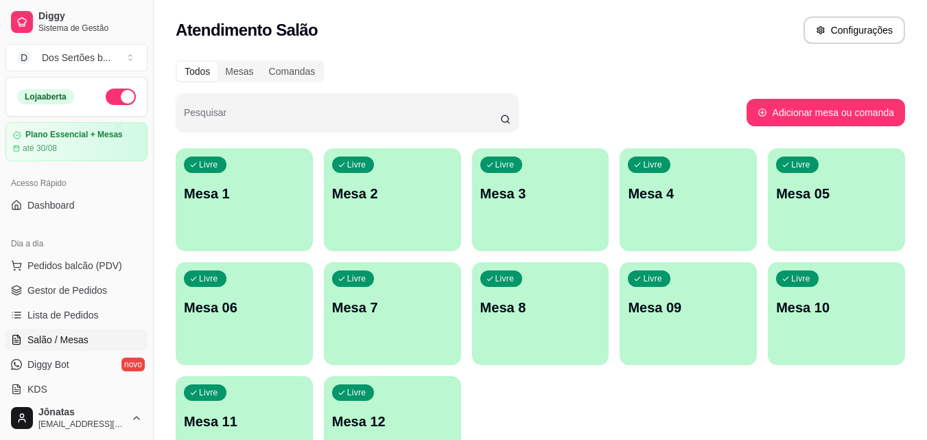
click at [718, 321] on div "Livre Mesa 09" at bounding box center [688, 305] width 137 height 86
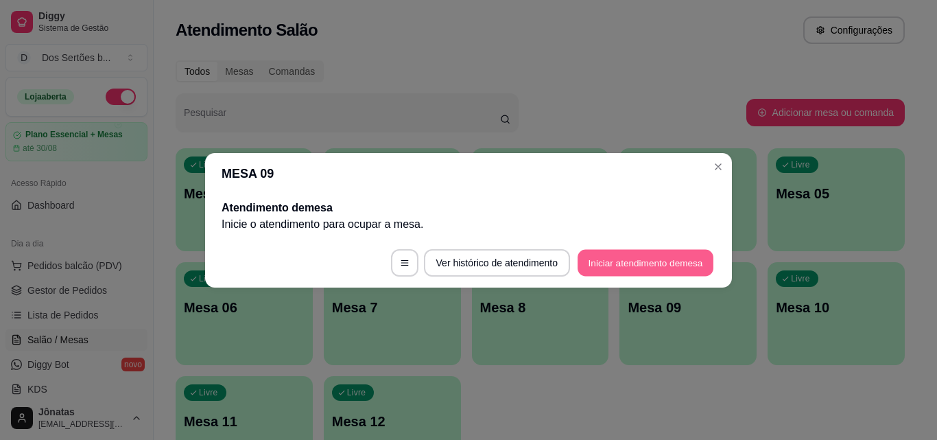
click at [661, 256] on button "Iniciar atendimento de mesa" at bounding box center [646, 262] width 136 height 27
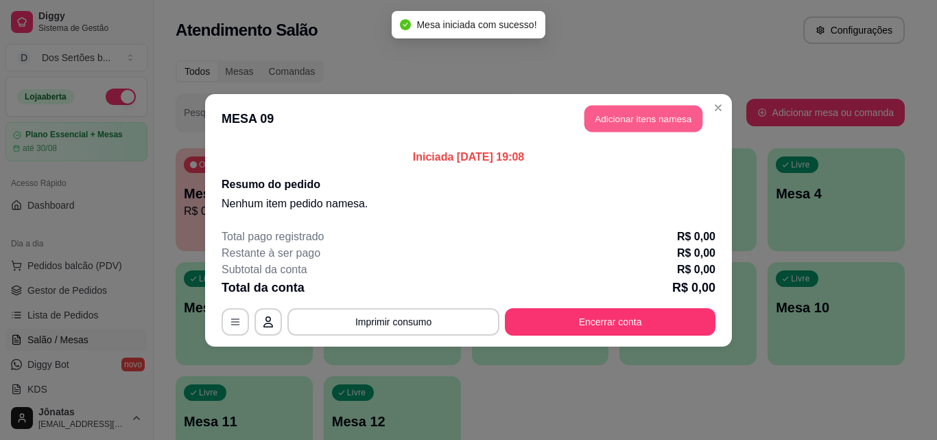
click at [600, 121] on button "Adicionar itens na mesa" at bounding box center [644, 118] width 118 height 27
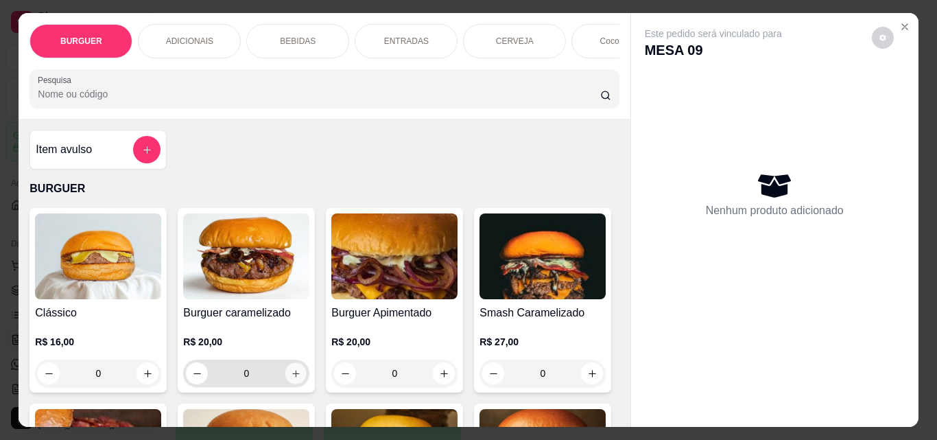
click at [291, 377] on icon "increase-product-quantity" at bounding box center [296, 373] width 10 height 10
type input "1"
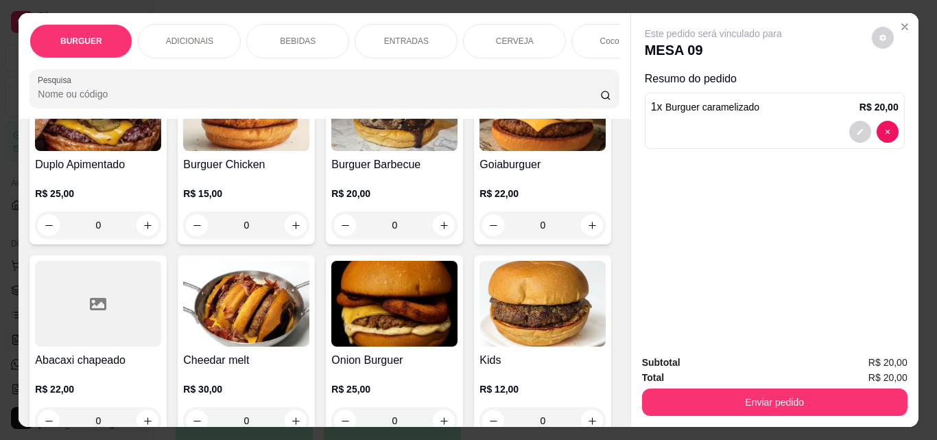
scroll to position [483, 0]
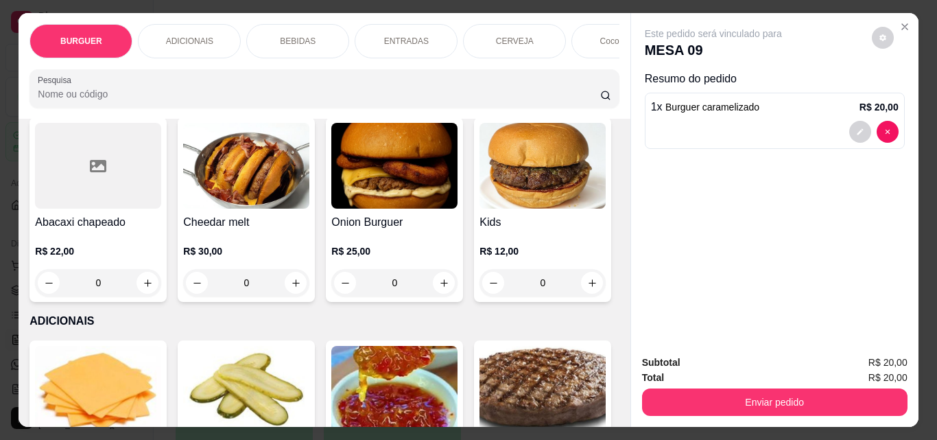
click at [434, 98] on button "increase-product-quantity" at bounding box center [444, 87] width 21 height 21
type input "1"
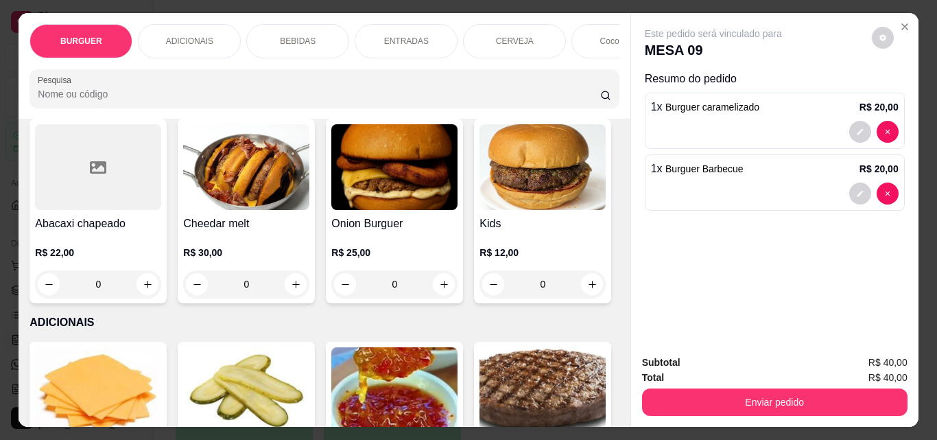
scroll to position [484, 0]
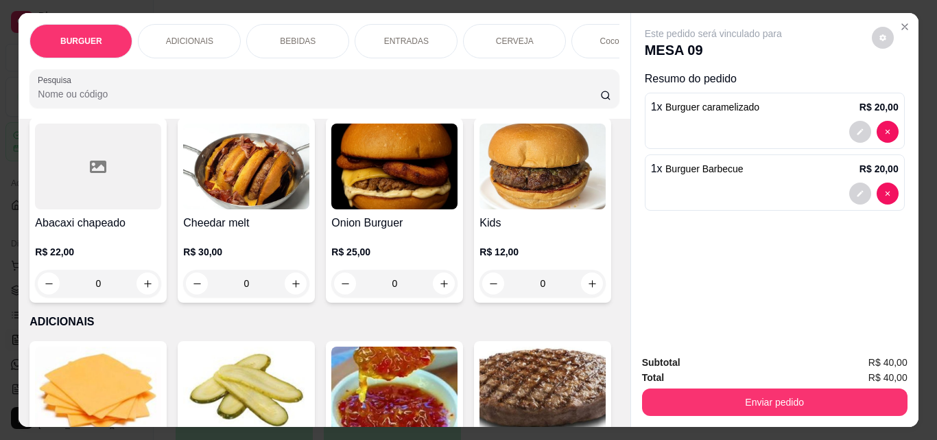
click at [278, 24] on div "BEBIDAS" at bounding box center [297, 41] width 103 height 34
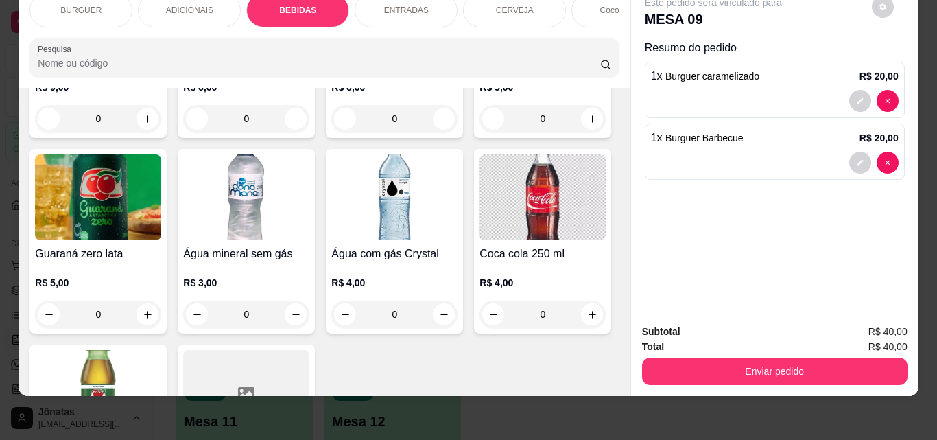
scroll to position [1573, 0]
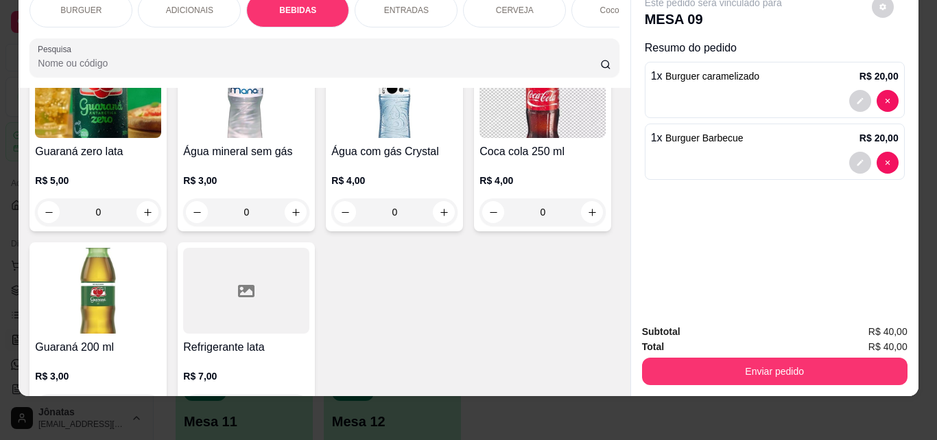
click at [301, 22] on icon "increase-product-quantity" at bounding box center [296, 17] width 10 height 10
type input "1"
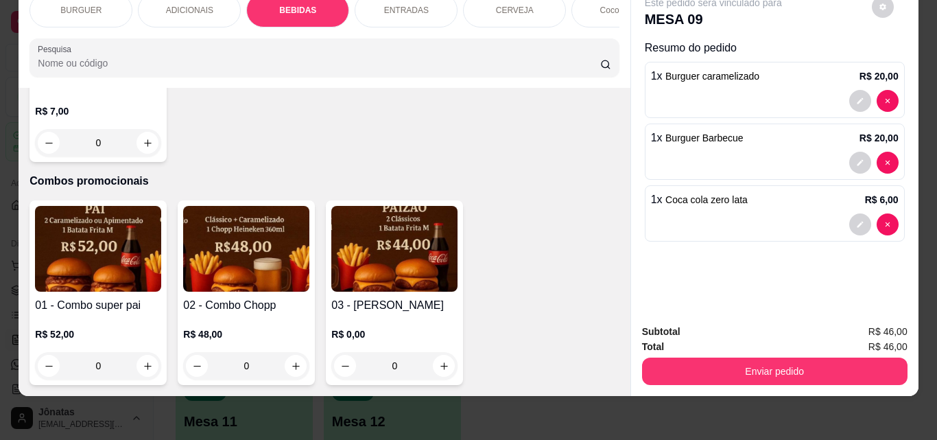
scroll to position [3219, 0]
type input "1"
click at [856, 97] on icon "decrease-product-quantity" at bounding box center [860, 101] width 8 height 8
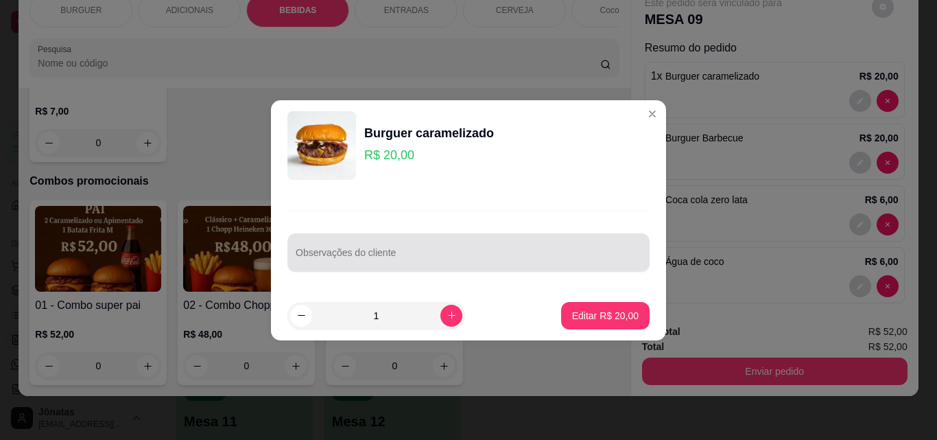
click at [349, 245] on div at bounding box center [469, 252] width 346 height 27
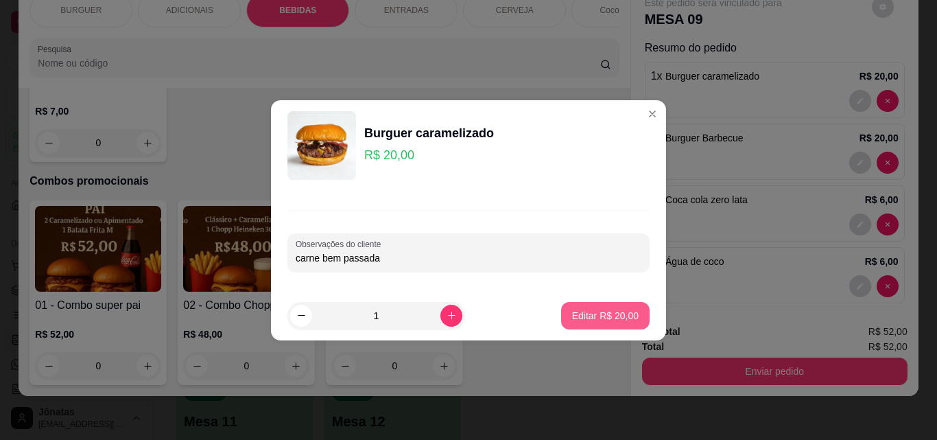
type input "carne bem passada"
click at [606, 317] on p "Editar R$ 20,00" at bounding box center [605, 315] width 64 height 13
type input "0"
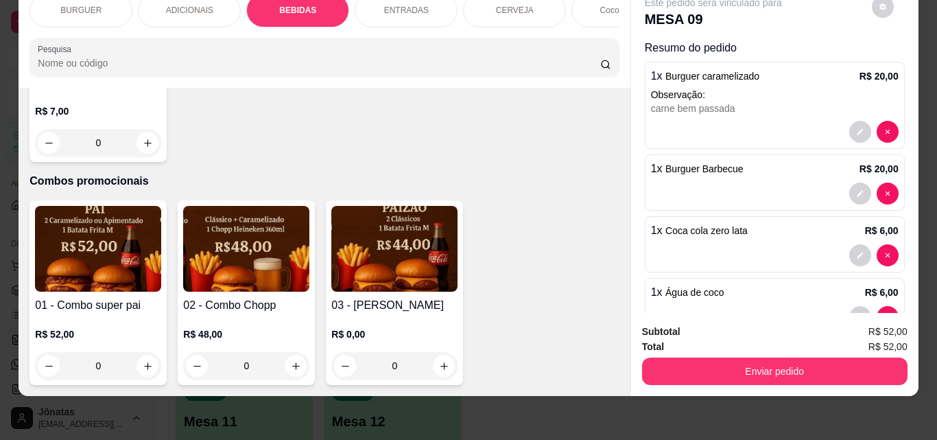
scroll to position [3218, 0]
click at [856, 189] on icon "decrease-product-quantity" at bounding box center [860, 193] width 8 height 8
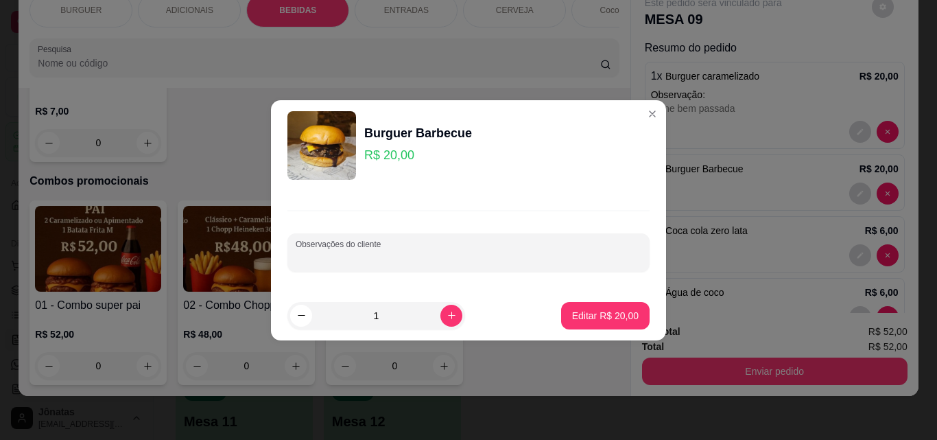
click at [408, 256] on input "Observações do cliente" at bounding box center [469, 258] width 346 height 14
click at [317, 259] on input "carne passada" at bounding box center [469, 258] width 346 height 14
type input "carne bem passada"
click at [608, 314] on p "Editar R$ 20,00" at bounding box center [605, 316] width 67 height 14
type input "0"
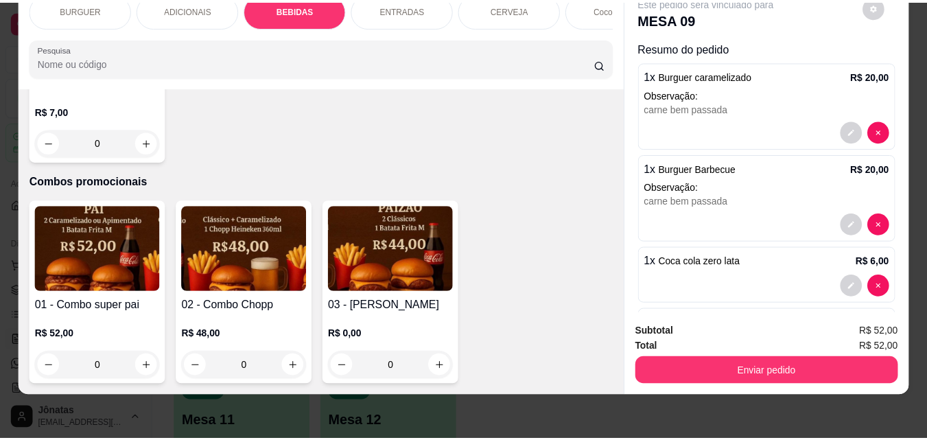
scroll to position [71, 0]
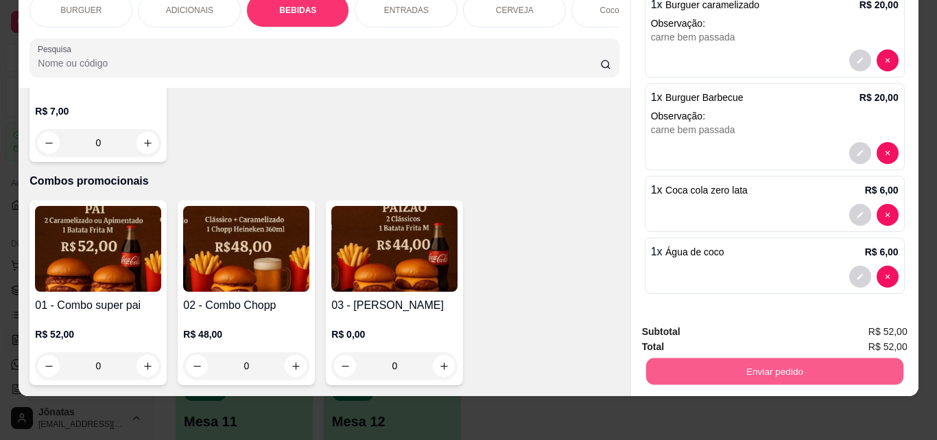
click at [724, 357] on button "Enviar pedido" at bounding box center [774, 370] width 257 height 27
click at [704, 317] on button "Não registrar e enviar pedido" at bounding box center [729, 326] width 139 height 25
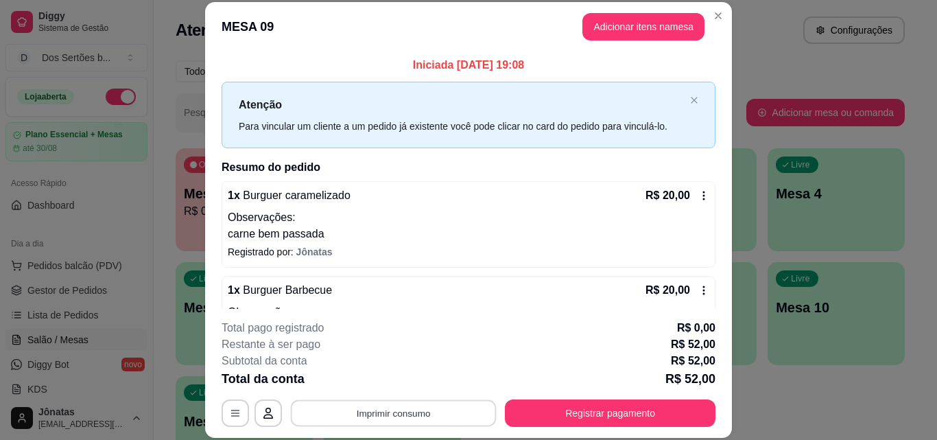
click at [390, 416] on button "Imprimir consumo" at bounding box center [394, 412] width 206 height 27
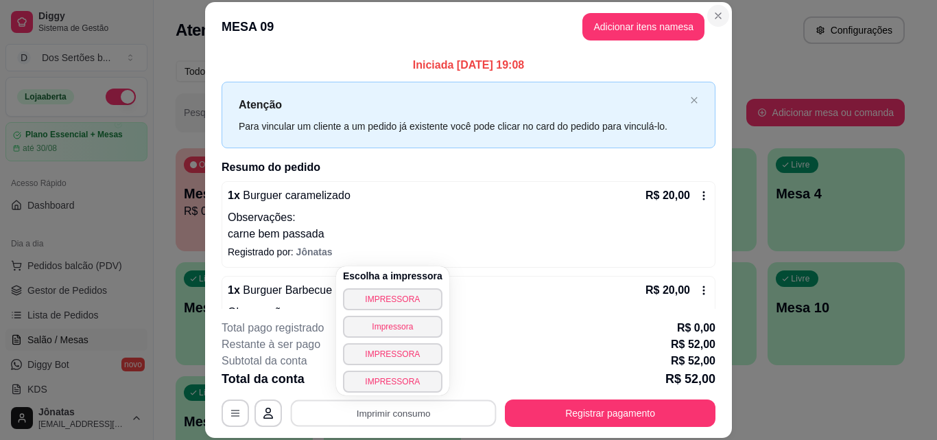
click at [711, 8] on button "Close" at bounding box center [718, 16] width 22 height 22
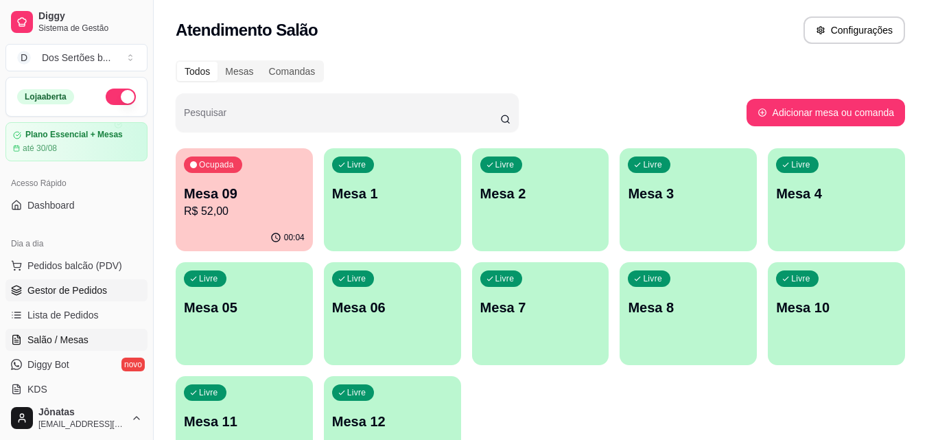
click at [71, 283] on span "Gestor de Pedidos" at bounding box center [67, 290] width 80 height 14
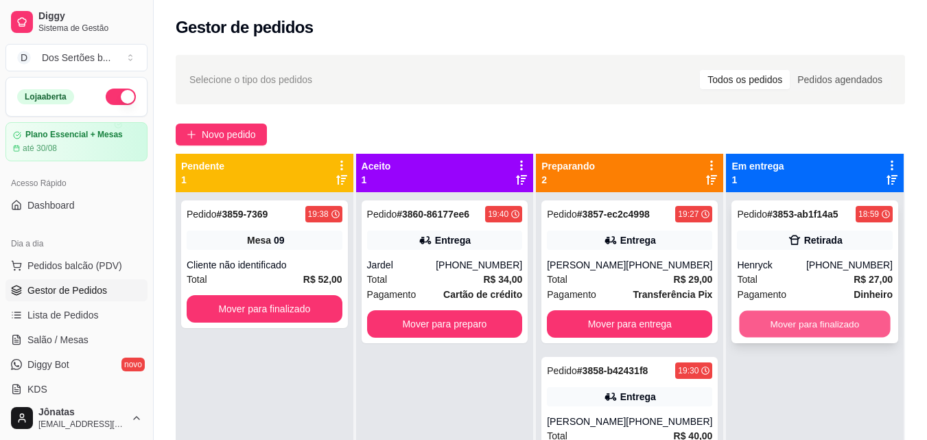
click at [794, 324] on button "Mover para finalizado" at bounding box center [815, 324] width 151 height 27
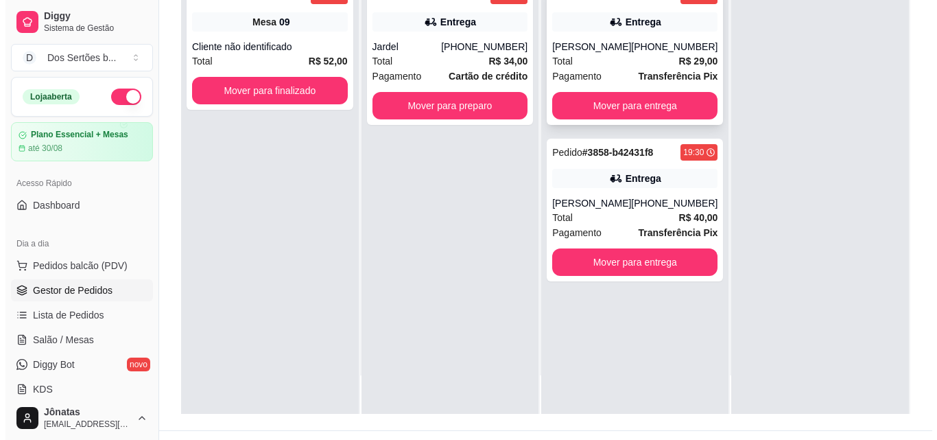
scroll to position [209, 0]
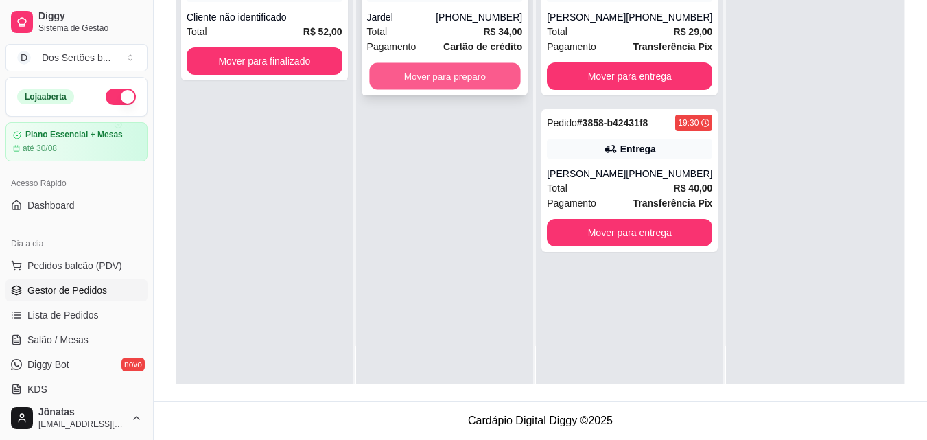
click at [408, 69] on button "Mover para preparo" at bounding box center [444, 76] width 151 height 27
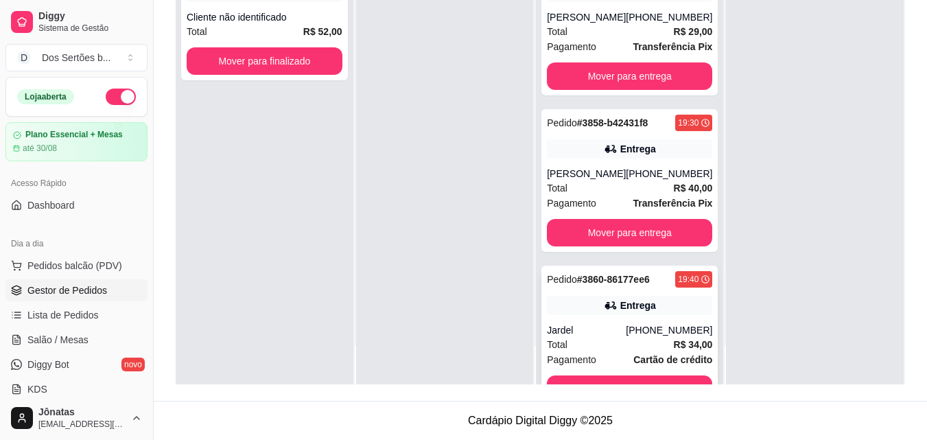
click at [615, 330] on div "Jardel" at bounding box center [586, 330] width 79 height 14
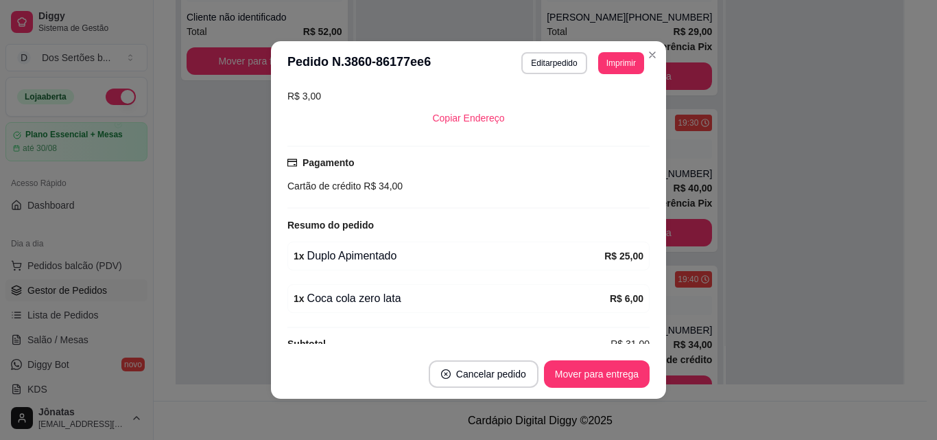
scroll to position [322, 0]
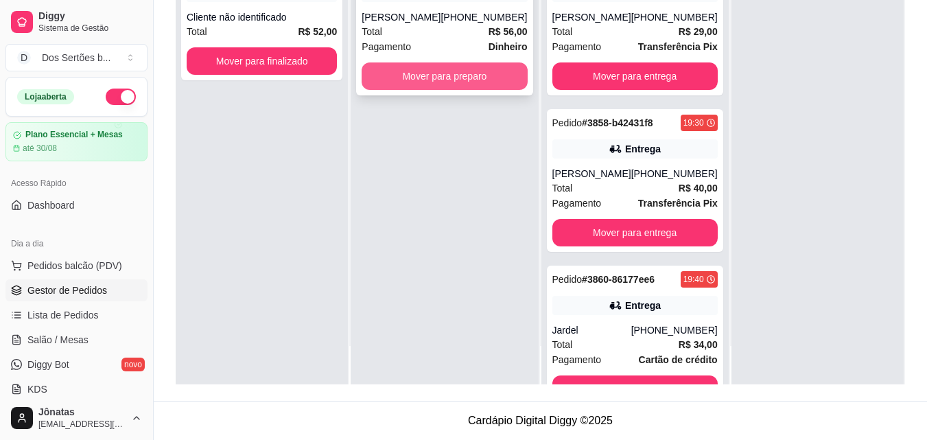
click at [403, 82] on button "Mover para preparo" at bounding box center [444, 75] width 165 height 27
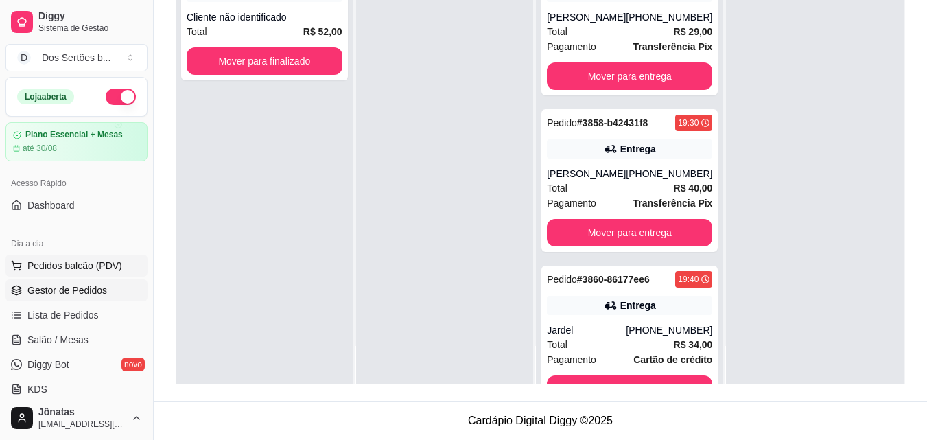
click at [47, 265] on span "Pedidos balcão (PDV)" at bounding box center [74, 266] width 95 height 14
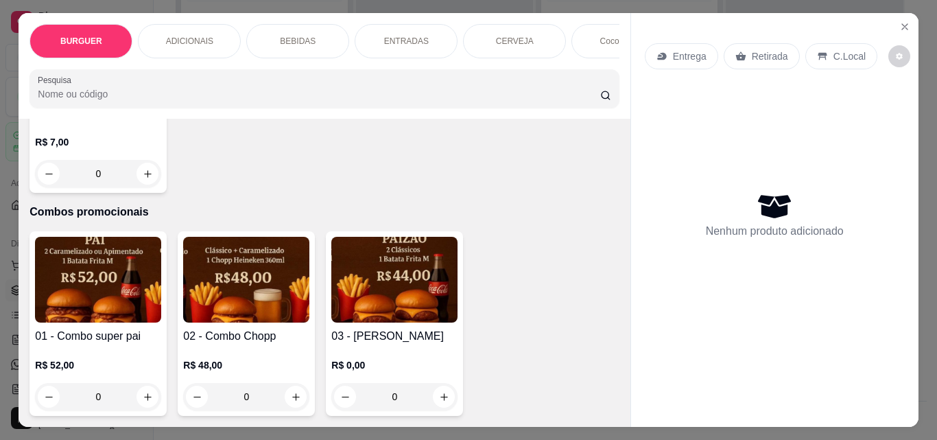
scroll to position [36, 0]
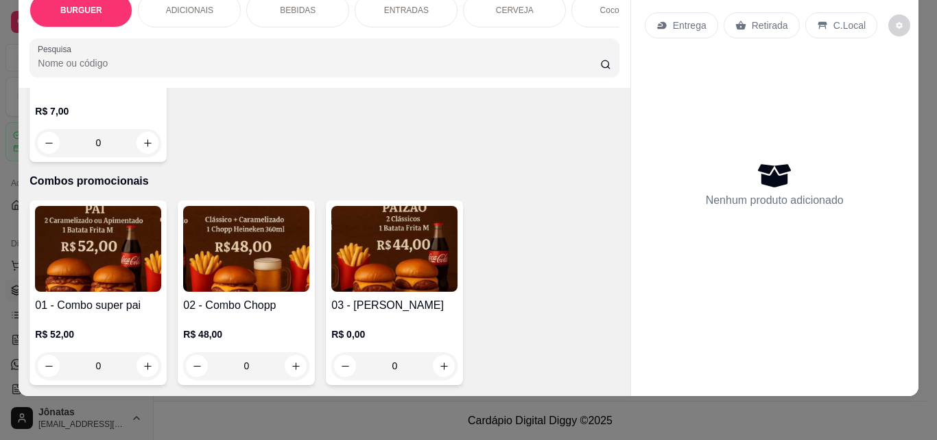
click at [58, 223] on img at bounding box center [98, 249] width 126 height 86
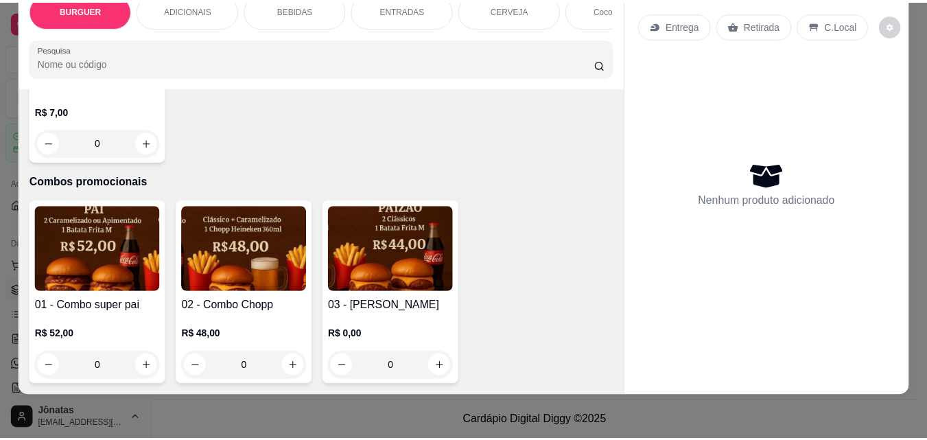
scroll to position [0, 0]
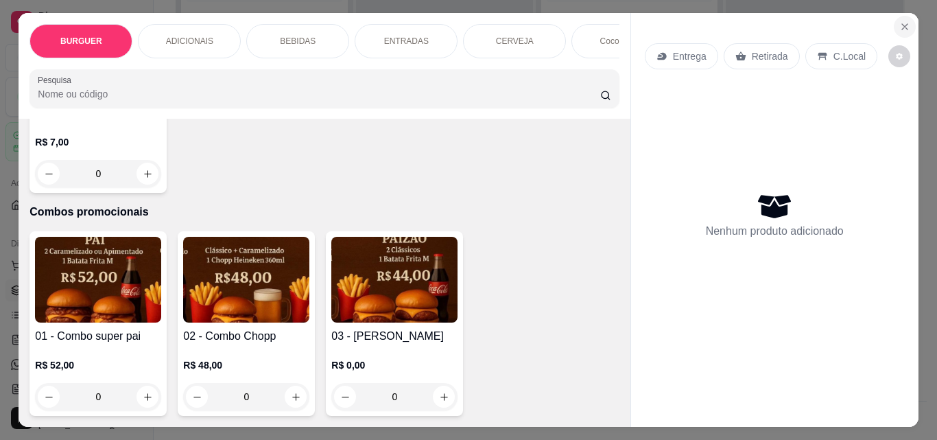
click at [899, 21] on icon "Close" at bounding box center [904, 26] width 11 height 11
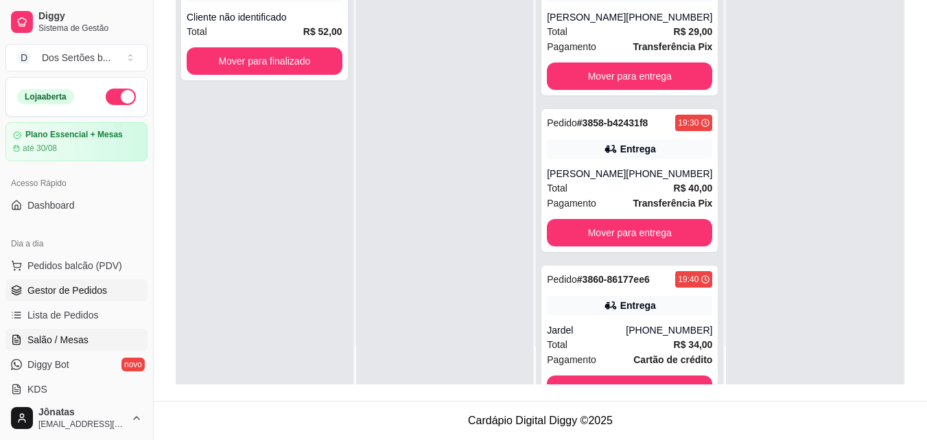
click at [72, 340] on span "Salão / Mesas" at bounding box center [57, 340] width 61 height 14
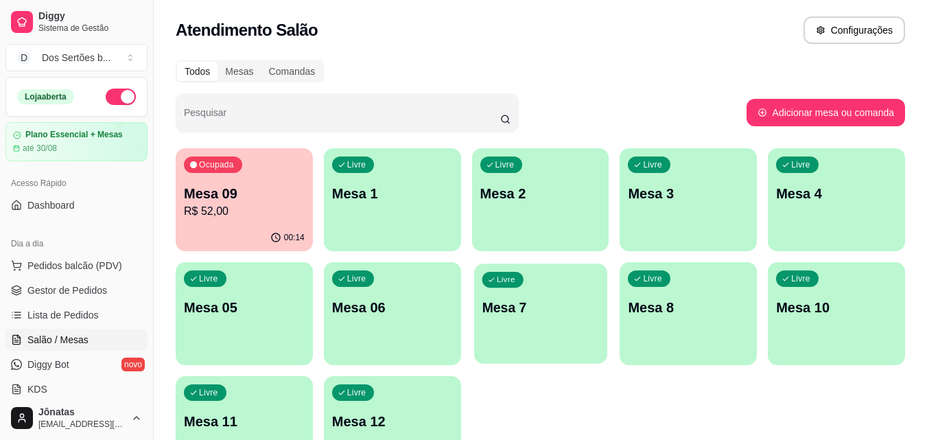
click at [493, 300] on p "Mesa 7" at bounding box center [540, 307] width 117 height 19
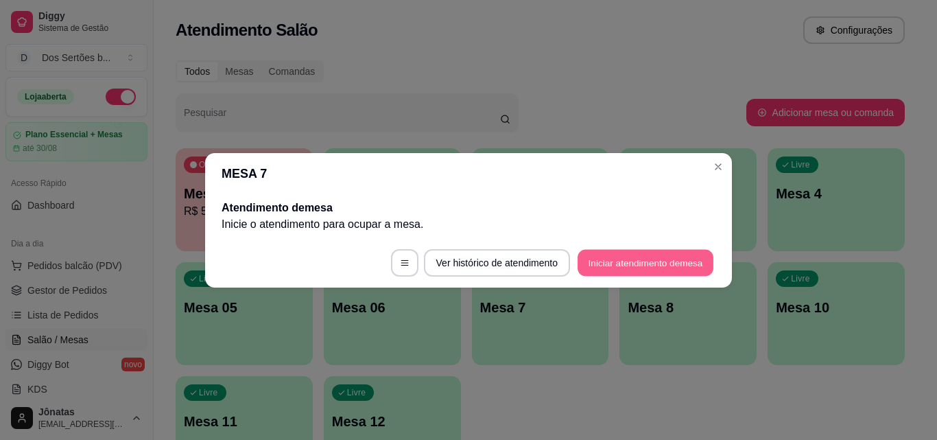
click at [672, 255] on button "Iniciar atendimento de mesa" at bounding box center [646, 262] width 136 height 27
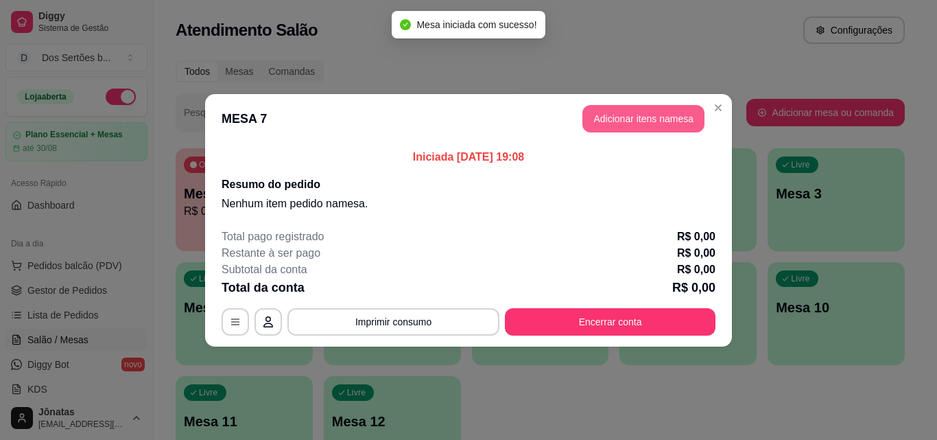
click at [603, 119] on button "Adicionar itens na mesa" at bounding box center [643, 118] width 122 height 27
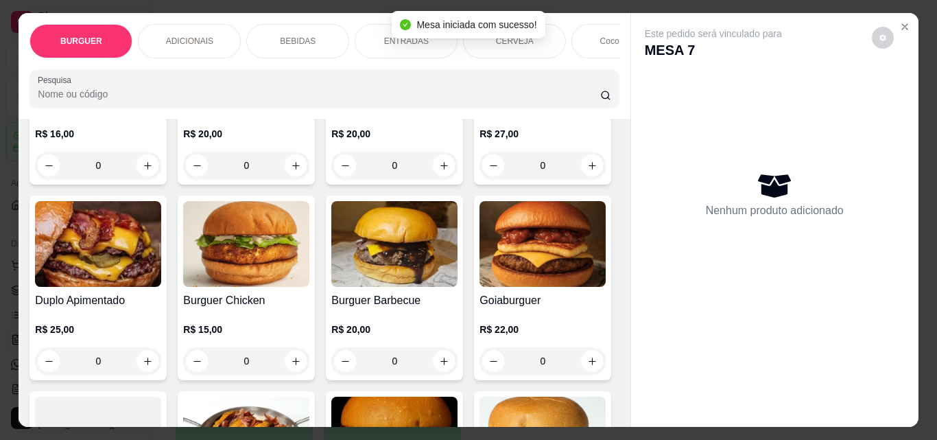
scroll to position [339, 0]
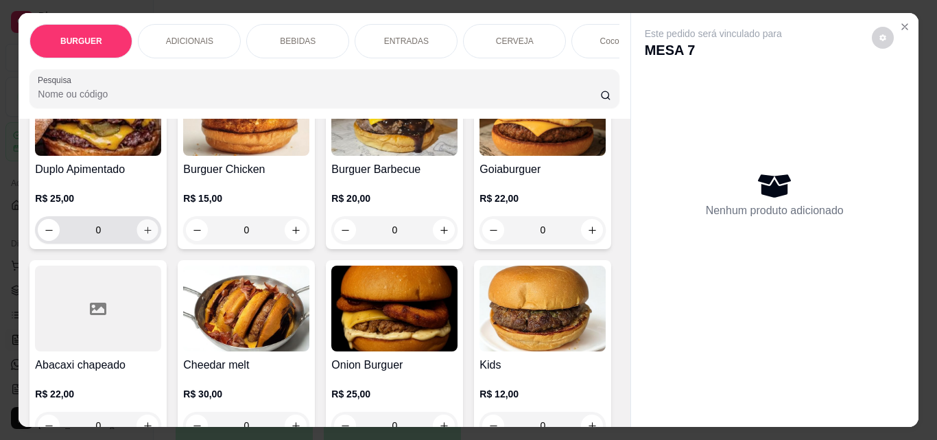
click at [153, 235] on icon "increase-product-quantity" at bounding box center [148, 230] width 10 height 10
type input "1"
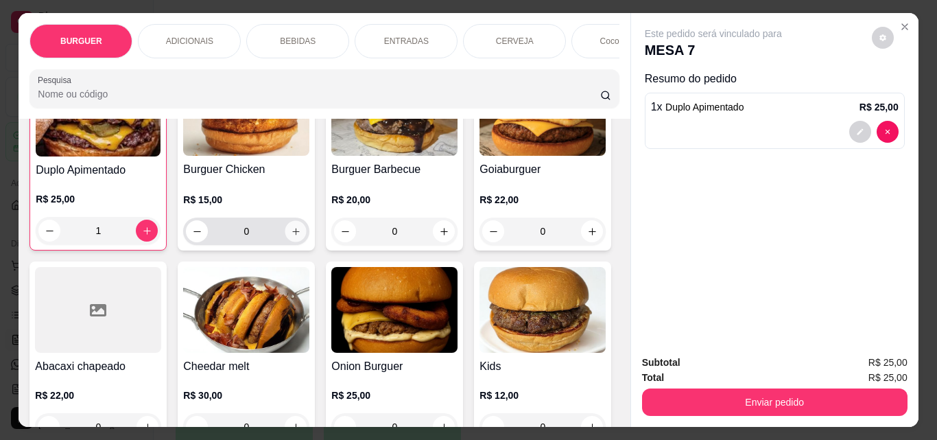
click at [307, 231] on button "increase-product-quantity" at bounding box center [295, 231] width 21 height 21
type input "1"
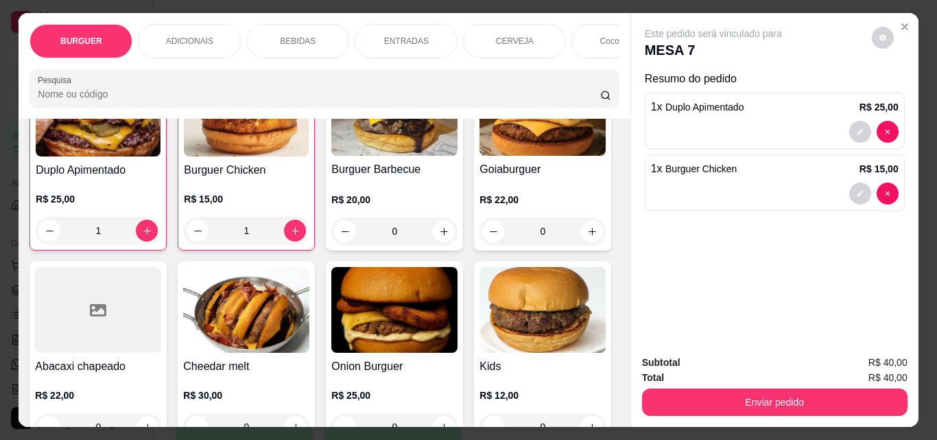
click at [282, 40] on p "BEBIDAS" at bounding box center [298, 41] width 36 height 11
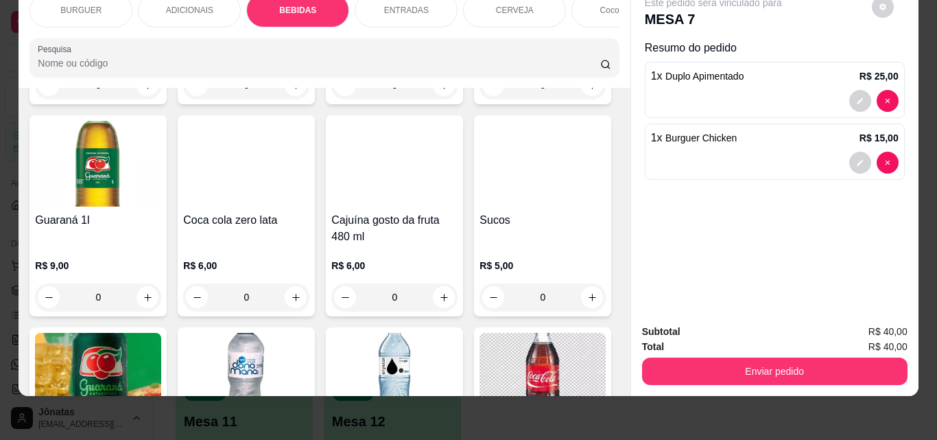
scroll to position [1432, 0]
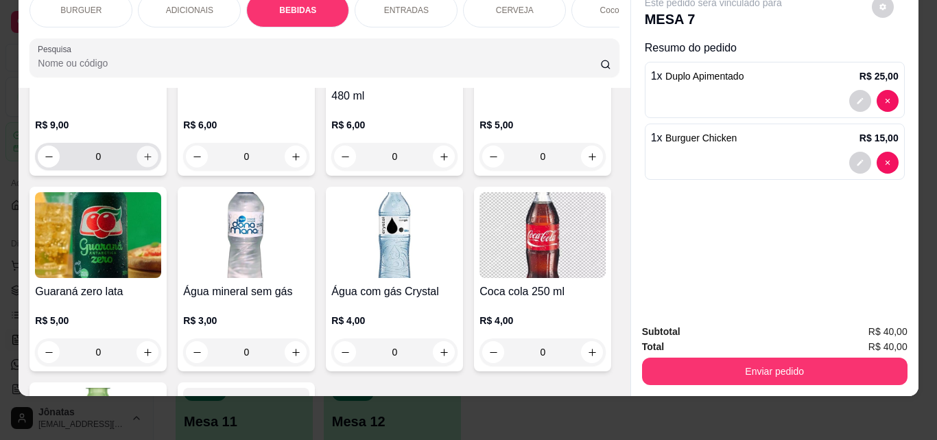
click at [158, 167] on button "increase-product-quantity" at bounding box center [147, 156] width 21 height 21
type input "1"
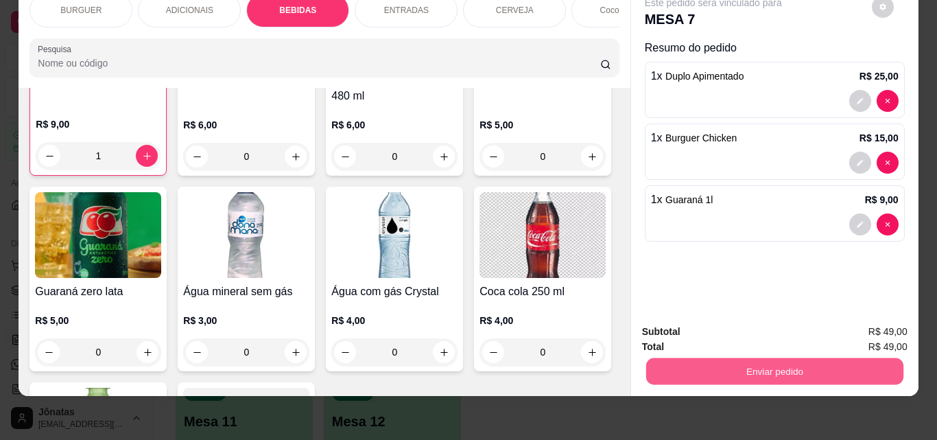
click at [711, 357] on button "Enviar pedido" at bounding box center [774, 370] width 257 height 27
click at [679, 322] on button "Não registrar e enviar pedido" at bounding box center [729, 326] width 139 height 25
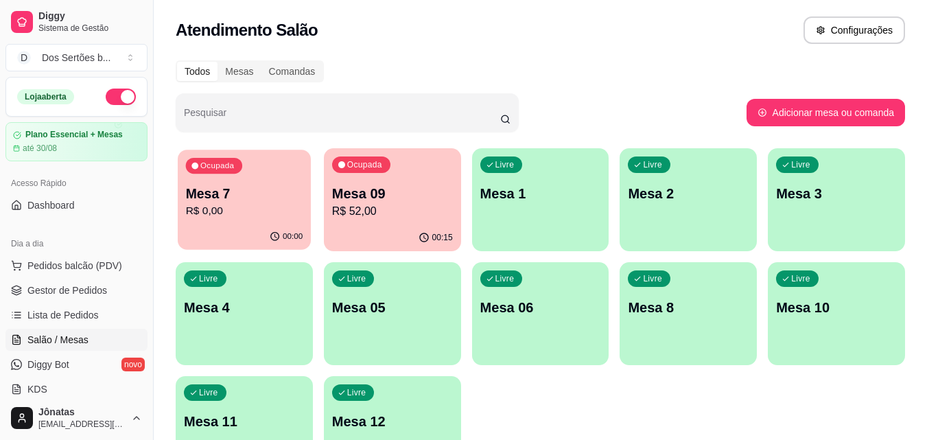
click at [207, 214] on p "R$ 0,00" at bounding box center [244, 211] width 117 height 16
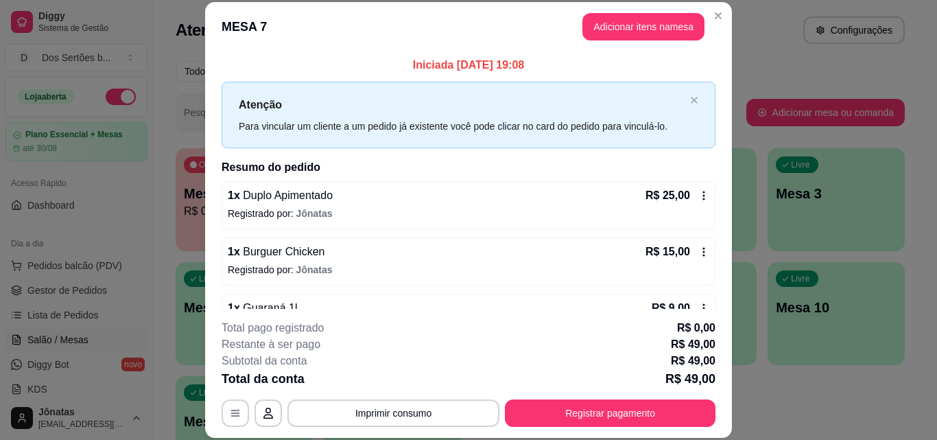
scroll to position [38, 0]
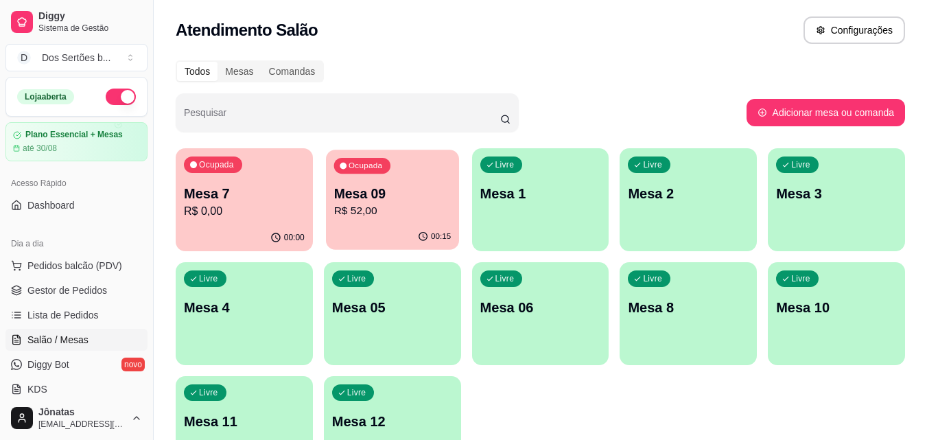
click at [367, 246] on div "00:15" at bounding box center [392, 237] width 133 height 26
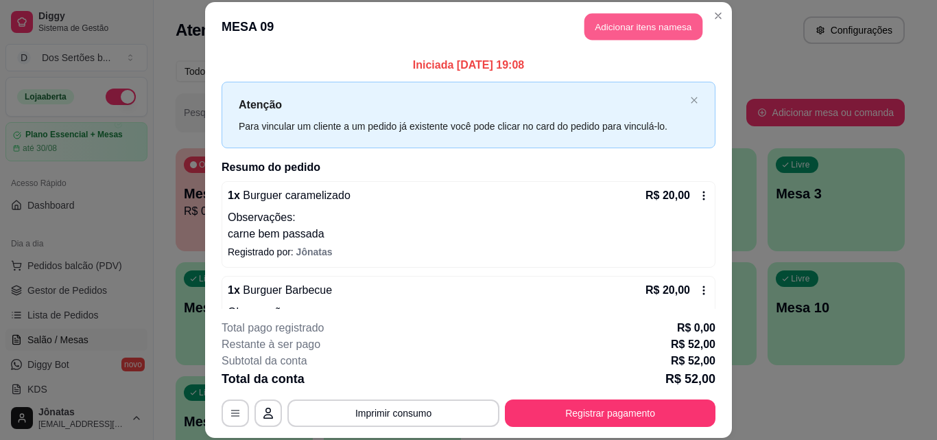
click at [595, 23] on button "Adicionar itens na mesa" at bounding box center [644, 27] width 118 height 27
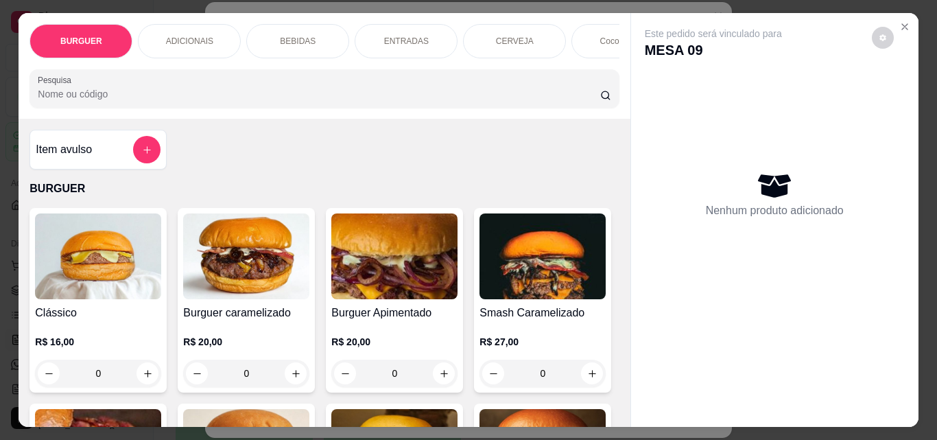
click at [274, 36] on div "BEBIDAS" at bounding box center [297, 41] width 103 height 34
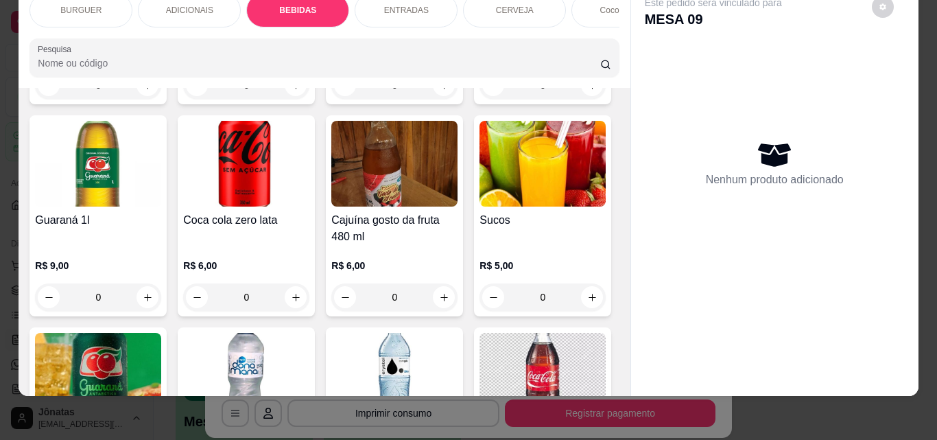
scroll to position [1474, 0]
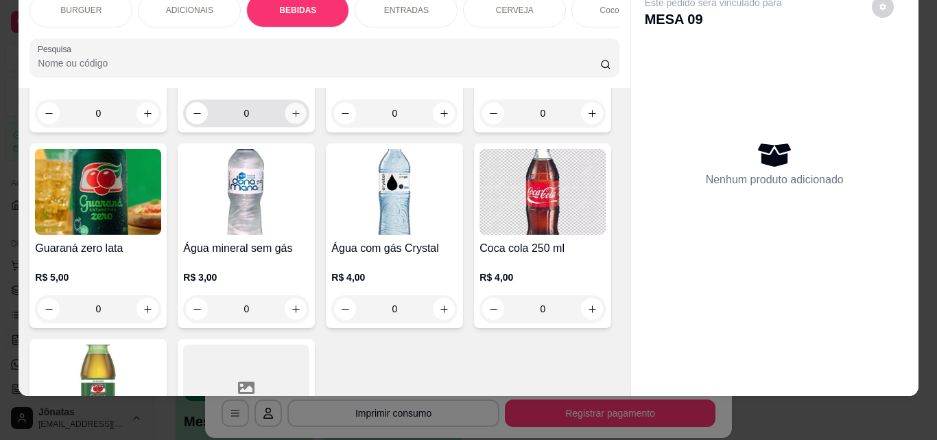
click at [307, 124] on button "increase-product-quantity" at bounding box center [295, 113] width 21 height 21
type input "1"
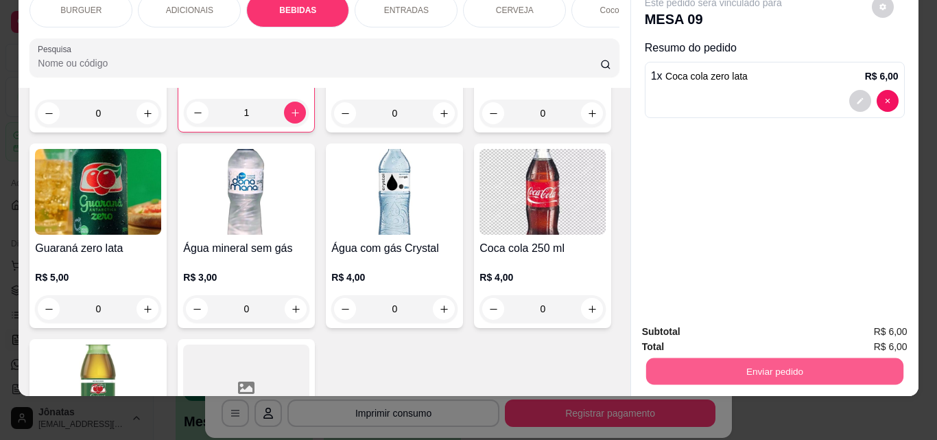
click at [672, 375] on div "Enviar pedido" at bounding box center [775, 369] width 266 height 31
click at [682, 325] on button "Não registrar e enviar pedido" at bounding box center [729, 327] width 143 height 26
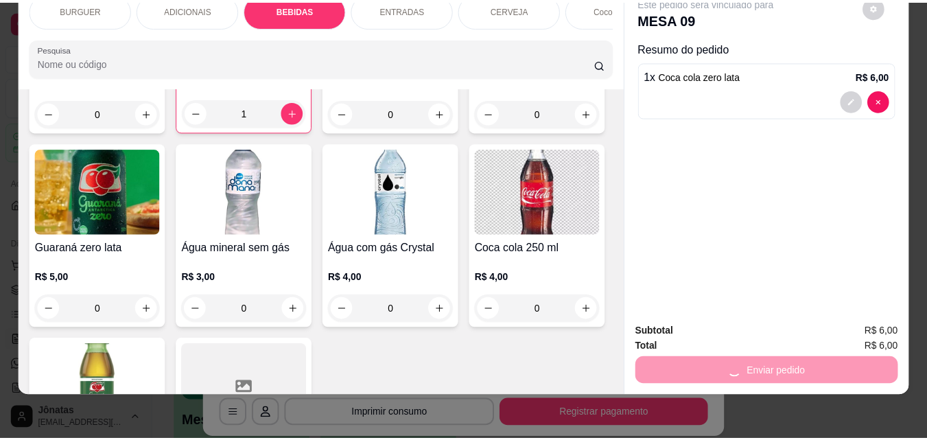
scroll to position [0, 0]
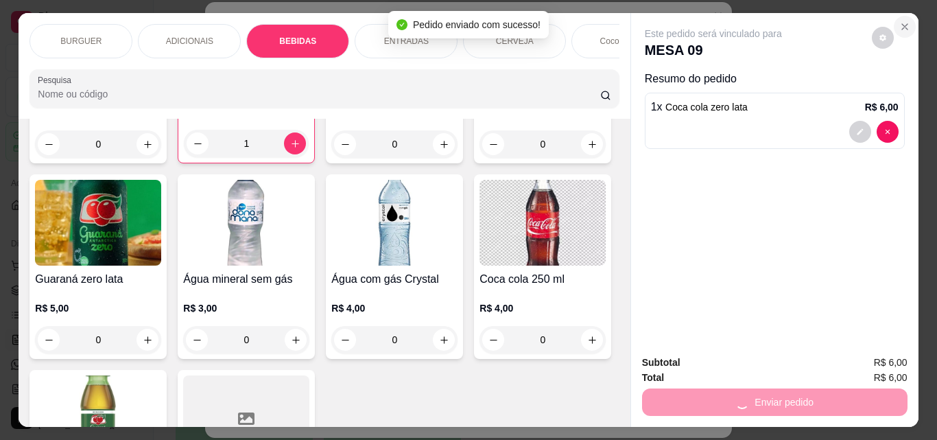
click at [899, 25] on icon "Close" at bounding box center [904, 26] width 11 height 11
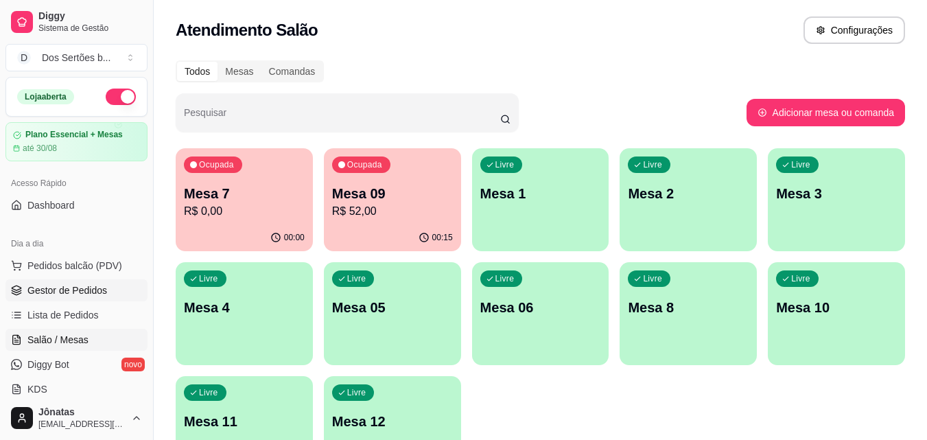
click at [62, 292] on span "Gestor de Pedidos" at bounding box center [67, 290] width 80 height 14
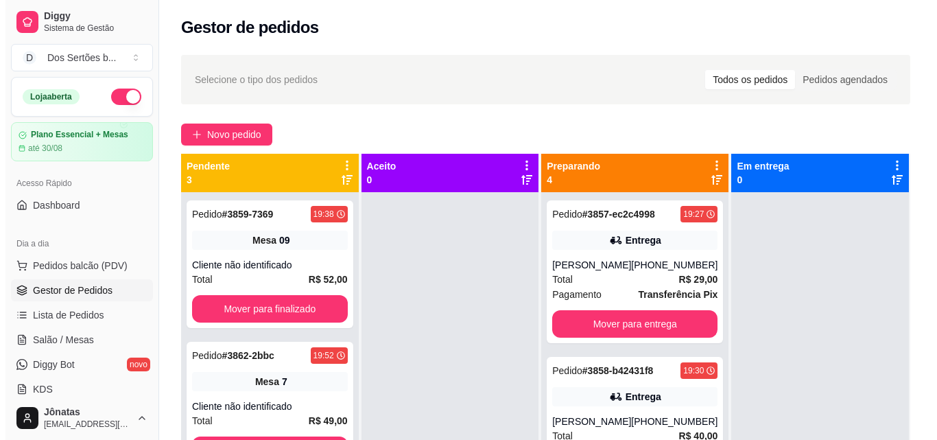
scroll to position [38, 0]
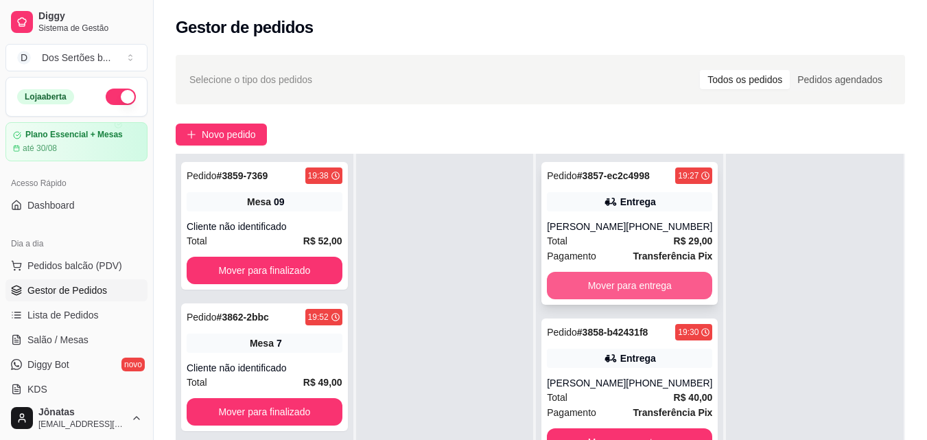
click at [628, 279] on button "Mover para entrega" at bounding box center [629, 285] width 165 height 27
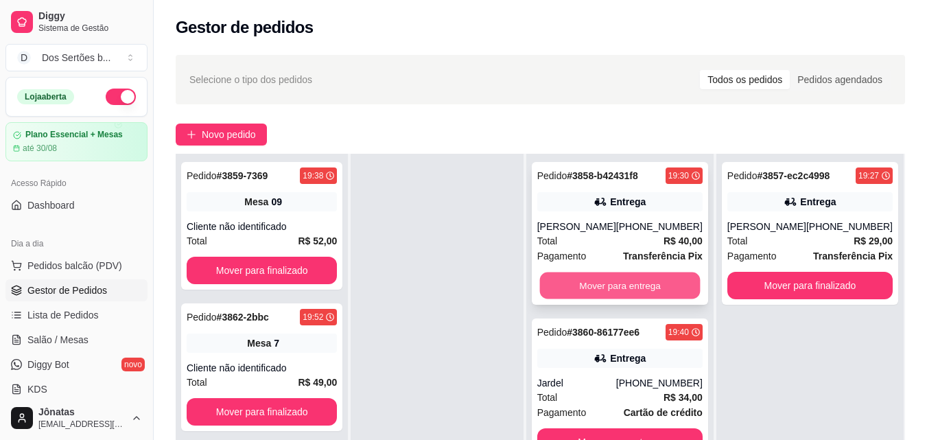
click at [628, 280] on button "Mover para entrega" at bounding box center [619, 285] width 161 height 27
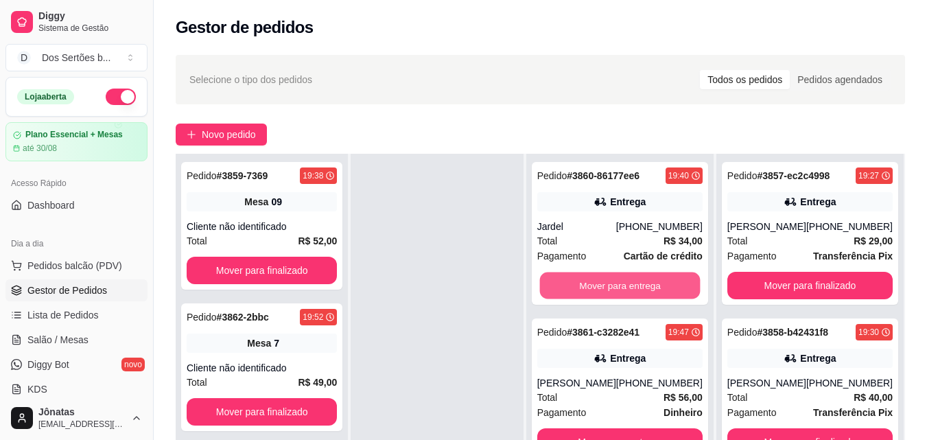
click at [628, 280] on button "Mover para entrega" at bounding box center [619, 285] width 161 height 27
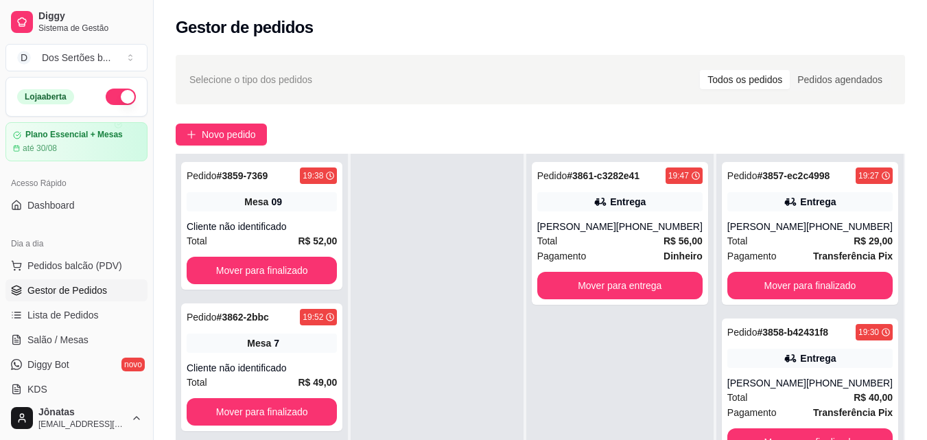
click at [69, 302] on ul "Pedidos balcão (PDV) Gestor de Pedidos Lista de Pedidos Salão / Mesas Diggy Bot…" at bounding box center [76, 327] width 142 height 145
click at [57, 315] on span "Lista de Pedidos" at bounding box center [62, 315] width 71 height 14
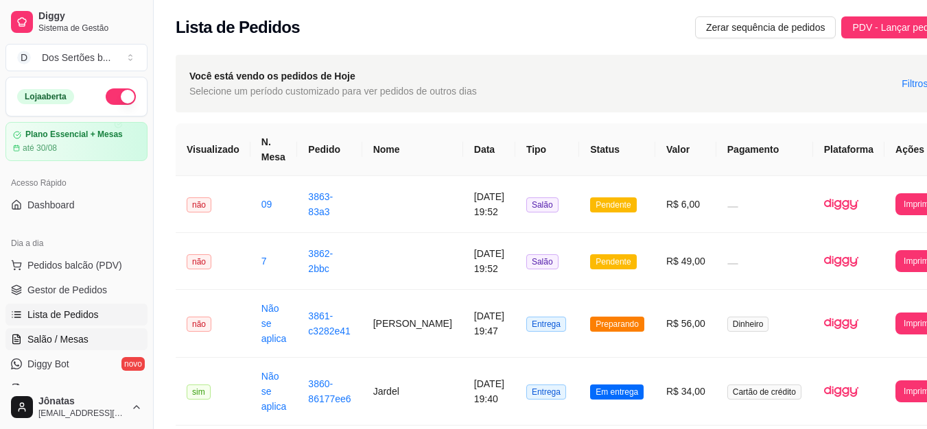
click at [17, 340] on icon at bounding box center [15, 340] width 3 height 0
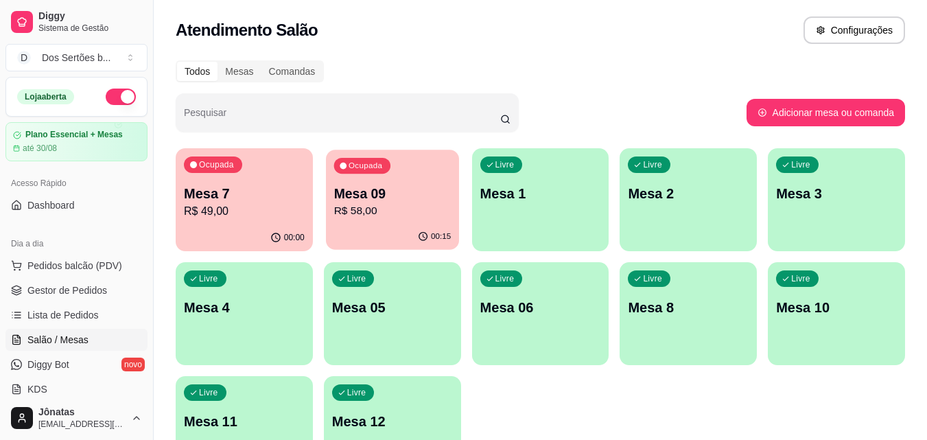
click at [380, 209] on p "R$ 58,00" at bounding box center [391, 211] width 117 height 16
click at [281, 181] on div "Ocupada Mesa 7 R$ 49,00" at bounding box center [244, 187] width 133 height 74
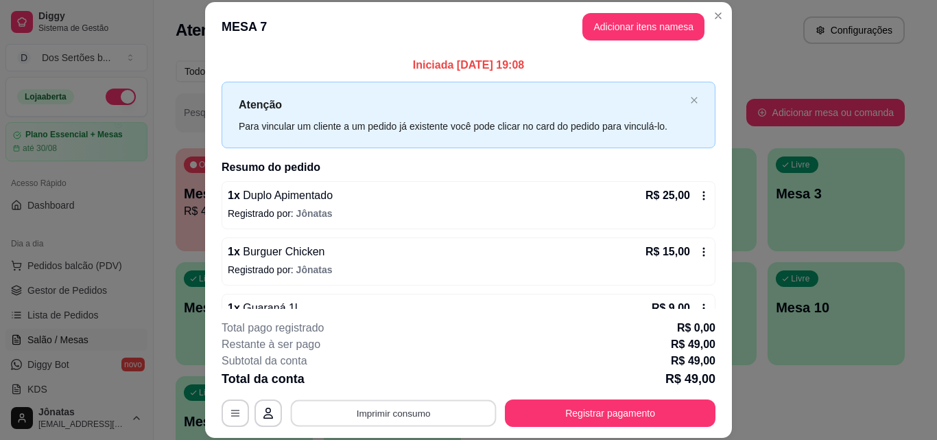
click at [369, 405] on button "Imprimir consumo" at bounding box center [394, 412] width 206 height 27
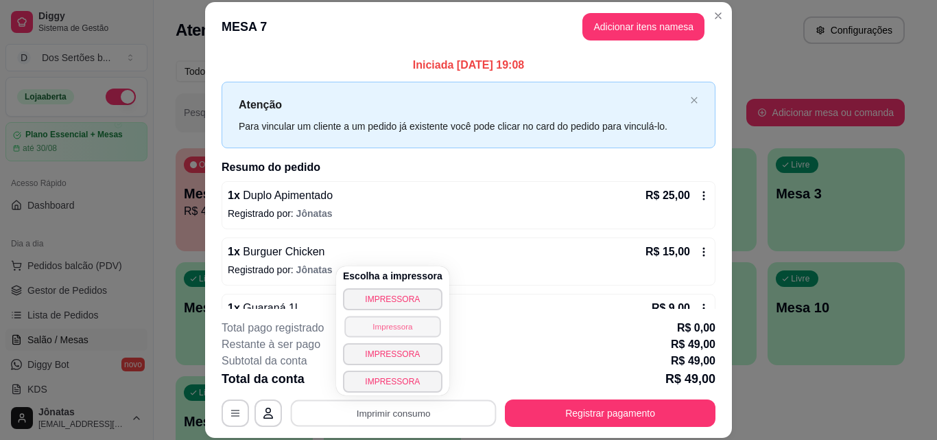
click at [372, 325] on button "Impressora" at bounding box center [392, 326] width 96 height 21
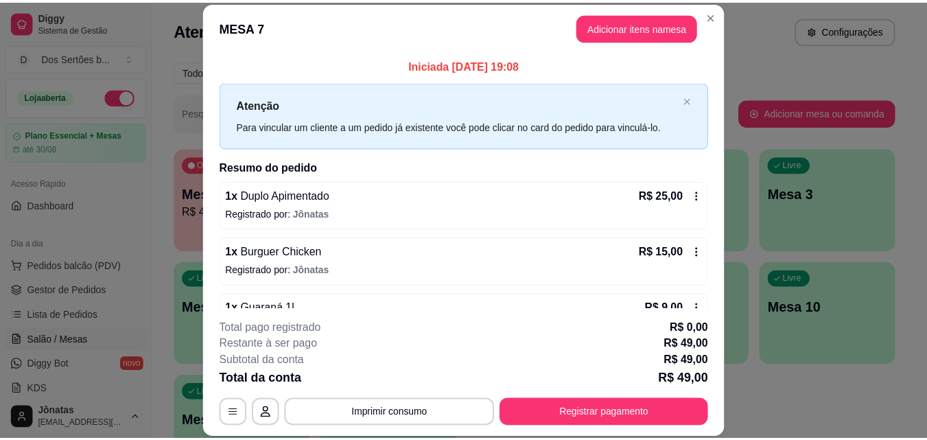
scroll to position [38, 0]
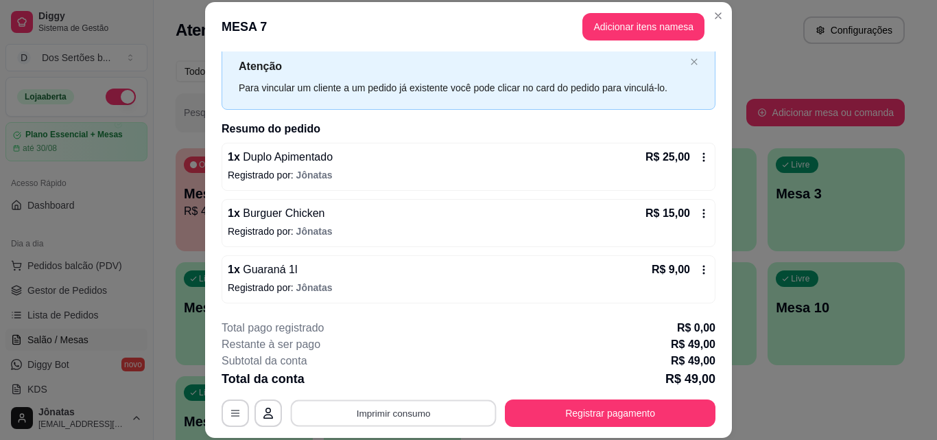
click at [380, 408] on button "Imprimir consumo" at bounding box center [394, 412] width 206 height 27
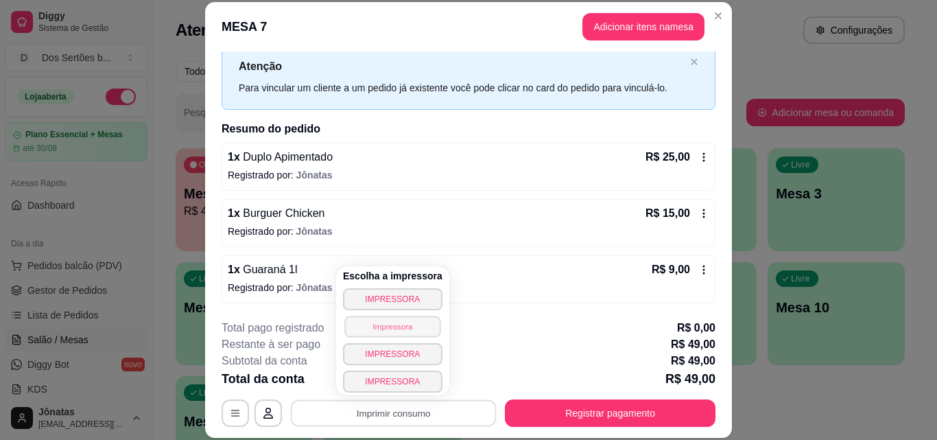
click at [372, 328] on button "Impressora" at bounding box center [392, 326] width 96 height 21
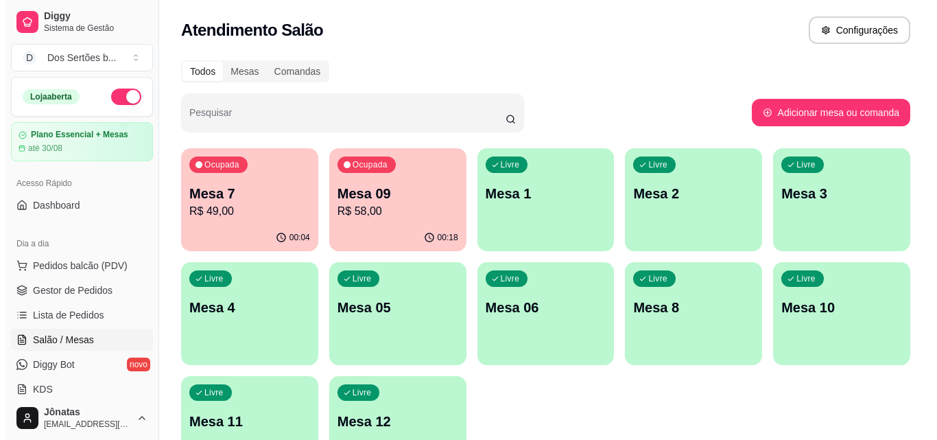
scroll to position [95, 0]
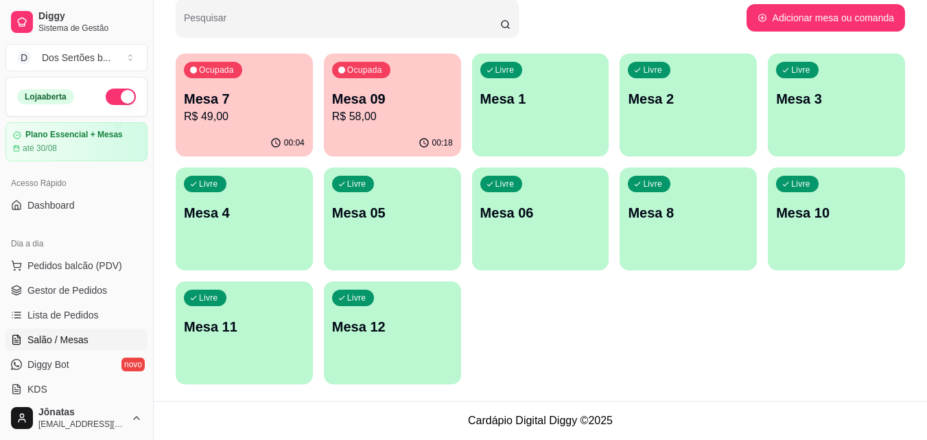
click at [303, 302] on div "Livre Mesa 11" at bounding box center [244, 324] width 137 height 86
click at [399, 331] on p "Mesa 12" at bounding box center [391, 327] width 117 height 19
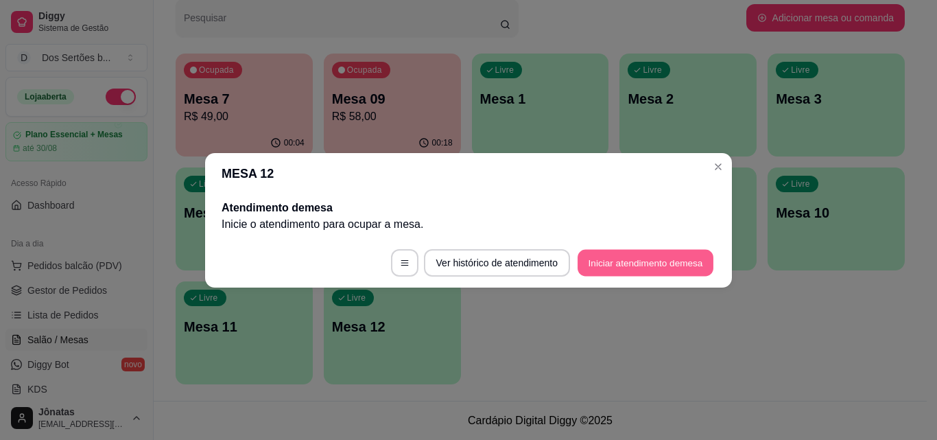
click at [607, 257] on button "Iniciar atendimento de mesa" at bounding box center [646, 262] width 136 height 27
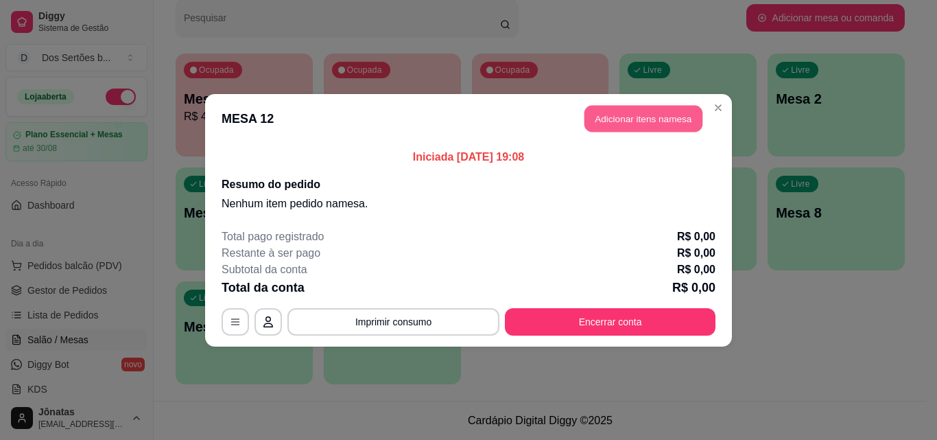
click at [631, 115] on button "Adicionar itens na mesa" at bounding box center [644, 118] width 118 height 27
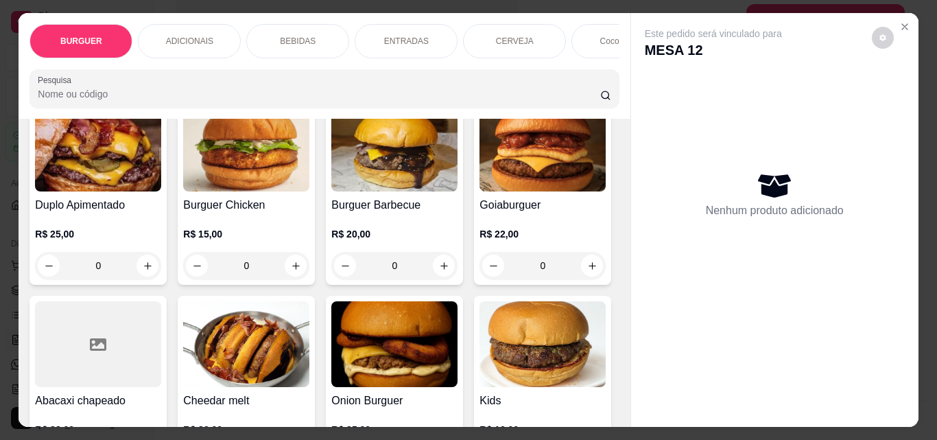
scroll to position [477, 0]
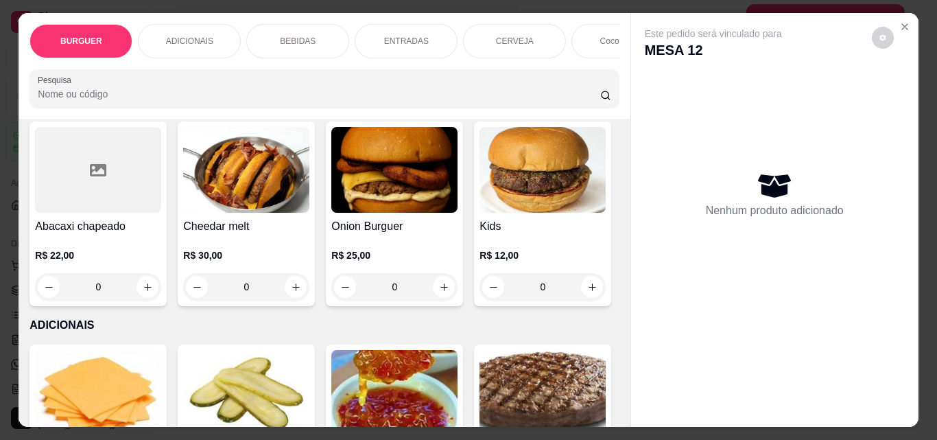
click at [439, 97] on icon "increase-product-quantity" at bounding box center [444, 91] width 10 height 10
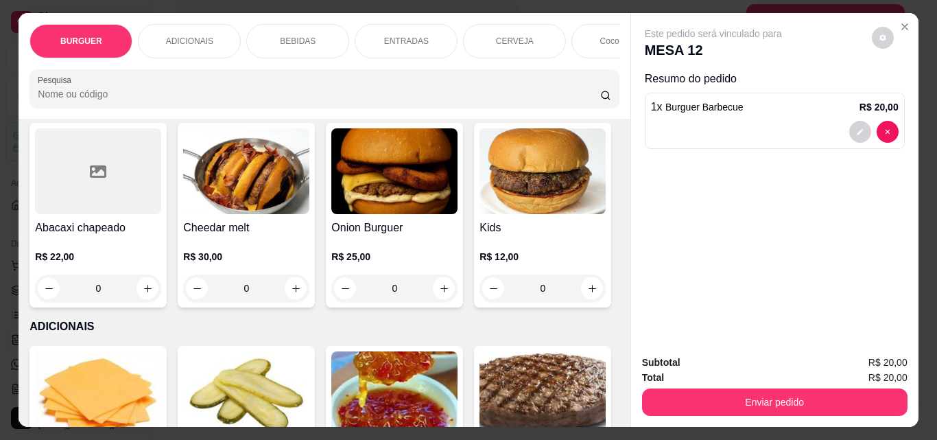
click at [438, 97] on icon "increase-product-quantity" at bounding box center [443, 92] width 10 height 10
type input "2"
click at [856, 128] on icon "decrease-product-quantity" at bounding box center [860, 132] width 8 height 8
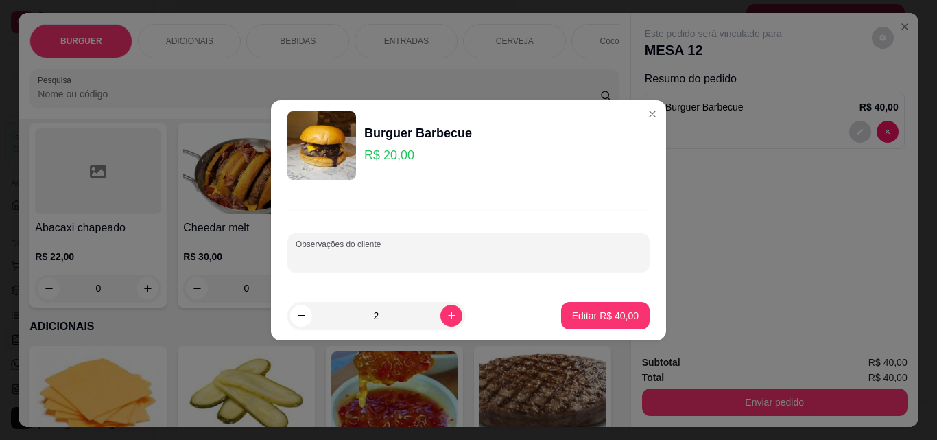
click at [361, 254] on input "Observações do cliente" at bounding box center [469, 258] width 346 height 14
type input "1 sem cebola"
click at [582, 312] on p "Editar R$ 40,00" at bounding box center [605, 315] width 64 height 13
type input "0"
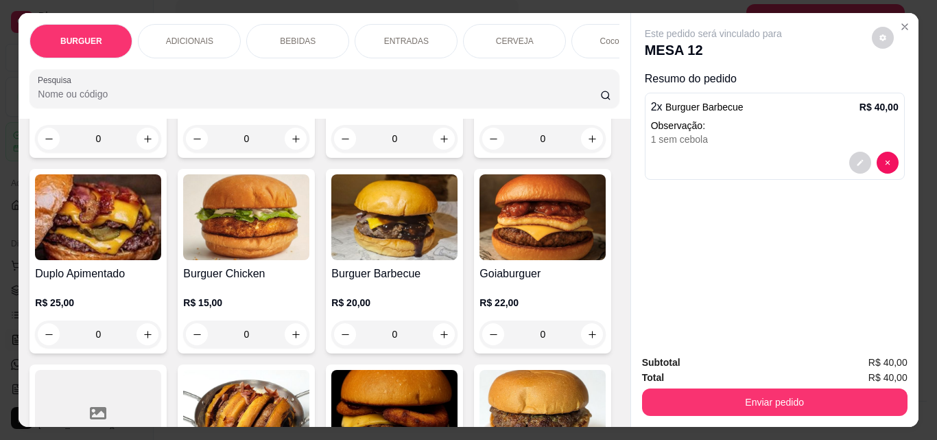
scroll to position [14, 0]
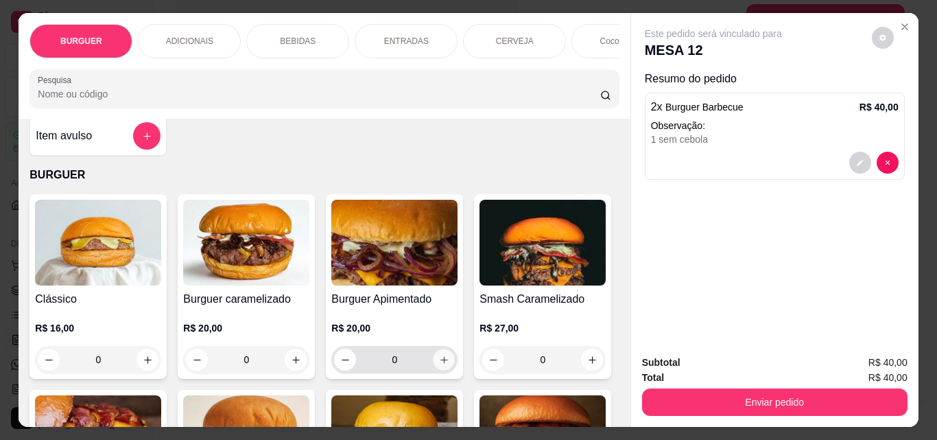
click at [439, 362] on icon "increase-product-quantity" at bounding box center [444, 360] width 10 height 10
type input "1"
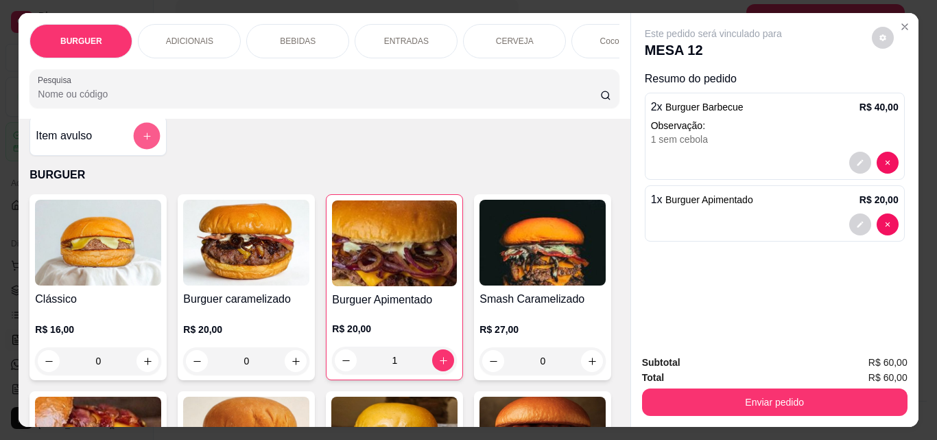
click at [144, 141] on icon "add-separate-item" at bounding box center [147, 136] width 10 height 10
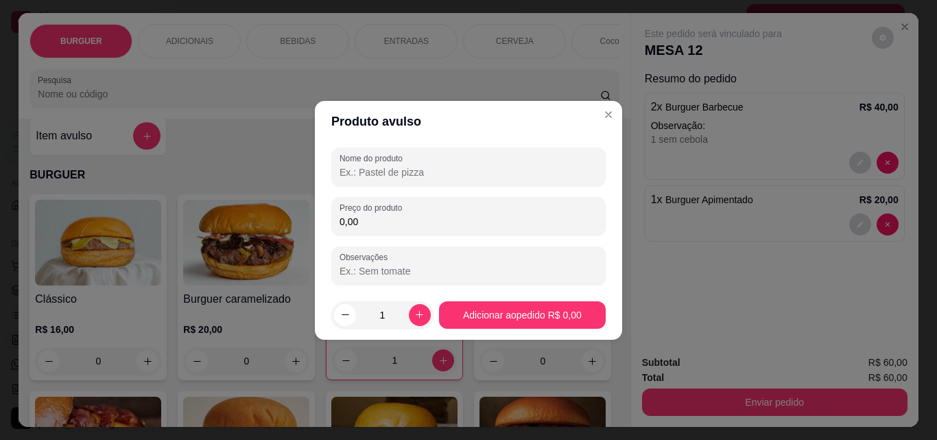
click at [353, 175] on input "Nome do produto" at bounding box center [469, 172] width 258 height 14
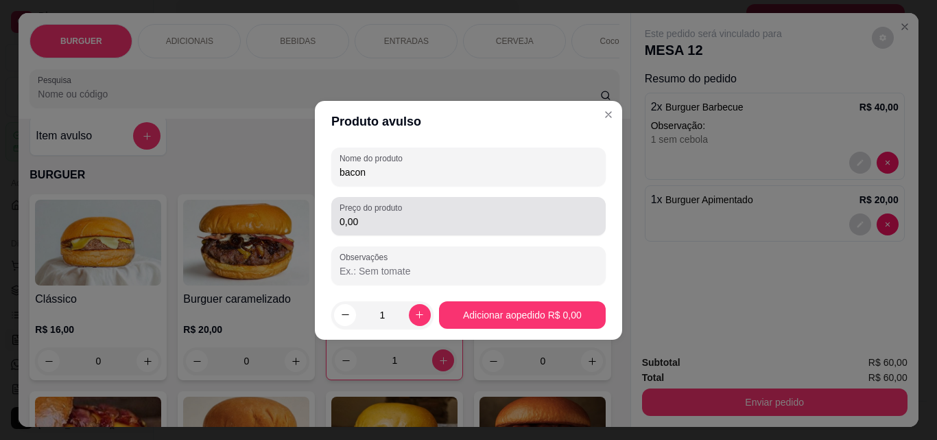
type input "bacon"
click at [384, 229] on div "0,00" at bounding box center [469, 215] width 258 height 27
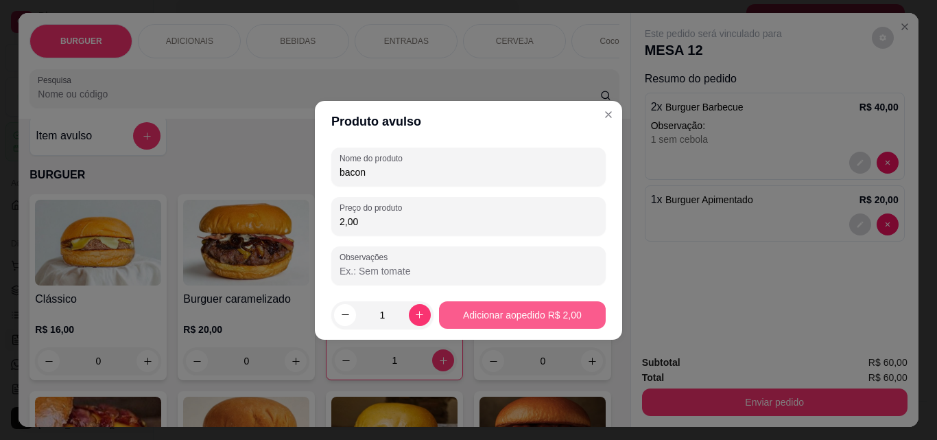
type input "2,00"
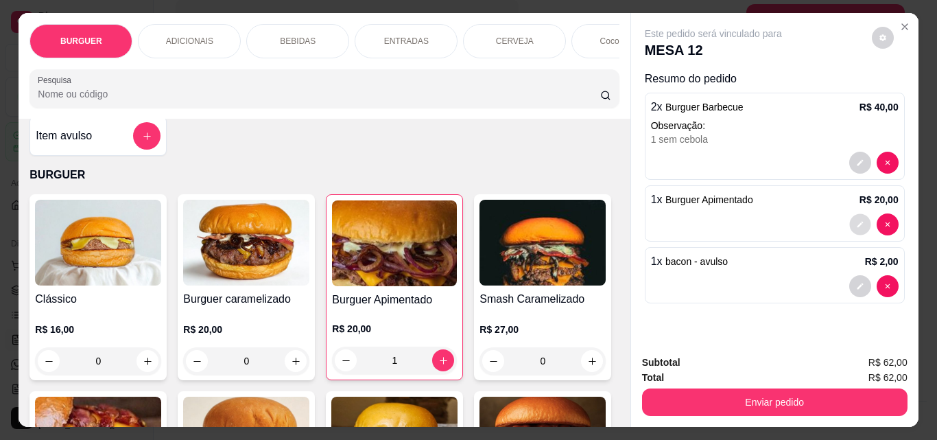
click at [850, 216] on button "decrease-product-quantity" at bounding box center [859, 224] width 21 height 21
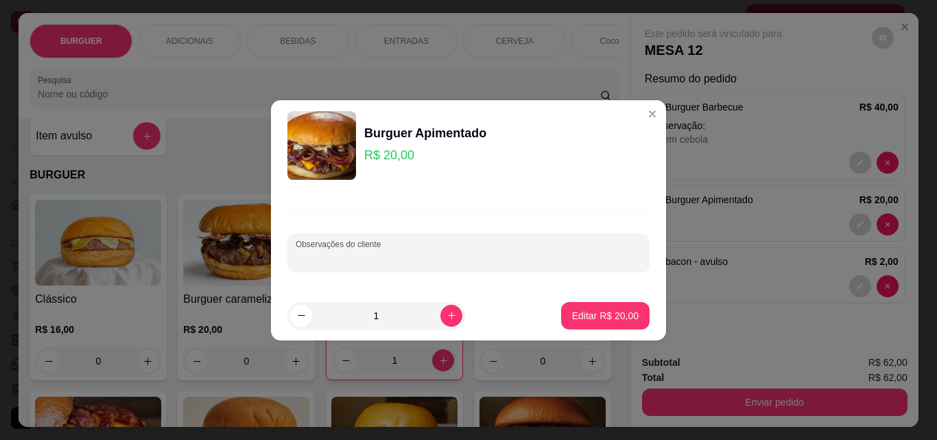
click at [327, 261] on input "Observações do cliente" at bounding box center [469, 258] width 346 height 14
type input "adicional de bacon"
click at [584, 307] on button "Editar R$ 20,00" at bounding box center [605, 315] width 89 height 27
type input "0"
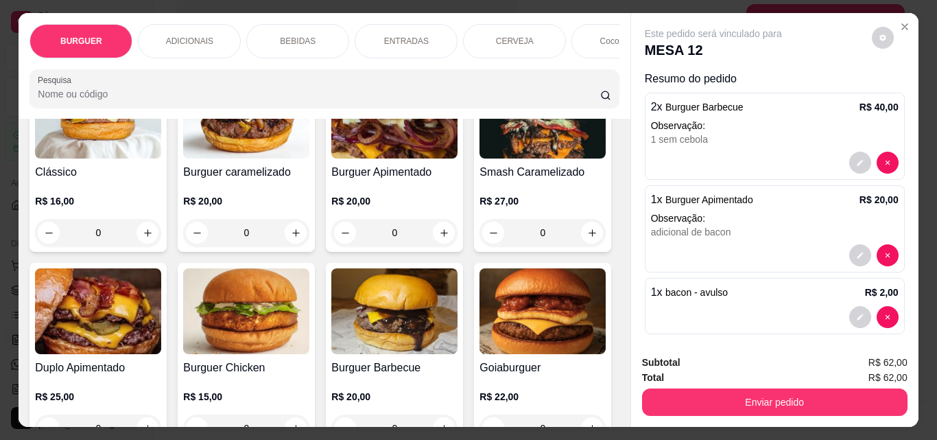
scroll to position [142, 0]
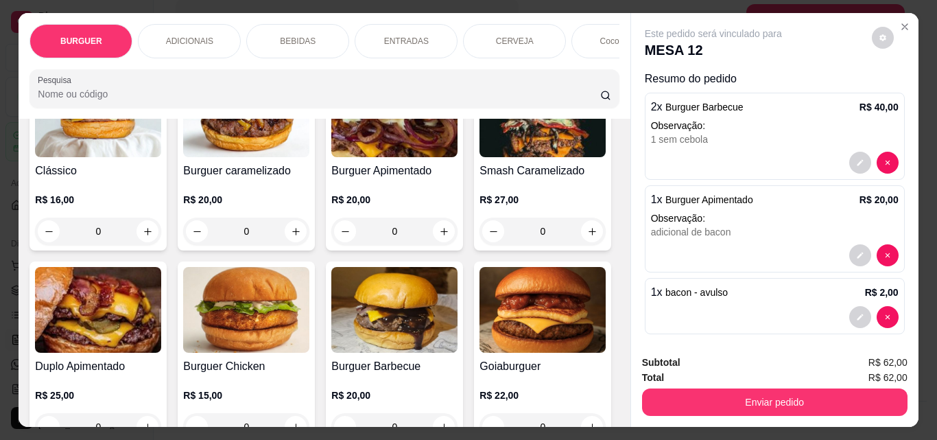
click at [282, 36] on p "BEBIDAS" at bounding box center [298, 41] width 36 height 11
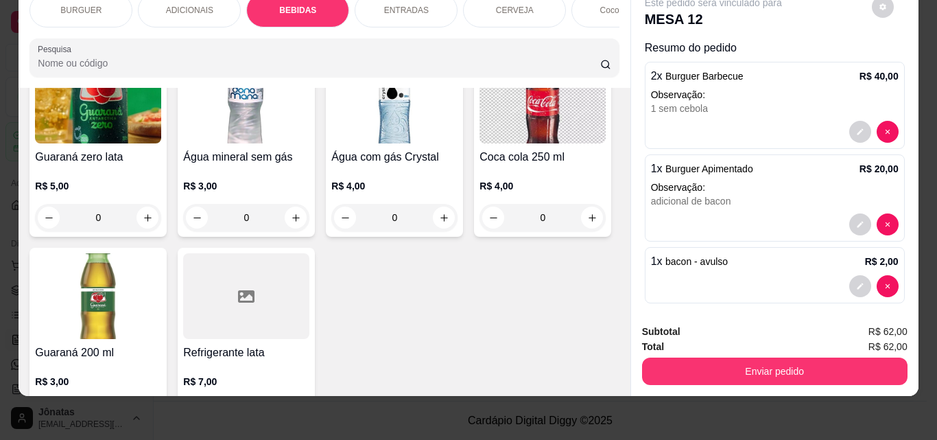
scroll to position [1487, 0]
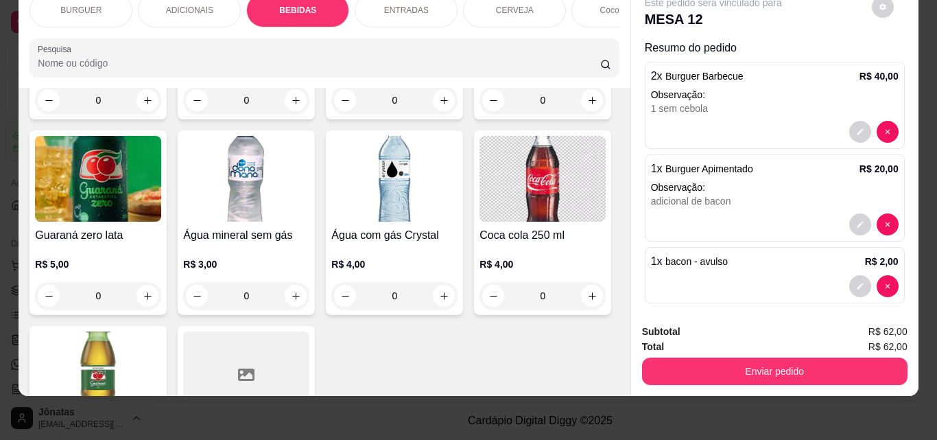
click at [392, 5] on p "ENTRADAS" at bounding box center [406, 10] width 45 height 11
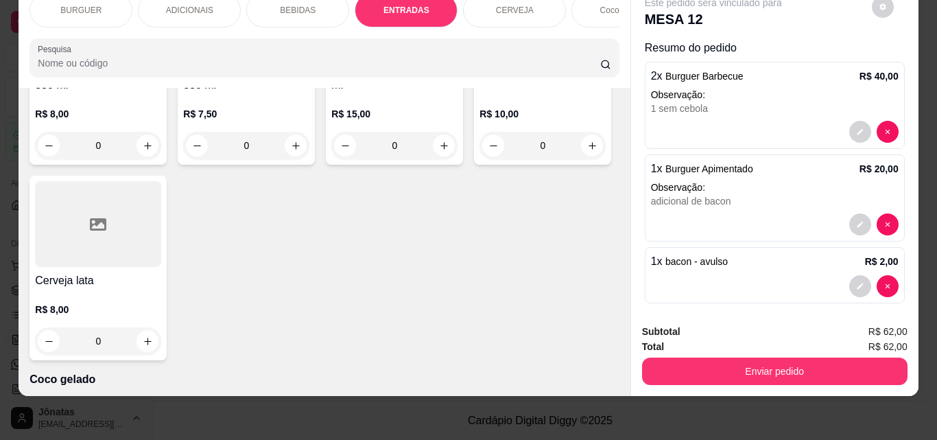
type input "1"
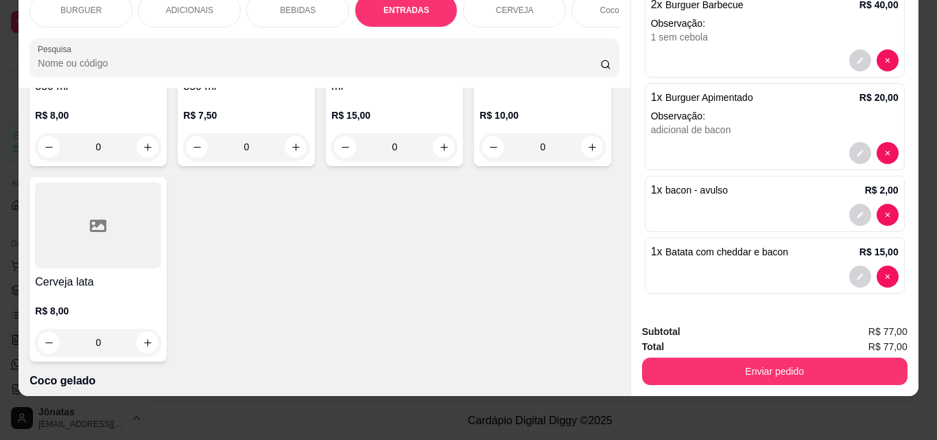
click at [298, 5] on p "BEBIDAS" at bounding box center [298, 10] width 36 height 11
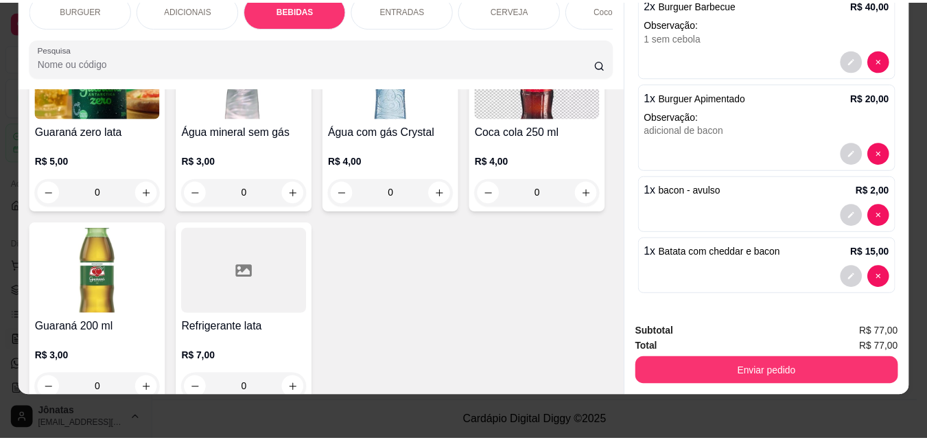
scroll to position [1625, 0]
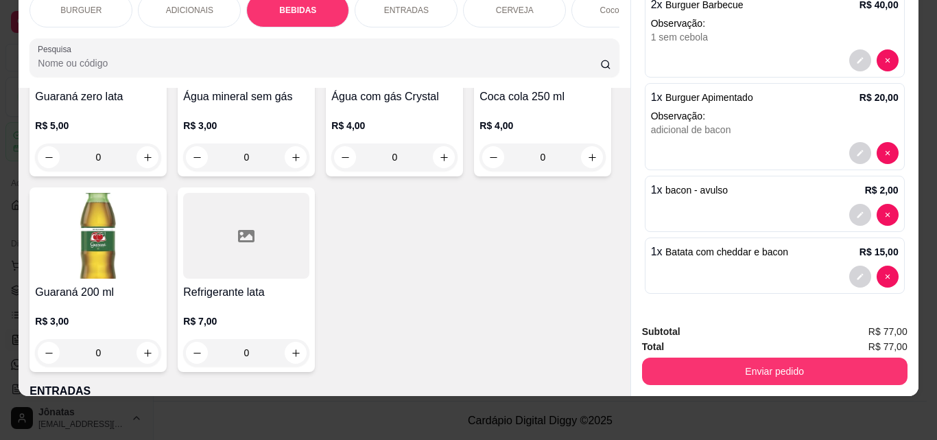
type input "1"
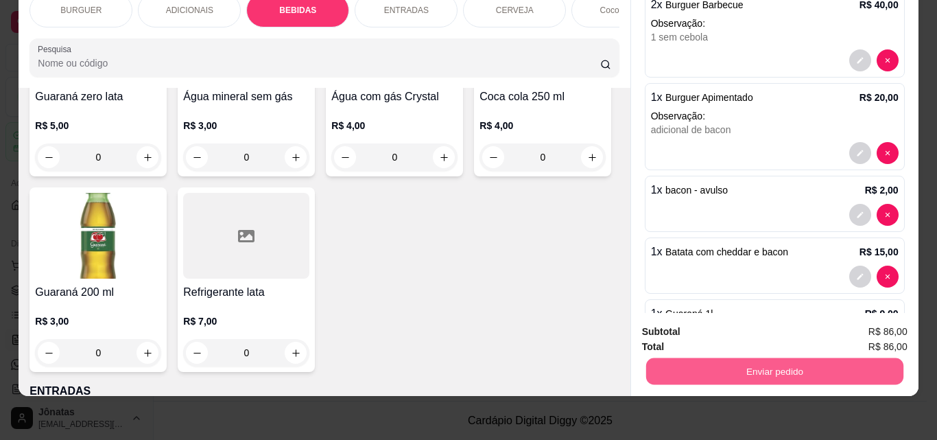
click at [727, 357] on button "Enviar pedido" at bounding box center [774, 370] width 257 height 27
click at [678, 328] on button "Não registrar e enviar pedido" at bounding box center [729, 326] width 139 height 25
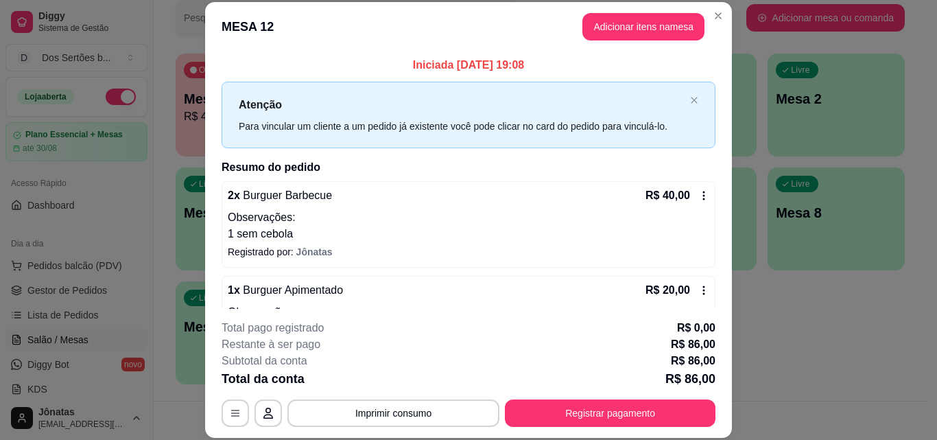
click at [712, 3] on header "MESA 12 Adicionar itens na mesa" at bounding box center [468, 26] width 527 height 49
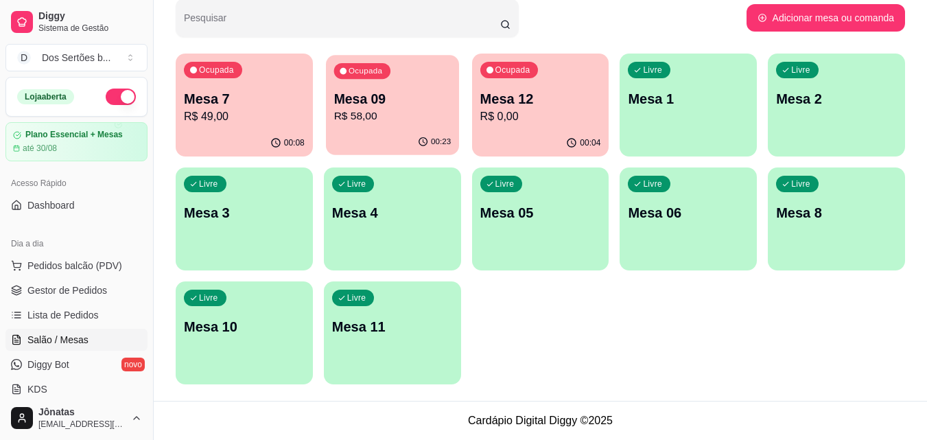
click at [396, 104] on p "Mesa 09" at bounding box center [391, 99] width 117 height 19
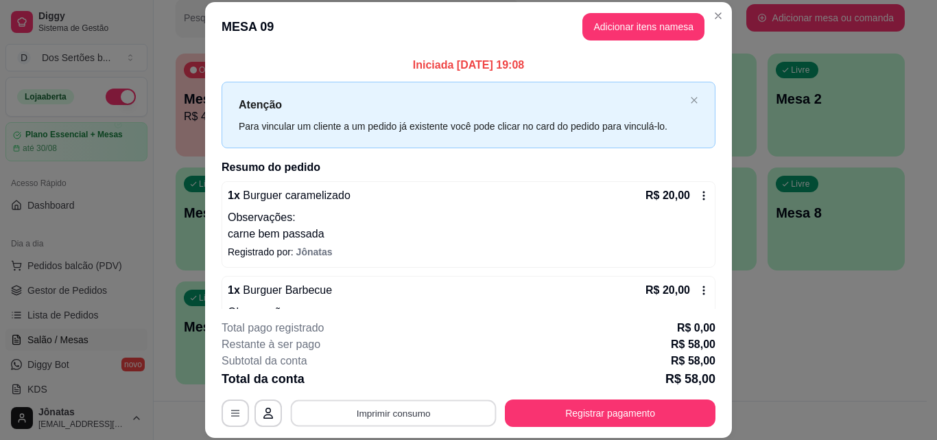
click at [433, 399] on button "Imprimir consumo" at bounding box center [394, 412] width 206 height 27
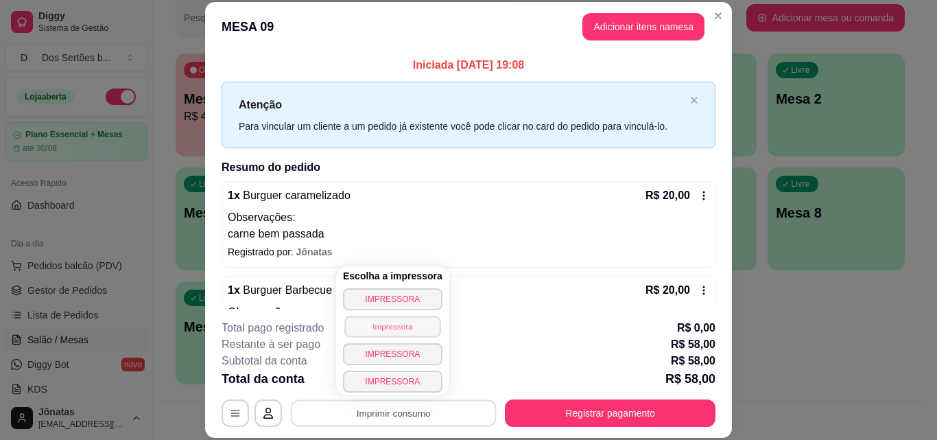
click at [364, 329] on button "Impressora" at bounding box center [392, 326] width 96 height 21
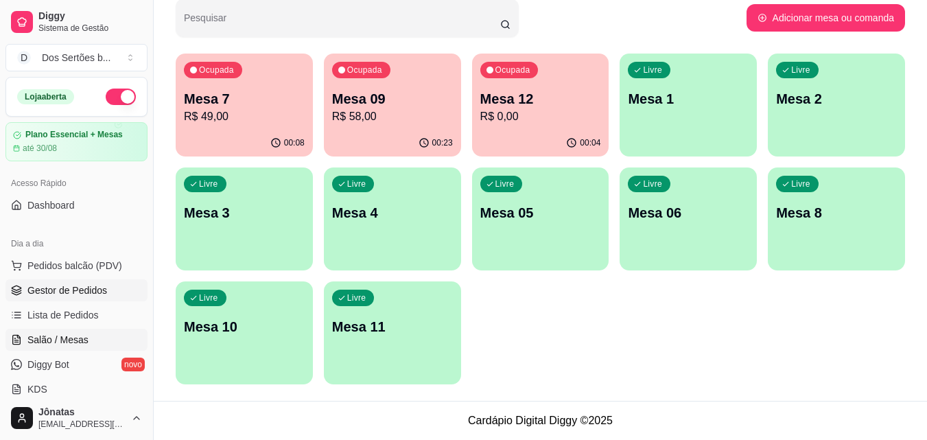
click at [115, 287] on link "Gestor de Pedidos" at bounding box center [76, 290] width 142 height 22
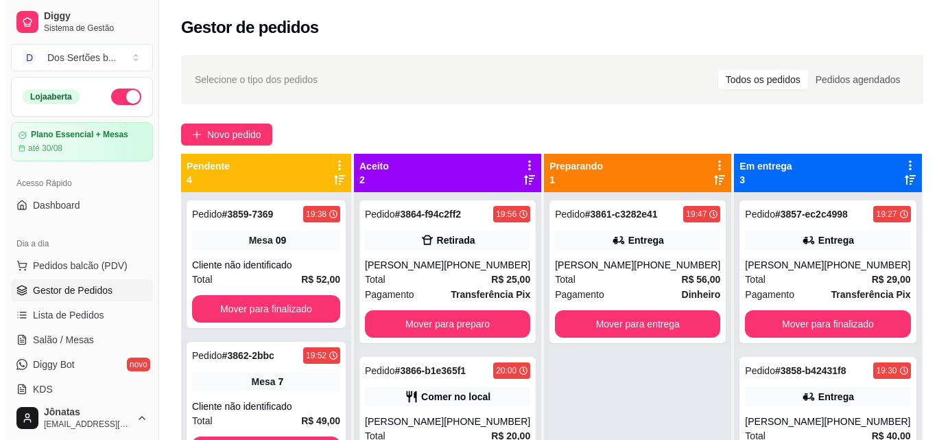
scroll to position [38, 0]
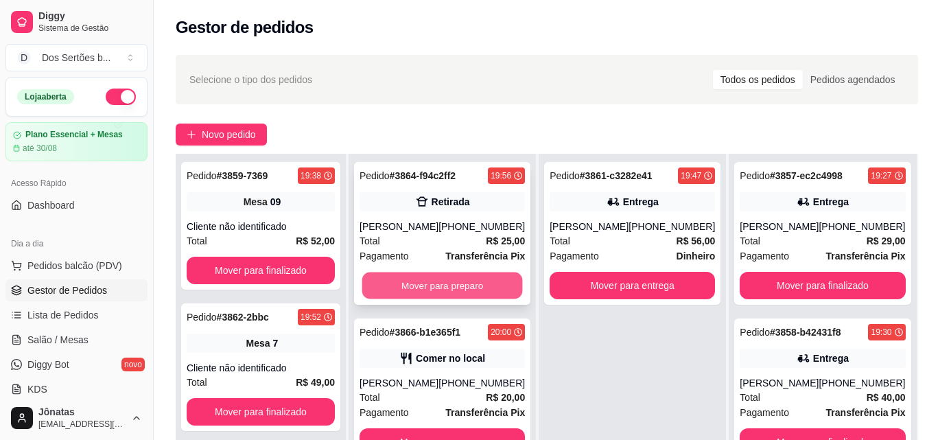
click at [424, 281] on button "Mover para preparo" at bounding box center [442, 285] width 161 height 27
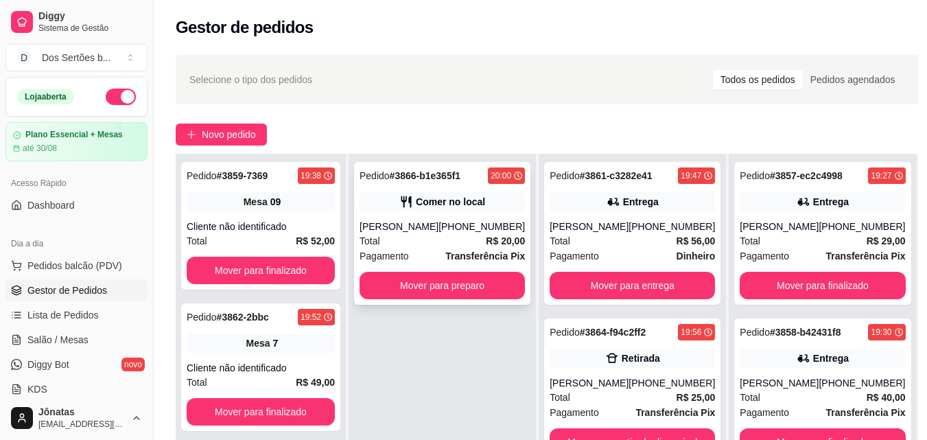
click at [466, 233] on div "[PHONE_NUMBER]" at bounding box center [481, 227] width 86 height 14
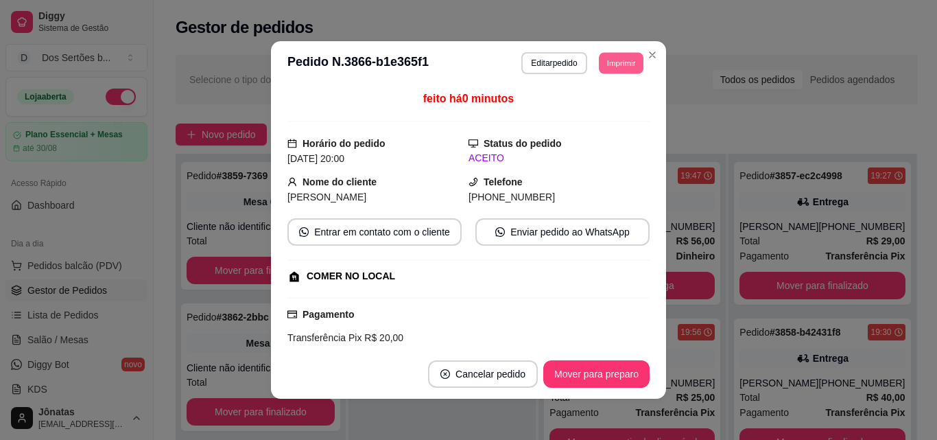
click at [609, 60] on button "Imprimir" at bounding box center [621, 62] width 45 height 21
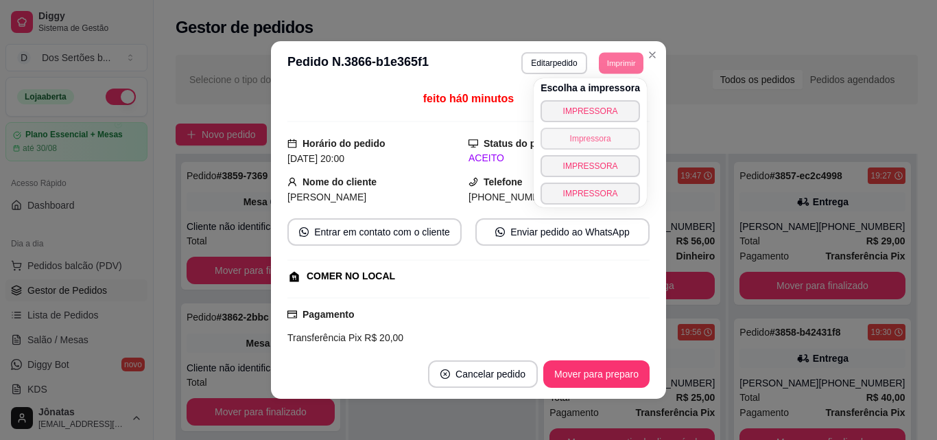
click at [576, 141] on button "Impressora" at bounding box center [590, 139] width 99 height 22
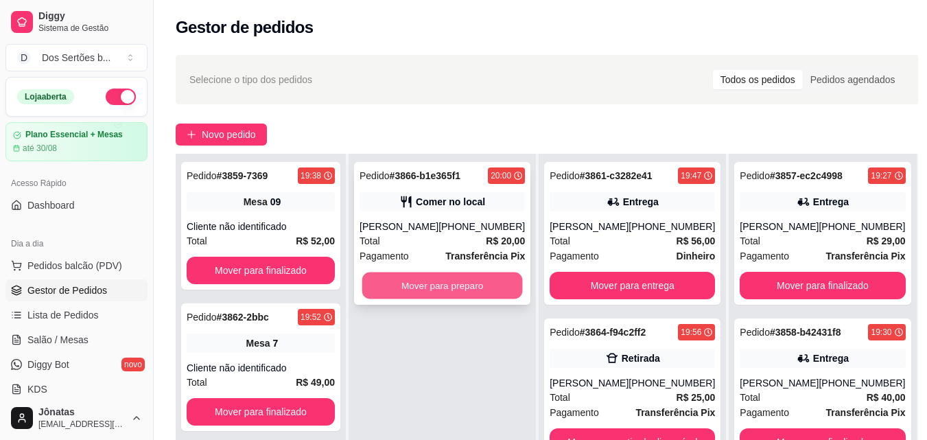
click at [399, 293] on button "Mover para preparo" at bounding box center [442, 285] width 161 height 27
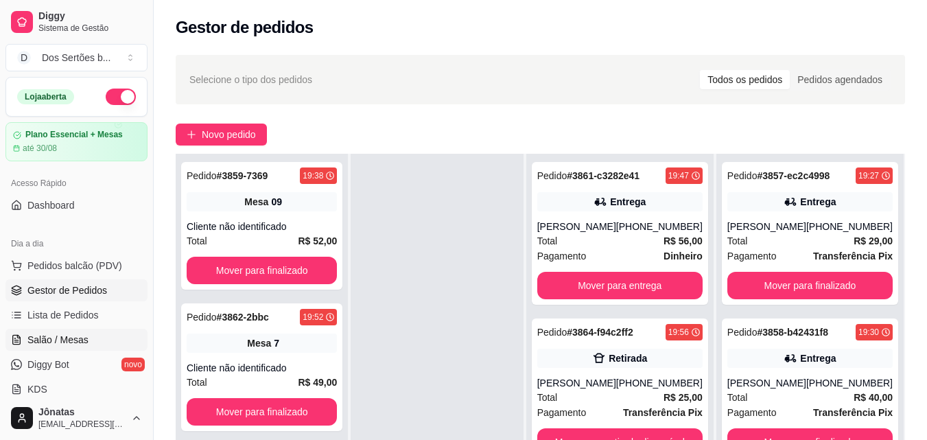
click at [37, 337] on span "Salão / Mesas" at bounding box center [57, 340] width 61 height 14
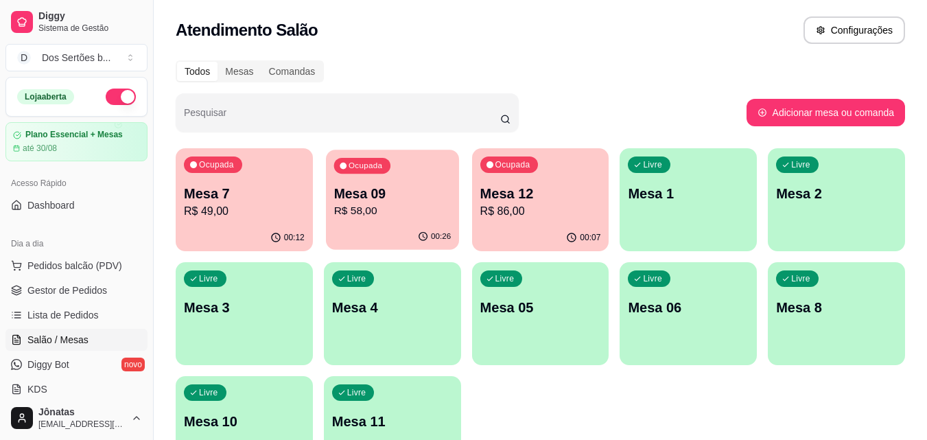
click at [340, 205] on p "R$ 58,00" at bounding box center [391, 211] width 117 height 16
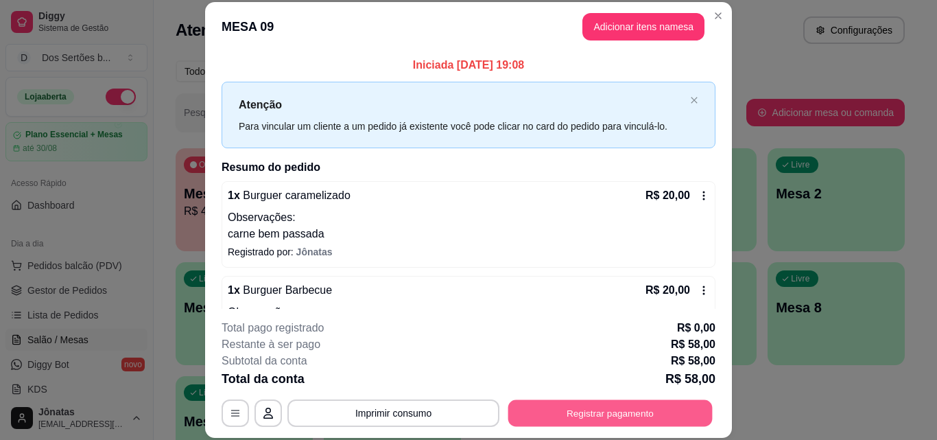
click at [614, 412] on button "Registrar pagamento" at bounding box center [610, 412] width 204 height 27
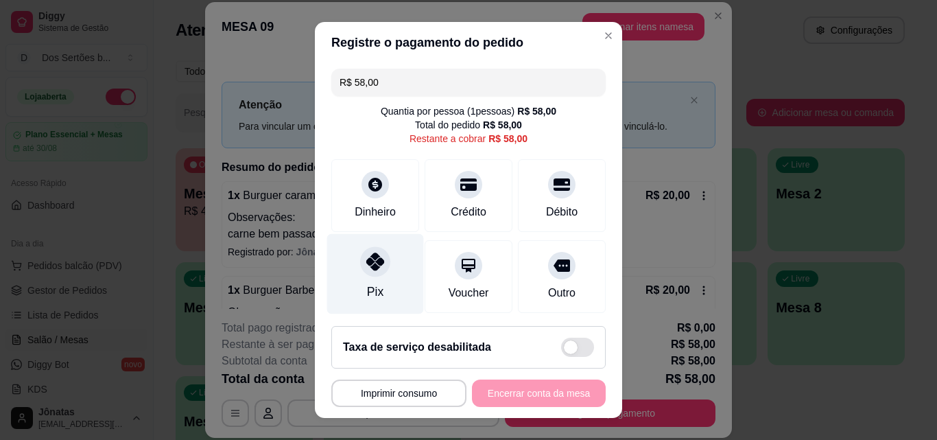
click at [381, 247] on div "Pix" at bounding box center [375, 274] width 97 height 80
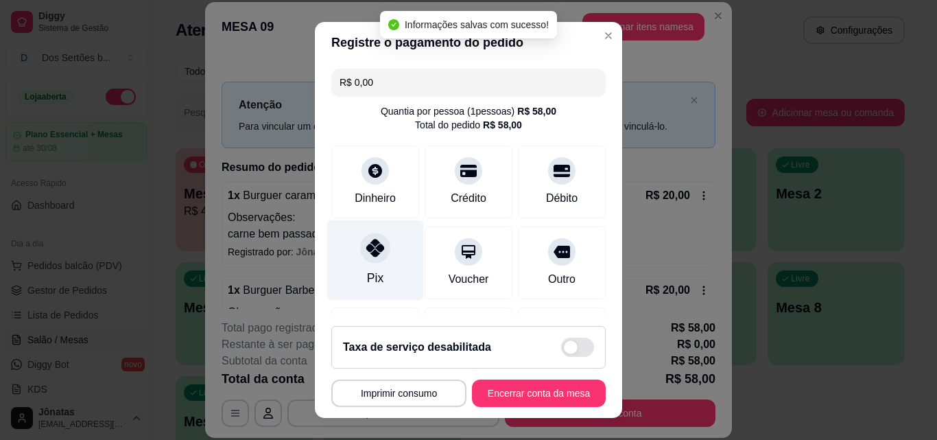
type input "R$ 0,00"
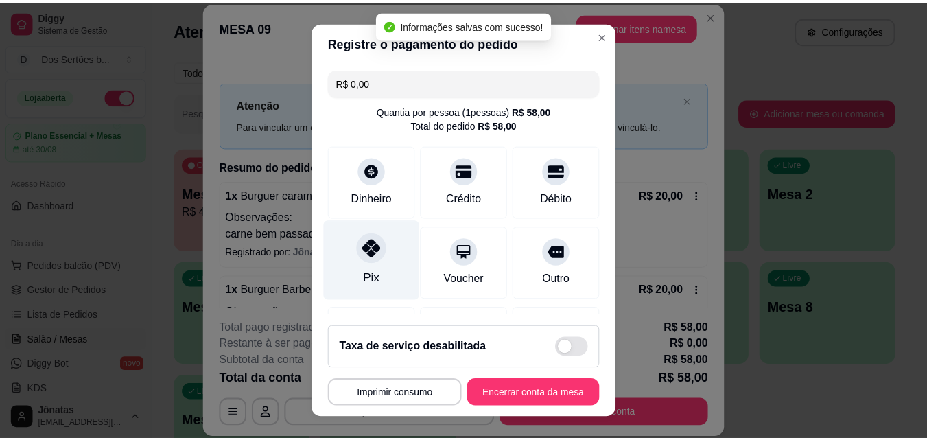
scroll to position [158, 0]
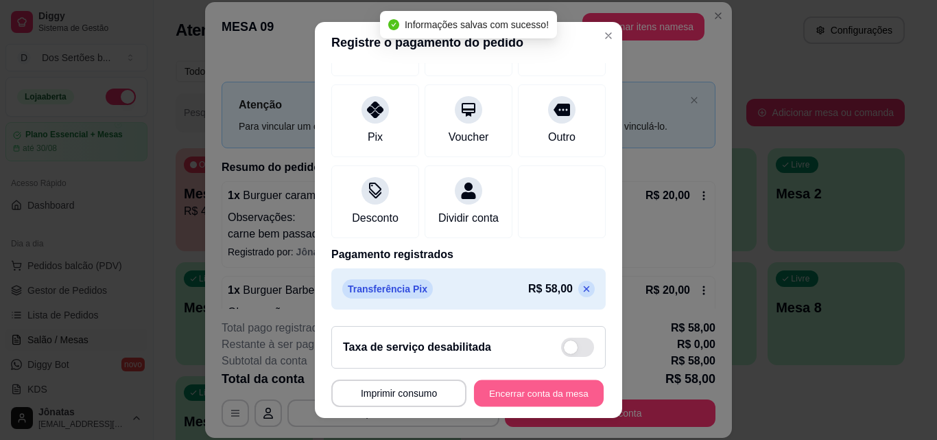
click at [501, 399] on button "Encerrar conta da mesa" at bounding box center [539, 393] width 130 height 27
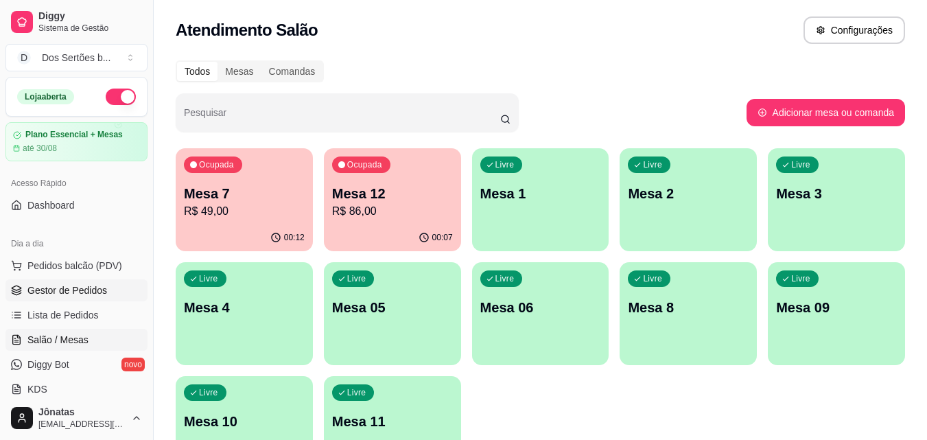
click at [73, 289] on span "Gestor de Pedidos" at bounding box center [67, 290] width 80 height 14
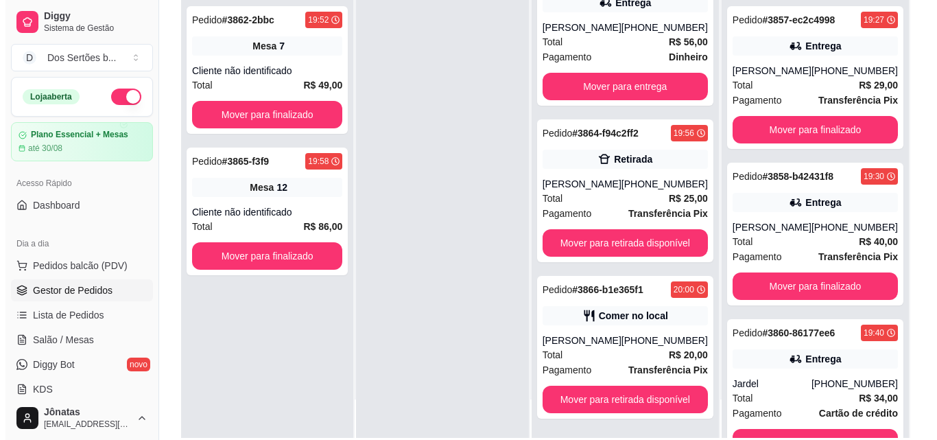
scroll to position [209, 0]
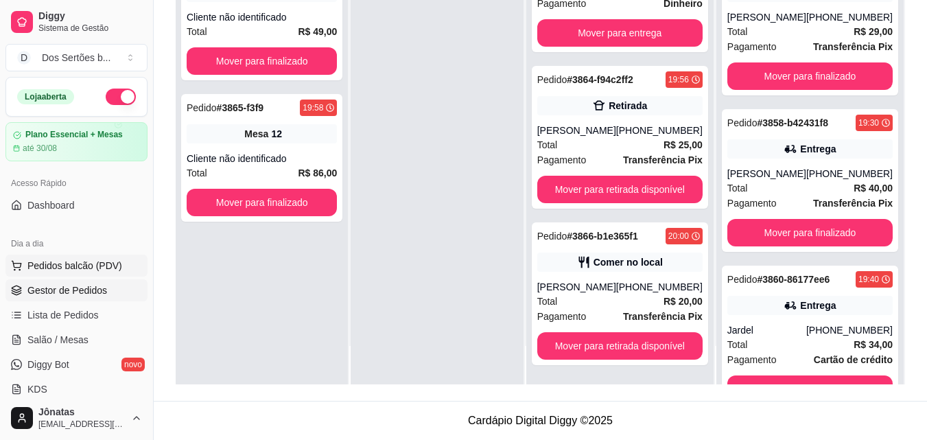
click at [51, 262] on span "Pedidos balcão (PDV)" at bounding box center [74, 266] width 95 height 14
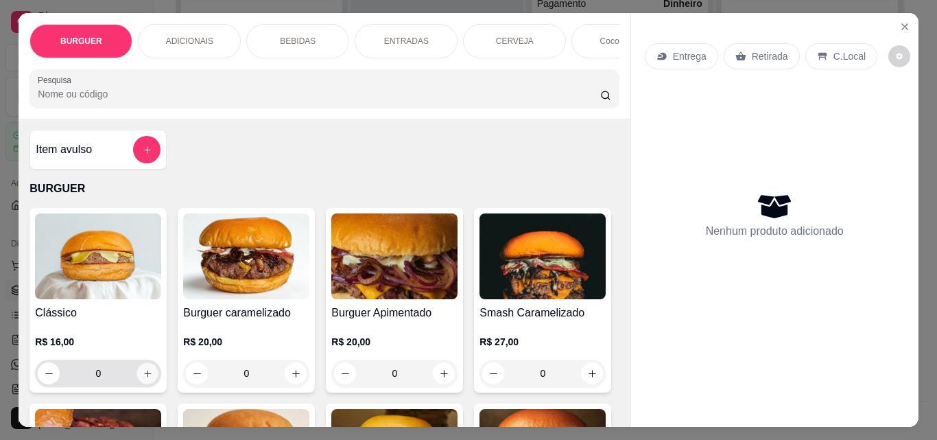
click at [143, 378] on icon "increase-product-quantity" at bounding box center [148, 373] width 10 height 10
type input "1"
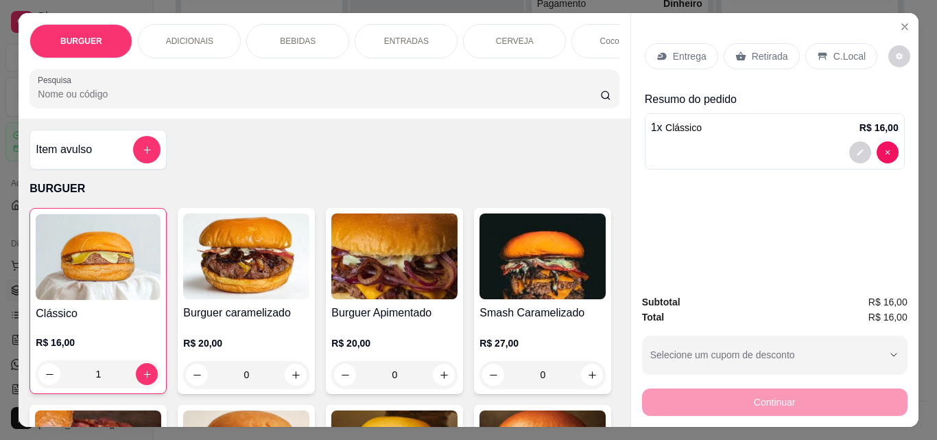
click at [288, 36] on p "BEBIDAS" at bounding box center [298, 41] width 36 height 11
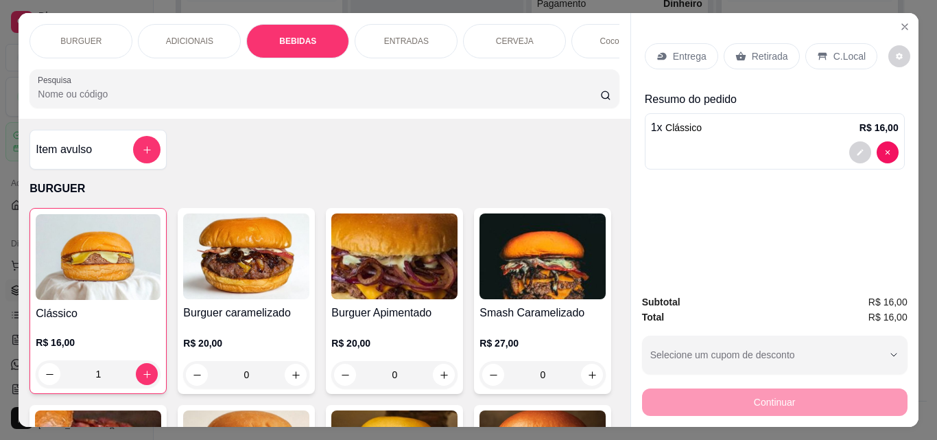
scroll to position [36, 0]
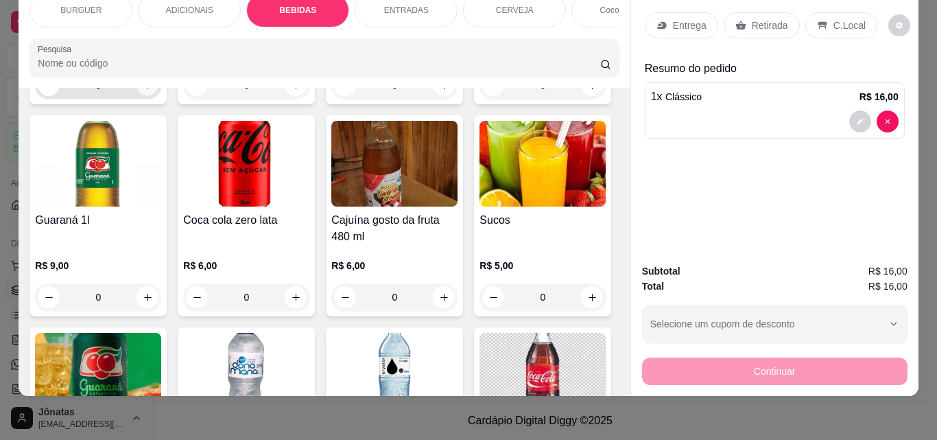
click at [146, 91] on icon "increase-product-quantity" at bounding box center [148, 85] width 10 height 10
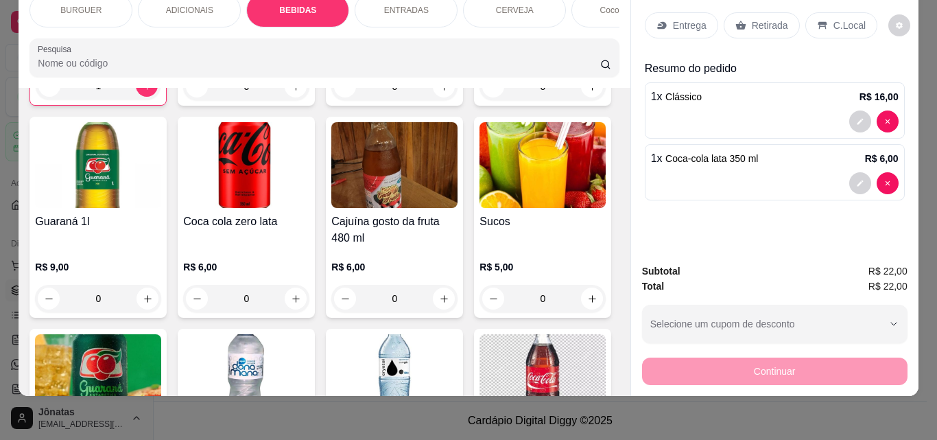
click at [752, 19] on p "Retirada" at bounding box center [770, 26] width 36 height 14
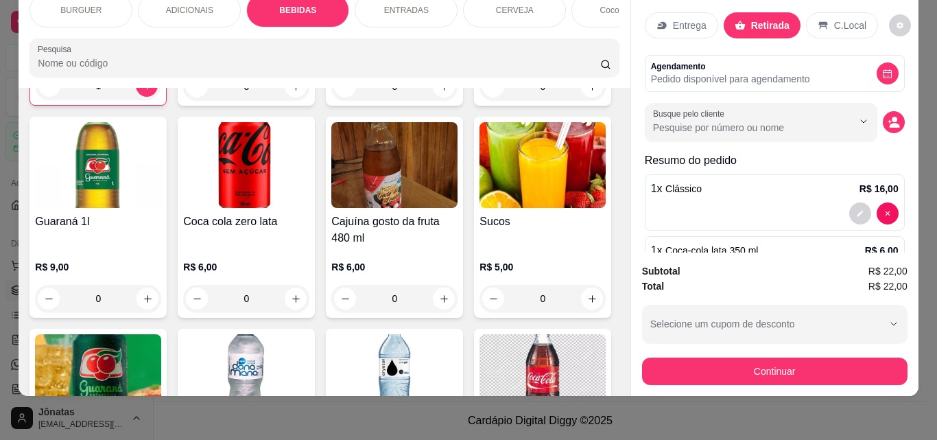
scroll to position [59, 0]
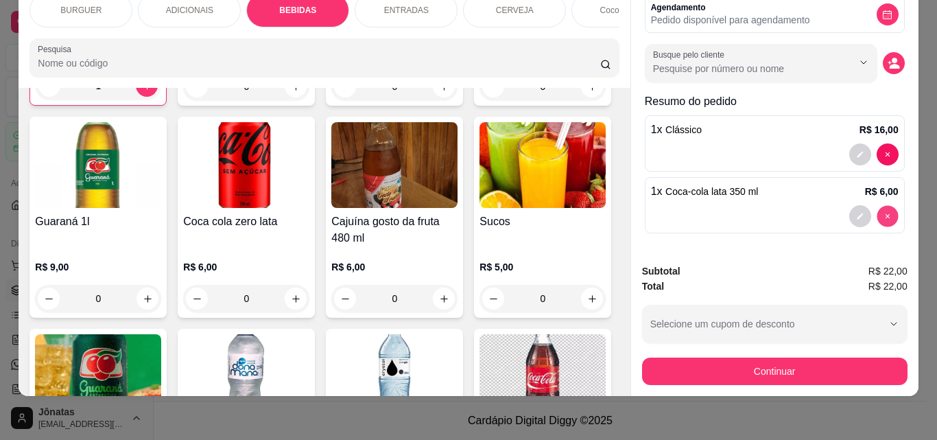
type input "0"
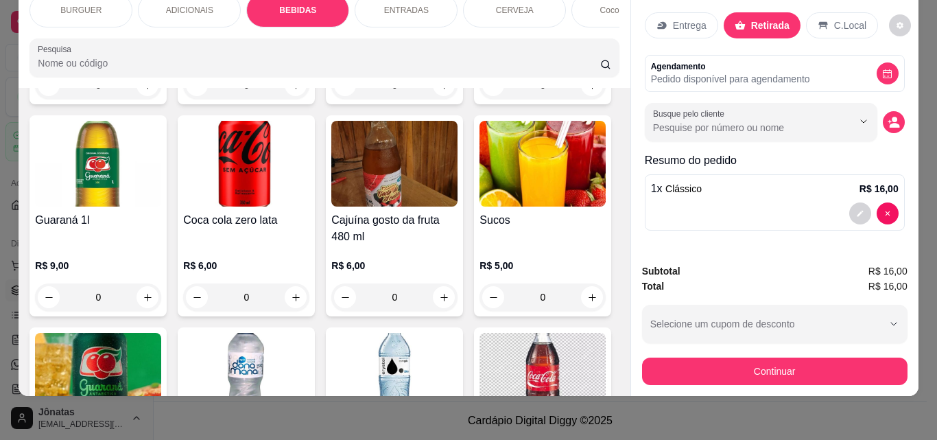
scroll to position [1491, 0]
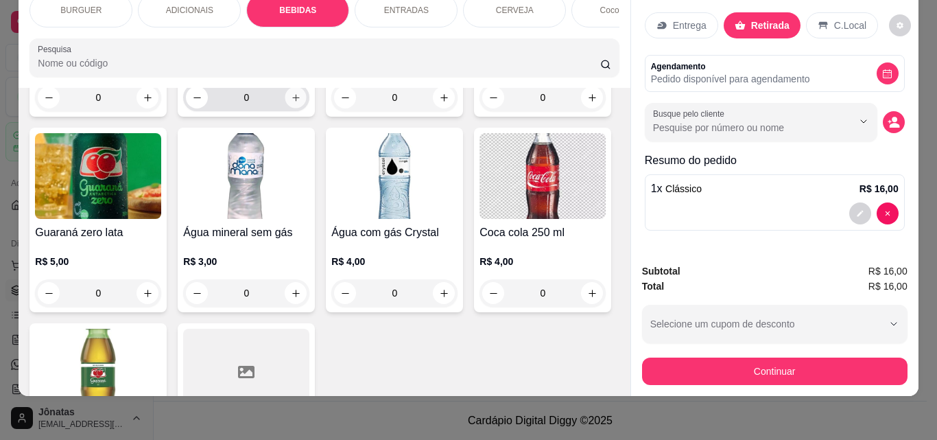
click at [301, 103] on icon "increase-product-quantity" at bounding box center [296, 98] width 10 height 10
type input "1"
click at [888, 120] on icon "decrease-product-quantity" at bounding box center [889, 121] width 3 height 3
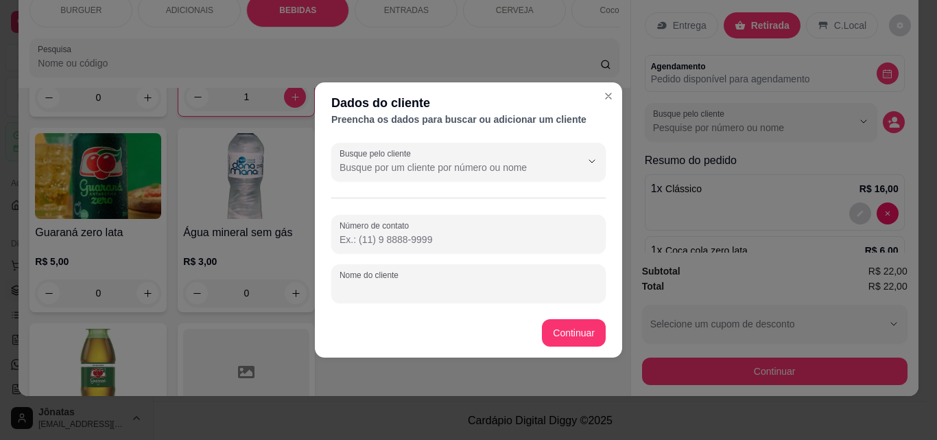
click at [374, 288] on input "Nome do cliente" at bounding box center [469, 289] width 258 height 14
type input "Tereza"
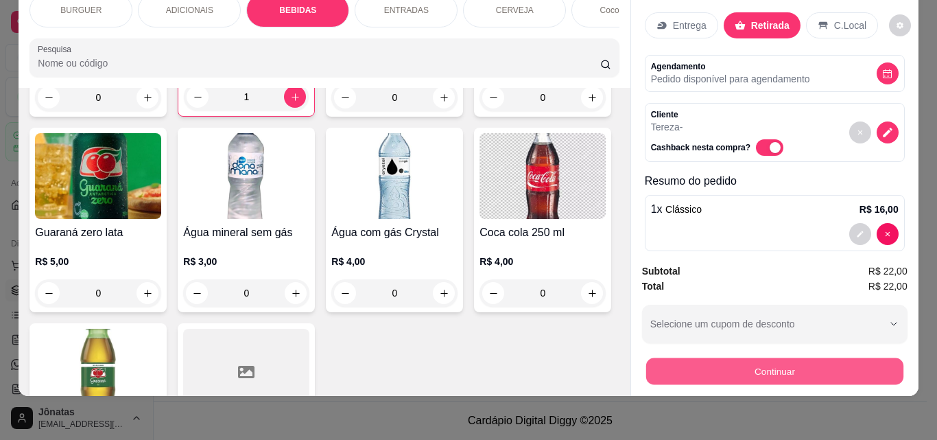
click at [694, 357] on button "Continuar" at bounding box center [774, 370] width 257 height 27
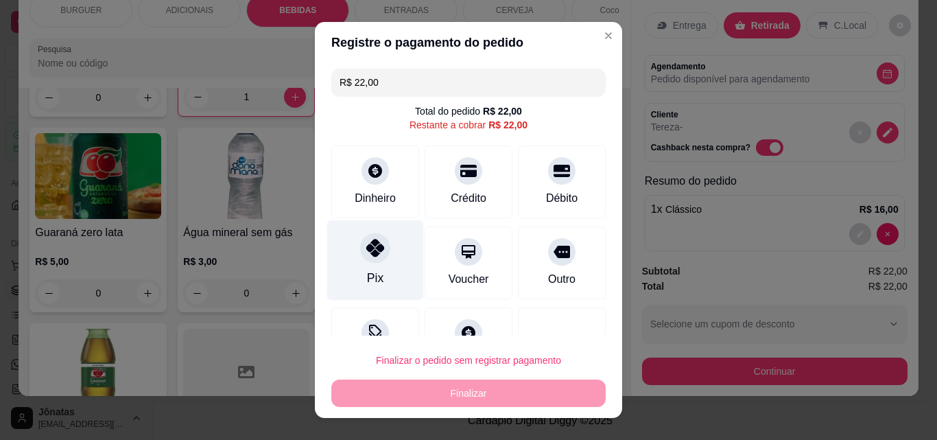
click at [371, 239] on icon at bounding box center [375, 248] width 18 height 18
type input "R$ 0,00"
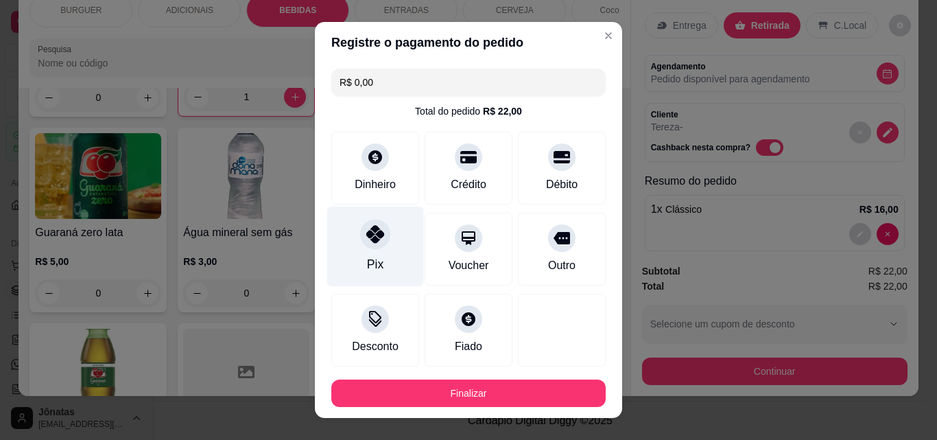
scroll to position [75, 0]
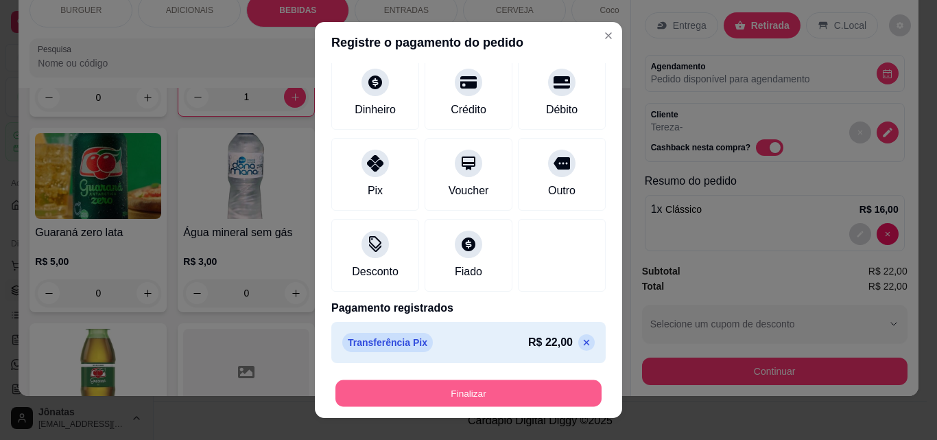
click at [414, 390] on button "Finalizar" at bounding box center [468, 393] width 266 height 27
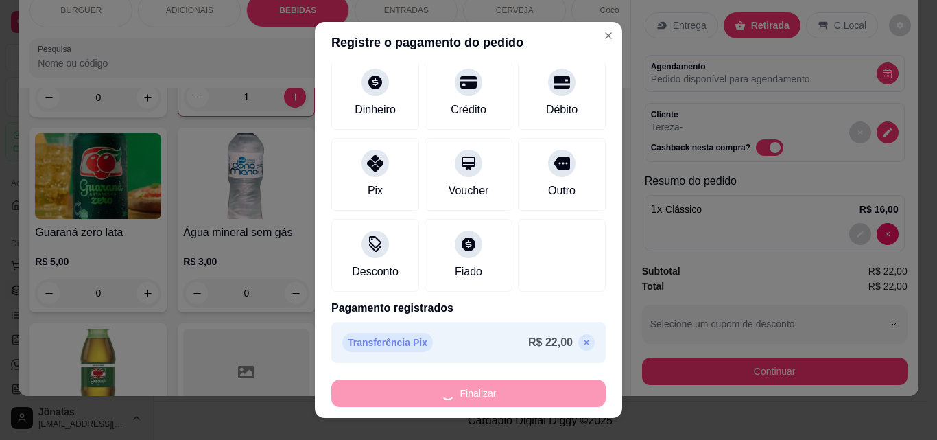
type input "0"
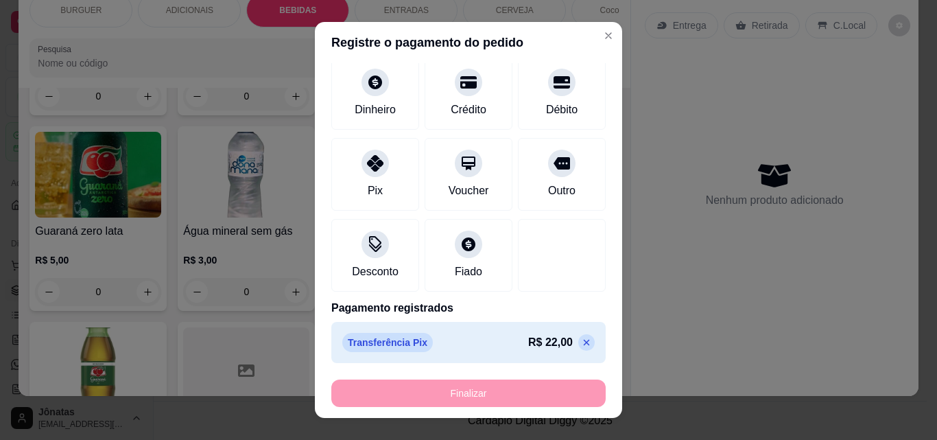
type input "-R$ 22,00"
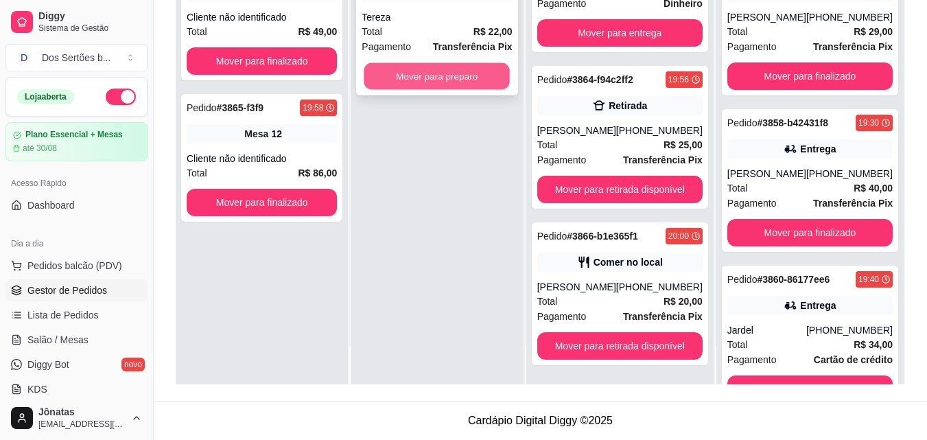
click at [465, 69] on button "Mover para preparo" at bounding box center [437, 76] width 146 height 27
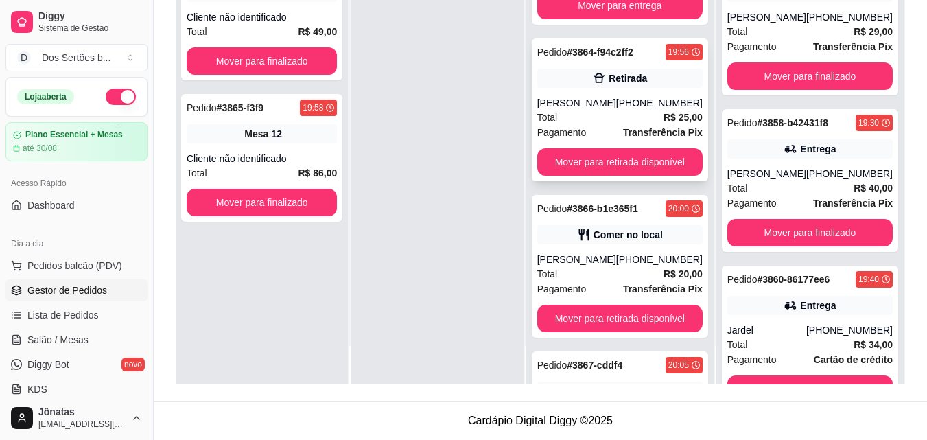
click at [609, 110] on div "[PERSON_NAME]" at bounding box center [576, 103] width 79 height 14
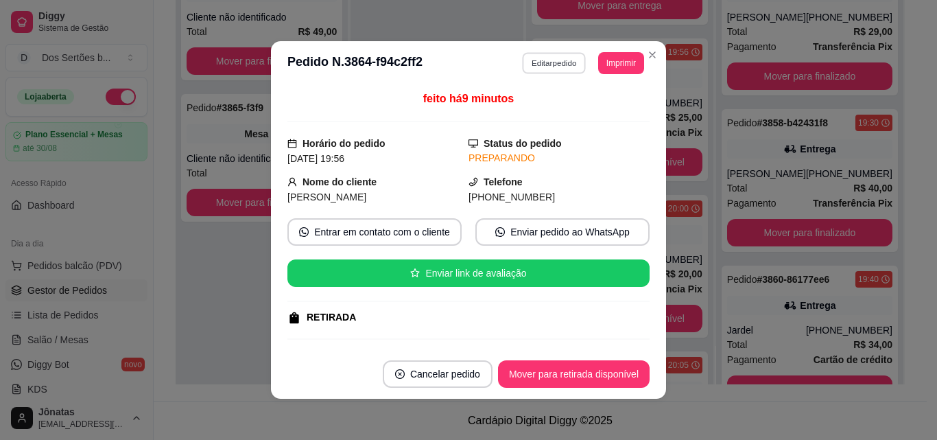
click at [563, 62] on button "Editar pedido" at bounding box center [555, 62] width 64 height 21
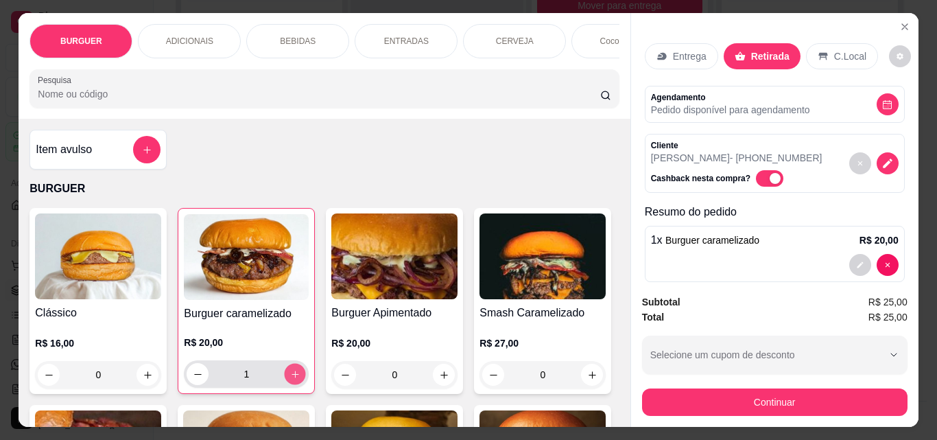
click at [292, 376] on icon "increase-product-quantity" at bounding box center [295, 374] width 10 height 10
type input "2"
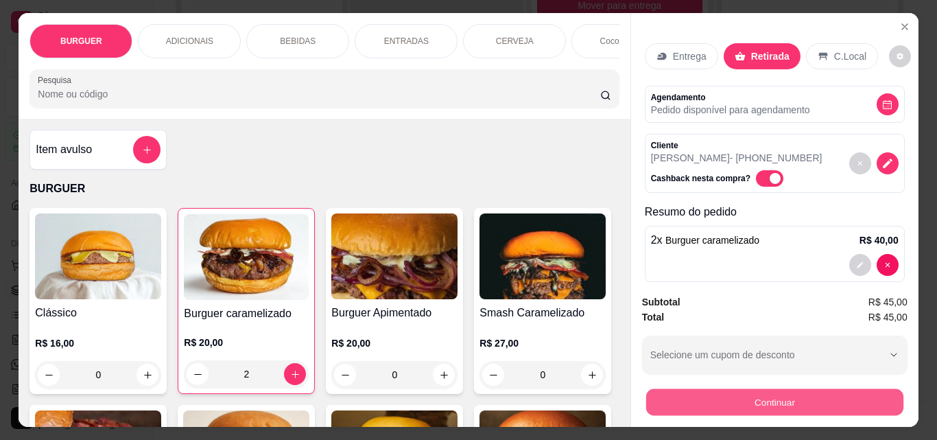
click at [700, 394] on button "Continuar" at bounding box center [774, 401] width 257 height 27
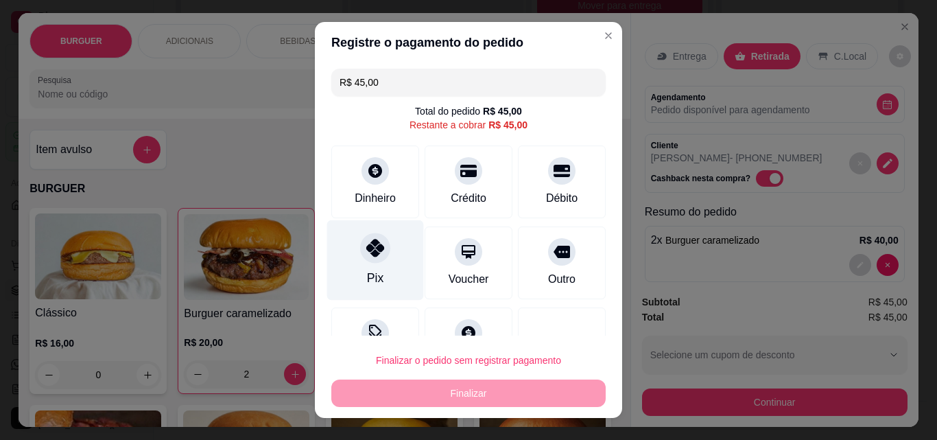
click at [394, 275] on div "Pix" at bounding box center [375, 260] width 97 height 80
type input "R$ 0,00"
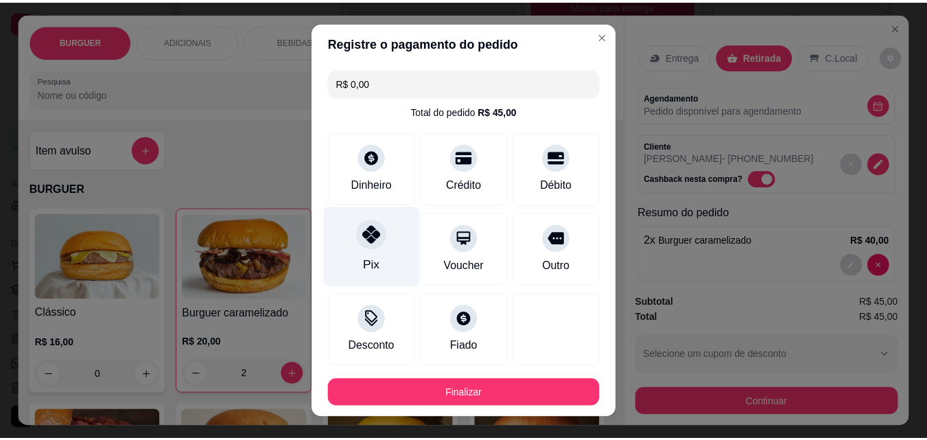
scroll to position [75, 0]
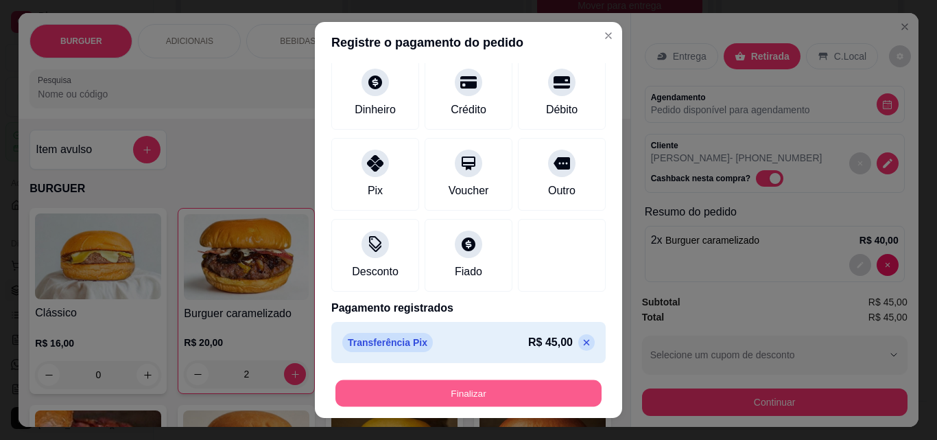
click at [388, 384] on button "Finalizar" at bounding box center [468, 393] width 266 height 27
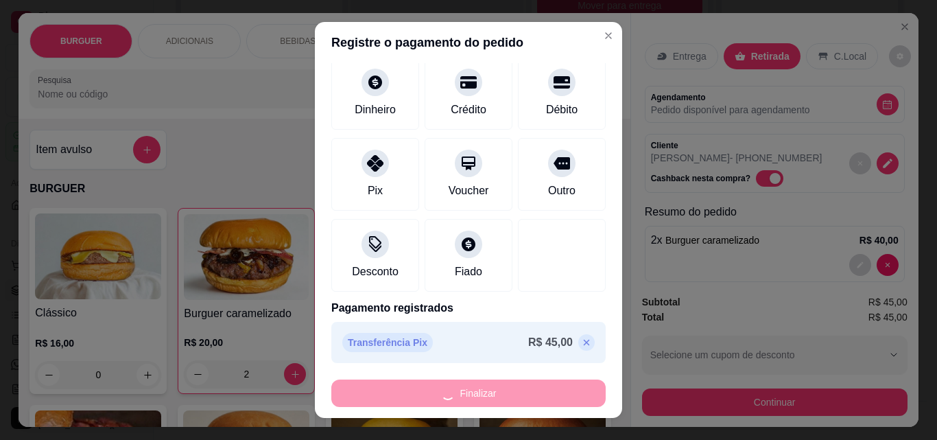
type input "0"
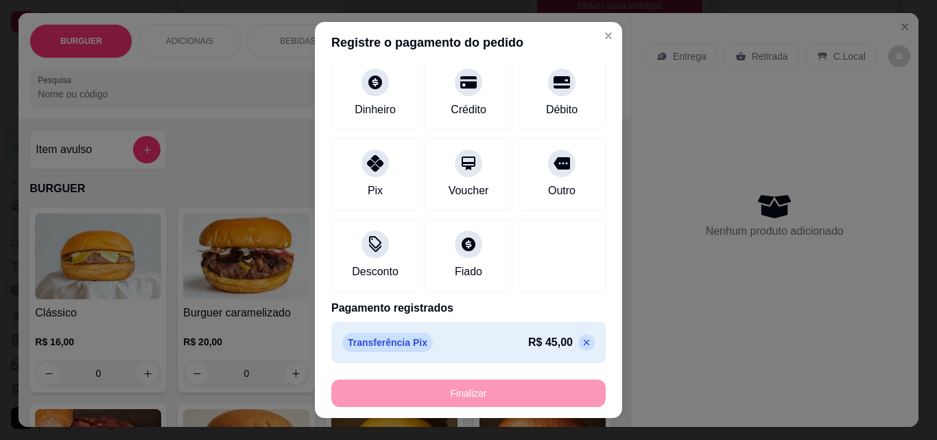
type input "-R$ 45,00"
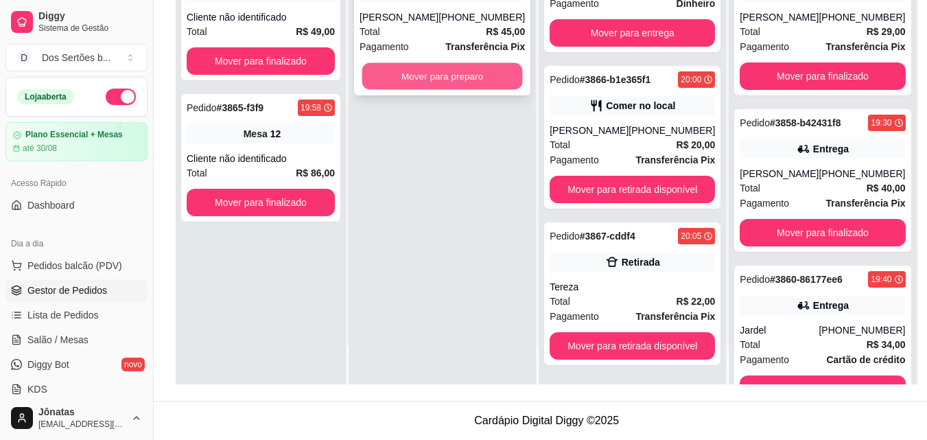
click at [404, 73] on button "Mover para preparo" at bounding box center [442, 76] width 161 height 27
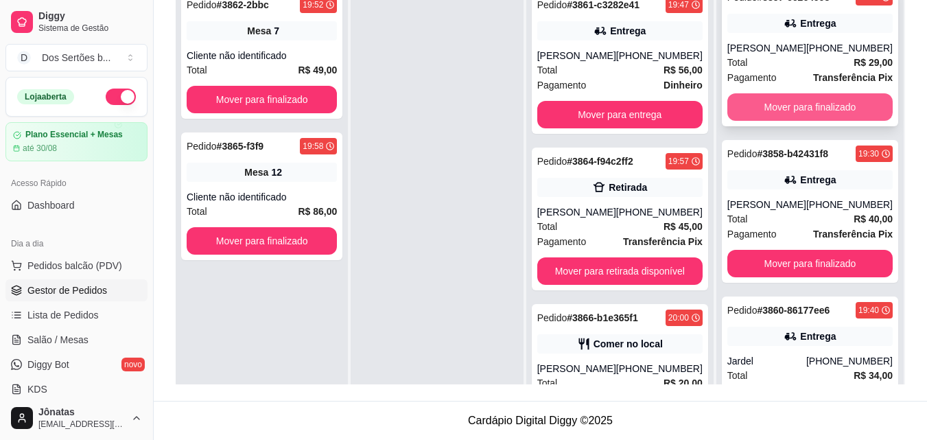
scroll to position [0, 0]
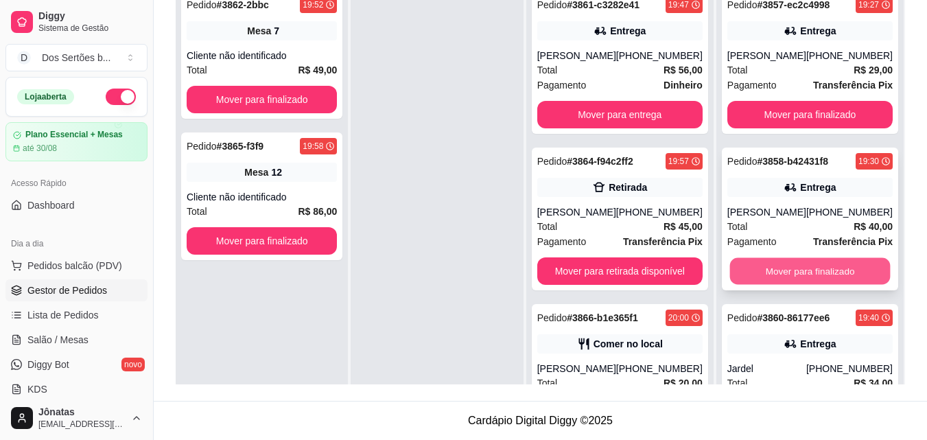
click at [786, 269] on button "Mover para finalizado" at bounding box center [809, 271] width 161 height 27
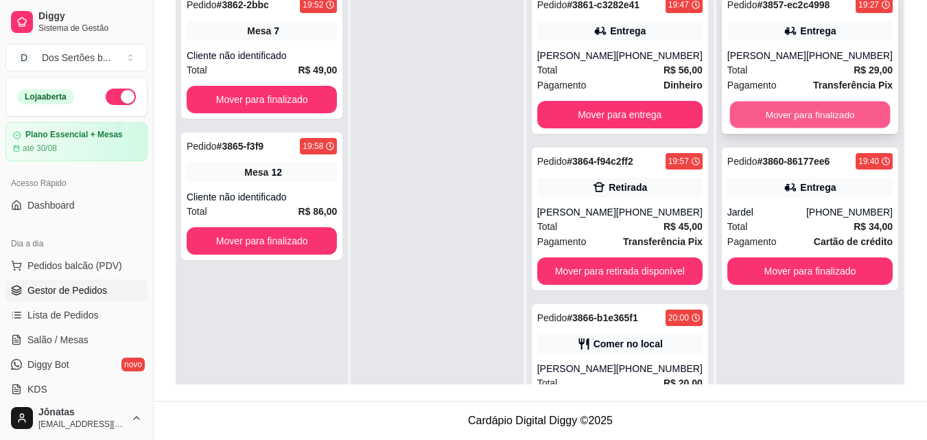
click at [795, 106] on button "Mover para finalizado" at bounding box center [809, 115] width 161 height 27
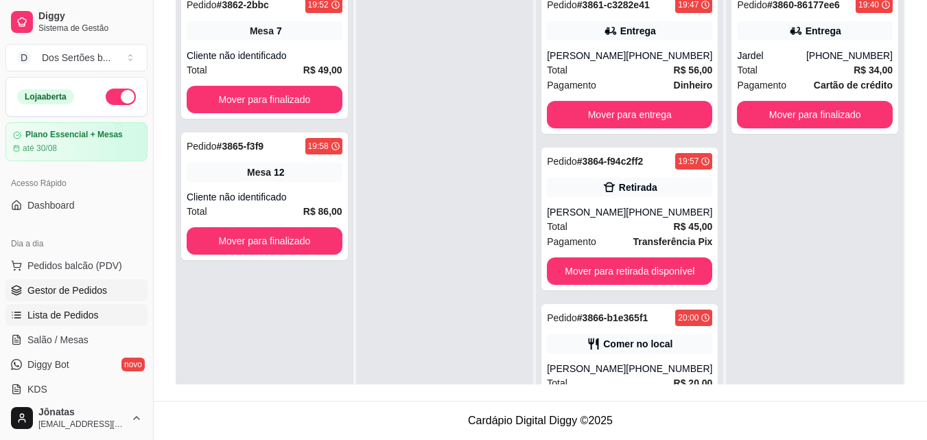
click at [58, 317] on span "Lista de Pedidos" at bounding box center [62, 315] width 71 height 14
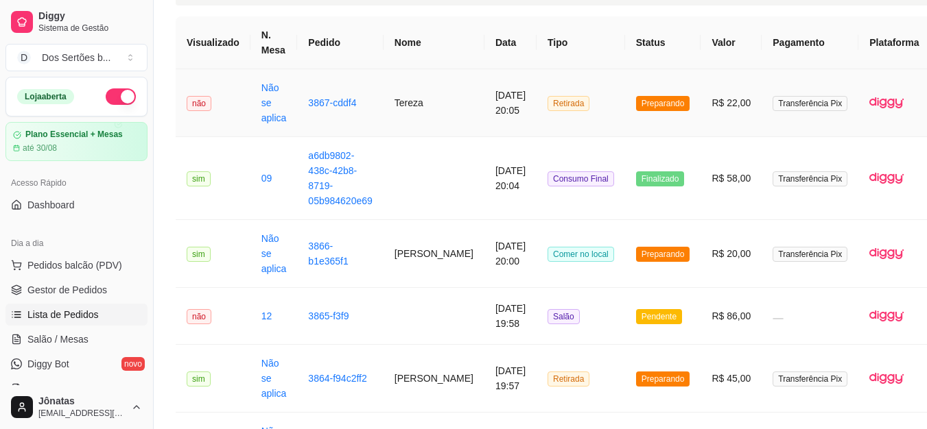
scroll to position [117, 0]
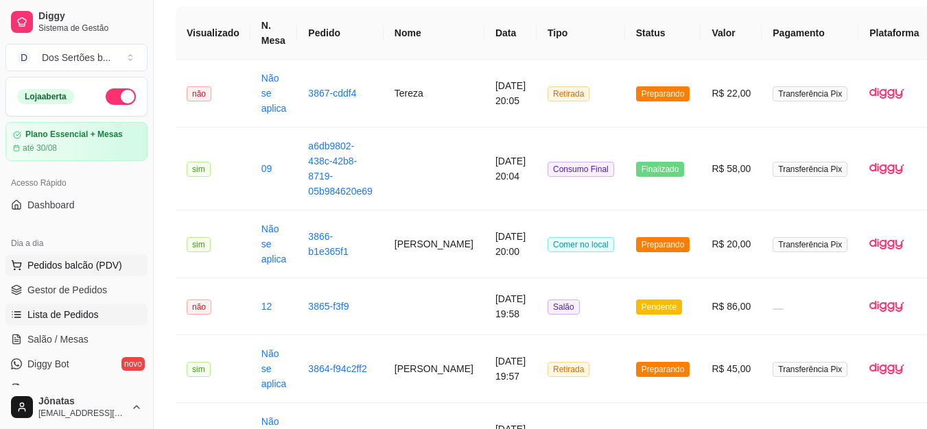
click at [77, 264] on span "Pedidos balcão (PDV)" at bounding box center [74, 266] width 95 height 14
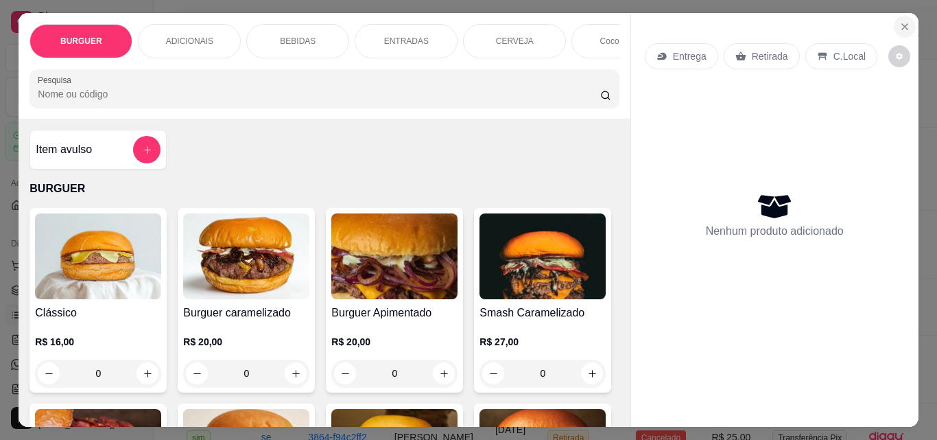
click at [899, 21] on icon "Close" at bounding box center [904, 26] width 11 height 11
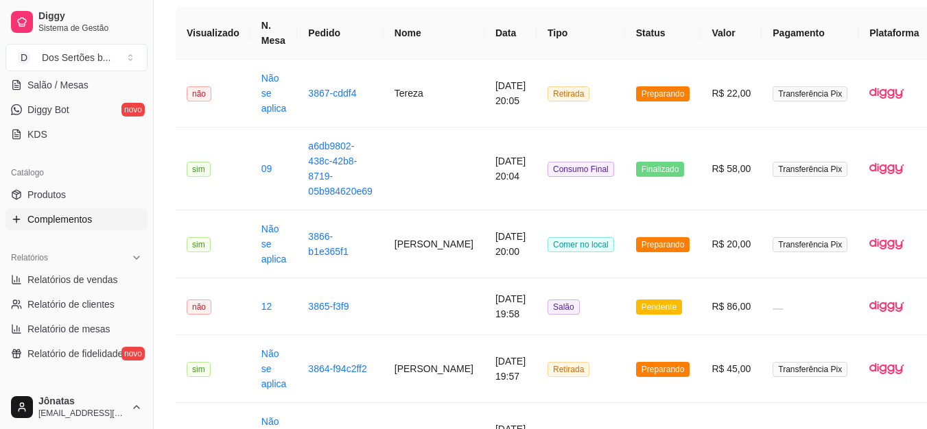
scroll to position [257, 0]
click at [56, 278] on span "Relatórios de vendas" at bounding box center [72, 278] width 91 height 14
select select "ALL"
select select "0"
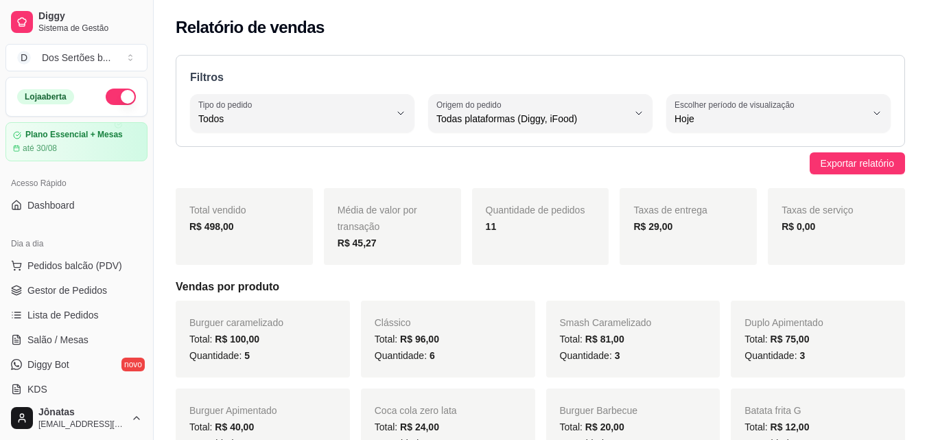
scroll to position [2, 0]
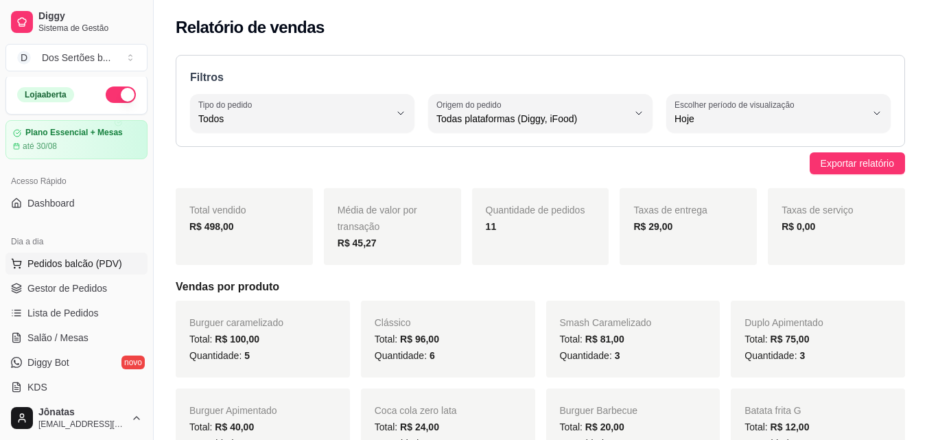
click at [61, 271] on button "Pedidos balcão (PDV)" at bounding box center [76, 263] width 142 height 22
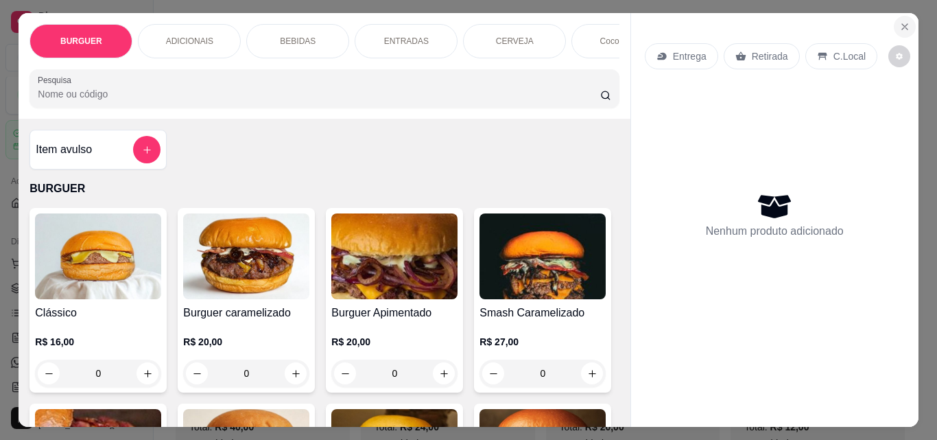
click at [902, 24] on icon "Close" at bounding box center [904, 26] width 5 height 5
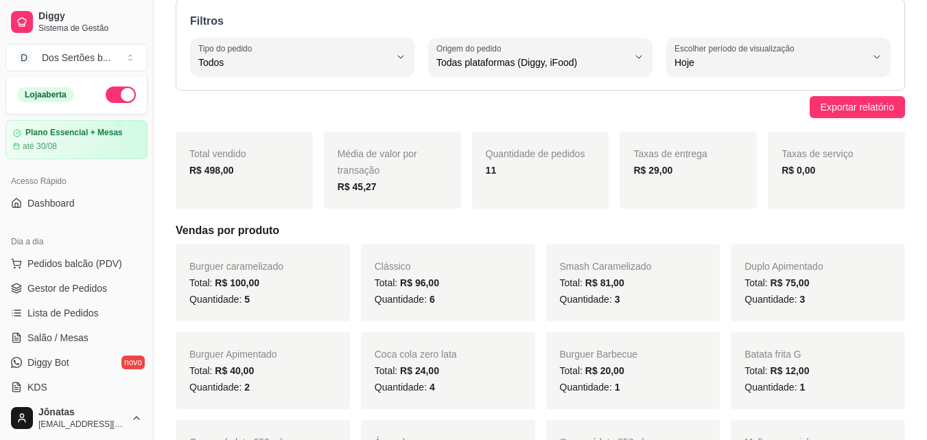
scroll to position [57, 0]
click at [71, 282] on span "Gestor de Pedidos" at bounding box center [67, 288] width 80 height 14
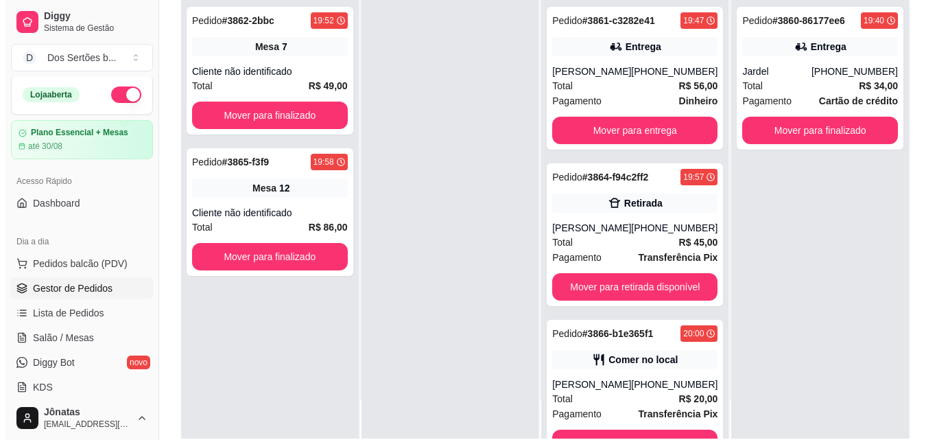
scroll to position [159, 0]
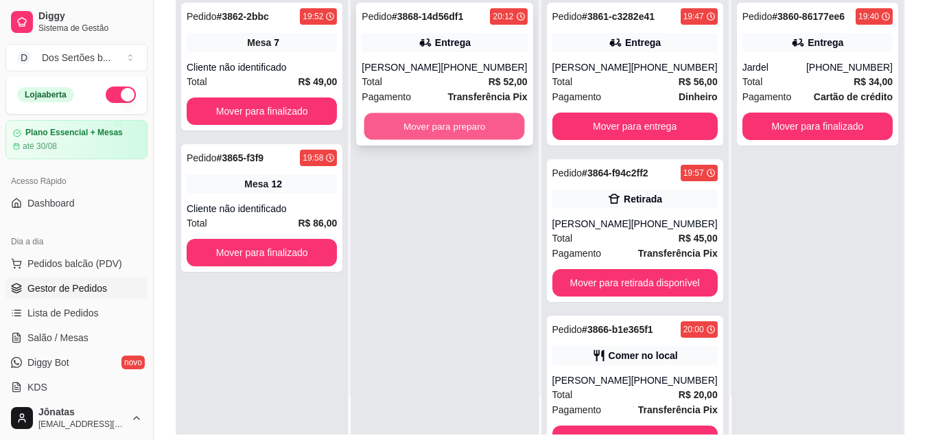
click at [386, 121] on button "Mover para preparo" at bounding box center [444, 126] width 161 height 27
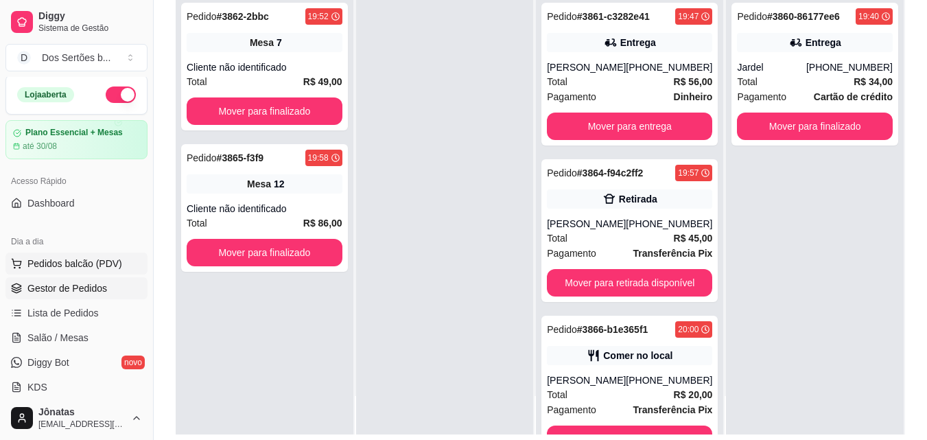
click at [89, 257] on span "Pedidos balcão (PDV)" at bounding box center [74, 264] width 95 height 14
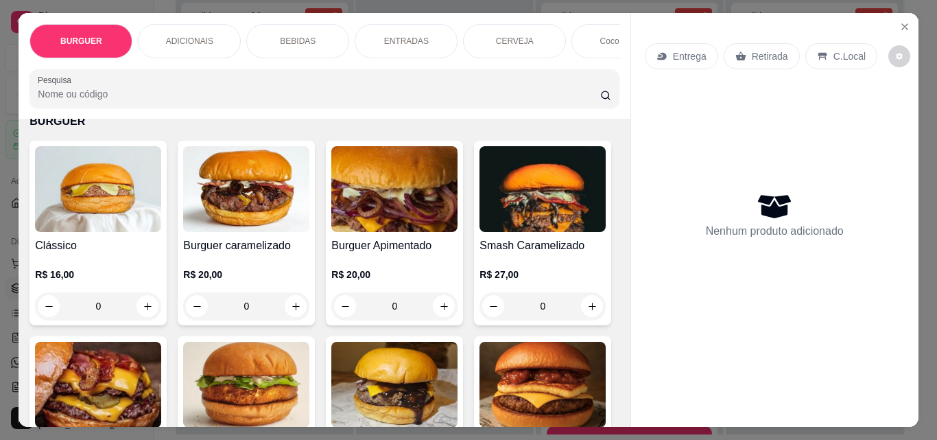
scroll to position [70, 0]
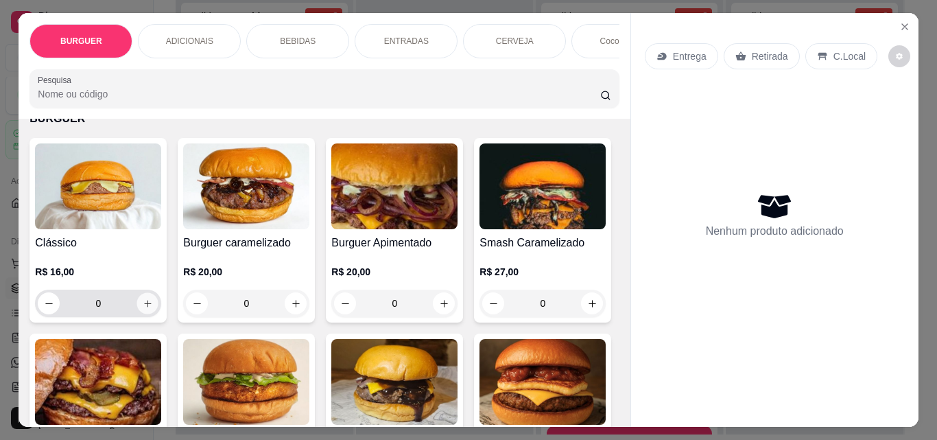
click at [148, 303] on icon "increase-product-quantity" at bounding box center [148, 303] width 10 height 10
type input "1"
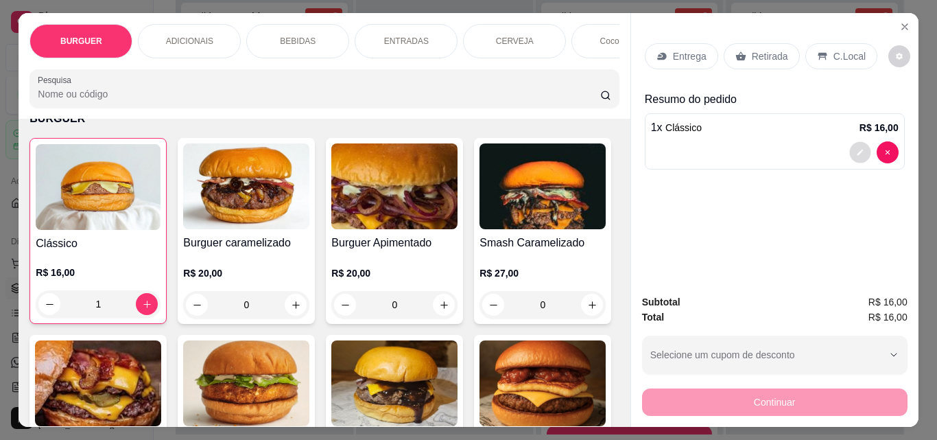
click at [856, 148] on icon "decrease-product-quantity" at bounding box center [860, 152] width 8 height 8
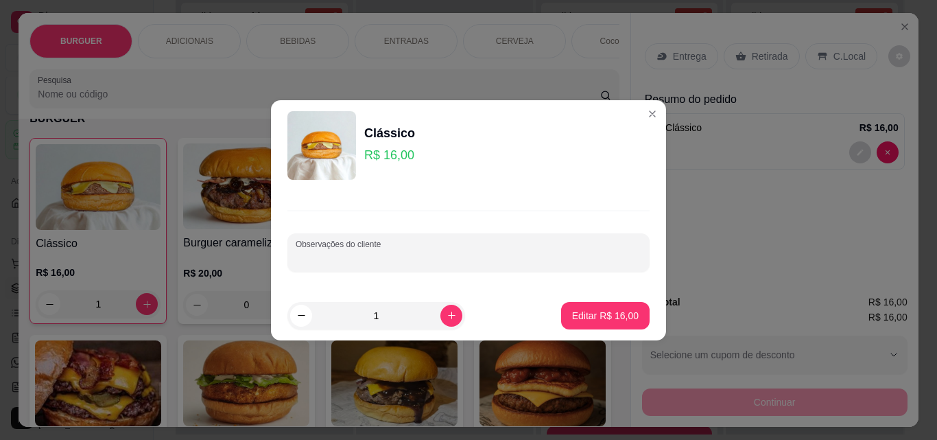
click at [371, 252] on input "Observações do cliente" at bounding box center [469, 258] width 346 height 14
type input "sem cebola e molho separado"
click at [600, 311] on p "Editar R$ 16,00" at bounding box center [605, 315] width 64 height 13
type input "0"
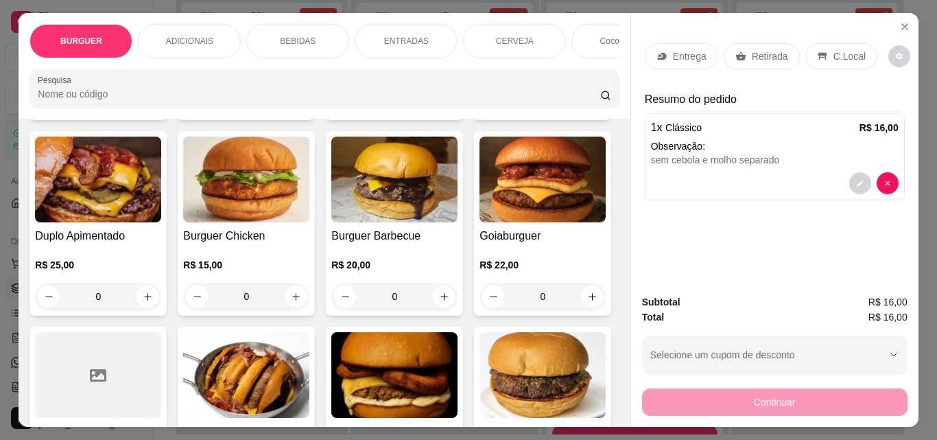
scroll to position [273, 0]
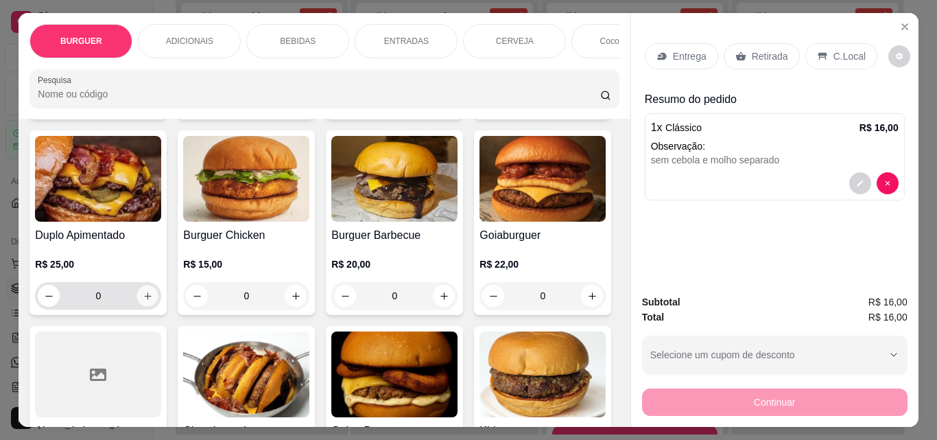
click at [153, 297] on icon "increase-product-quantity" at bounding box center [148, 296] width 10 height 10
type input "1"
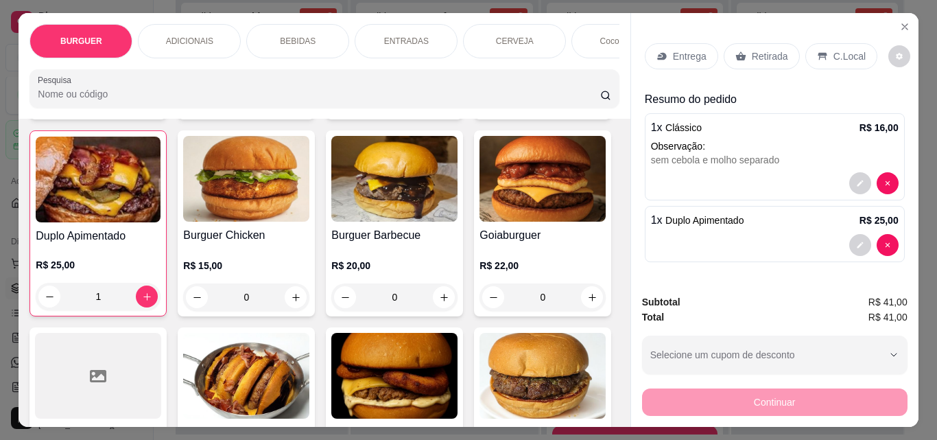
click at [752, 49] on p "Retirada" at bounding box center [770, 56] width 36 height 14
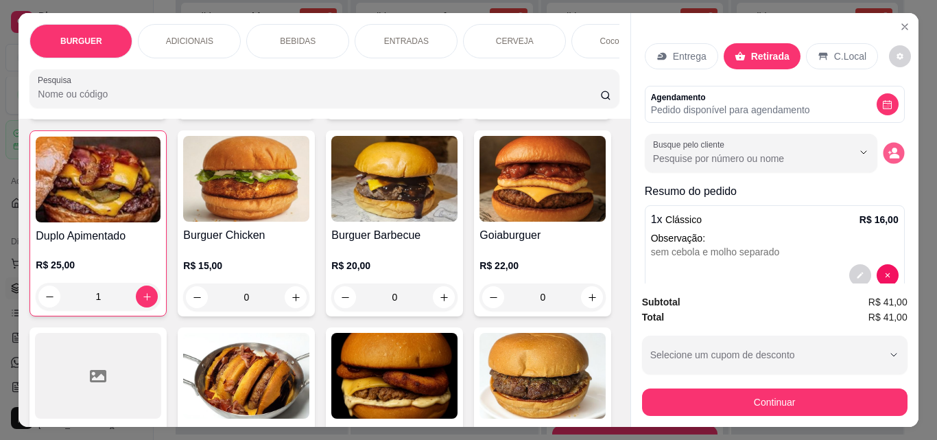
click at [888, 148] on icon "decrease-product-quantity" at bounding box center [894, 154] width 12 height 12
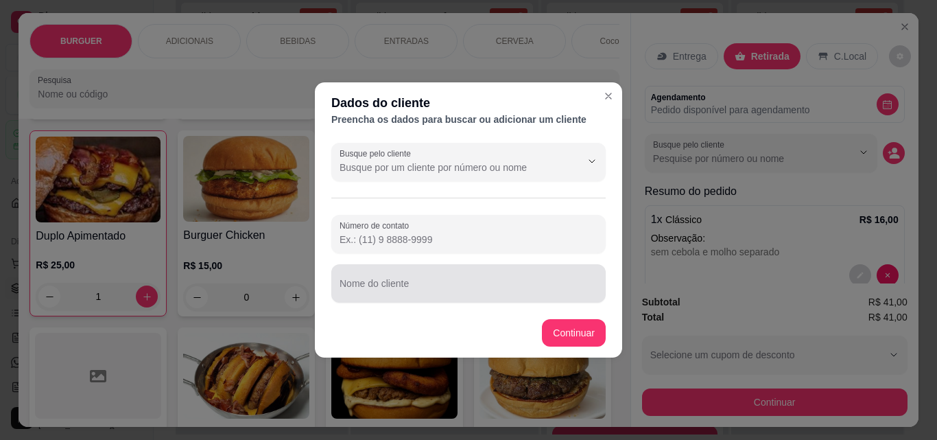
click at [342, 279] on div at bounding box center [469, 283] width 258 height 27
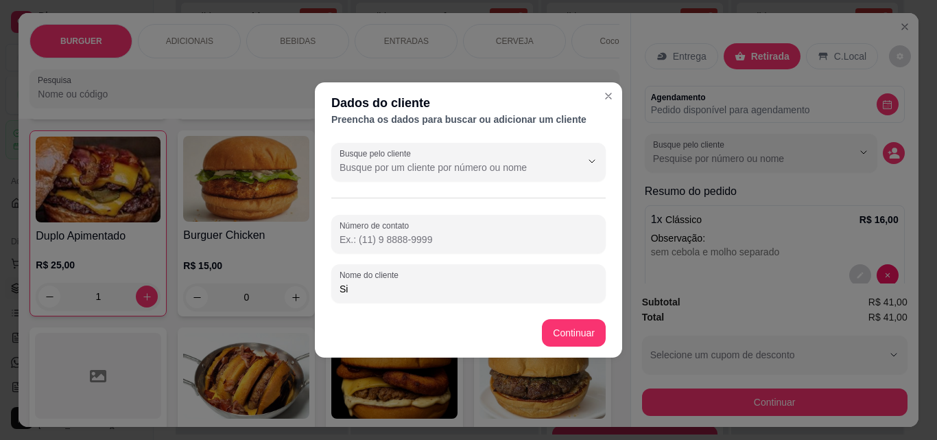
type input "S"
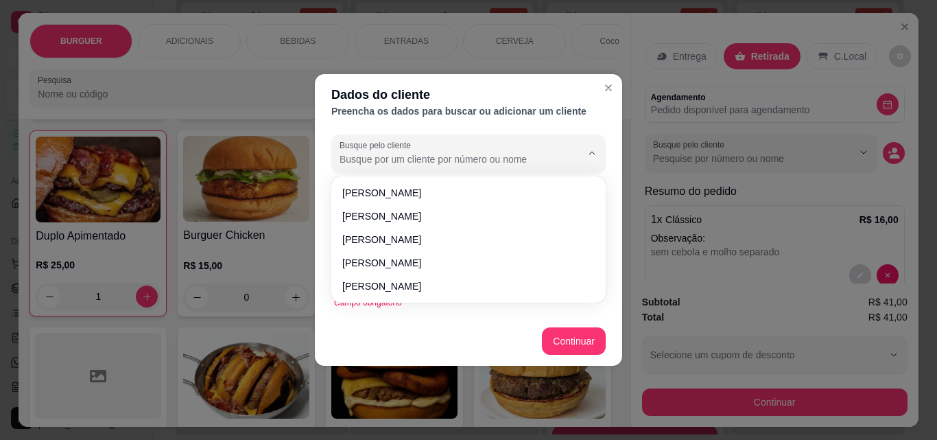
click at [359, 158] on input "Busque pelo cliente" at bounding box center [450, 159] width 220 height 14
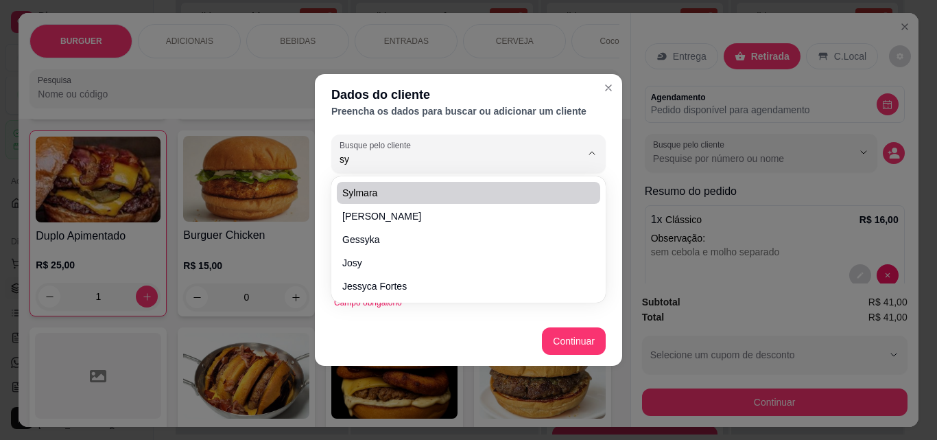
click at [348, 186] on span "Sylmara" at bounding box center [461, 193] width 239 height 14
type input "Sylmara"
type input "[PHONE_NUMBER]"
type input "Sylmara"
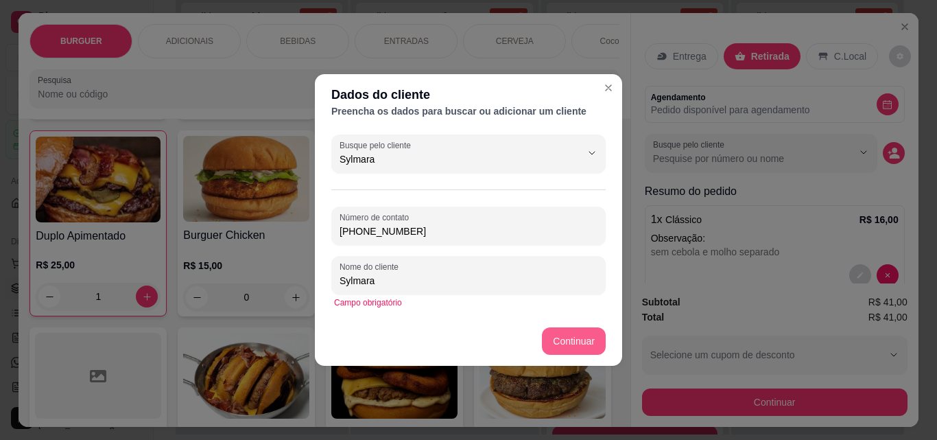
type input "Sylmara"
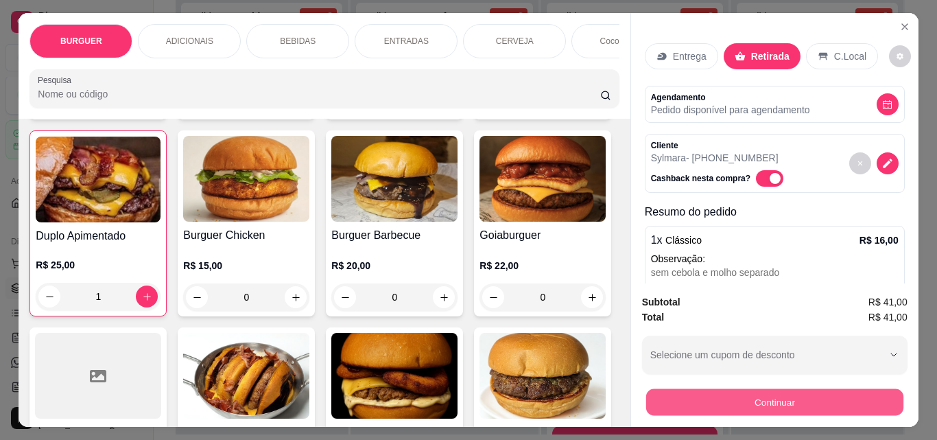
click at [718, 394] on button "Continuar" at bounding box center [774, 401] width 257 height 27
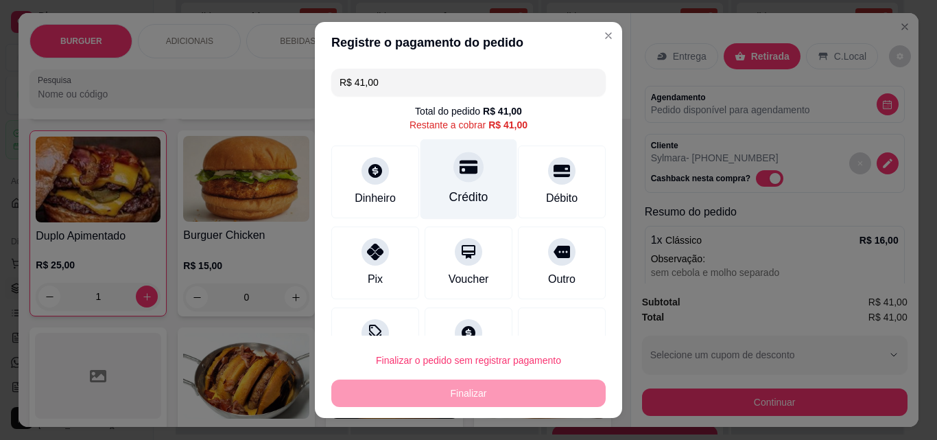
click at [464, 176] on div at bounding box center [468, 167] width 30 height 30
type input "R$ 0,00"
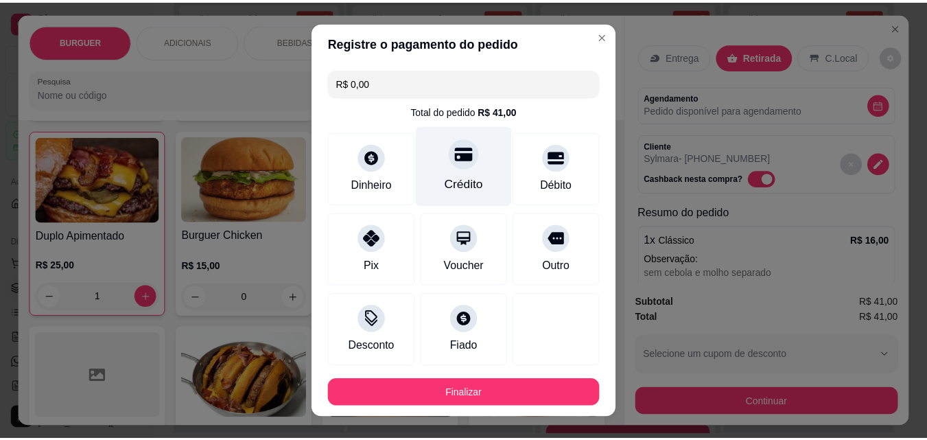
scroll to position [75, 0]
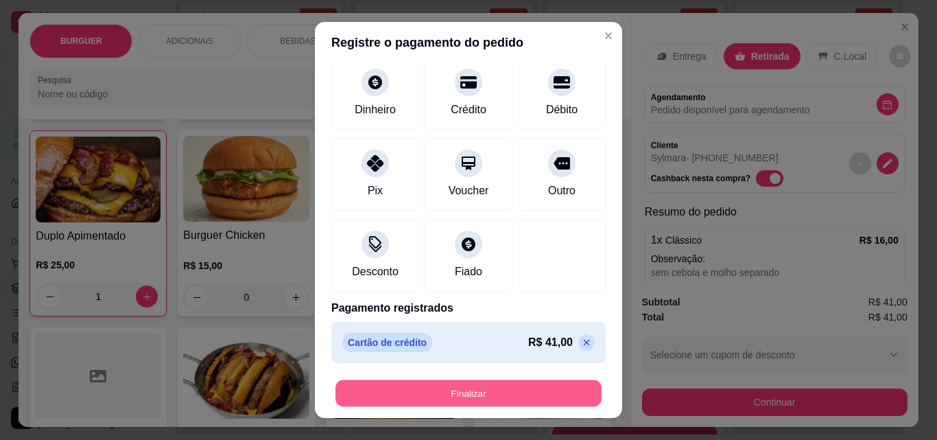
click at [399, 393] on button "Finalizar" at bounding box center [468, 393] width 266 height 27
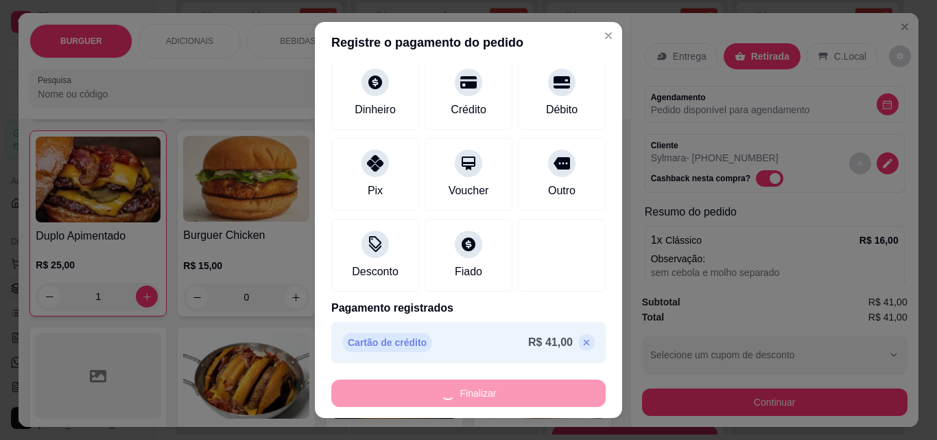
type input "0"
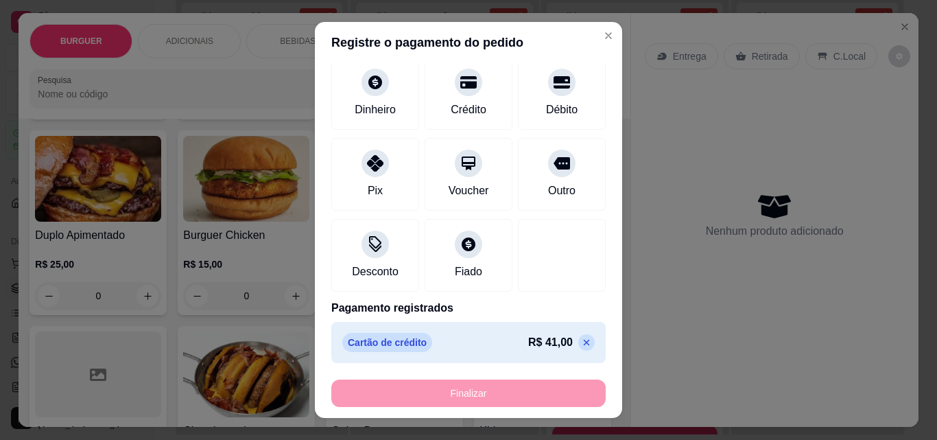
type input "-R$ 41,00"
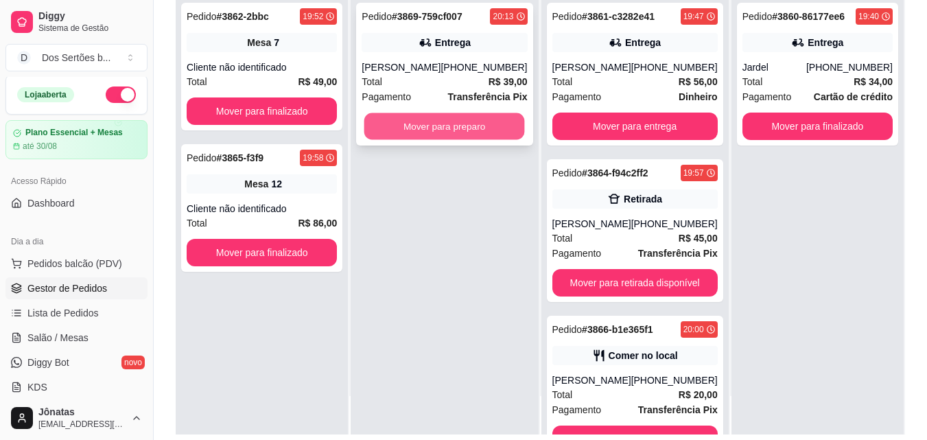
click at [410, 125] on button "Mover para preparo" at bounding box center [444, 126] width 161 height 27
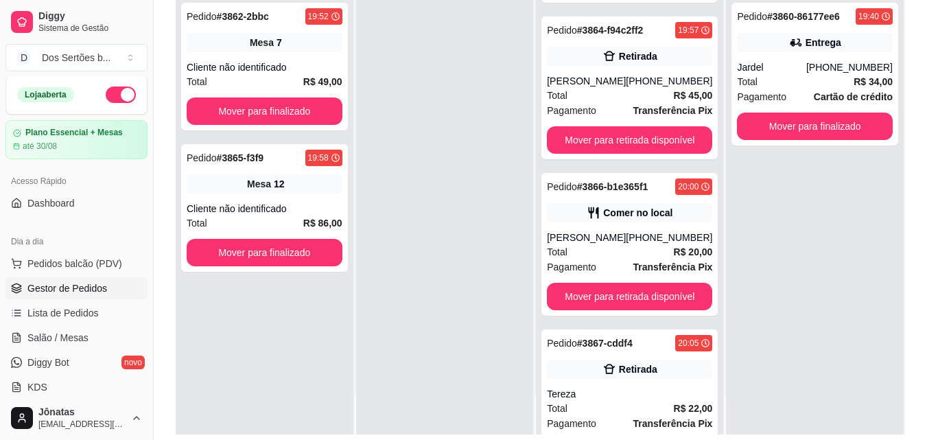
scroll to position [209, 0]
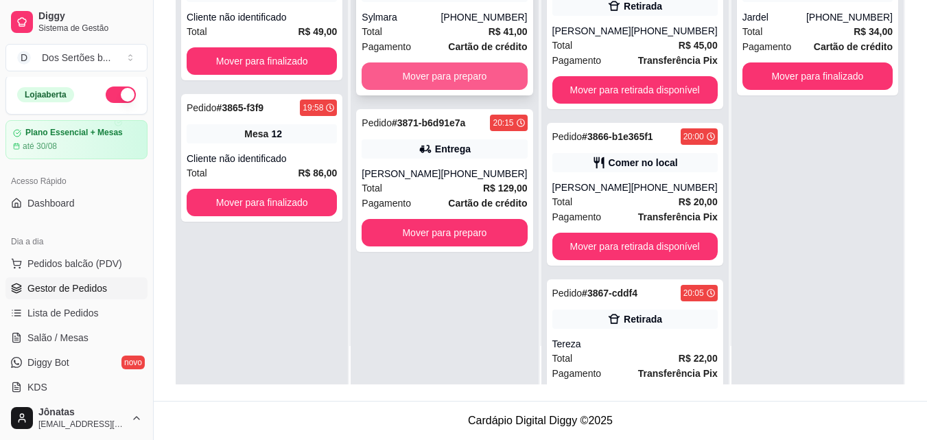
click at [409, 73] on button "Mover para preparo" at bounding box center [444, 75] width 165 height 27
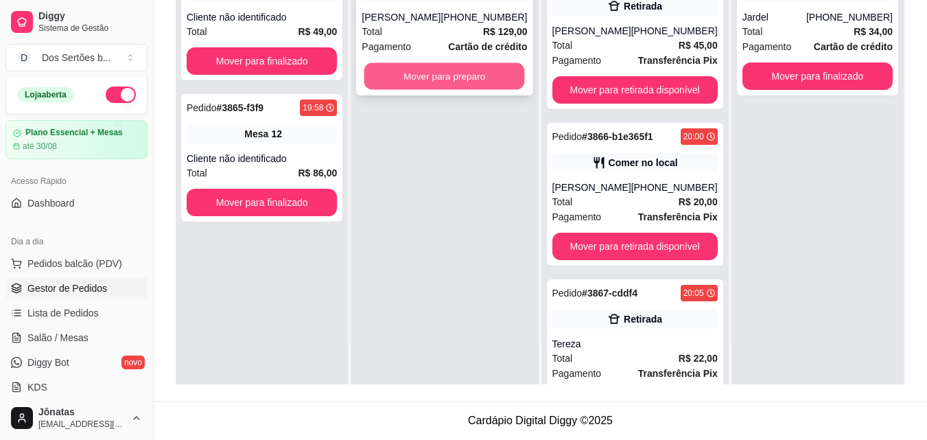
click at [437, 73] on button "Mover para preparo" at bounding box center [444, 76] width 161 height 27
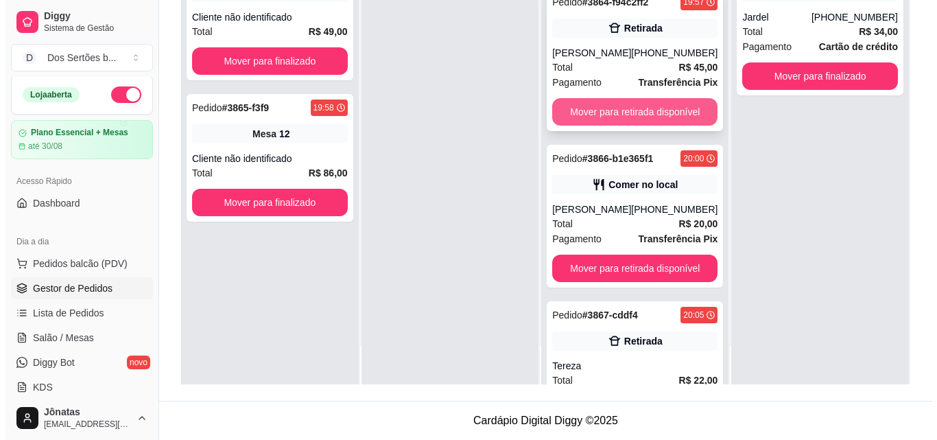
scroll to position [0, 0]
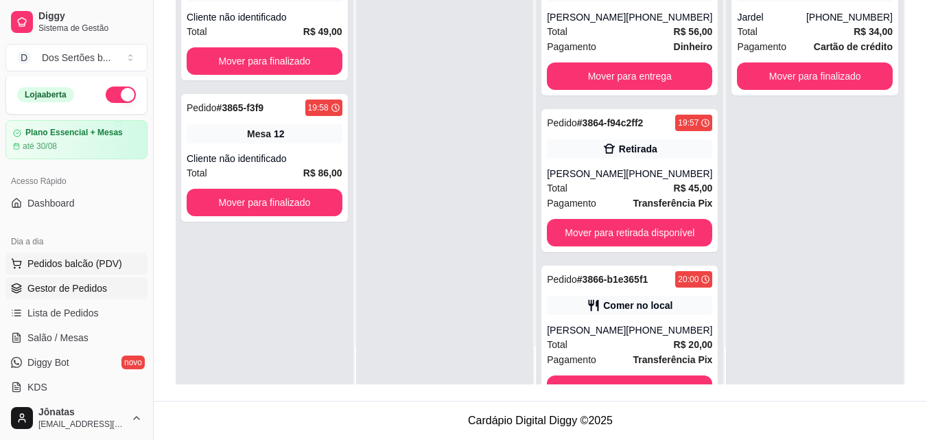
click at [64, 262] on span "Pedidos balcão (PDV)" at bounding box center [74, 264] width 95 height 14
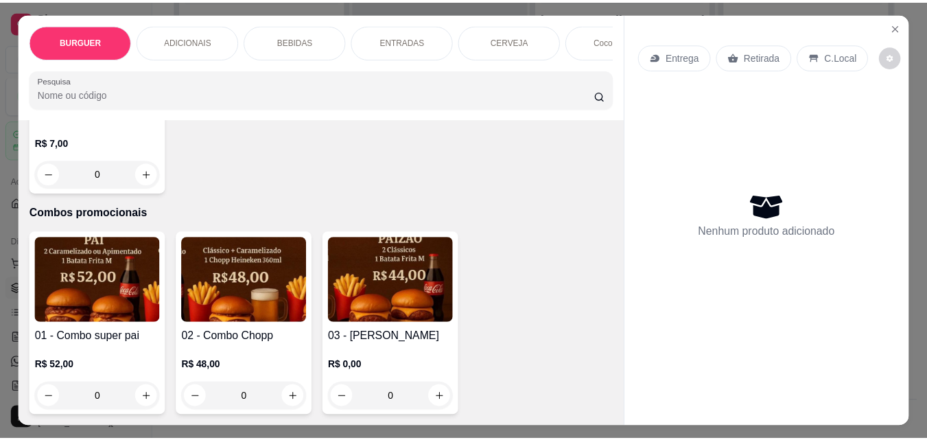
scroll to position [3569, 0]
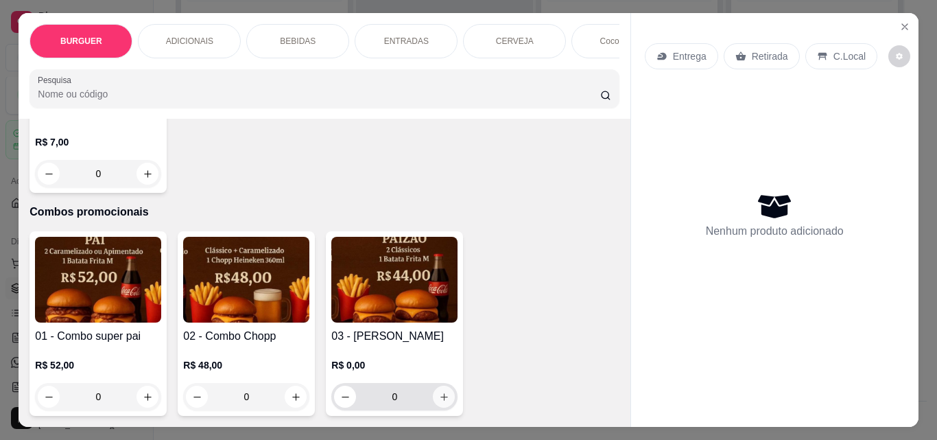
click at [439, 392] on icon "increase-product-quantity" at bounding box center [444, 397] width 10 height 10
type input "1"
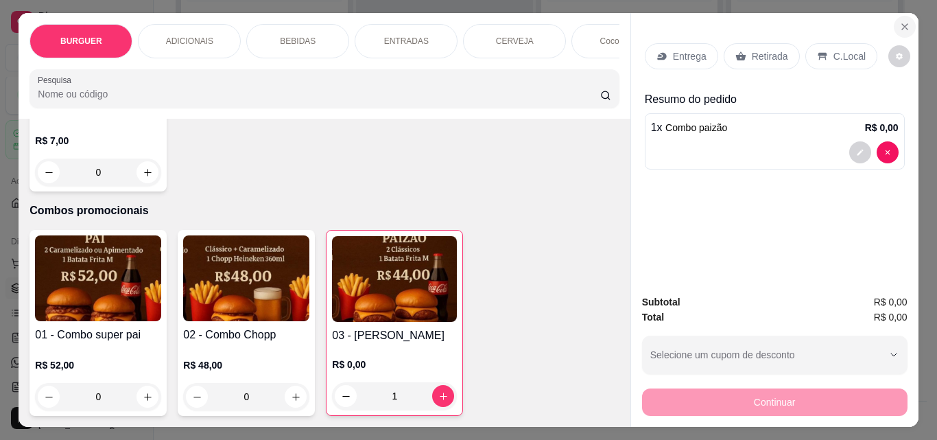
click at [894, 24] on button "Close" at bounding box center [905, 27] width 22 height 22
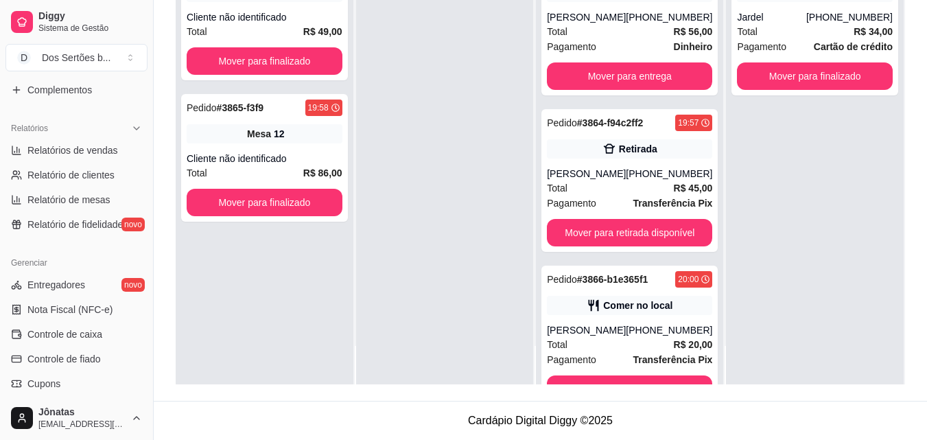
scroll to position [335, 0]
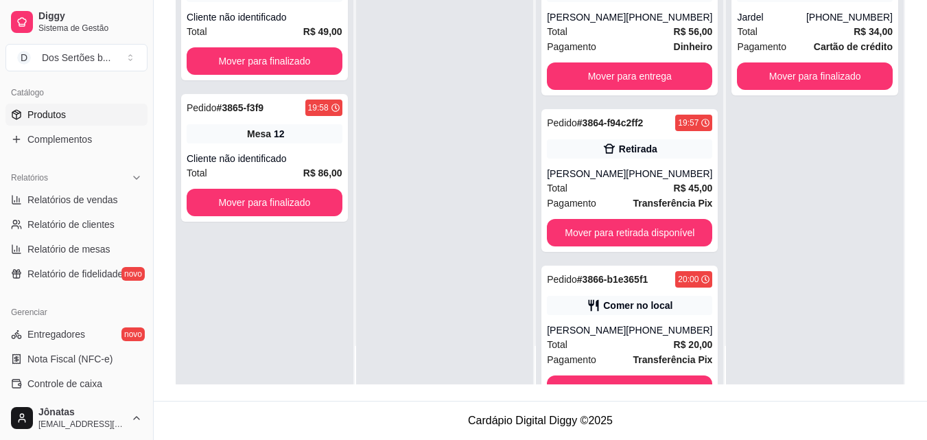
click at [48, 118] on span "Produtos" at bounding box center [46, 115] width 38 height 14
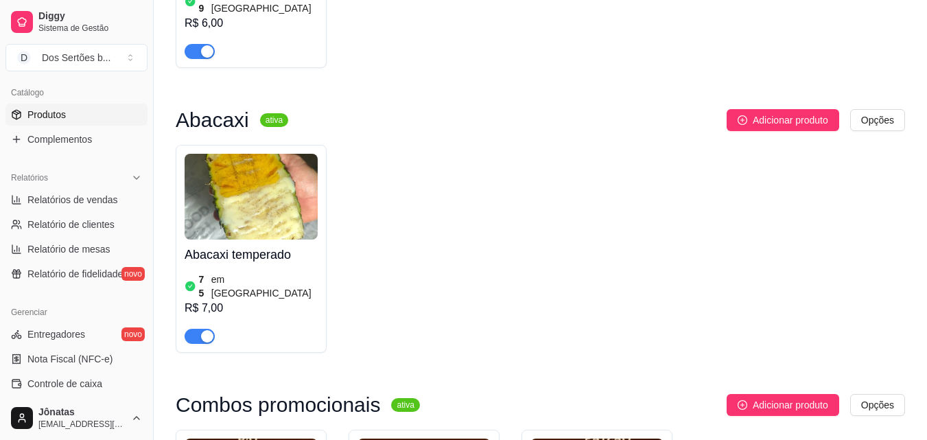
scroll to position [3345, 0]
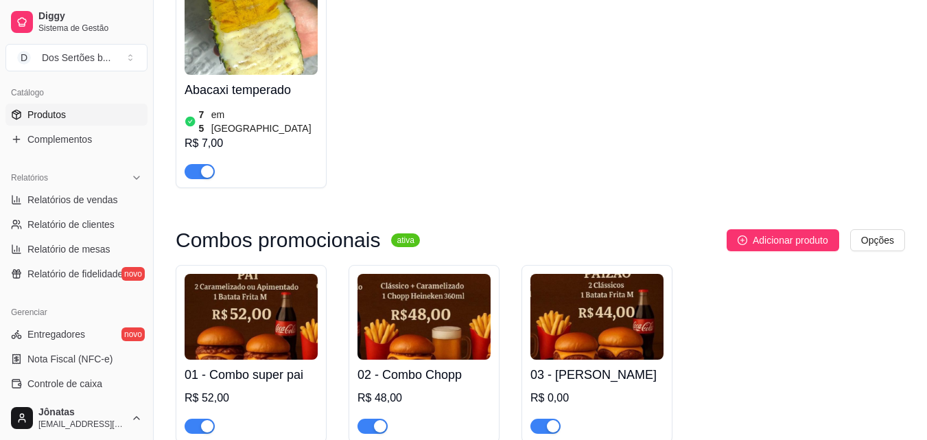
click at [585, 274] on img at bounding box center [596, 317] width 133 height 86
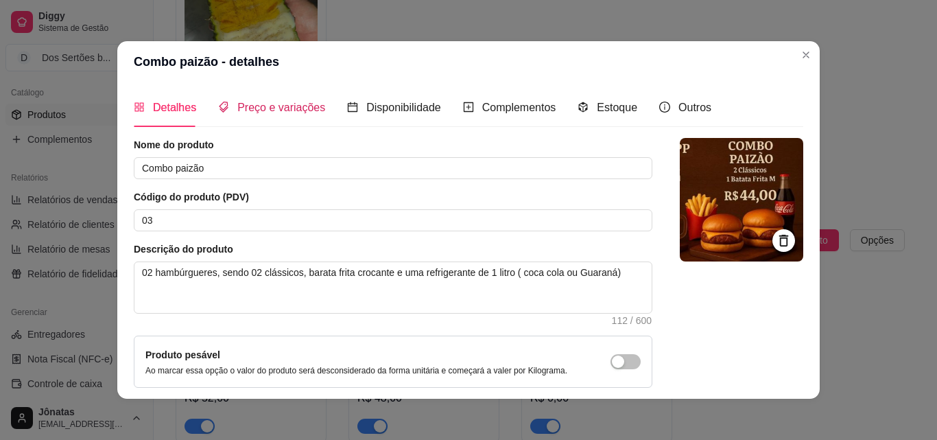
click at [257, 109] on span "Preço e variações" at bounding box center [281, 108] width 88 height 12
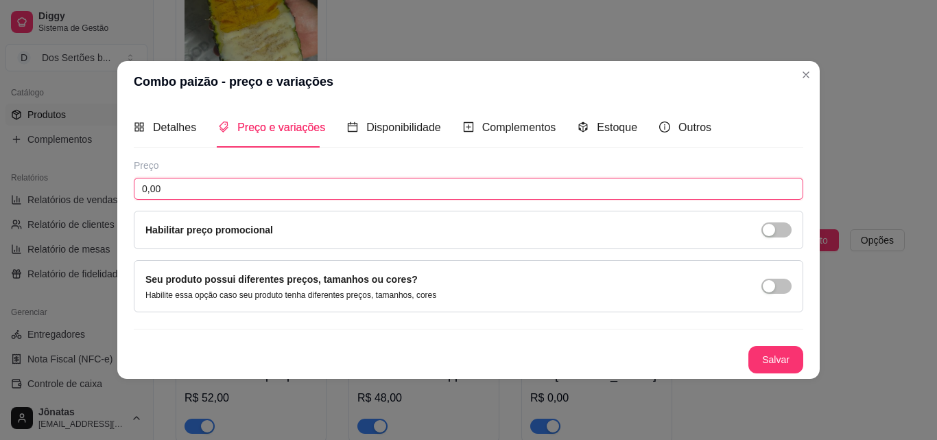
click at [184, 186] on input "0,00" at bounding box center [469, 189] width 670 height 22
type input "44,00"
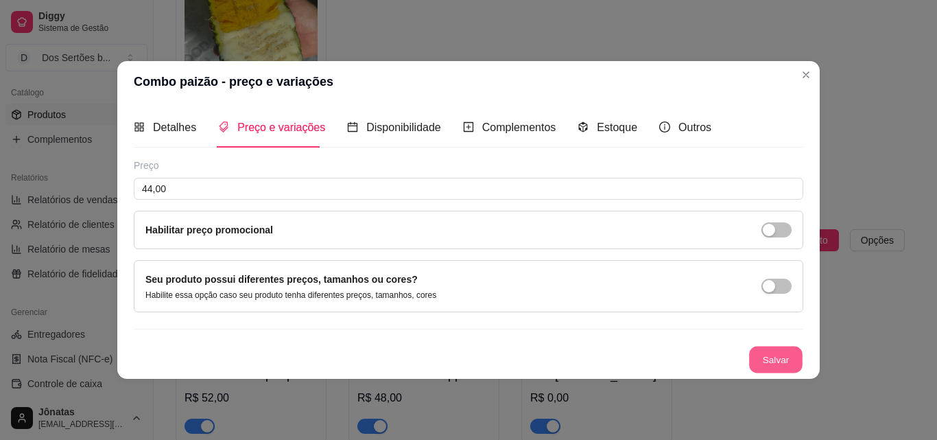
click at [790, 364] on button "Salvar" at bounding box center [776, 359] width 54 height 27
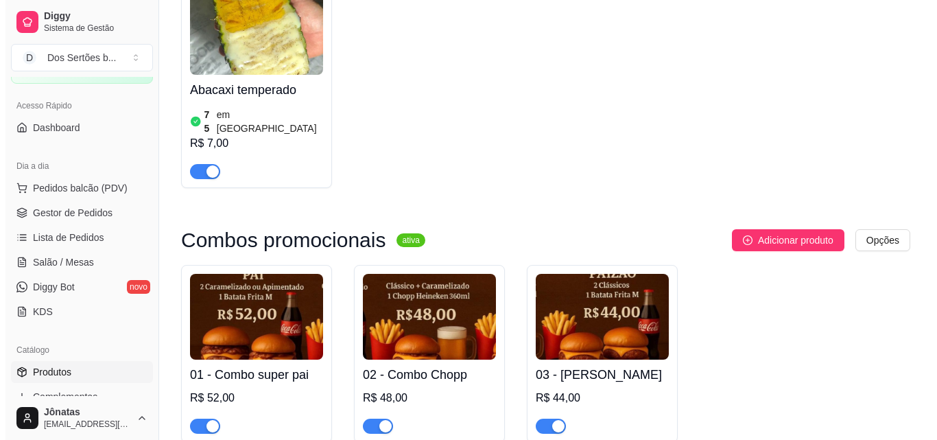
scroll to position [0, 0]
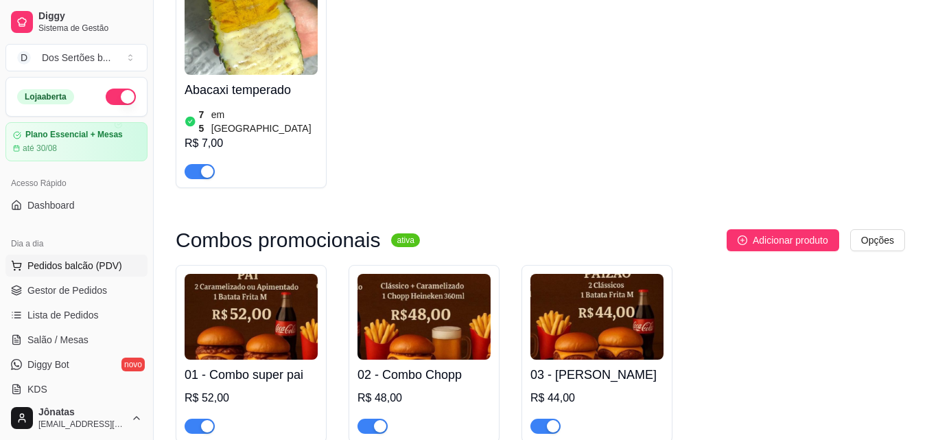
click at [53, 266] on span "Pedidos balcão (PDV)" at bounding box center [74, 266] width 95 height 14
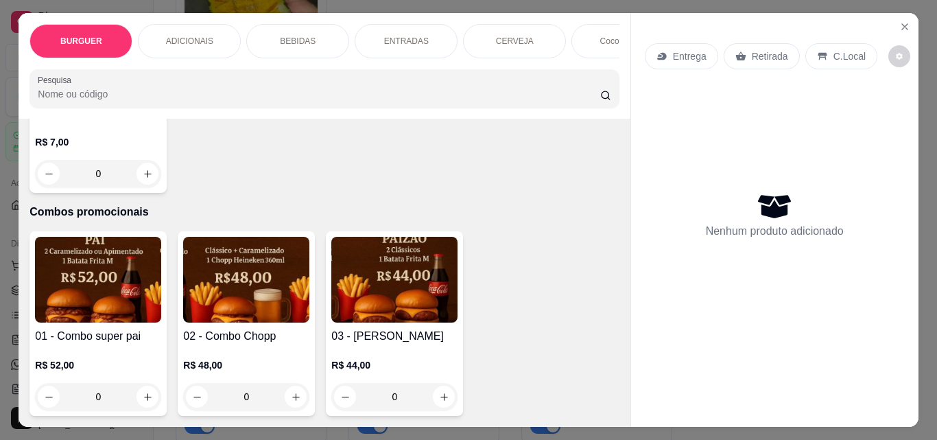
scroll to position [3569, 0]
click at [434, 390] on button "increase-product-quantity" at bounding box center [444, 396] width 21 height 21
type input "1"
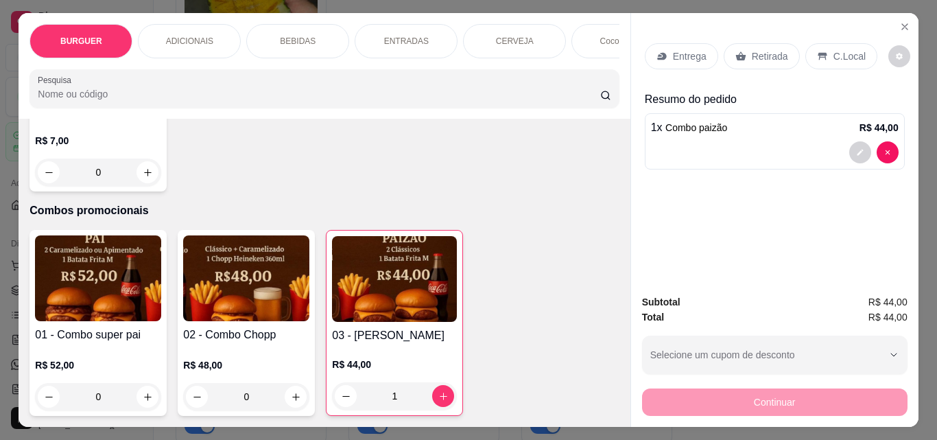
click at [759, 49] on p "Retirada" at bounding box center [770, 56] width 36 height 14
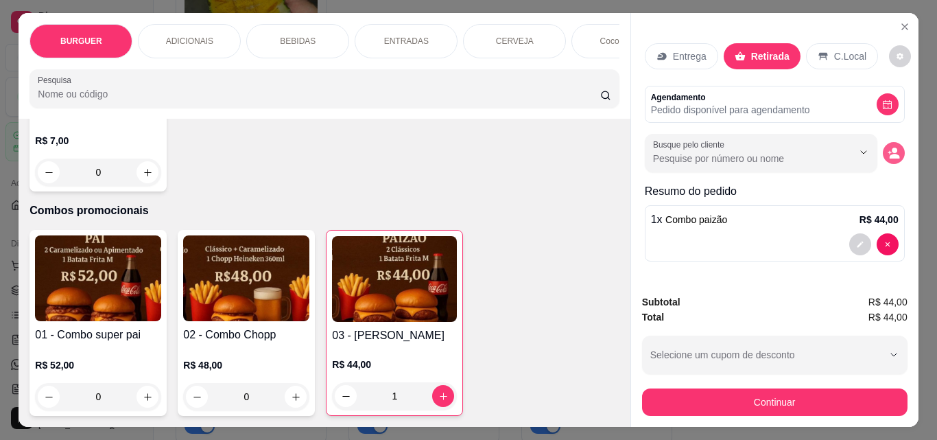
click at [889, 148] on icon "decrease-product-quantity" at bounding box center [894, 153] width 12 height 12
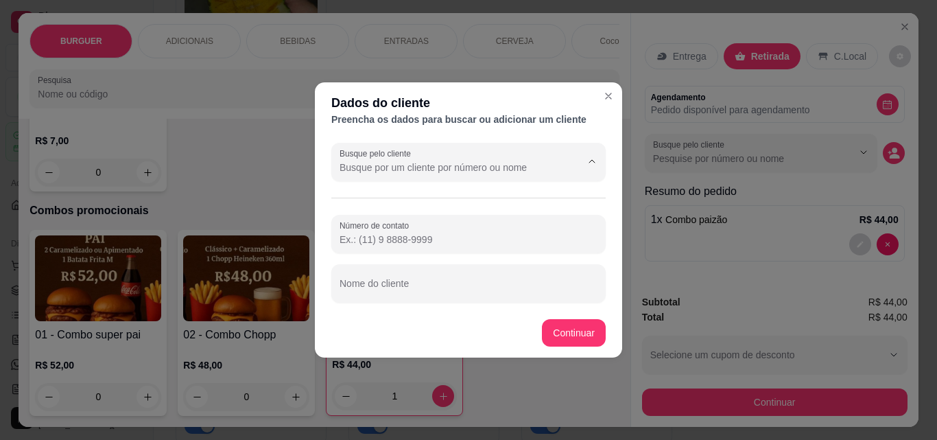
click at [360, 167] on input "Busque pelo cliente" at bounding box center [450, 168] width 220 height 14
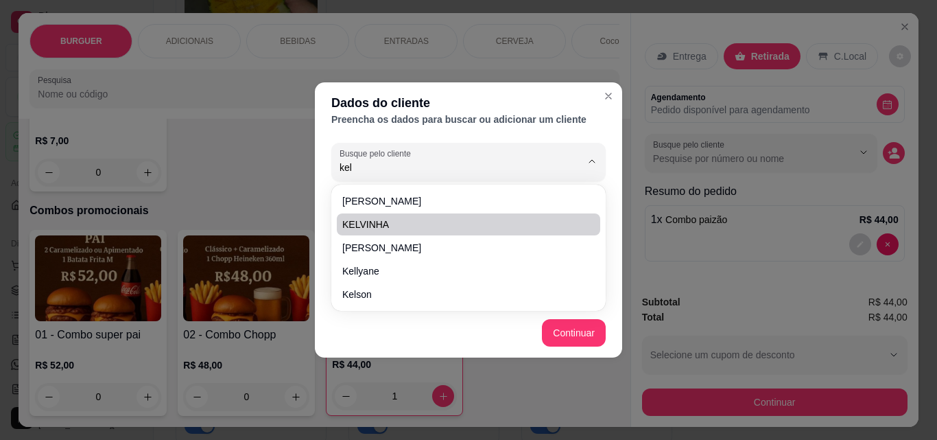
click at [353, 217] on li "kELVINHA" at bounding box center [468, 224] width 263 height 22
type input "kELVINHA"
type input "[PHONE_NUMBER]"
type input "kELVINHA"
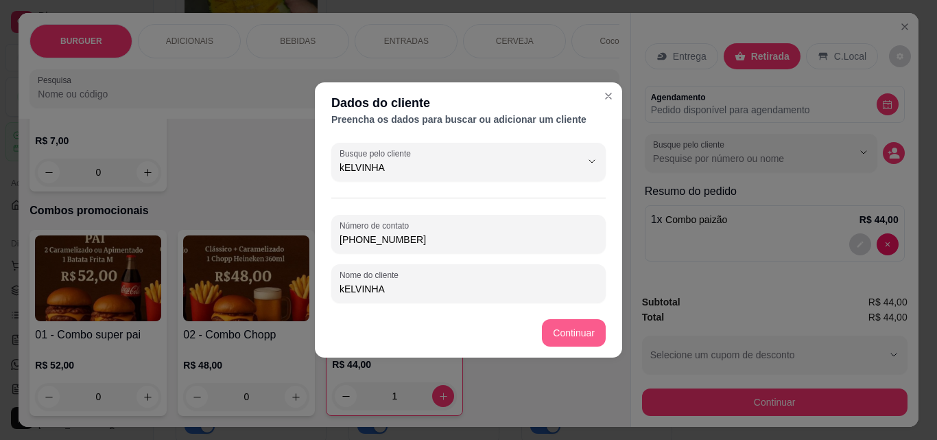
type input "kELVINHA"
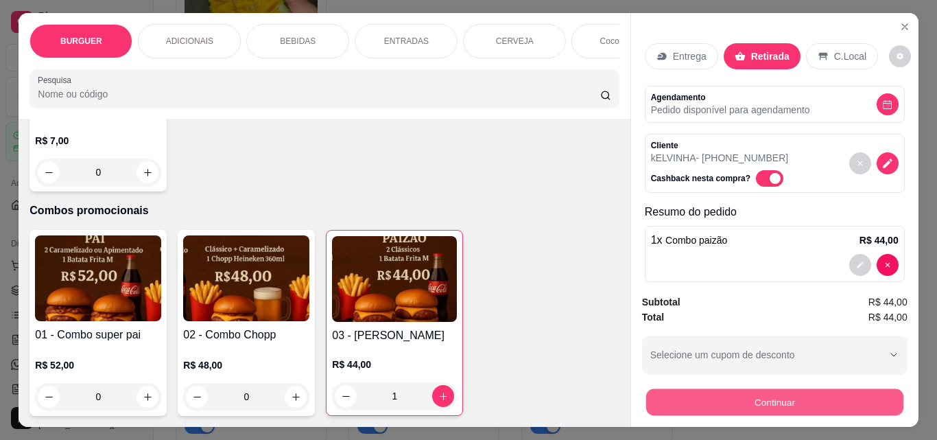
click at [687, 397] on button "Continuar" at bounding box center [774, 401] width 257 height 27
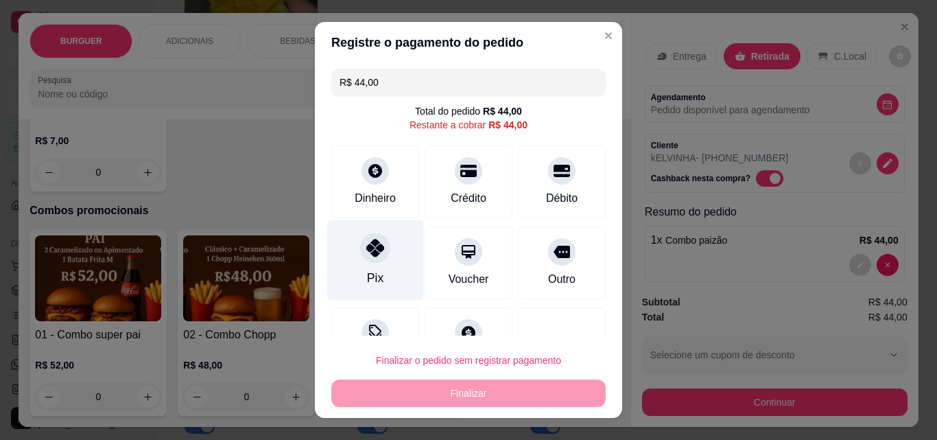
click at [373, 241] on icon at bounding box center [375, 248] width 18 height 18
type input "R$ 0,00"
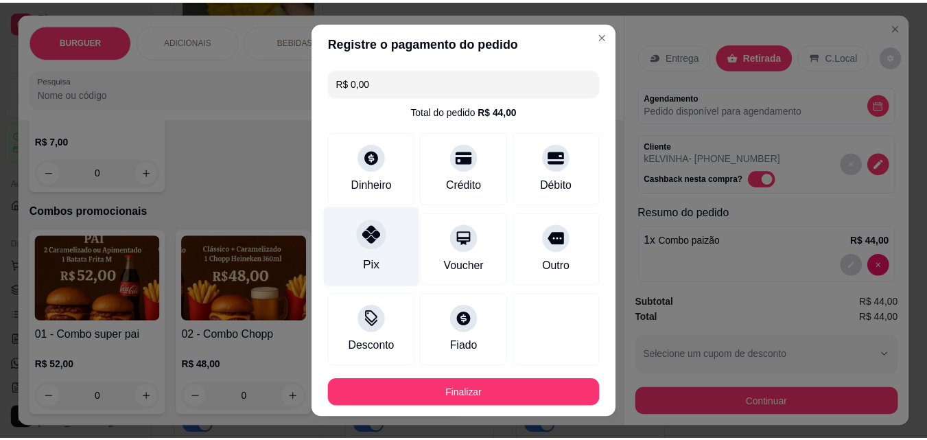
scroll to position [75, 0]
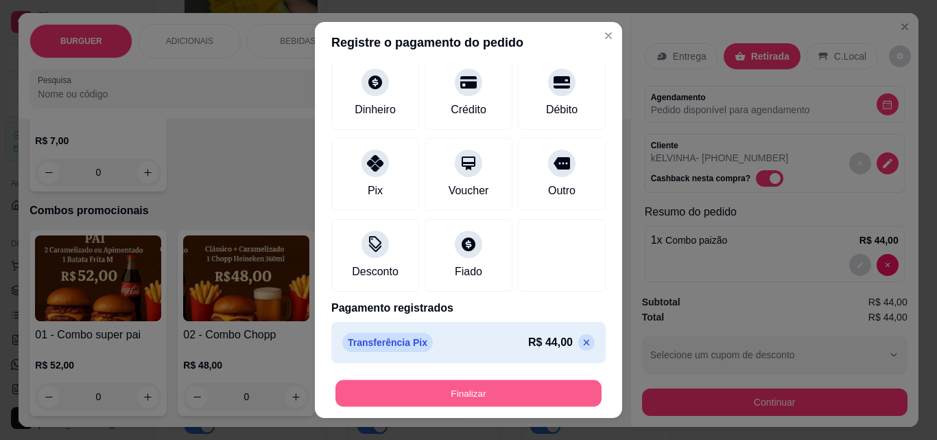
click at [380, 388] on button "Finalizar" at bounding box center [468, 393] width 266 height 27
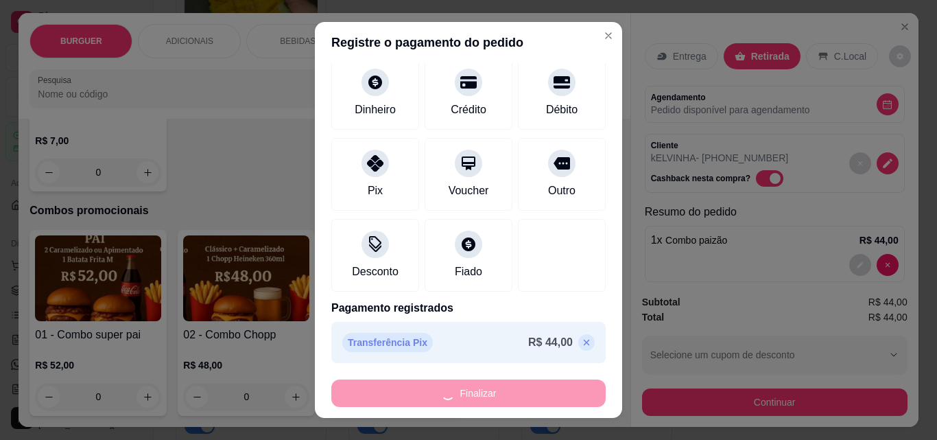
type input "0"
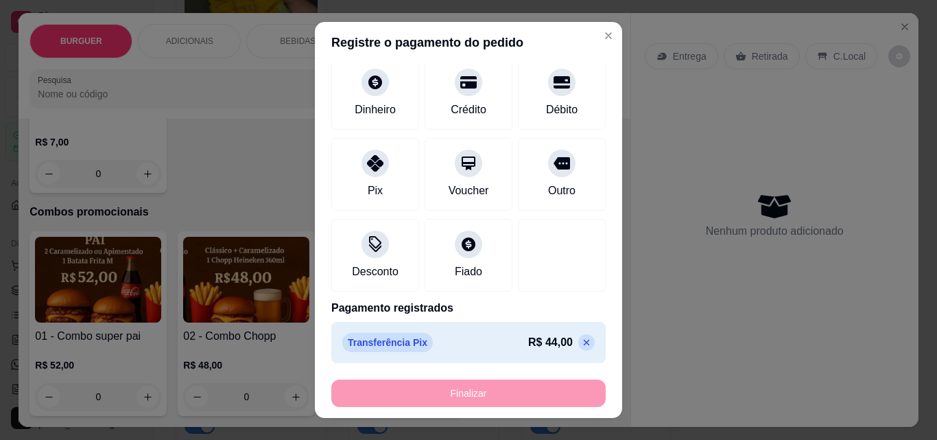
type input "-R$ 44,00"
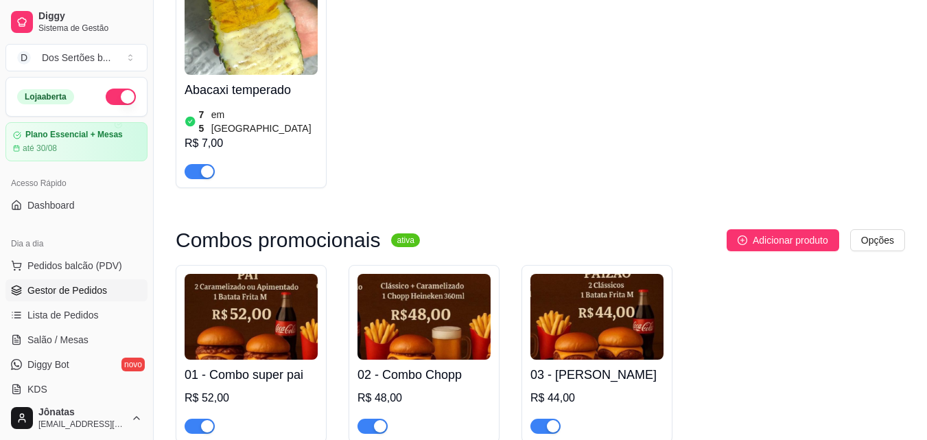
click at [51, 292] on span "Gestor de Pedidos" at bounding box center [67, 290] width 80 height 14
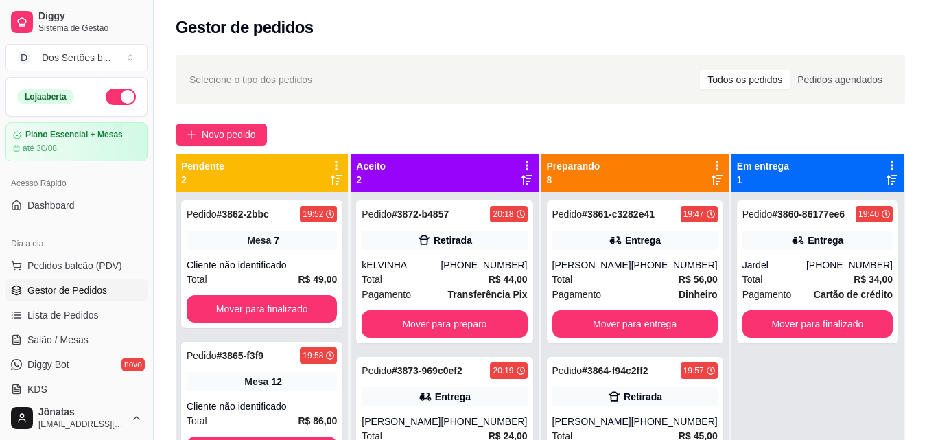
scroll to position [38, 0]
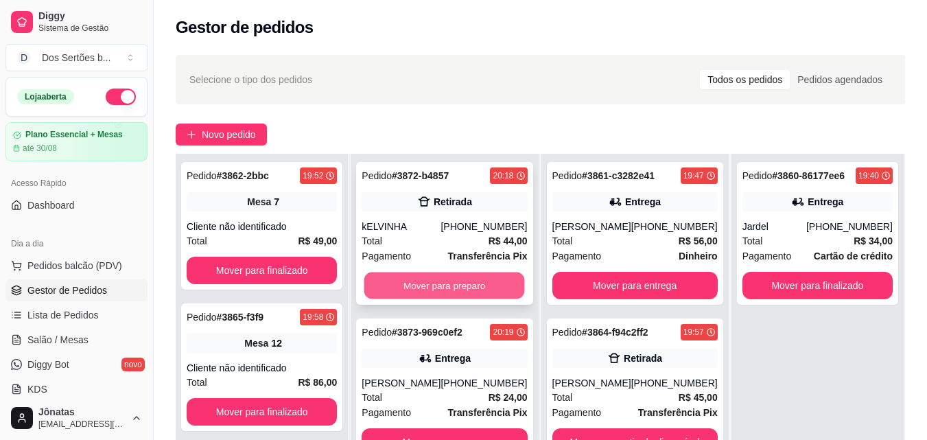
click at [443, 276] on button "Mover para preparo" at bounding box center [444, 285] width 161 height 27
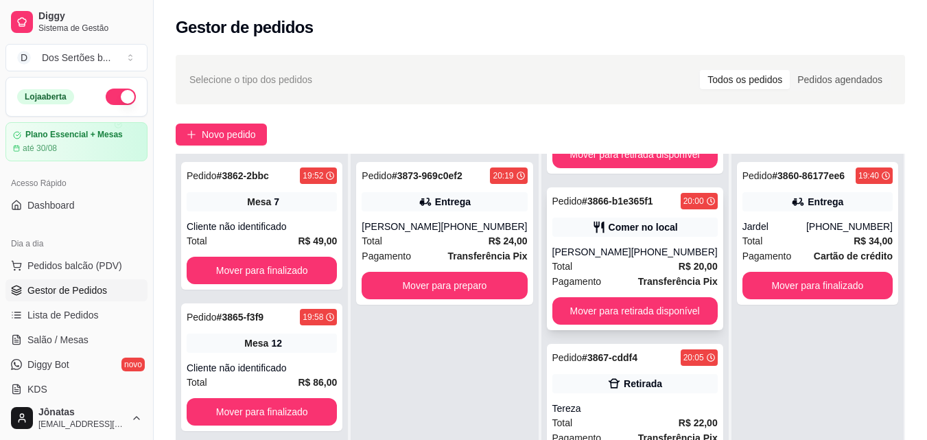
scroll to position [440, 0]
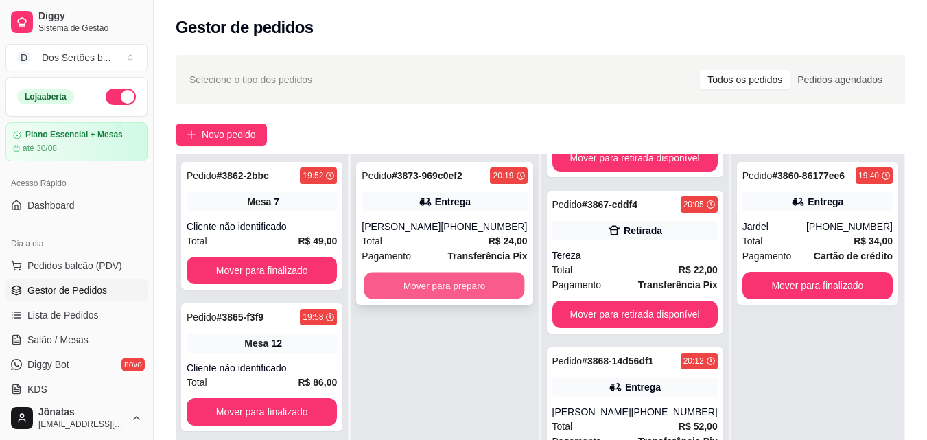
click at [432, 280] on button "Mover para preparo" at bounding box center [444, 285] width 161 height 27
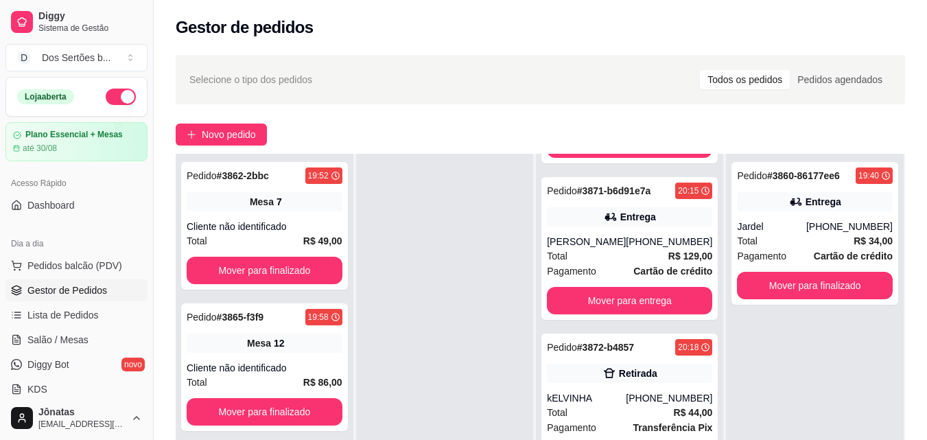
scroll to position [1166, 0]
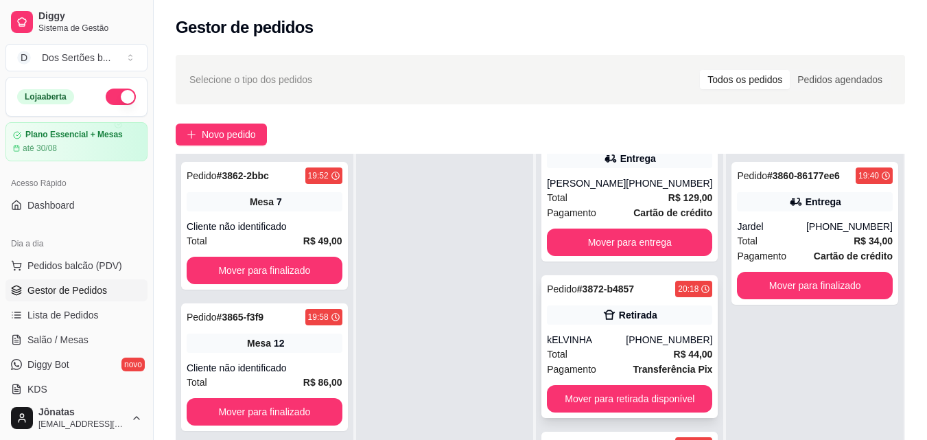
click at [609, 333] on div "kELVINHA" at bounding box center [586, 340] width 79 height 14
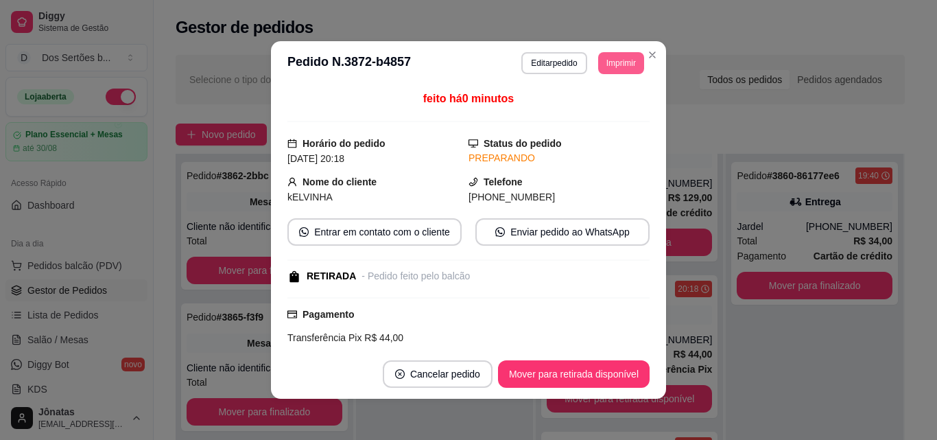
click at [606, 67] on button "Imprimir" at bounding box center [621, 63] width 46 height 22
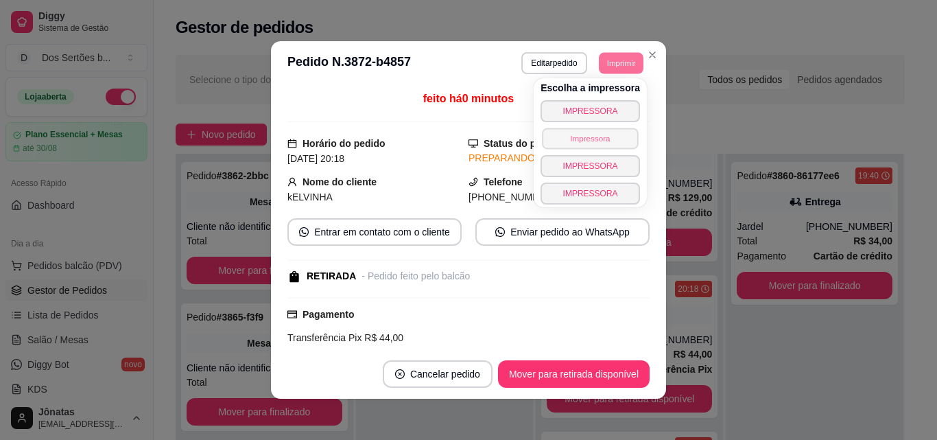
click at [563, 135] on button "Impressora" at bounding box center [590, 138] width 96 height 21
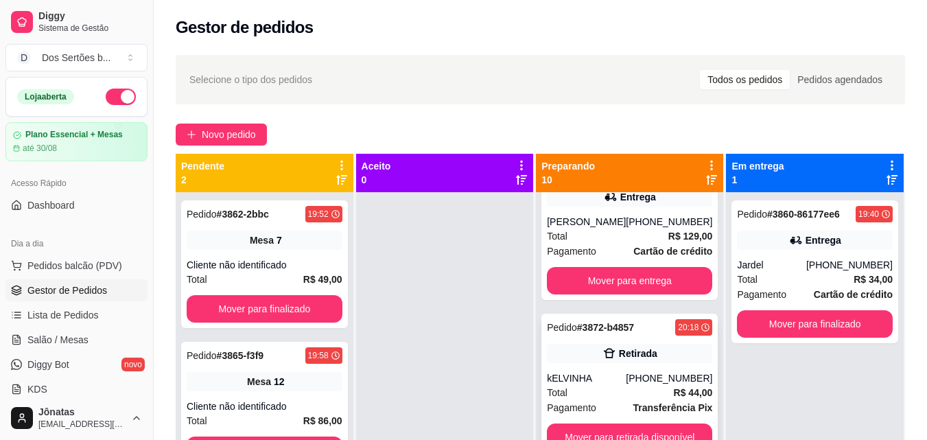
click at [624, 389] on div "Total R$ 44,00" at bounding box center [629, 392] width 165 height 15
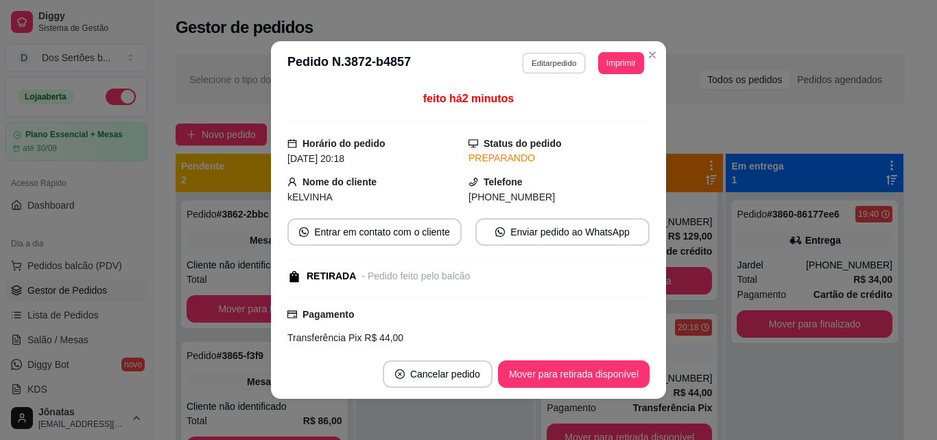
click at [523, 64] on button "Editar pedido" at bounding box center [555, 62] width 64 height 21
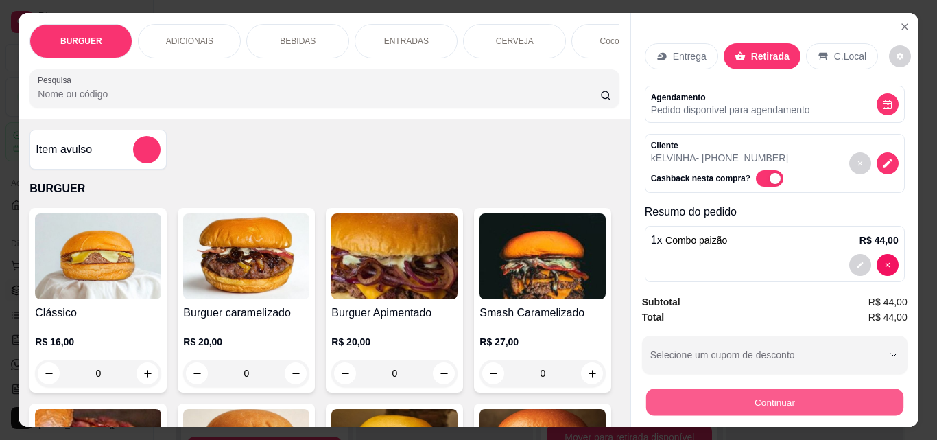
click at [740, 392] on button "Continuar" at bounding box center [774, 401] width 257 height 27
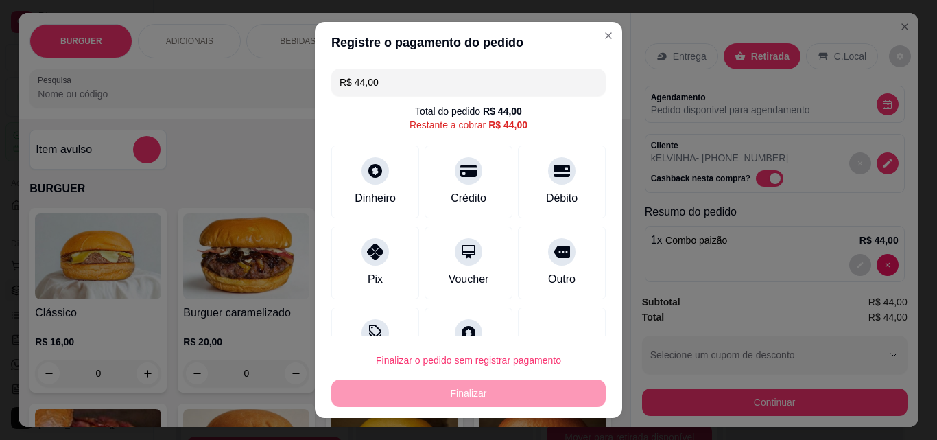
click at [383, 82] on input "R$ 44,00" at bounding box center [469, 82] width 258 height 27
click at [365, 261] on div at bounding box center [375, 248] width 30 height 30
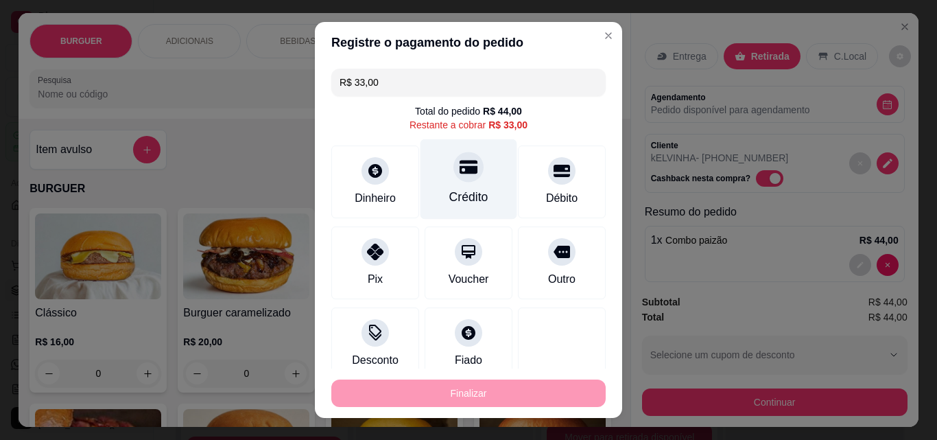
scroll to position [89, 0]
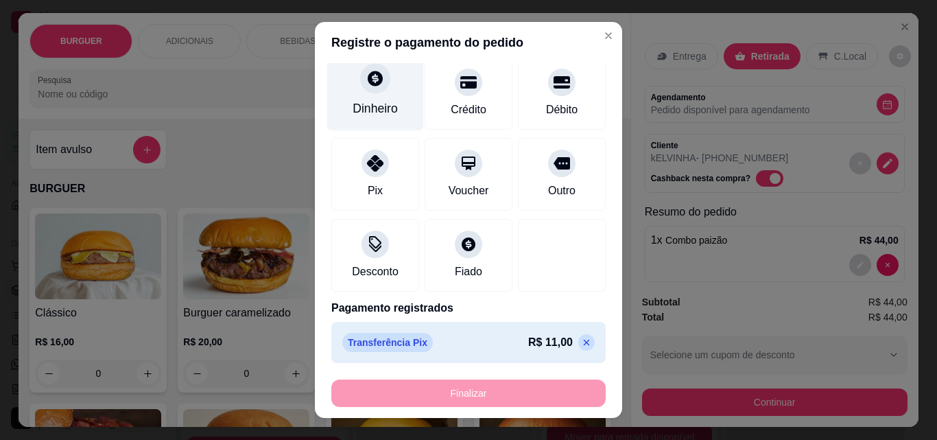
click at [357, 104] on div "Dinheiro" at bounding box center [375, 108] width 45 height 18
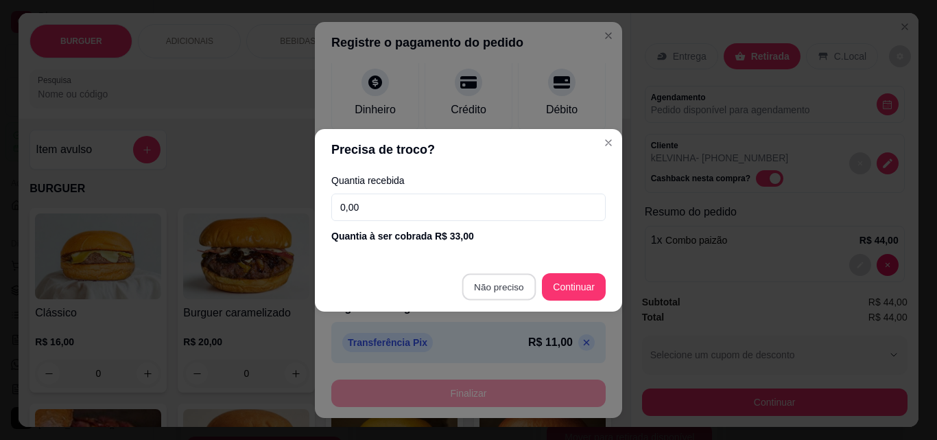
type input "R$ 0,00"
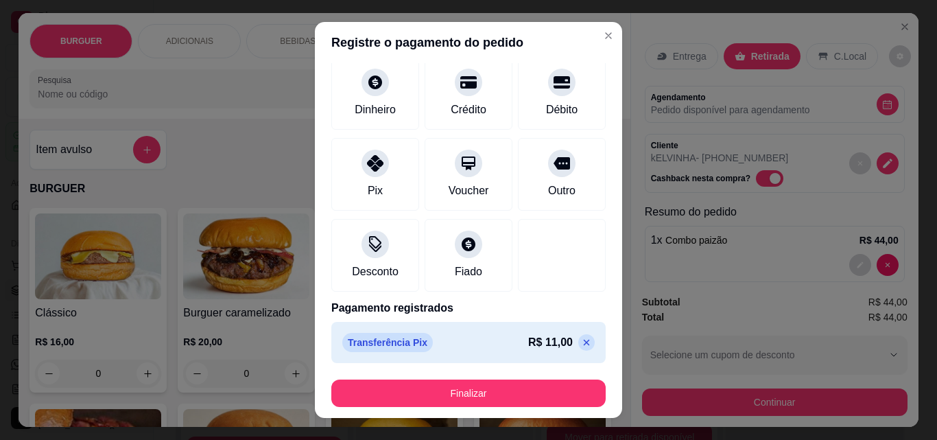
scroll to position [127, 0]
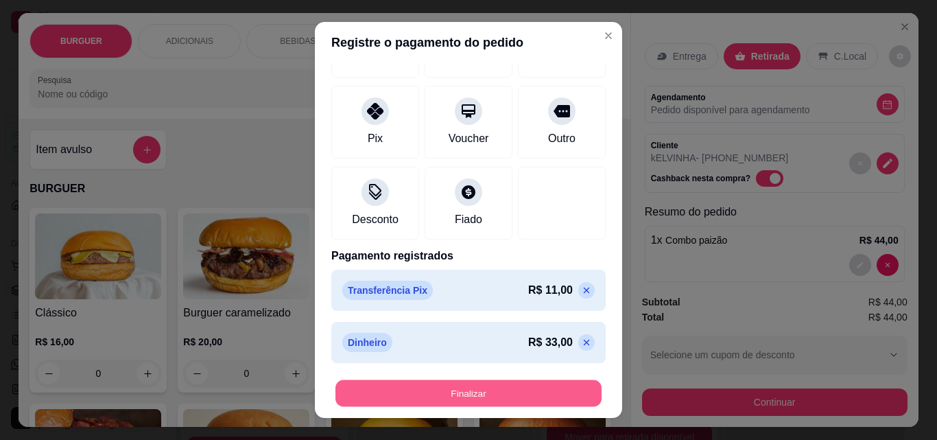
click at [467, 394] on button "Finalizar" at bounding box center [468, 393] width 266 height 27
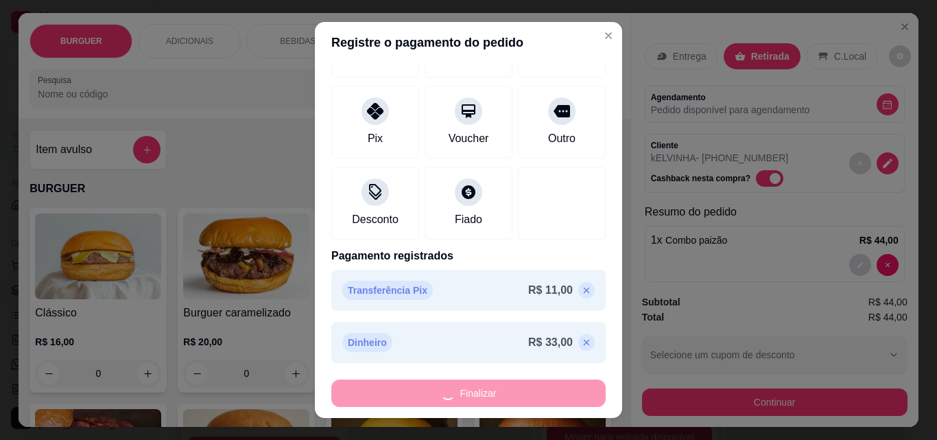
type input "0"
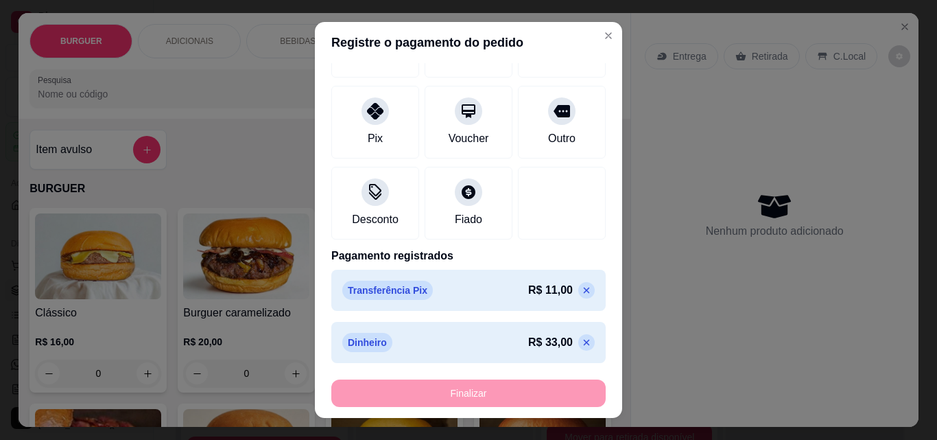
type input "-R$ 44,00"
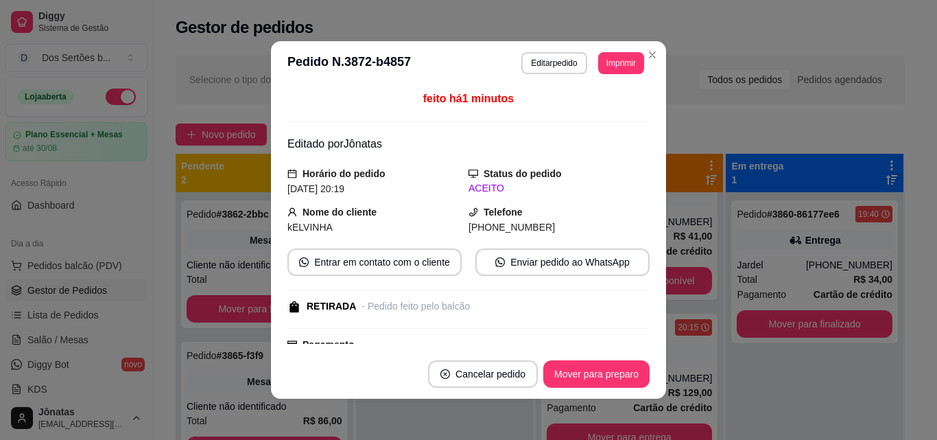
scroll to position [1009, 0]
click at [570, 372] on button "Mover para preparo" at bounding box center [596, 374] width 103 height 27
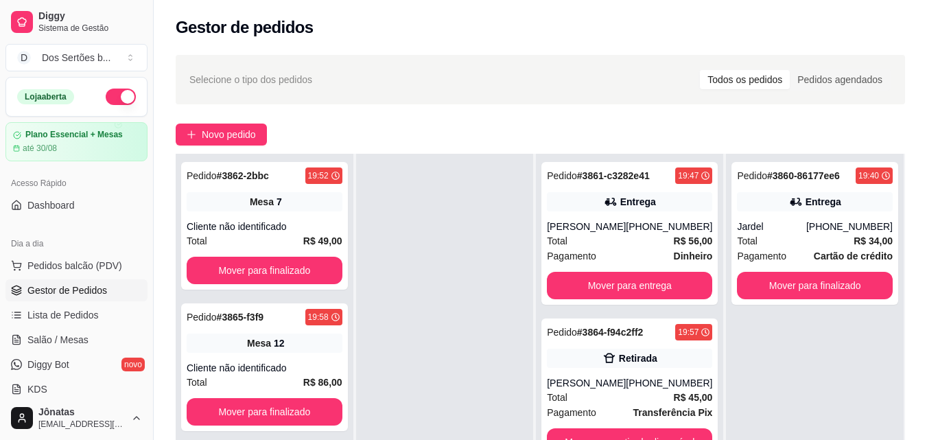
scroll to position [152, 0]
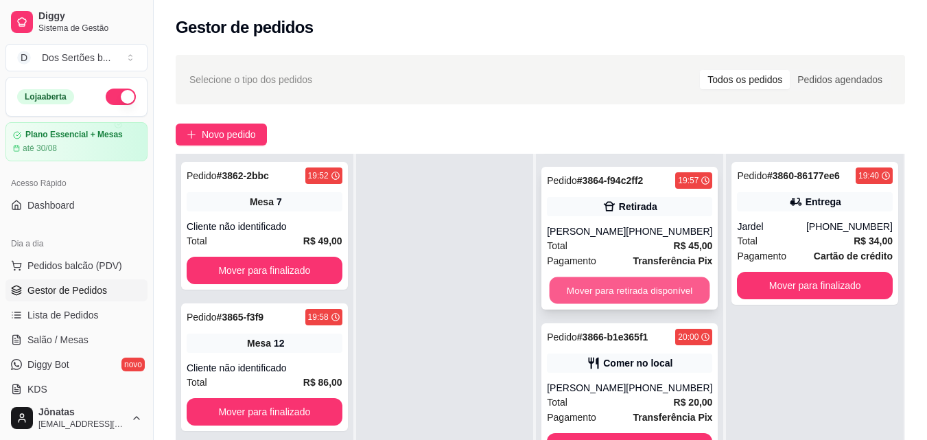
click at [576, 300] on button "Mover para retirada disponível" at bounding box center [630, 290] width 161 height 27
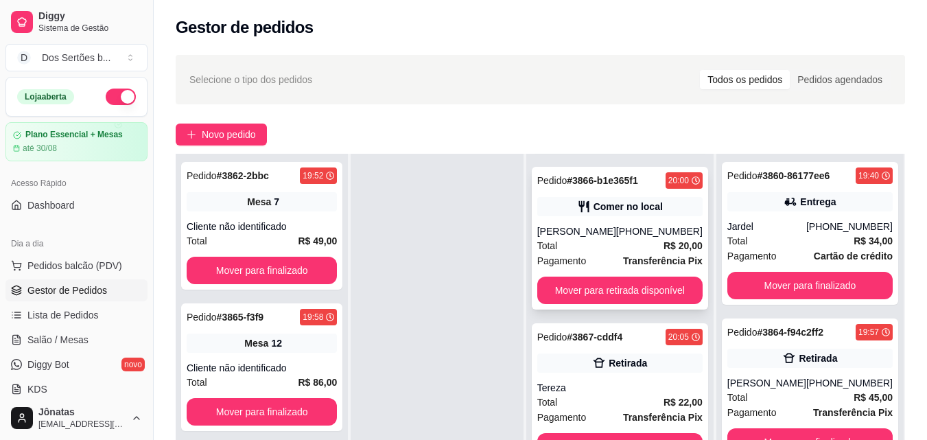
scroll to position [178, 0]
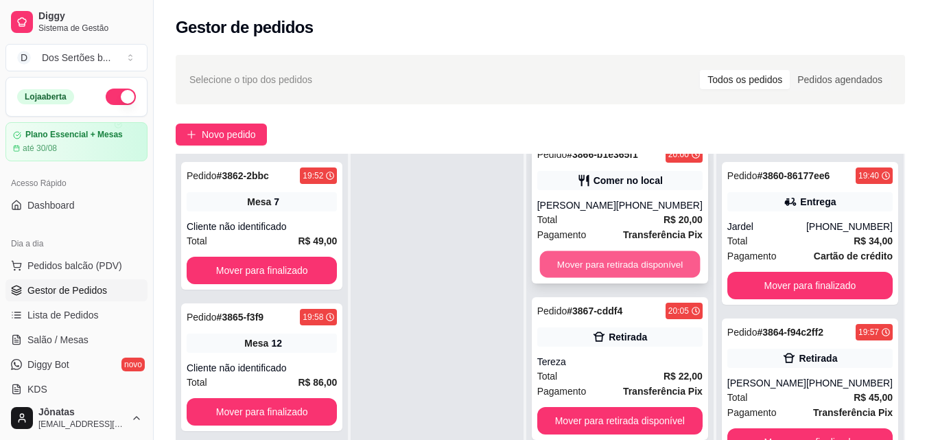
click at [574, 278] on button "Mover para retirada disponível" at bounding box center [619, 264] width 161 height 27
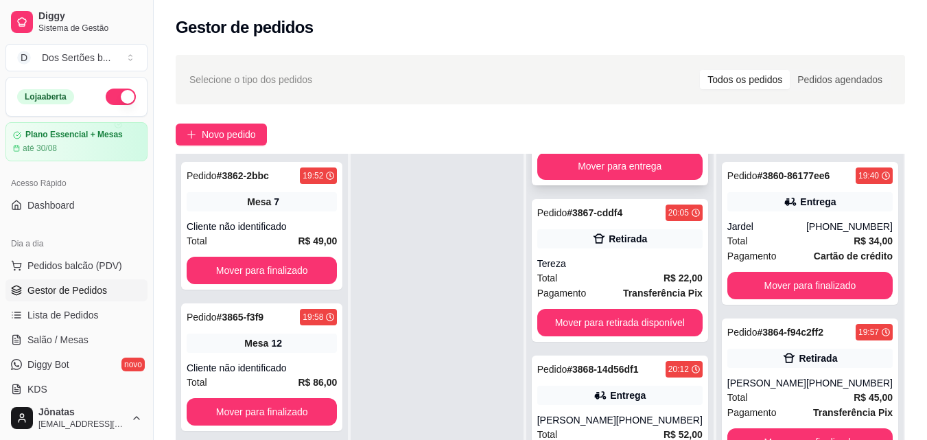
scroll to position [104, 0]
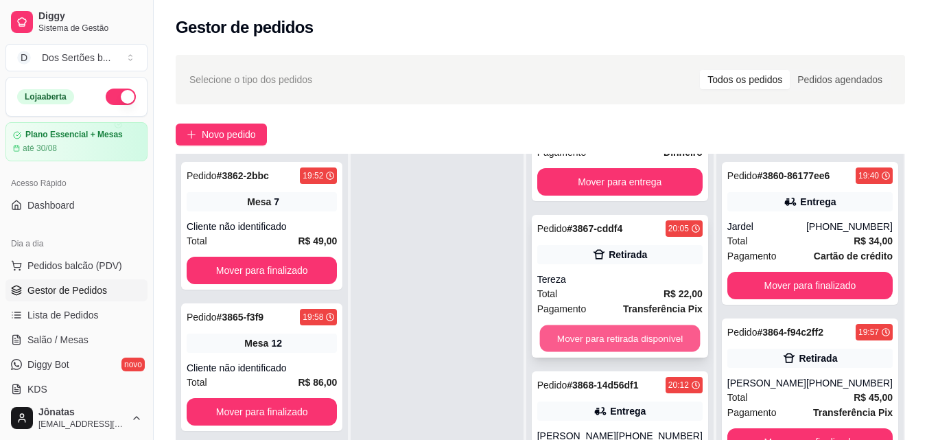
click at [595, 351] on button "Mover para retirada disponível" at bounding box center [619, 338] width 161 height 27
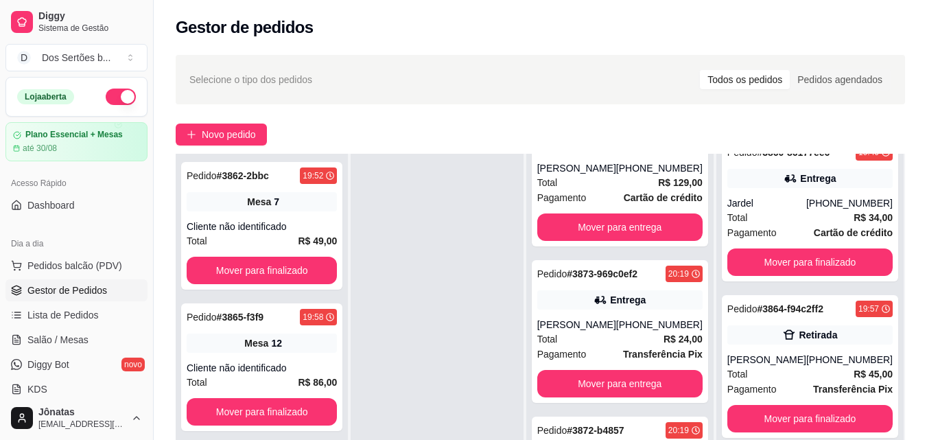
scroll to position [0, 0]
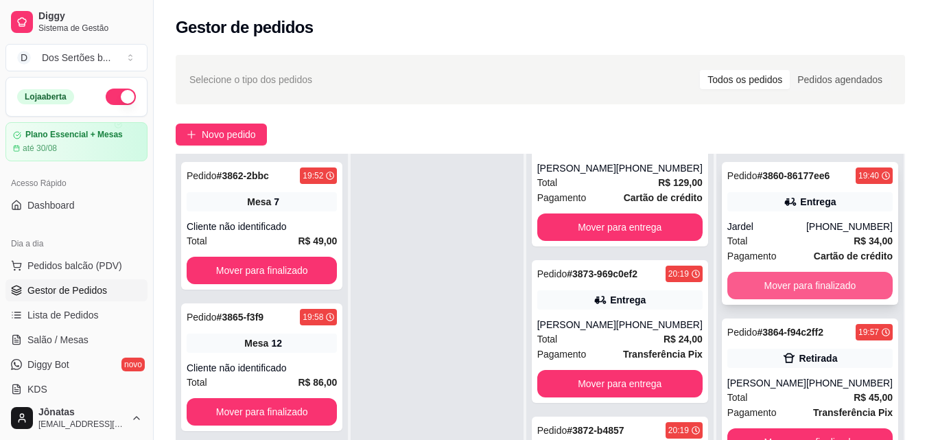
click at [760, 278] on button "Mover para finalizado" at bounding box center [809, 285] width 165 height 27
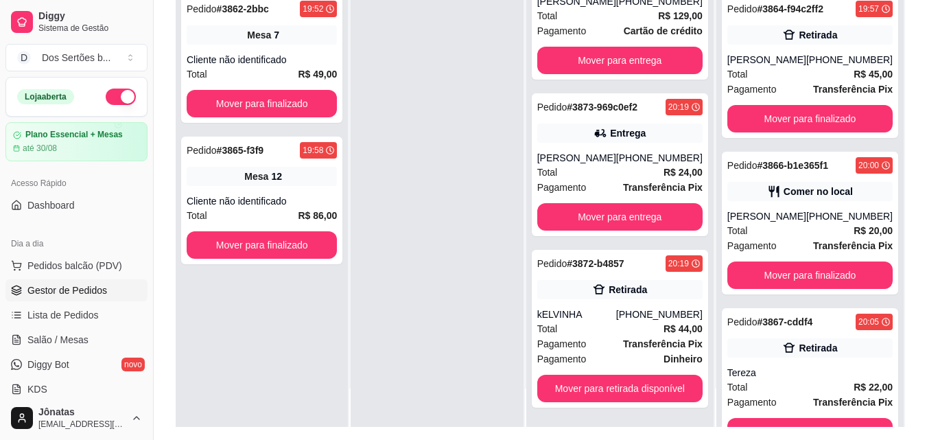
scroll to position [175, 0]
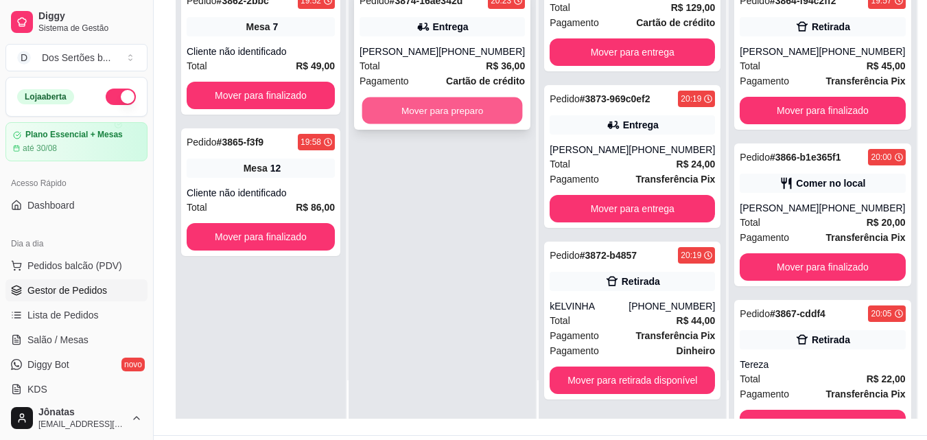
click at [437, 102] on button "Mover para preparo" at bounding box center [442, 110] width 161 height 27
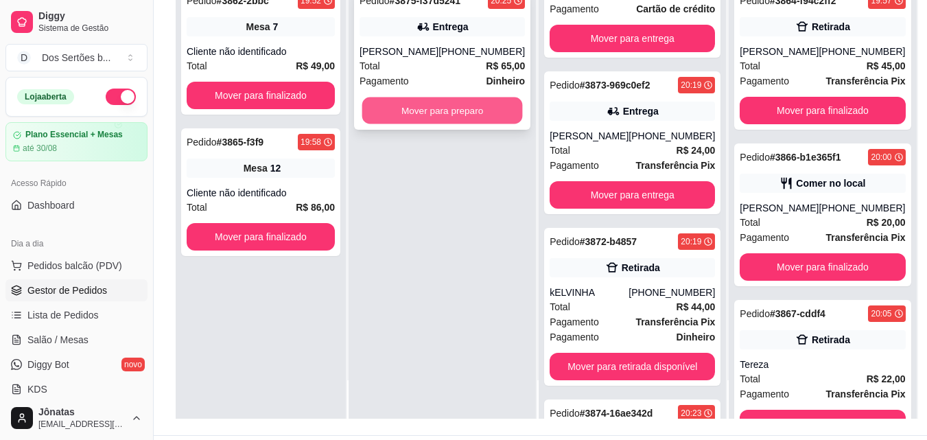
click at [390, 115] on button "Mover para preparo" at bounding box center [442, 110] width 161 height 27
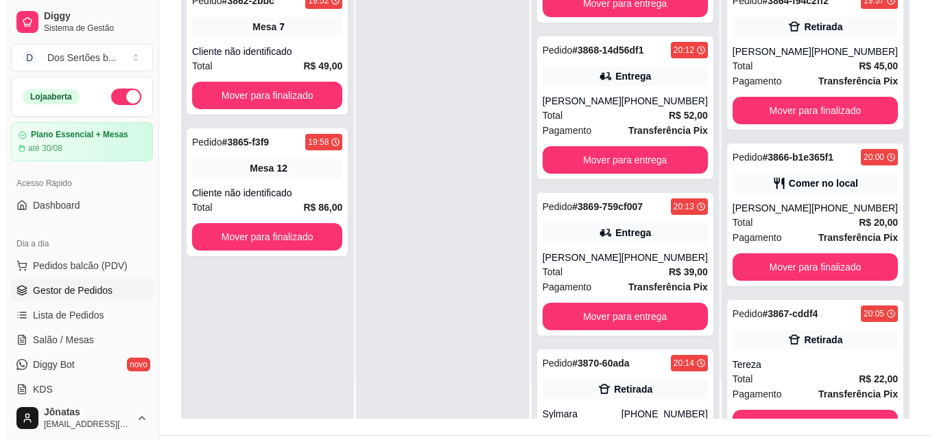
scroll to position [0, 0]
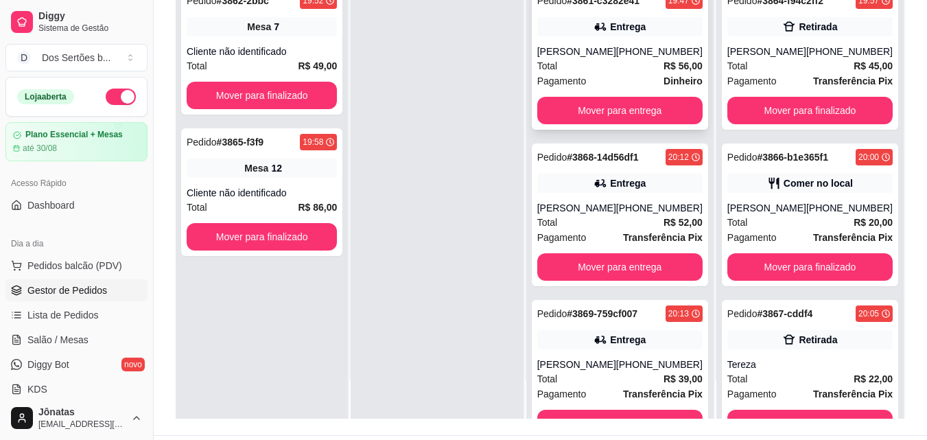
click at [613, 73] on div "Total R$ 56,00" at bounding box center [619, 65] width 165 height 15
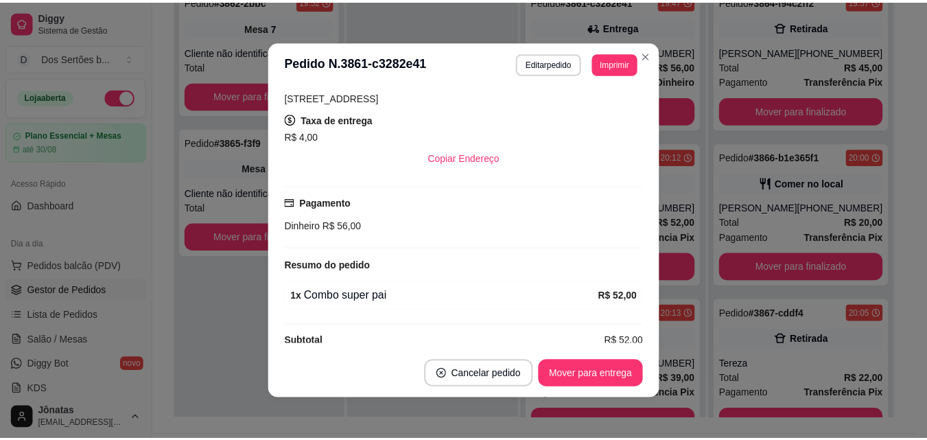
scroll to position [280, 0]
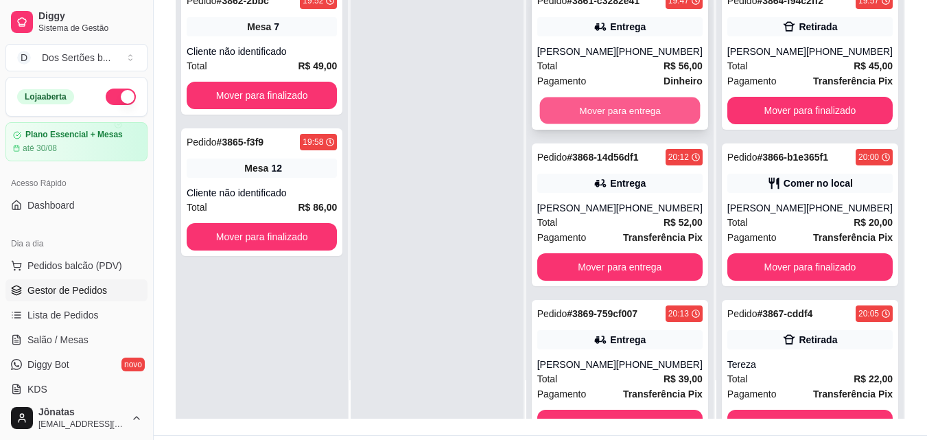
click at [585, 119] on button "Mover para entrega" at bounding box center [619, 110] width 161 height 27
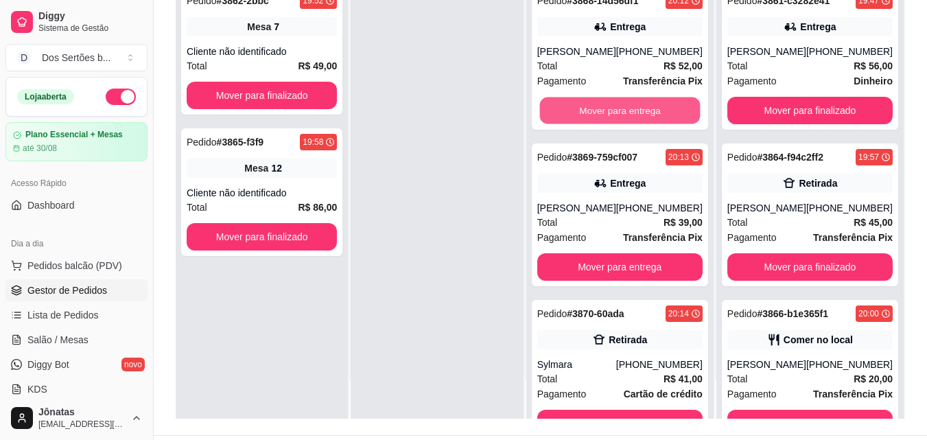
click at [585, 119] on button "Mover para entrega" at bounding box center [619, 110] width 161 height 27
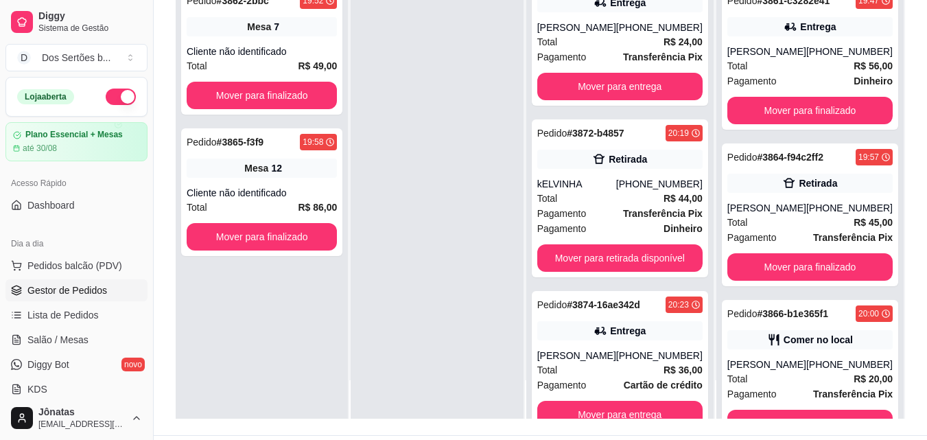
scroll to position [528, 0]
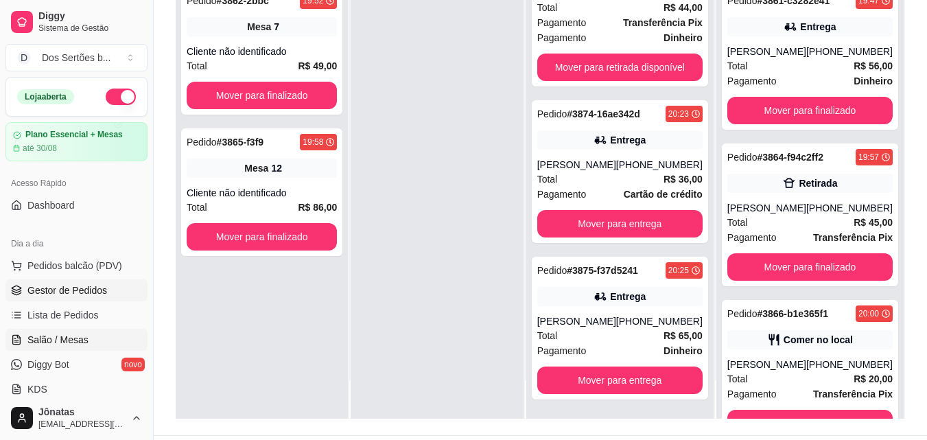
click at [62, 336] on span "Salão / Mesas" at bounding box center [57, 340] width 61 height 14
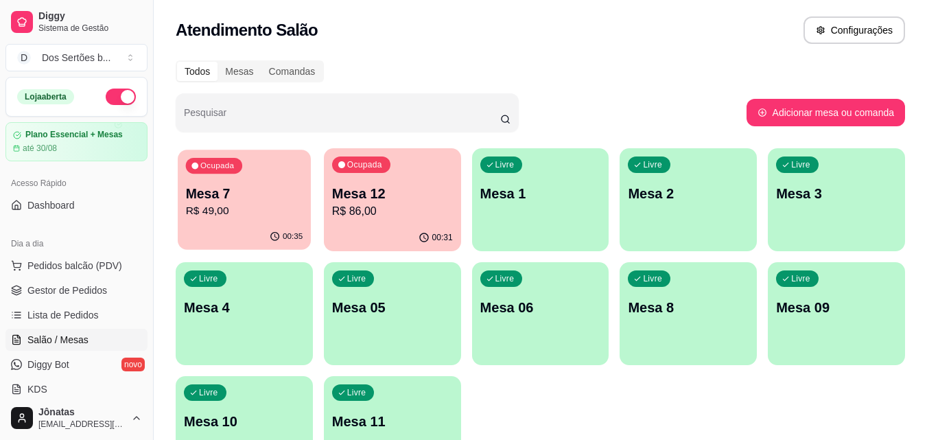
click at [192, 203] on p "R$ 49,00" at bounding box center [244, 211] width 117 height 16
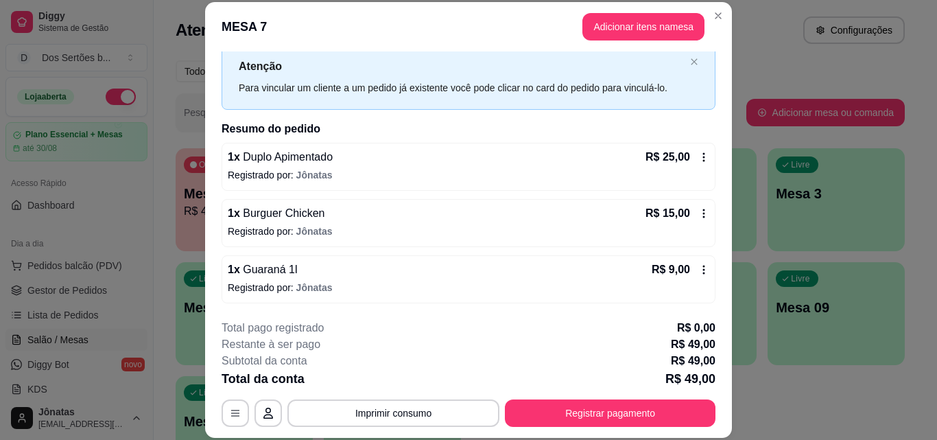
scroll to position [42, 0]
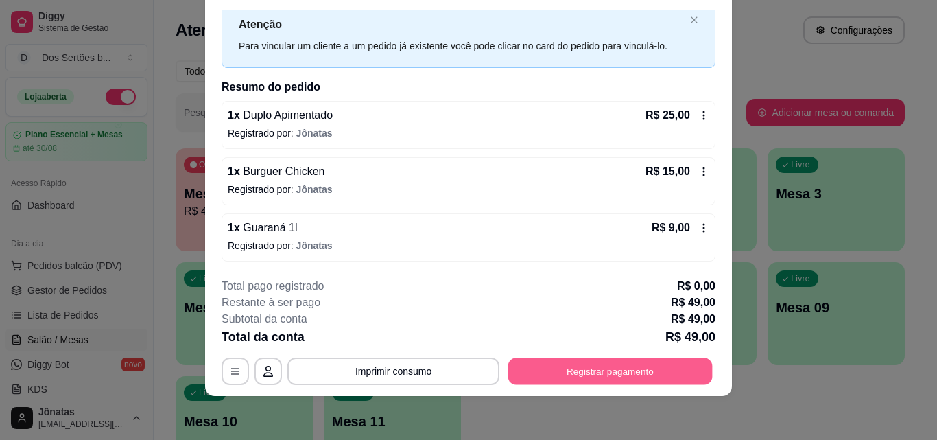
click at [620, 365] on button "Registrar pagamento" at bounding box center [610, 370] width 204 height 27
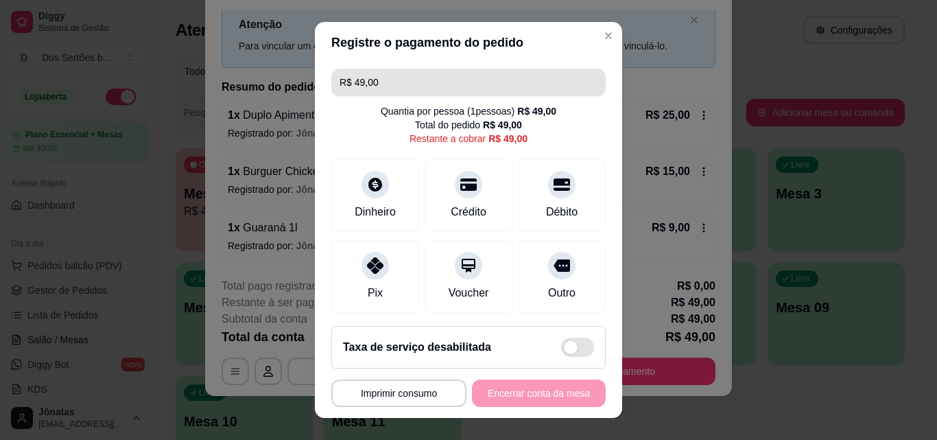
click at [376, 75] on input "R$ 49,00" at bounding box center [469, 82] width 258 height 27
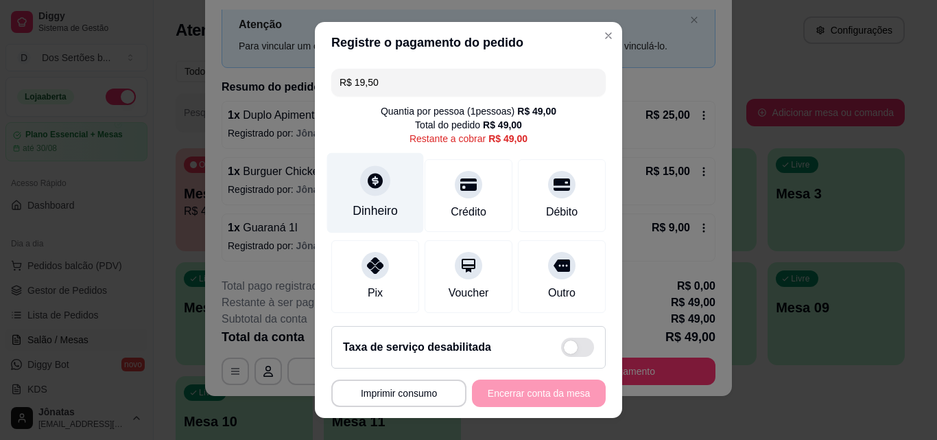
click at [355, 200] on div "Dinheiro" at bounding box center [375, 193] width 97 height 80
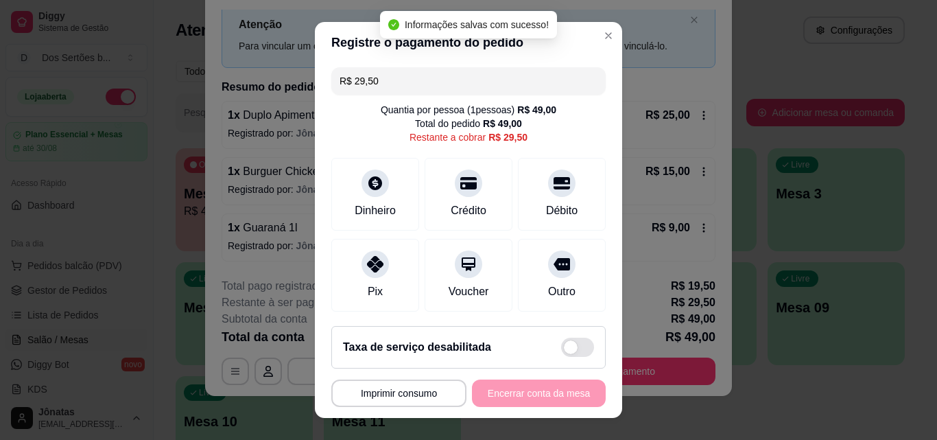
scroll to position [0, 0]
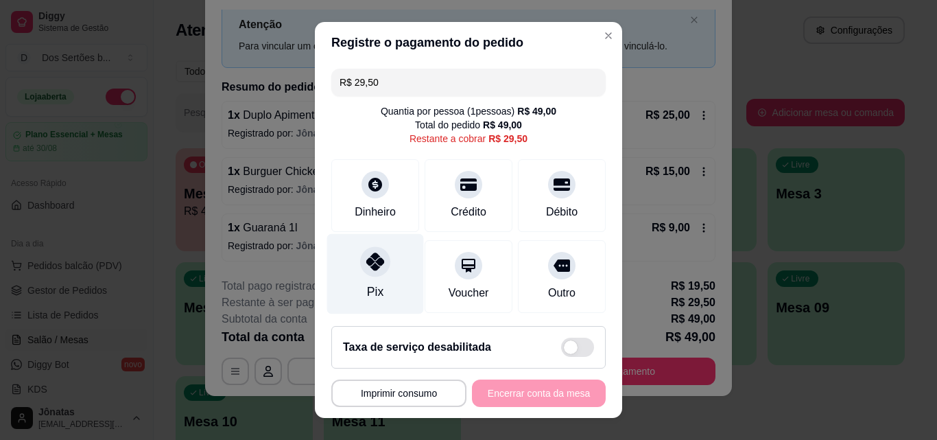
click at [371, 260] on icon at bounding box center [375, 261] width 18 height 18
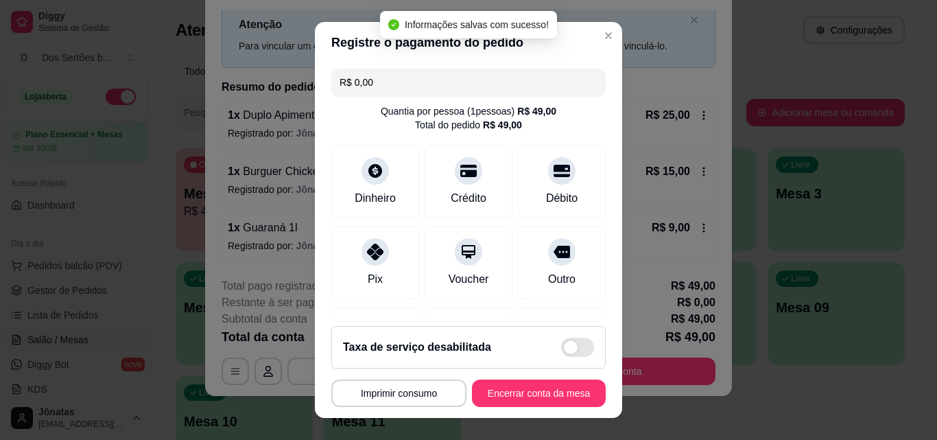
scroll to position [211, 0]
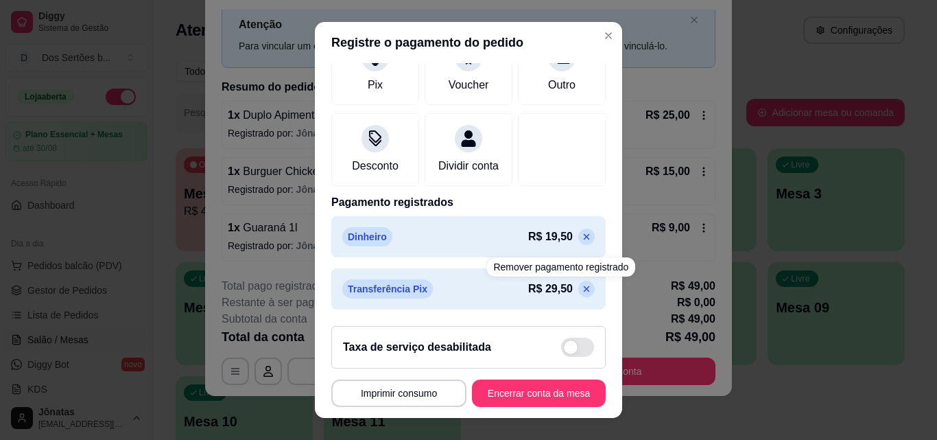
click at [578, 283] on p at bounding box center [586, 289] width 16 height 16
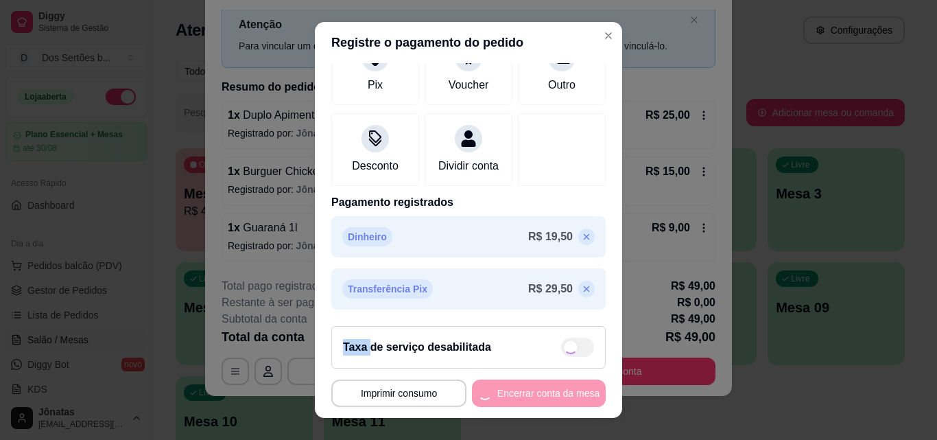
drag, startPoint x: 558, startPoint y: 283, endPoint x: 554, endPoint y: 272, distance: 11.1
click at [557, 279] on div "Transferência Pix R$ 29,50" at bounding box center [468, 288] width 252 height 19
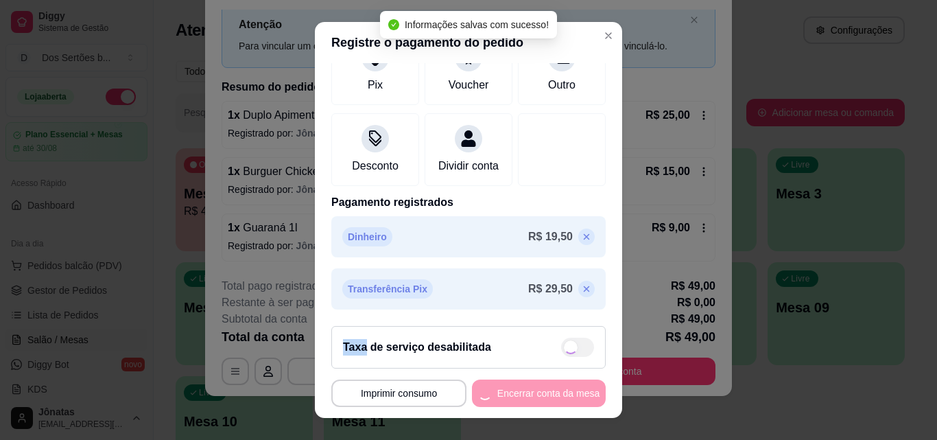
scroll to position [172, 0]
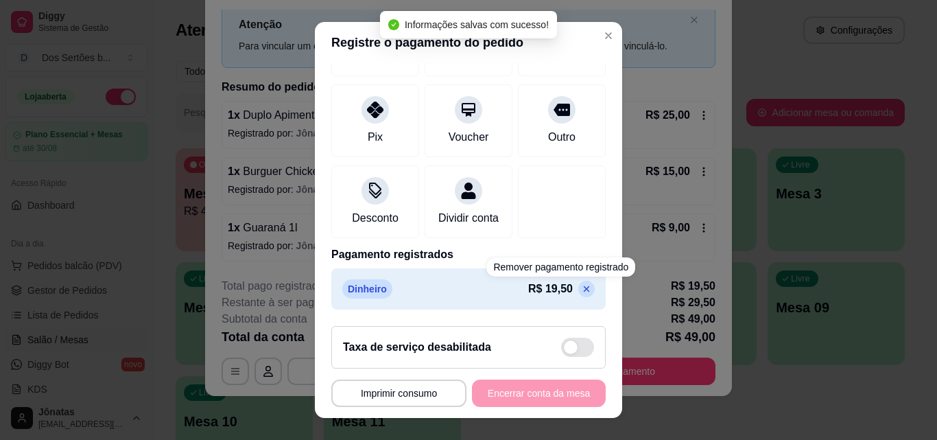
click at [584, 289] on icon at bounding box center [587, 289] width 6 height 6
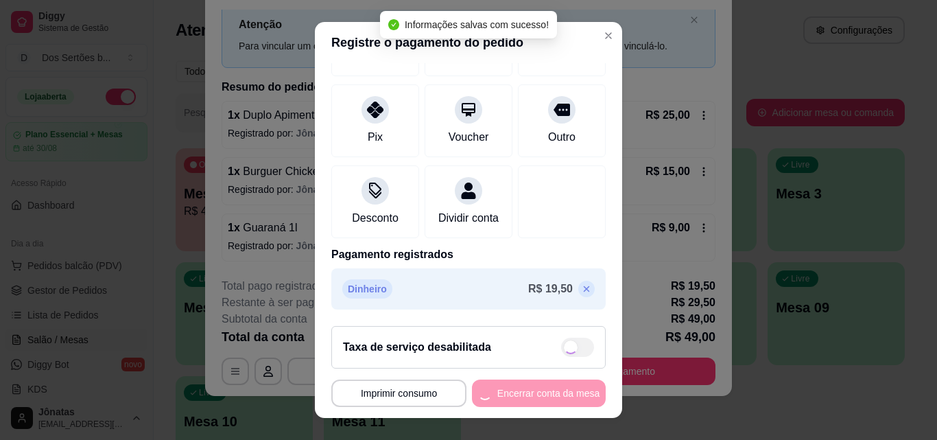
type input "R$ 49,00"
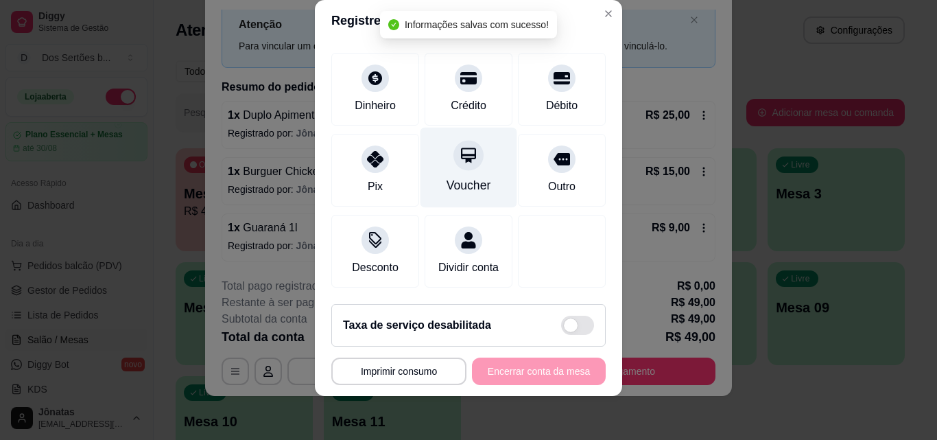
scroll to position [0, 0]
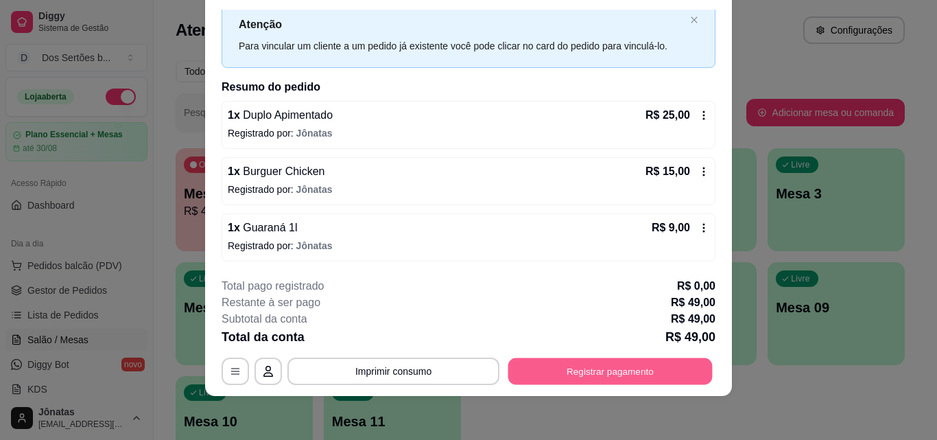
click at [592, 365] on button "Registrar pagamento" at bounding box center [610, 370] width 204 height 27
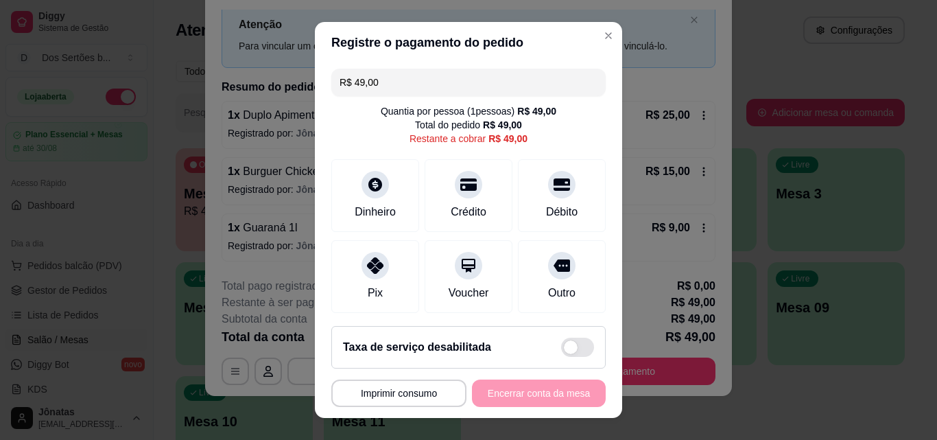
click at [381, 79] on input "R$ 49,00" at bounding box center [469, 82] width 258 height 27
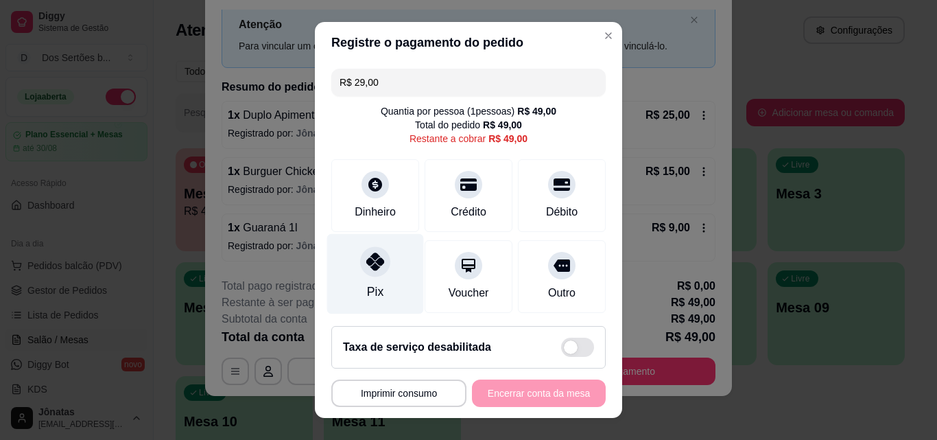
click at [344, 281] on div "Pix" at bounding box center [375, 274] width 97 height 80
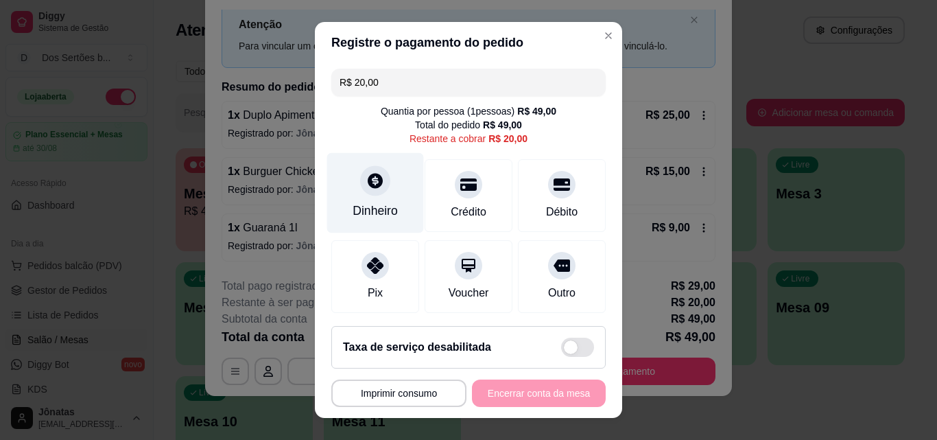
click at [373, 201] on div "Dinheiro" at bounding box center [375, 193] width 97 height 80
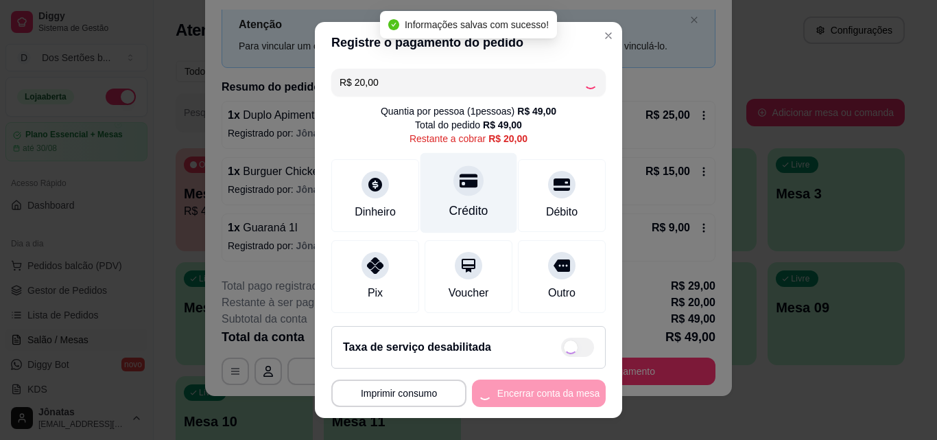
type input "R$ 0,00"
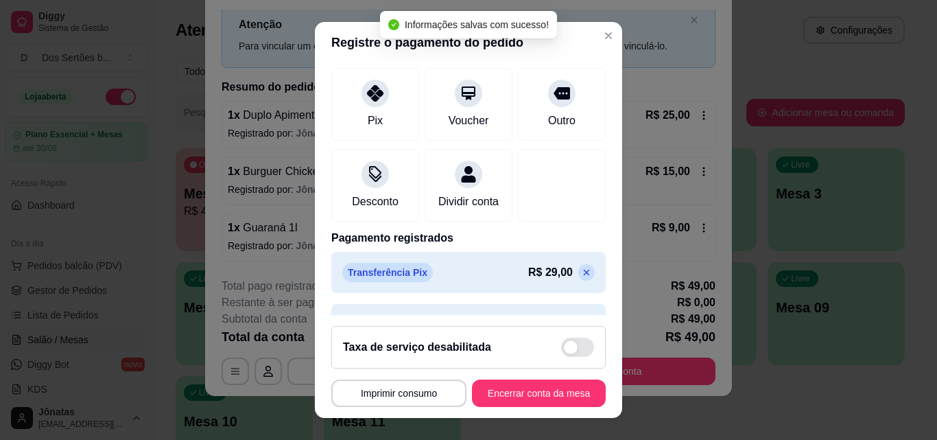
scroll to position [211, 0]
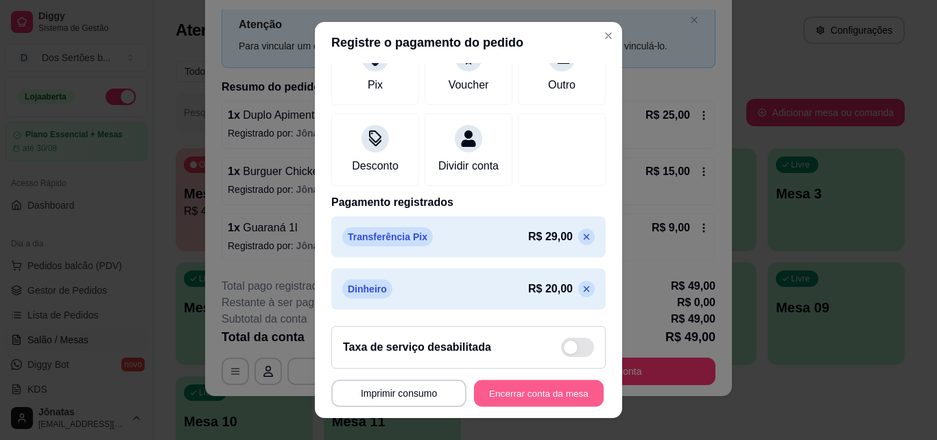
click at [521, 392] on button "Encerrar conta da mesa" at bounding box center [539, 393] width 130 height 27
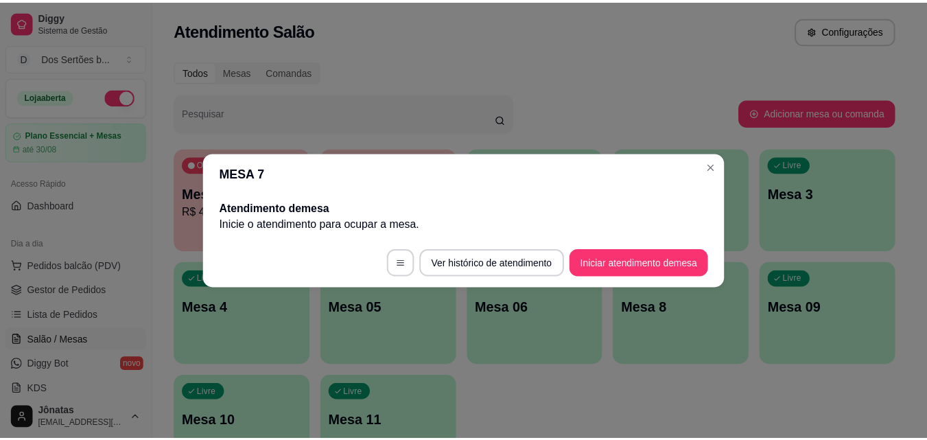
scroll to position [0, 0]
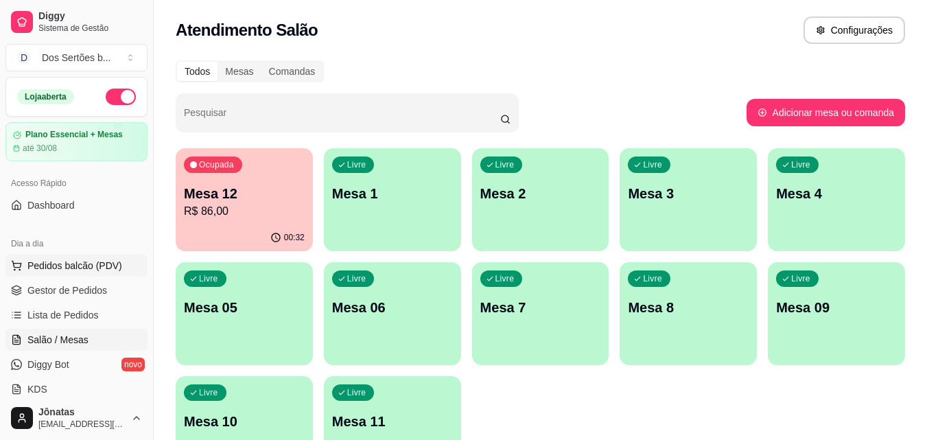
click at [73, 269] on span "Pedidos balcão (PDV)" at bounding box center [74, 266] width 95 height 14
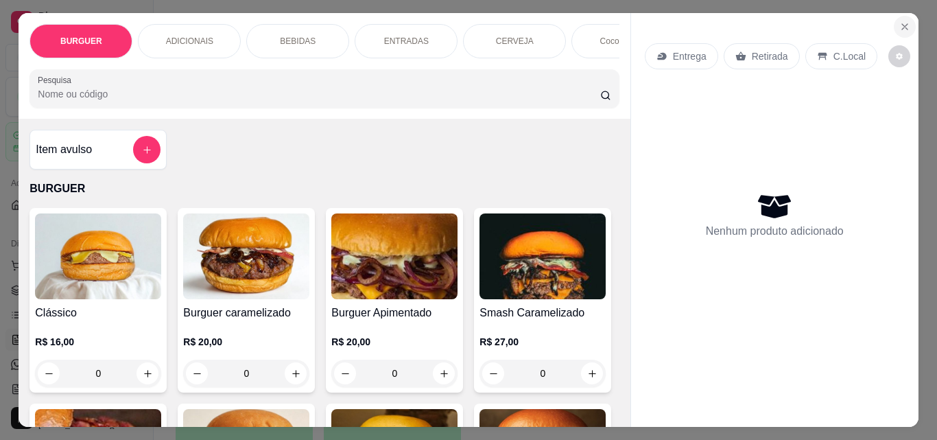
click at [899, 21] on icon "Close" at bounding box center [904, 26] width 11 height 11
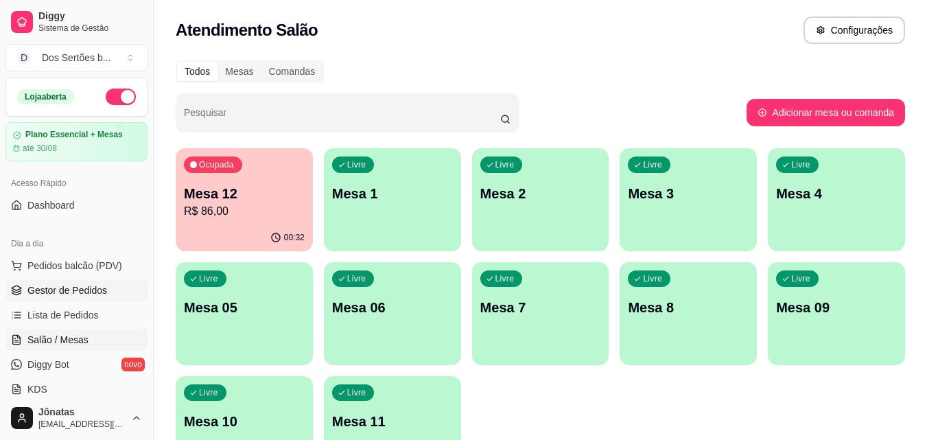
click at [49, 292] on span "Gestor de Pedidos" at bounding box center [67, 290] width 80 height 14
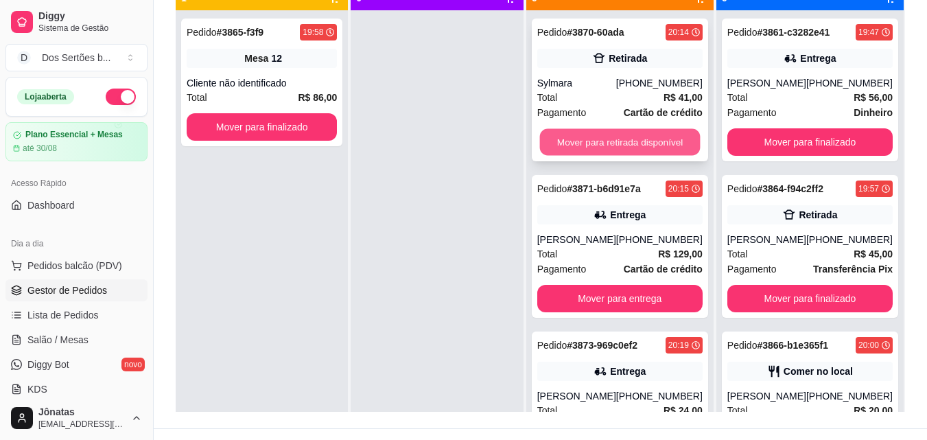
click at [555, 137] on button "Mover para retirada disponível" at bounding box center [619, 142] width 161 height 27
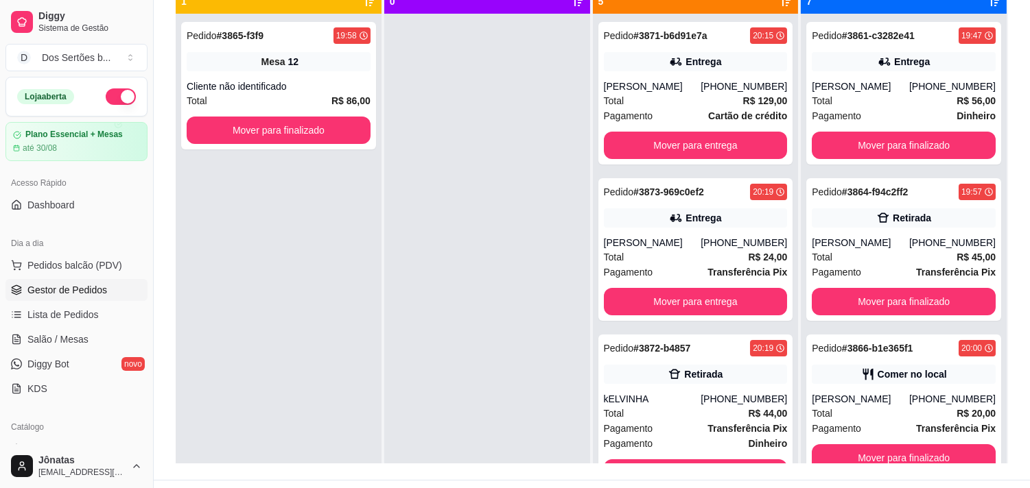
scroll to position [209, 0]
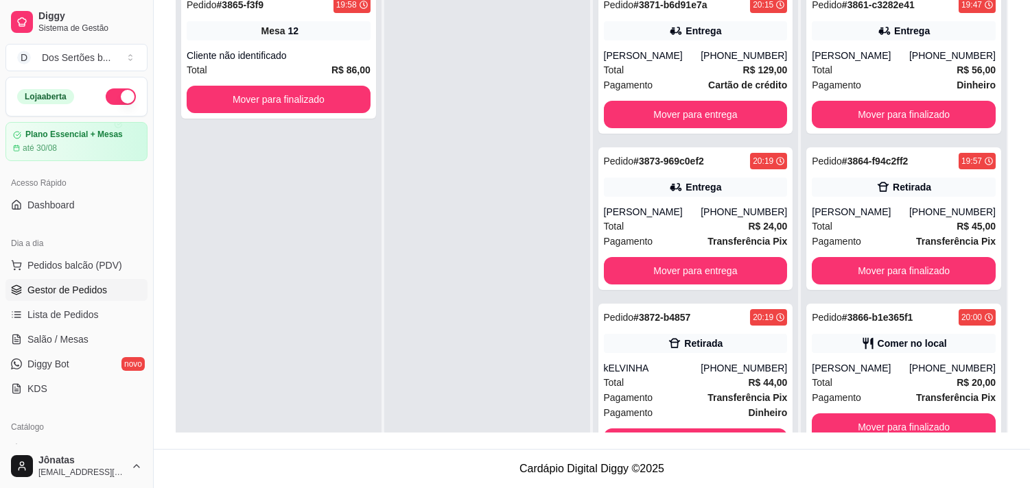
click at [550, 67] on div at bounding box center [487, 227] width 206 height 488
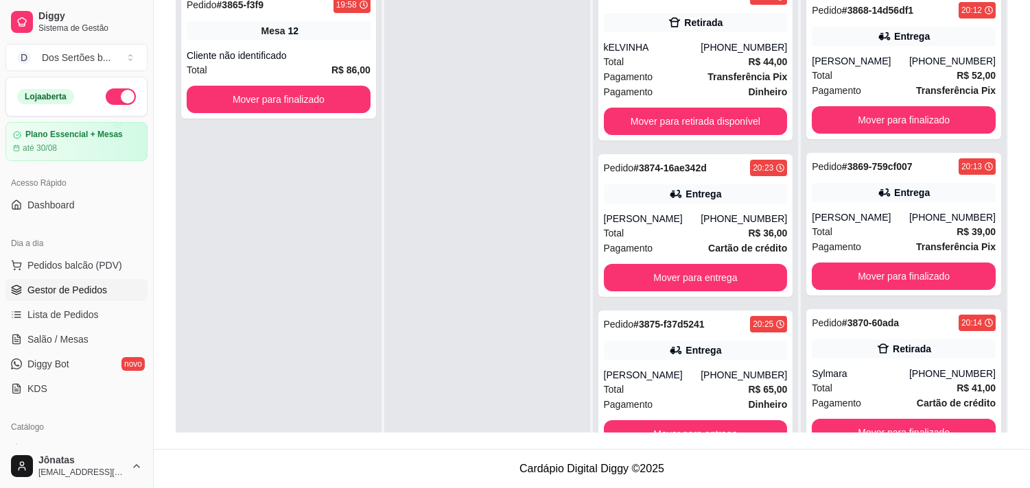
scroll to position [38, 0]
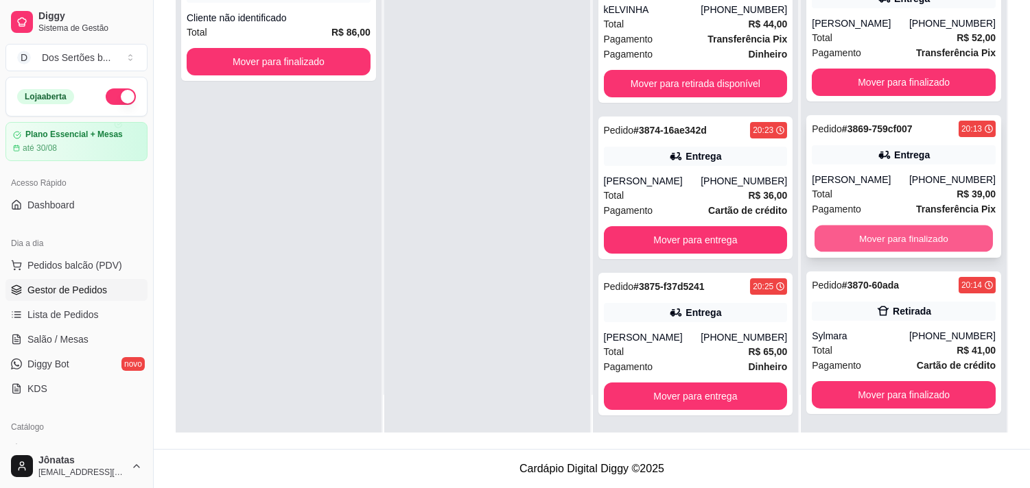
click at [848, 234] on button "Mover para finalizado" at bounding box center [903, 239] width 178 height 27
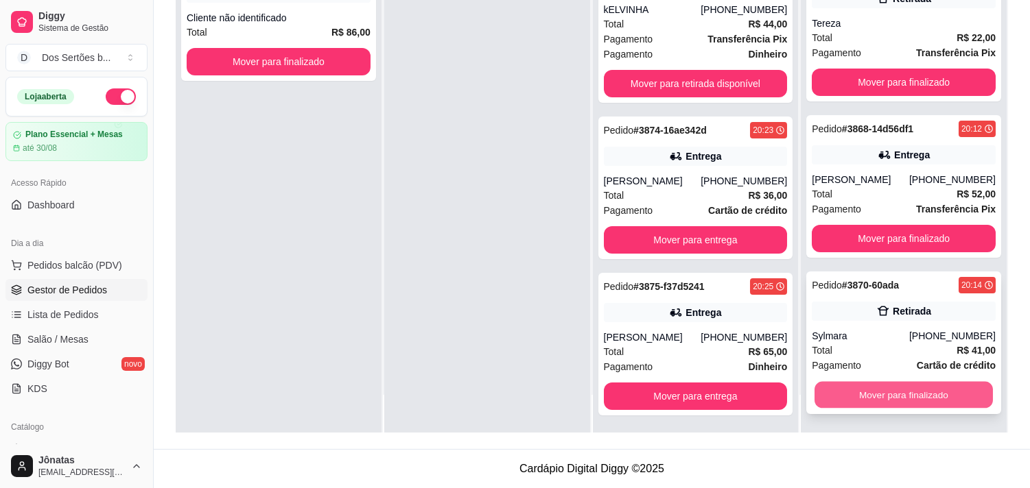
click at [862, 391] on button "Mover para finalizado" at bounding box center [903, 395] width 178 height 27
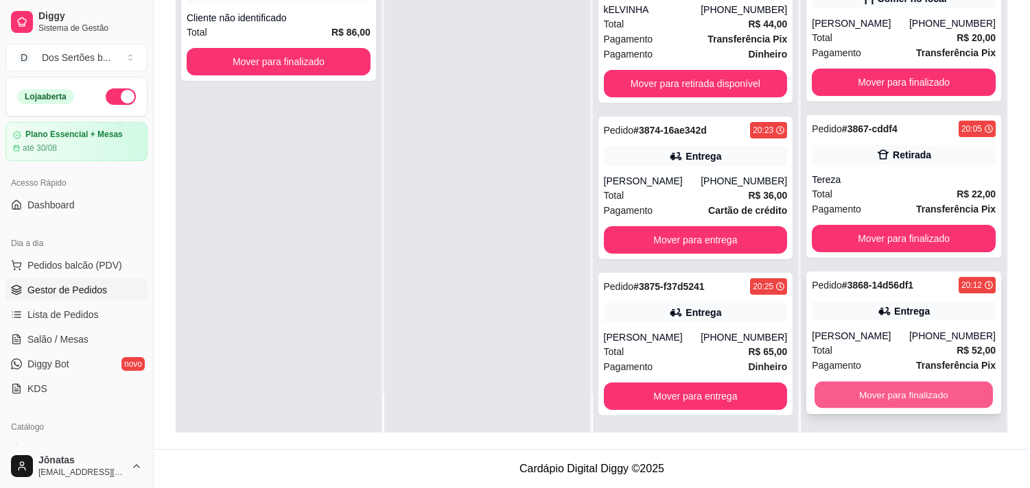
click at [838, 394] on button "Mover para finalizado" at bounding box center [903, 395] width 178 height 27
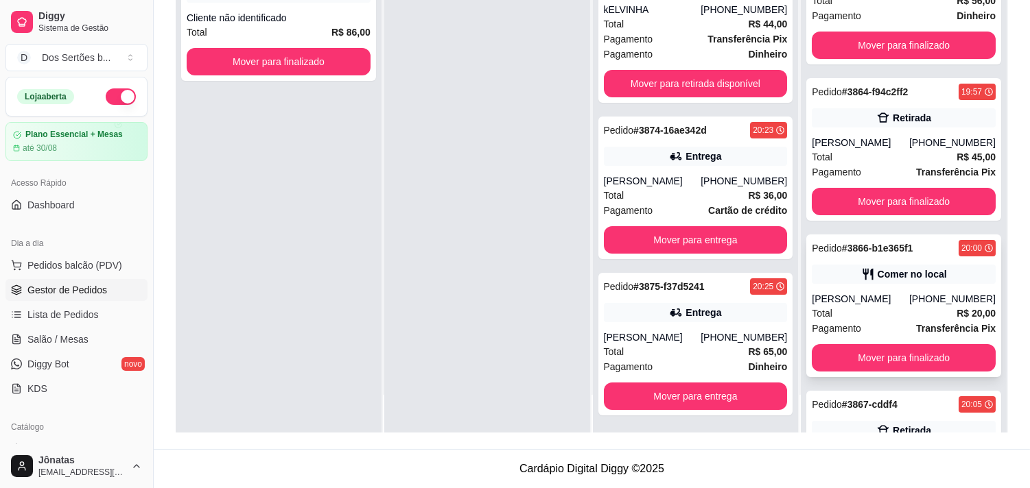
scroll to position [0, 0]
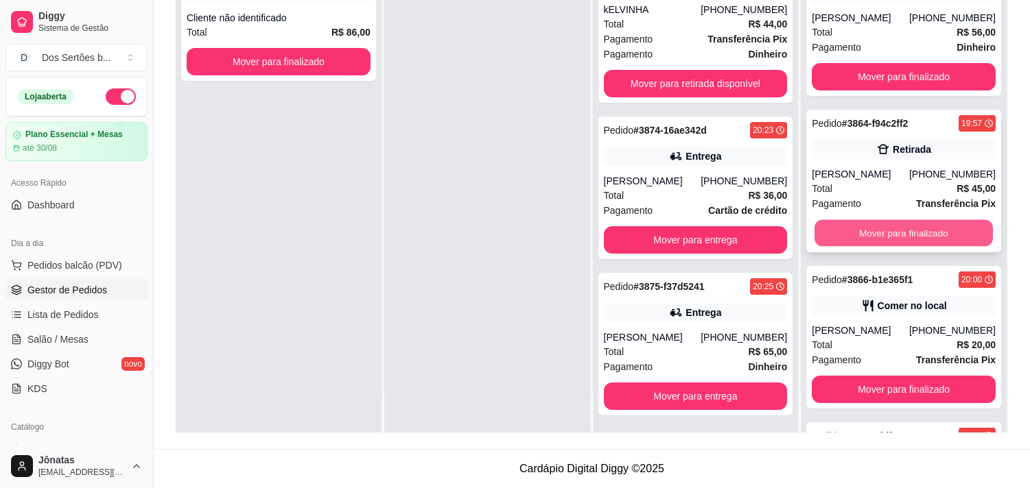
click at [872, 244] on button "Mover para finalizado" at bounding box center [903, 233] width 178 height 27
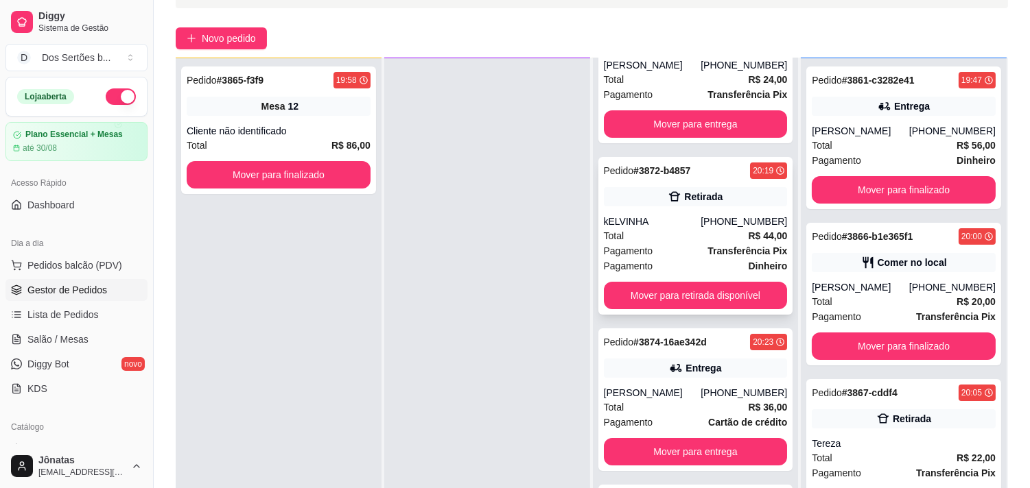
scroll to position [321, 0]
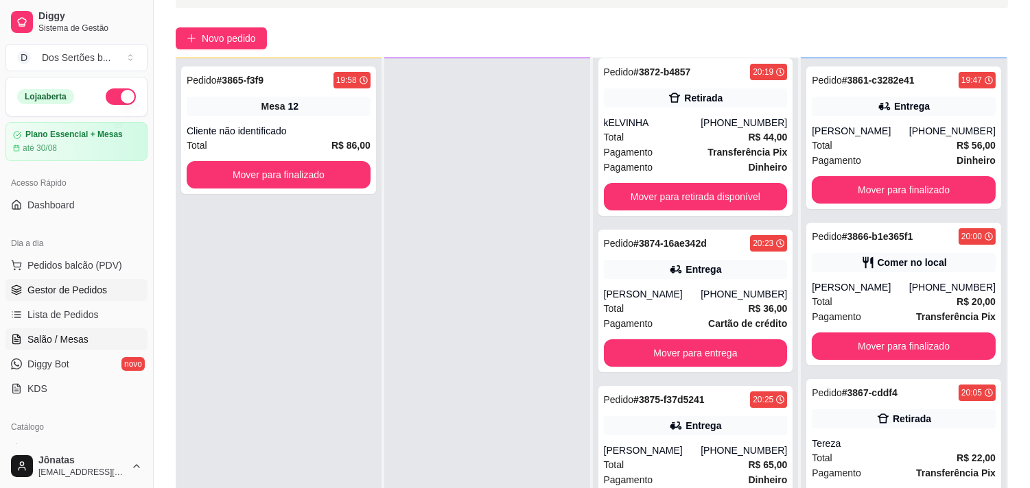
click at [42, 330] on link "Salão / Mesas" at bounding box center [76, 340] width 142 height 22
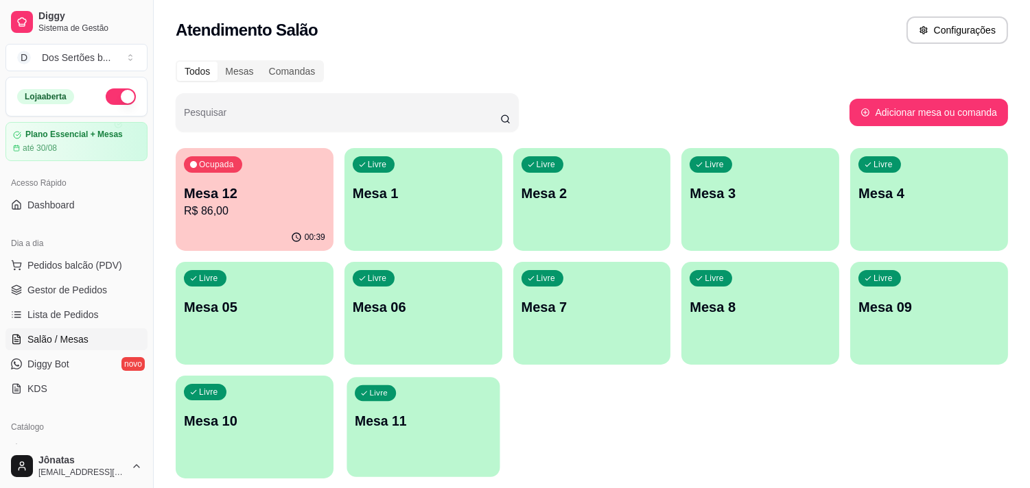
click at [433, 410] on div "Livre Mesa 11" at bounding box center [422, 419] width 153 height 84
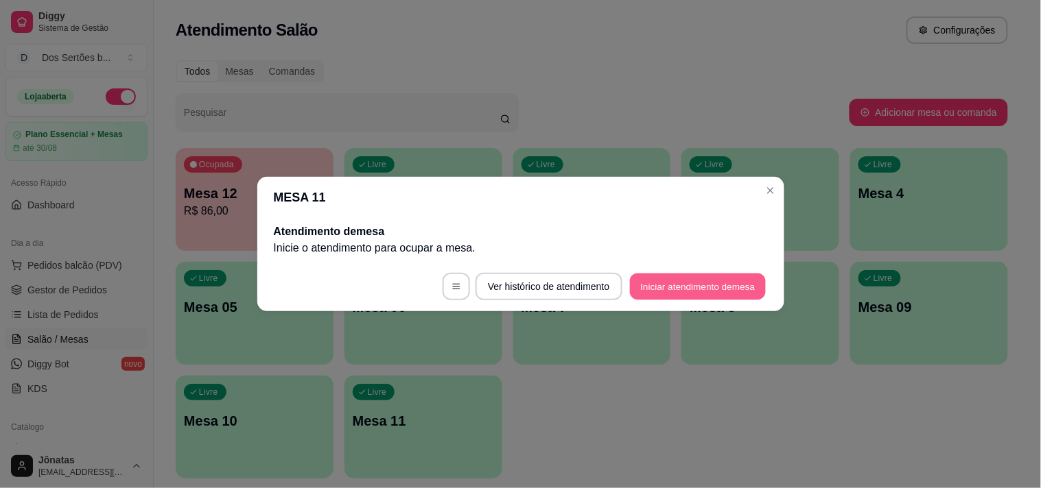
click at [678, 285] on button "Iniciar atendimento de mesa" at bounding box center [698, 287] width 136 height 27
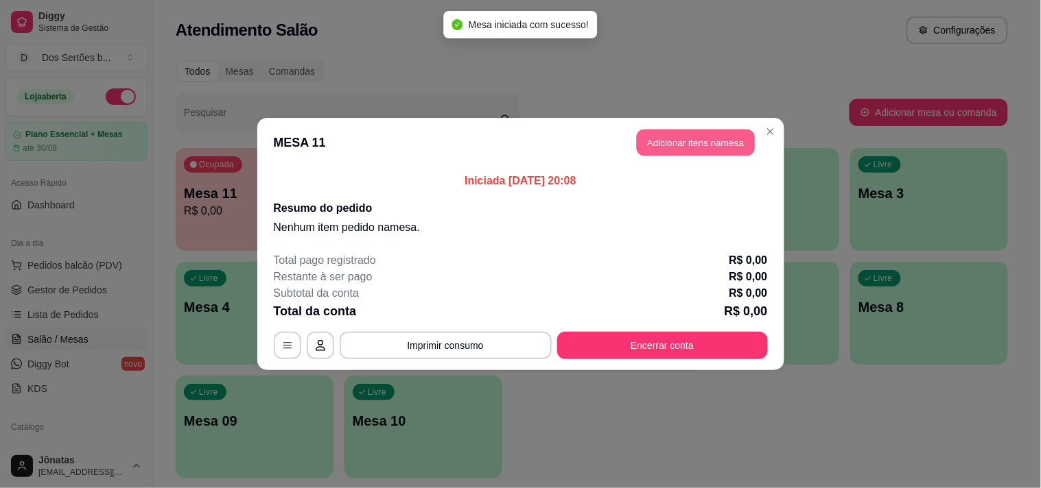
click at [672, 139] on button "Adicionar itens na mesa" at bounding box center [696, 143] width 118 height 27
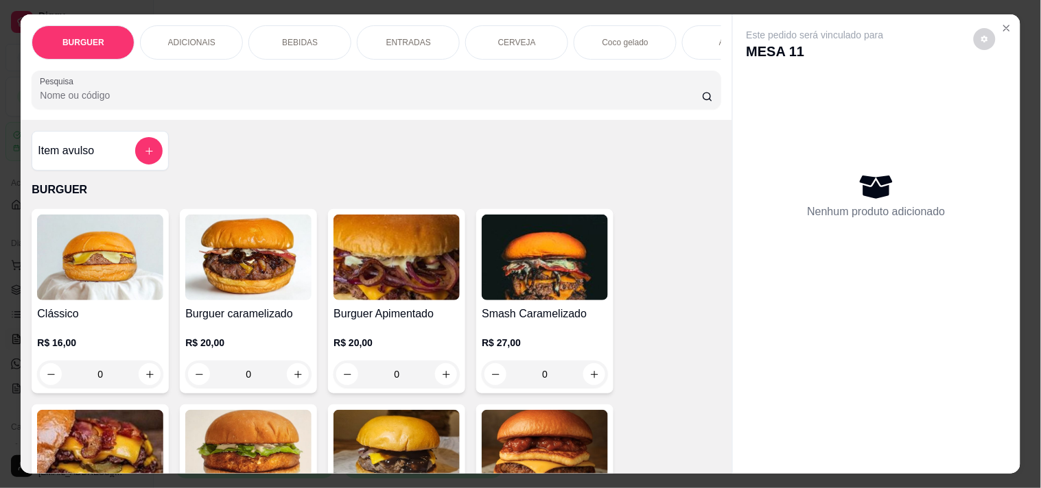
scroll to position [59, 0]
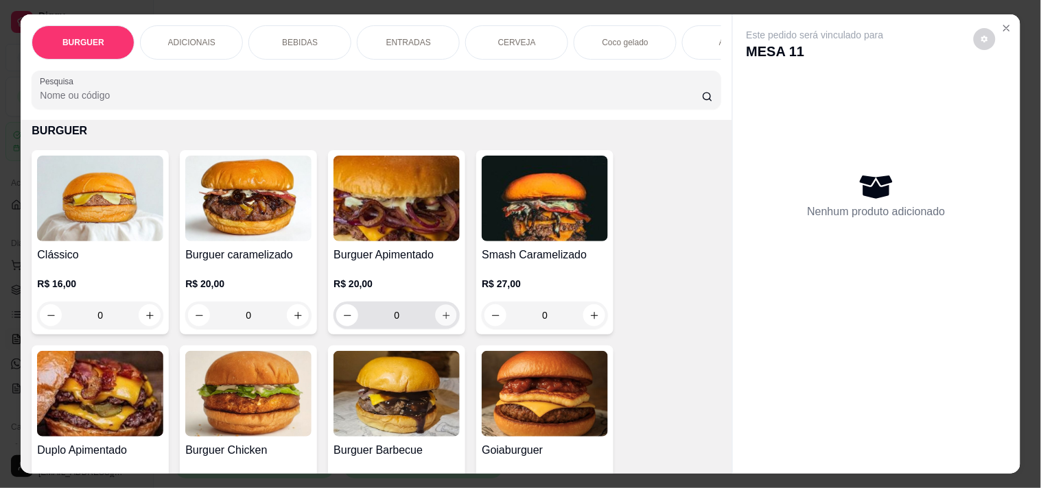
click at [436, 314] on button "increase-product-quantity" at bounding box center [446, 315] width 21 height 21
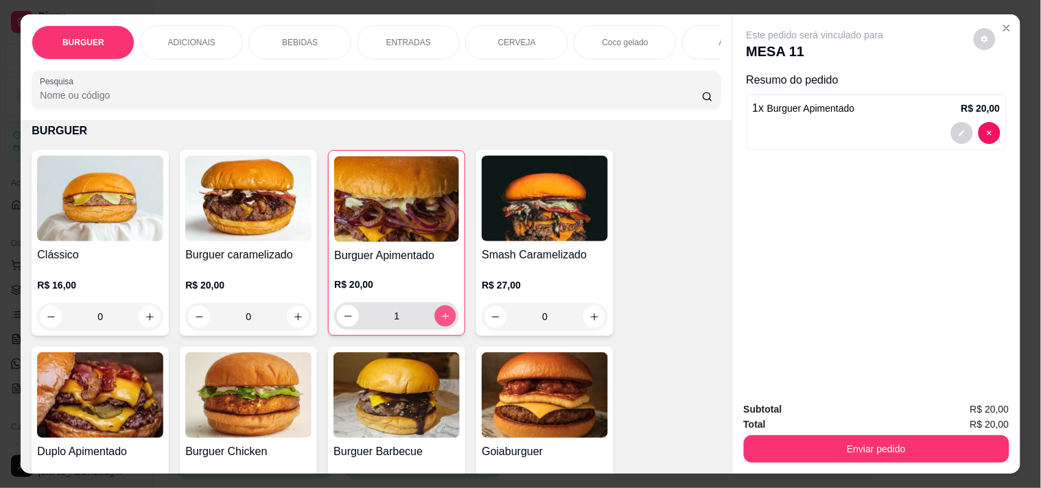
click at [435, 314] on button "increase-product-quantity" at bounding box center [445, 316] width 21 height 21
type input "2"
click at [412, 29] on div "ENTRADAS" at bounding box center [408, 42] width 103 height 34
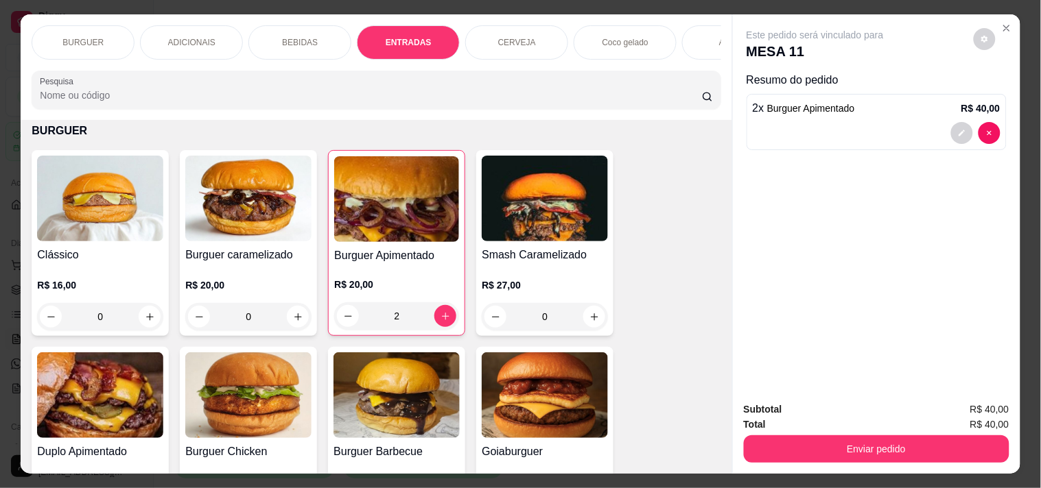
scroll to position [35, 0]
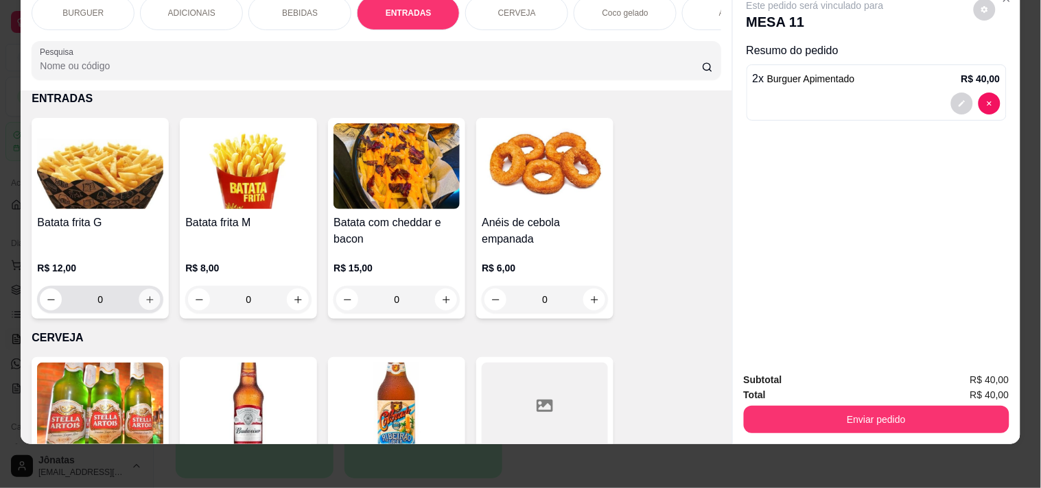
click at [139, 302] on button "increase-product-quantity" at bounding box center [149, 300] width 21 height 21
type input "1"
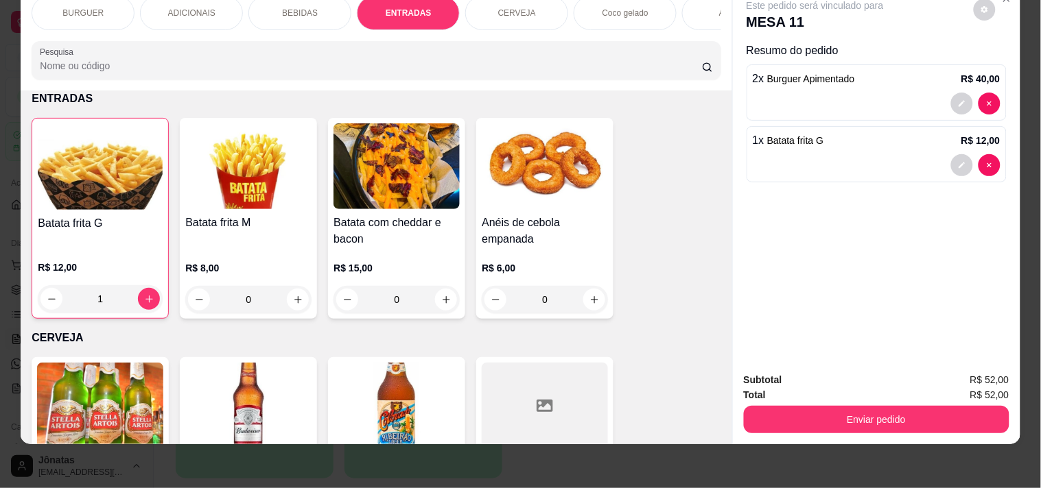
click at [284, 8] on p "BEBIDAS" at bounding box center [300, 13] width 36 height 11
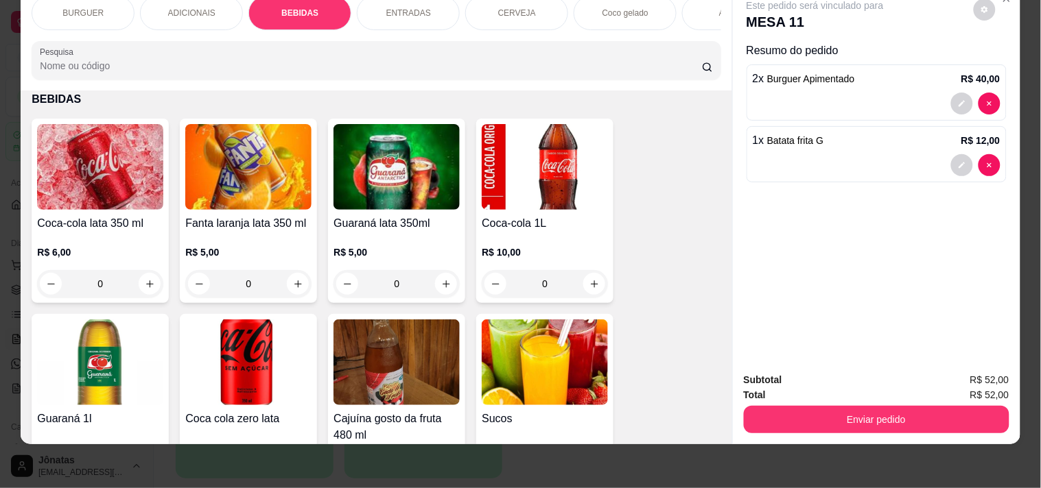
scroll to position [1240, 0]
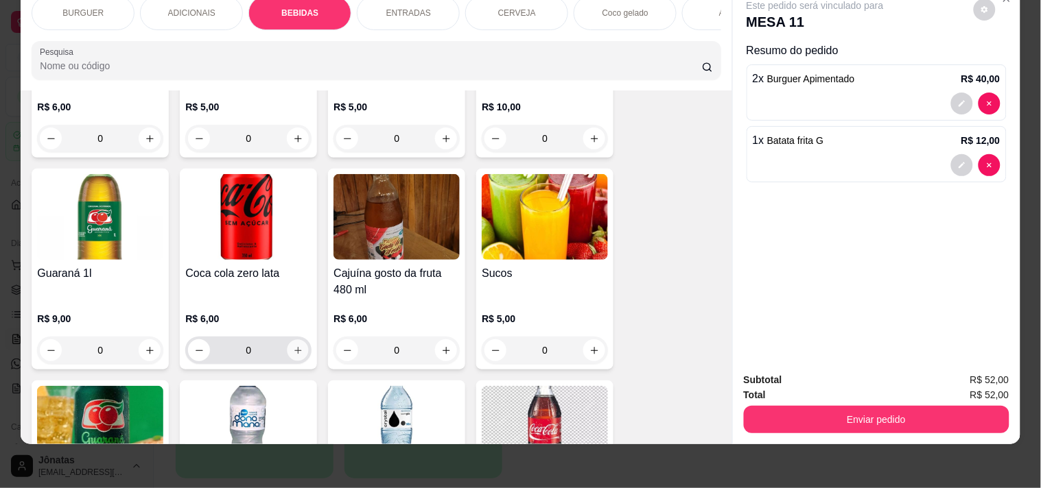
click at [292, 344] on button "increase-product-quantity" at bounding box center [297, 350] width 21 height 21
type input "1"
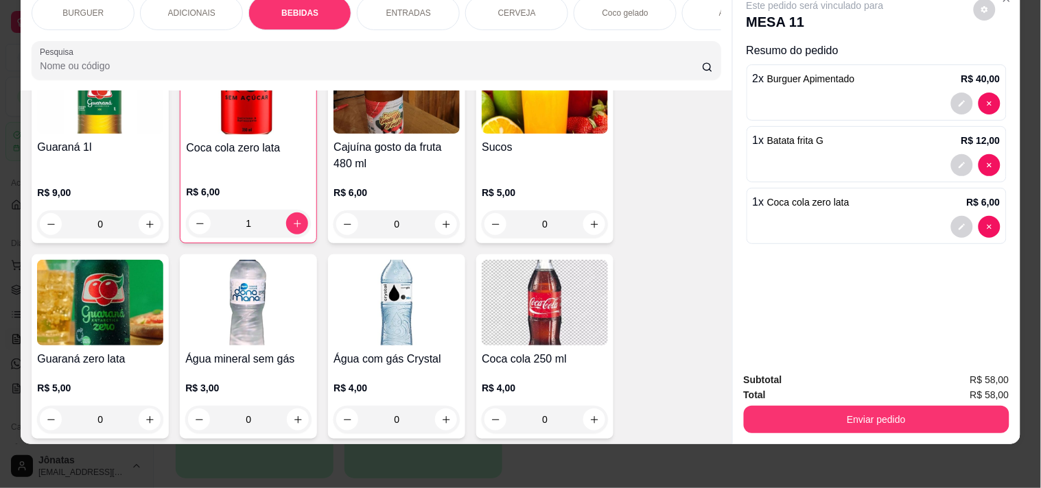
scroll to position [1548, 0]
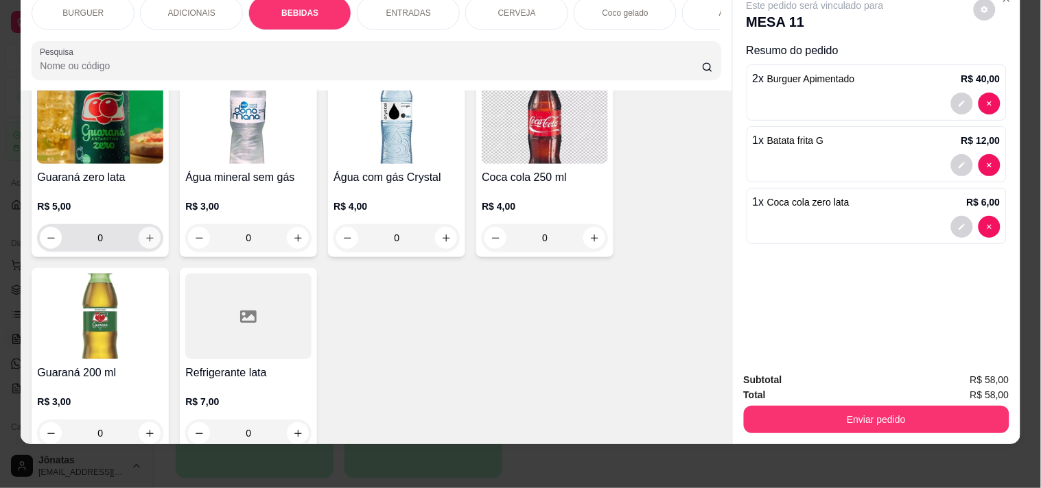
click at [142, 230] on button "increase-product-quantity" at bounding box center [150, 238] width 22 height 22
type input "1"
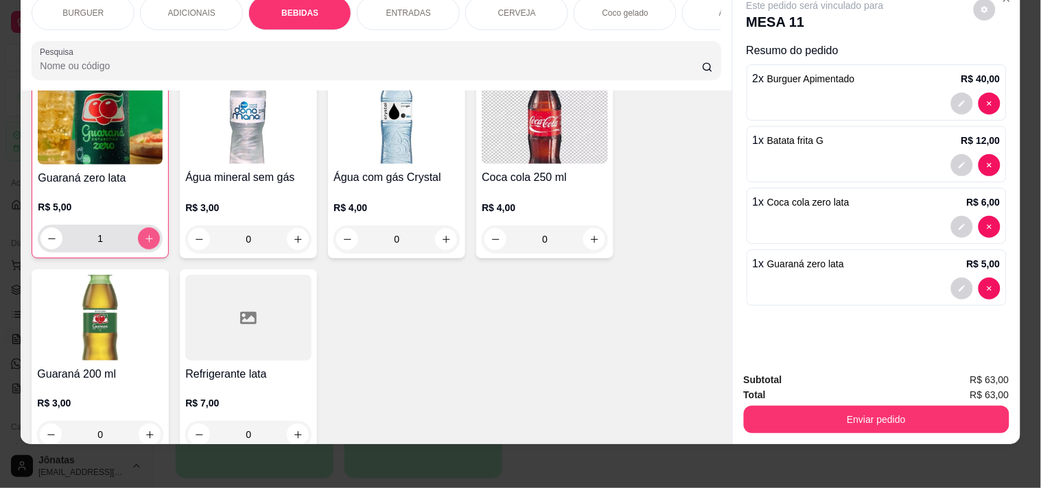
scroll to position [1549, 0]
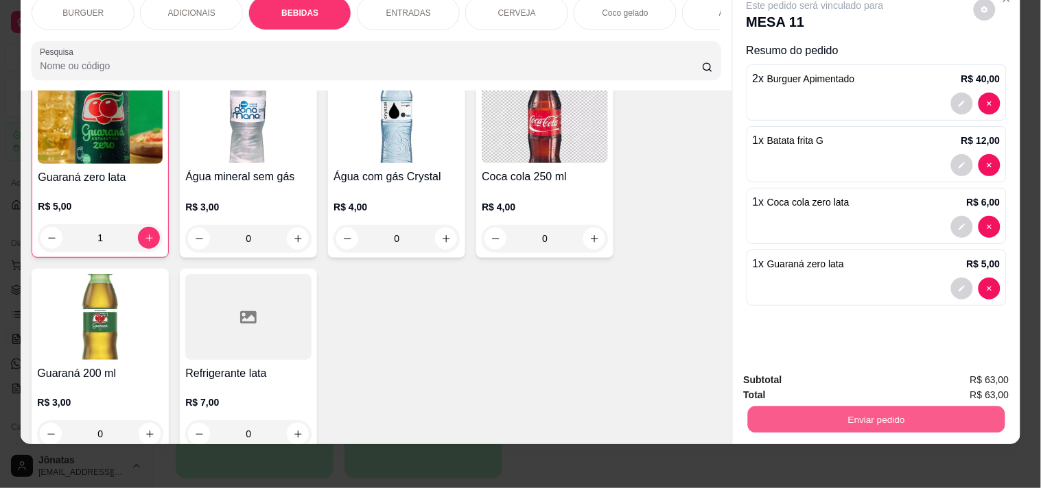
click at [800, 406] on button "Enviar pedido" at bounding box center [875, 419] width 257 height 27
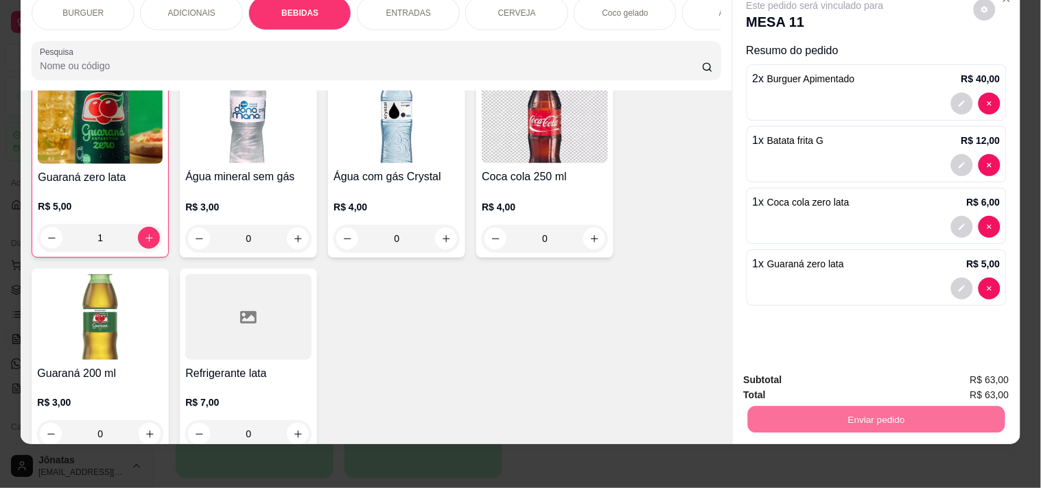
click at [790, 370] on button "Não registrar e enviar pedido" at bounding box center [831, 374] width 139 height 25
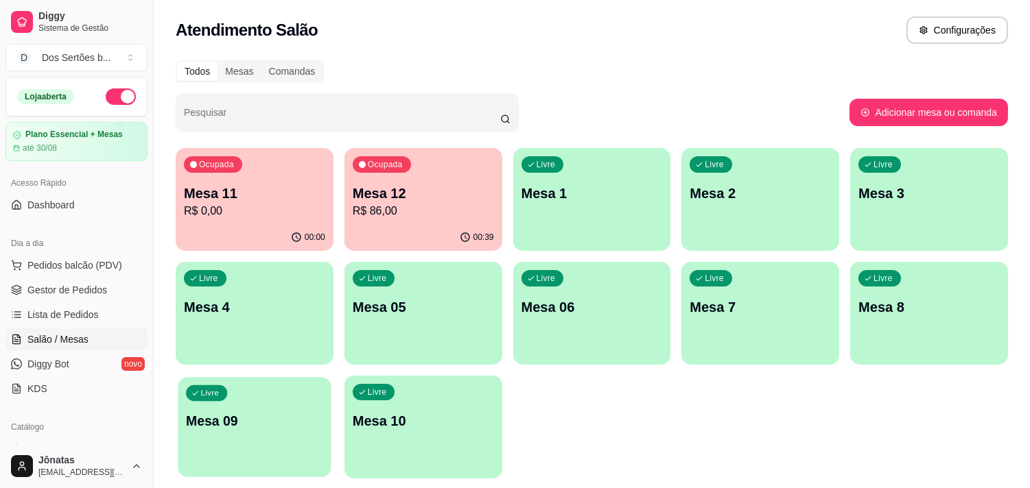
click at [245, 413] on p "Mesa 09" at bounding box center [254, 421] width 137 height 19
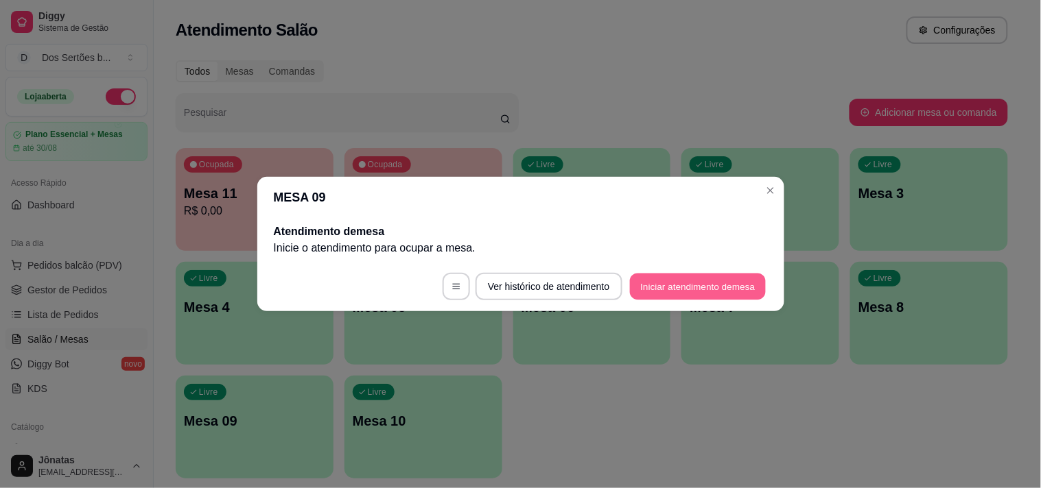
click at [683, 280] on button "Iniciar atendimento de mesa" at bounding box center [698, 287] width 136 height 27
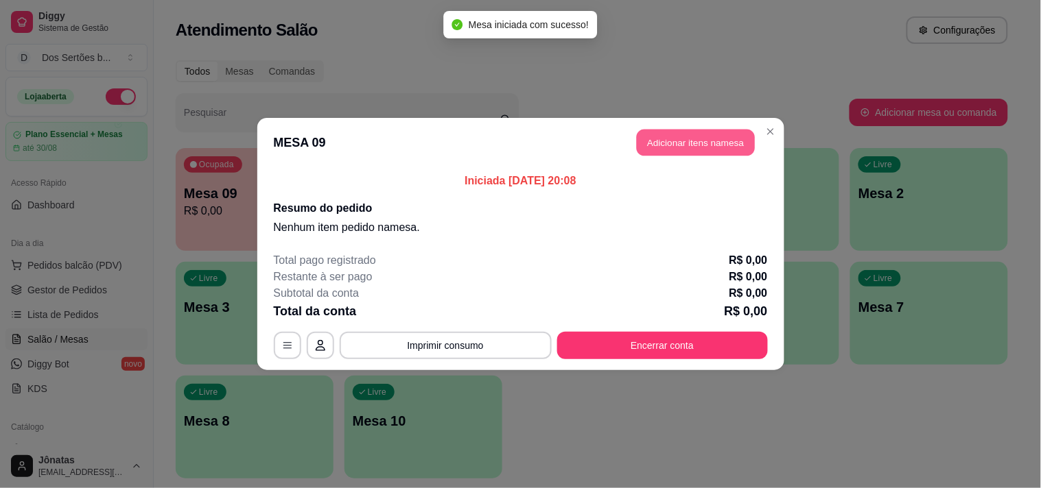
click at [674, 134] on button "Adicionar itens na mesa" at bounding box center [696, 143] width 118 height 27
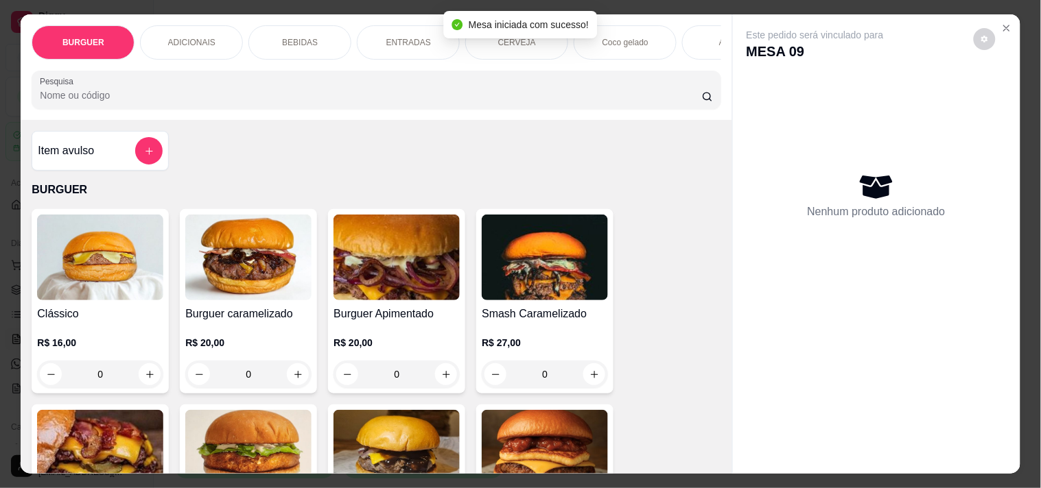
scroll to position [145, 0]
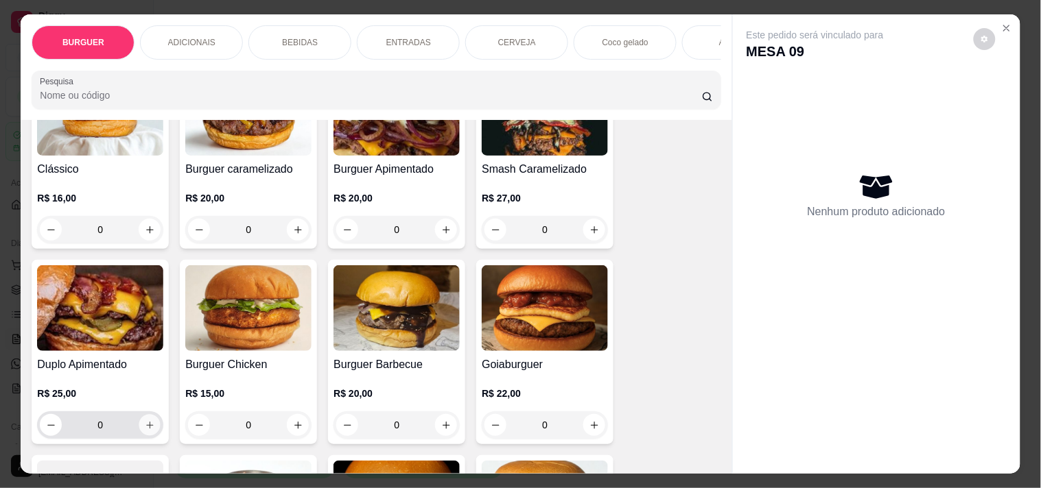
click at [145, 427] on icon "increase-product-quantity" at bounding box center [150, 426] width 10 height 10
type input "1"
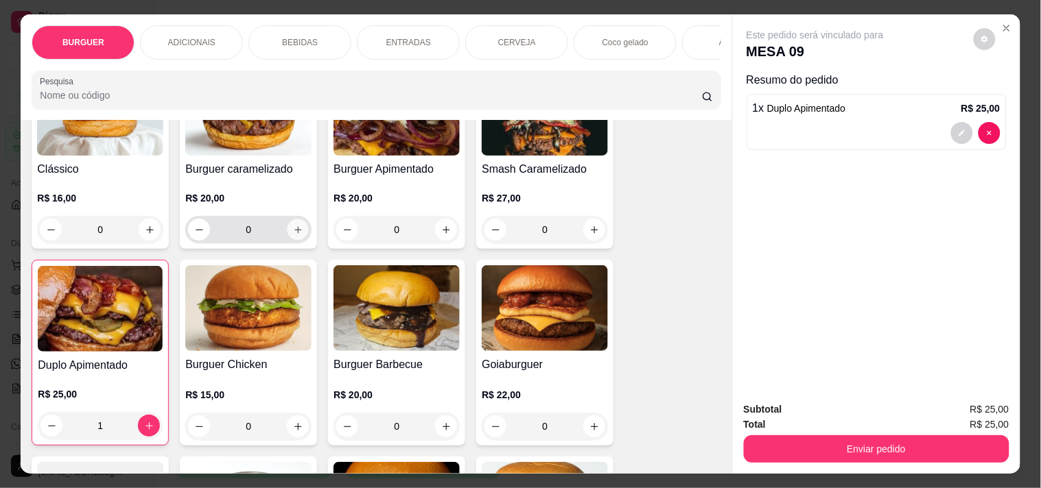
click at [293, 233] on icon "increase-product-quantity" at bounding box center [298, 230] width 10 height 10
type input "1"
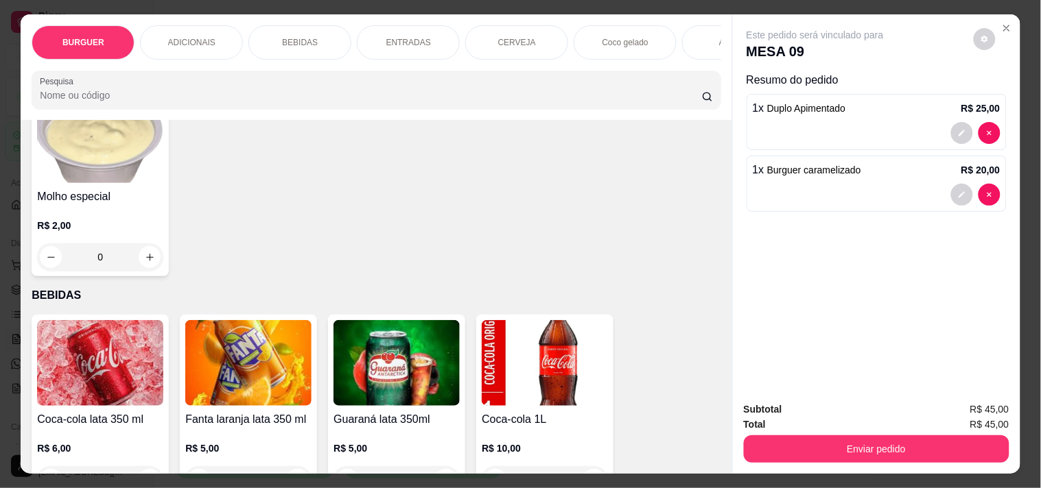
scroll to position [825, 0]
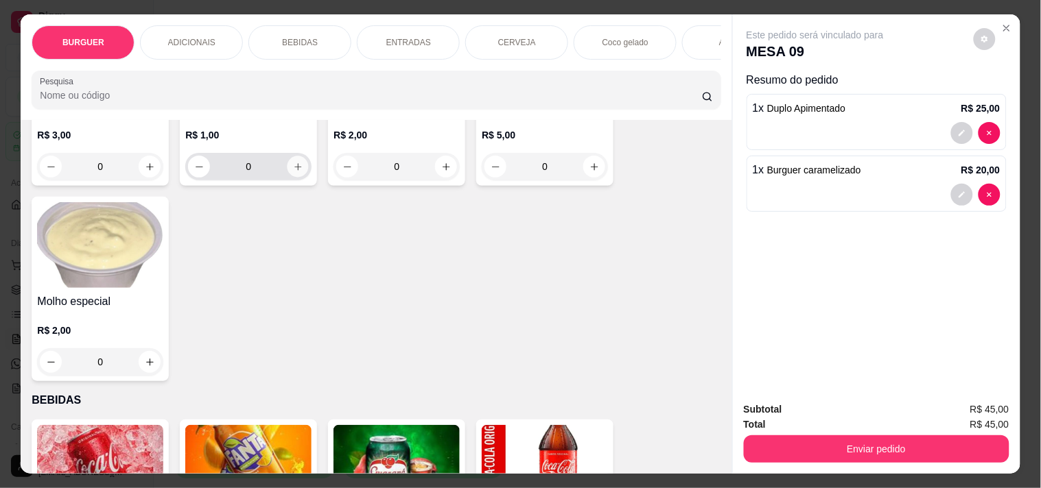
click at [293, 172] on icon "increase-product-quantity" at bounding box center [298, 167] width 10 height 10
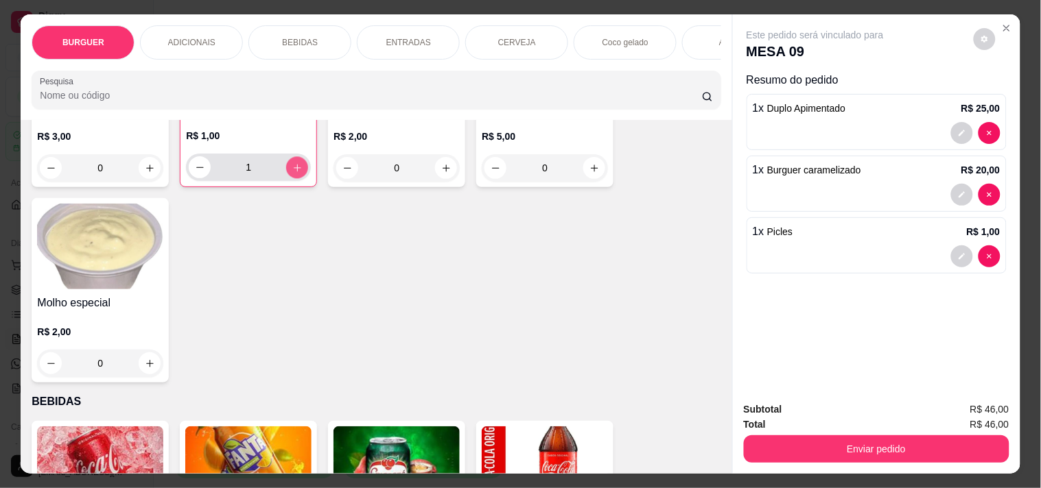
scroll to position [826, 0]
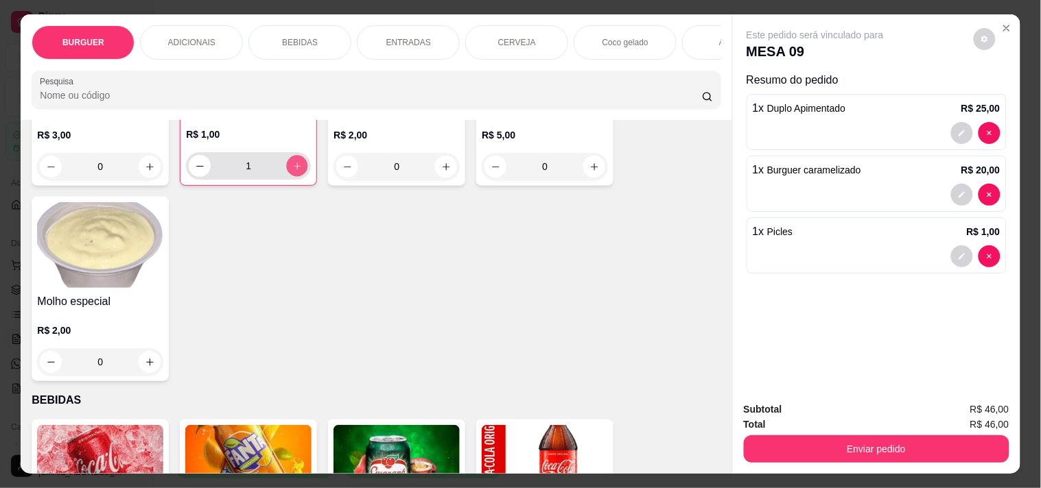
click at [292, 172] on icon "increase-product-quantity" at bounding box center [297, 166] width 10 height 10
type input "2"
click at [926, 126] on button "decrease-product-quantity" at bounding box center [961, 133] width 21 height 21
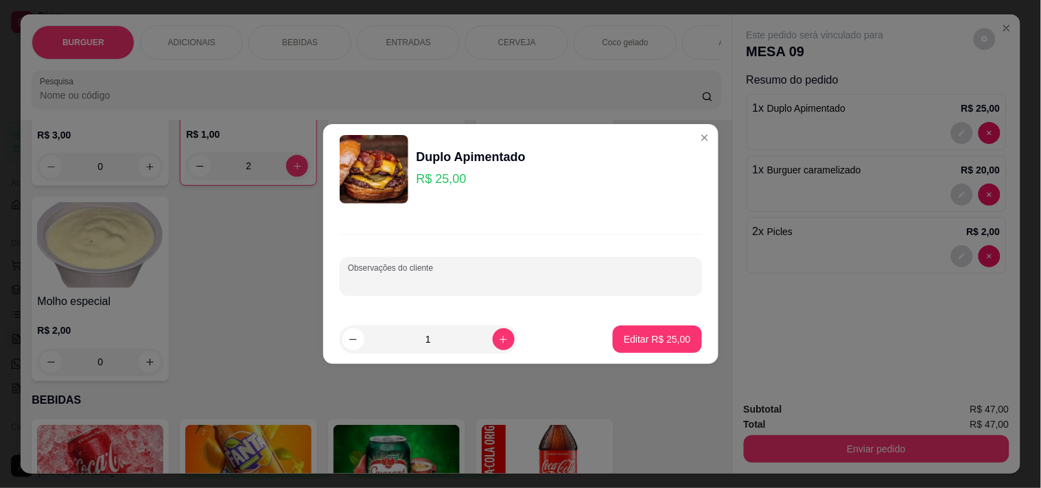
click at [479, 289] on input "Observações do cliente" at bounding box center [521, 282] width 346 height 14
type input "adicional de picles"
click at [646, 331] on button "Editar R$ 25,00" at bounding box center [657, 340] width 86 height 27
type input "0"
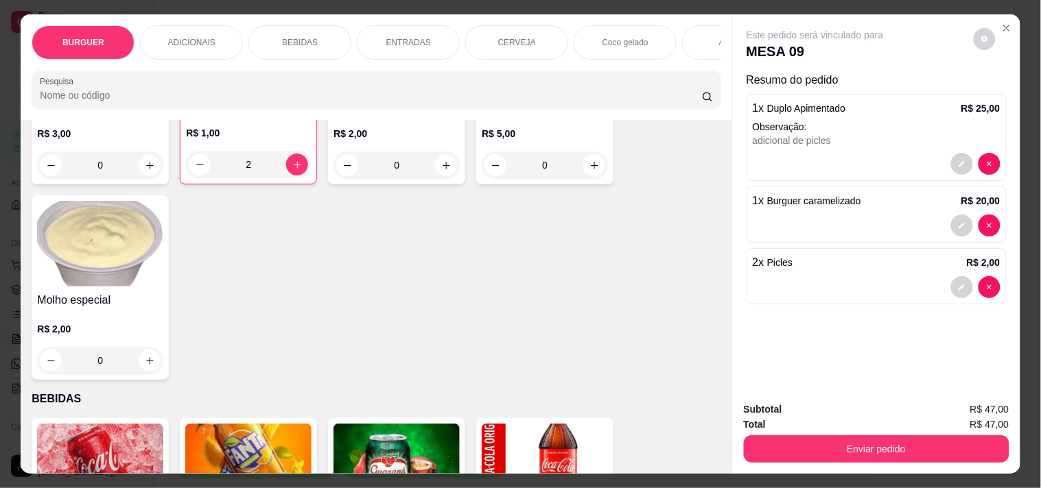
scroll to position [825, 0]
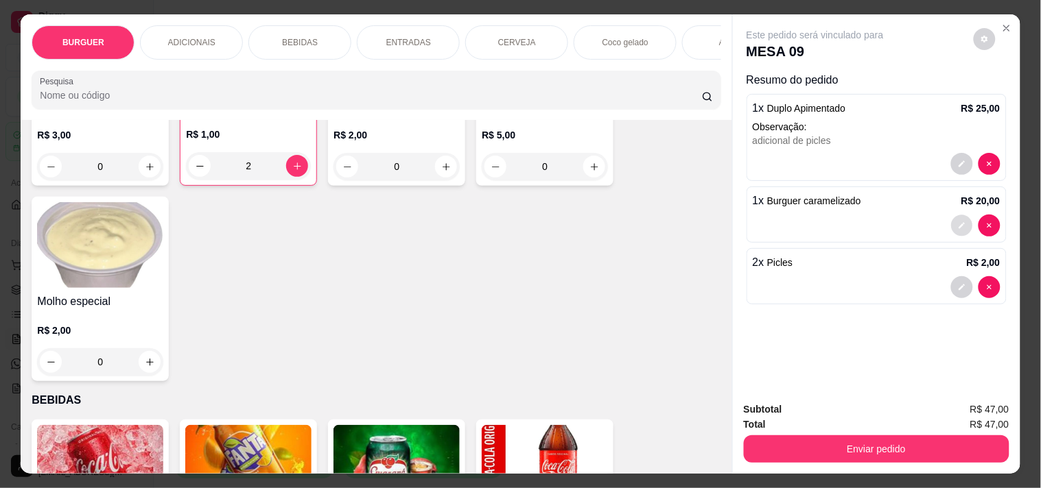
click at [926, 223] on icon "decrease-product-quantity" at bounding box center [961, 226] width 6 height 6
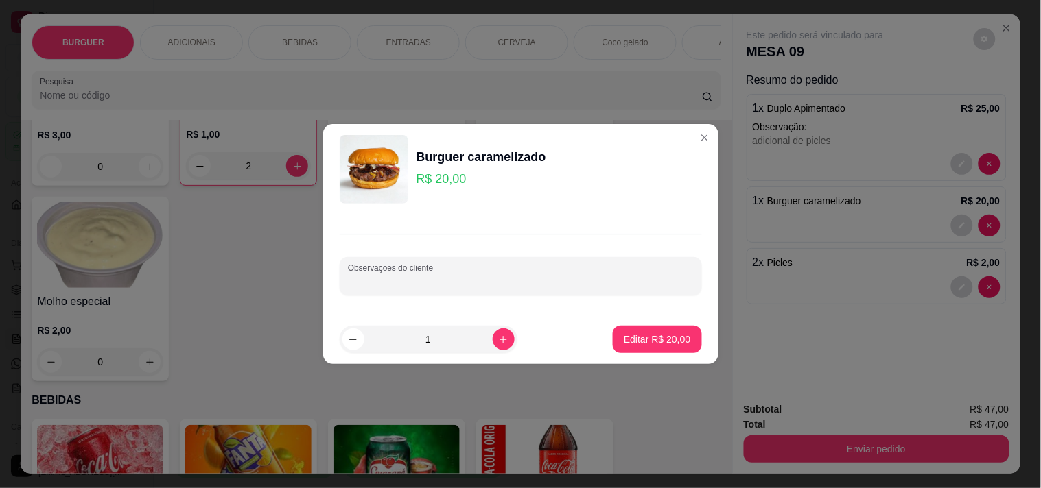
click at [359, 282] on input "Observações do cliente" at bounding box center [521, 282] width 346 height 14
type input "adicional de picles"
click at [646, 328] on button "Editar R$ 20,00" at bounding box center [657, 340] width 86 height 27
type input "0"
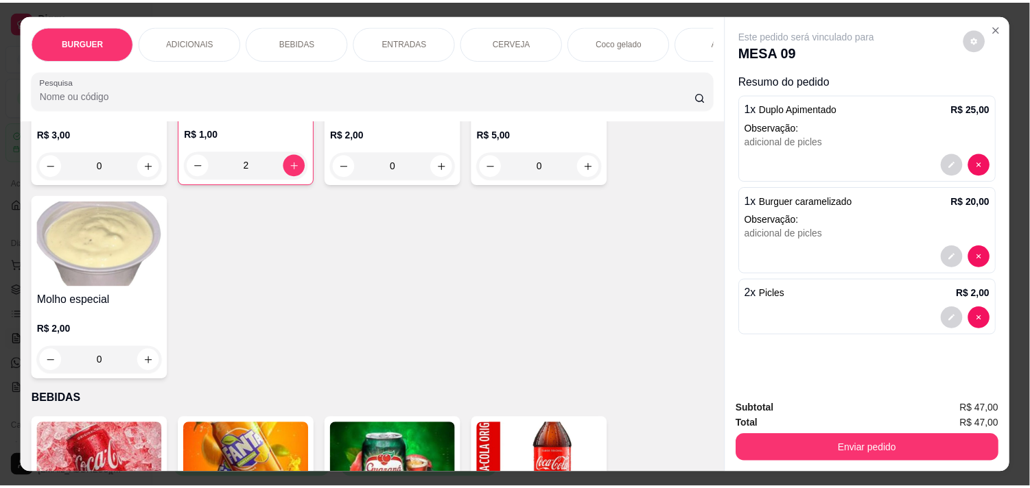
scroll to position [823, 0]
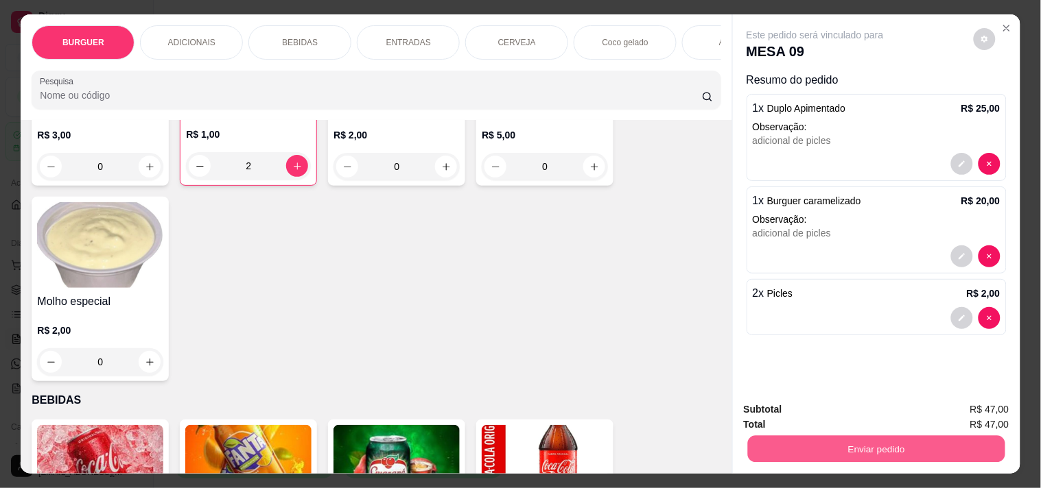
click at [845, 439] on button "Enviar pedido" at bounding box center [875, 449] width 257 height 27
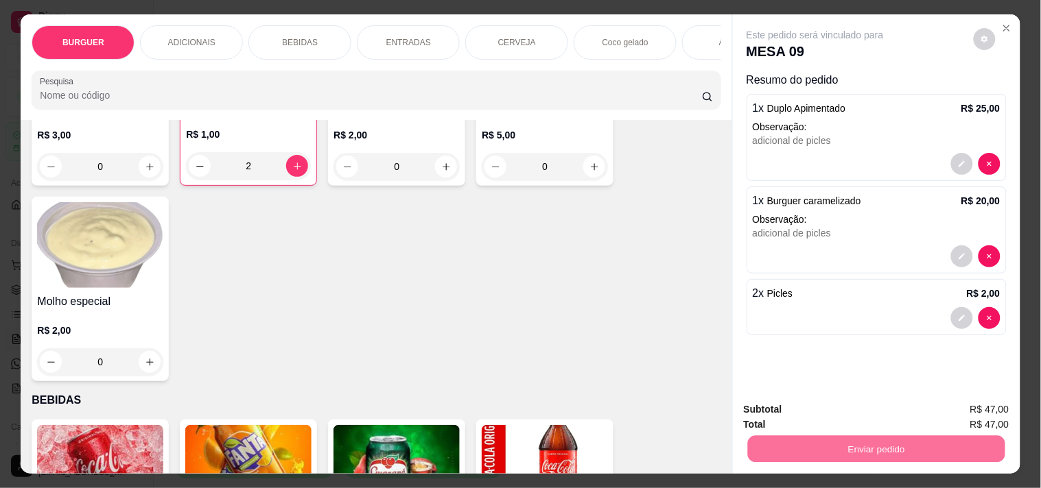
click at [792, 407] on button "Não registrar e enviar pedido" at bounding box center [830, 410] width 143 height 26
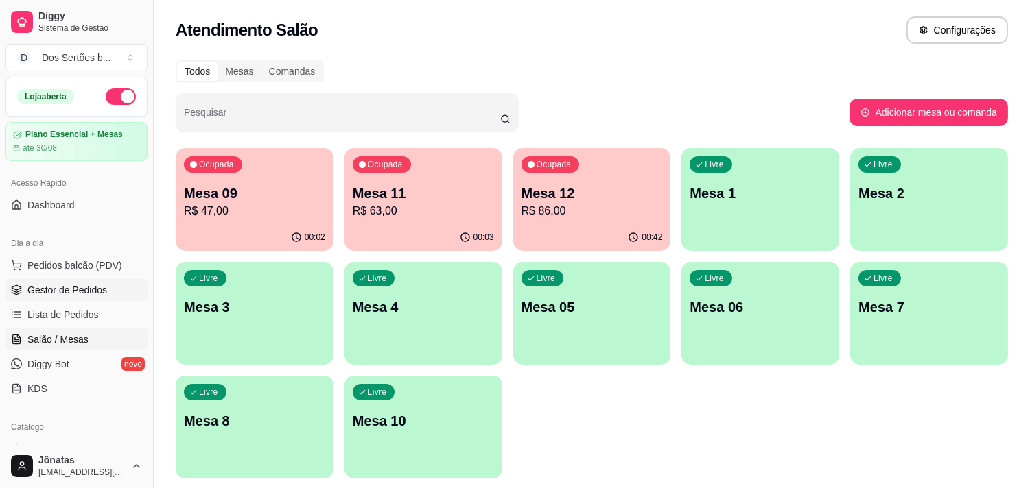
click at [79, 283] on span "Gestor de Pedidos" at bounding box center [67, 290] width 80 height 14
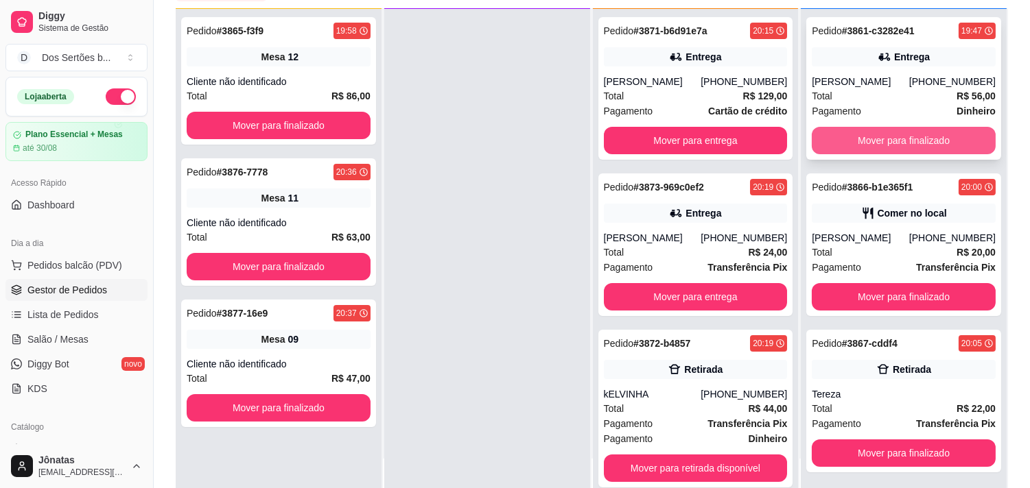
scroll to position [209, 0]
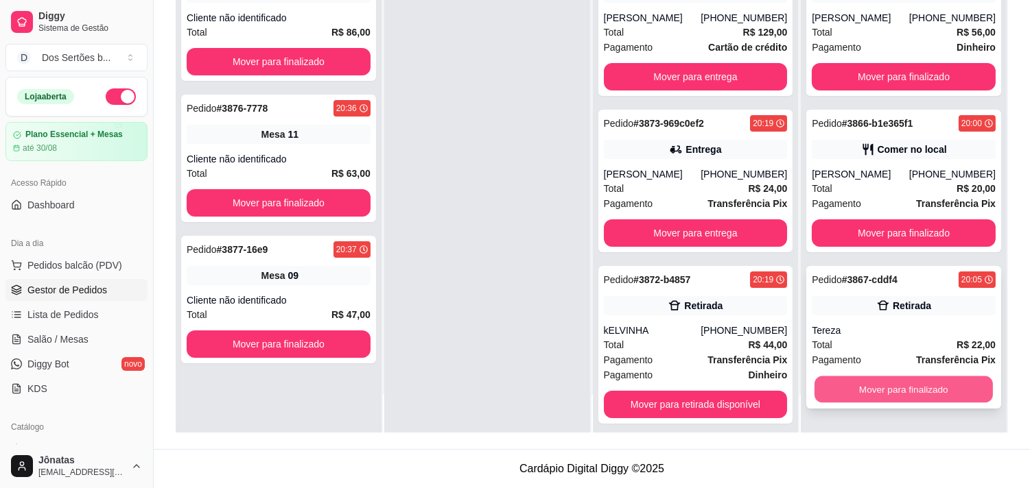
click at [853, 386] on button "Mover para finalizado" at bounding box center [903, 390] width 178 height 27
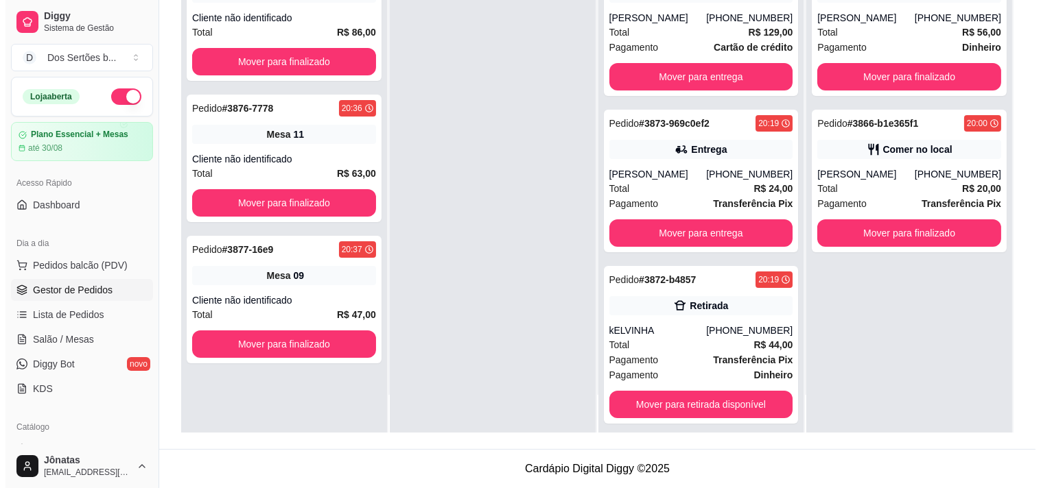
scroll to position [0, 0]
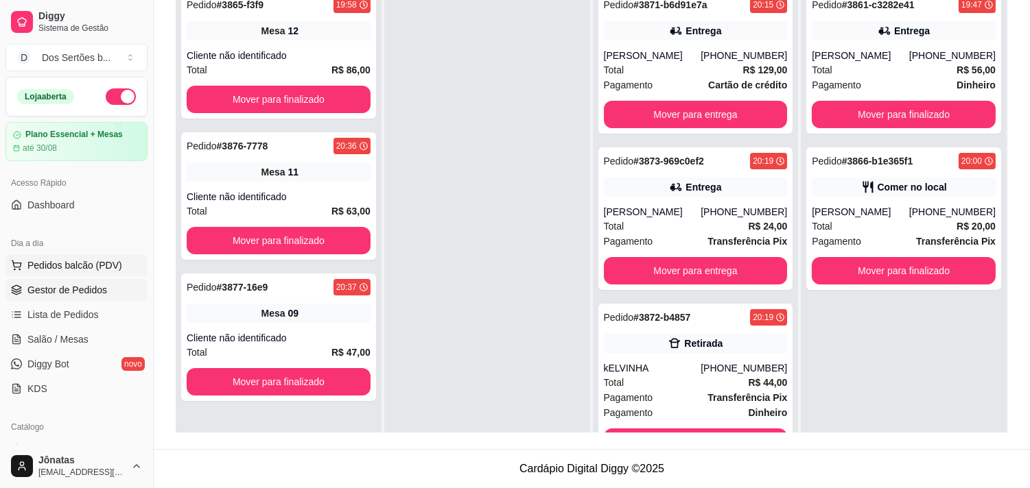
click at [64, 259] on span "Pedidos balcão (PDV)" at bounding box center [74, 266] width 95 height 14
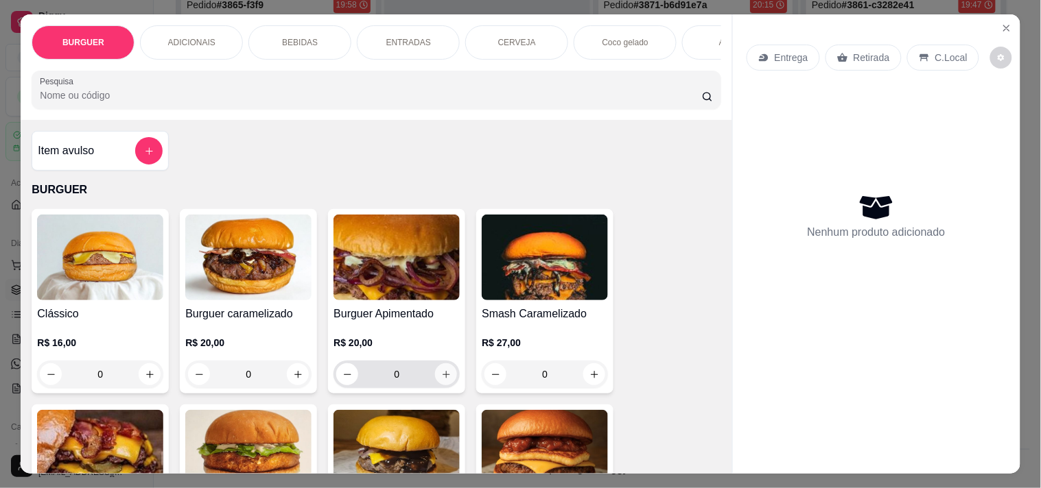
click at [441, 380] on icon "increase-product-quantity" at bounding box center [446, 375] width 10 height 10
type input "1"
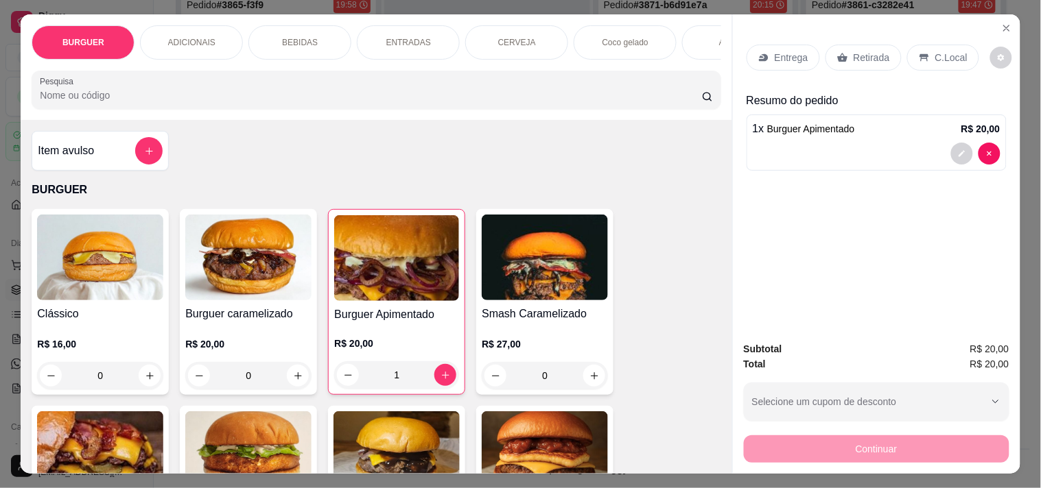
click at [300, 37] on p "BEBIDAS" at bounding box center [300, 42] width 36 height 11
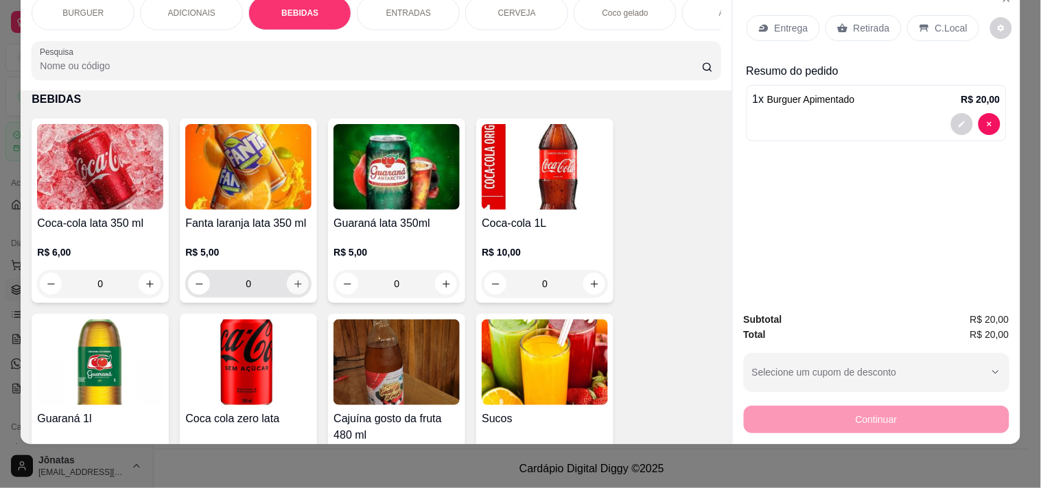
scroll to position [1185, 0]
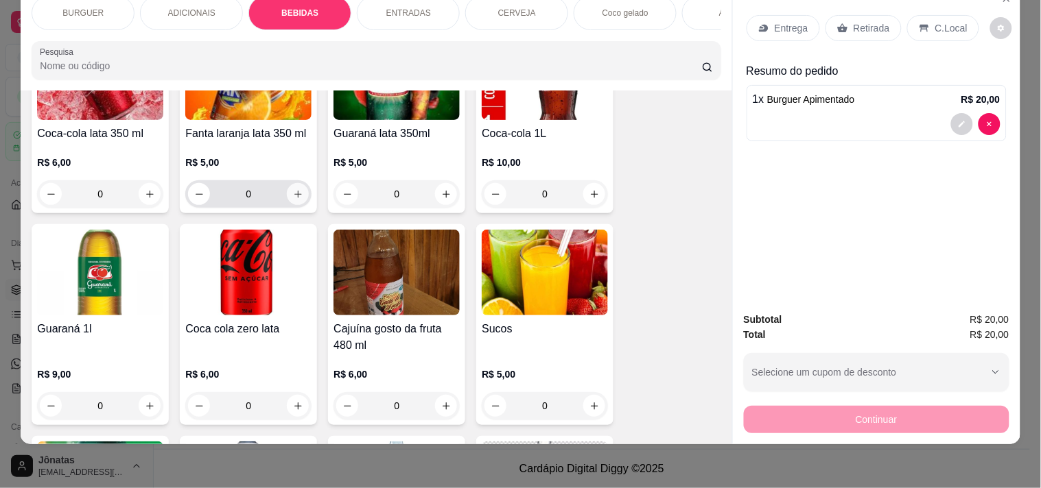
click at [293, 195] on icon "increase-product-quantity" at bounding box center [298, 194] width 10 height 10
type input "1"
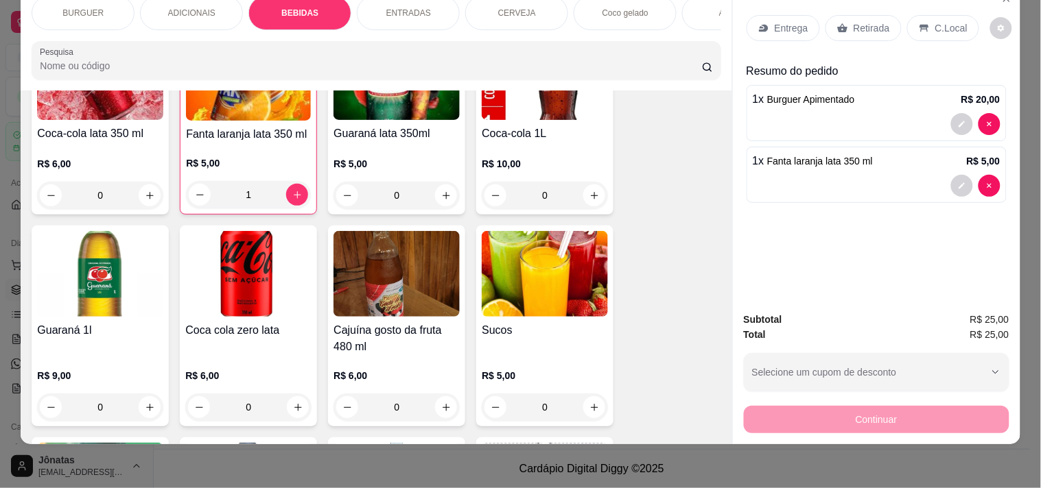
scroll to position [1, 0]
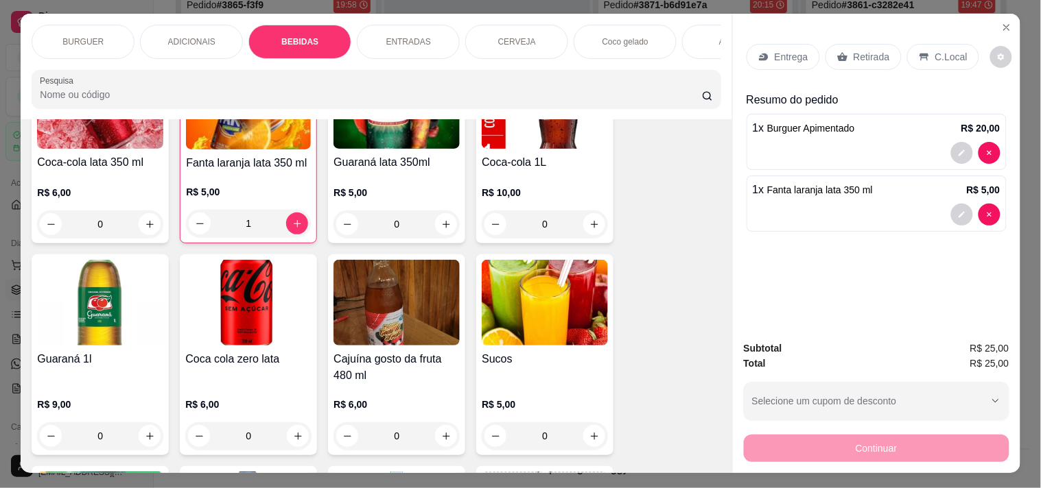
click at [792, 50] on p "Entrega" at bounding box center [792, 57] width 34 height 14
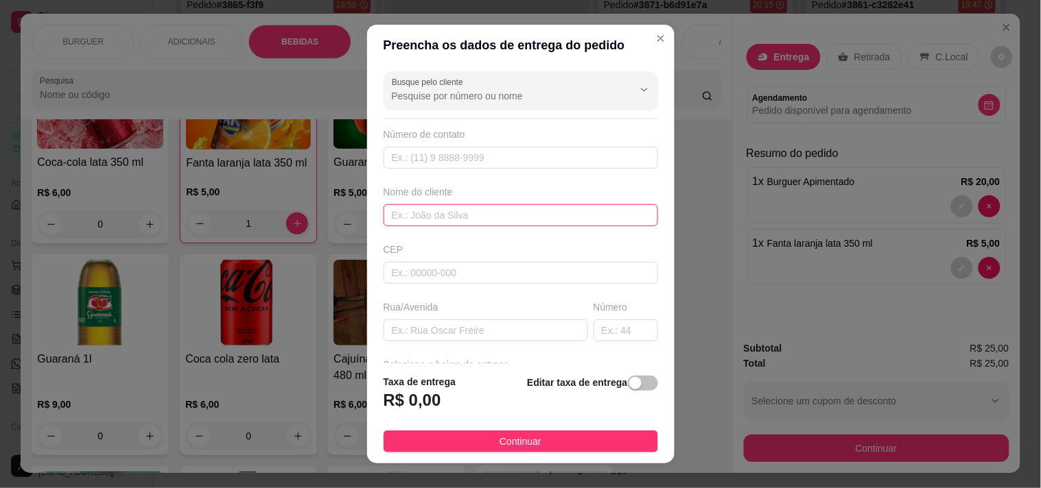
click at [384, 211] on input "text" at bounding box center [521, 215] width 274 height 22
type input "[PERSON_NAME]"
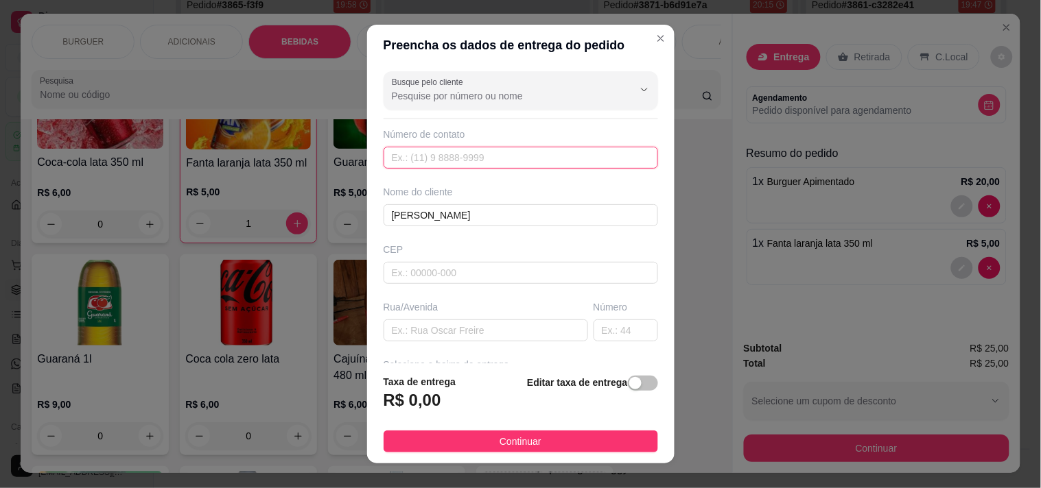
click at [395, 151] on input "text" at bounding box center [521, 158] width 274 height 22
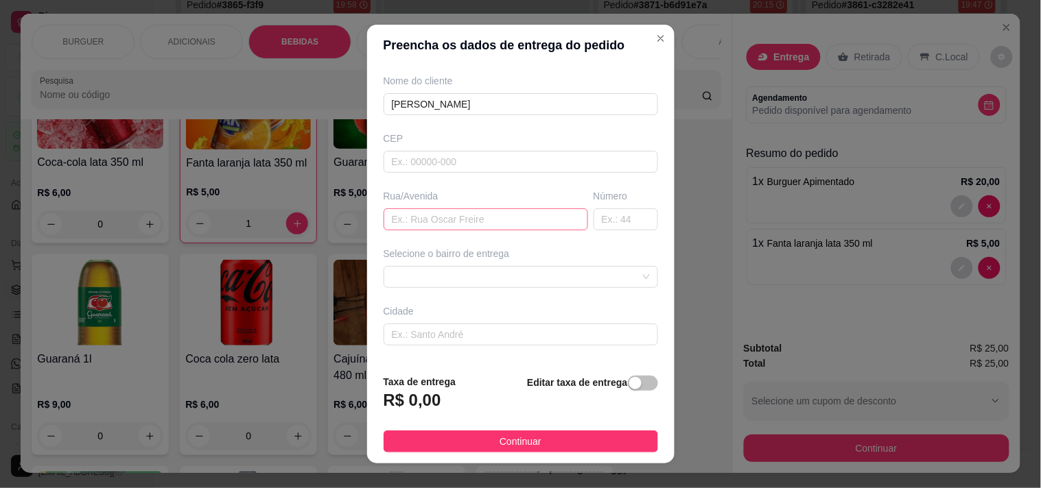
type input "[PHONE_NUMBER]"
click at [388, 224] on input "text" at bounding box center [486, 220] width 204 height 22
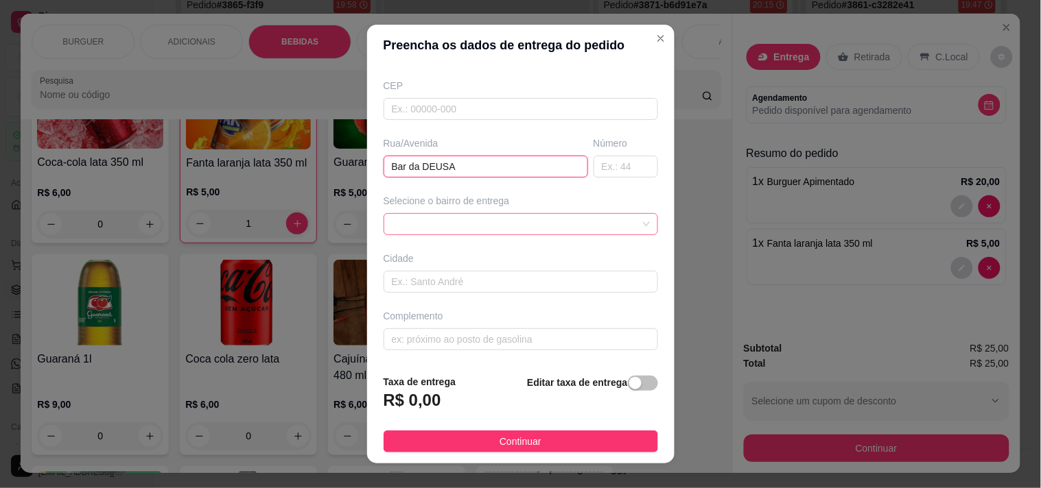
click at [426, 217] on div at bounding box center [521, 224] width 274 height 22
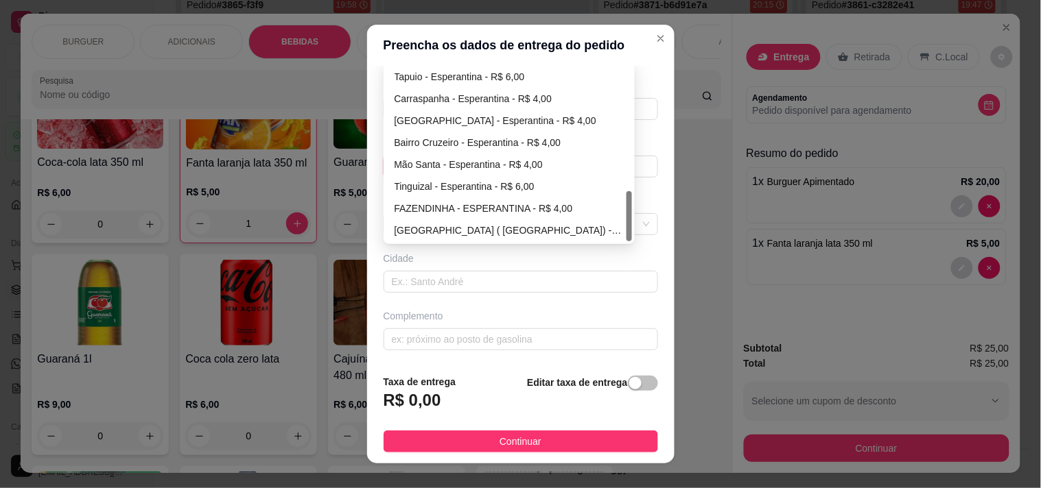
scroll to position [19, 0]
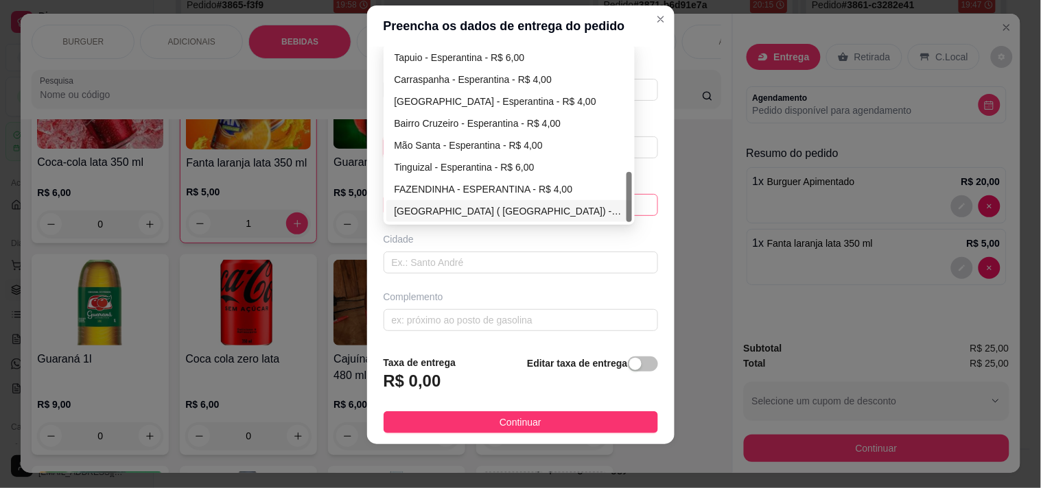
type input "Bar da DEUSA"
click at [412, 201] on div "[GEOGRAPHIC_DATA] ( [GEOGRAPHIC_DATA]) - [GEOGRAPHIC_DATA] - R$ 3,00" at bounding box center [509, 211] width 246 height 22
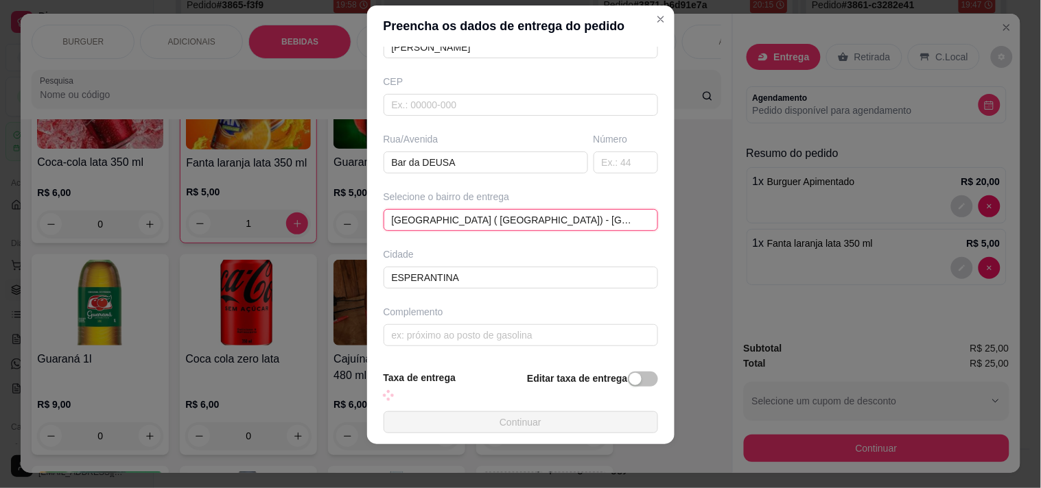
scroll to position [165, 0]
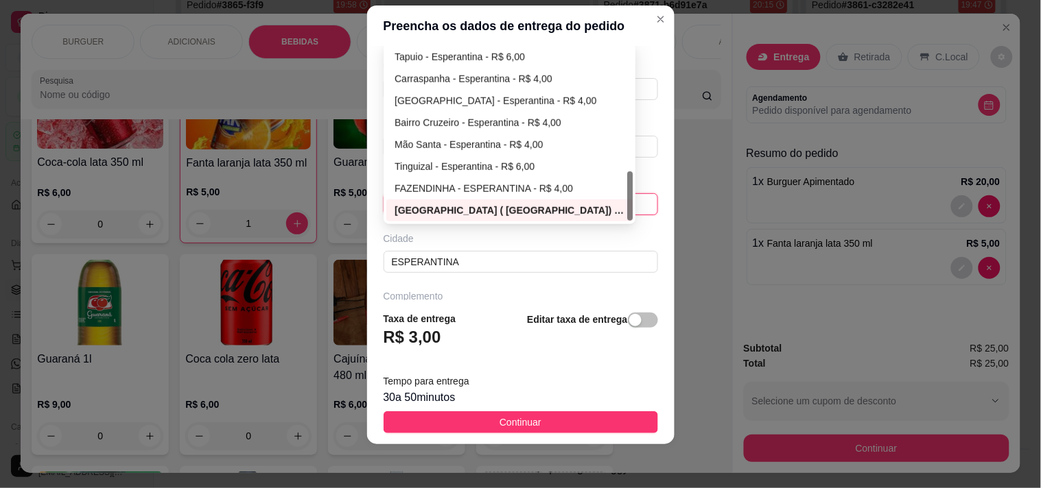
click at [615, 200] on div "[GEOGRAPHIC_DATA] ( [GEOGRAPHIC_DATA]) - [GEOGRAPHIC_DATA] - R$ 3,00 686c5c7b6a…" at bounding box center [521, 204] width 274 height 22
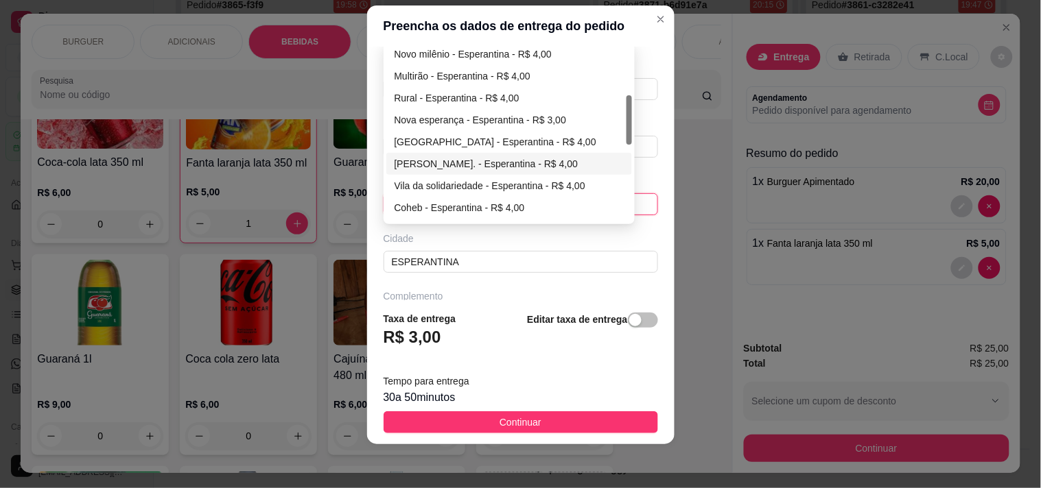
scroll to position [53, 0]
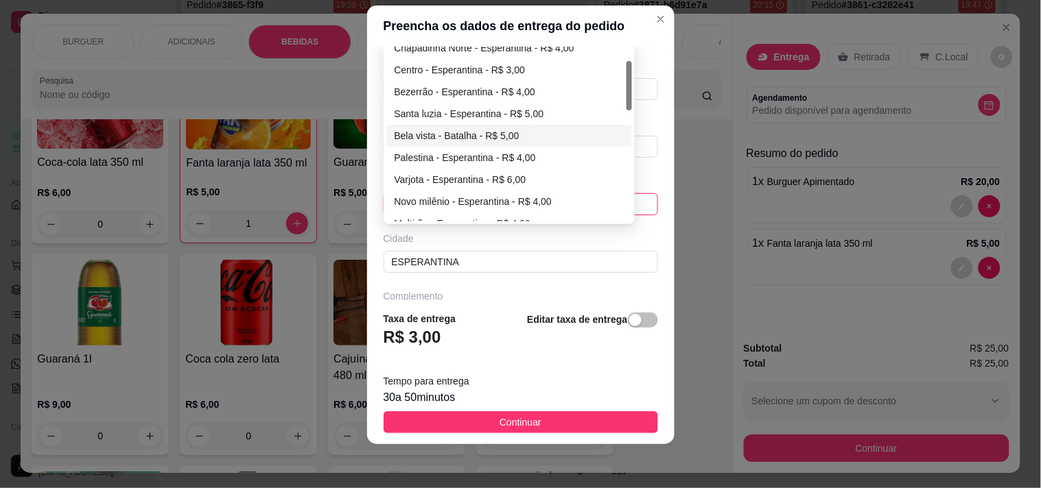
click at [429, 126] on div "Bela vista - Batalha - R$ 5,00" at bounding box center [509, 136] width 246 height 22
type input "Batalha"
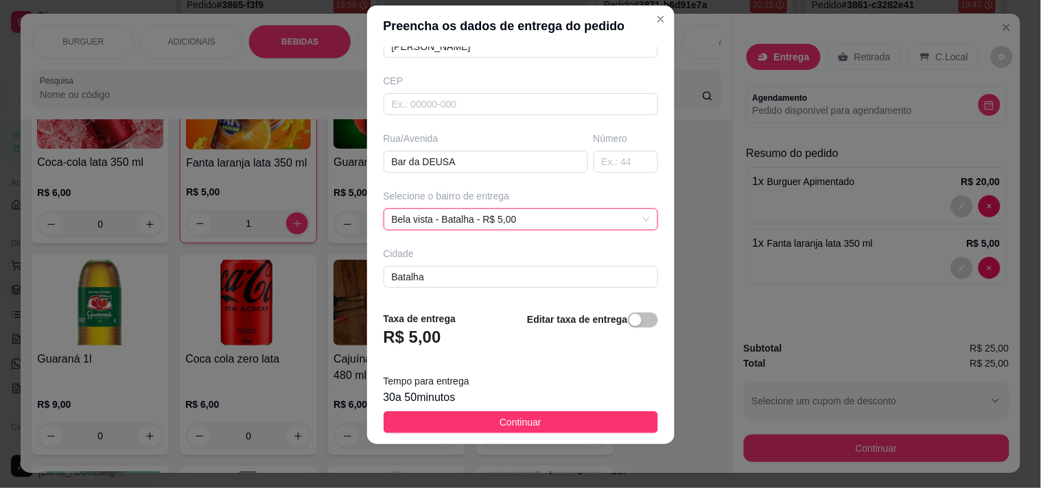
scroll to position [165, 0]
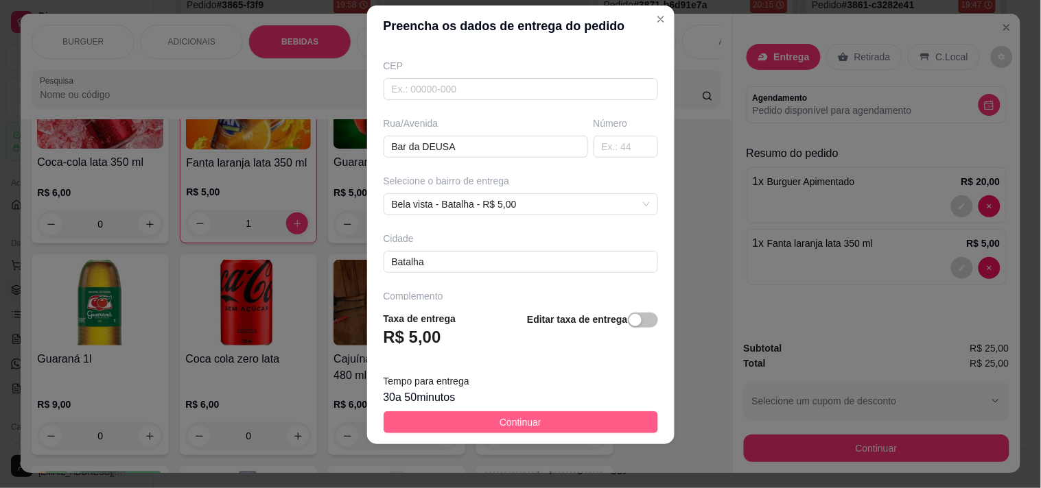
click at [524, 420] on span "Continuar" at bounding box center [520, 422] width 42 height 15
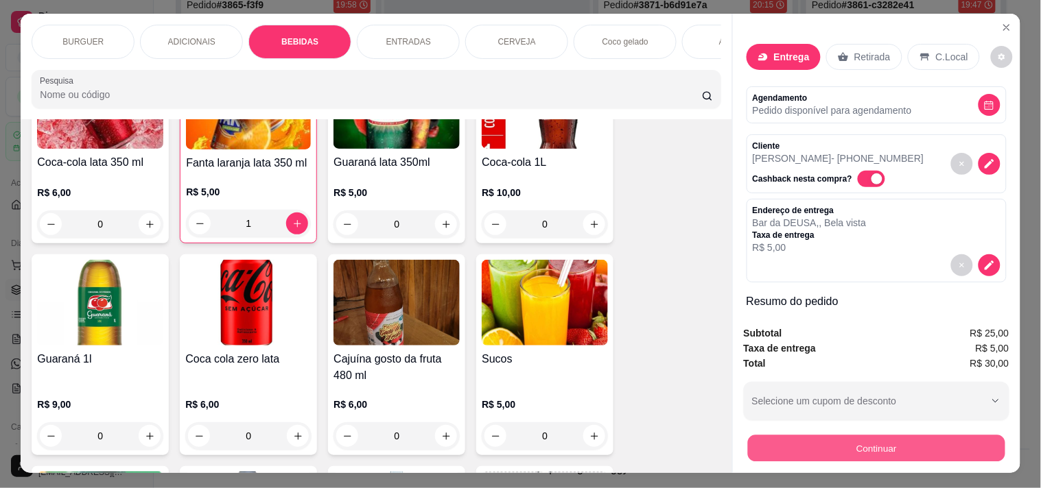
click at [815, 439] on button "Continuar" at bounding box center [875, 448] width 257 height 27
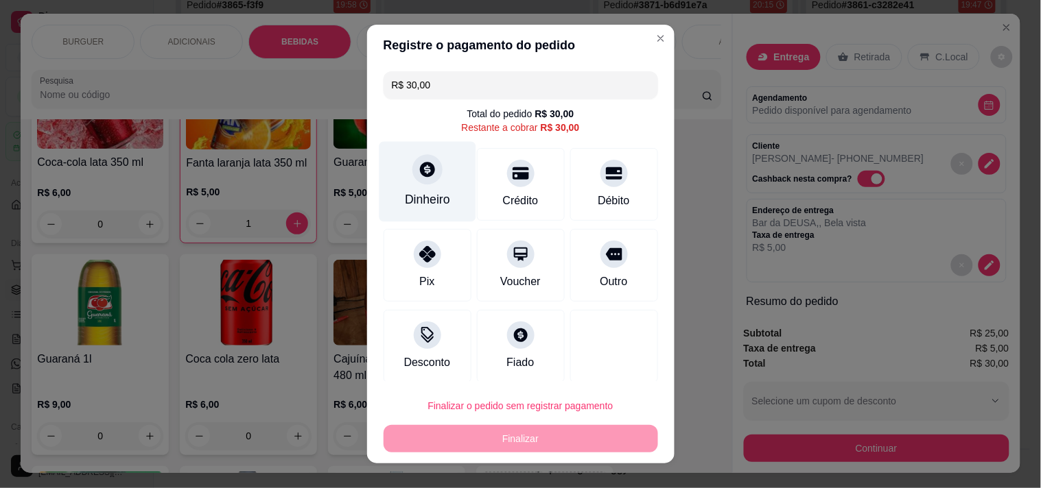
click at [420, 191] on div "Dinheiro" at bounding box center [427, 200] width 45 height 18
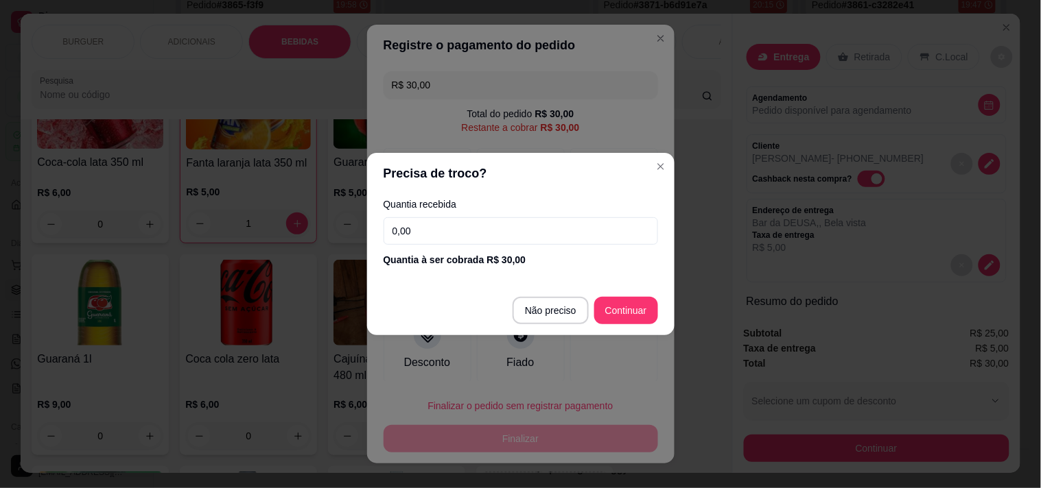
click at [427, 225] on input "0,00" at bounding box center [521, 230] width 274 height 27
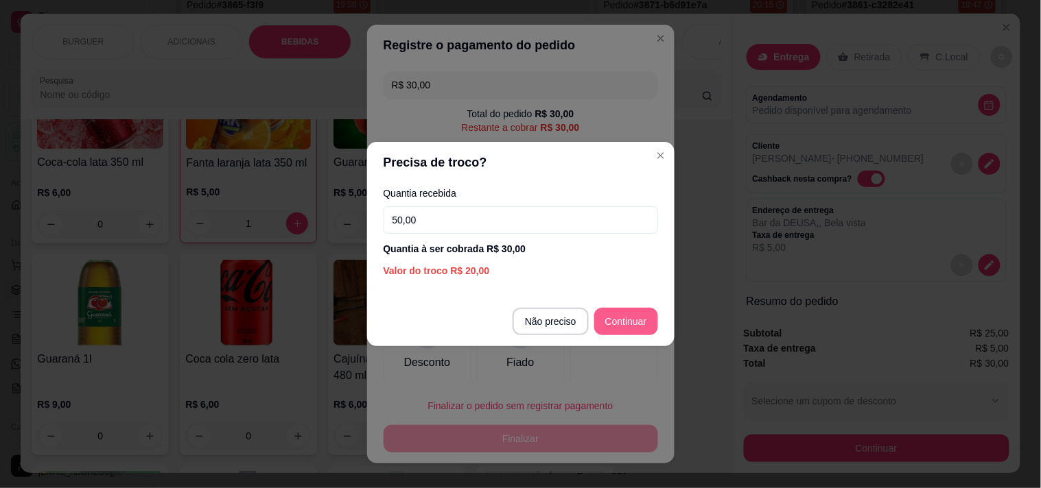
type input "50,00"
type input "R$ 0,00"
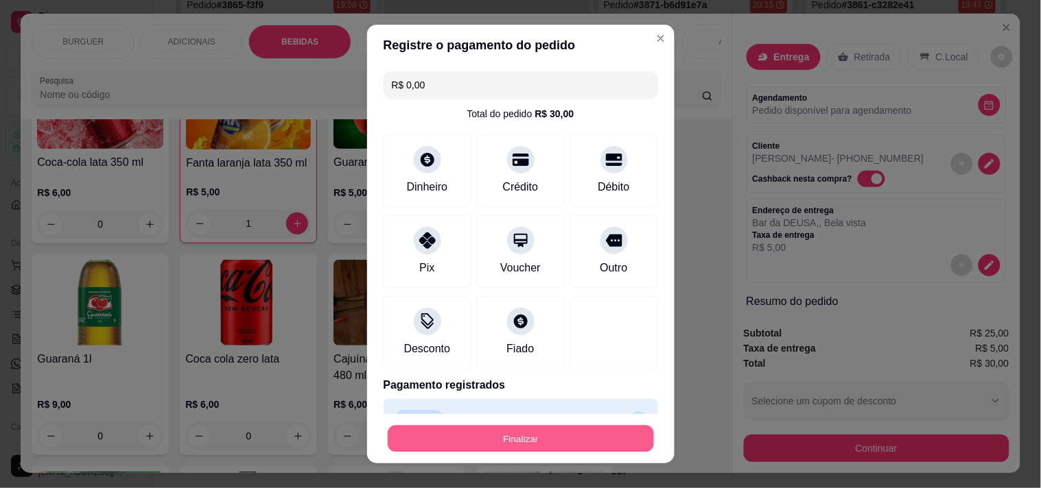
click at [522, 435] on button "Finalizar" at bounding box center [521, 439] width 266 height 27
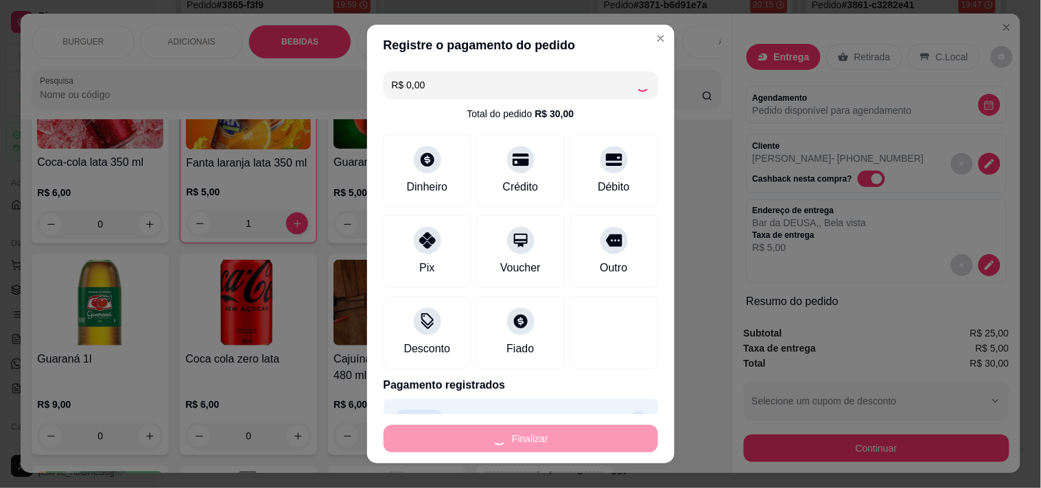
type input "0"
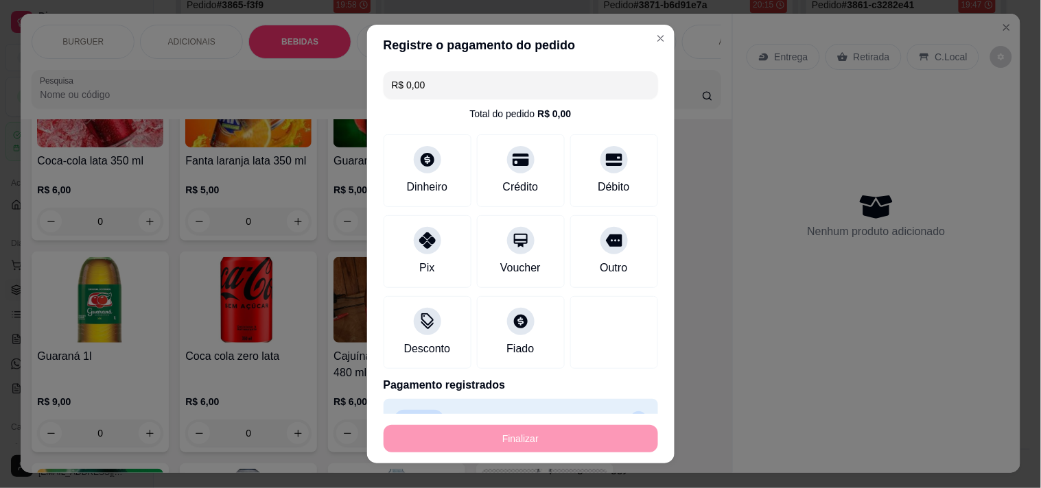
type input "-R$ 30,00"
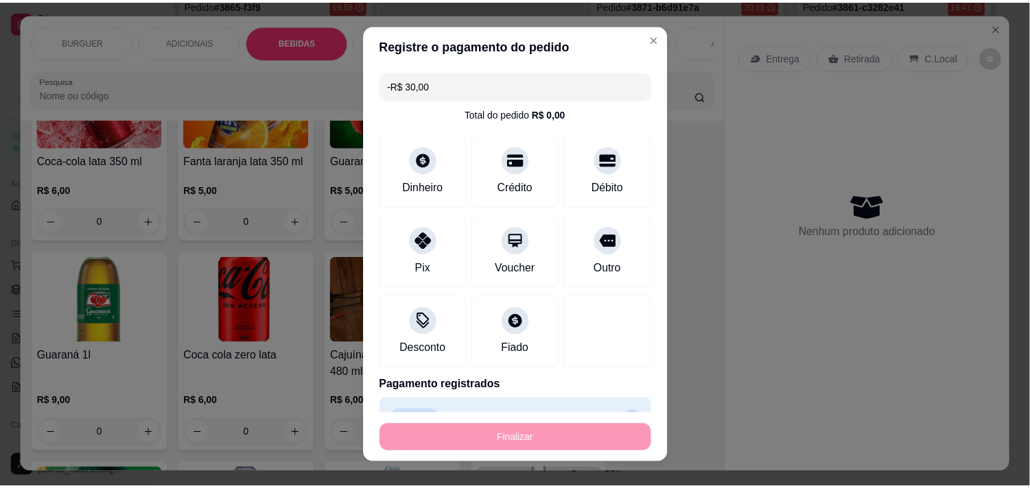
scroll to position [1183, 0]
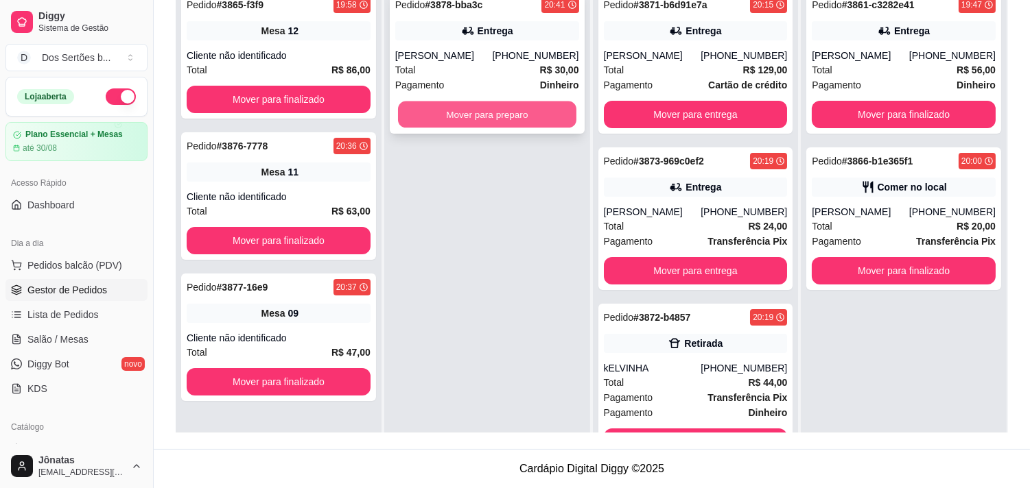
click at [428, 117] on button "Mover para preparo" at bounding box center [487, 115] width 178 height 27
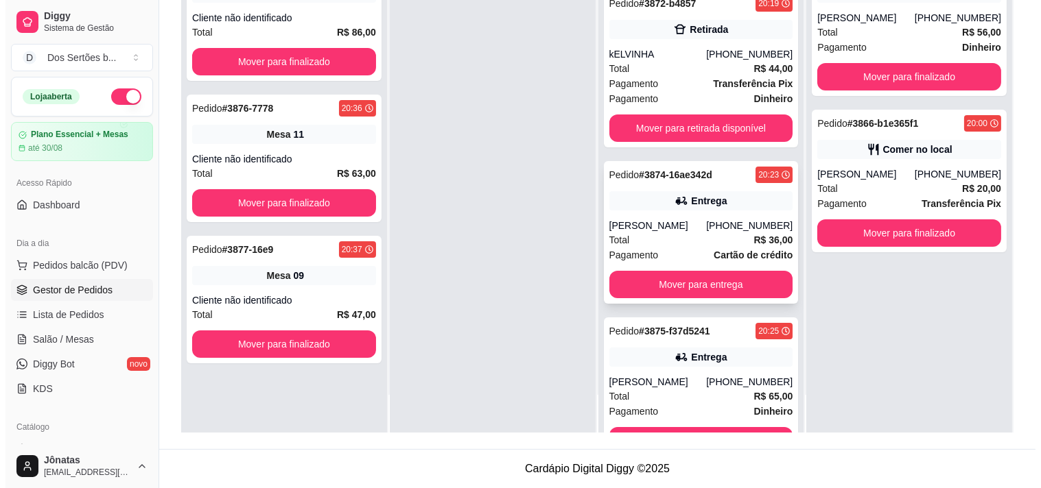
scroll to position [477, 0]
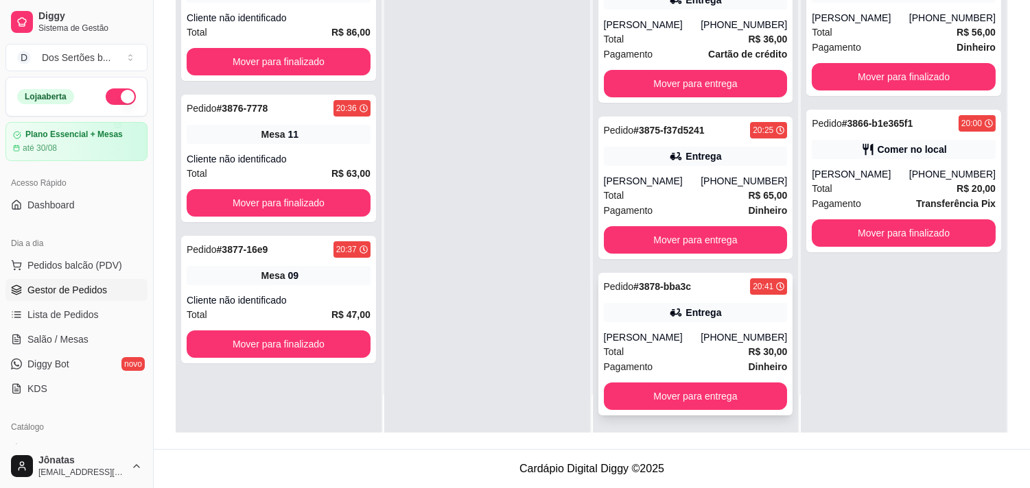
click at [640, 318] on div "Entrega" at bounding box center [696, 312] width 184 height 19
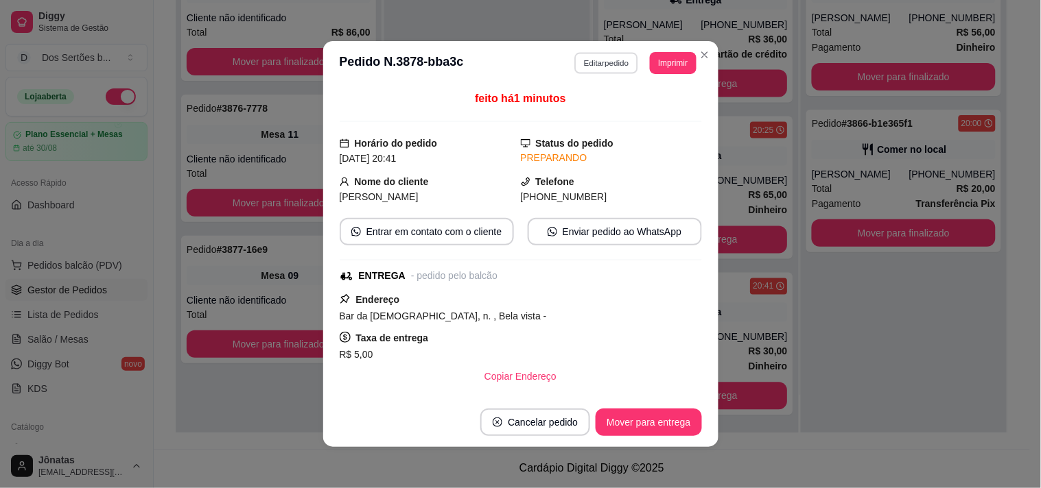
click at [593, 54] on button "Editar pedido" at bounding box center [606, 62] width 64 height 21
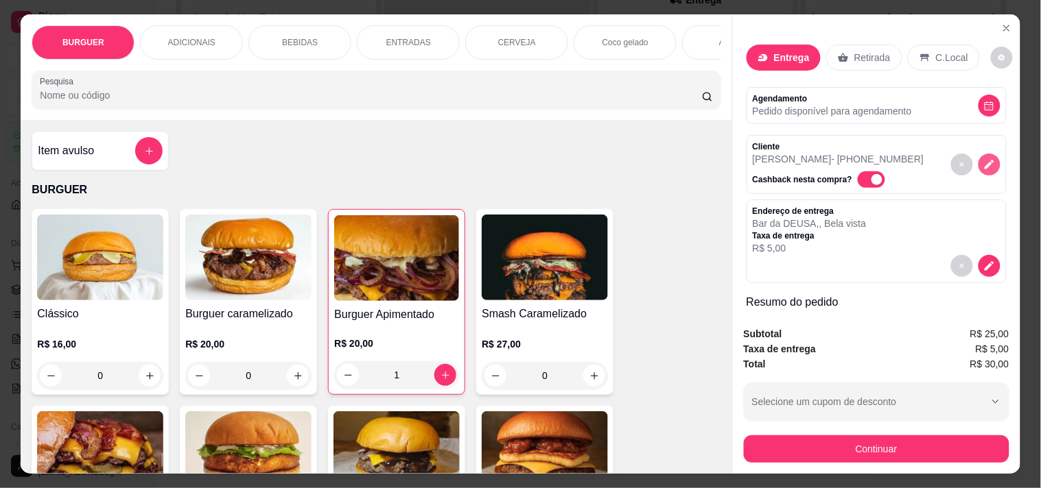
click at [926, 158] on icon "decrease-product-quantity" at bounding box center [989, 164] width 12 height 12
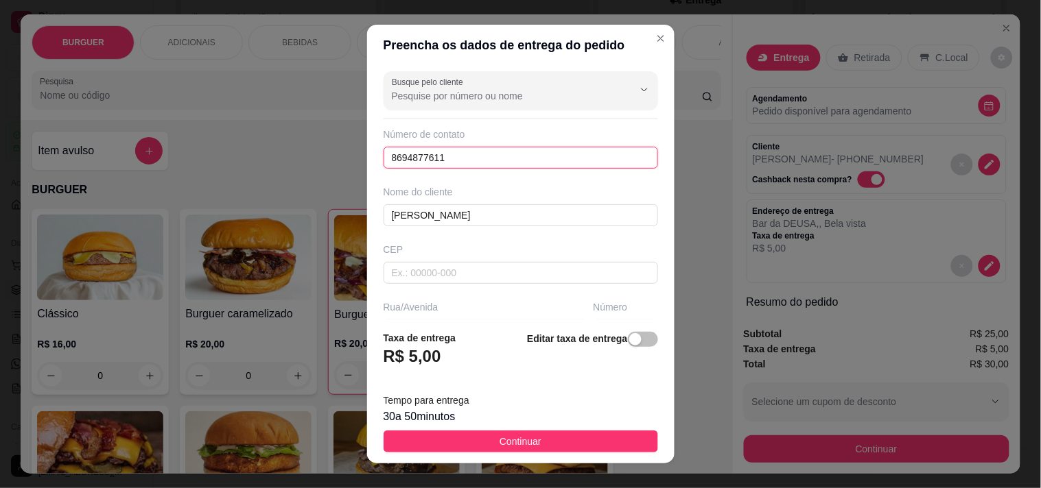
click at [496, 147] on input "8694877611" at bounding box center [521, 158] width 274 height 22
type input "8"
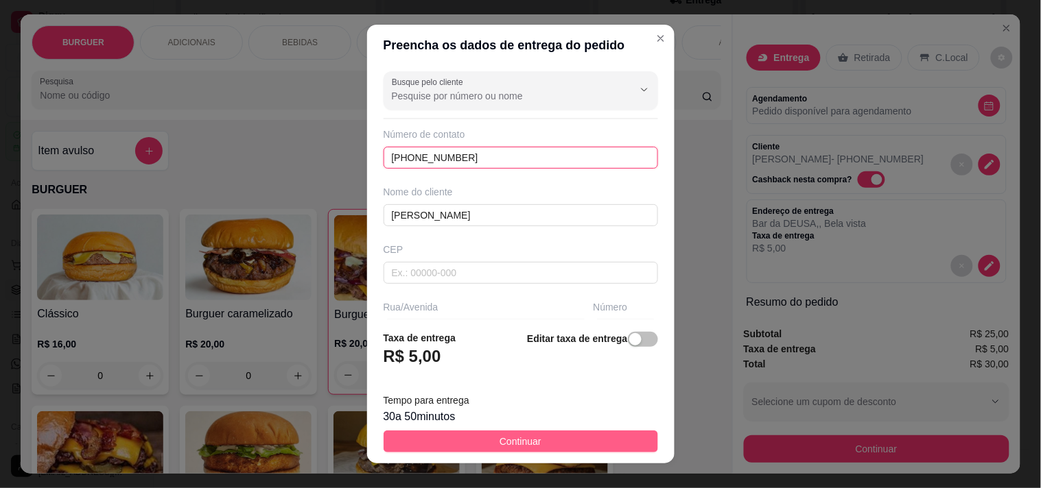
type input "[PHONE_NUMBER]"
click at [526, 439] on span "Continuar" at bounding box center [520, 441] width 42 height 15
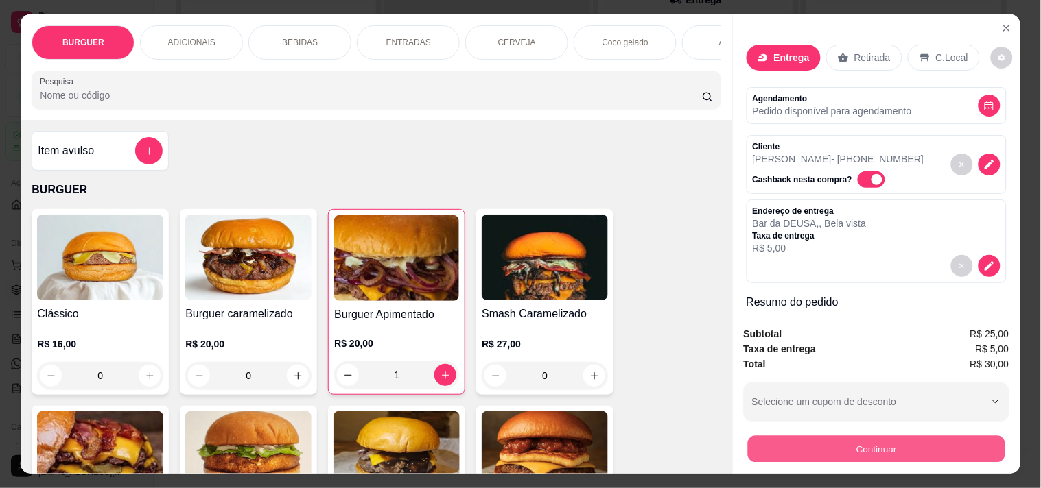
click at [793, 439] on button "Continuar" at bounding box center [875, 449] width 257 height 27
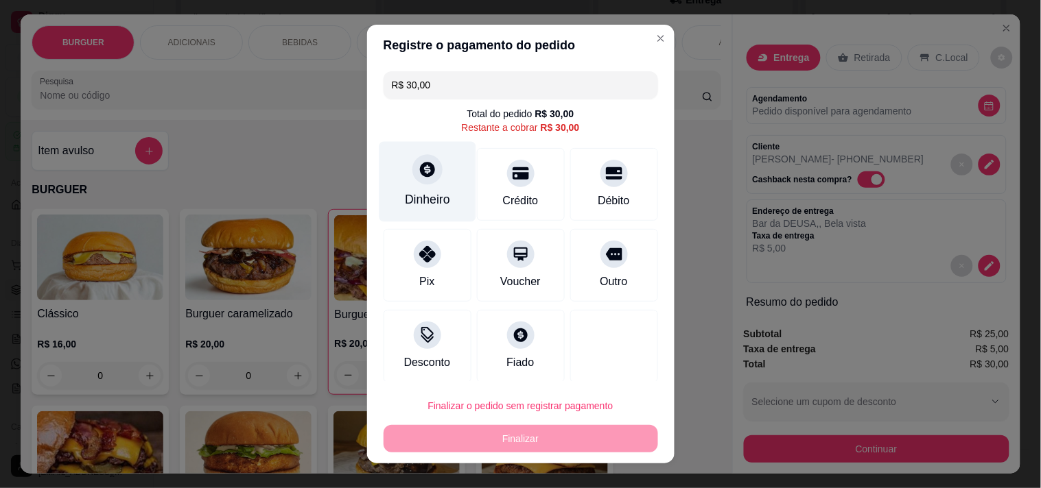
click at [405, 193] on div "Dinheiro" at bounding box center [427, 200] width 45 height 18
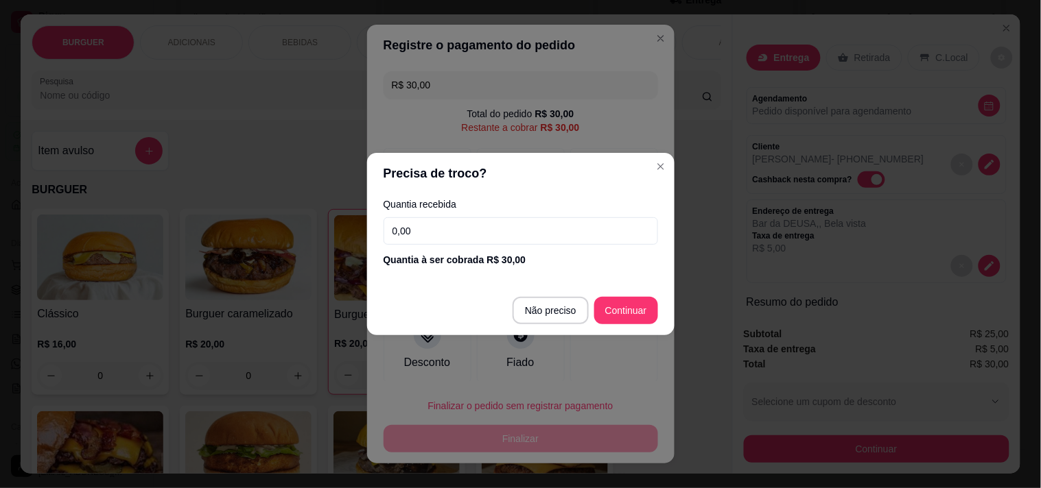
click at [434, 222] on input "0,00" at bounding box center [521, 230] width 274 height 27
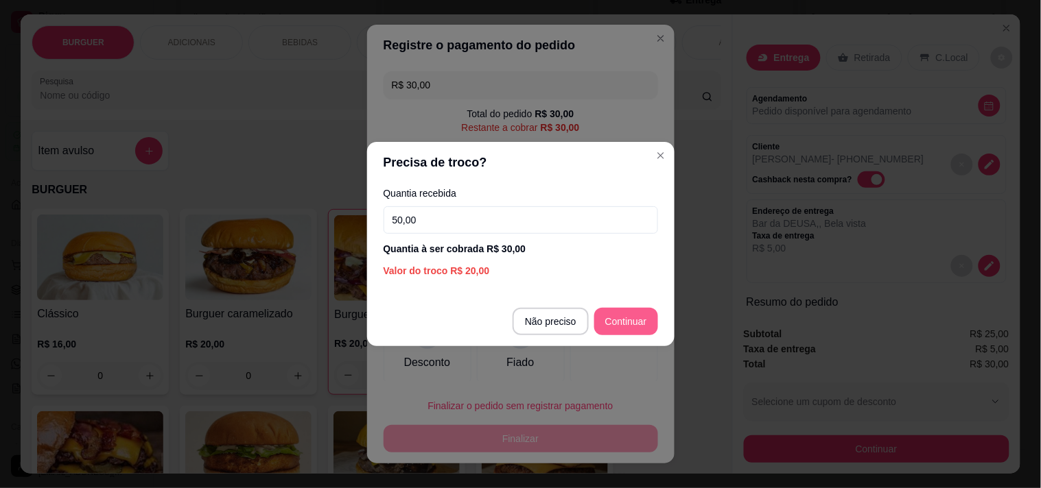
type input "50,00"
type input "R$ 0,00"
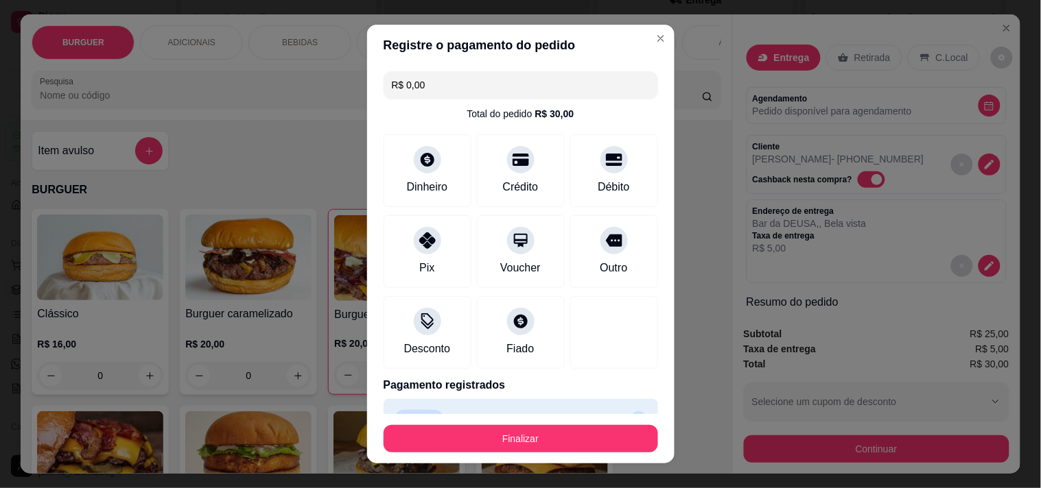
scroll to position [31, 0]
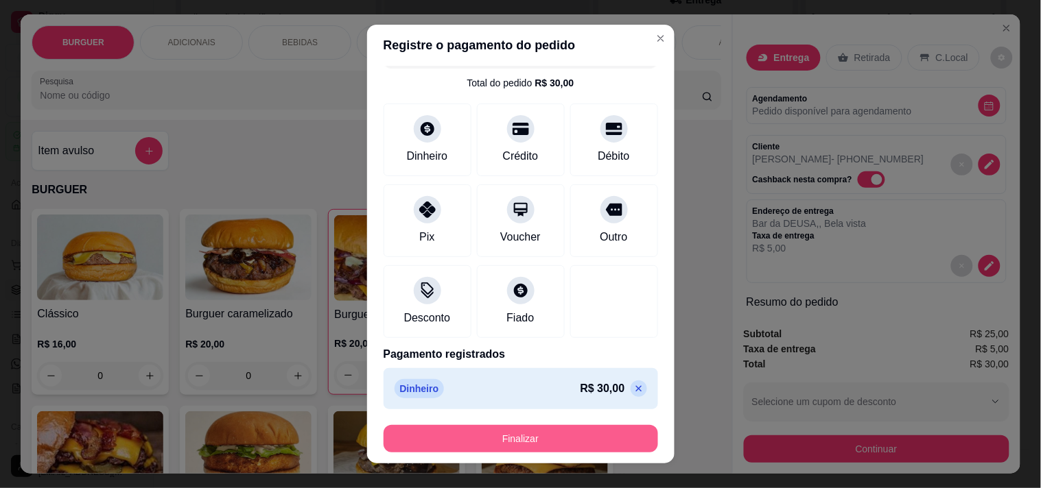
click at [473, 435] on button "Finalizar" at bounding box center [521, 438] width 274 height 27
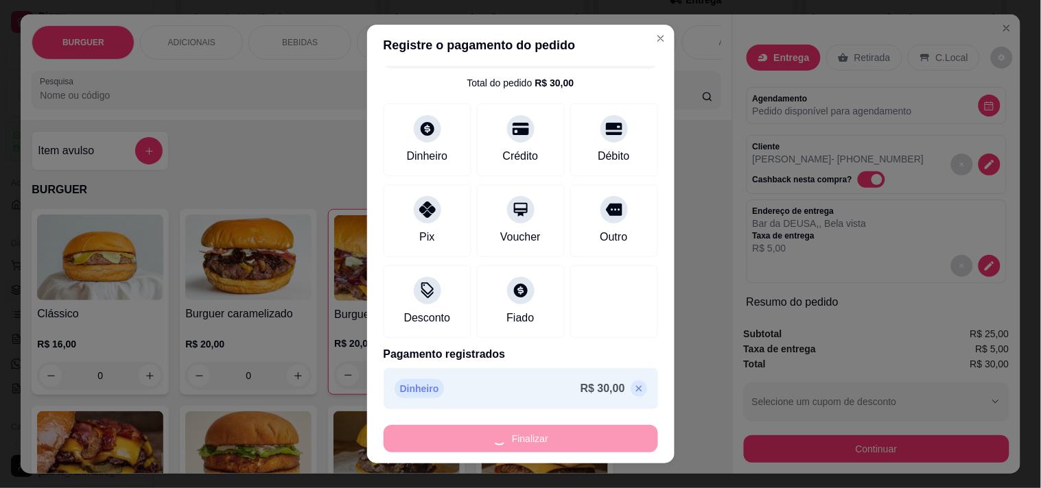
type input "0"
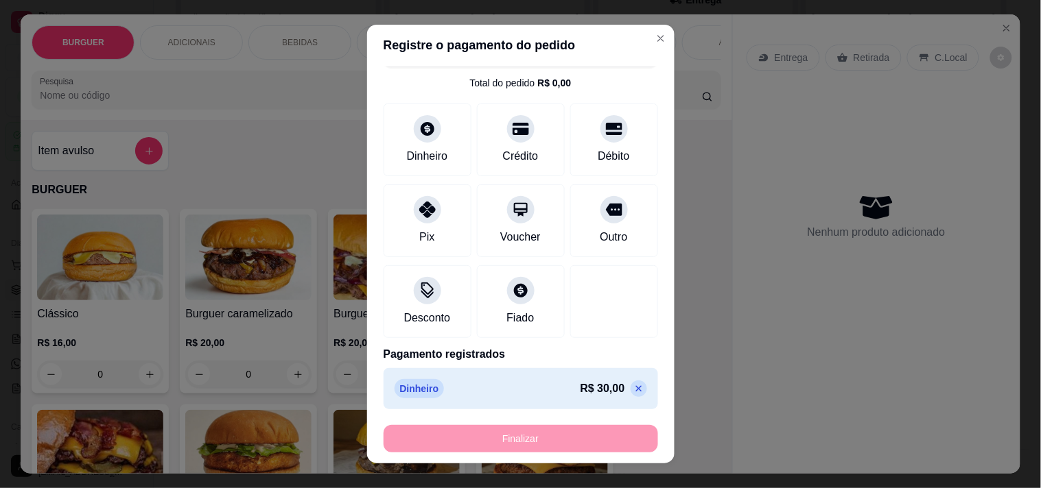
type input "-R$ 30,00"
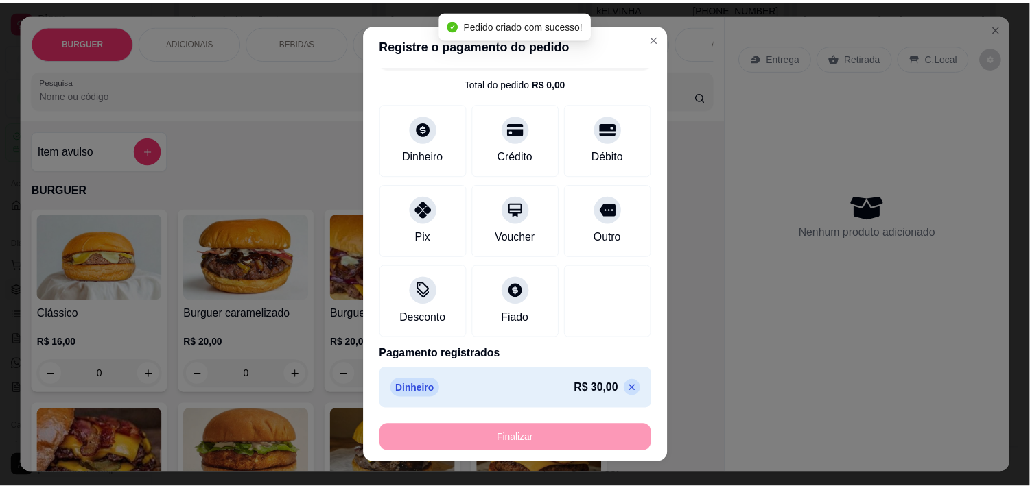
scroll to position [321, 0]
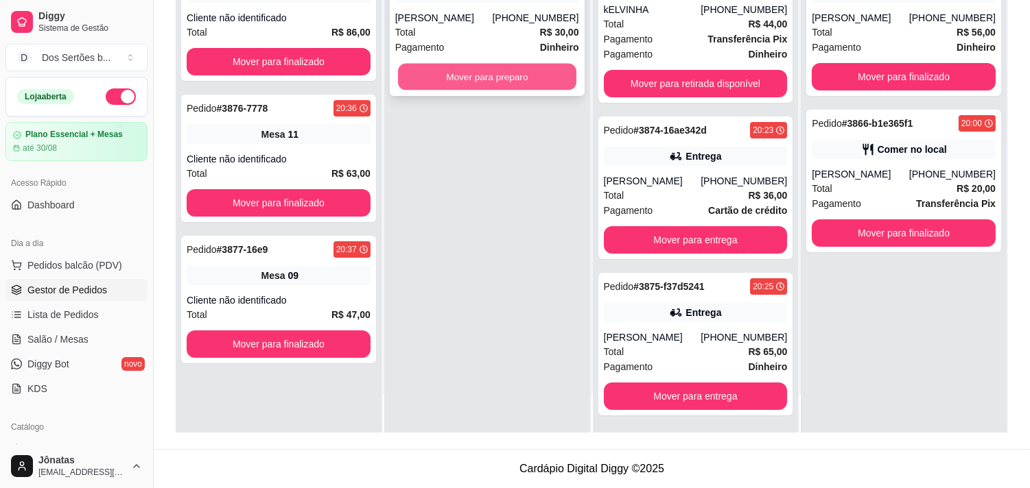
click at [422, 67] on button "Mover para preparo" at bounding box center [487, 77] width 178 height 27
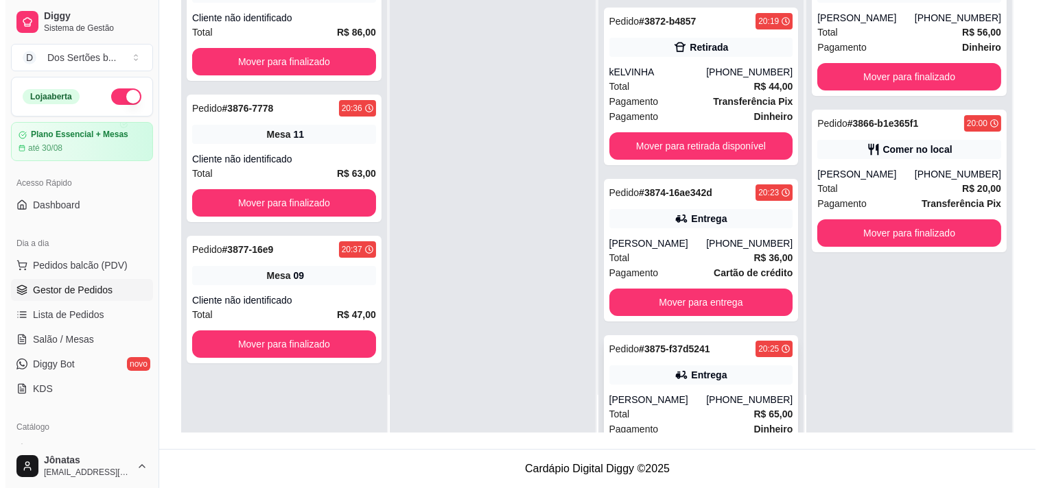
scroll to position [60, 0]
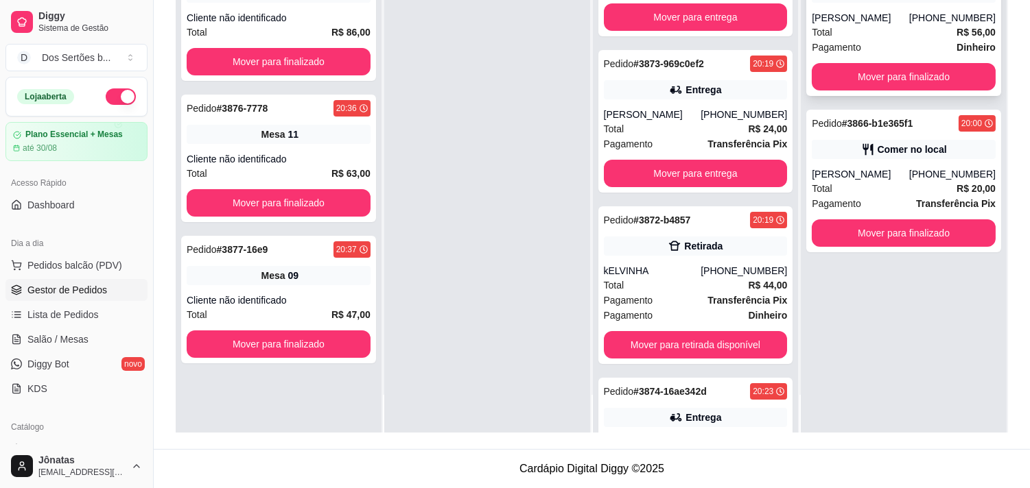
click at [876, 35] on div "Total R$ 56,00" at bounding box center [904, 32] width 184 height 15
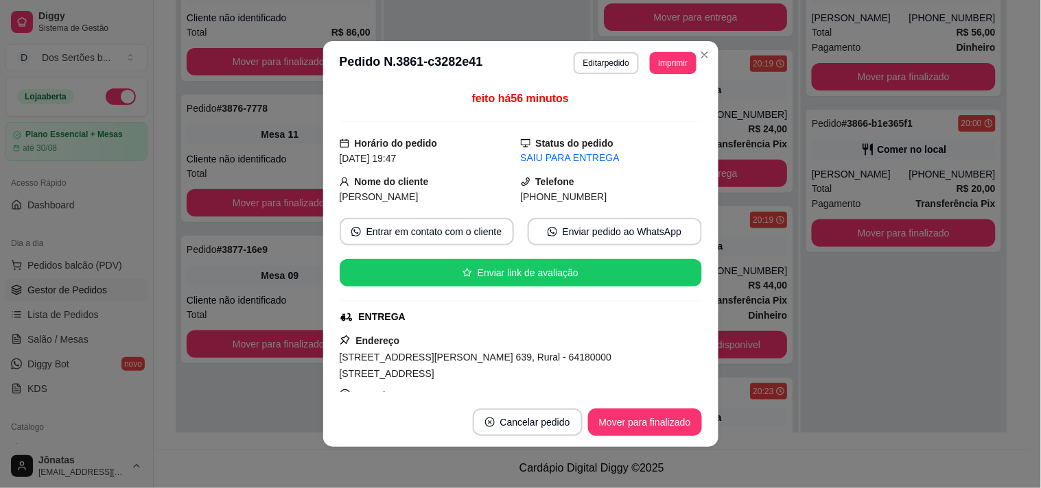
scroll to position [233, 0]
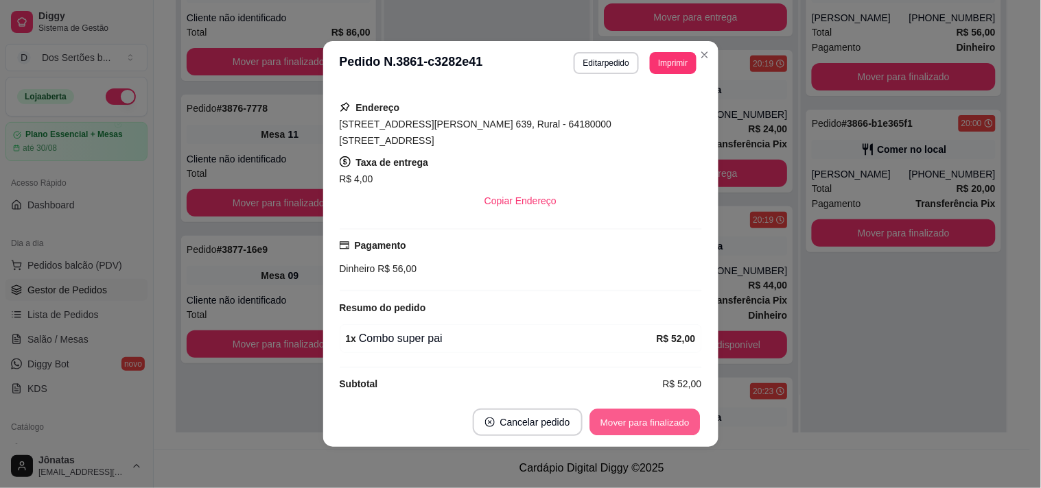
click at [614, 418] on button "Mover para finalizado" at bounding box center [644, 423] width 110 height 27
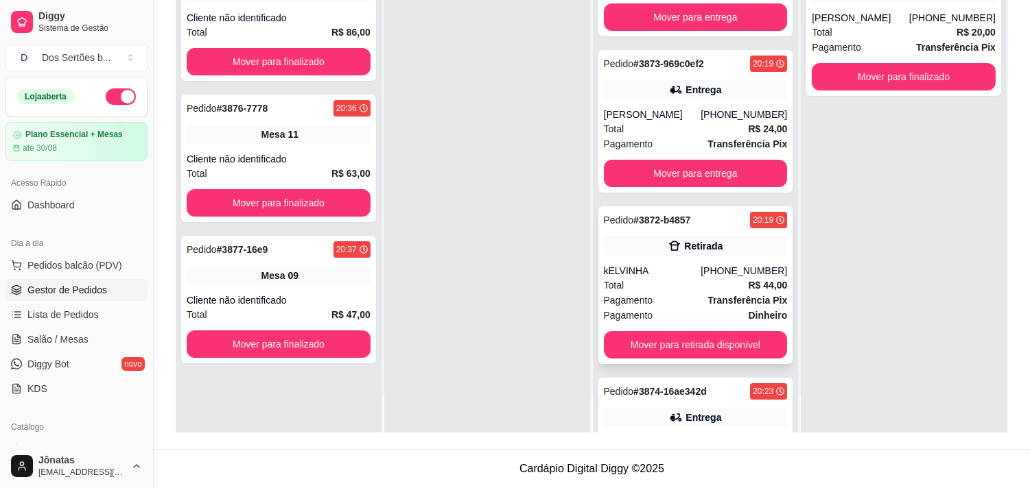
scroll to position [0, 0]
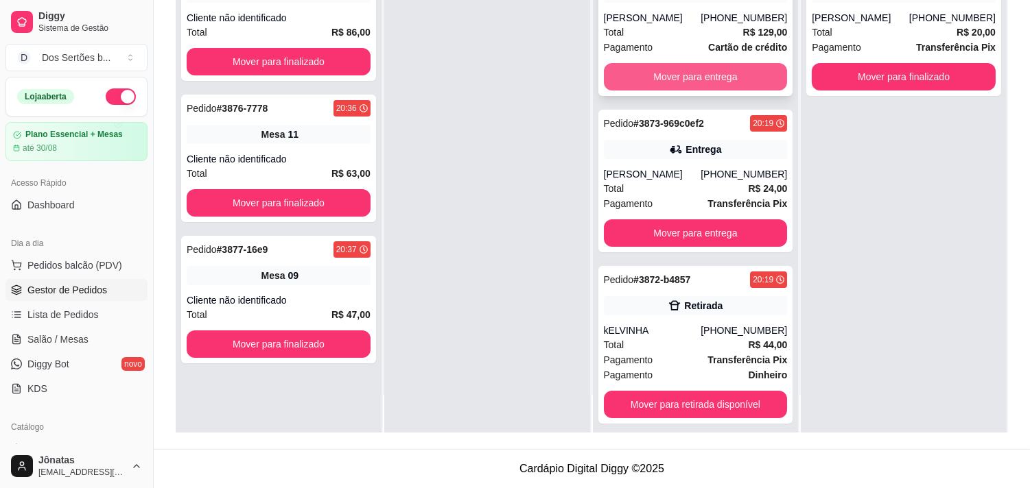
click at [633, 72] on button "Mover para entrega" at bounding box center [696, 76] width 184 height 27
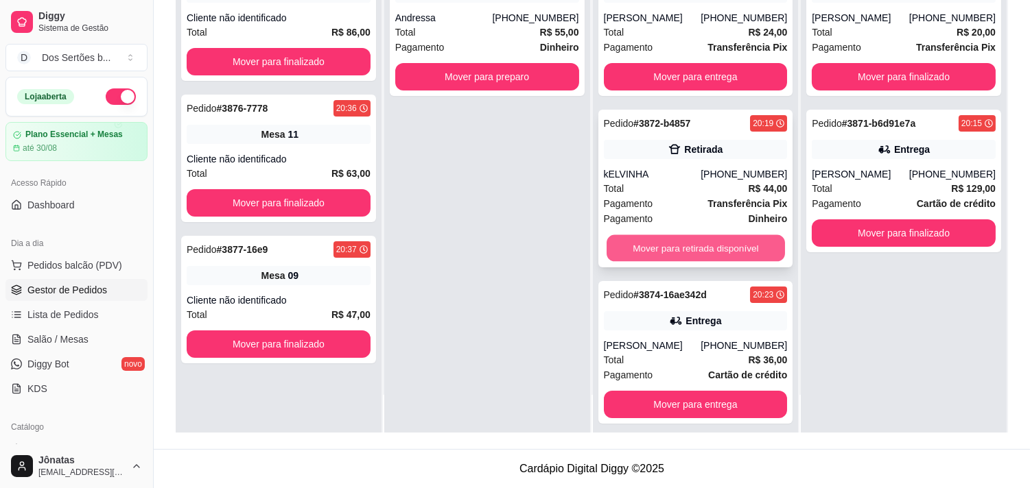
click at [664, 244] on button "Mover para retirada disponível" at bounding box center [695, 248] width 178 height 27
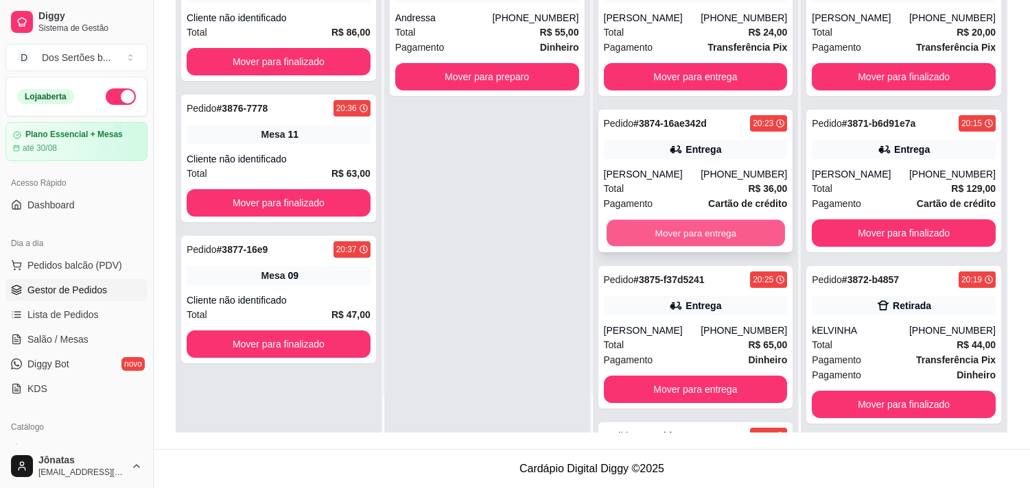
click at [670, 225] on button "Mover para entrega" at bounding box center [695, 233] width 178 height 27
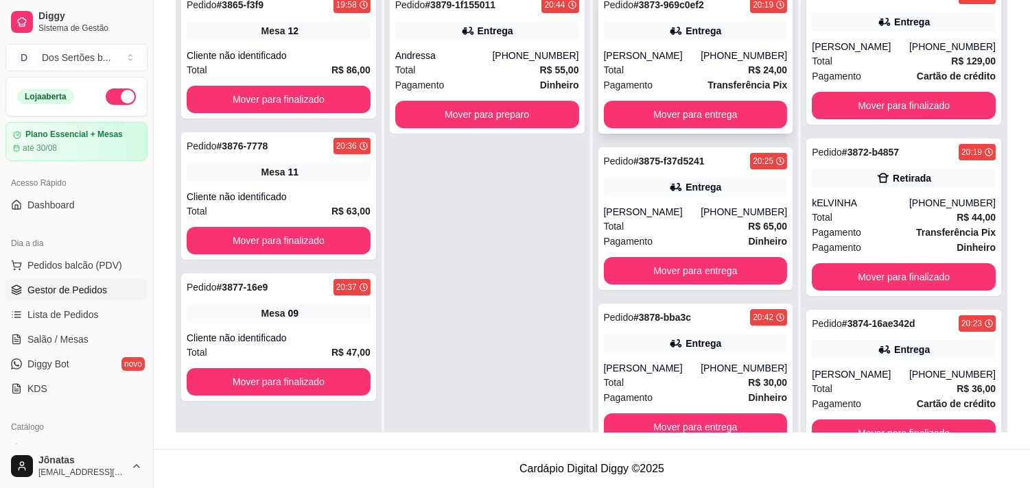
click at [643, 99] on div "Pedido # 3873-969c0ef2 20:19 Entrega [PERSON_NAME] [PHONE_NUMBER] Total R$ 24,0…" at bounding box center [695, 62] width 195 height 143
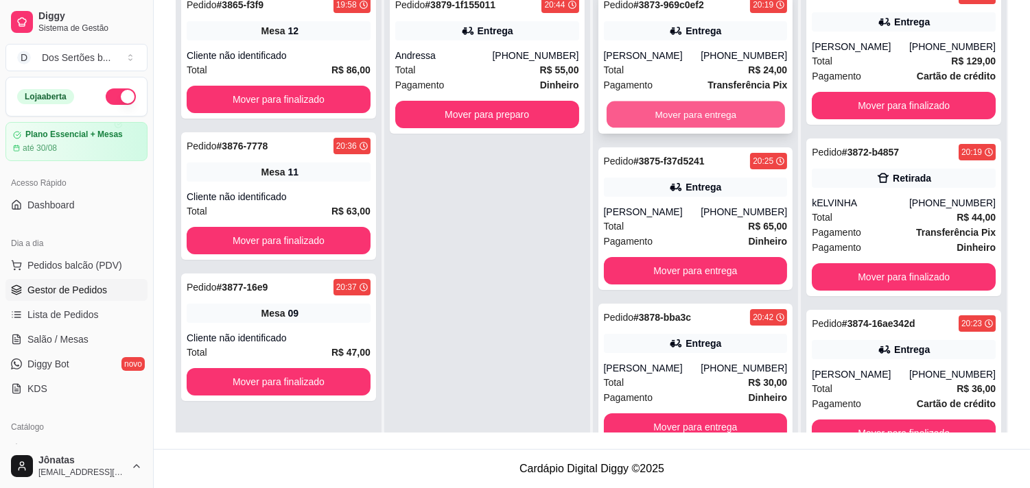
click at [632, 117] on button "Mover para entrega" at bounding box center [695, 115] width 178 height 27
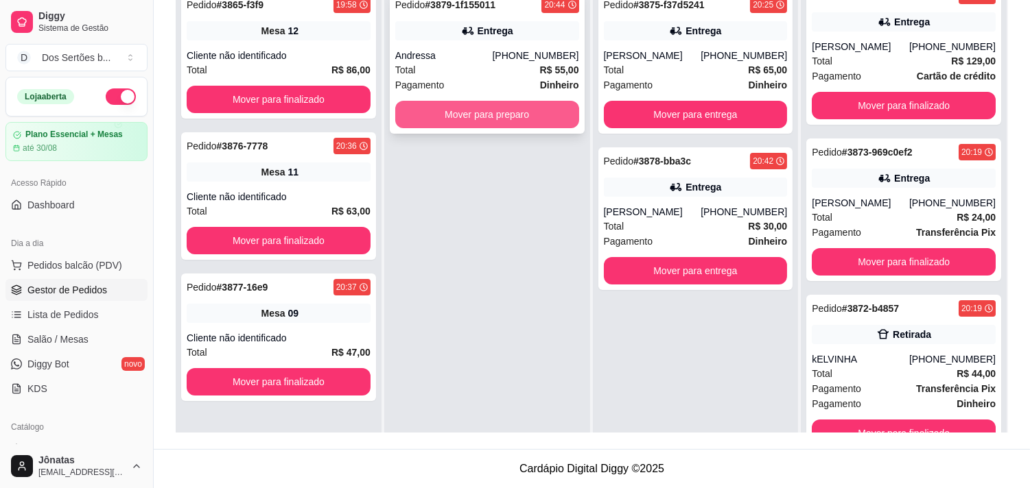
click at [491, 101] on button "Mover para preparo" at bounding box center [487, 114] width 184 height 27
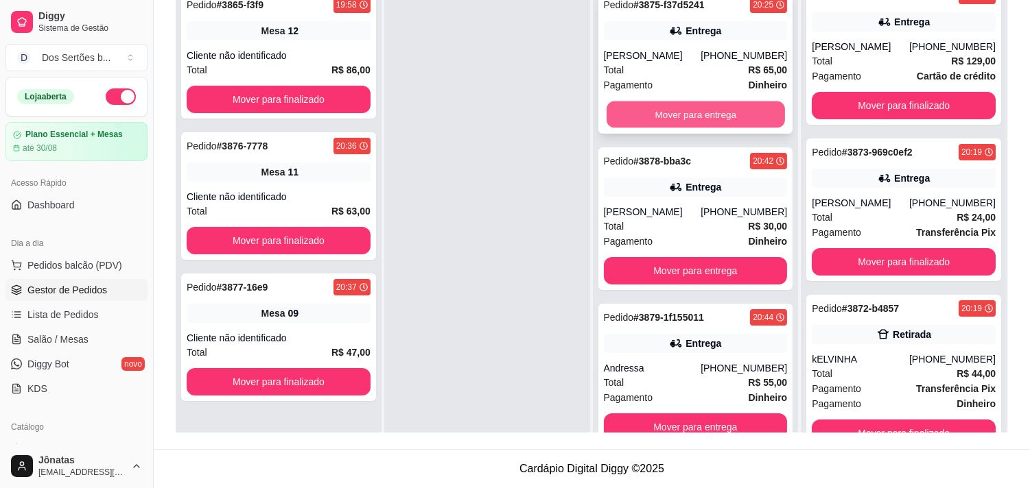
click at [641, 102] on button "Mover para entrega" at bounding box center [695, 115] width 178 height 27
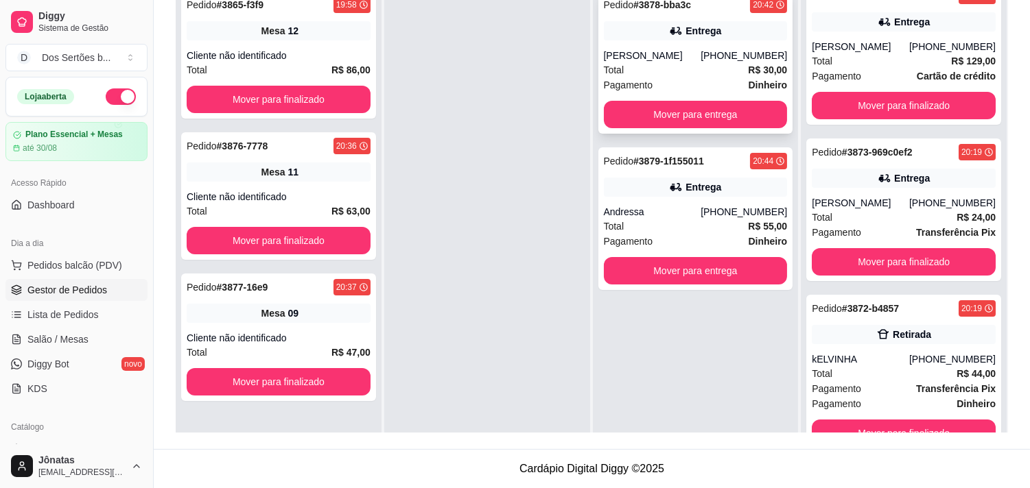
click at [668, 38] on div "Entrega" at bounding box center [696, 30] width 184 height 19
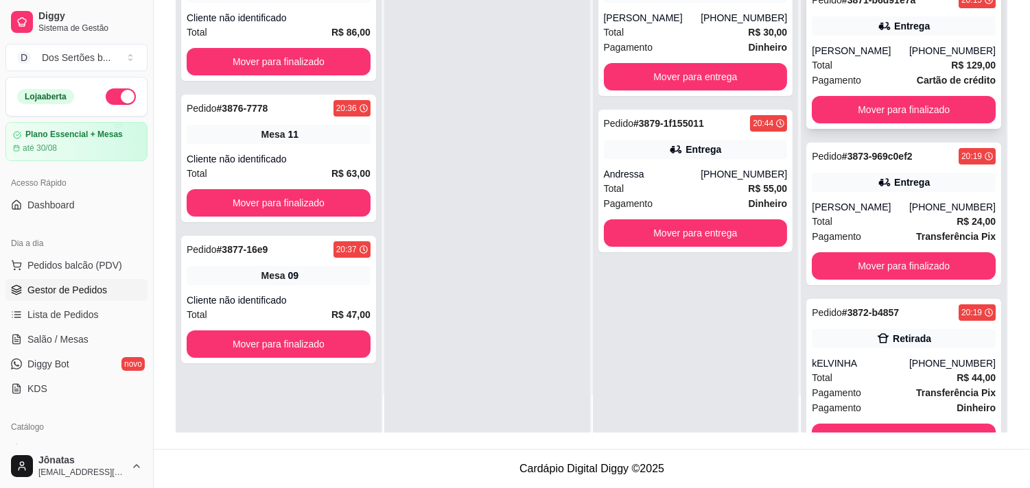
scroll to position [128, 0]
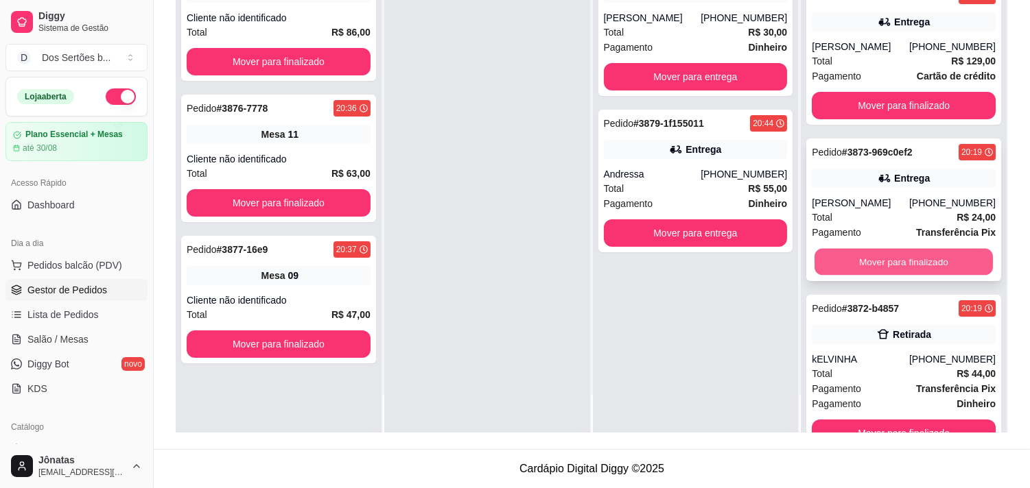
click at [853, 251] on button "Mover para finalizado" at bounding box center [903, 262] width 178 height 27
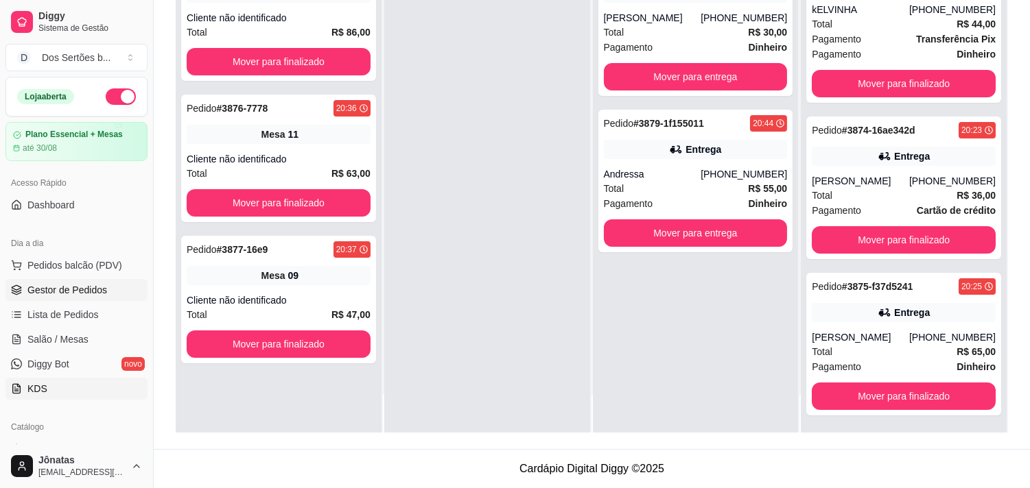
scroll to position [167, 0]
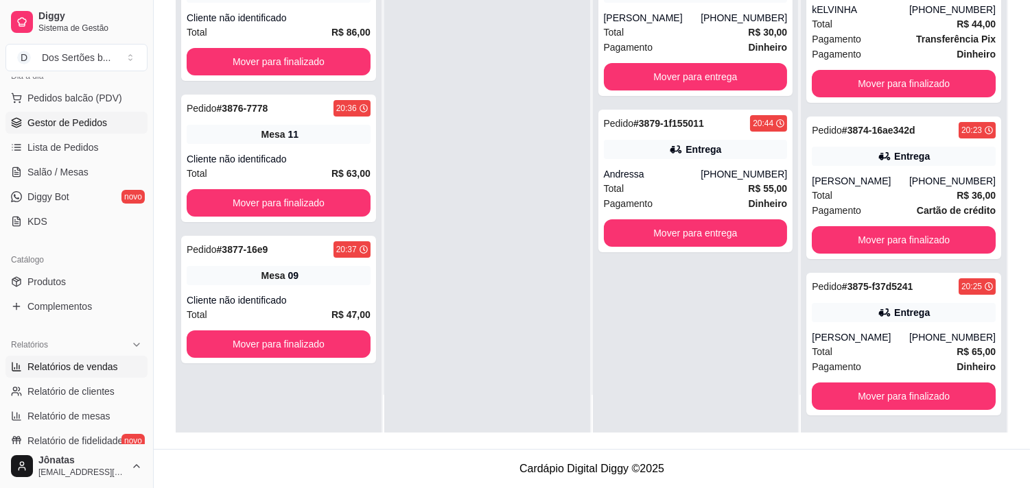
click at [64, 371] on span "Relatórios de vendas" at bounding box center [72, 367] width 91 height 14
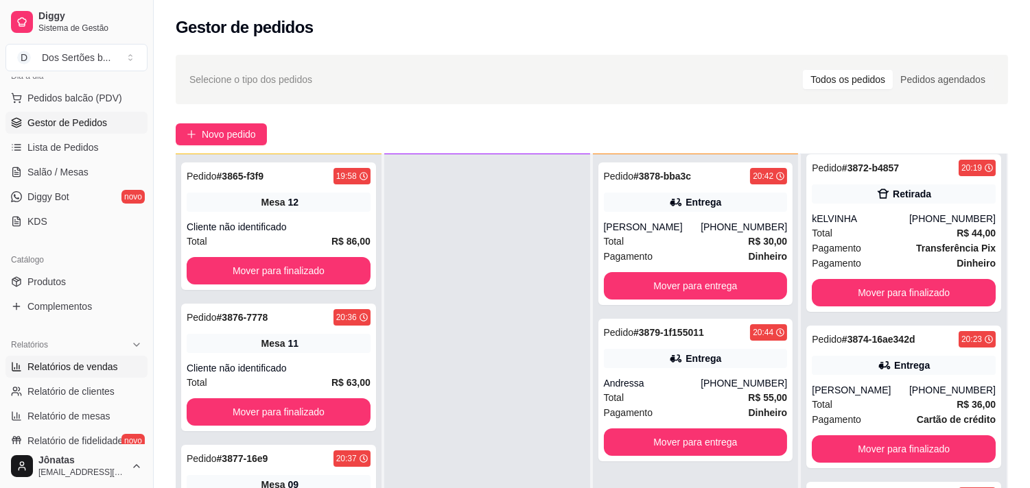
select select "ALL"
select select "0"
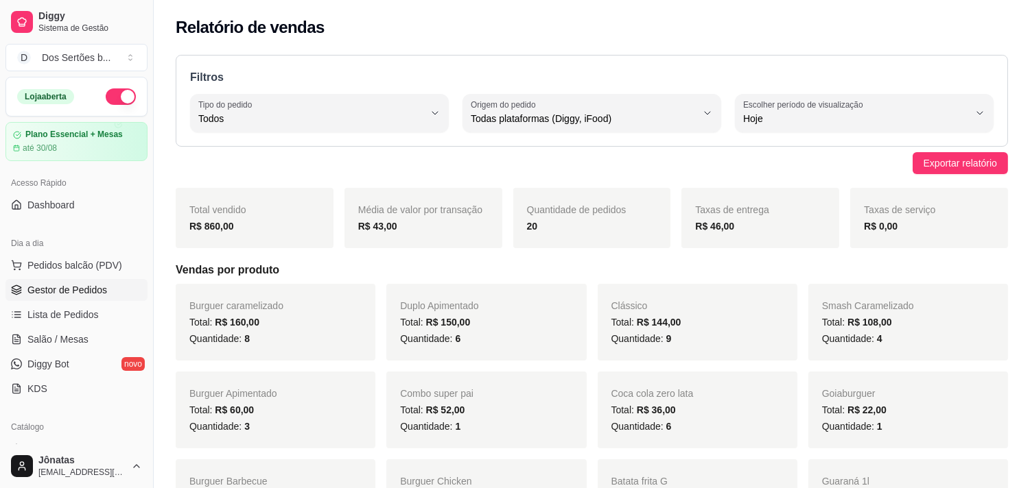
click at [74, 285] on span "Gestor de Pedidos" at bounding box center [67, 290] width 80 height 14
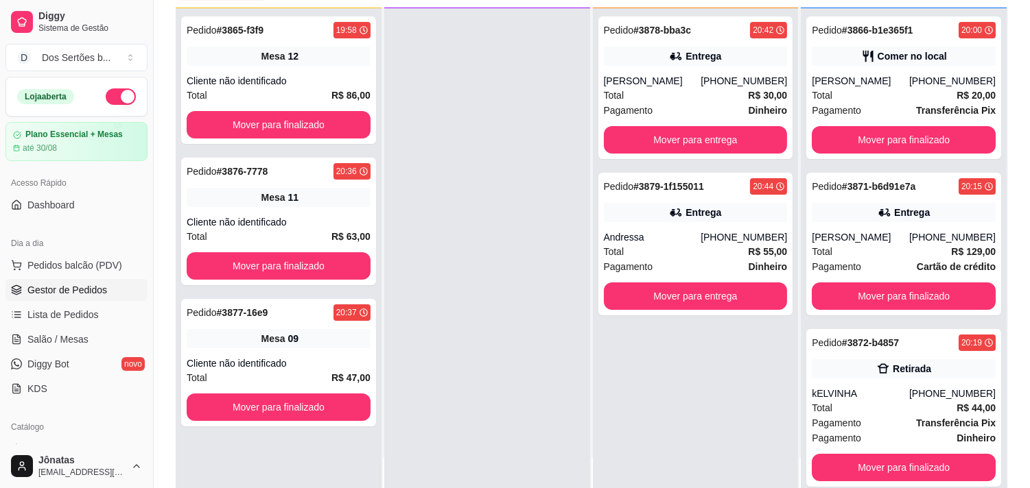
scroll to position [158, 0]
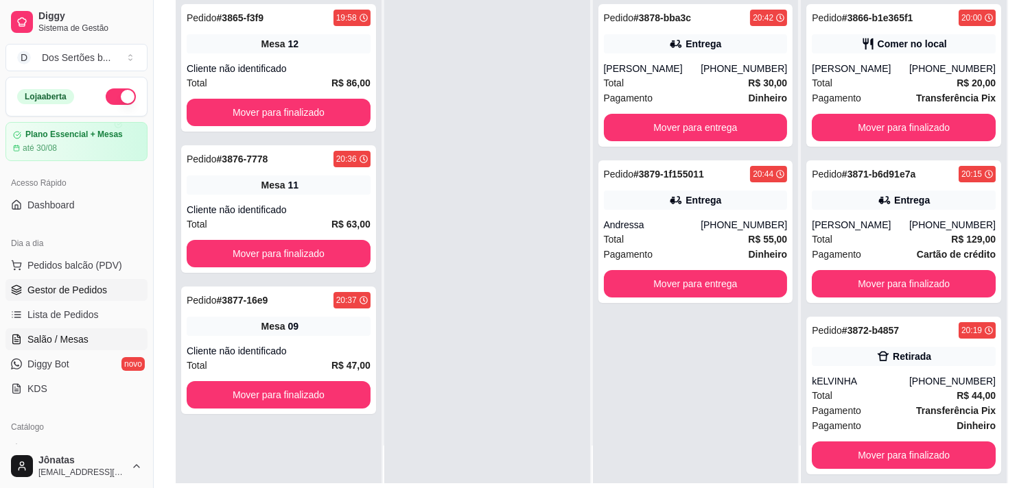
click at [51, 337] on span "Salão / Mesas" at bounding box center [57, 340] width 61 height 14
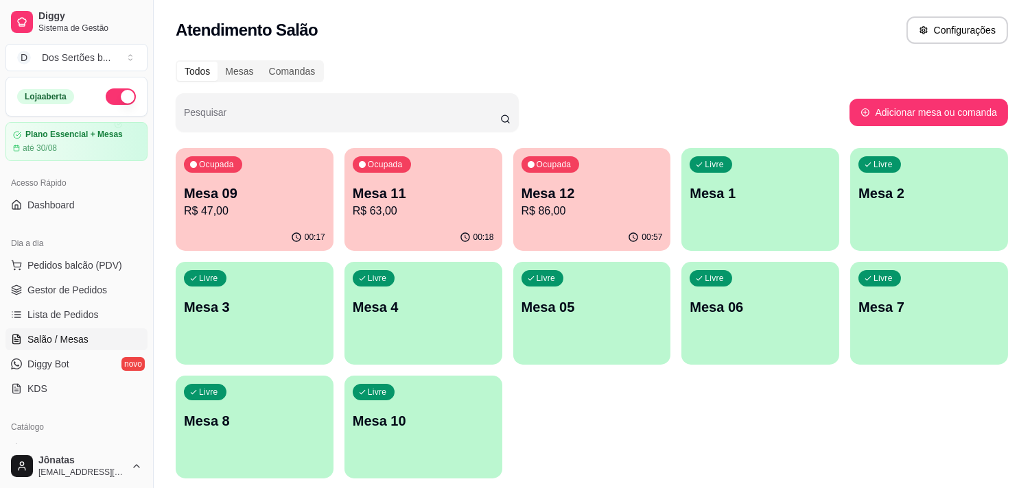
scroll to position [45, 0]
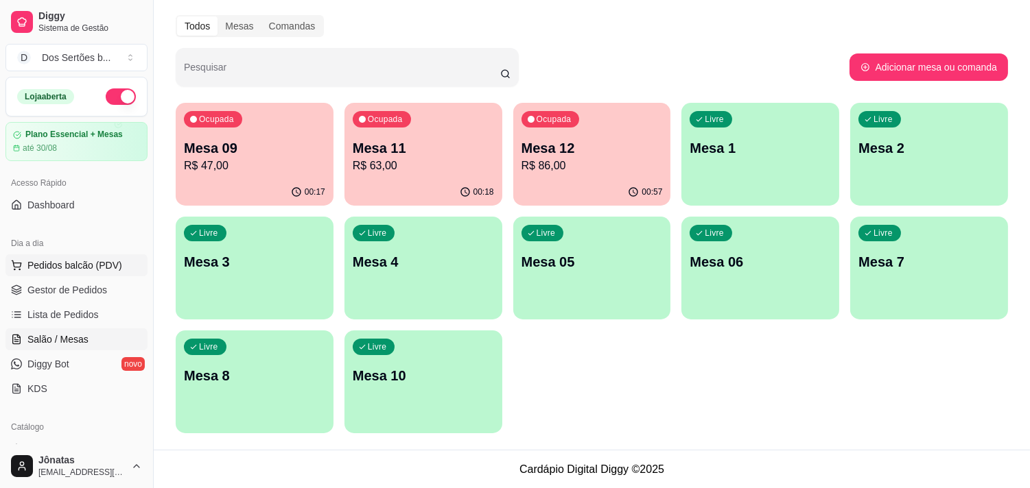
click at [28, 270] on span "Pedidos balcão (PDV)" at bounding box center [74, 266] width 95 height 14
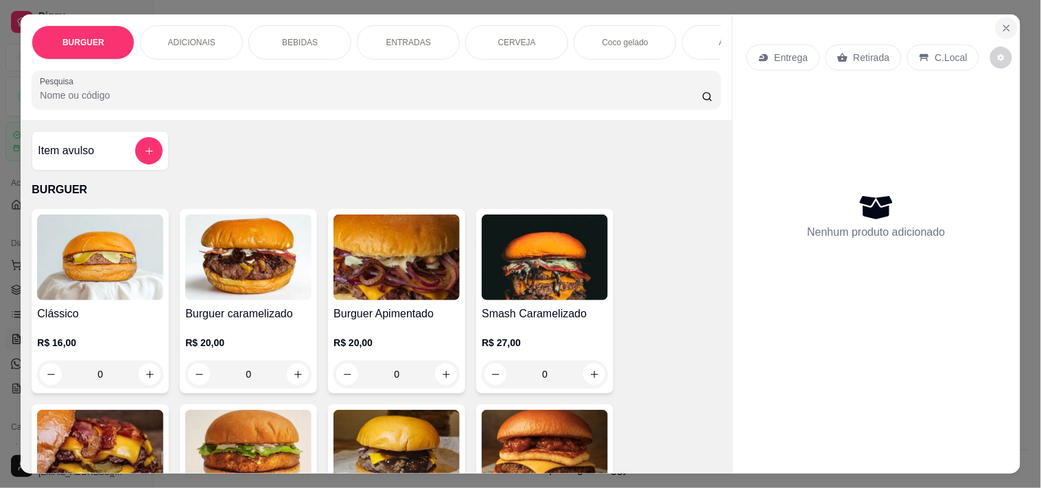
click at [926, 23] on icon "Close" at bounding box center [1006, 28] width 11 height 11
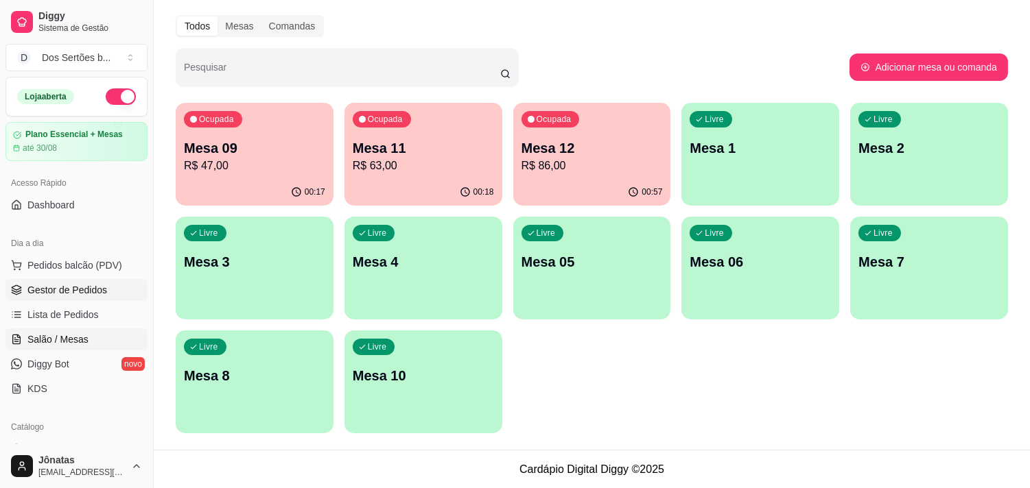
click at [67, 293] on span "Gestor de Pedidos" at bounding box center [67, 290] width 80 height 14
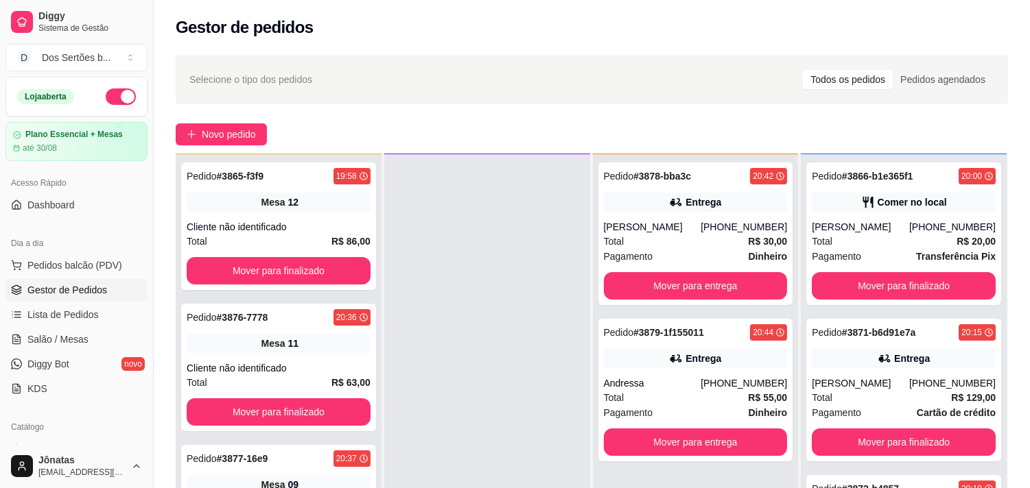
scroll to position [182, 0]
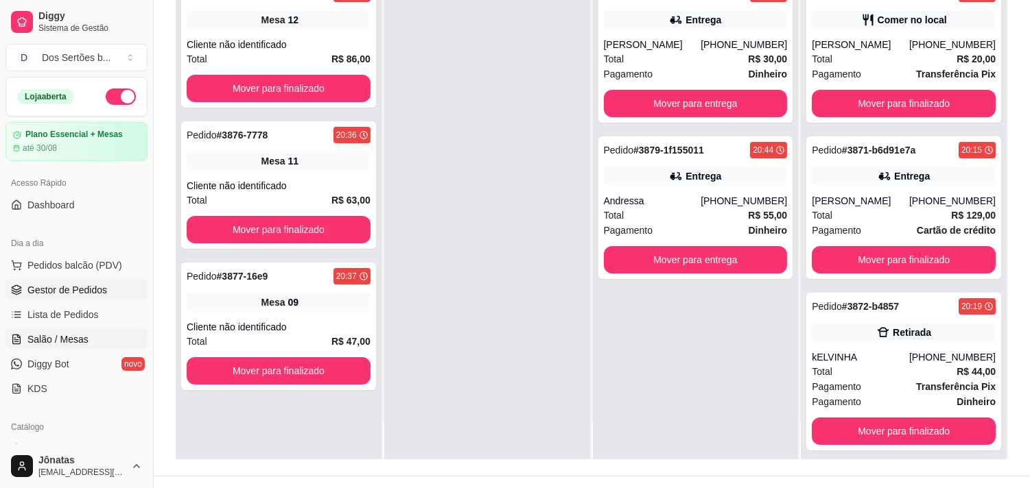
click at [45, 334] on span "Salão / Mesas" at bounding box center [57, 340] width 61 height 14
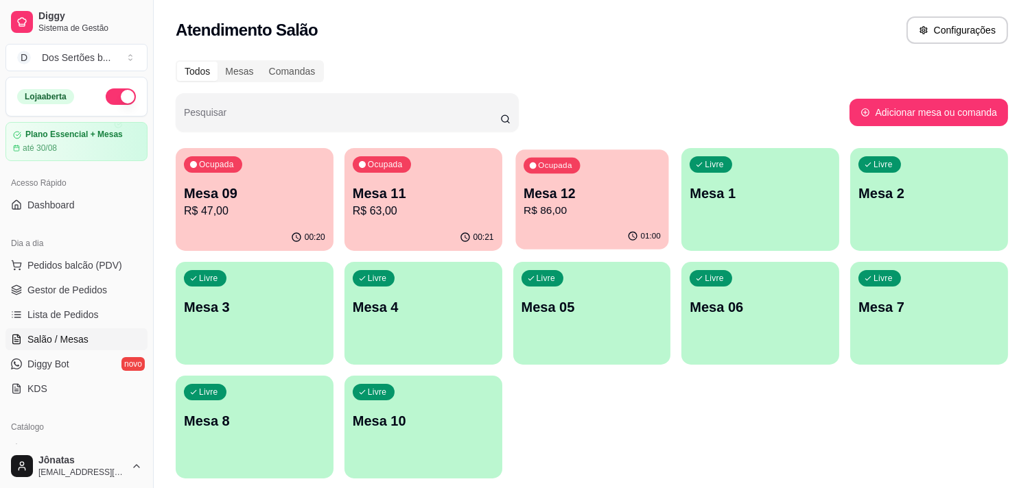
click at [615, 201] on p "Mesa 12" at bounding box center [591, 194] width 137 height 19
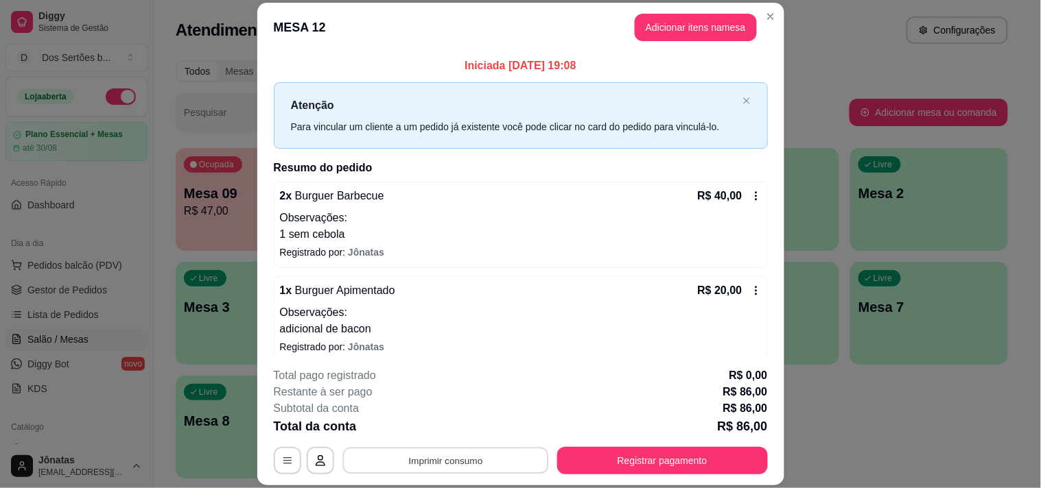
click at [427, 439] on button "Imprimir consumo" at bounding box center [445, 461] width 206 height 27
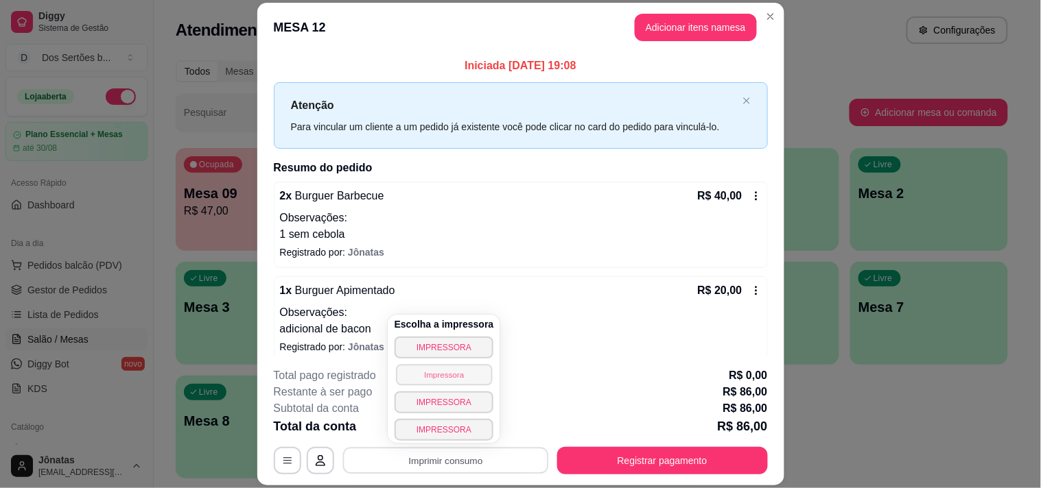
click at [409, 369] on button "Impressora" at bounding box center [444, 374] width 96 height 21
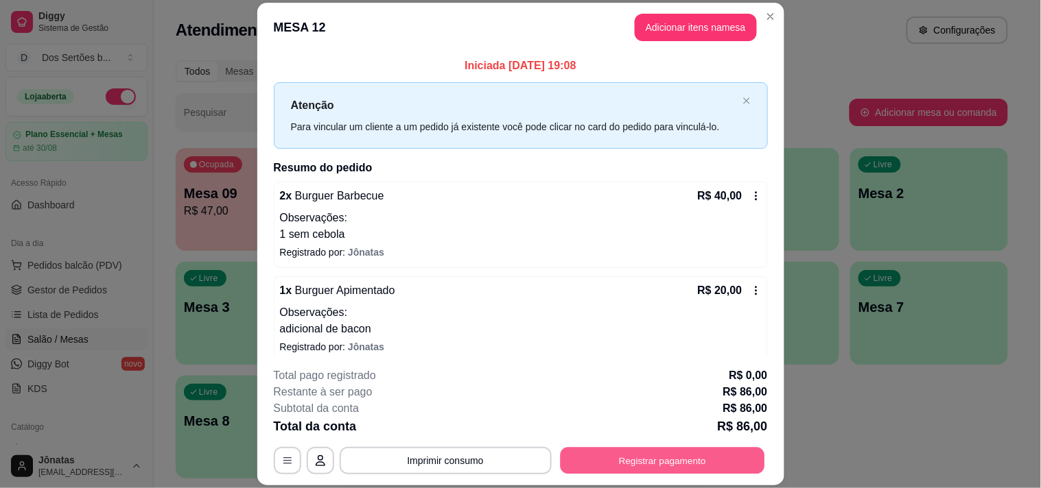
click at [615, 439] on button "Registrar pagamento" at bounding box center [662, 461] width 204 height 27
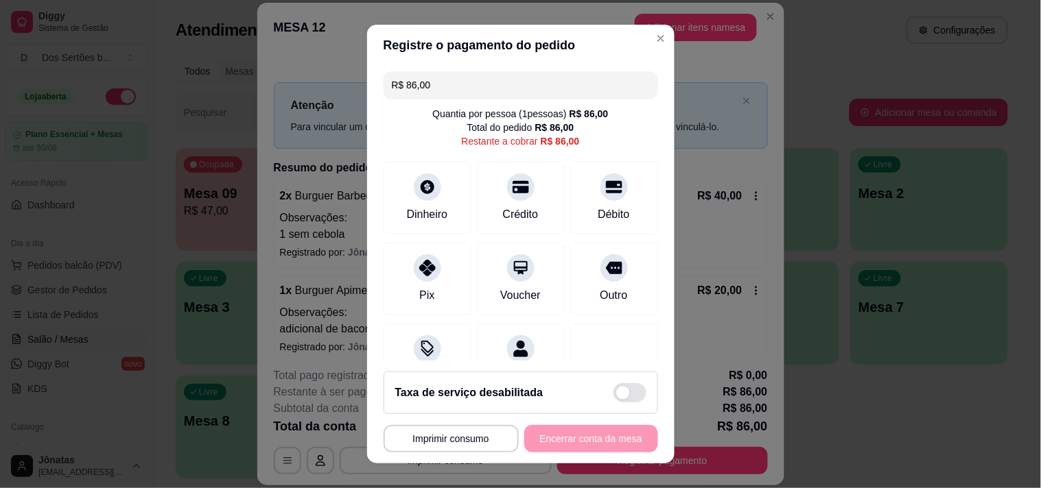
click at [430, 84] on input "R$ 86,00" at bounding box center [521, 84] width 258 height 27
click at [419, 196] on div at bounding box center [427, 183] width 30 height 30
click at [429, 84] on input "R$ 58,00" at bounding box center [521, 84] width 258 height 27
click at [523, 183] on div "Crédito" at bounding box center [520, 195] width 97 height 80
click at [427, 270] on icon at bounding box center [427, 264] width 18 height 18
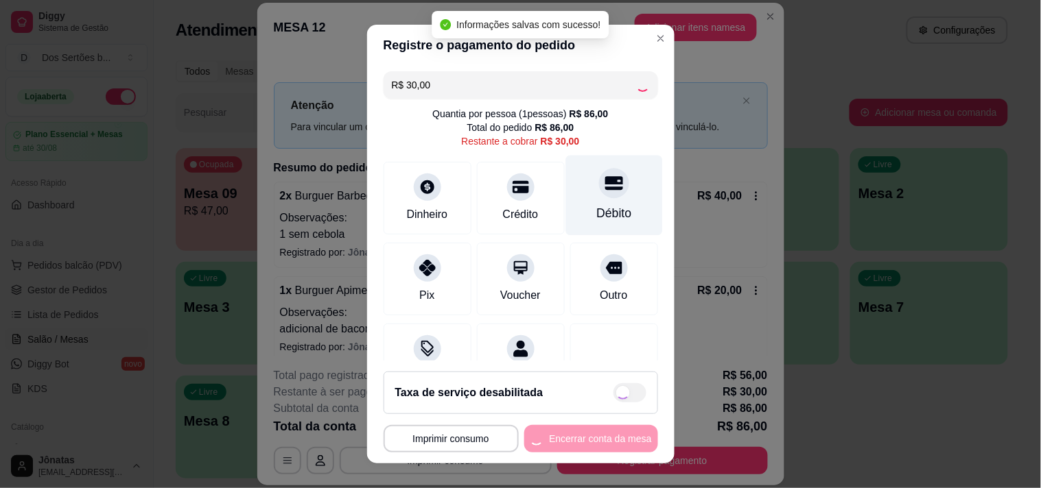
type input "R$ 0,00"
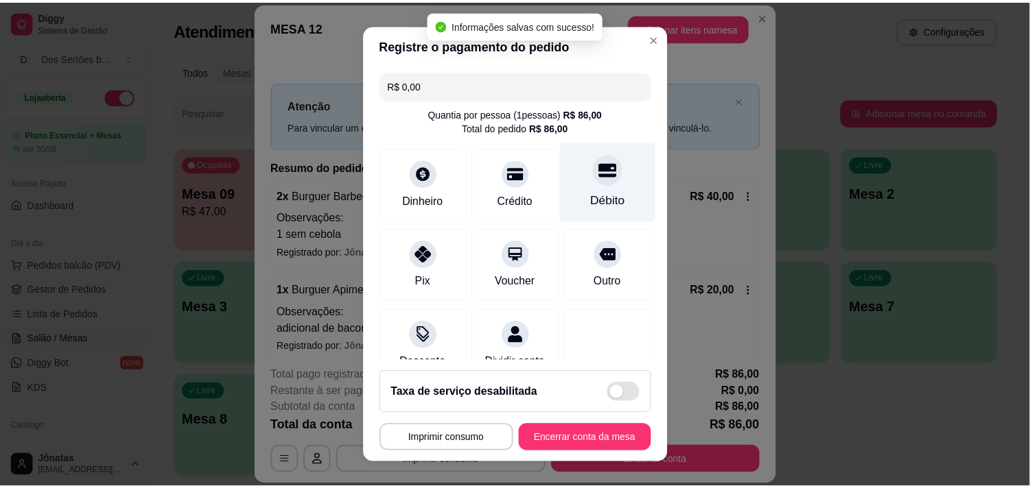
scroll to position [218, 0]
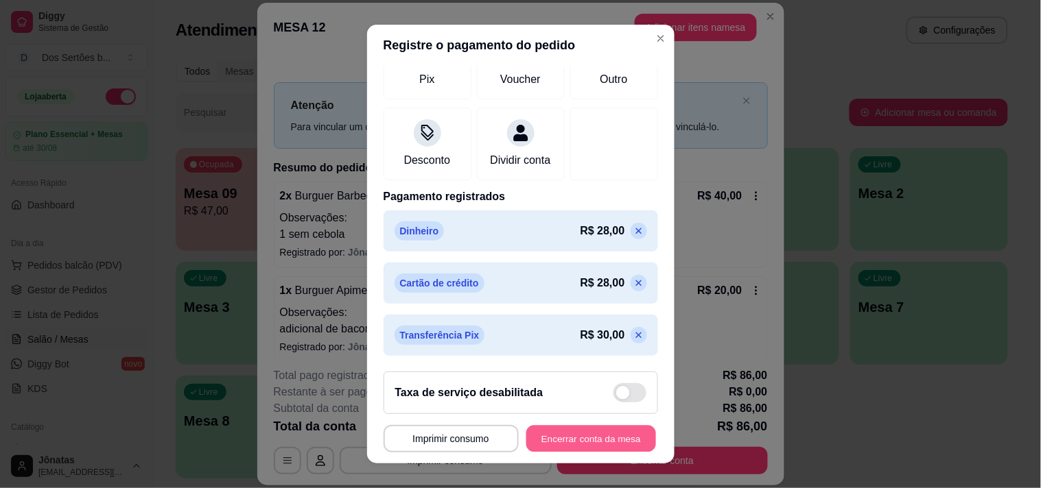
click at [582, 438] on button "Encerrar conta da mesa" at bounding box center [591, 439] width 130 height 27
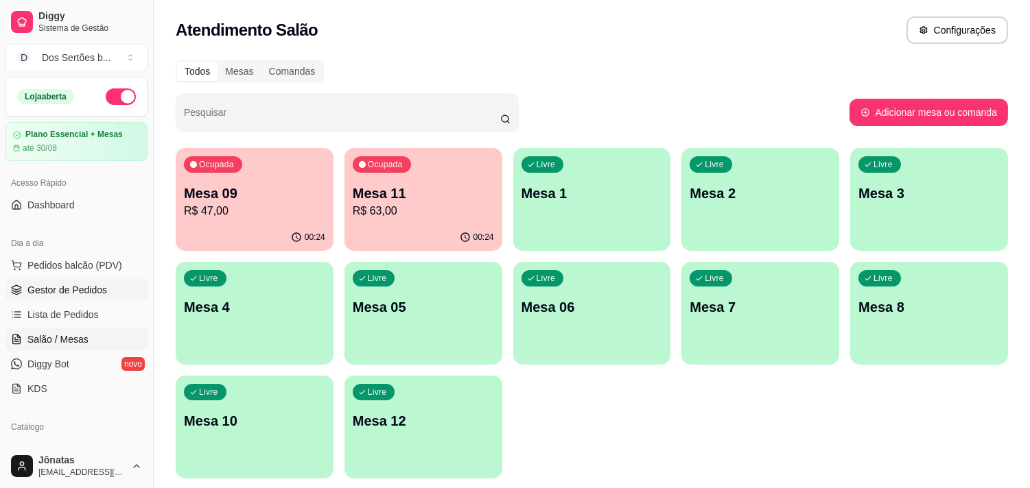
click at [52, 286] on span "Gestor de Pedidos" at bounding box center [67, 290] width 80 height 14
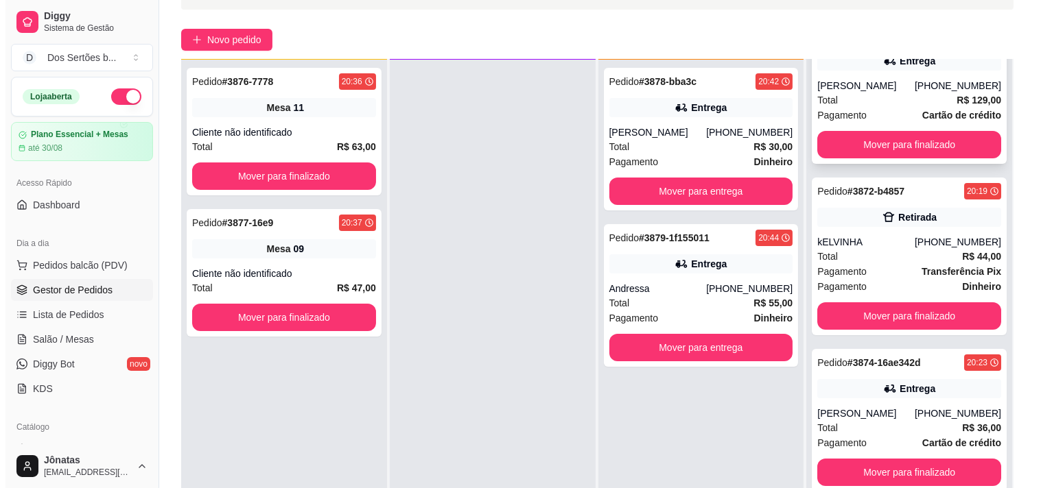
scroll to position [264, 0]
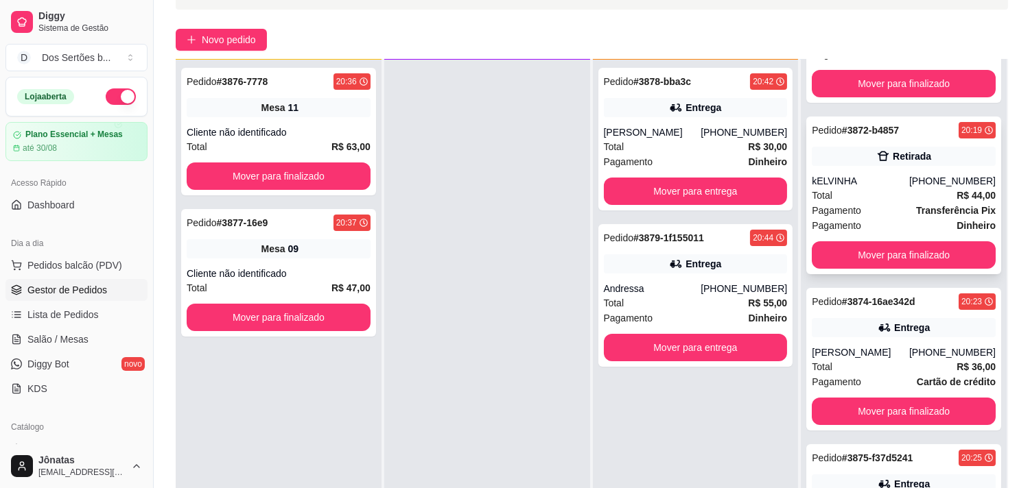
click at [835, 200] on div "Total R$ 44,00" at bounding box center [904, 195] width 184 height 15
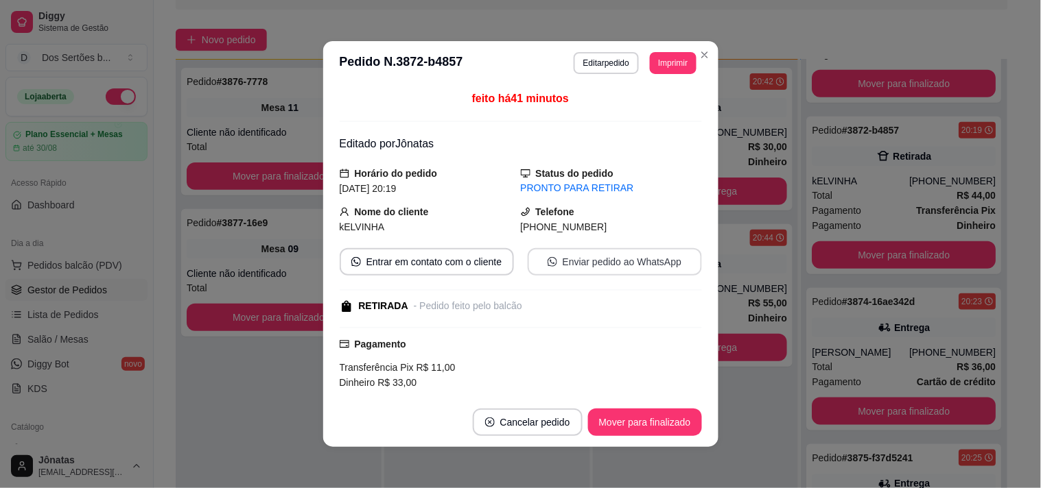
scroll to position [130, 0]
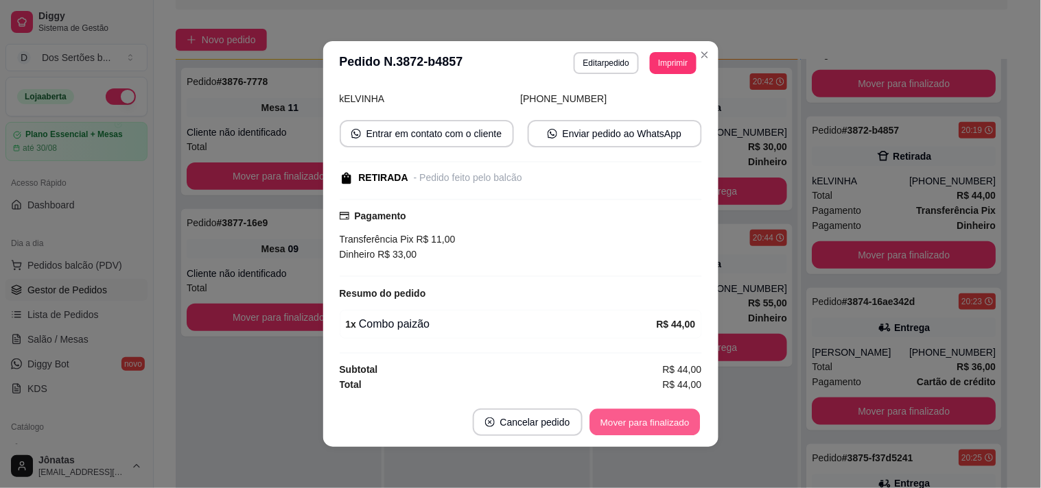
click at [614, 416] on button "Mover para finalizado" at bounding box center [644, 423] width 110 height 27
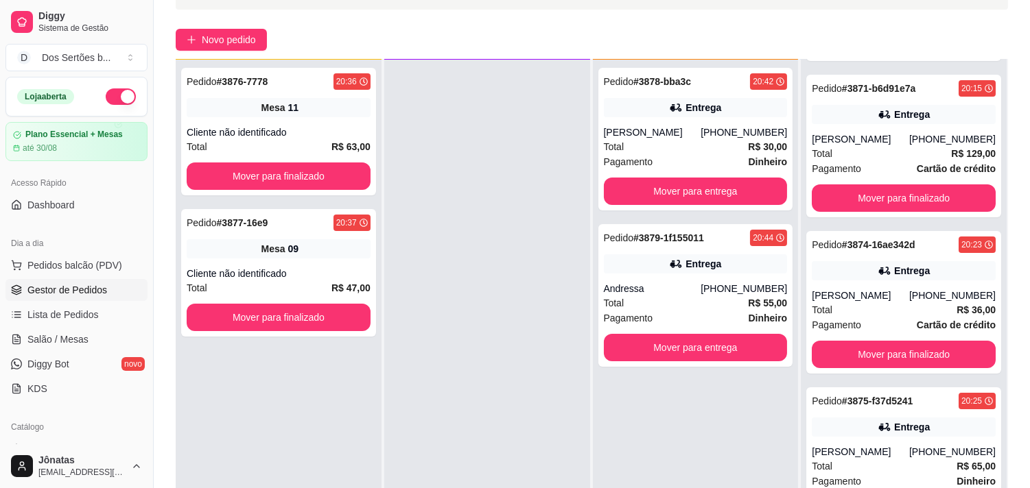
scroll to position [143, 0]
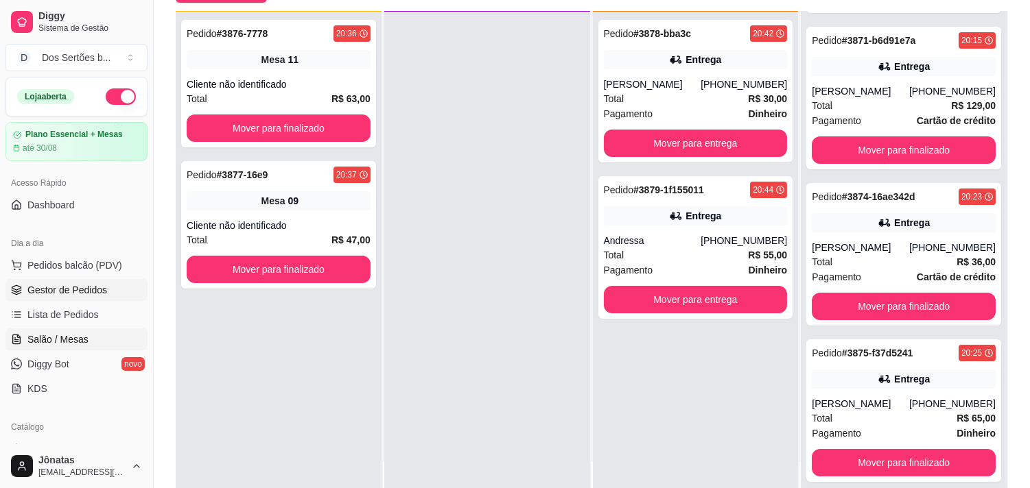
click at [56, 340] on span "Salão / Mesas" at bounding box center [57, 340] width 61 height 14
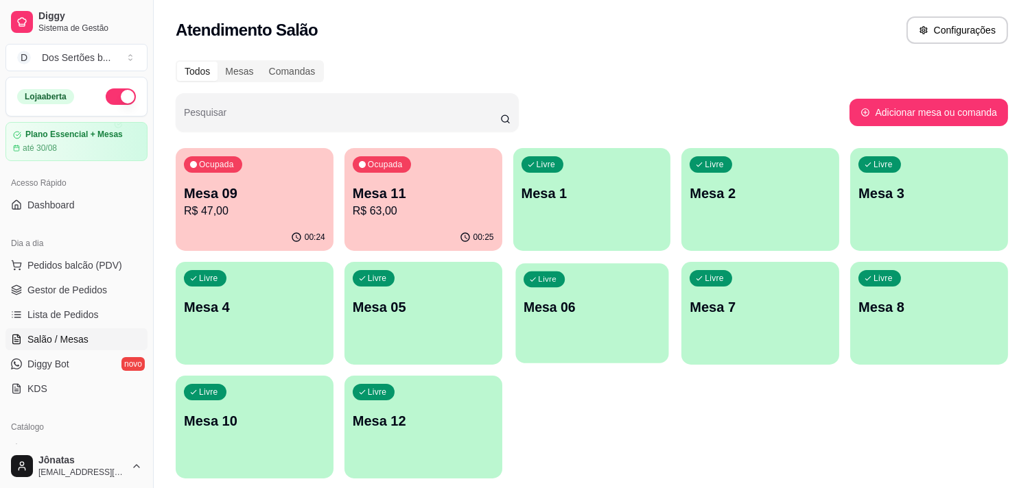
click at [540, 316] on p "Mesa 06" at bounding box center [591, 307] width 137 height 19
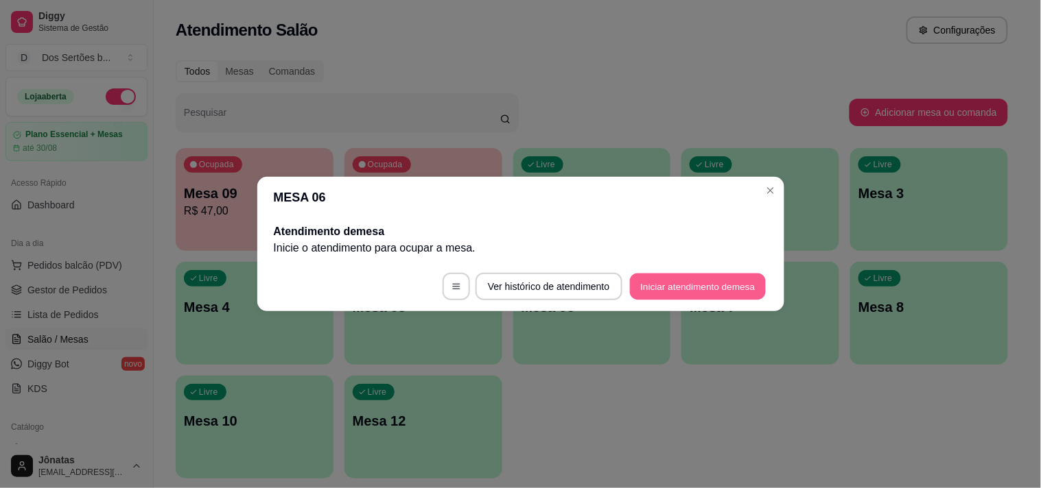
click at [690, 286] on button "Iniciar atendimento de mesa" at bounding box center [698, 287] width 136 height 27
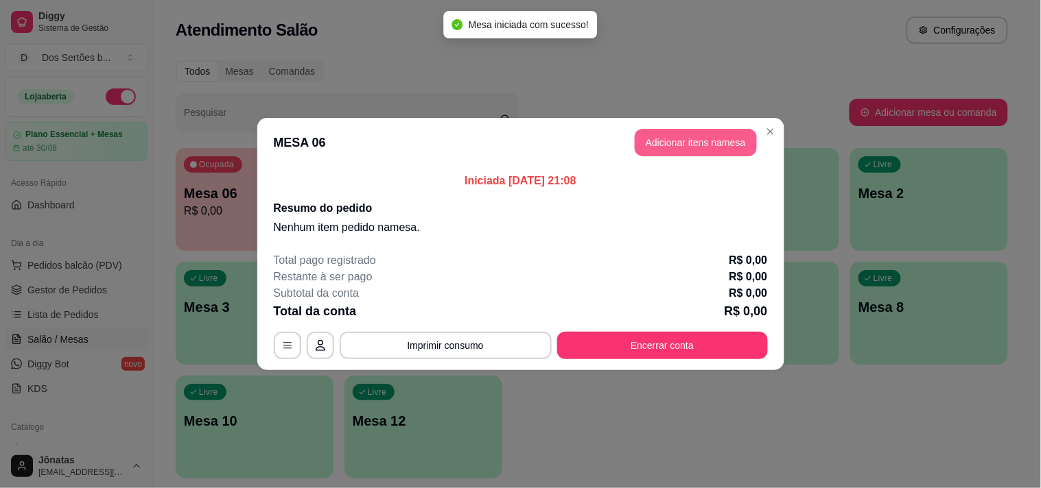
click at [671, 133] on button "Adicionar itens na mesa" at bounding box center [696, 142] width 122 height 27
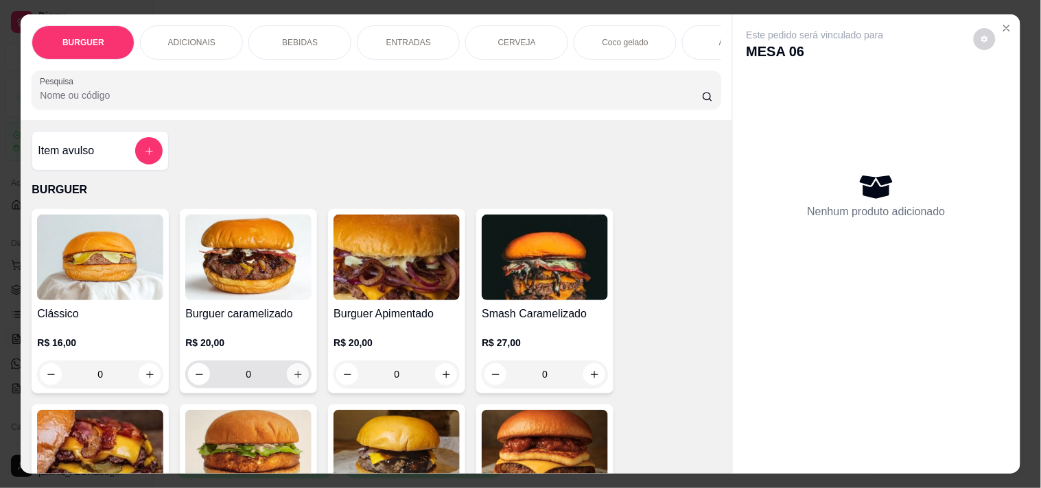
click at [287, 375] on button "increase-product-quantity" at bounding box center [298, 375] width 22 height 22
type input "1"
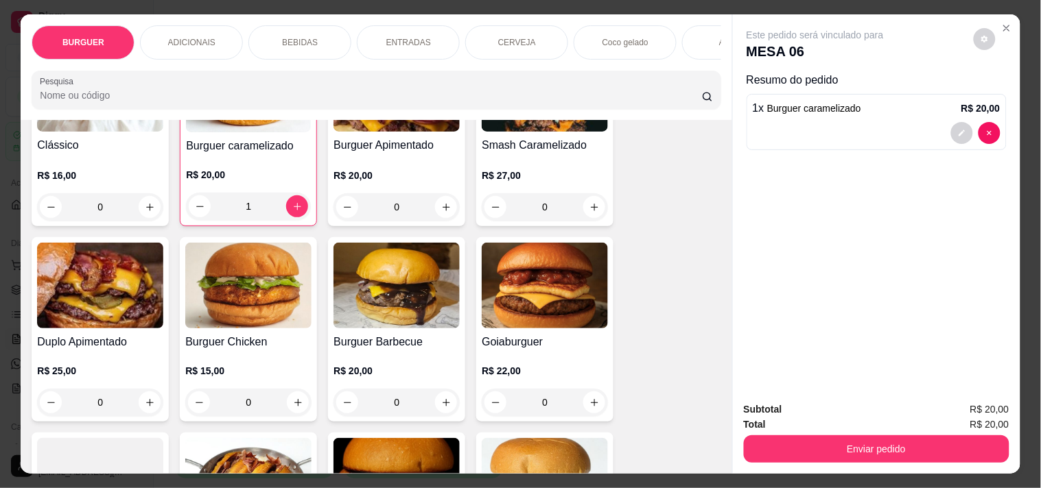
scroll to position [186, 0]
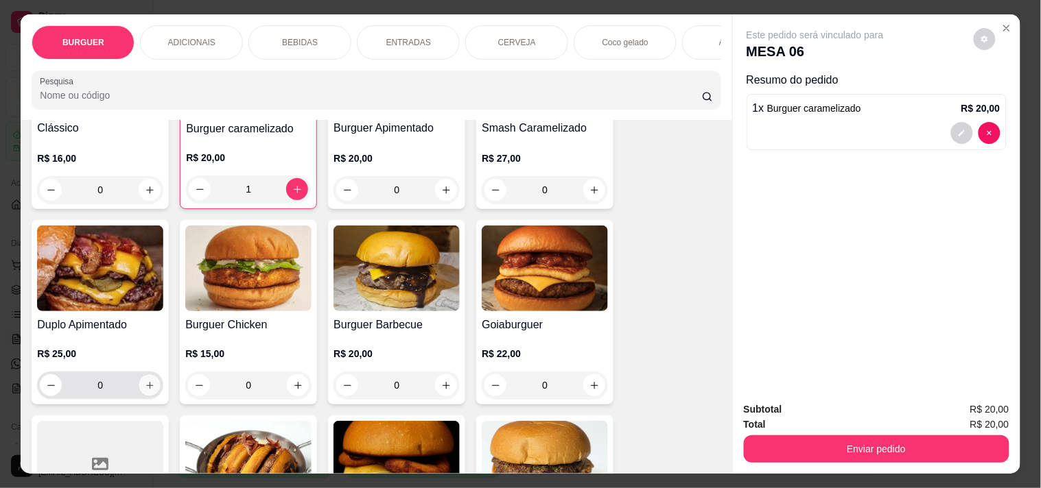
click at [146, 386] on icon "increase-product-quantity" at bounding box center [150, 386] width 10 height 10
type input "1"
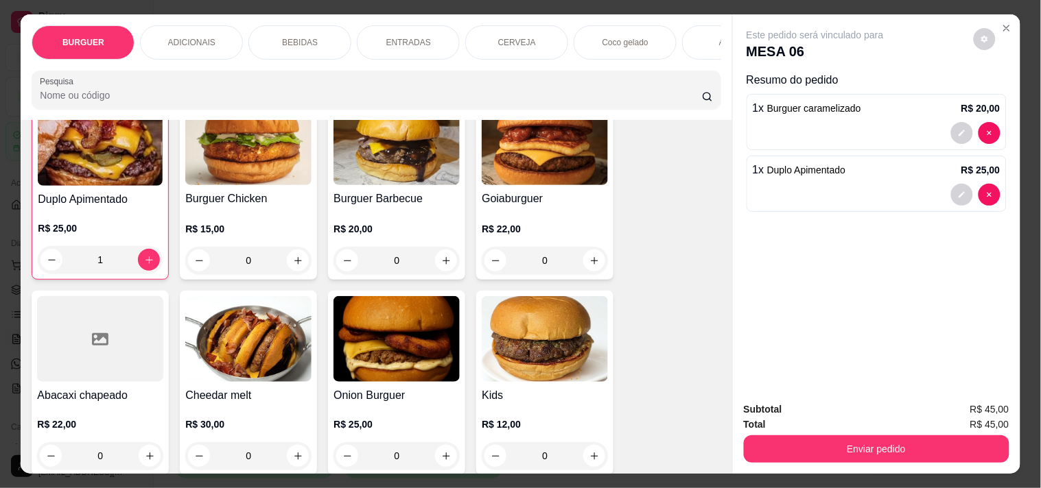
scroll to position [510, 0]
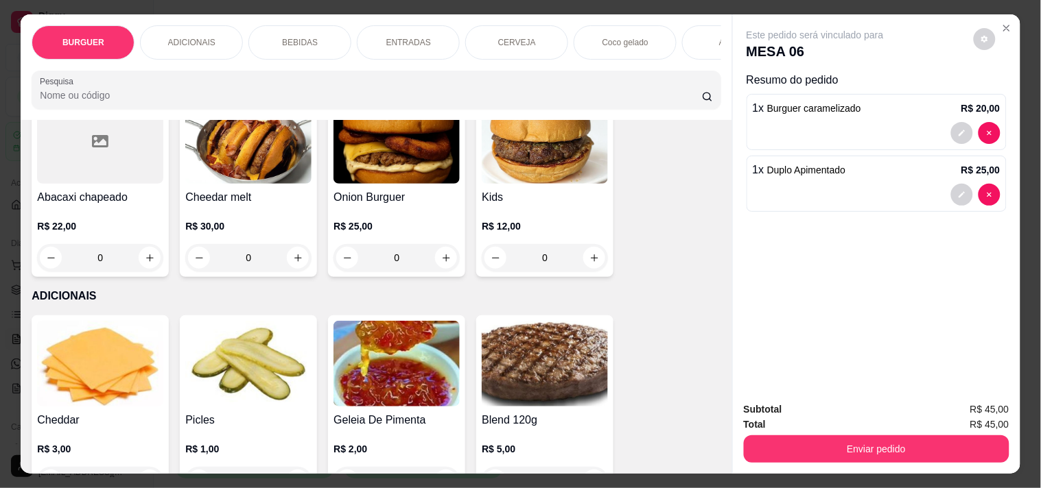
click at [386, 37] on p "ENTRADAS" at bounding box center [408, 42] width 45 height 11
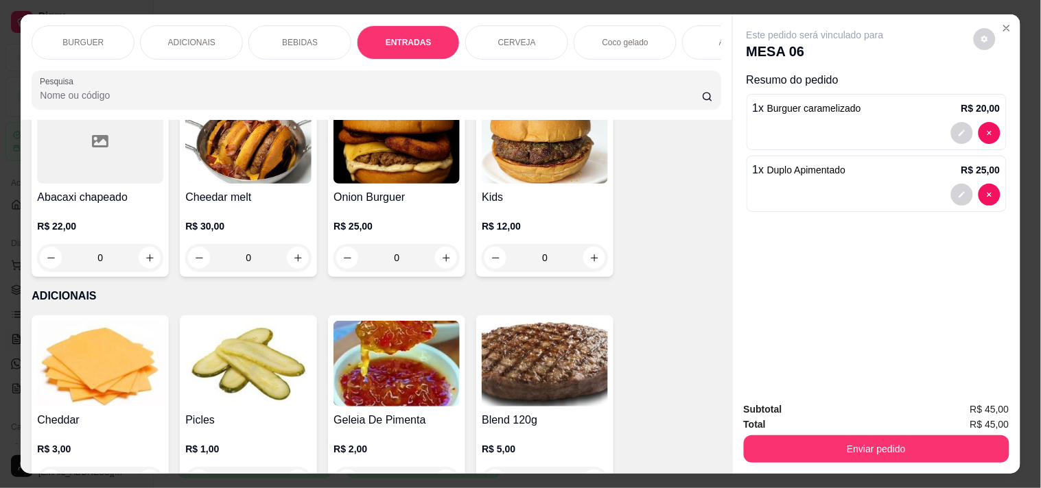
scroll to position [35, 0]
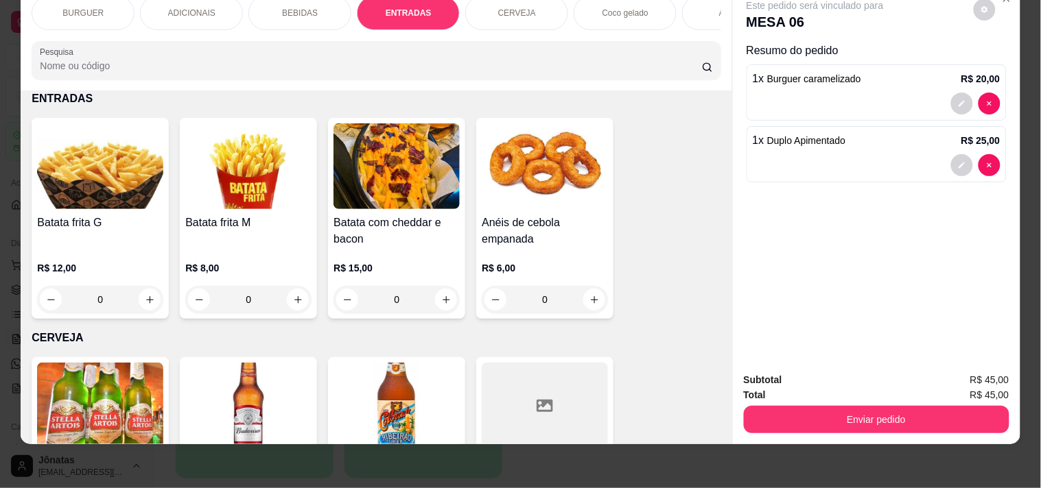
click at [282, 8] on p "BEBIDAS" at bounding box center [300, 13] width 36 height 11
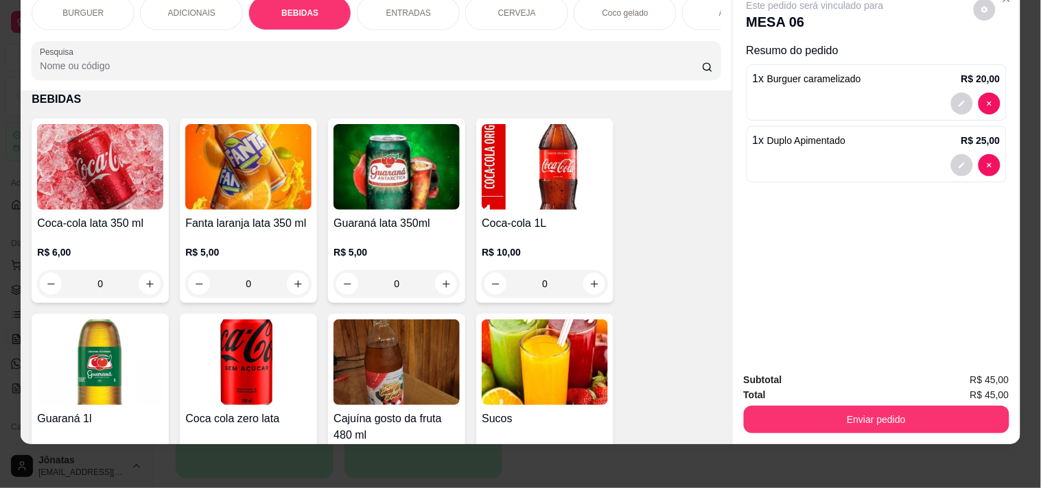
scroll to position [1247, 0]
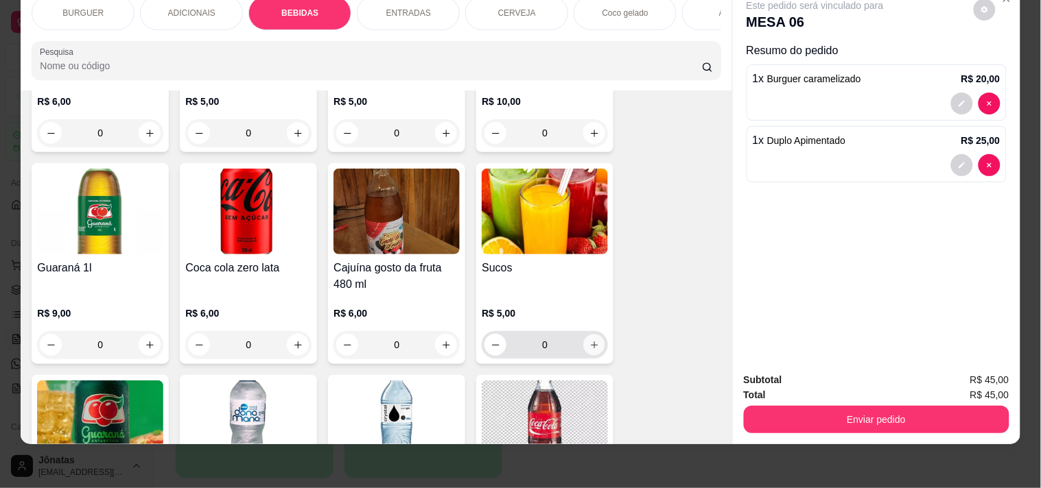
click at [595, 342] on button "increase-product-quantity" at bounding box center [594, 345] width 21 height 21
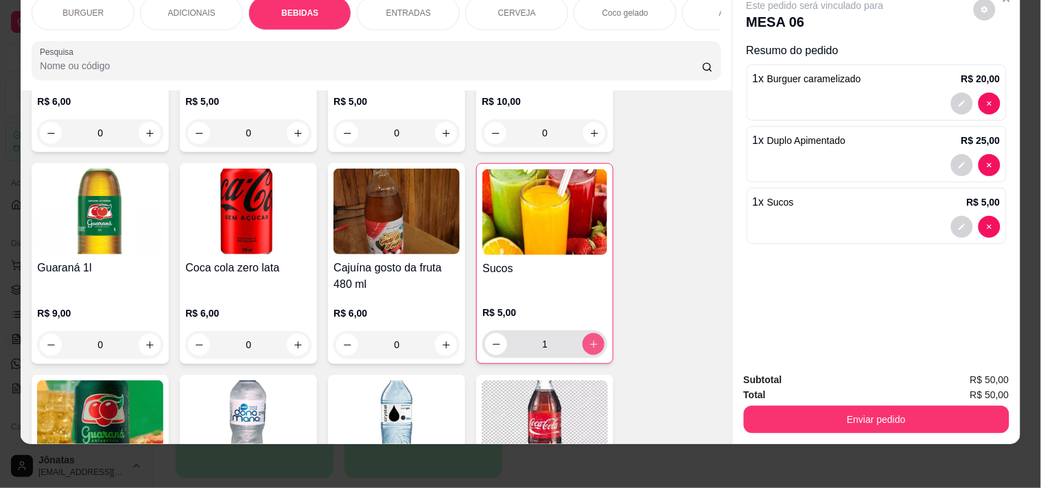
click at [595, 342] on button "increase-product-quantity" at bounding box center [593, 344] width 22 height 22
type input "2"
click at [926, 217] on button "decrease-product-quantity" at bounding box center [961, 227] width 21 height 21
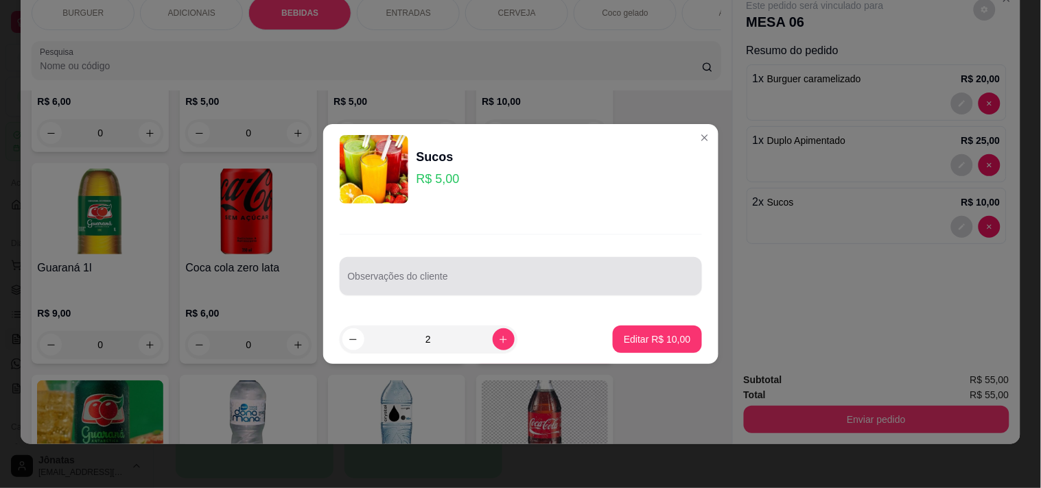
click at [460, 273] on div at bounding box center [521, 276] width 346 height 27
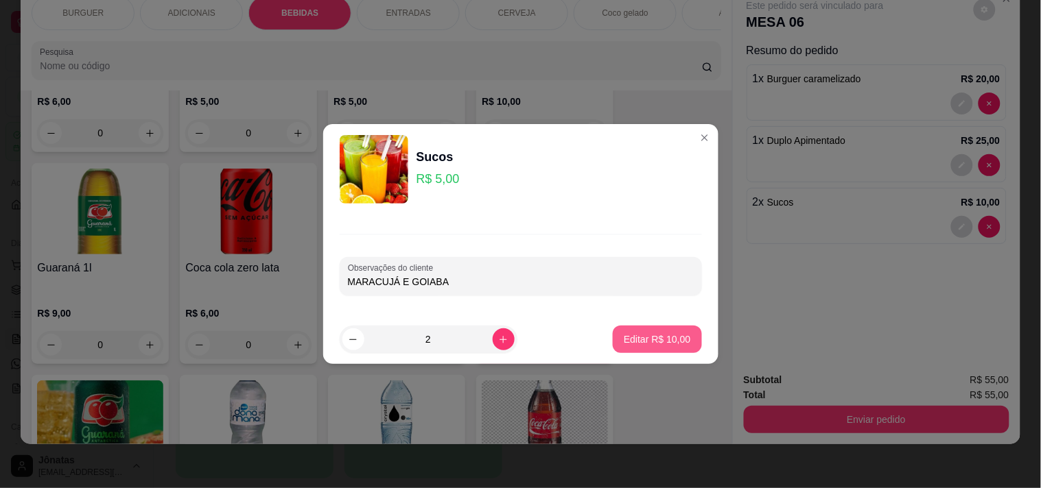
type input "MARACUJÁ E GOIABA"
click at [650, 335] on p "Editar R$ 10,00" at bounding box center [657, 339] width 64 height 13
type input "0"
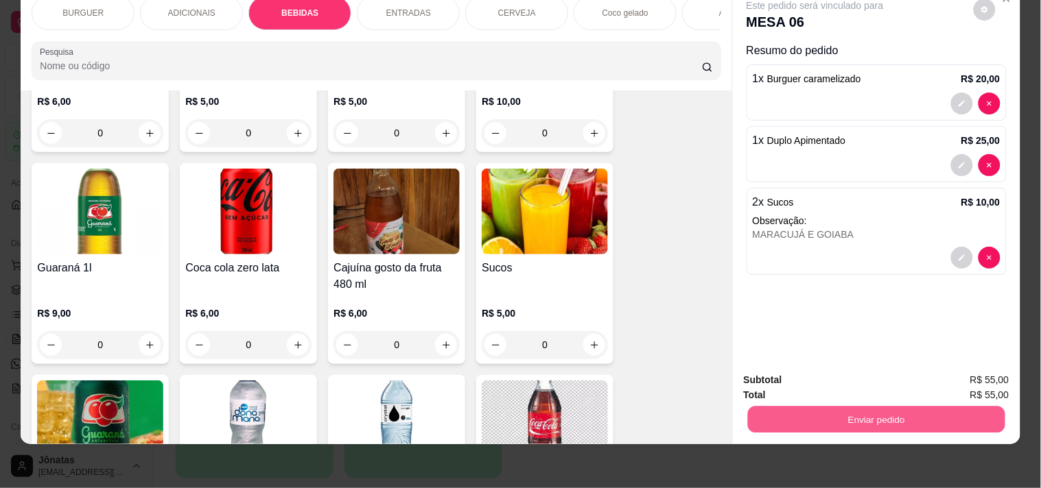
click at [822, 407] on button "Enviar pedido" at bounding box center [875, 419] width 257 height 27
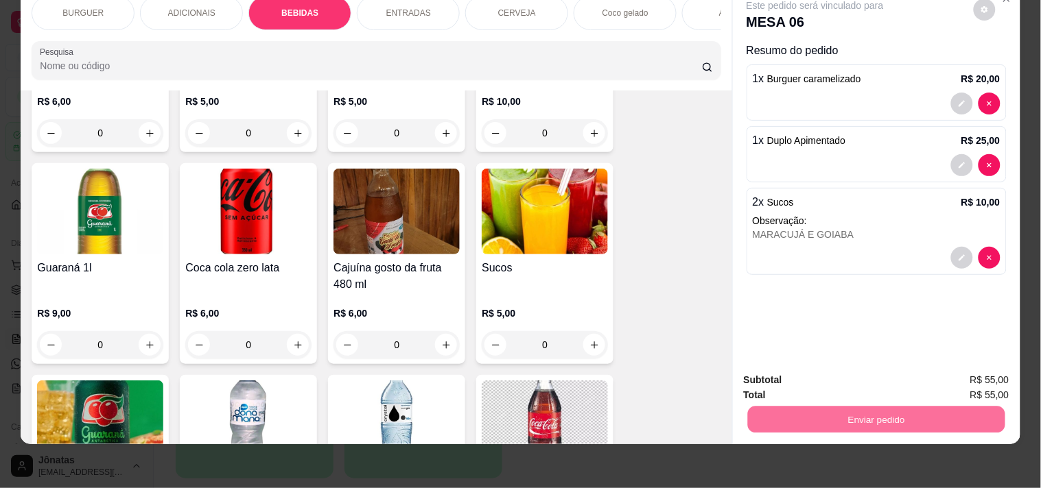
click at [801, 369] on button "Não registrar e enviar pedido" at bounding box center [831, 374] width 139 height 25
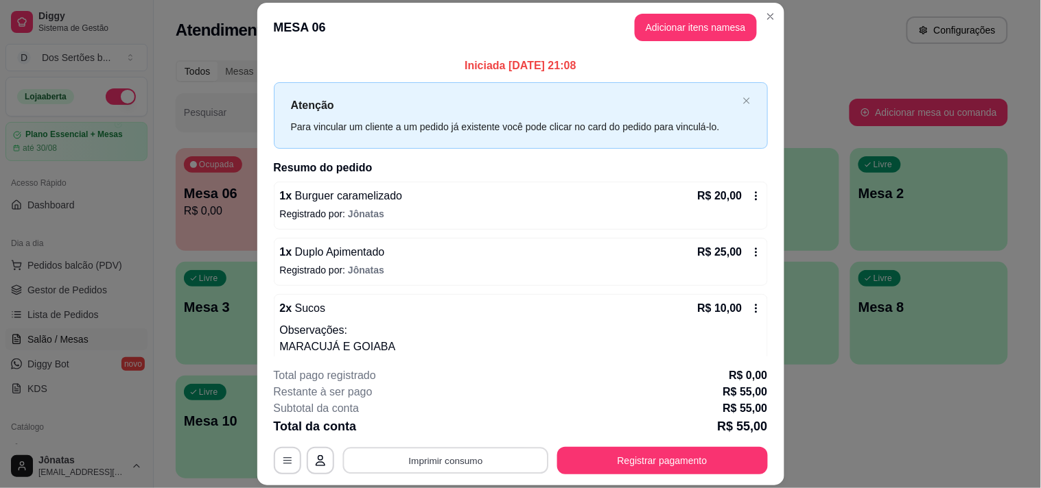
click at [408, 439] on button "Imprimir consumo" at bounding box center [445, 461] width 206 height 27
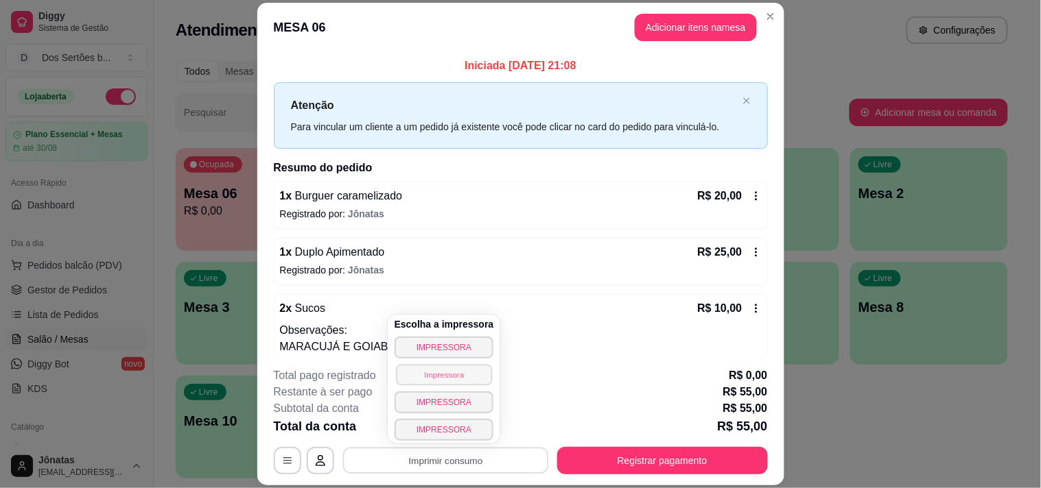
click at [447, 372] on button "Impressora" at bounding box center [444, 374] width 96 height 21
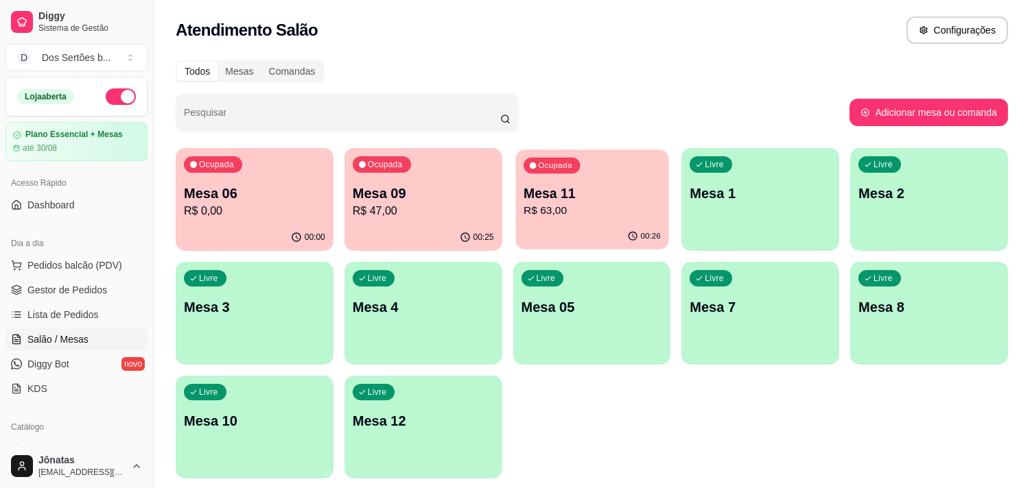
click at [552, 208] on p "R$ 63,00" at bounding box center [591, 211] width 137 height 16
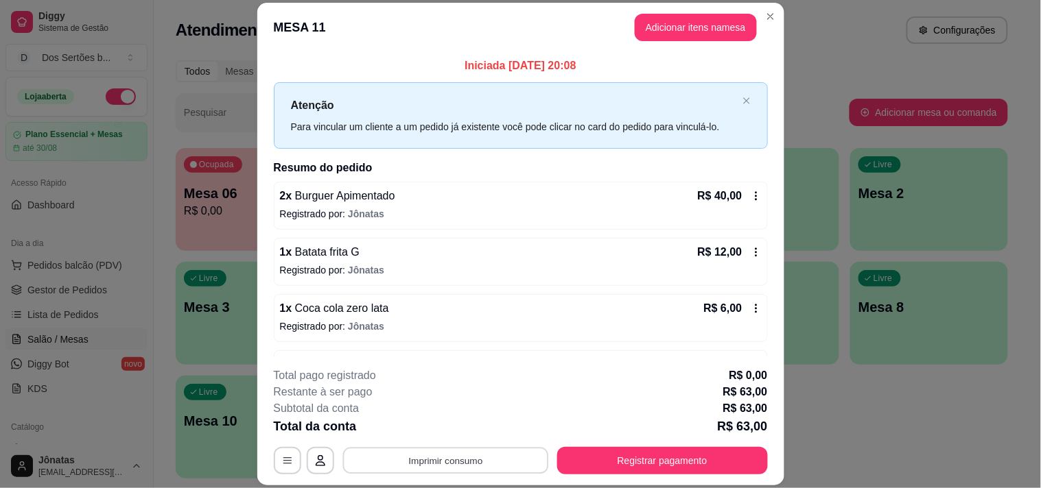
click at [409, 439] on button "Imprimir consumo" at bounding box center [445, 461] width 206 height 27
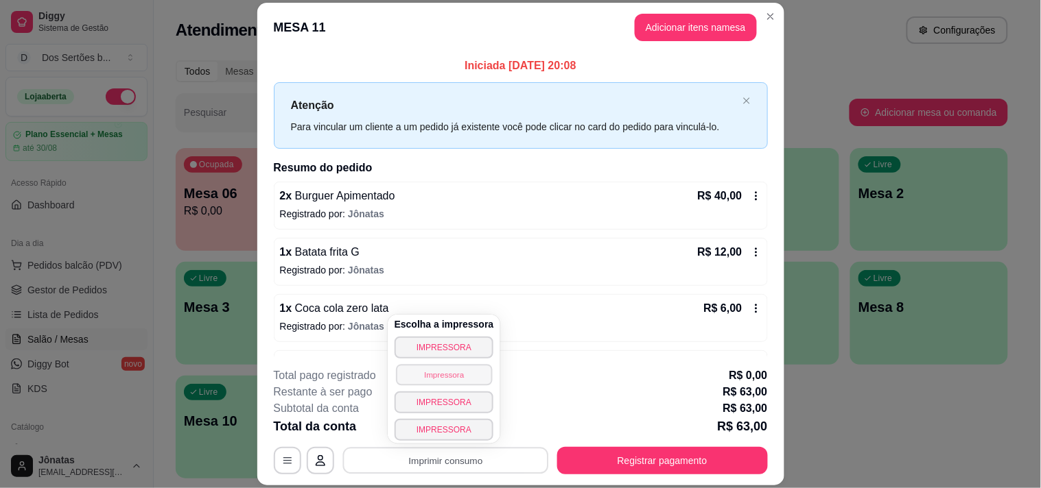
click at [428, 377] on button "Impressora" at bounding box center [444, 374] width 96 height 21
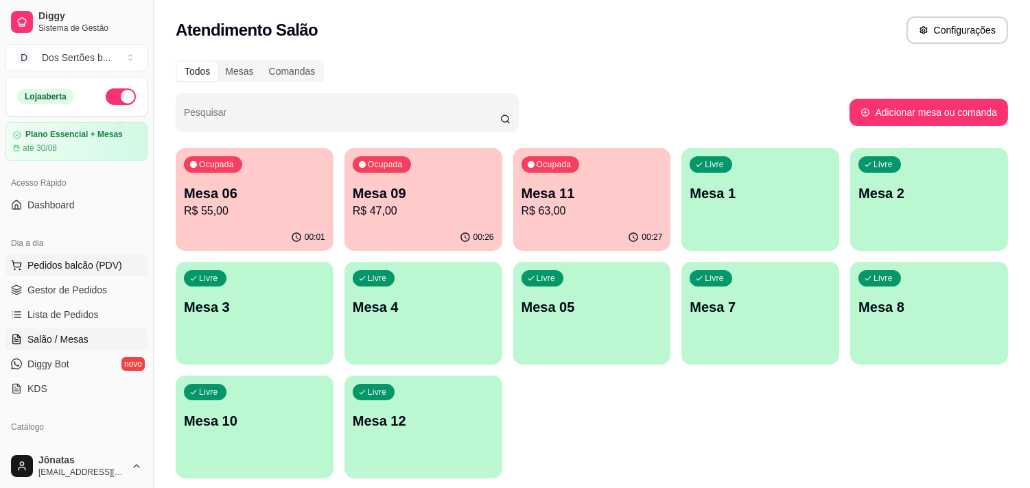
click at [45, 268] on span "Pedidos balcão (PDV)" at bounding box center [74, 266] width 95 height 14
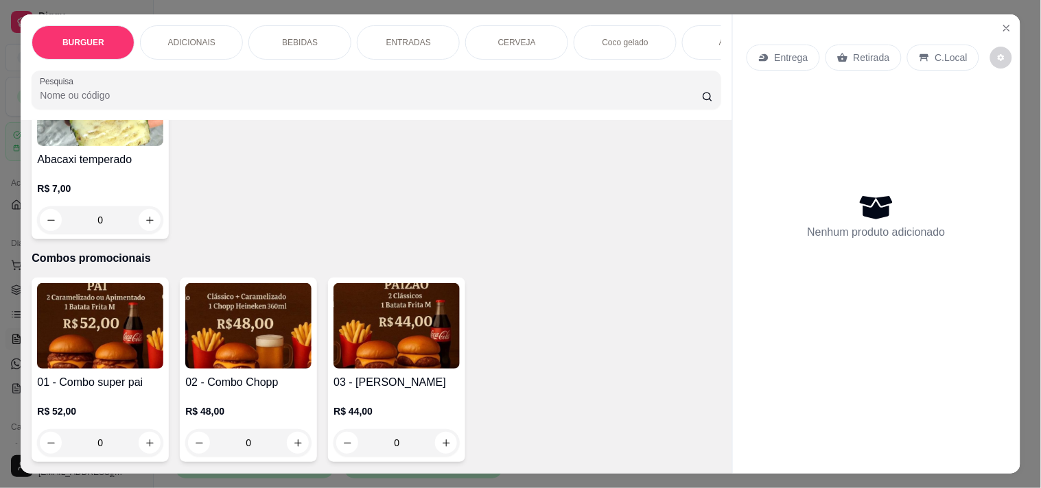
scroll to position [35, 0]
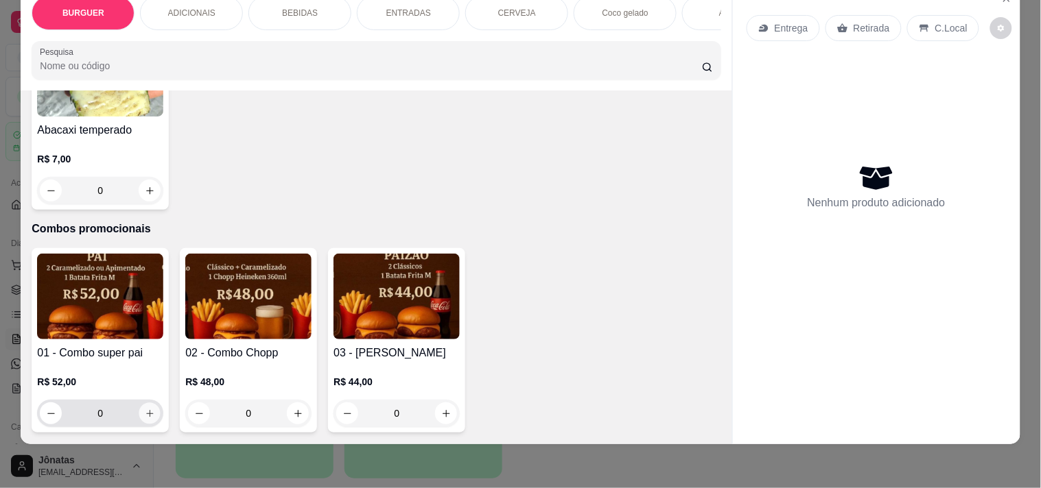
click at [145, 409] on icon "increase-product-quantity" at bounding box center [150, 414] width 10 height 10
type input "1"
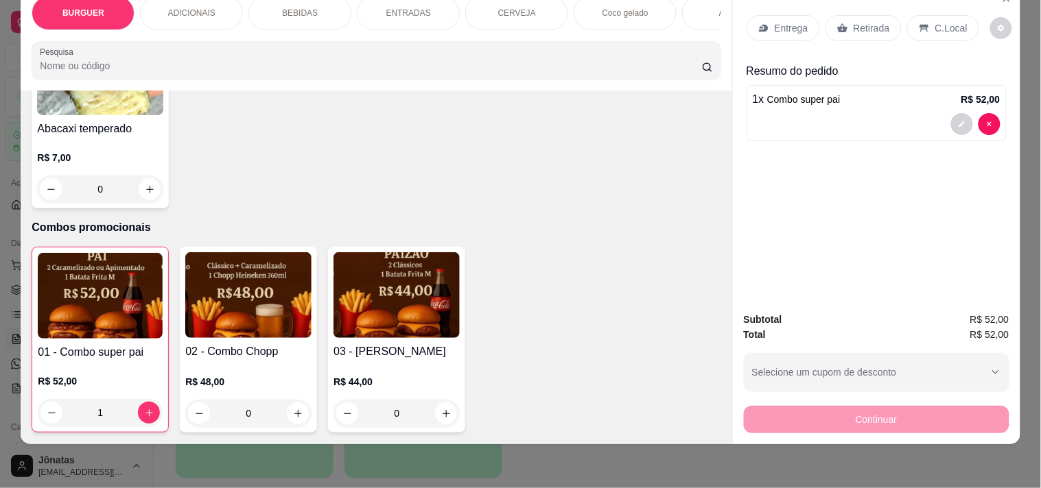
click at [837, 23] on icon at bounding box center [842, 28] width 11 height 11
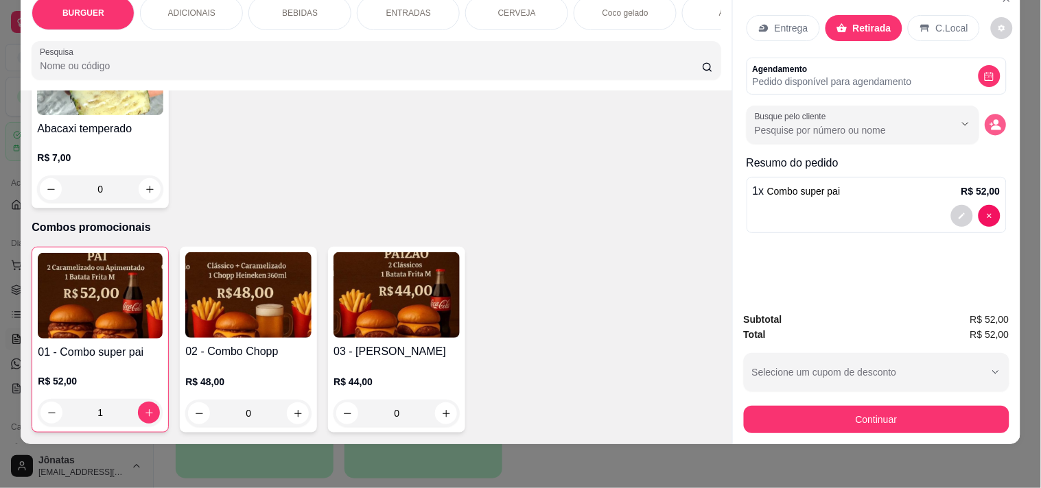
click at [926, 120] on circle "decrease-product-quantity" at bounding box center [995, 122] width 5 height 5
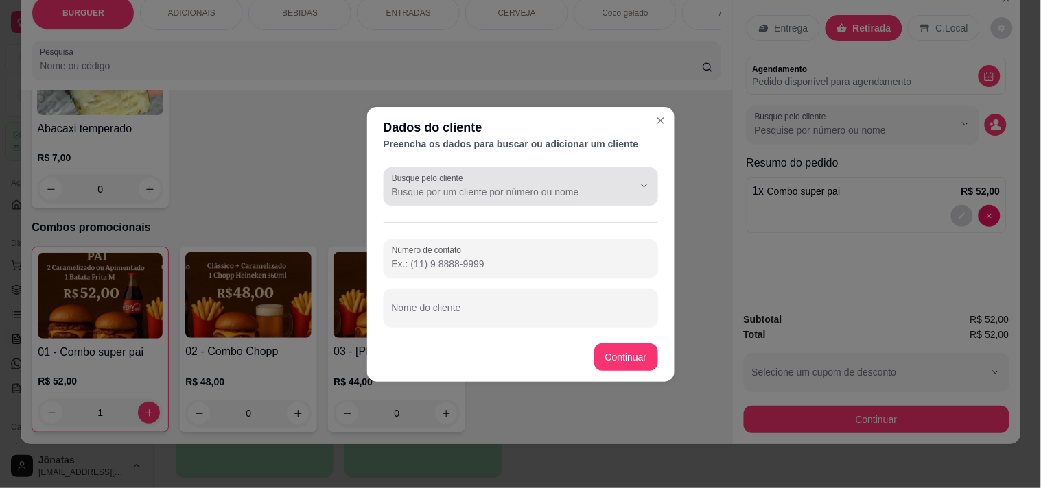
click at [436, 200] on div "Busque pelo cliente" at bounding box center [521, 186] width 274 height 38
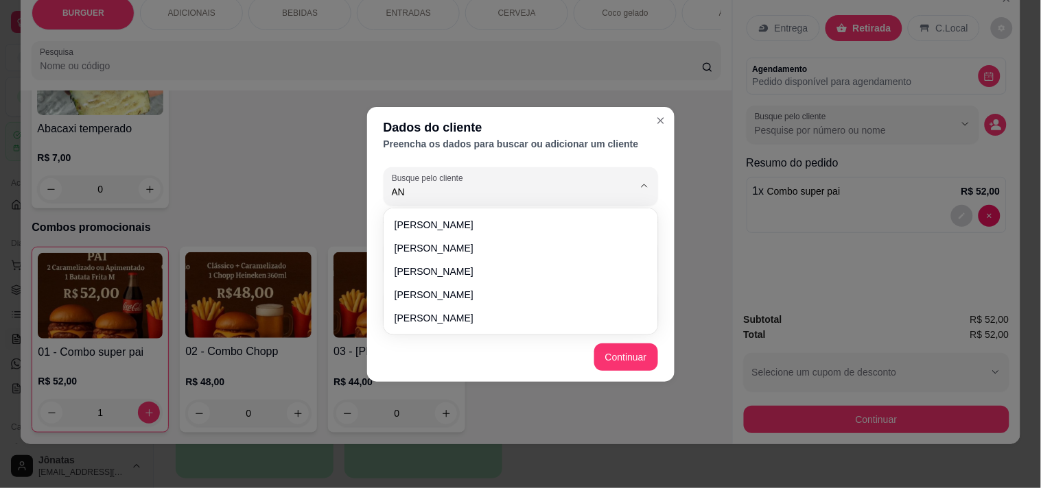
type input "A"
type input "N"
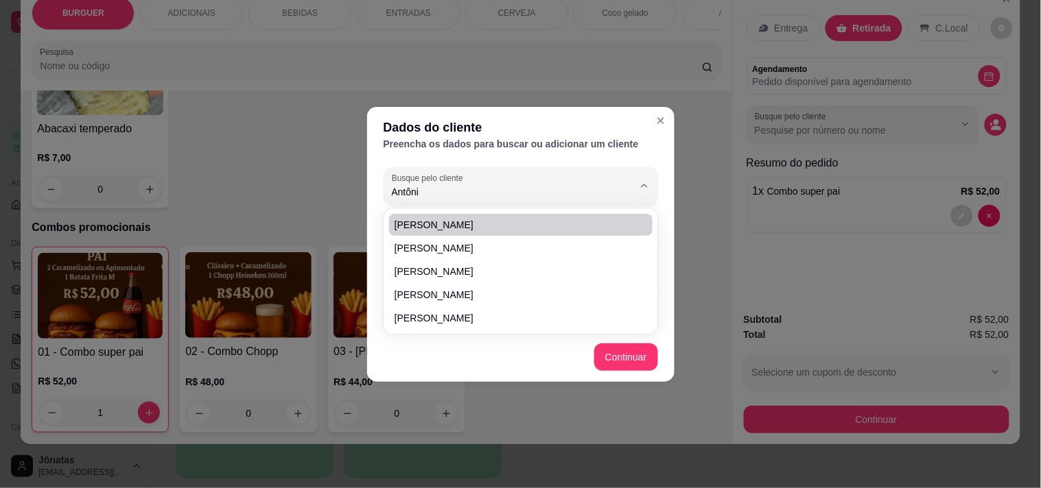
click at [458, 220] on span "[PERSON_NAME]" at bounding box center [513, 225] width 239 height 14
type input "[PERSON_NAME]"
type input "[PHONE_NUMBER]"
type input "[PERSON_NAME]"
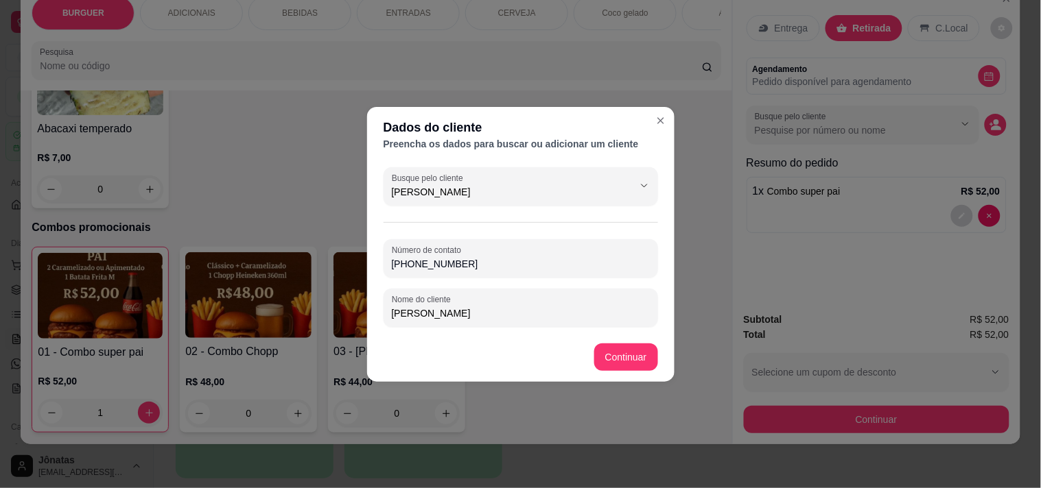
click at [455, 220] on div "Busque pelo cliente [PERSON_NAME] Número de contato [PHONE_NUMBER] Nome do clie…" at bounding box center [520, 247] width 307 height 171
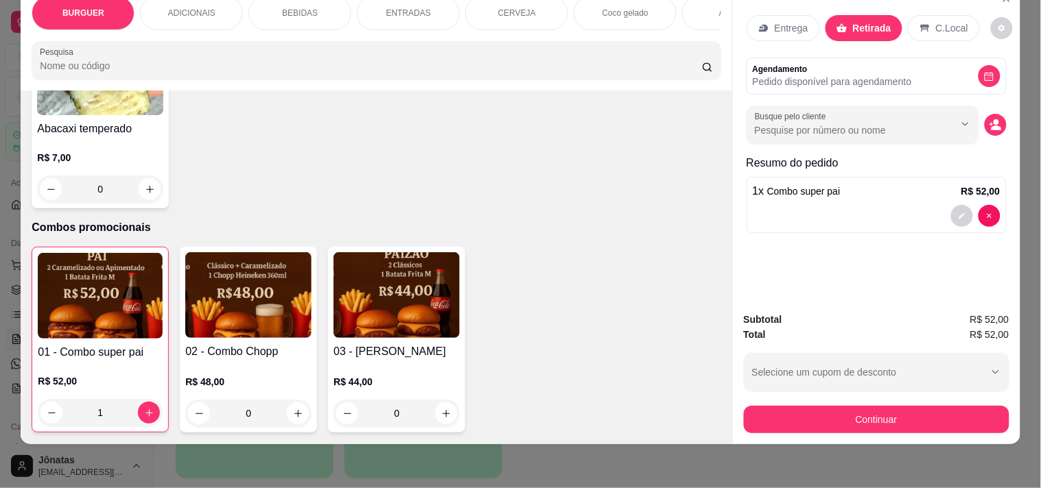
click at [853, 21] on p "Retirada" at bounding box center [872, 28] width 38 height 14
click at [926, 119] on icon "decrease-product-quantity" at bounding box center [995, 125] width 12 height 12
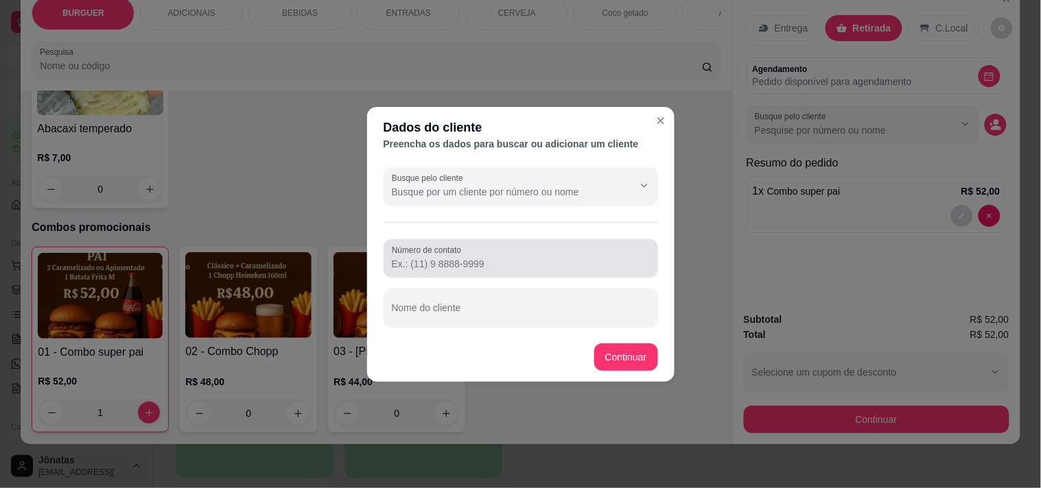
click at [434, 255] on label "Número de contato" at bounding box center [429, 250] width 74 height 12
click at [434, 257] on input "Número de contato" at bounding box center [521, 264] width 258 height 14
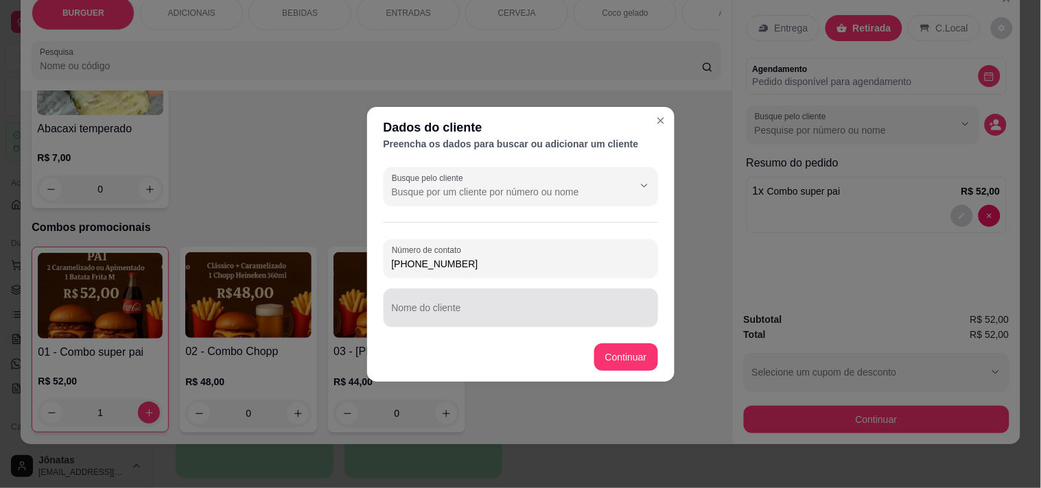
type input "[PHONE_NUMBER]"
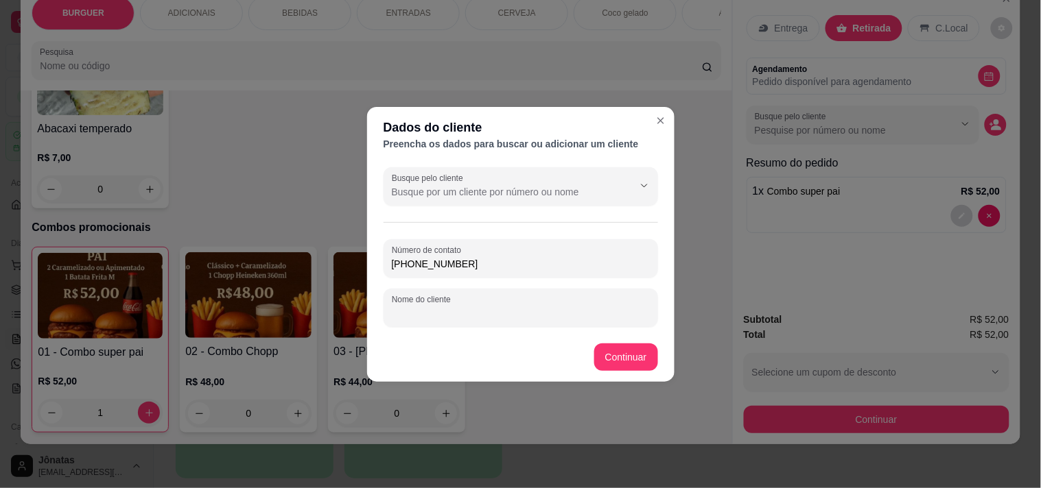
click at [410, 314] on input "Nome do cliente" at bounding box center [521, 314] width 258 height 14
type input "[PERSON_NAME]"
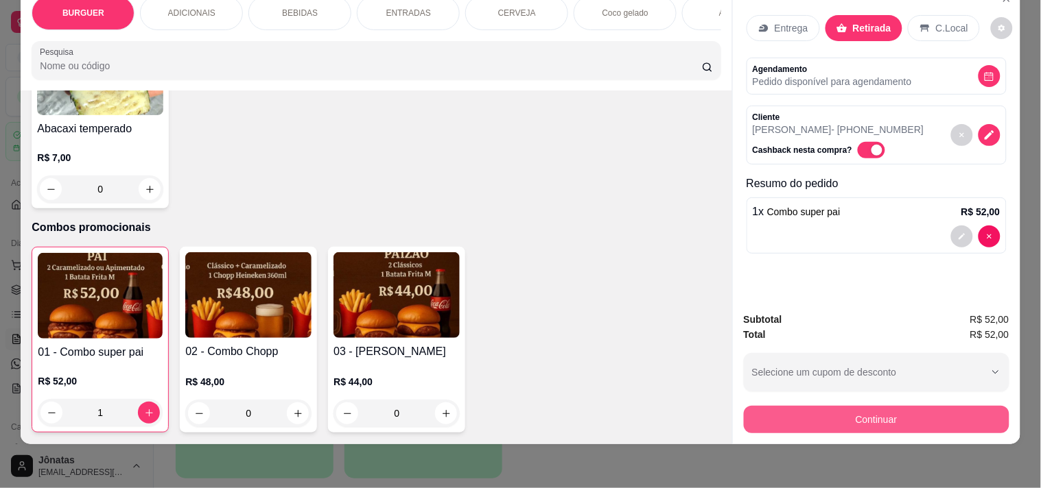
click at [792, 406] on button "Continuar" at bounding box center [877, 419] width 266 height 27
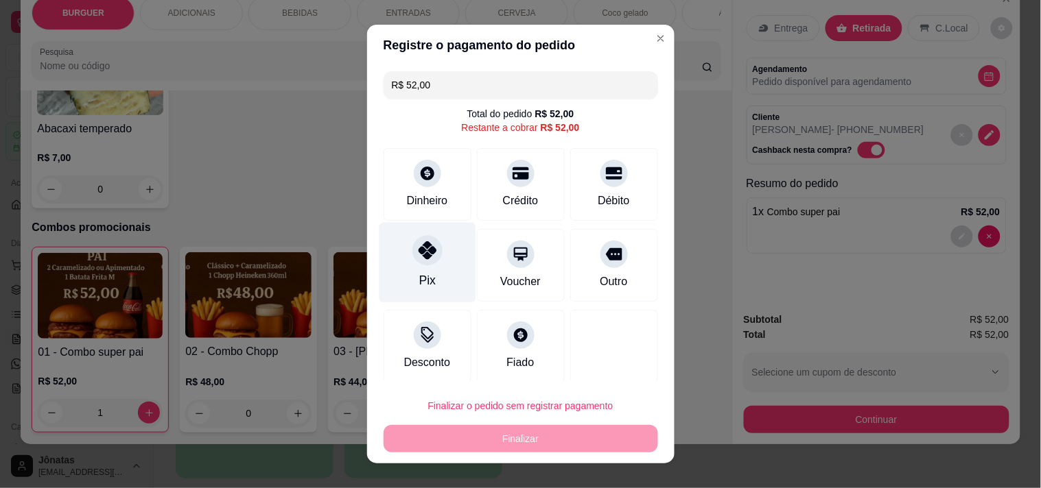
click at [396, 239] on div "Pix" at bounding box center [427, 262] width 97 height 80
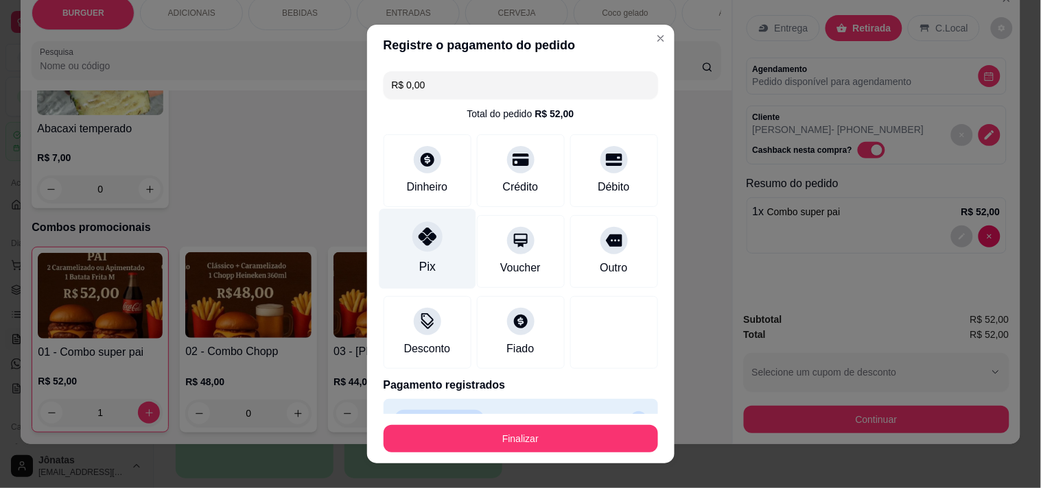
type input "R$ 0,00"
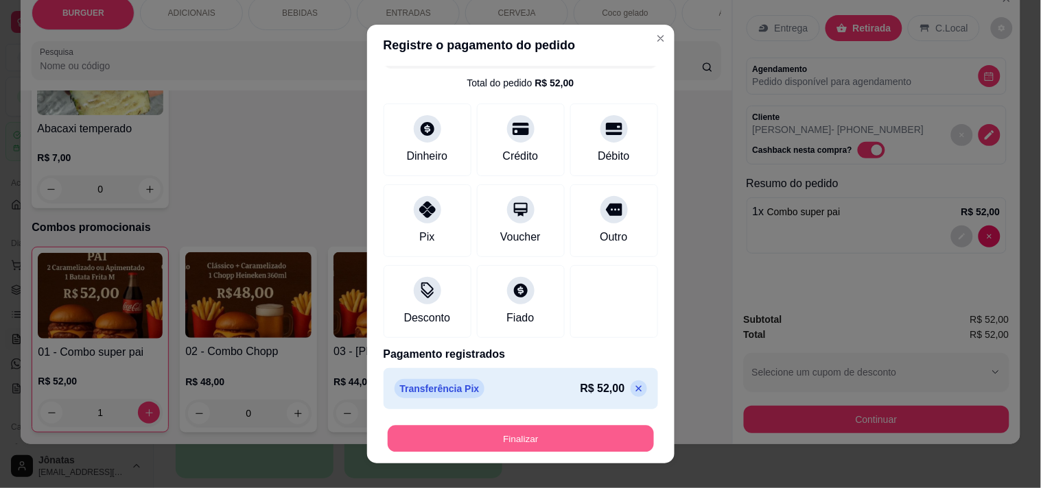
click at [462, 437] on button "Finalizar" at bounding box center [521, 439] width 266 height 27
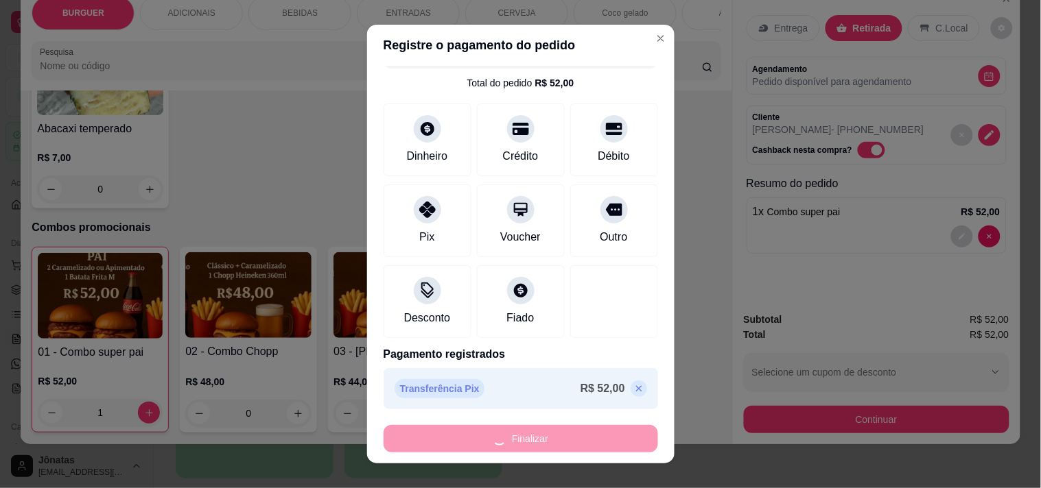
type input "0"
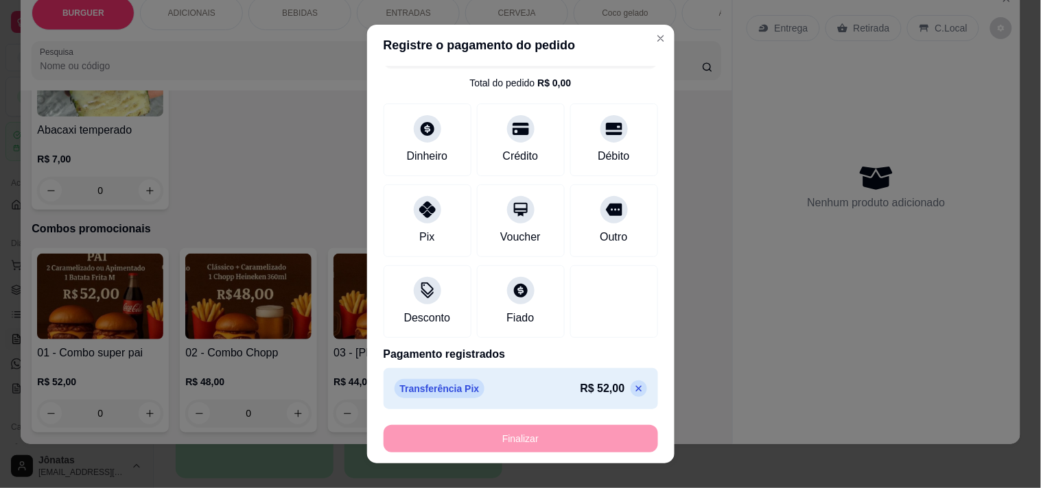
type input "-R$ 52,00"
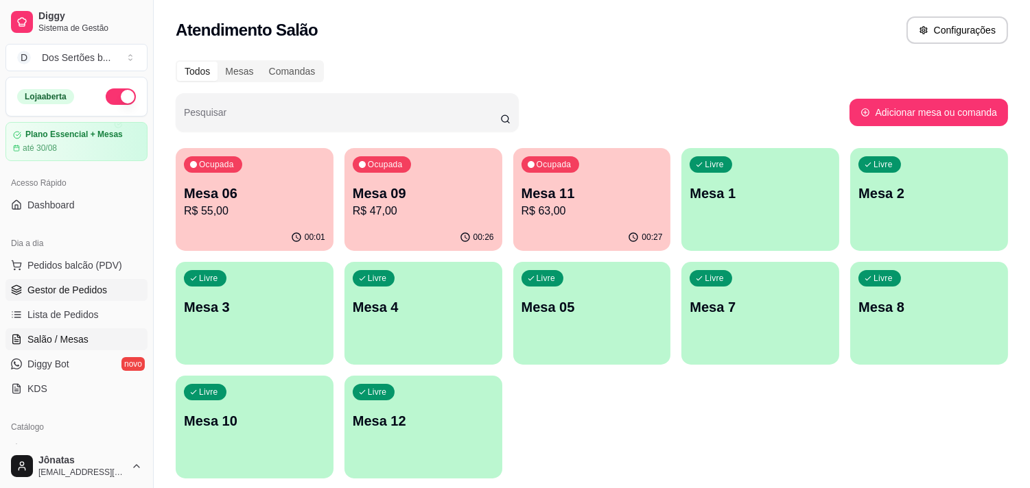
click at [106, 289] on link "Gestor de Pedidos" at bounding box center [76, 290] width 142 height 22
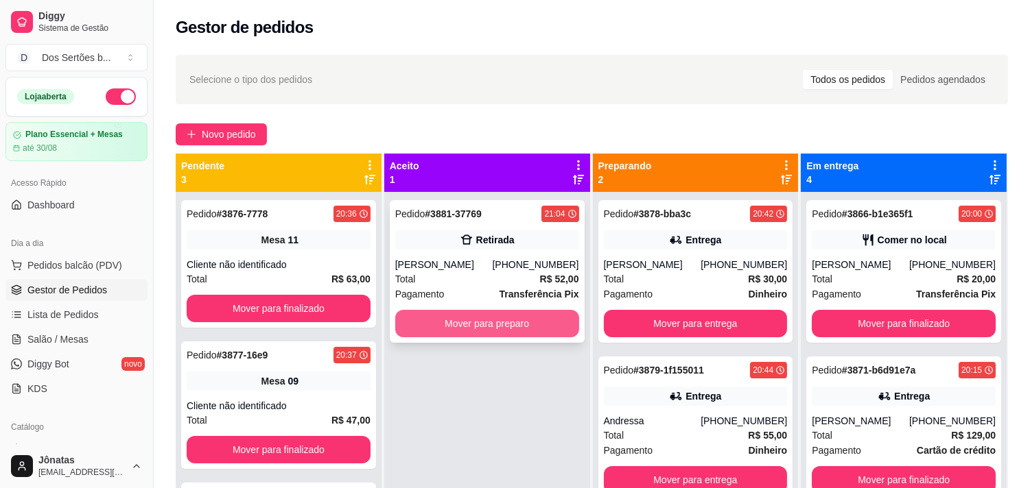
click at [462, 325] on button "Mover para preparo" at bounding box center [487, 323] width 184 height 27
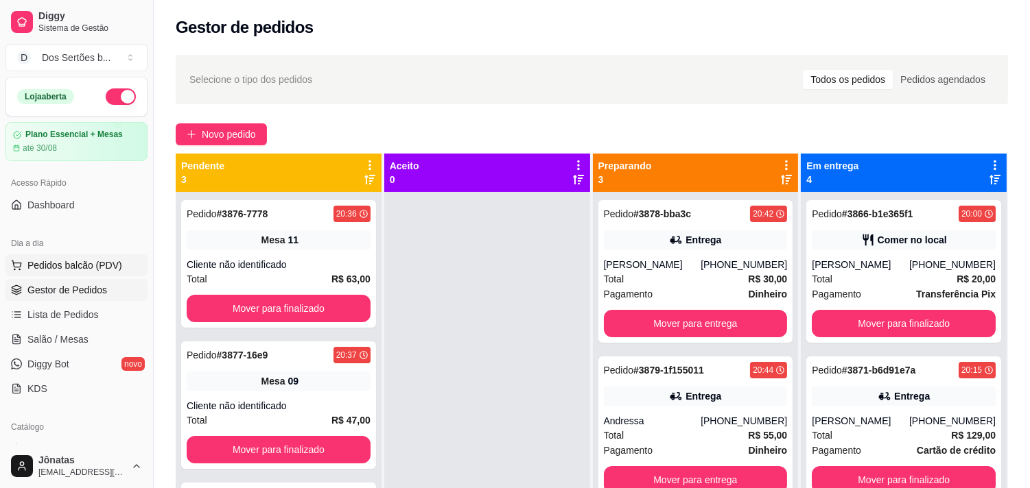
click at [30, 257] on button "Pedidos balcão (PDV)" at bounding box center [76, 266] width 142 height 22
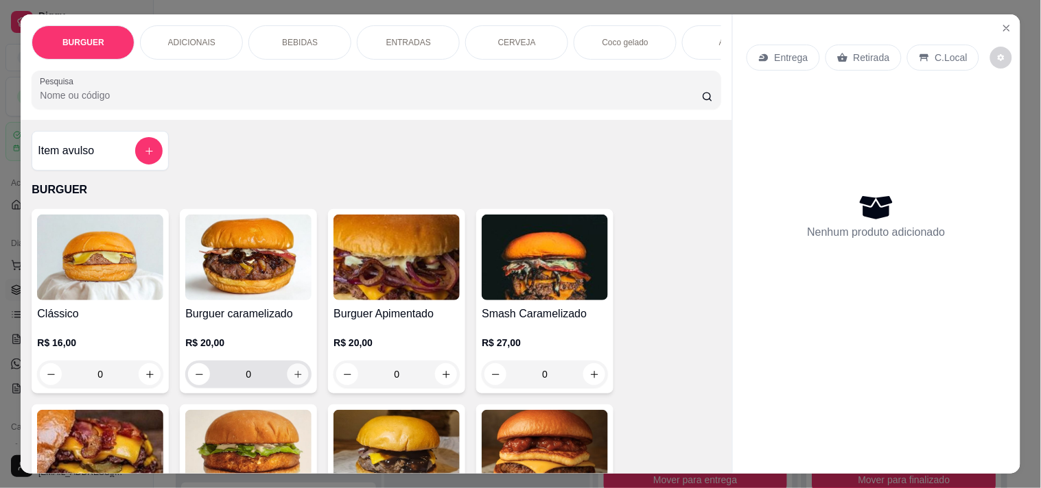
click at [291, 372] on button "increase-product-quantity" at bounding box center [297, 374] width 21 height 21
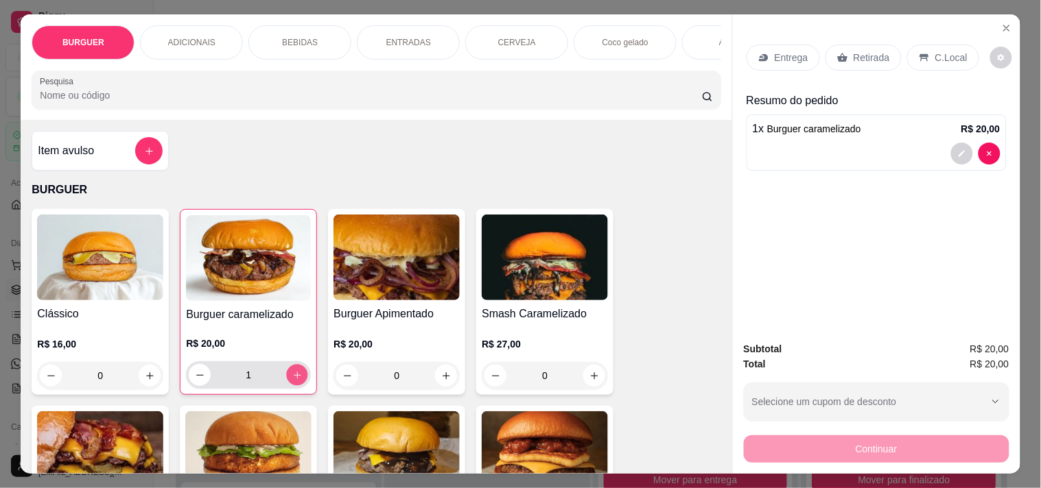
click at [291, 372] on button "increase-product-quantity" at bounding box center [297, 375] width 21 height 21
type input "2"
click at [776, 51] on p "Entrega" at bounding box center [792, 58] width 34 height 14
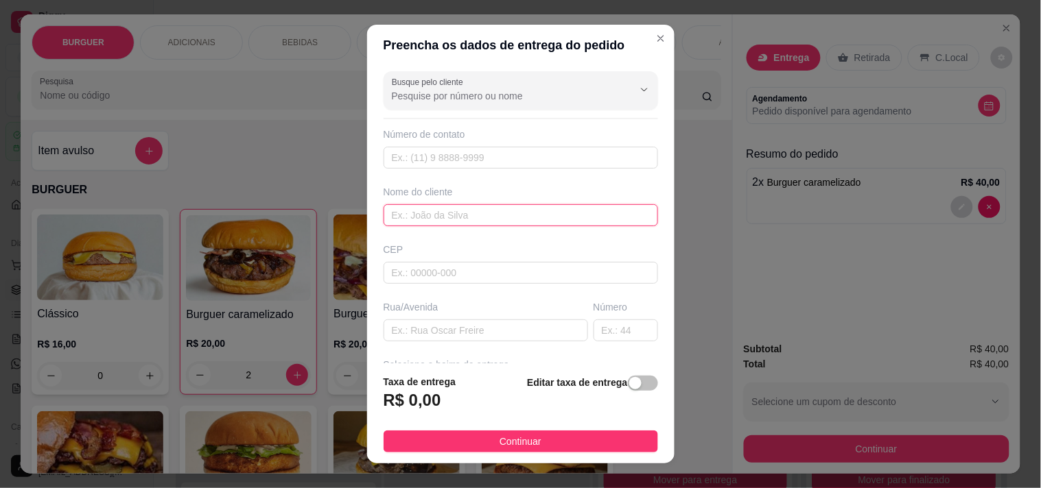
click at [461, 211] on input "text" at bounding box center [521, 215] width 274 height 22
type input "Thiago Mesquita"
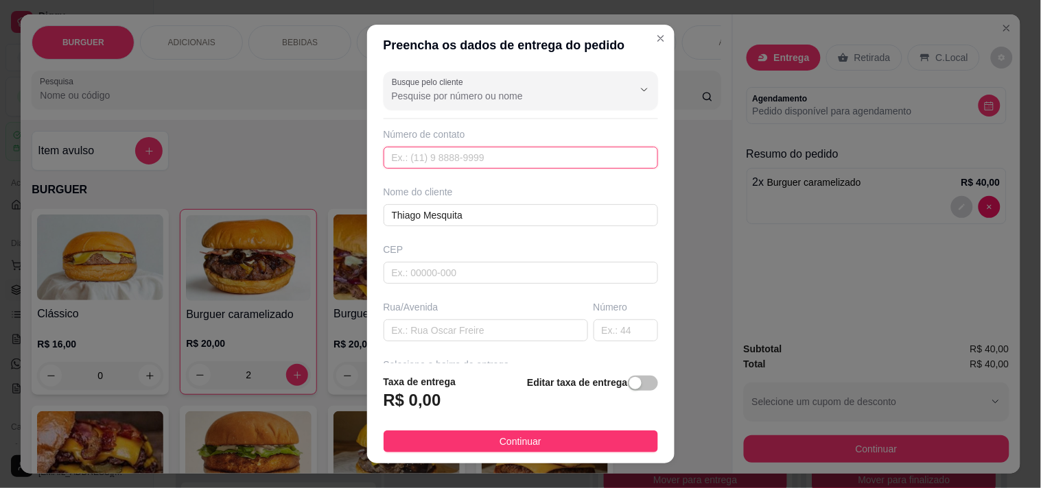
click at [414, 161] on input "text" at bounding box center [521, 158] width 274 height 22
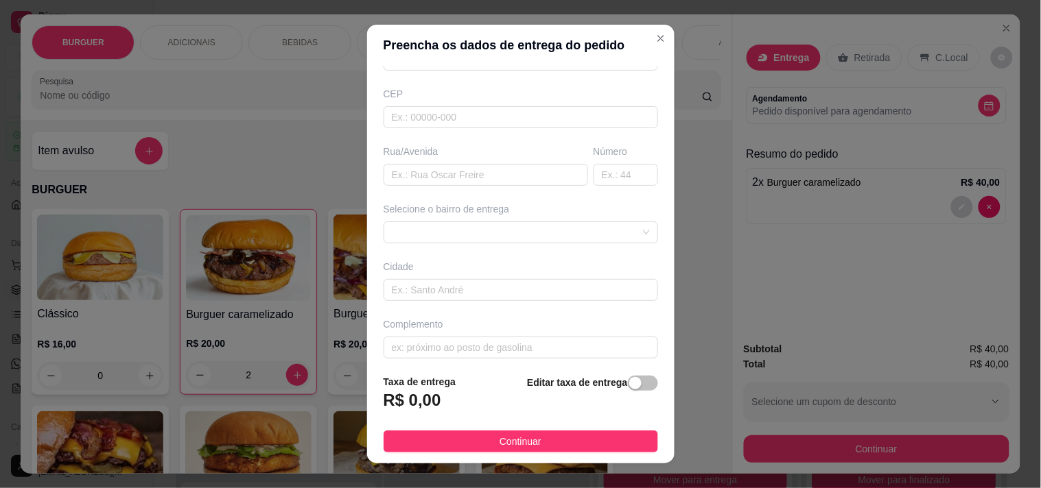
scroll to position [159, 0]
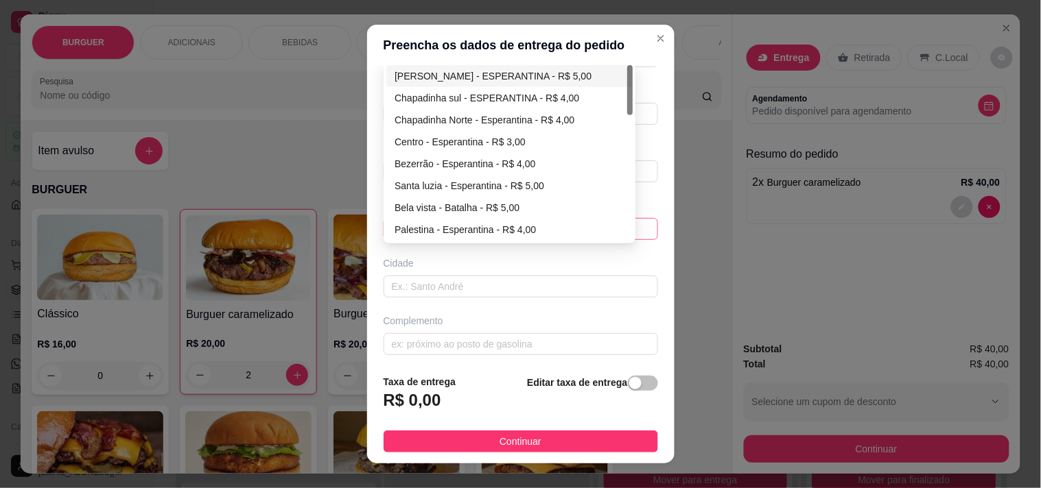
click at [400, 222] on div "67d0a9f2ac621123795caa57 67d0aa4c10a7c36e1d729bd0 [PERSON_NAME] - ESPERANTINA -…" at bounding box center [521, 229] width 274 height 22
type input "[PHONE_NUMBER]"
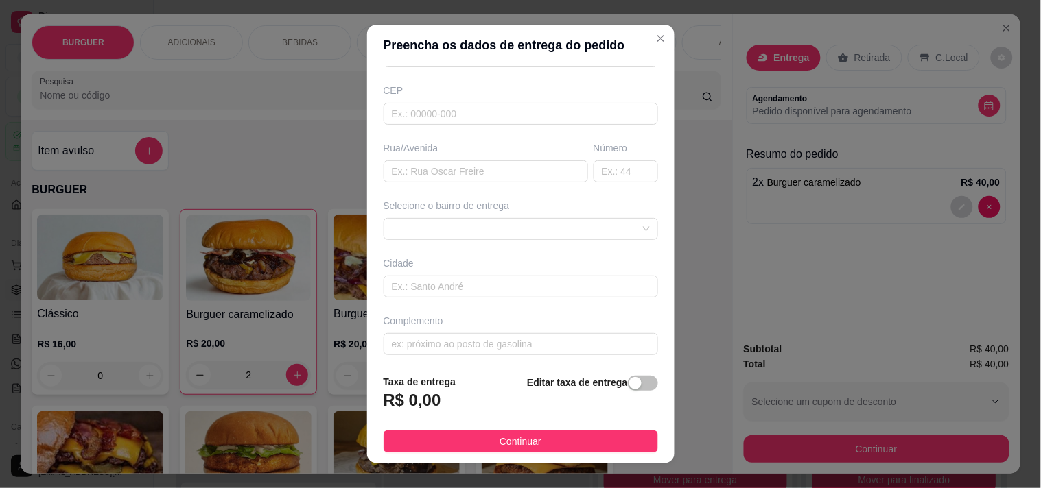
click at [530, 264] on div "Cidade" at bounding box center [521, 264] width 274 height 14
click at [392, 173] on input "text" at bounding box center [486, 172] width 204 height 22
type input "Rua [PERSON_NAME]"
click at [593, 170] on input "text" at bounding box center [625, 172] width 64 height 22
click at [422, 224] on div "67d0abe110a7c36e1d729bdf 67d0ac0010a7c36e1d729be2 67d0ac2110a7c36e1d729be5 [PER…" at bounding box center [521, 229] width 274 height 22
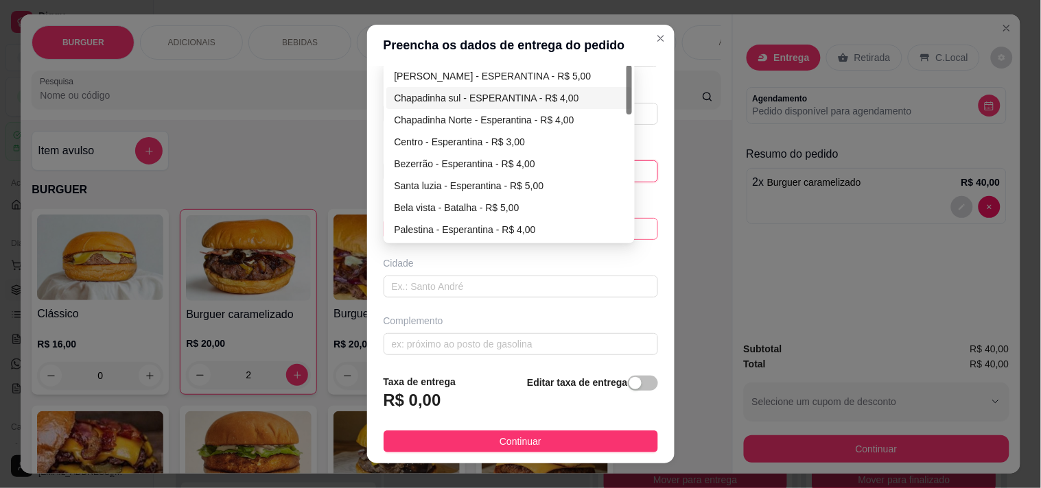
type input "872"
click at [419, 99] on div "Chapadinha sul - ESPERANTINA - R$ 4,00" at bounding box center [509, 98] width 230 height 15
type input "ESPERANTINA"
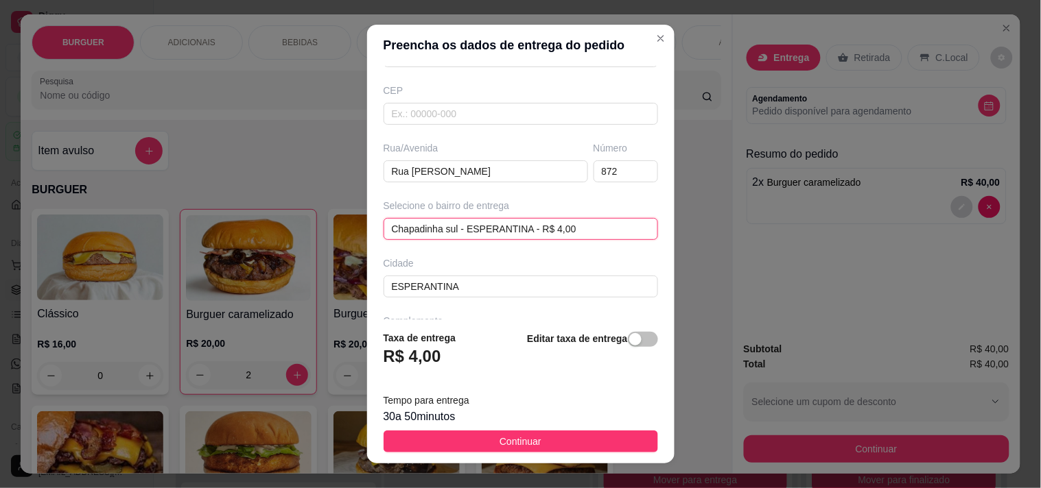
scroll to position [209, 0]
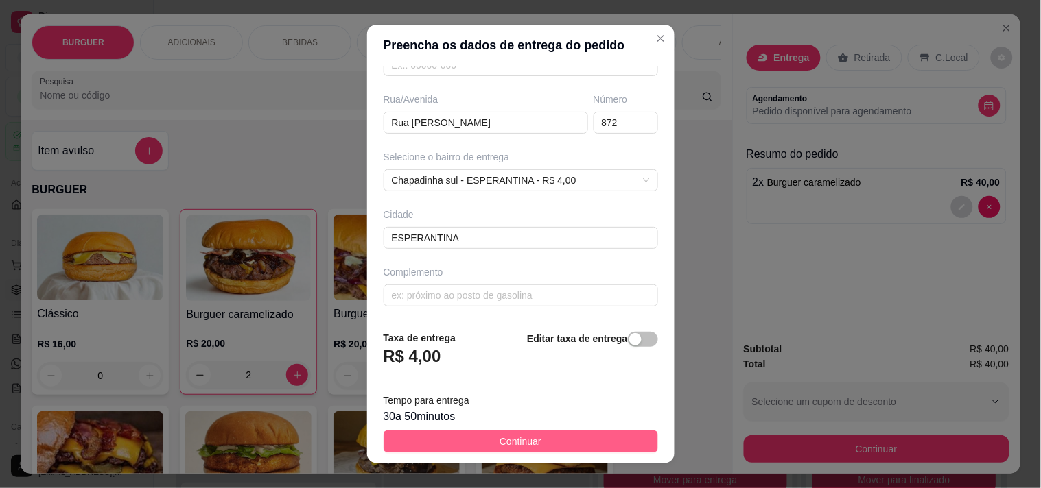
click at [553, 431] on button "Continuar" at bounding box center [521, 442] width 274 height 22
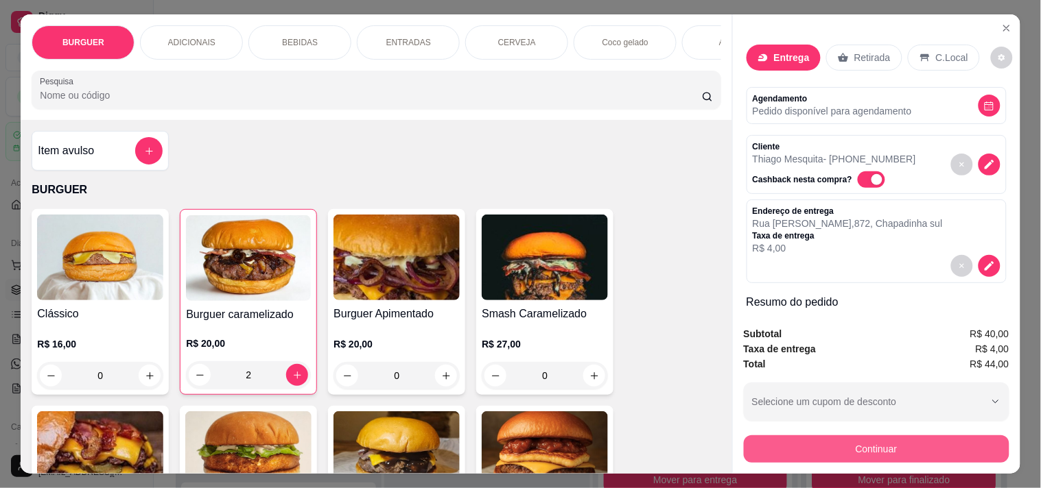
click at [821, 439] on button "Continuar" at bounding box center [877, 449] width 266 height 27
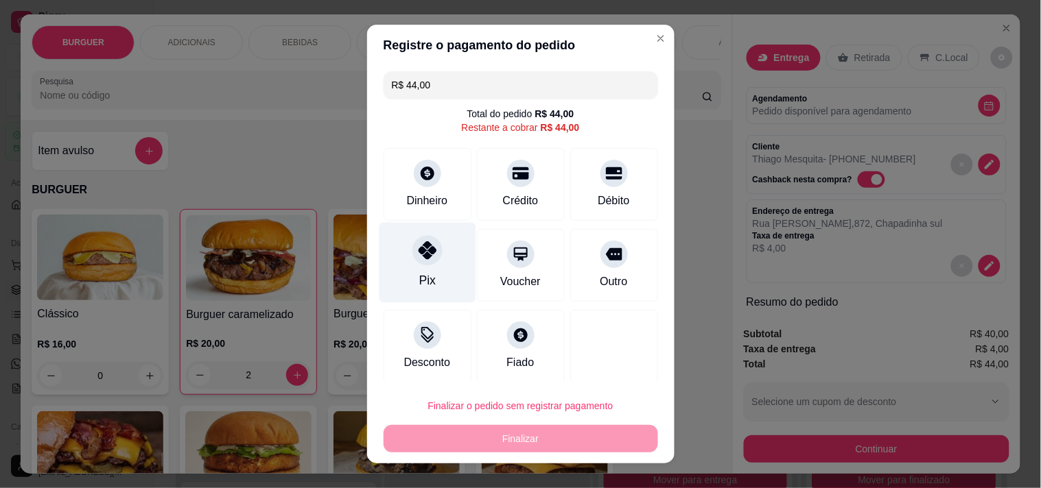
click at [438, 263] on div "Pix" at bounding box center [427, 262] width 97 height 80
type input "R$ 0,00"
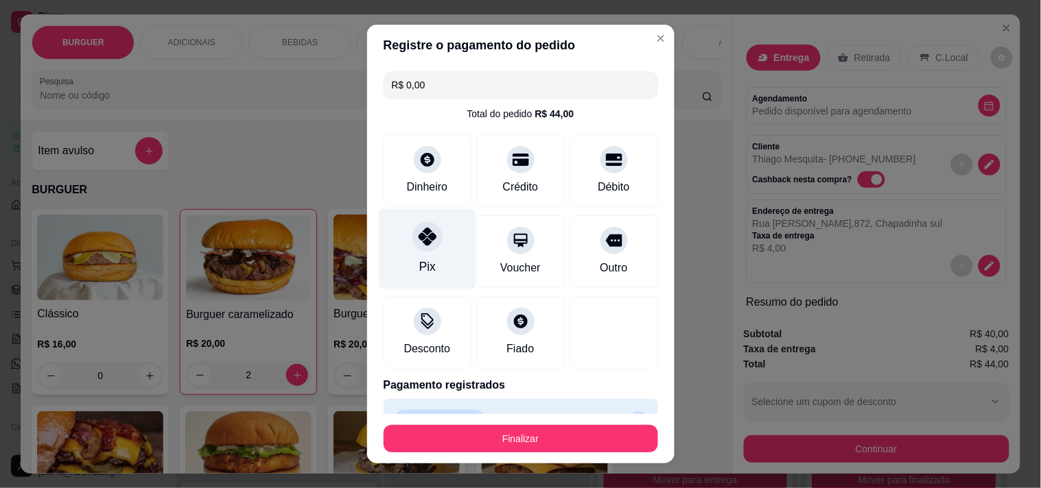
scroll to position [31, 0]
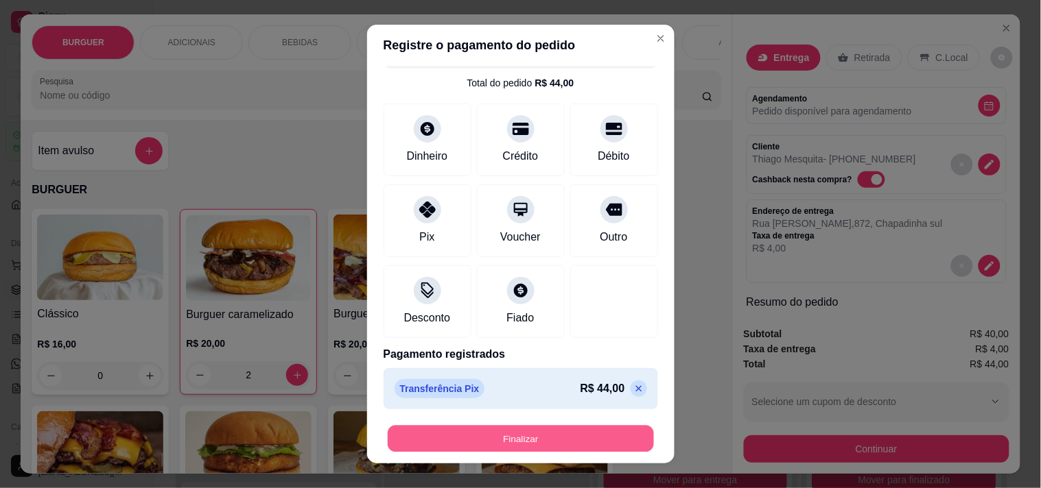
click at [403, 437] on button "Finalizar" at bounding box center [521, 439] width 266 height 27
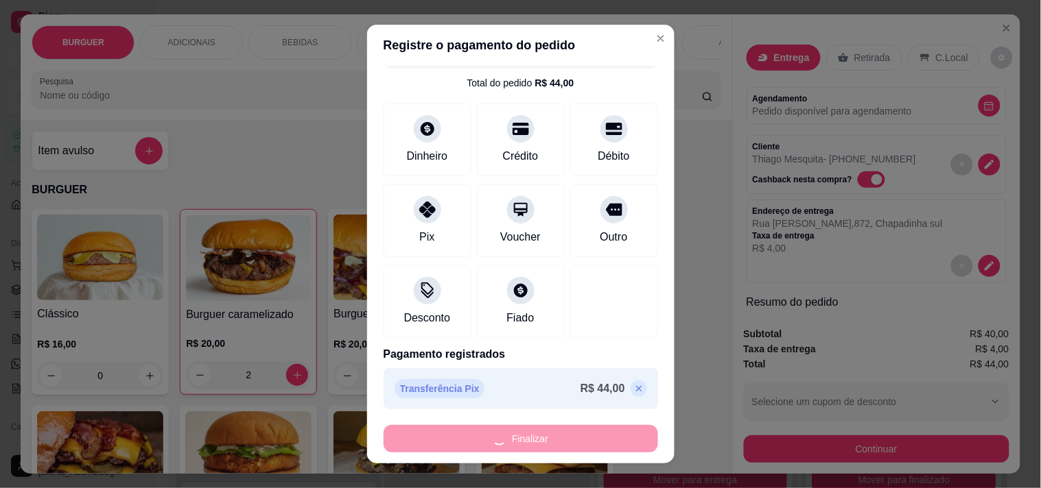
type input "0"
type input "-R$ 44,00"
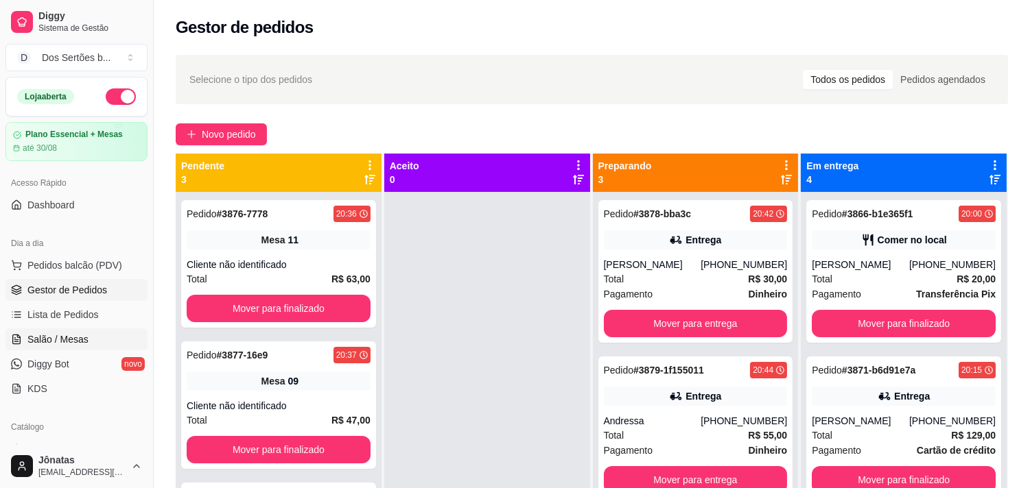
click at [83, 338] on span "Salão / Mesas" at bounding box center [57, 340] width 61 height 14
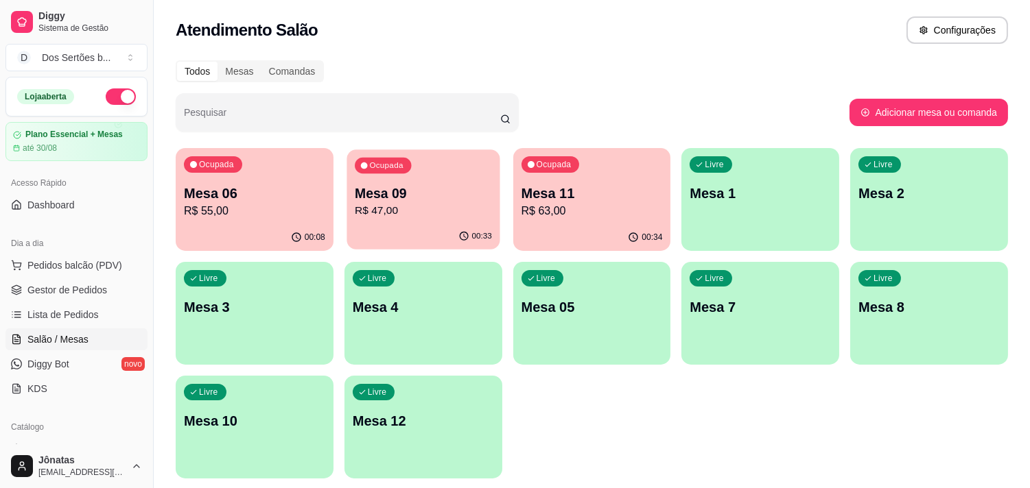
click at [449, 217] on p "R$ 47,00" at bounding box center [423, 211] width 137 height 16
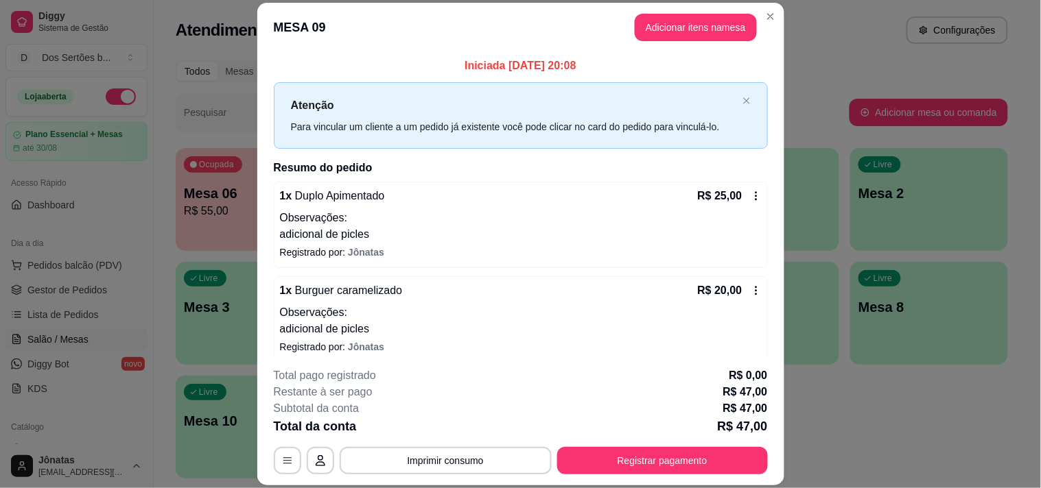
scroll to position [67, 0]
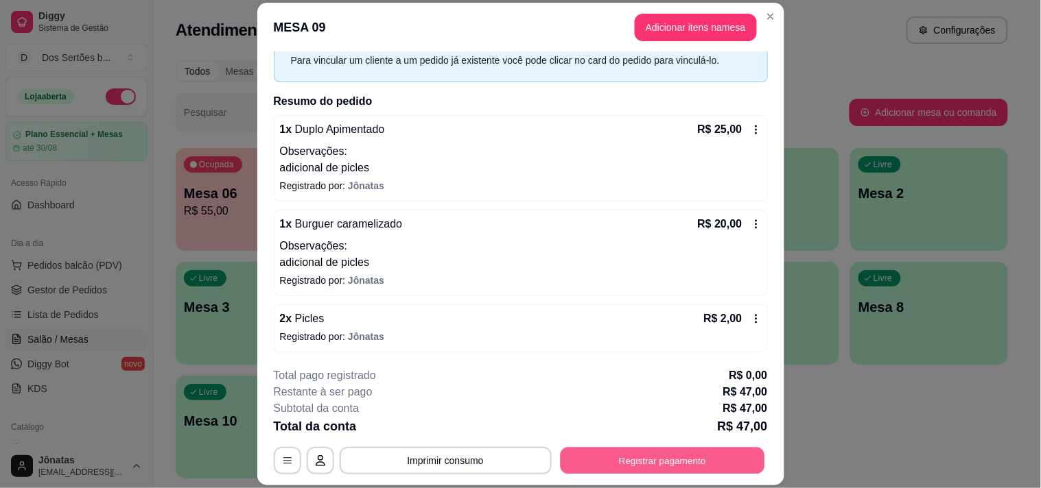
click at [599, 439] on button "Registrar pagamento" at bounding box center [662, 461] width 204 height 27
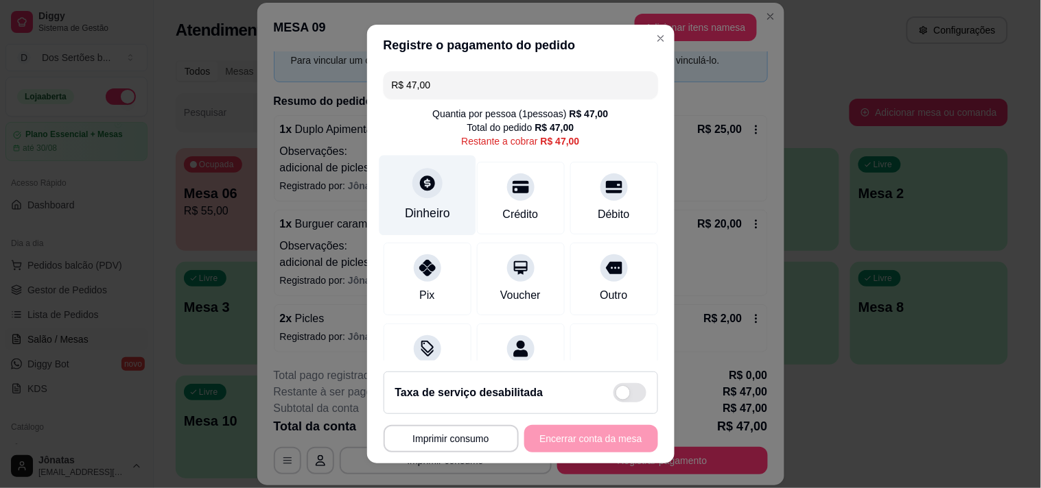
click at [405, 209] on div "Dinheiro" at bounding box center [427, 213] width 45 height 18
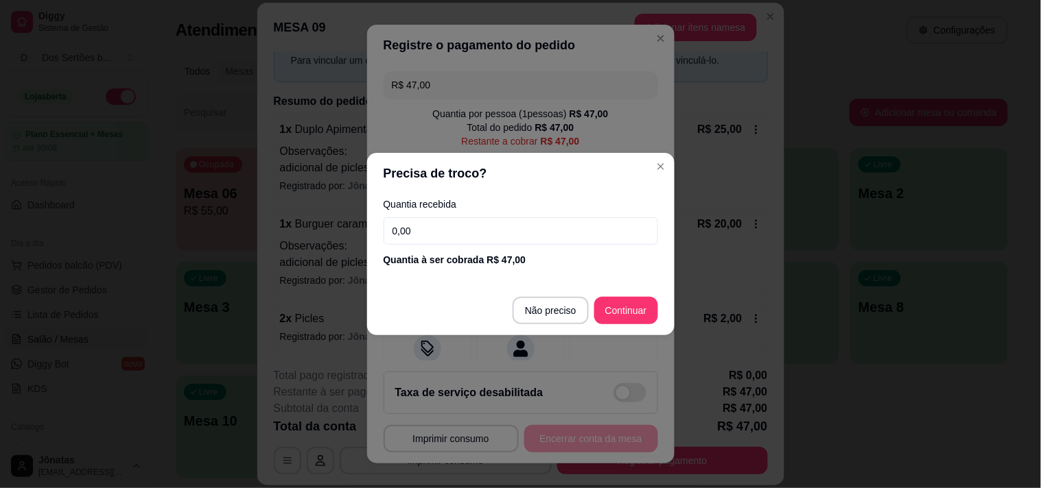
click at [419, 220] on input "0,00" at bounding box center [521, 230] width 274 height 27
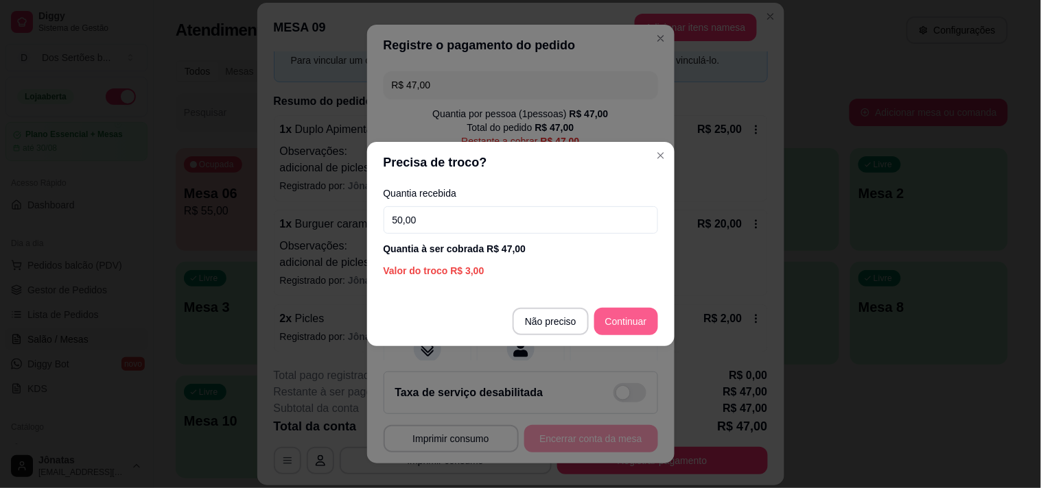
type input "50,00"
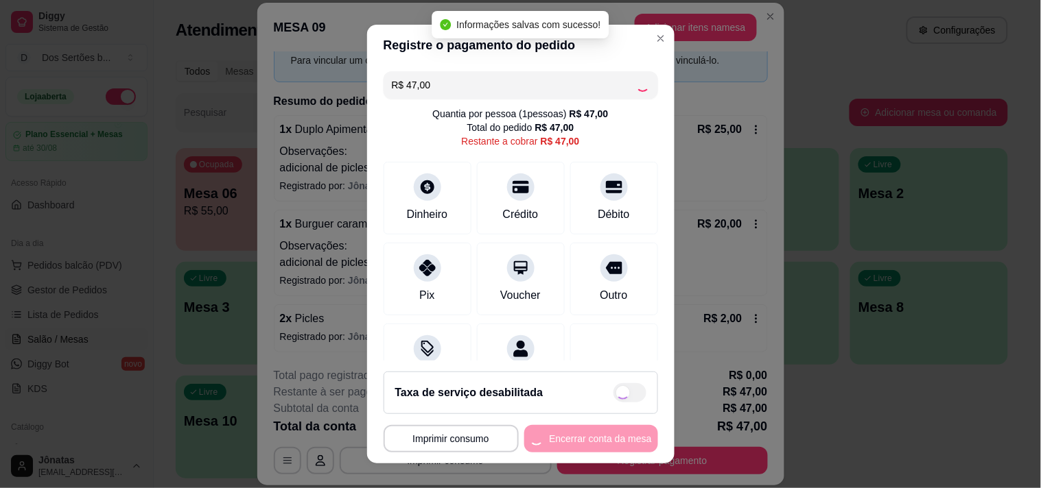
type input "R$ 0,00"
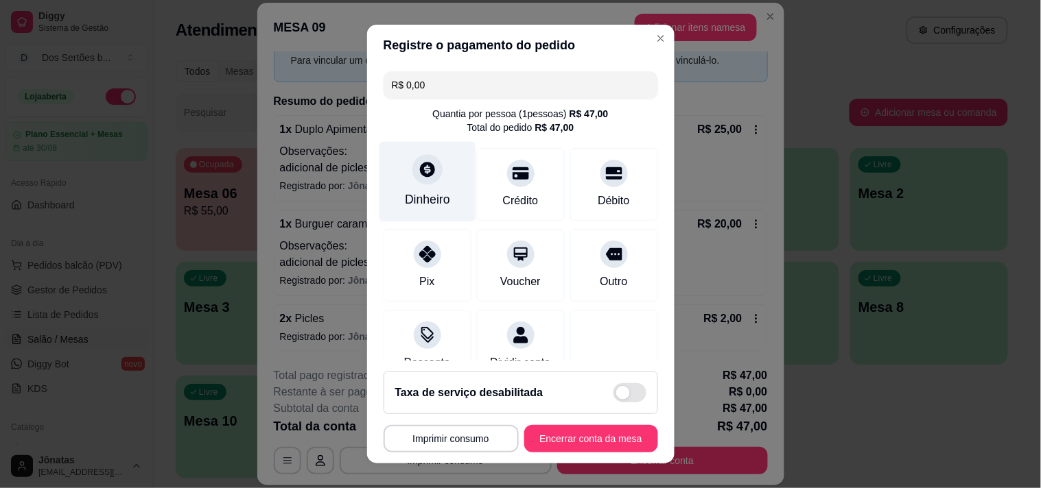
click at [441, 163] on div "Dinheiro" at bounding box center [427, 181] width 97 height 80
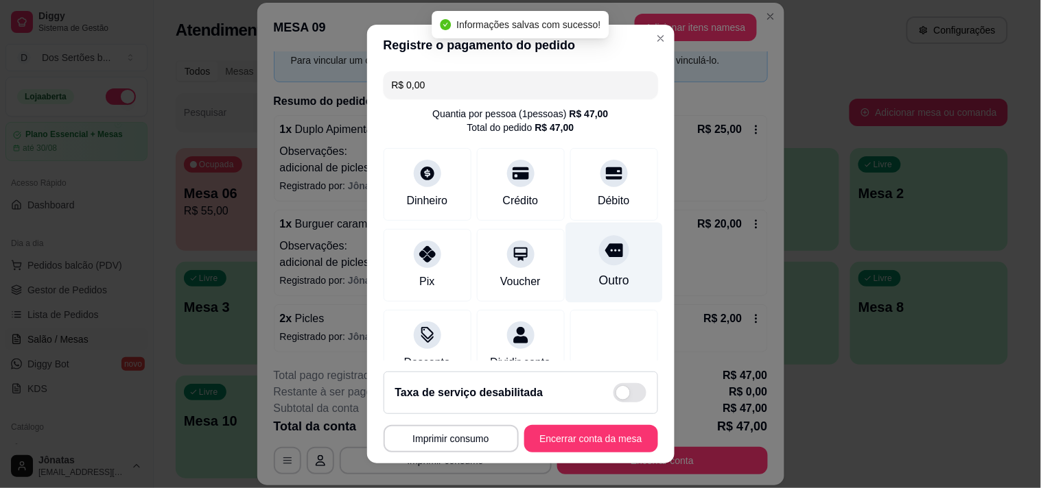
scroll to position [115, 0]
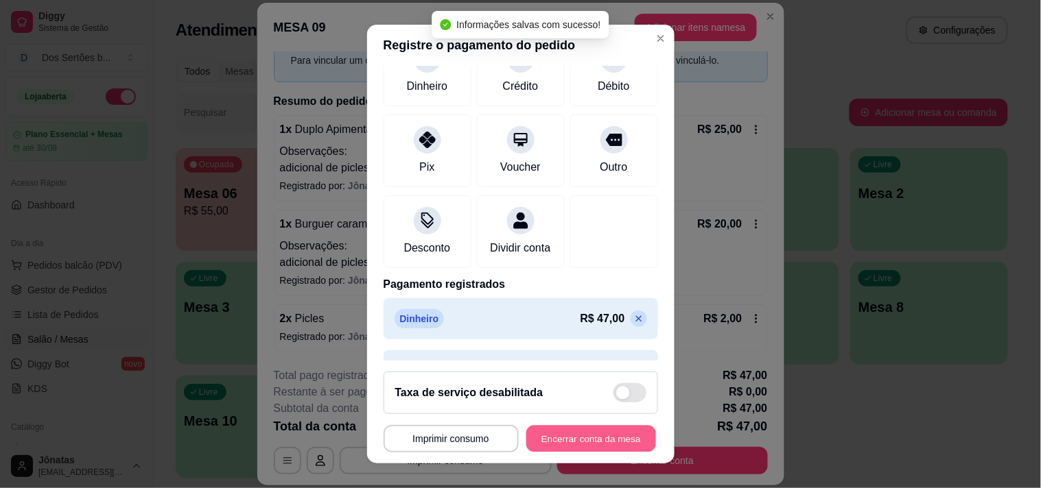
click at [559, 434] on button "Encerrar conta da mesa" at bounding box center [591, 439] width 130 height 27
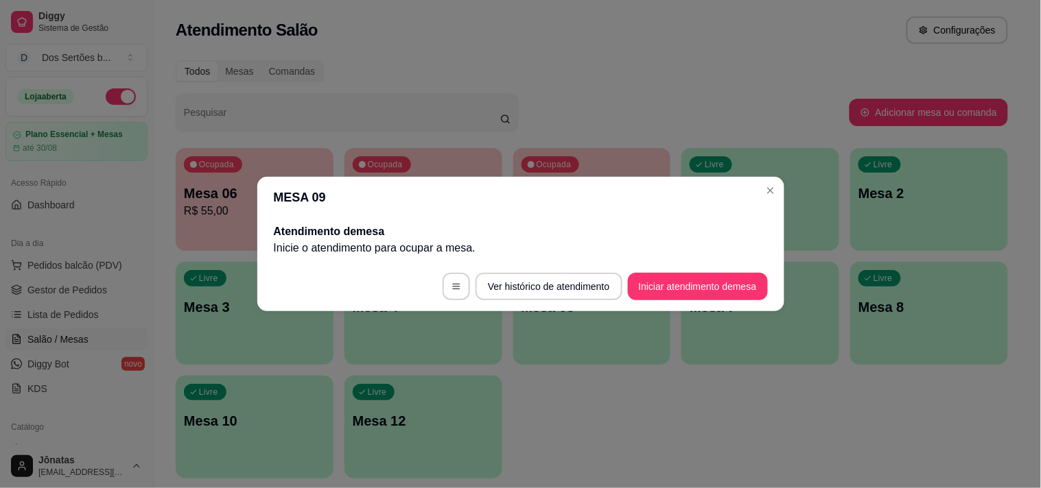
scroll to position [0, 0]
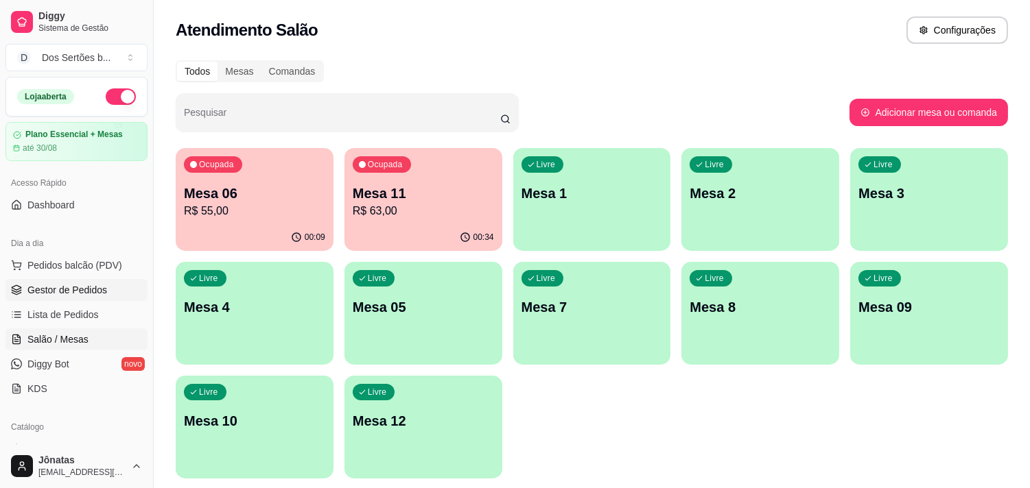
click at [47, 291] on span "Gestor de Pedidos" at bounding box center [67, 290] width 80 height 14
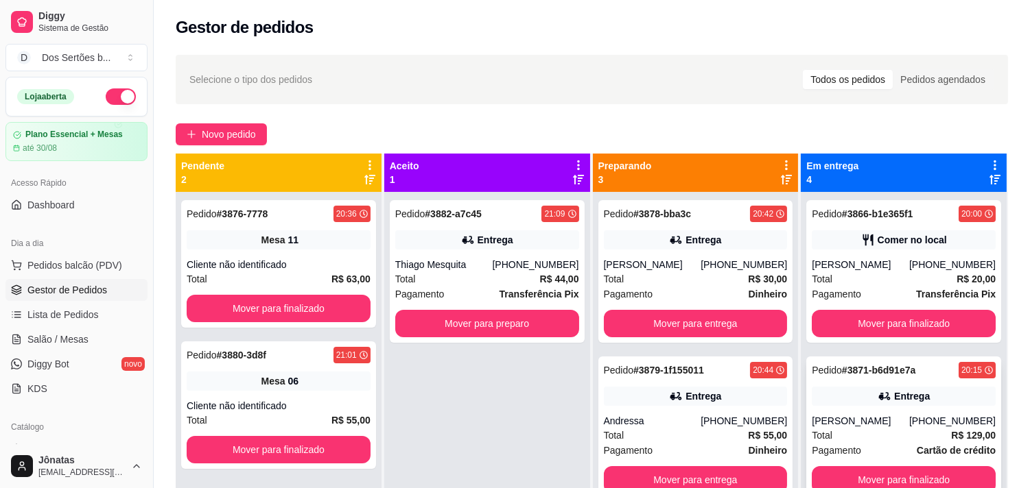
click at [870, 361] on div "Pedido # 3871-b6d91e7a 20:15 Entrega [PERSON_NAME] [PHONE_NUMBER] Total R$ 129,…" at bounding box center [903, 428] width 195 height 143
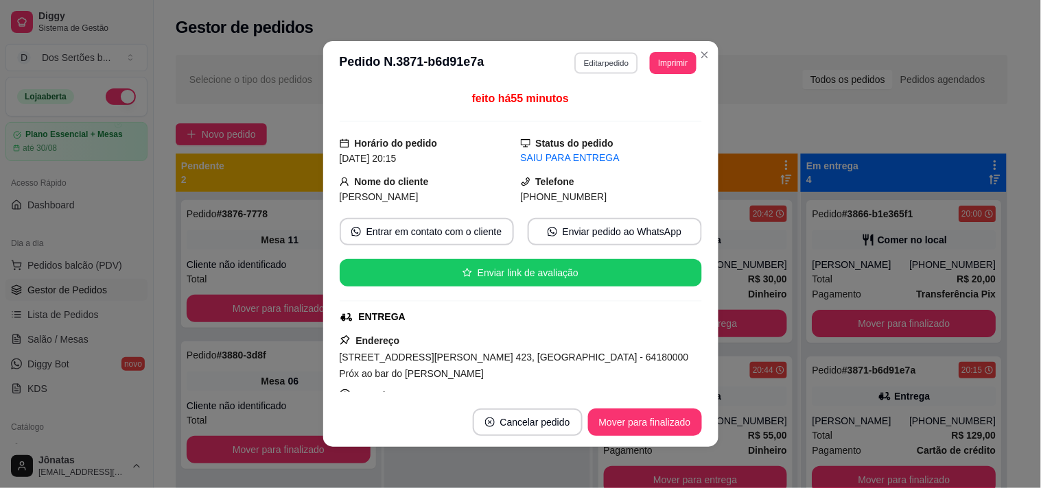
click at [591, 64] on button "Editar pedido" at bounding box center [606, 62] width 64 height 21
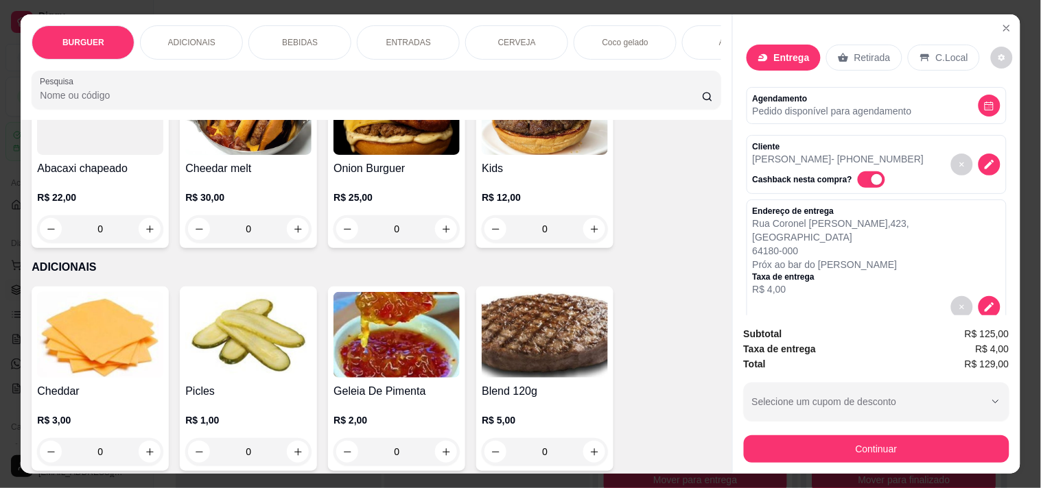
scroll to position [713, 0]
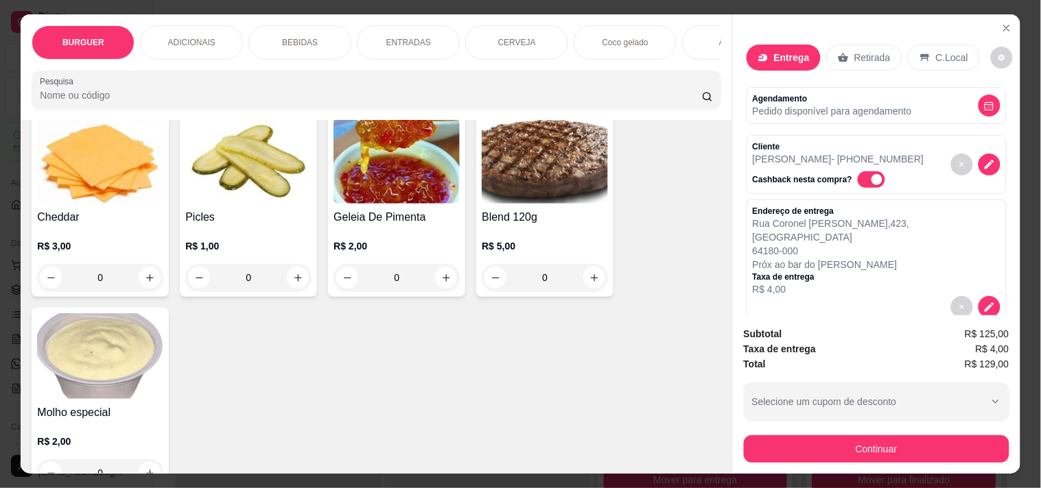
click at [316, 40] on div "BEBIDAS" at bounding box center [299, 42] width 103 height 34
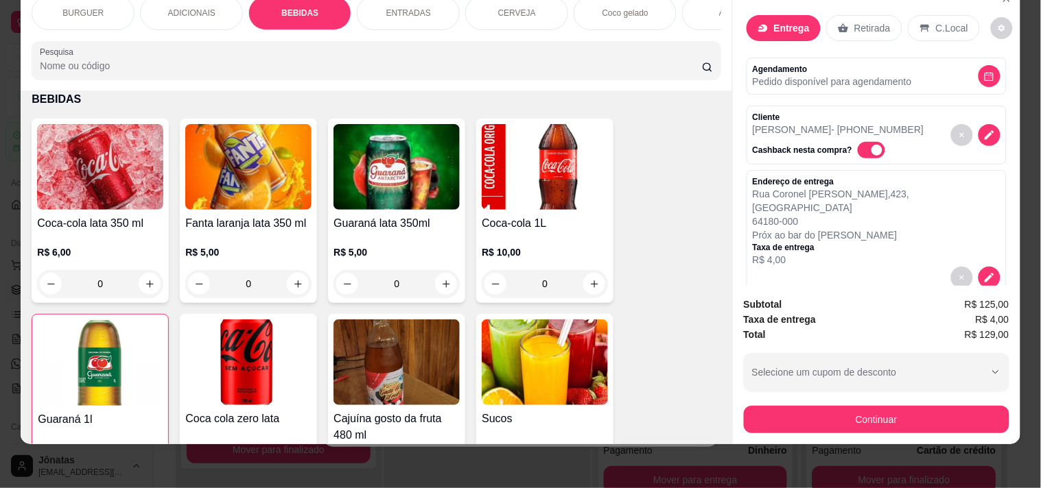
scroll to position [1272, 0]
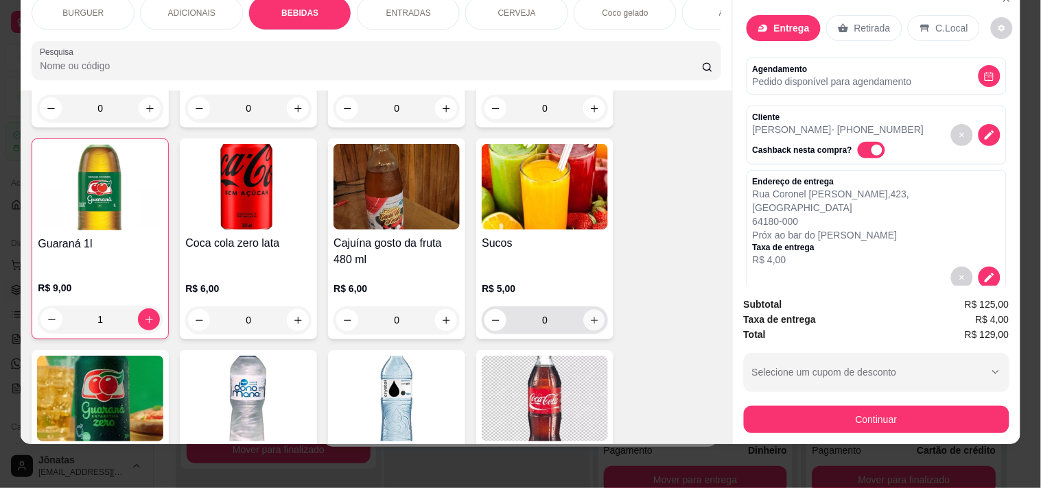
click at [589, 317] on icon "increase-product-quantity" at bounding box center [594, 321] width 10 height 10
type input "1"
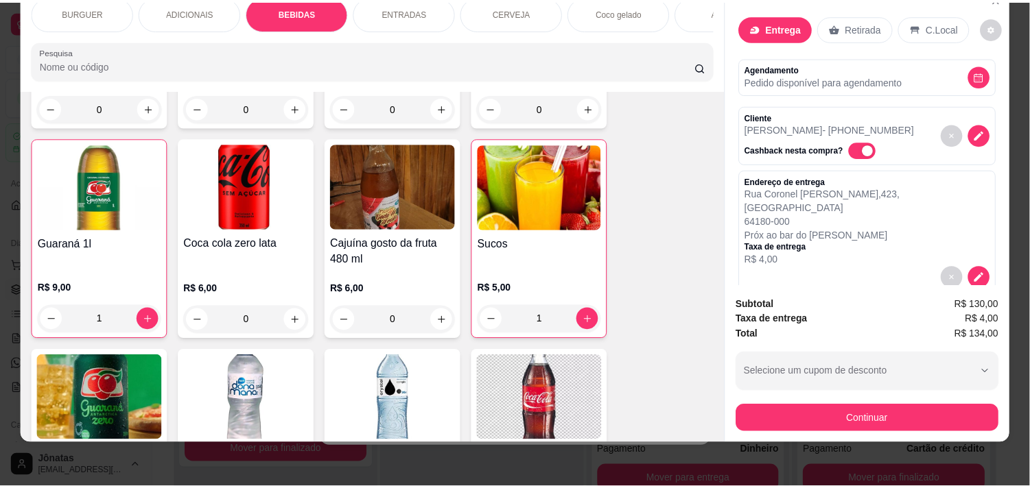
scroll to position [0, 0]
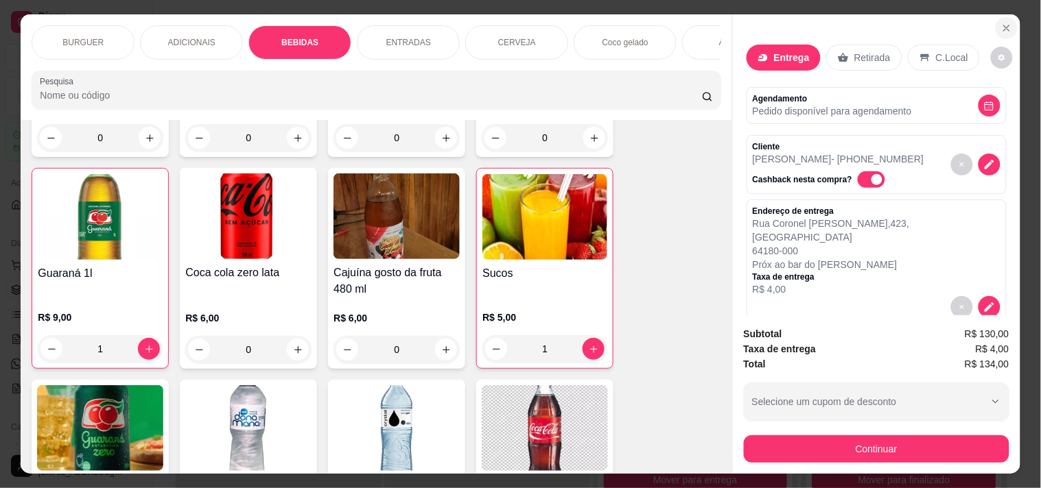
click at [926, 23] on icon "Close" at bounding box center [1006, 28] width 11 height 11
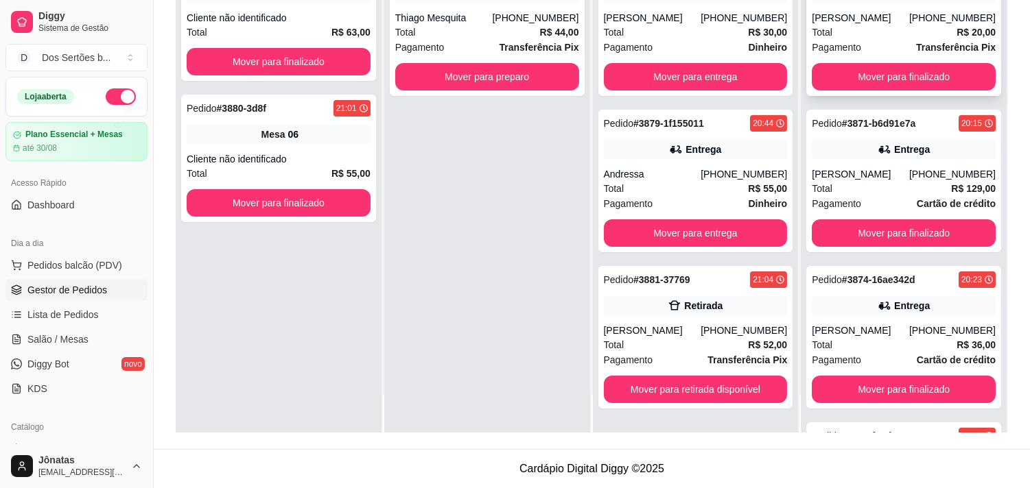
click at [827, 12] on div "[PERSON_NAME]" at bounding box center [860, 18] width 97 height 14
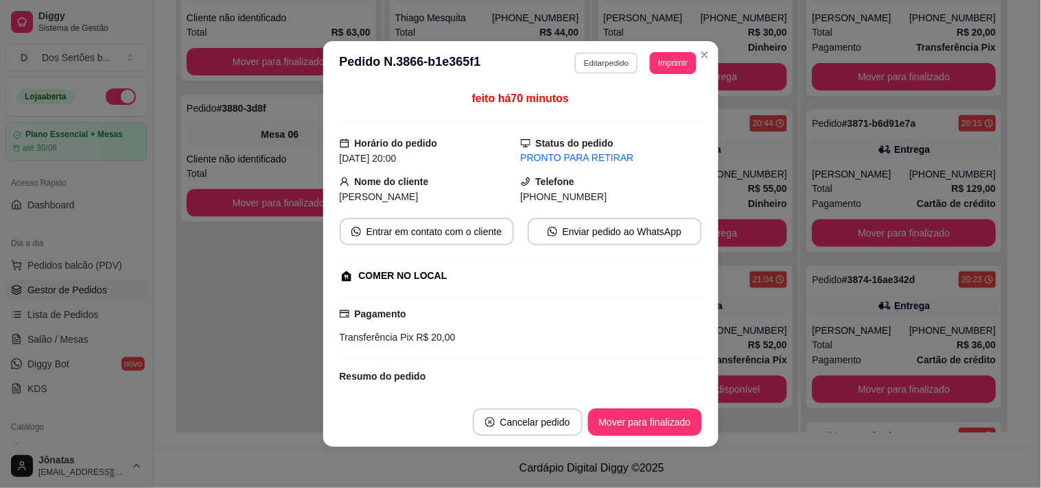
click at [587, 62] on button "Editar pedido" at bounding box center [606, 62] width 64 height 21
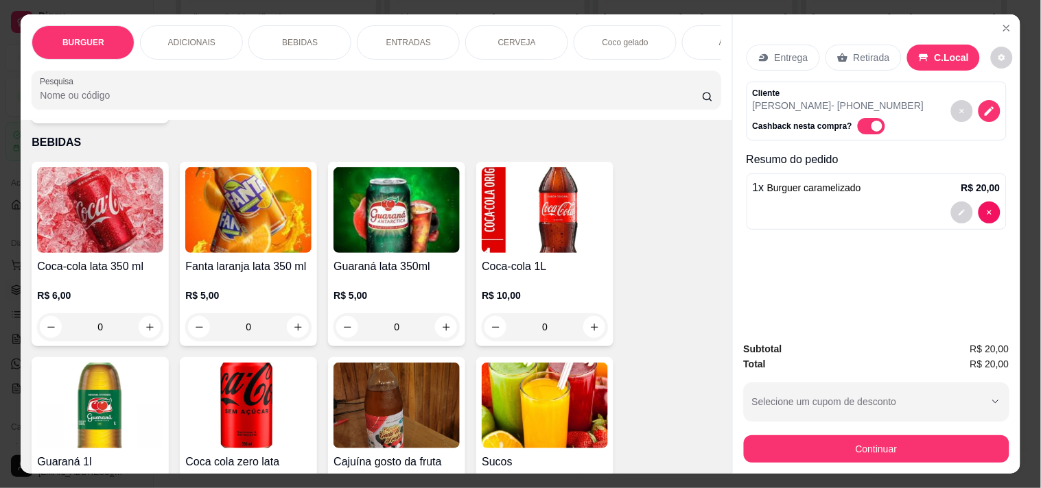
scroll to position [1290, 0]
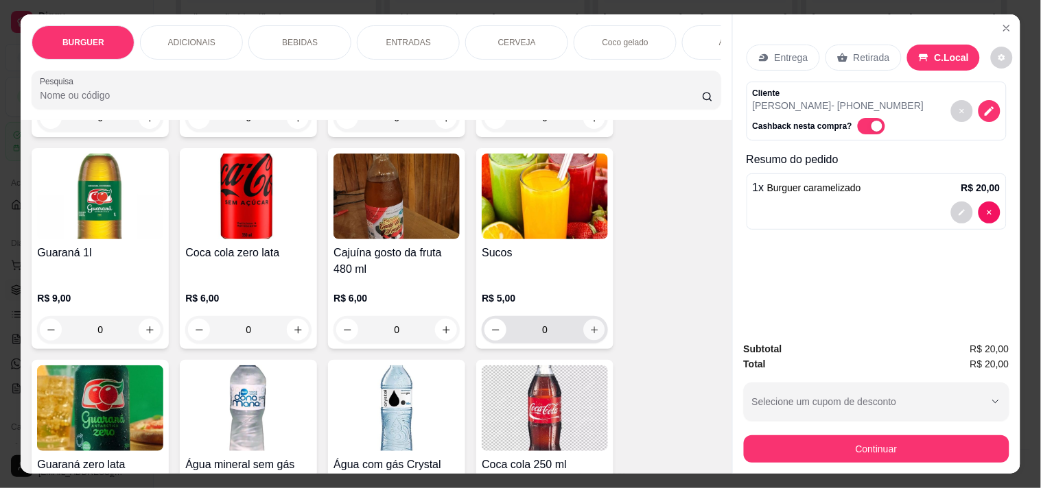
click at [591, 335] on icon "increase-product-quantity" at bounding box center [594, 330] width 10 height 10
type input "1"
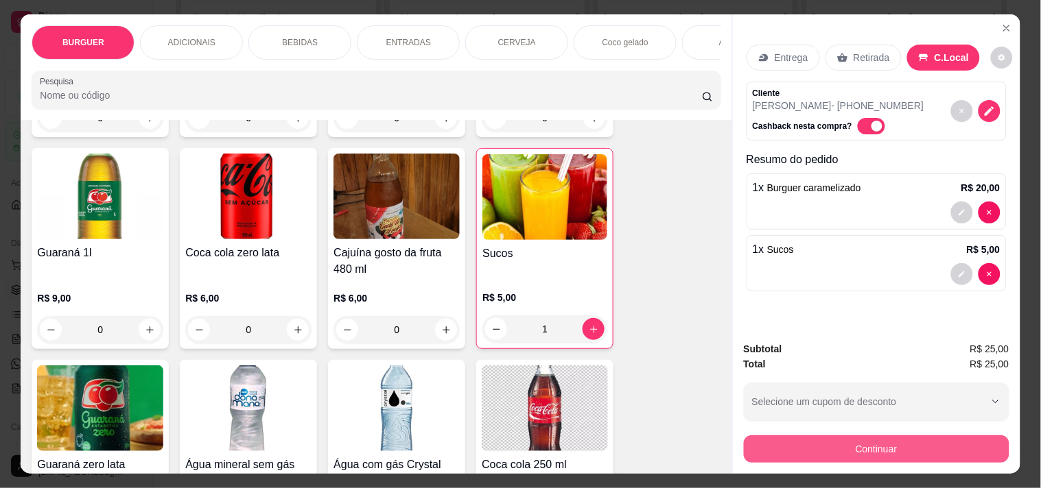
click at [847, 436] on button "Continuar" at bounding box center [877, 449] width 266 height 27
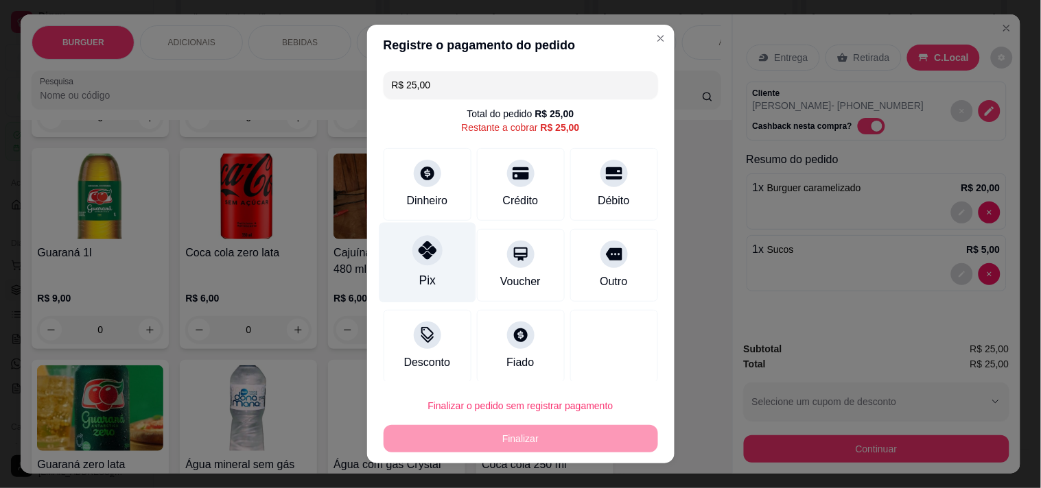
click at [418, 251] on icon at bounding box center [427, 250] width 18 height 18
type input "R$ 0,00"
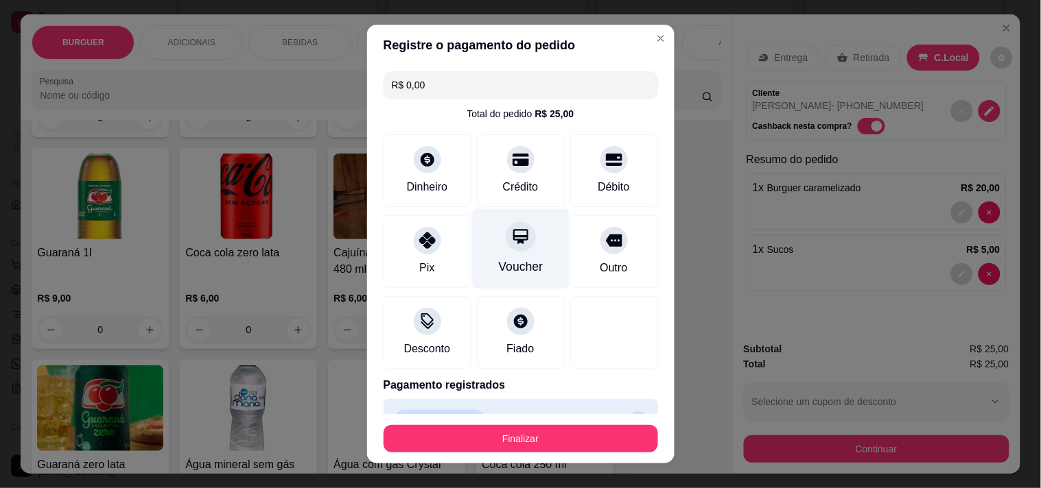
scroll to position [31, 0]
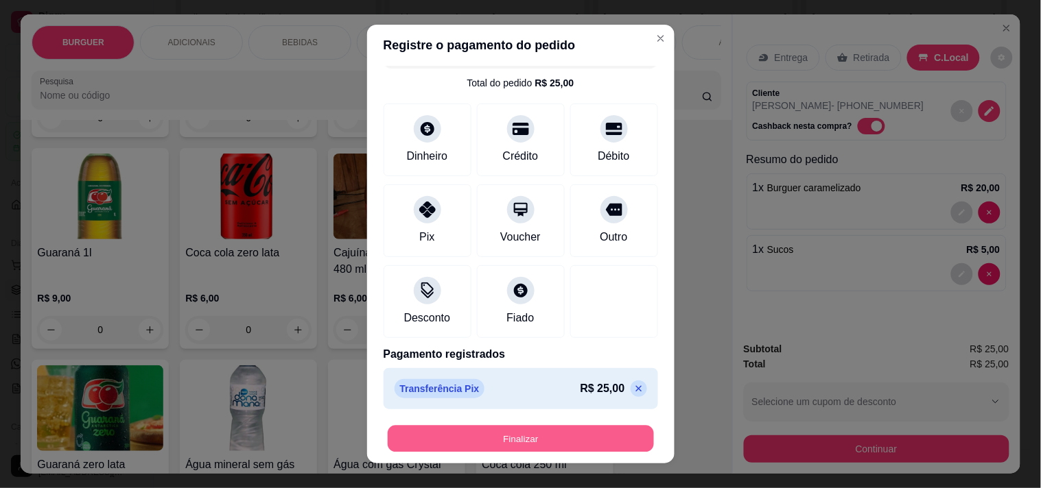
click at [557, 437] on button "Finalizar" at bounding box center [521, 439] width 266 height 27
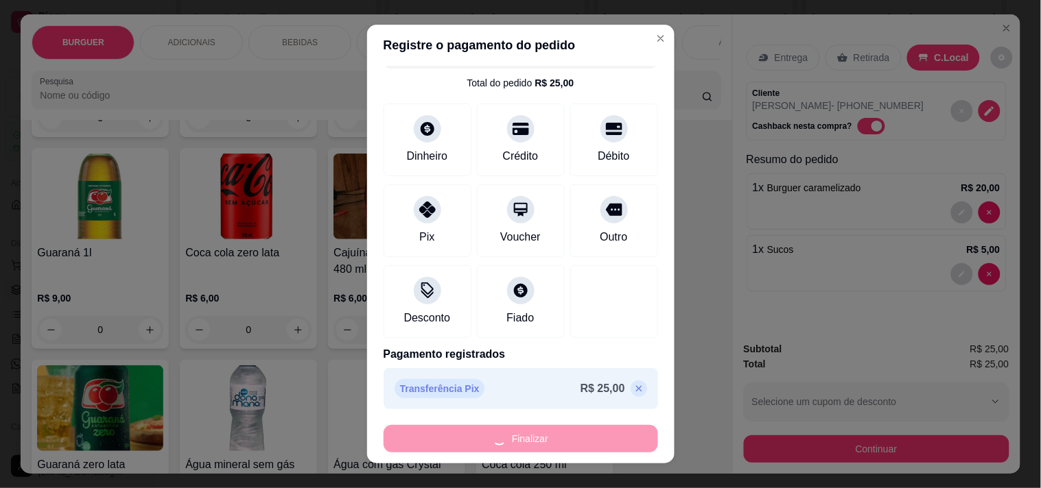
type input "0"
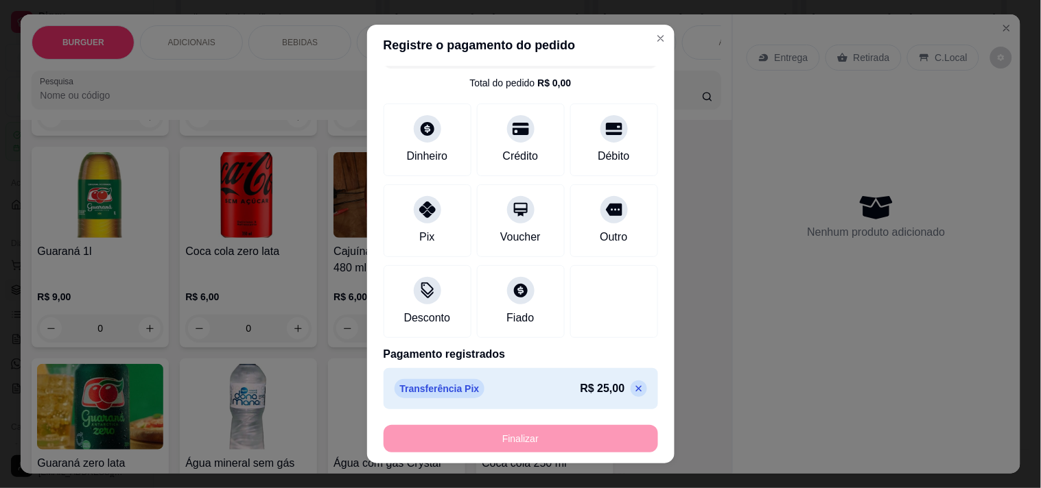
type input "-R$ 25,00"
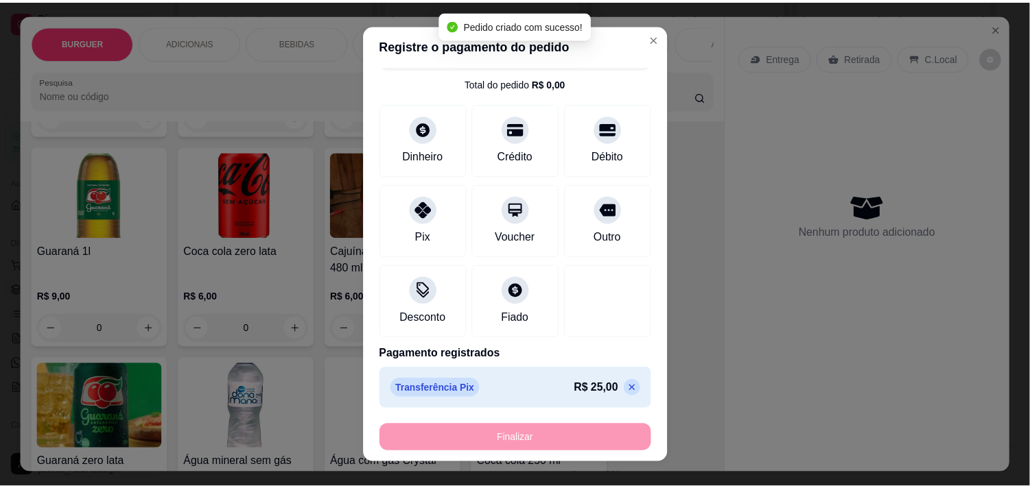
scroll to position [1288, 0]
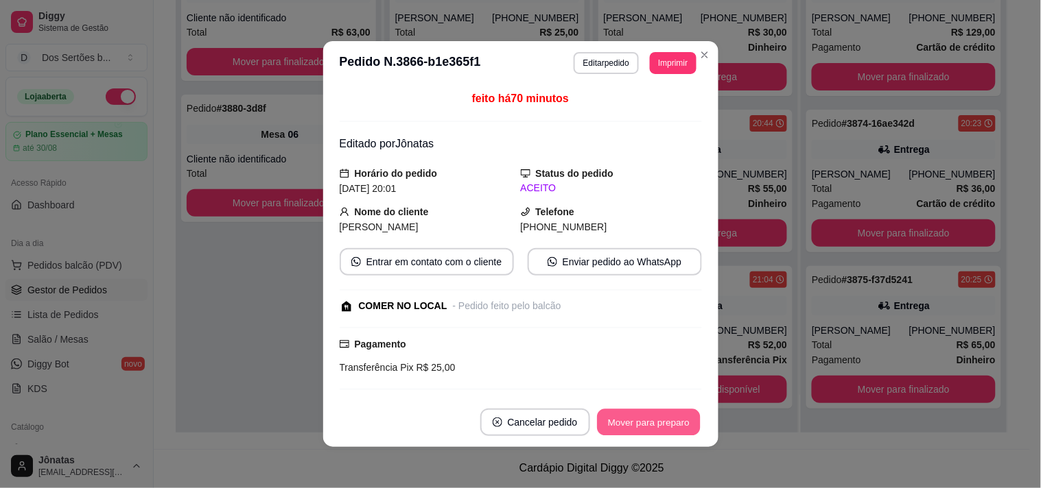
click at [617, 423] on button "Mover para preparo" at bounding box center [648, 423] width 103 height 27
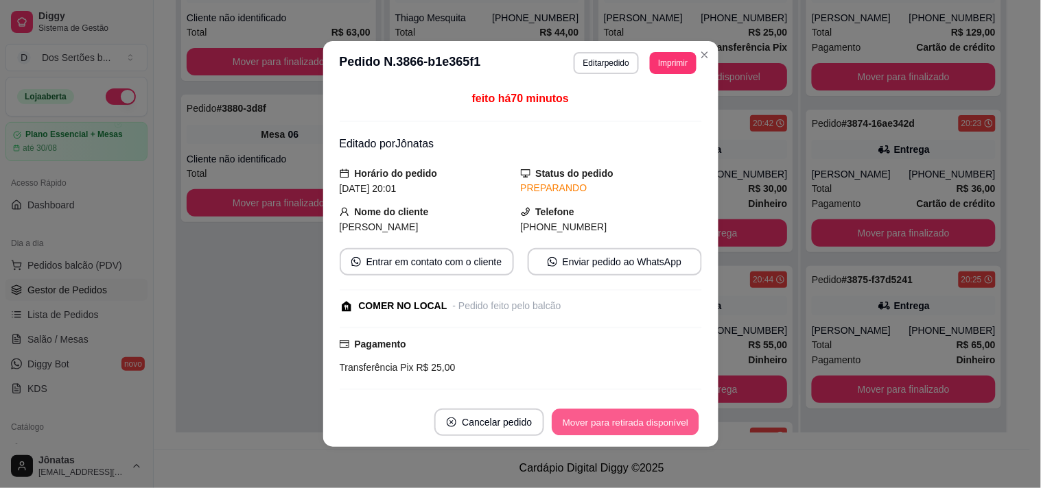
click at [617, 423] on button "Mover para retirada disponível" at bounding box center [625, 423] width 147 height 27
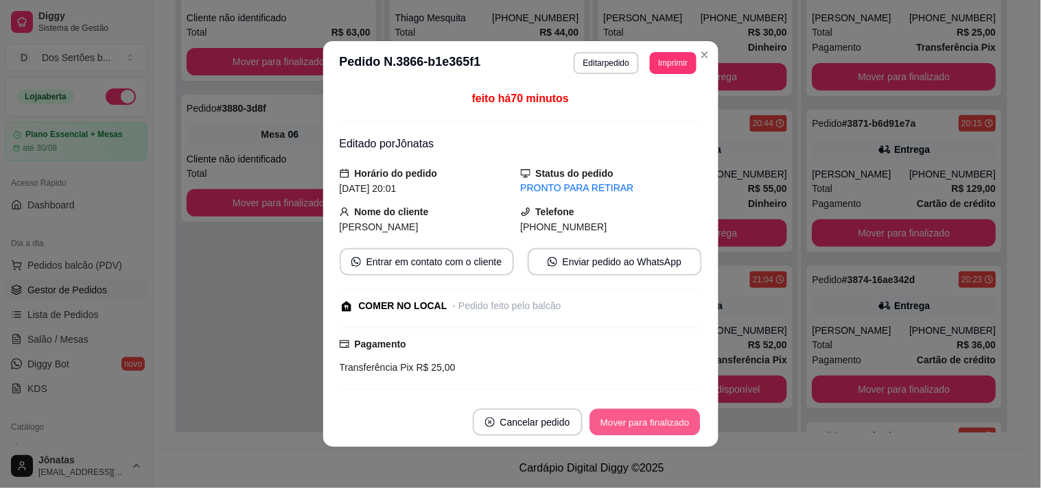
click at [617, 423] on button "Mover para finalizado" at bounding box center [644, 423] width 110 height 27
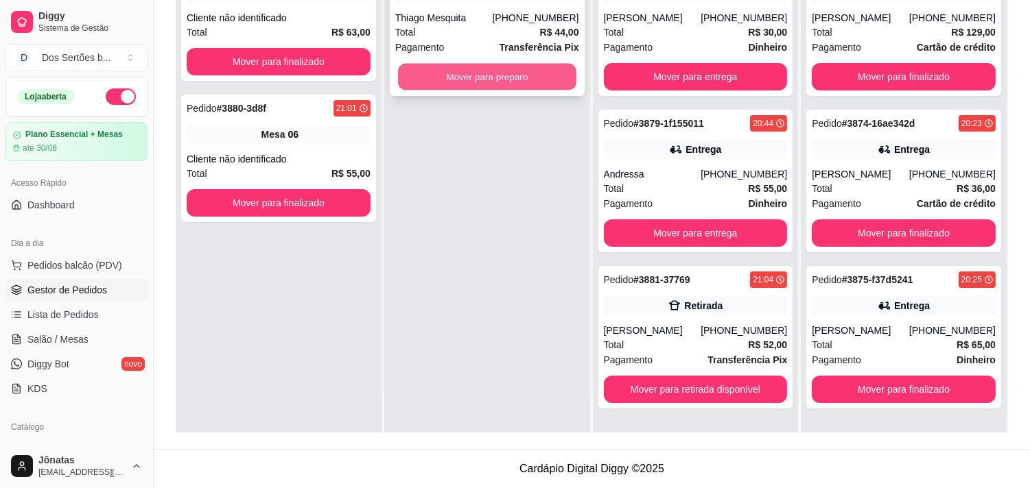
click at [484, 72] on button "Mover para preparo" at bounding box center [487, 77] width 178 height 27
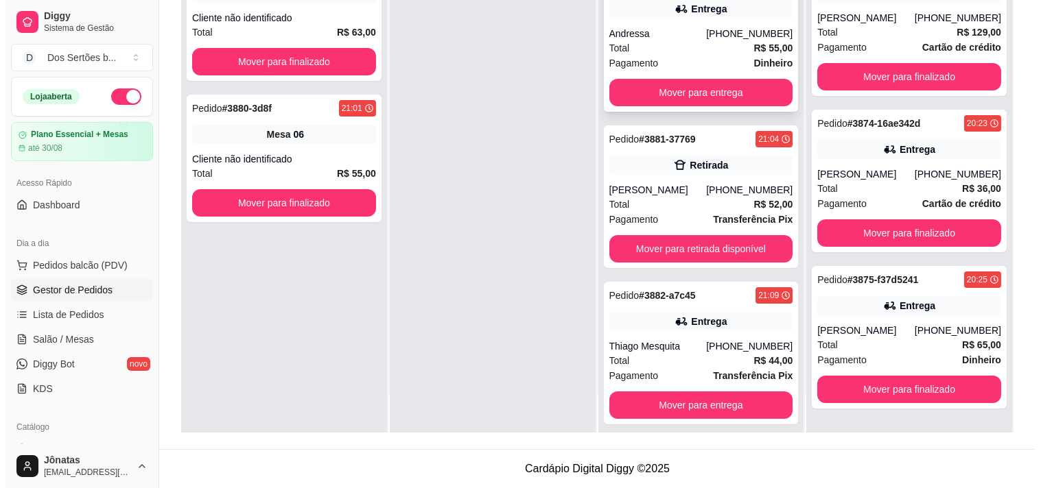
scroll to position [150, 0]
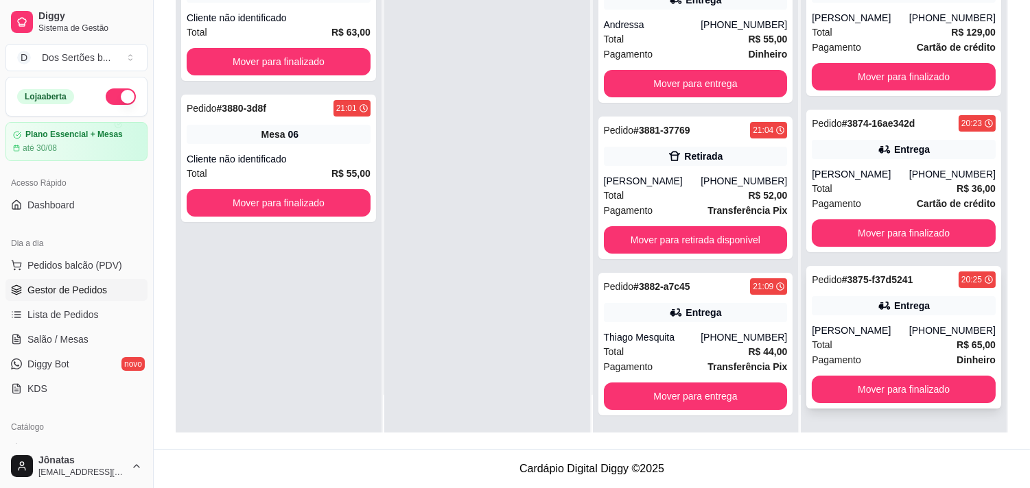
click at [847, 345] on div "Total R$ 65,00" at bounding box center [904, 345] width 184 height 15
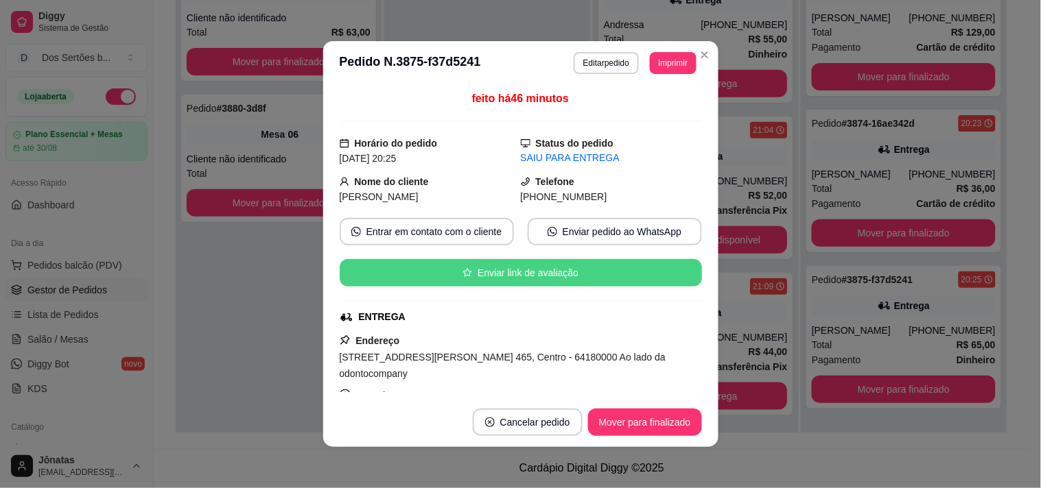
scroll to position [303, 0]
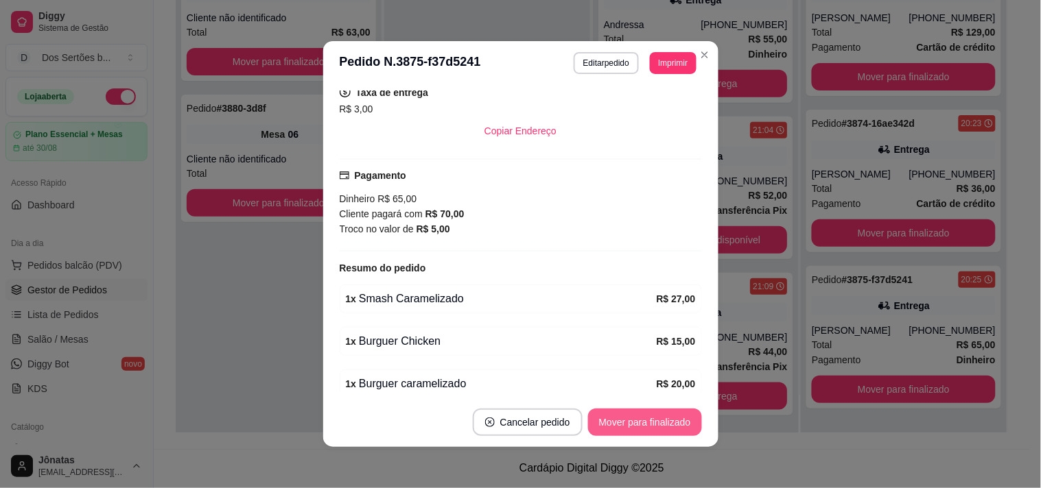
click at [613, 427] on button "Mover para finalizado" at bounding box center [645, 422] width 114 height 27
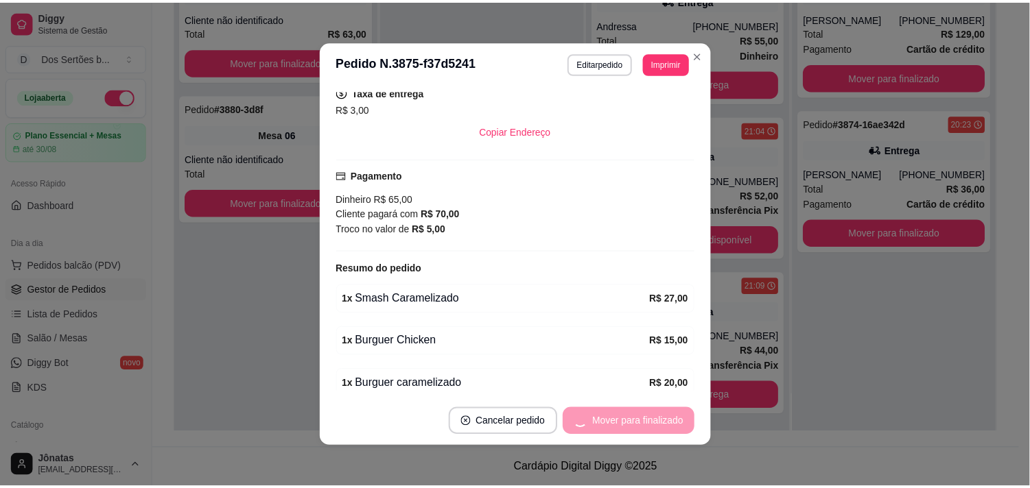
scroll to position [272, 0]
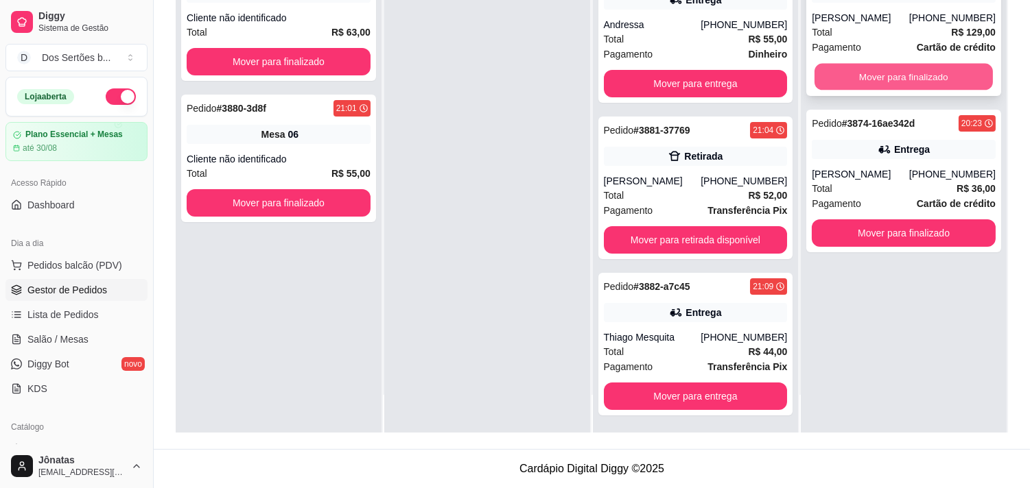
click at [842, 77] on button "Mover para finalizado" at bounding box center [903, 77] width 178 height 27
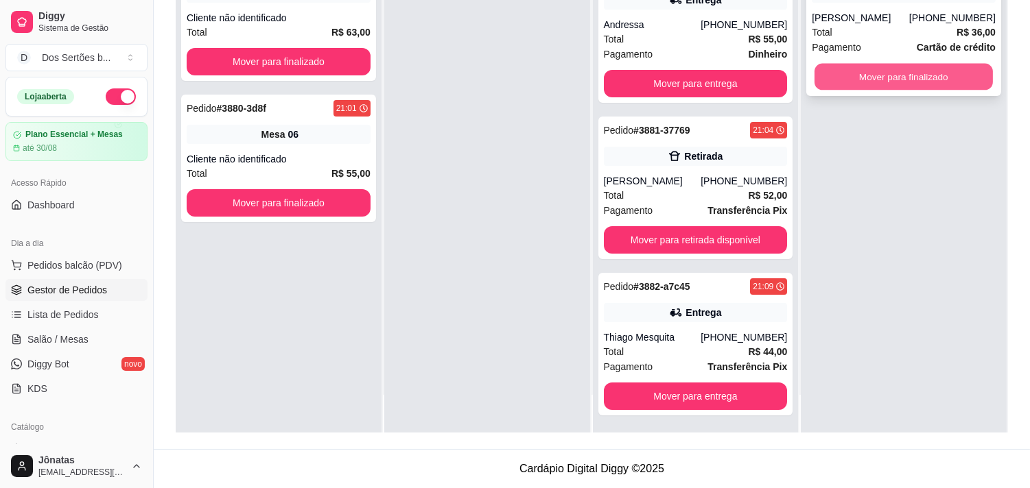
click at [844, 76] on button "Mover para finalizado" at bounding box center [903, 77] width 178 height 27
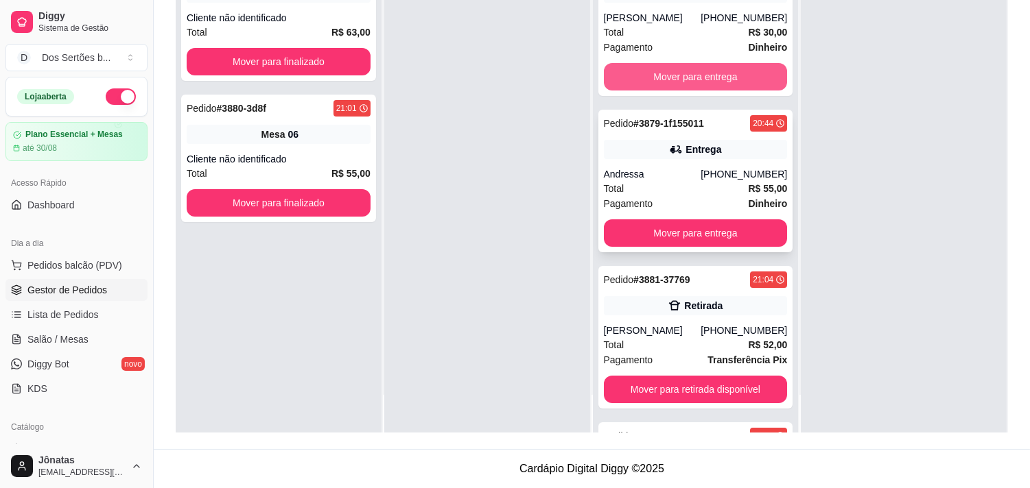
scroll to position [0, 0]
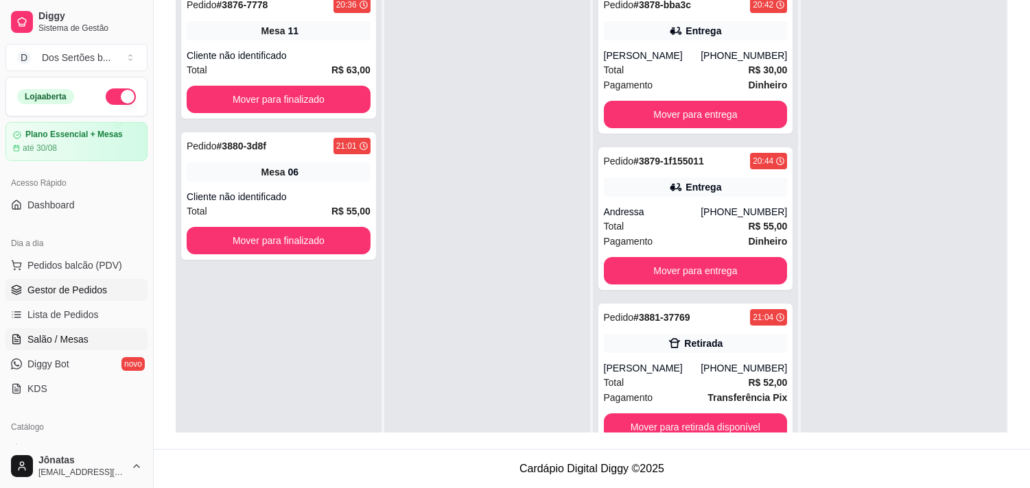
click at [60, 338] on span "Salão / Mesas" at bounding box center [57, 340] width 61 height 14
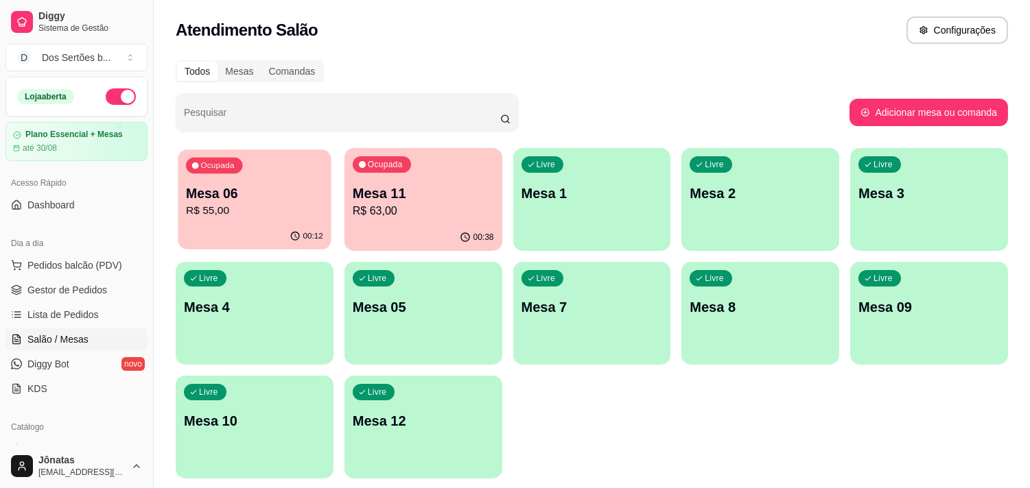
click at [280, 200] on p "Mesa 06" at bounding box center [254, 194] width 137 height 19
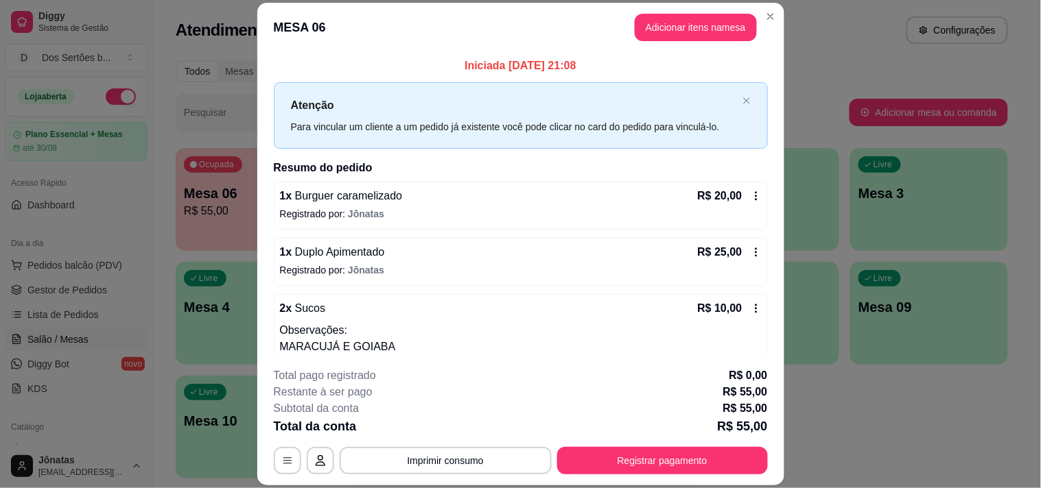
scroll to position [29, 0]
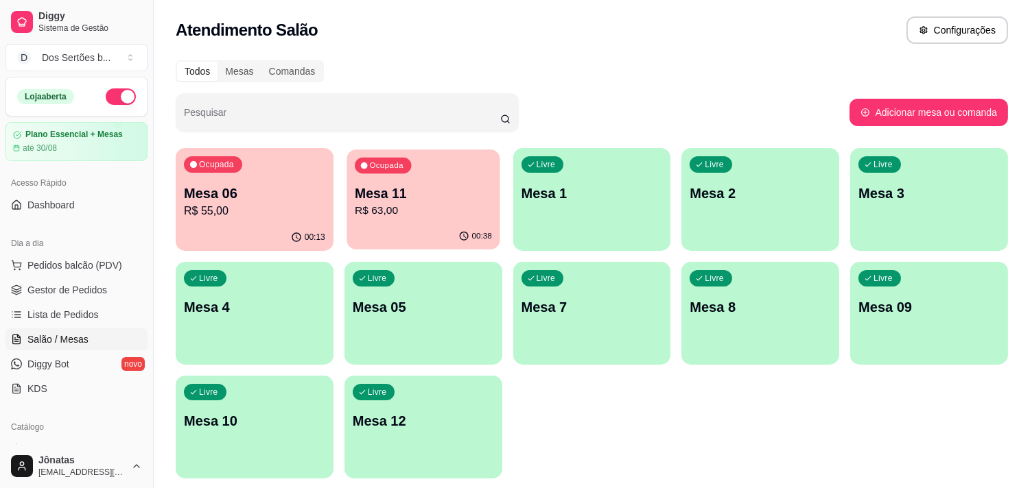
click at [389, 235] on div "00:38" at bounding box center [422, 237] width 153 height 26
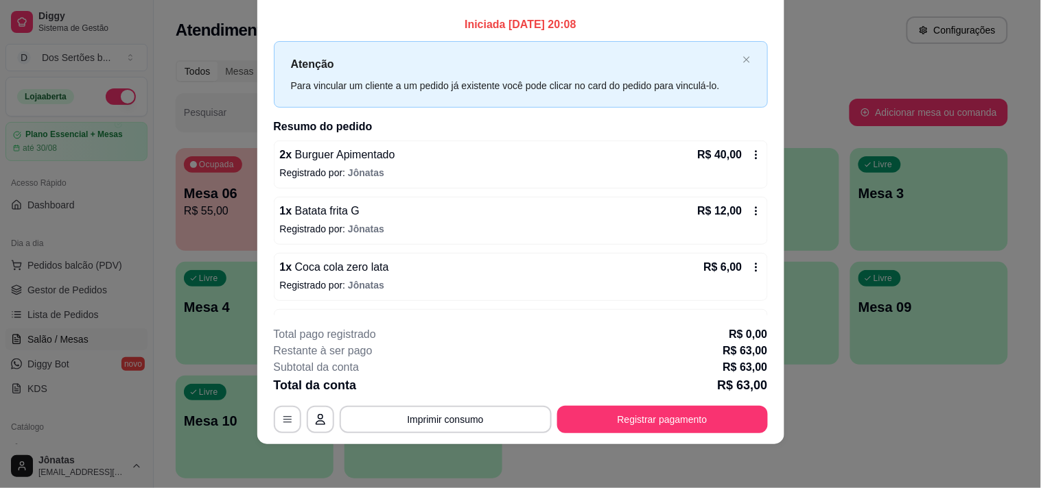
scroll to position [0, 0]
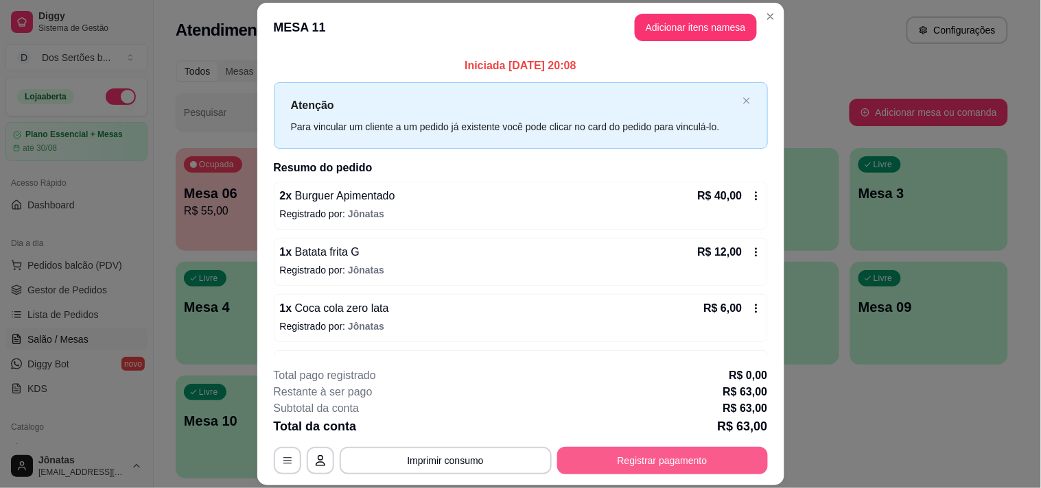
click at [646, 439] on button "Registrar pagamento" at bounding box center [662, 460] width 211 height 27
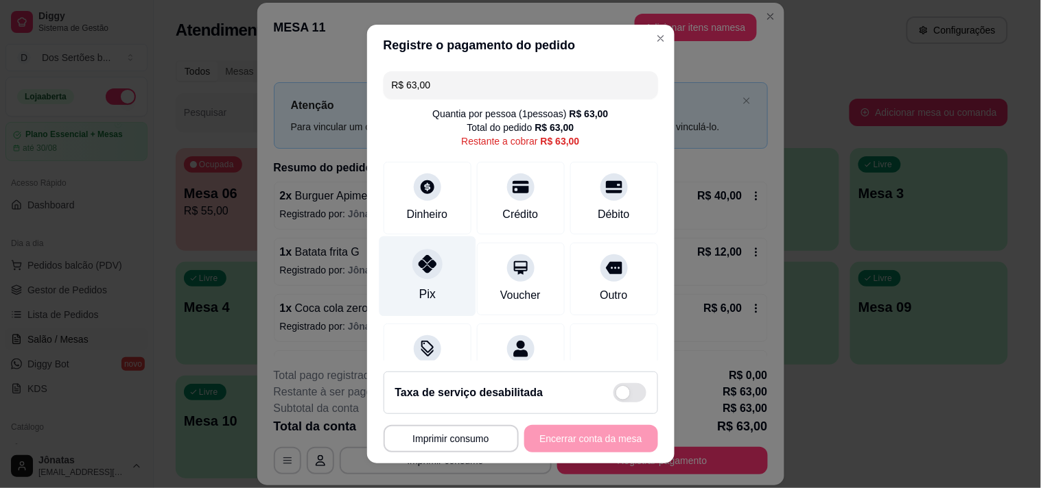
click at [432, 268] on div at bounding box center [427, 264] width 30 height 30
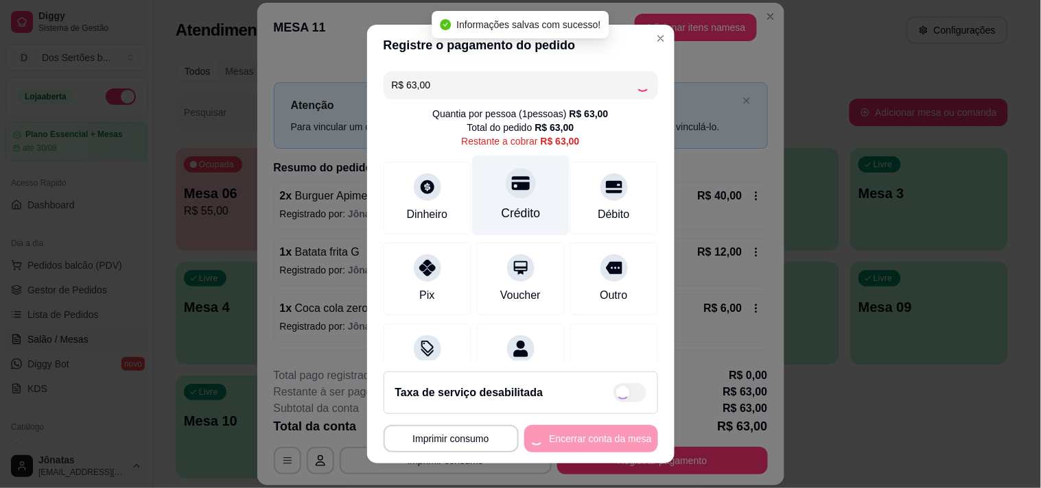
type input "R$ 0,00"
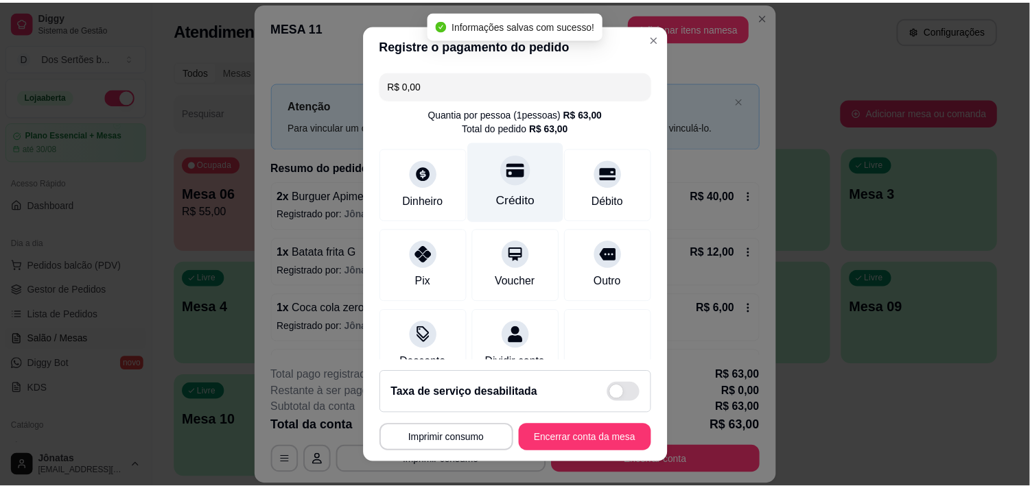
scroll to position [115, 0]
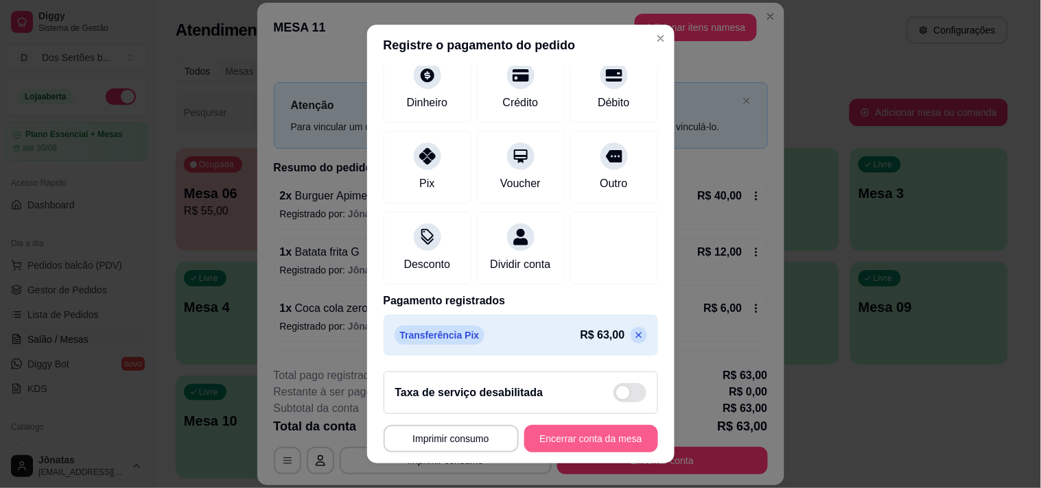
click at [546, 430] on button "Encerrar conta da mesa" at bounding box center [591, 438] width 134 height 27
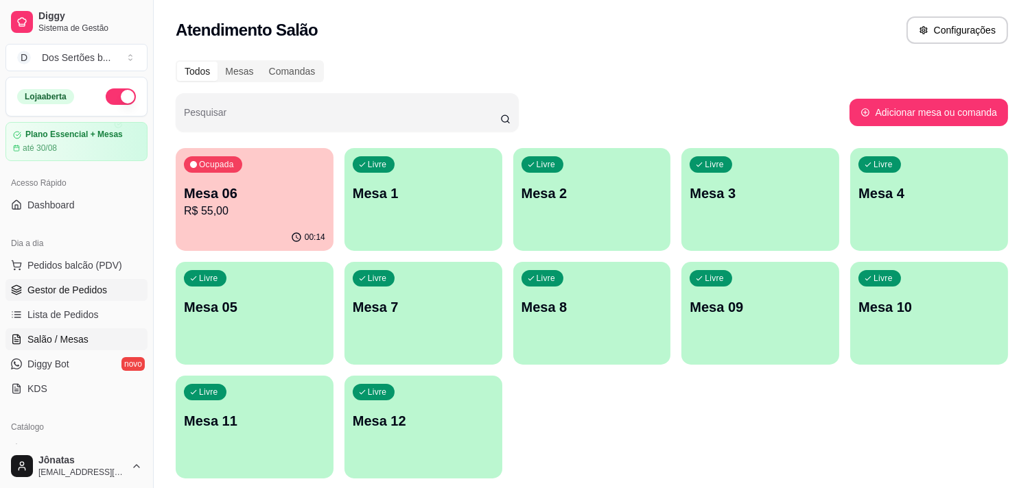
click at [78, 285] on span "Gestor de Pedidos" at bounding box center [67, 290] width 80 height 14
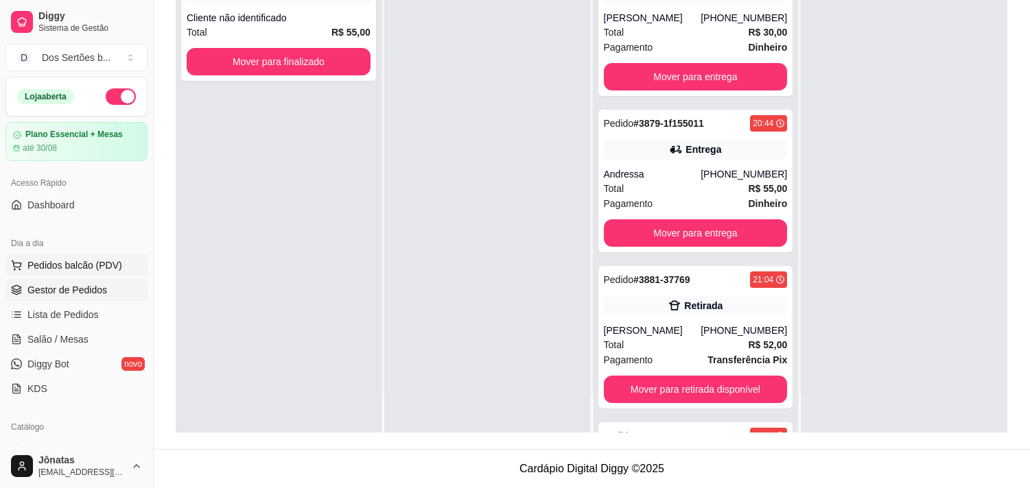
click at [81, 261] on span "Pedidos balcão (PDV)" at bounding box center [74, 266] width 95 height 14
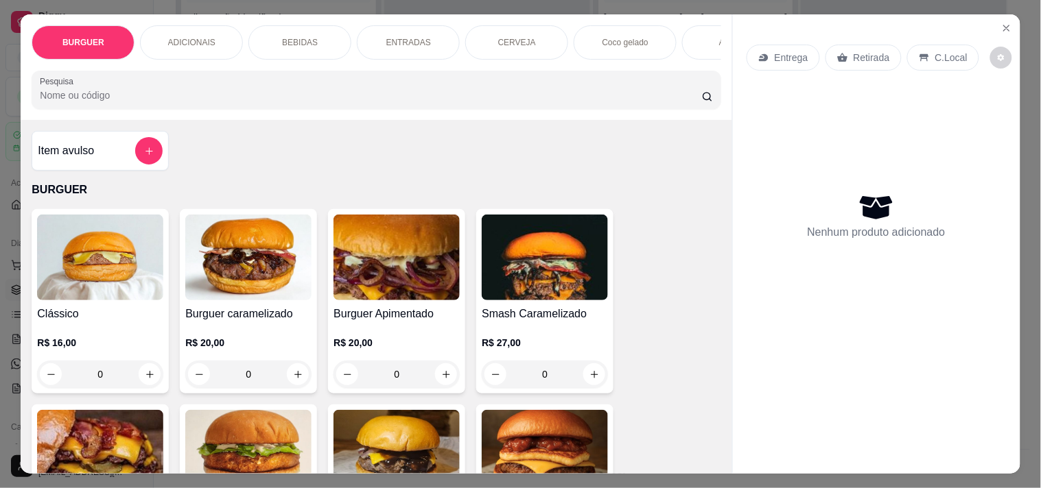
scroll to position [106, 0]
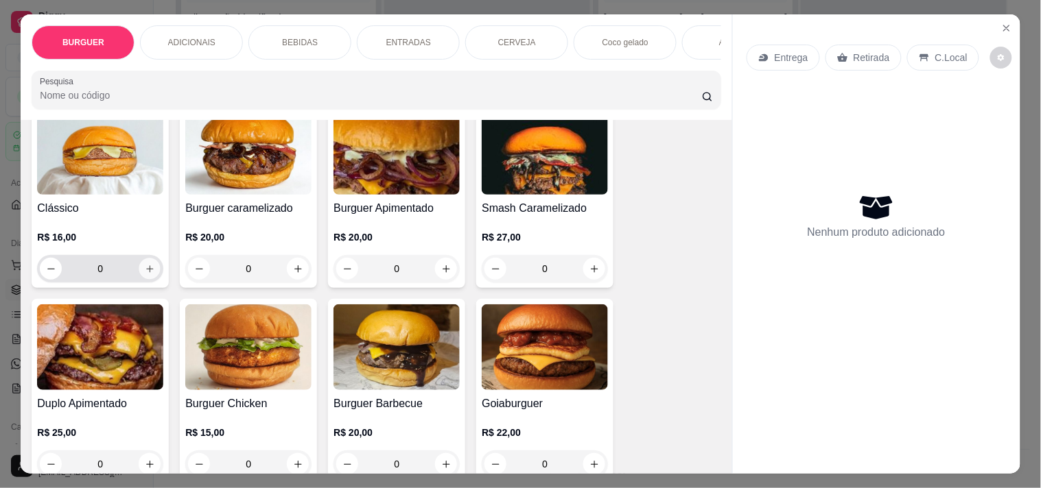
click at [150, 272] on button "increase-product-quantity" at bounding box center [149, 269] width 21 height 21
type input "1"
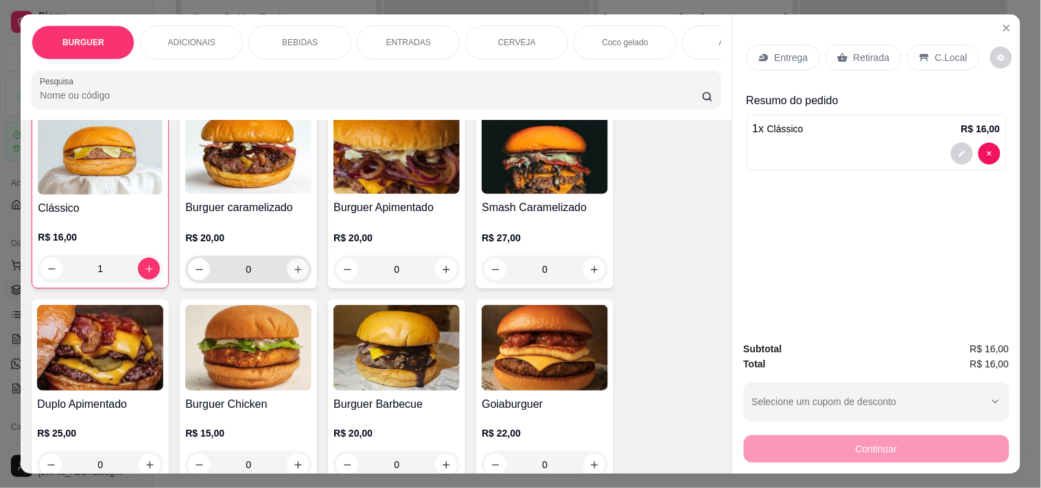
click at [294, 273] on icon "increase-product-quantity" at bounding box center [297, 269] width 7 height 7
type input "1"
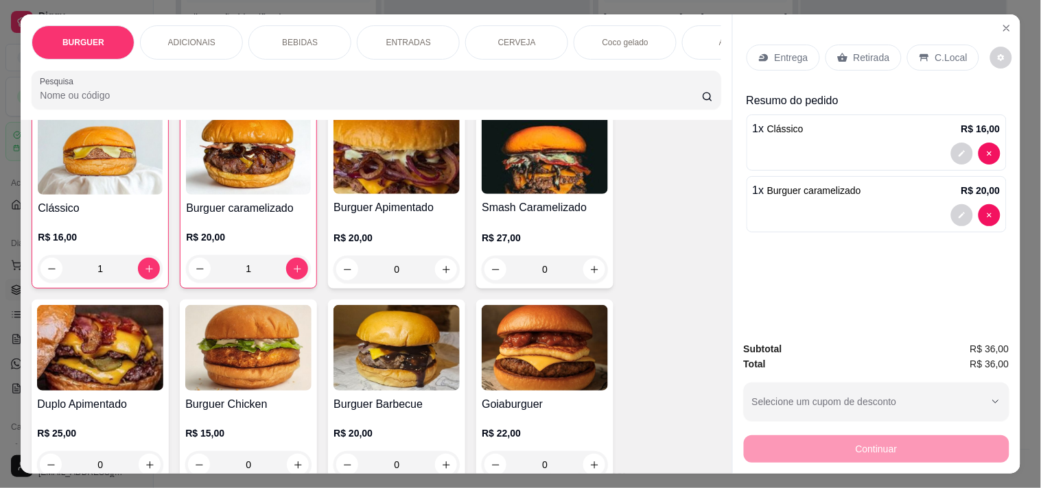
click at [305, 37] on p "BEBIDAS" at bounding box center [300, 42] width 36 height 11
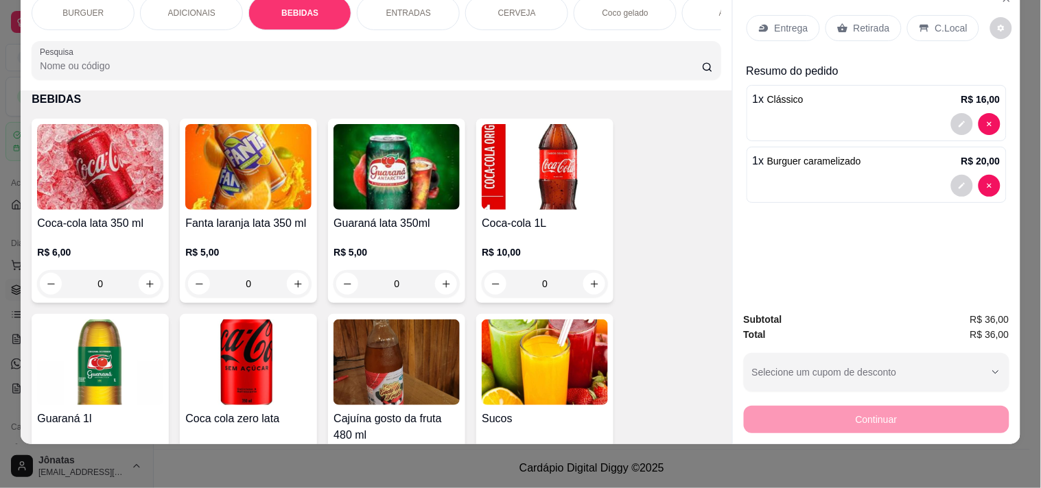
scroll to position [1237, 0]
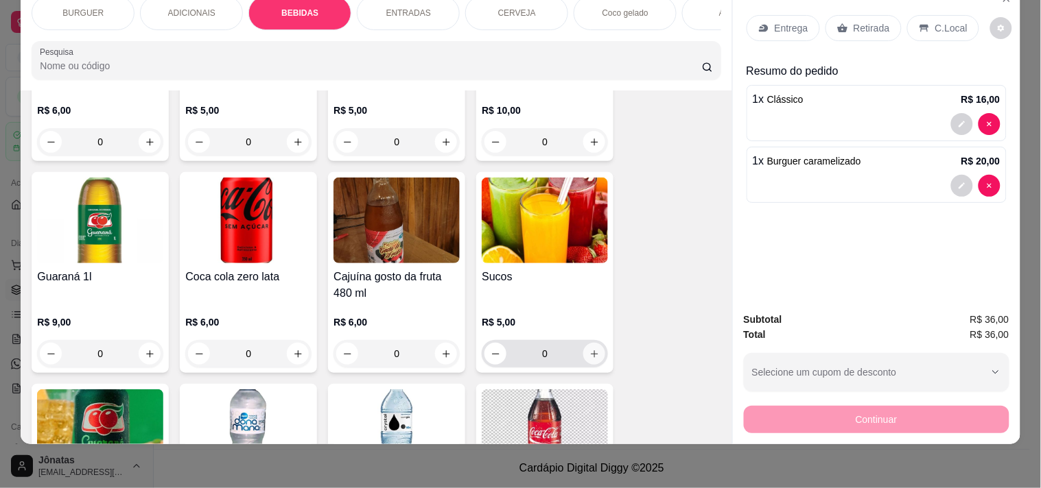
click at [589, 355] on icon "increase-product-quantity" at bounding box center [594, 354] width 10 height 10
type input "1"
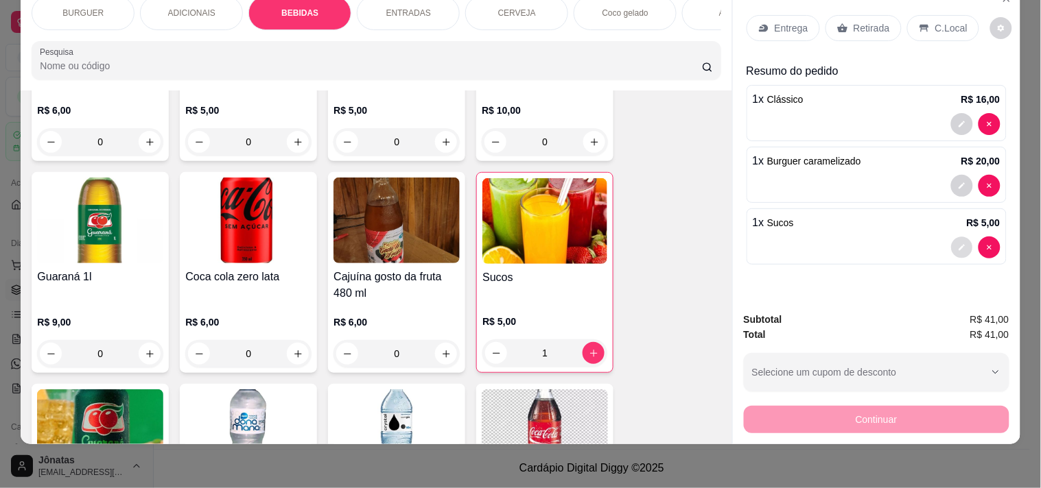
click at [926, 237] on button "decrease-product-quantity" at bounding box center [961, 247] width 21 height 21
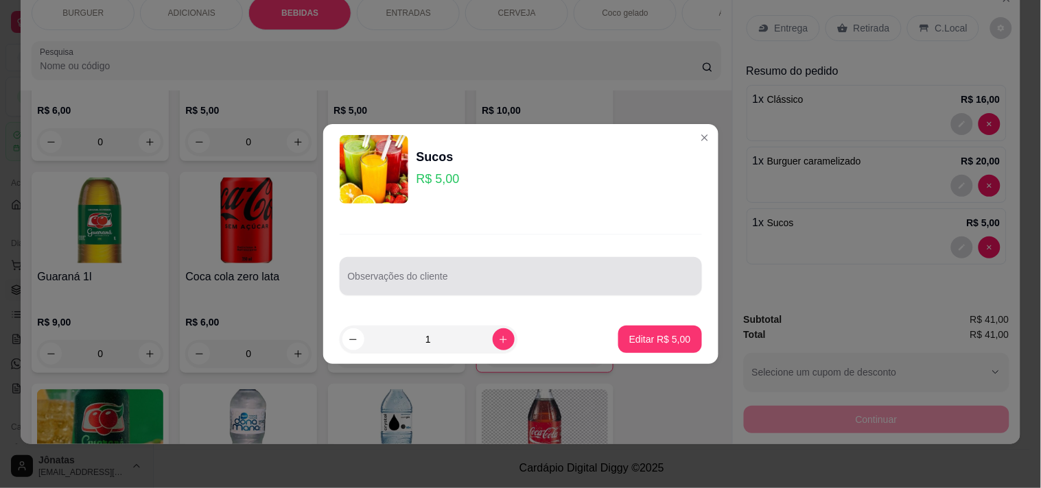
click at [346, 280] on div "Observações do cliente" at bounding box center [521, 276] width 362 height 38
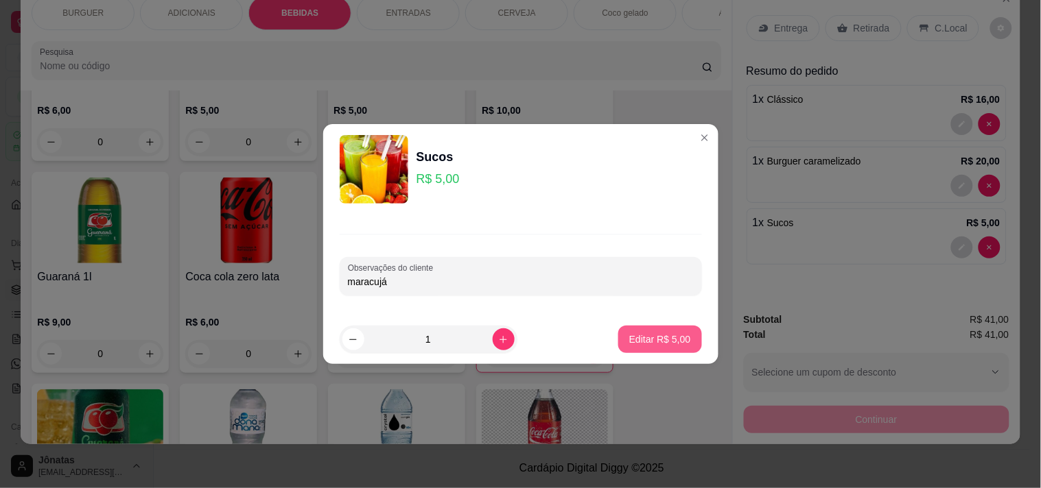
type input "maracujá"
click at [643, 341] on p "Editar R$ 5,00" at bounding box center [660, 339] width 60 height 13
type input "0"
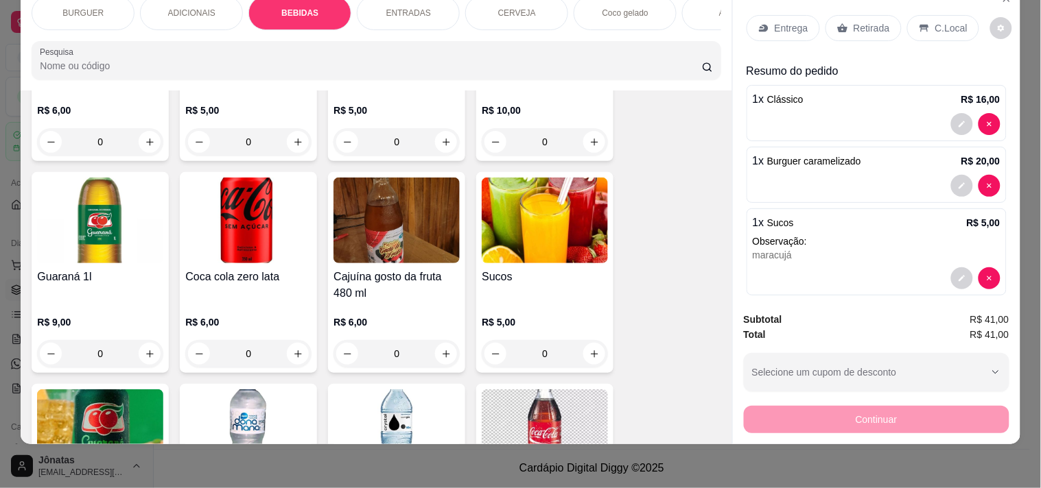
scroll to position [14, 0]
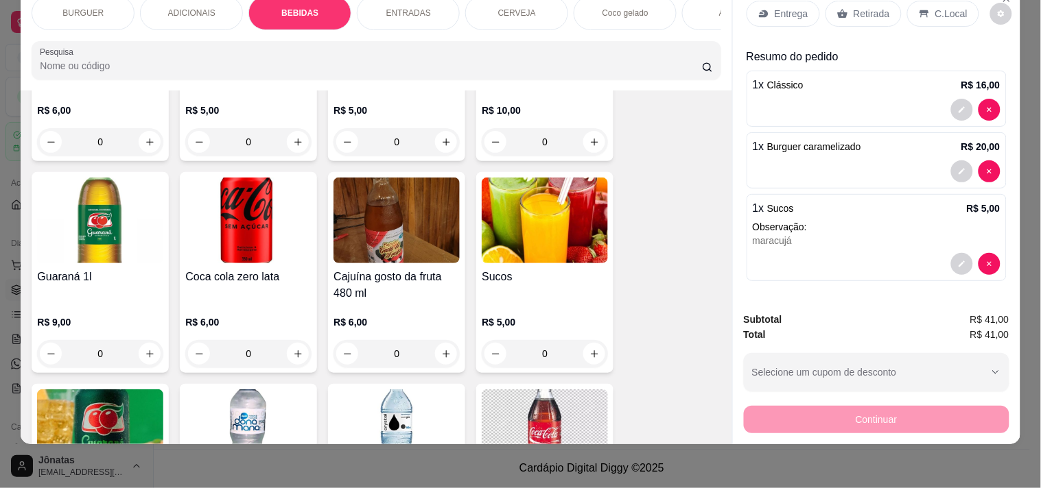
click at [853, 7] on p "Retirada" at bounding box center [871, 14] width 36 height 14
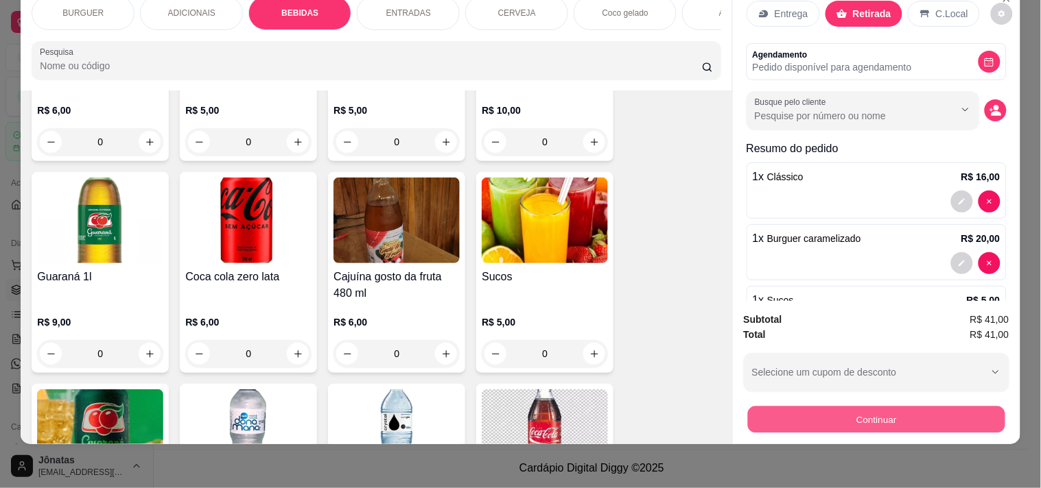
click at [829, 407] on button "Continuar" at bounding box center [875, 419] width 257 height 27
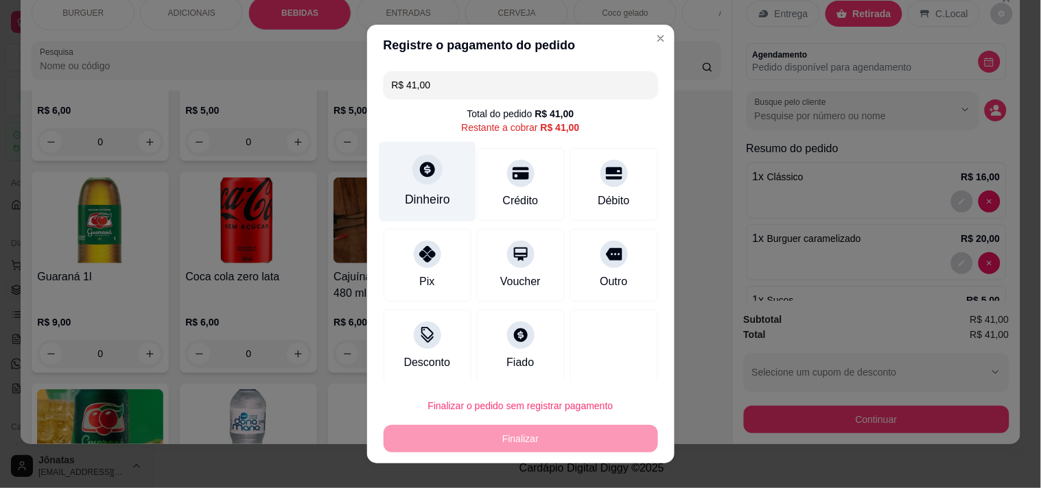
click at [412, 169] on div at bounding box center [427, 169] width 30 height 30
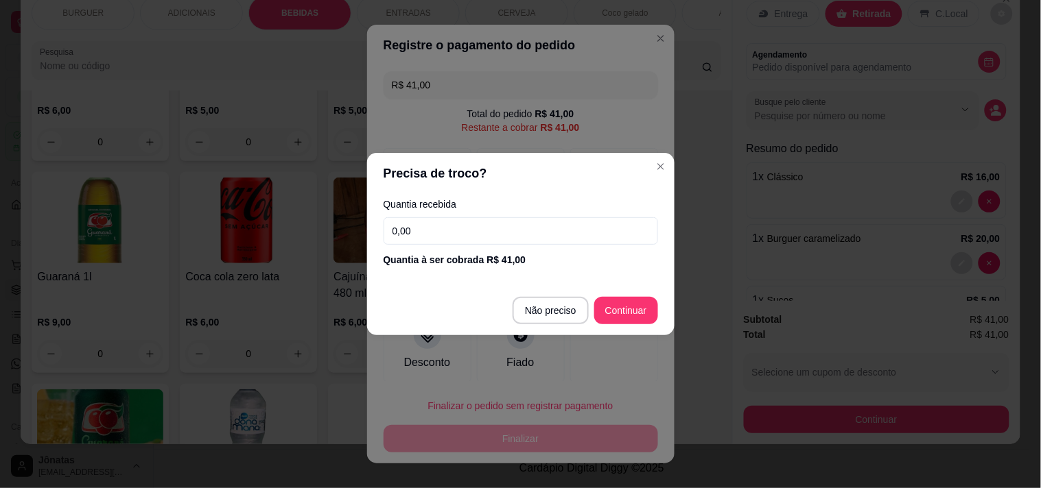
click at [410, 221] on input "0,00" at bounding box center [521, 230] width 274 height 27
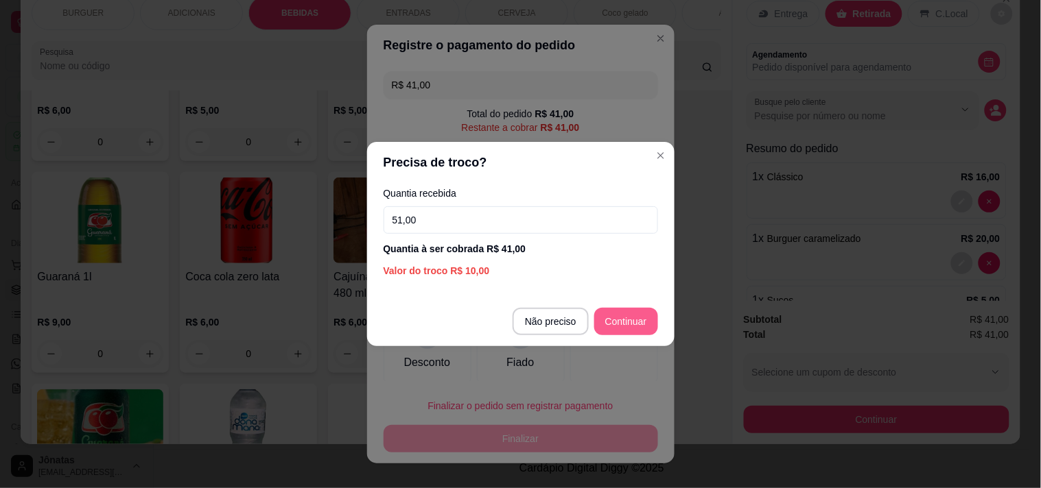
type input "51,00"
type input "R$ 0,00"
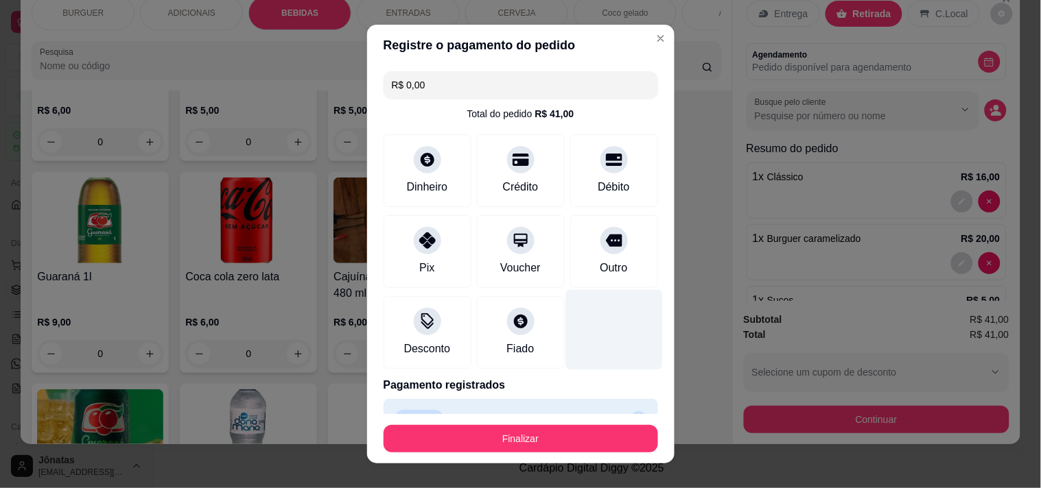
scroll to position [31, 0]
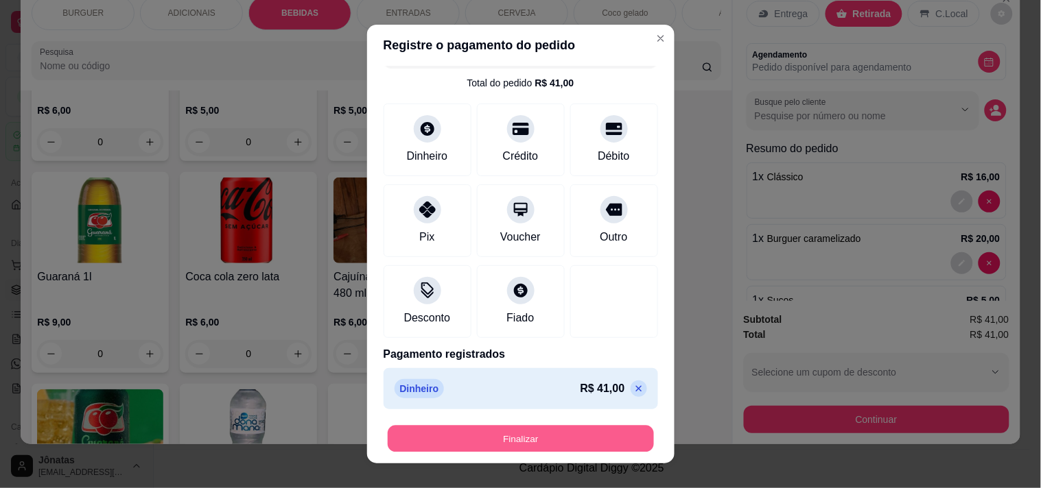
click at [556, 437] on button "Finalizar" at bounding box center [521, 439] width 266 height 27
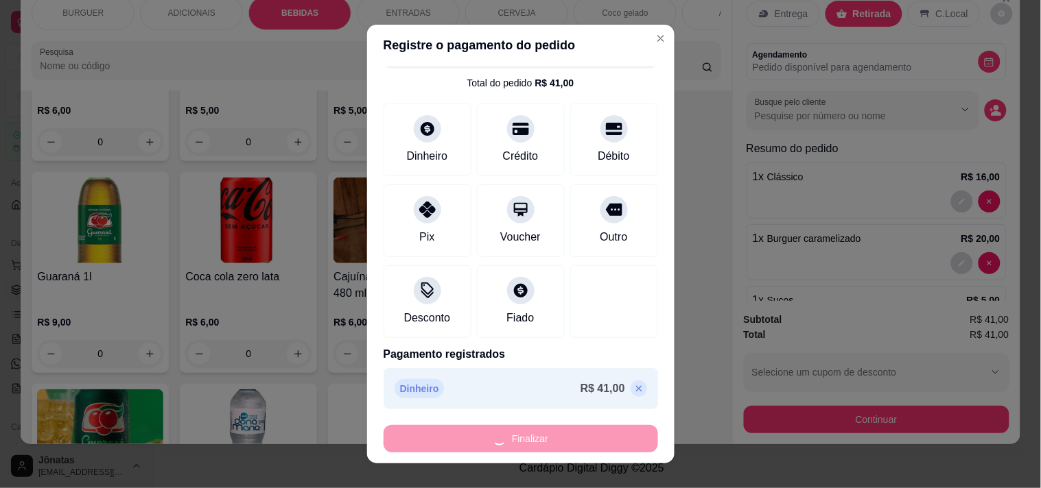
type input "0"
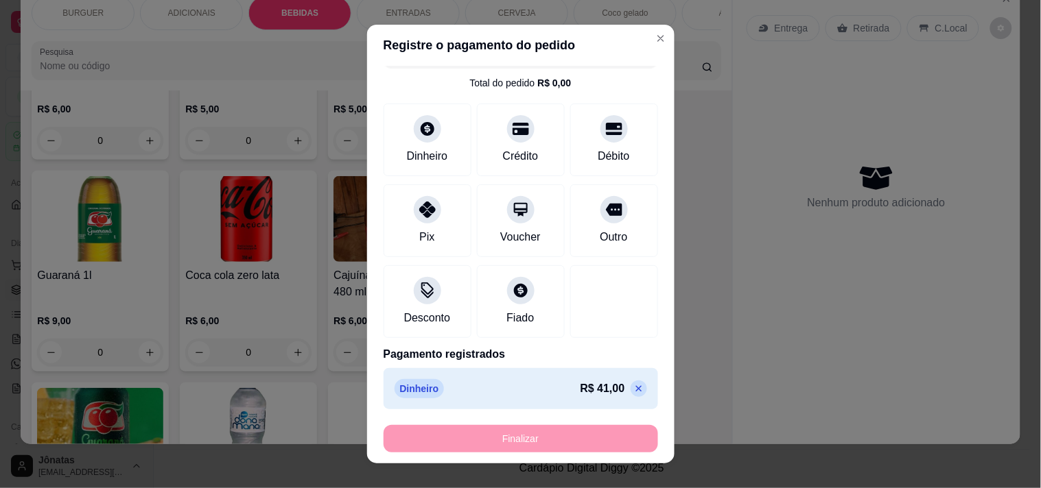
type input "-R$ 41,00"
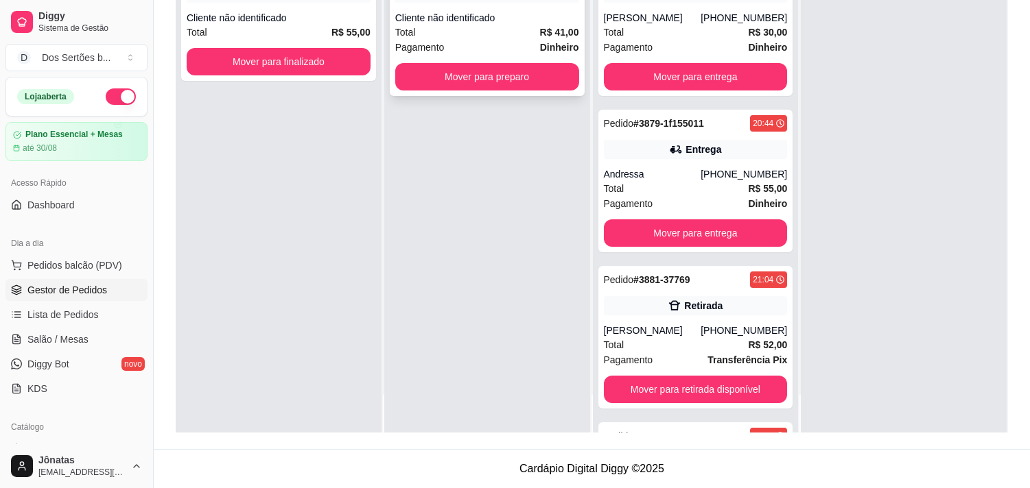
click at [445, 34] on div "Total R$ 41,00" at bounding box center [487, 32] width 184 height 15
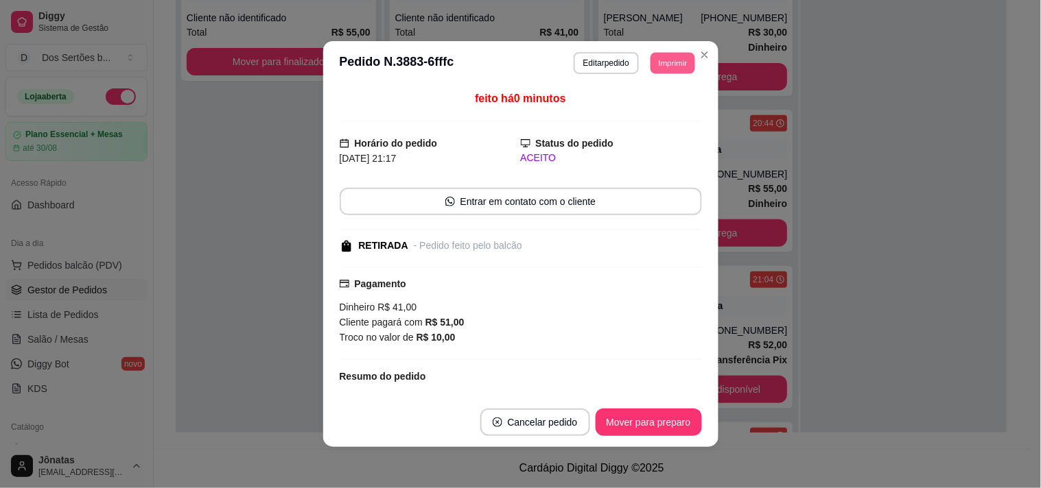
click at [654, 57] on button "Imprimir" at bounding box center [672, 62] width 45 height 21
click at [700, 50] on icon "Close" at bounding box center [704, 54] width 11 height 11
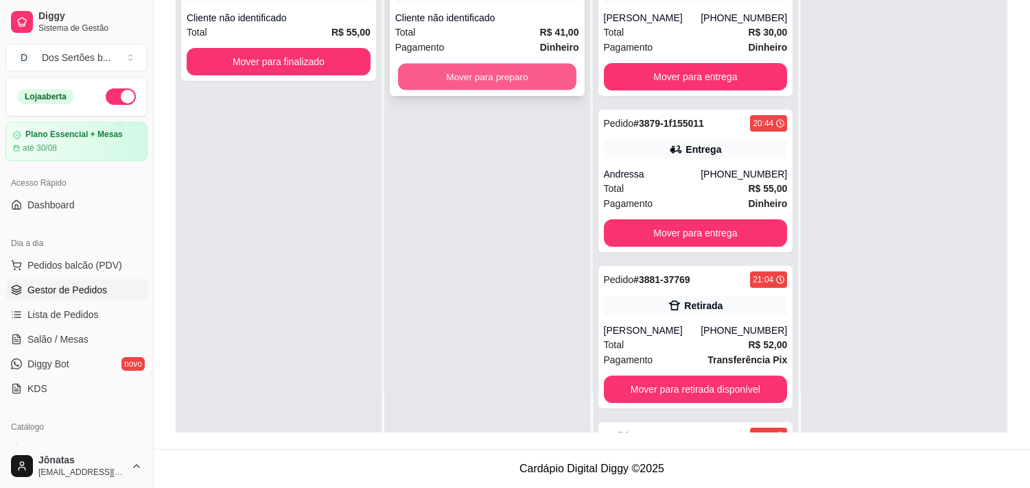
click at [487, 67] on button "Mover para preparo" at bounding box center [487, 77] width 178 height 27
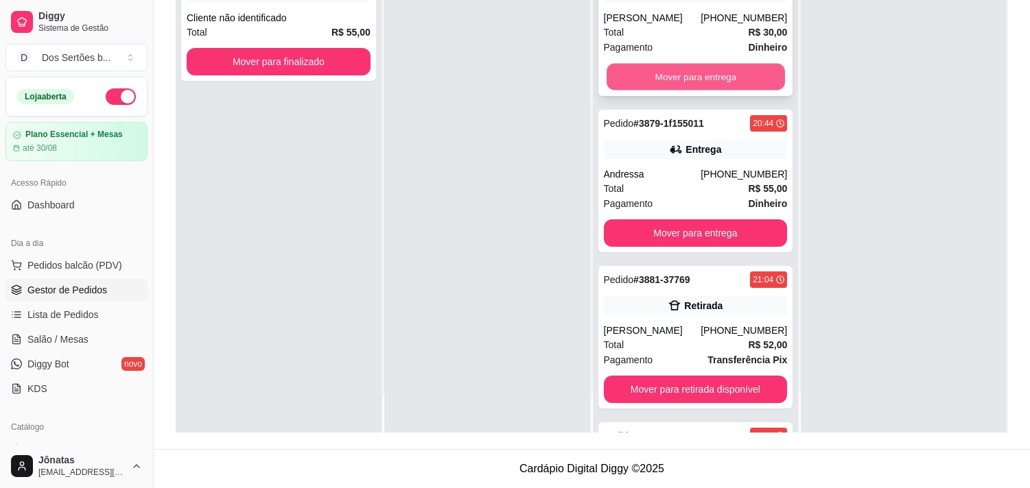
click at [657, 65] on button "Mover para entrega" at bounding box center [695, 77] width 178 height 27
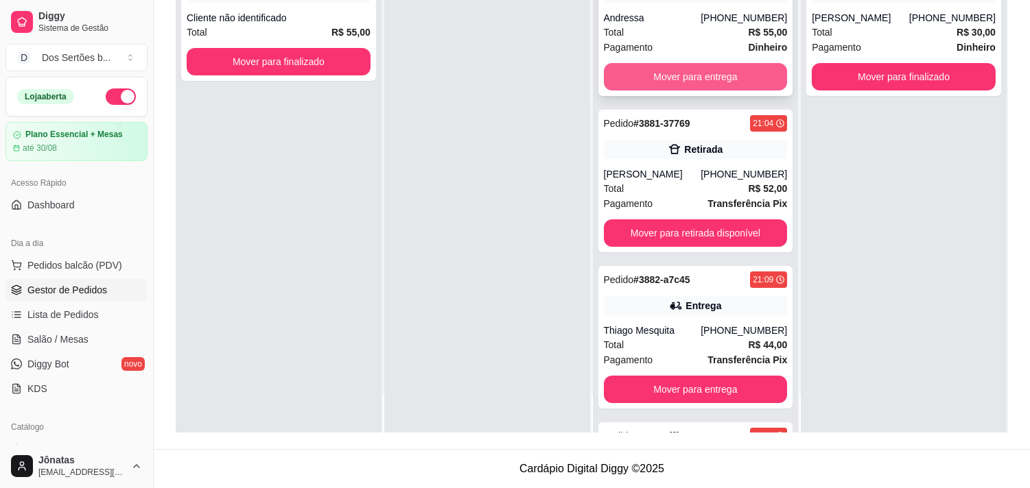
click at [663, 73] on button "Mover para entrega" at bounding box center [696, 76] width 184 height 27
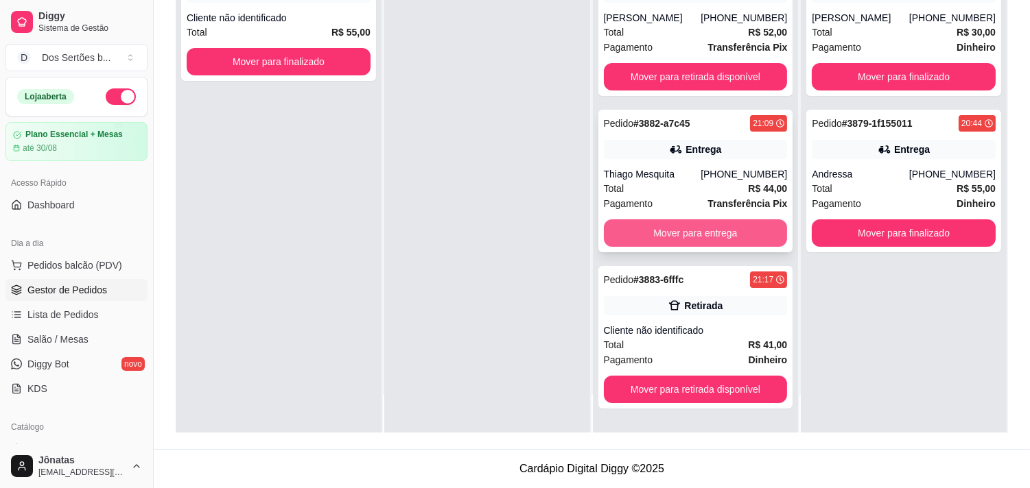
click at [672, 226] on button "Mover para entrega" at bounding box center [696, 233] width 184 height 27
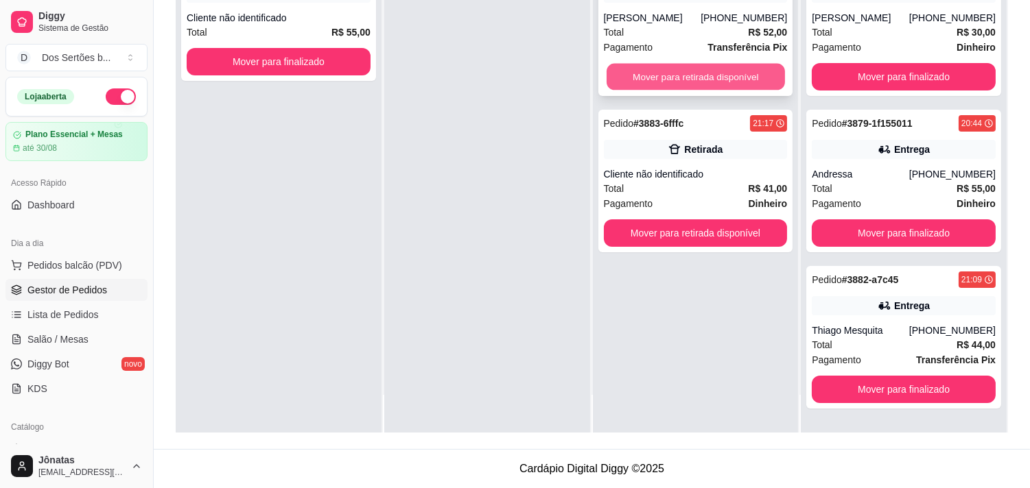
click at [638, 74] on button "Mover para retirada disponível" at bounding box center [695, 77] width 178 height 27
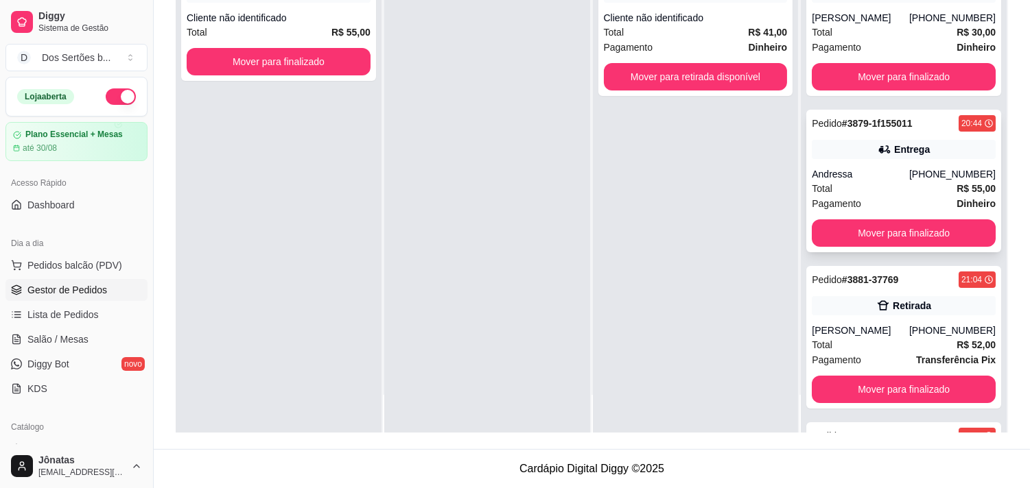
click at [897, 183] on div "Total R$ 55,00" at bounding box center [904, 188] width 184 height 15
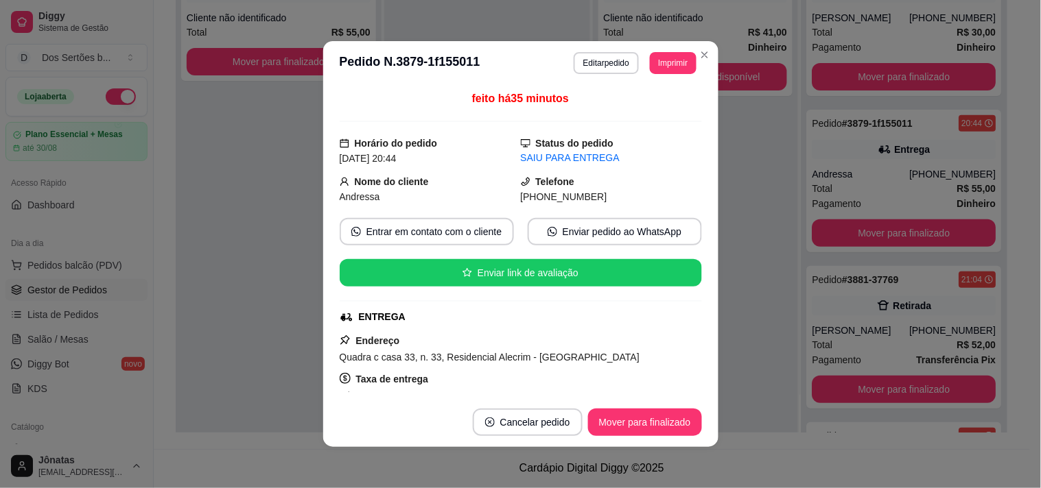
scroll to position [233, 0]
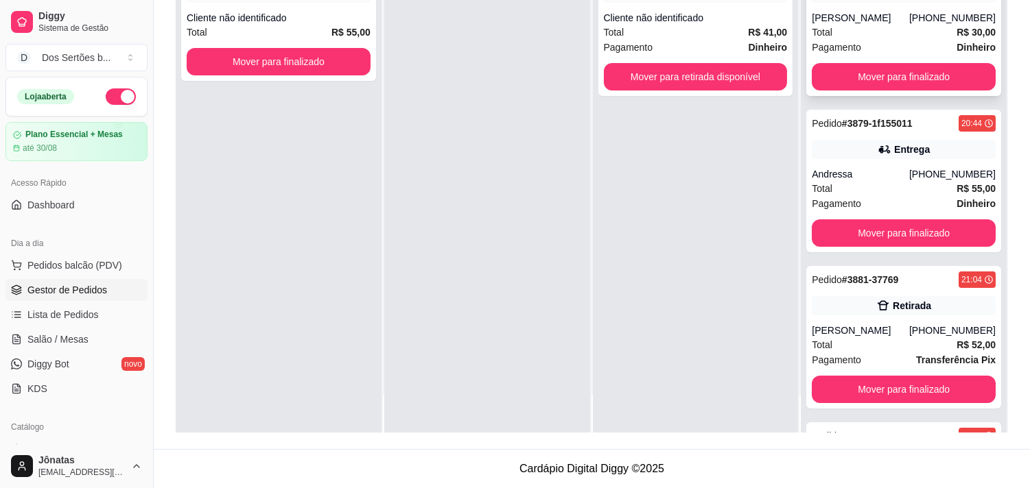
click at [825, 35] on div "Total R$ 30,00" at bounding box center [904, 32] width 184 height 15
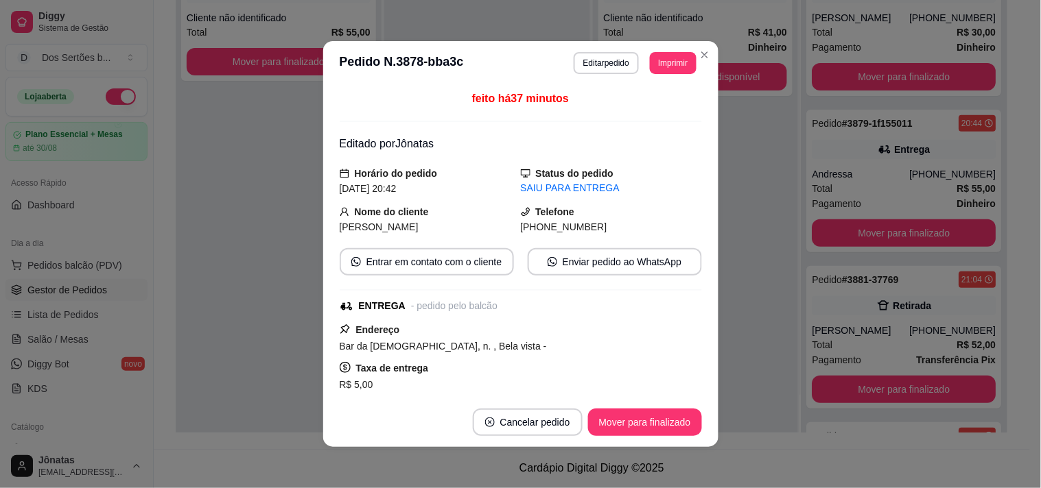
scroll to position [295, 0]
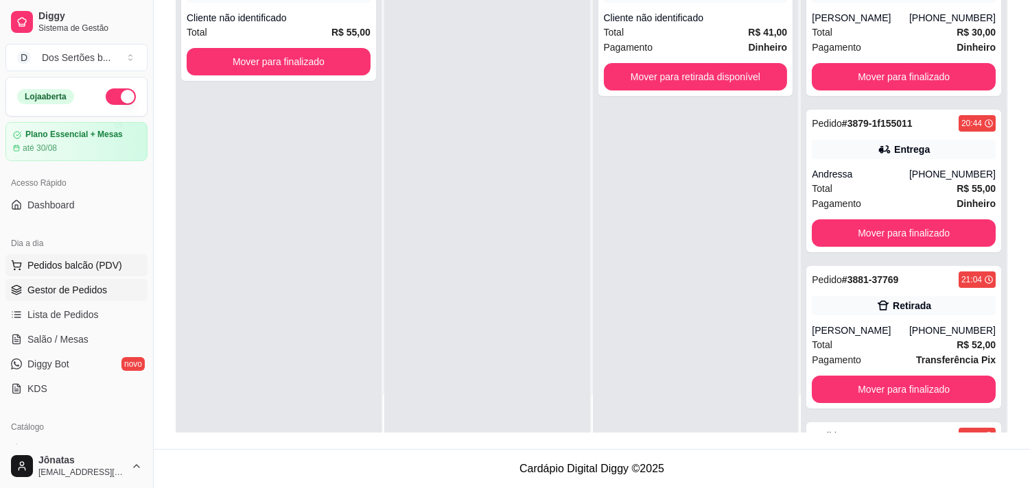
click at [87, 261] on span "Pedidos balcão (PDV)" at bounding box center [74, 266] width 95 height 14
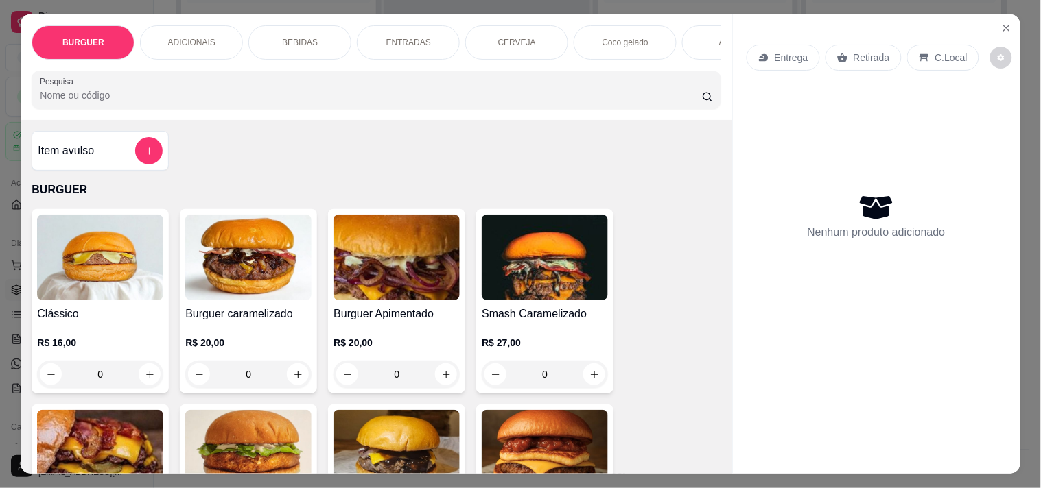
scroll to position [108, 0]
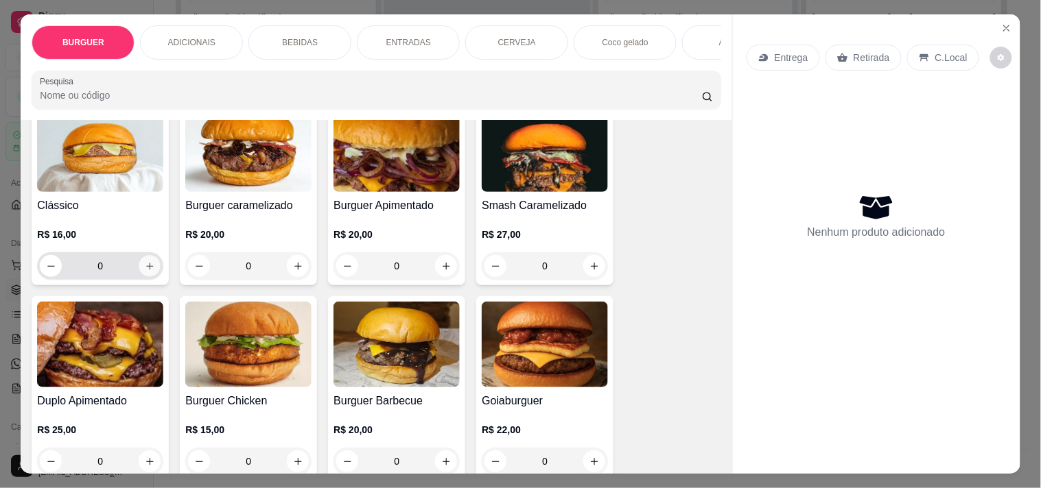
click at [145, 272] on icon "increase-product-quantity" at bounding box center [150, 266] width 10 height 10
type input "1"
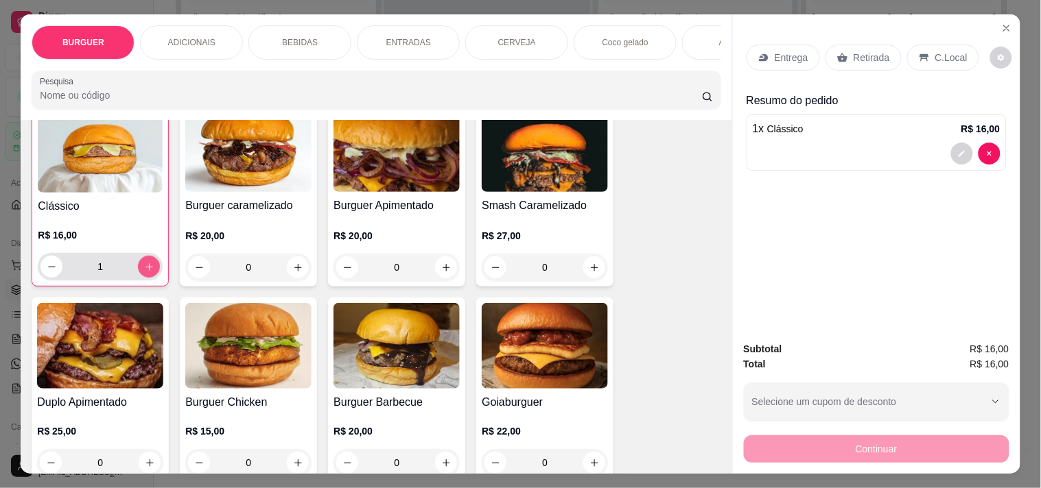
scroll to position [110, 0]
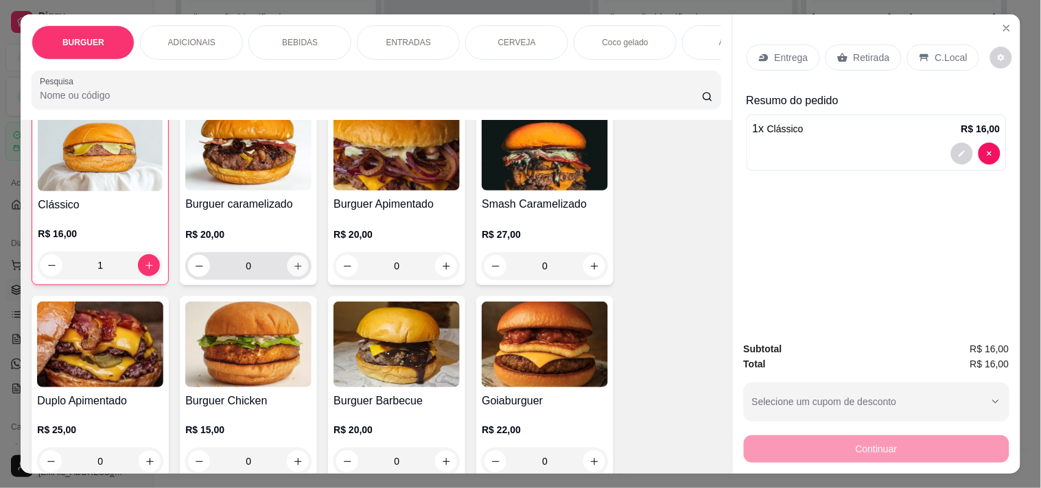
click at [295, 271] on icon "increase-product-quantity" at bounding box center [298, 266] width 10 height 10
type input "1"
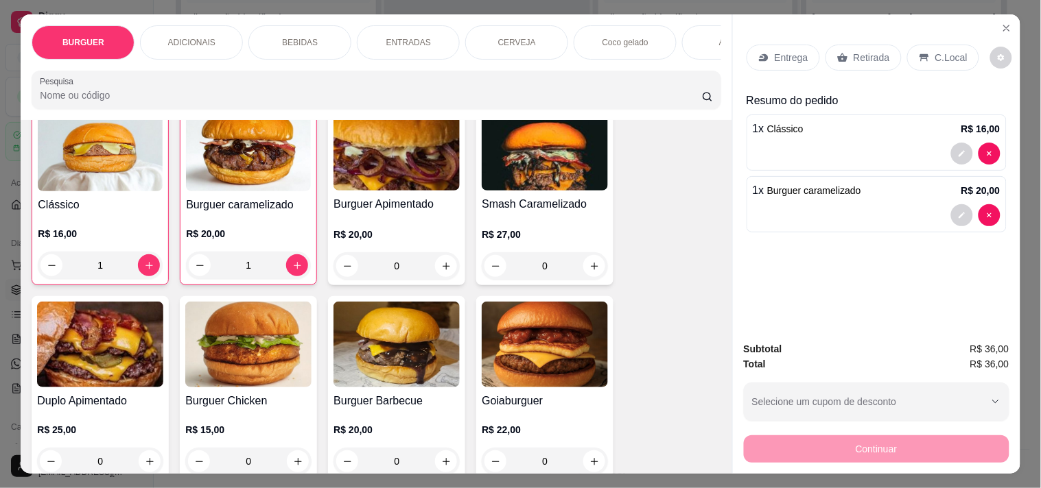
click at [856, 51] on p "Retirada" at bounding box center [871, 58] width 36 height 14
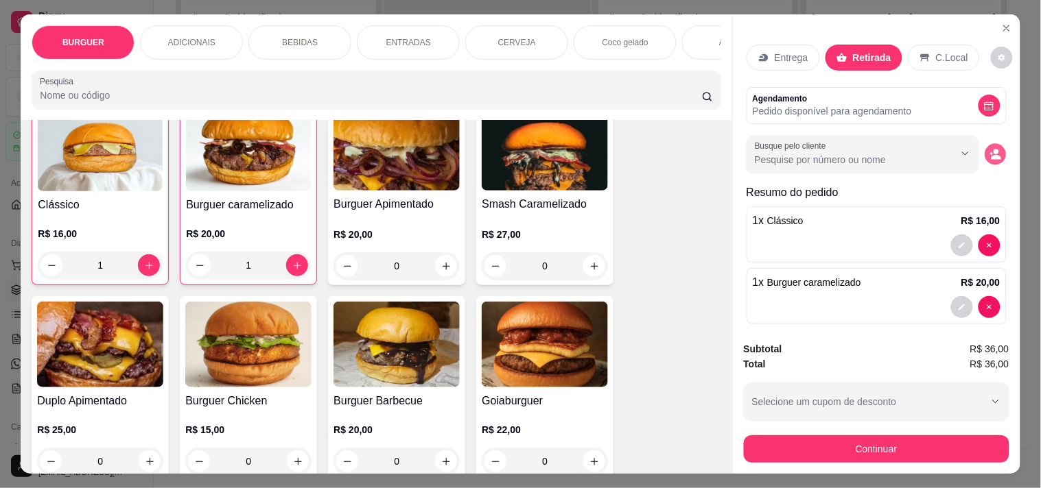
click at [926, 149] on icon "decrease-product-quantity" at bounding box center [995, 155] width 12 height 12
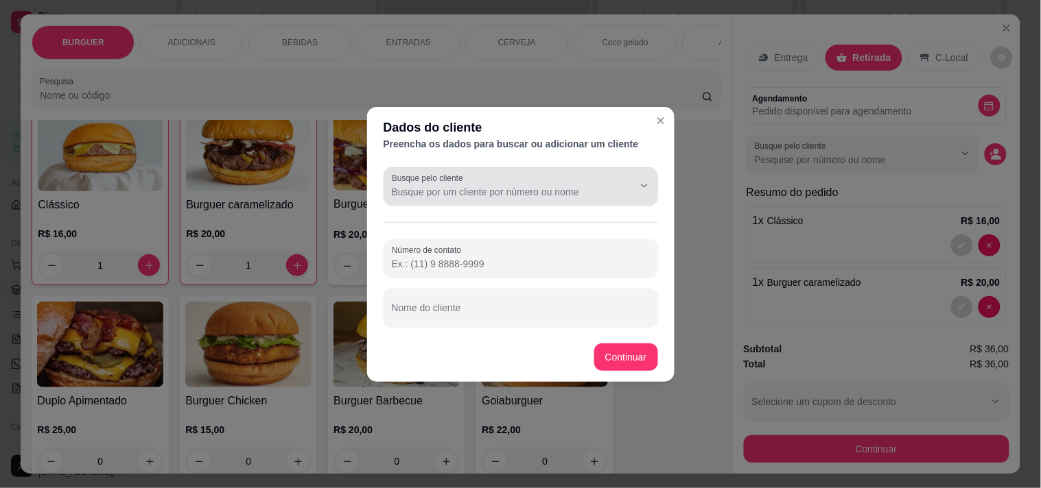
click at [414, 182] on label "Busque pelo cliente" at bounding box center [430, 178] width 76 height 12
click at [414, 185] on input "Busque pelo cliente" at bounding box center [502, 192] width 220 height 14
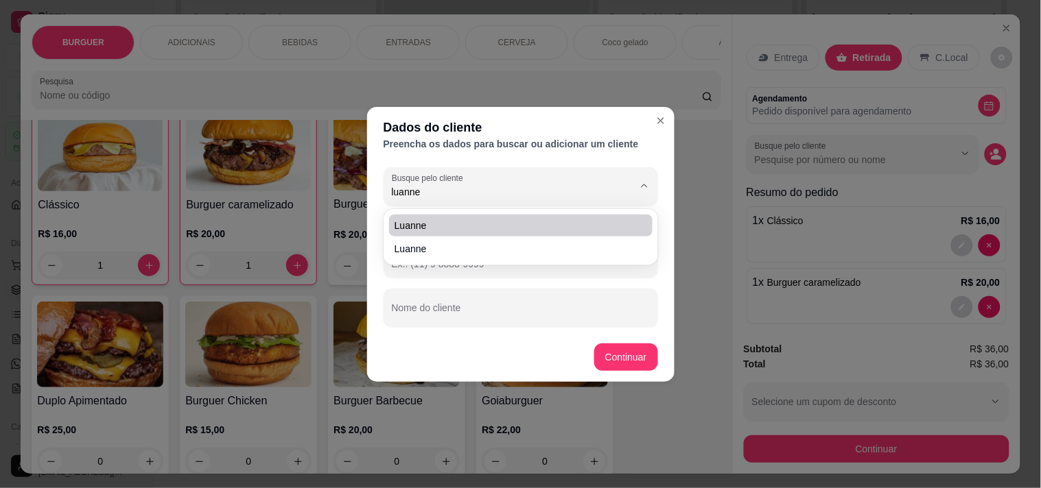
click at [416, 222] on span "Luanne" at bounding box center [513, 226] width 239 height 14
type input "Luanne"
type input "[PHONE_NUMBER]"
type input "Luanne"
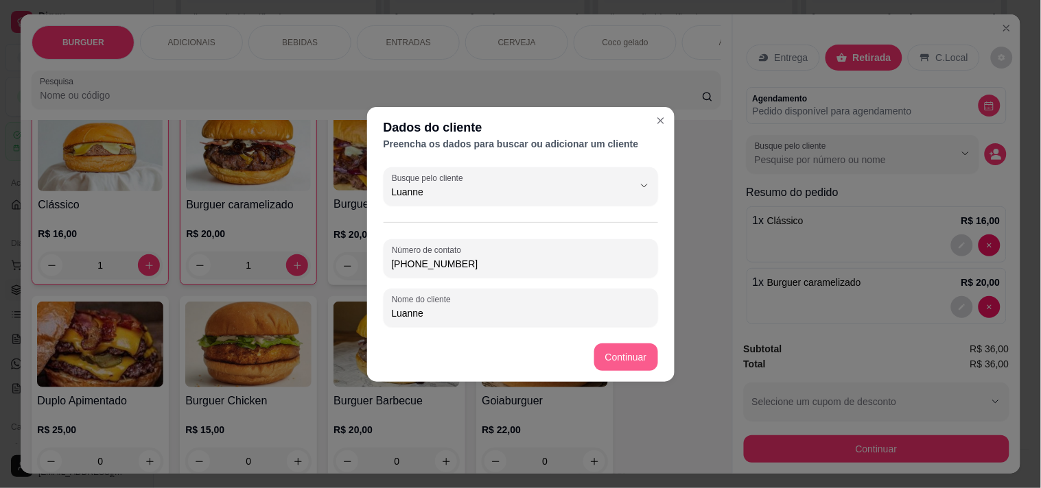
type input "Luanne"
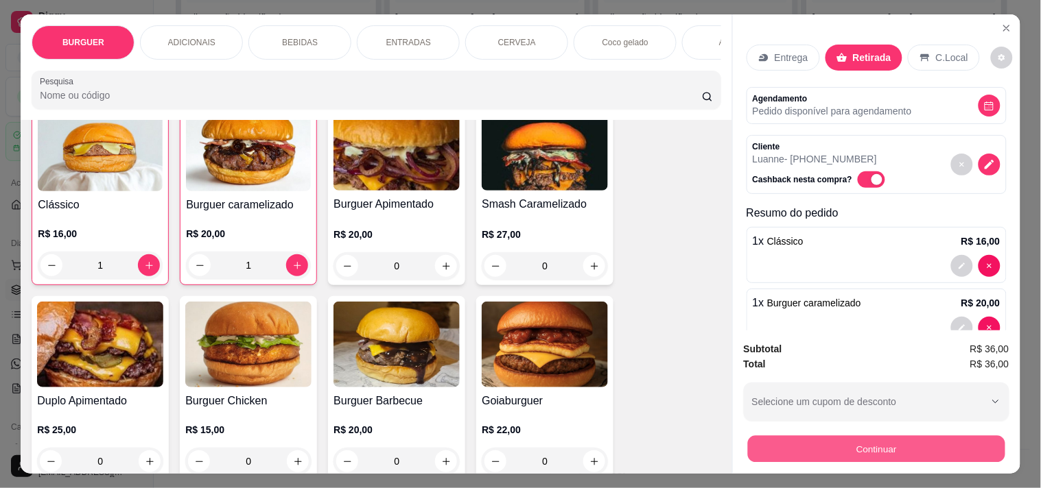
click at [821, 436] on button "Continuar" at bounding box center [875, 449] width 257 height 27
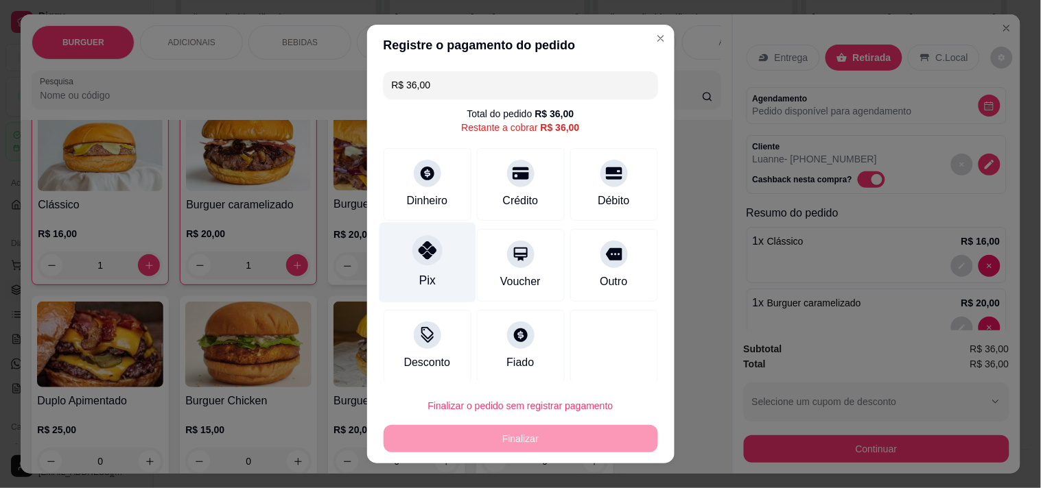
click at [424, 257] on icon at bounding box center [427, 250] width 18 height 18
type input "R$ 0,00"
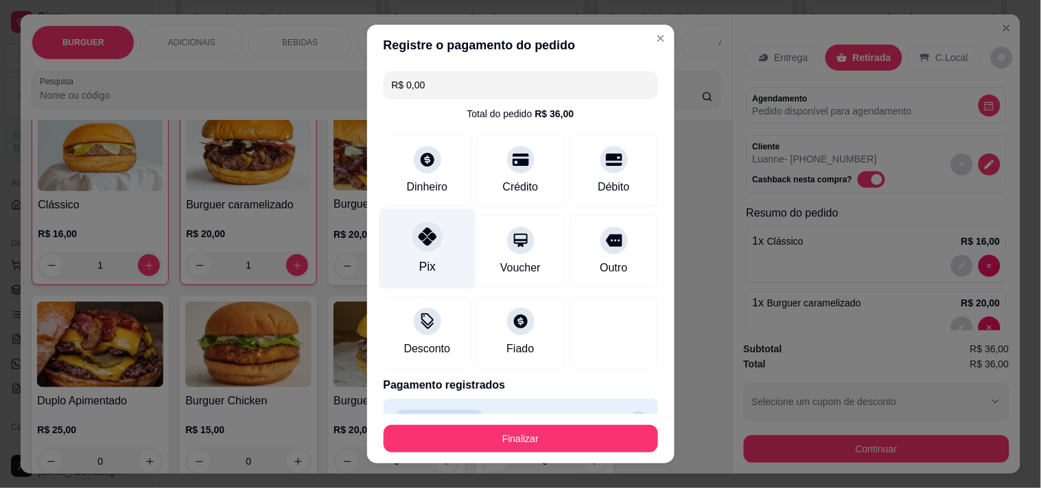
scroll to position [31, 0]
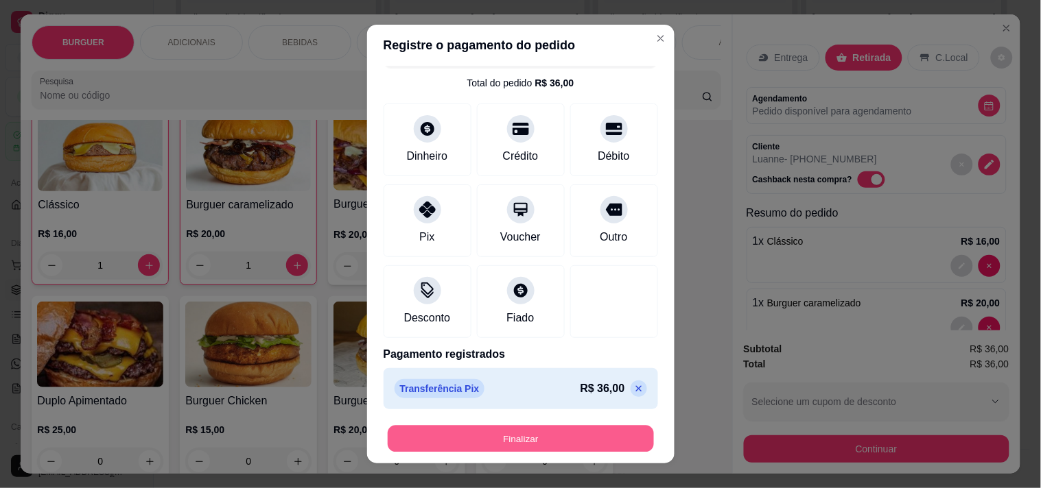
click at [467, 436] on button "Finalizar" at bounding box center [521, 439] width 266 height 27
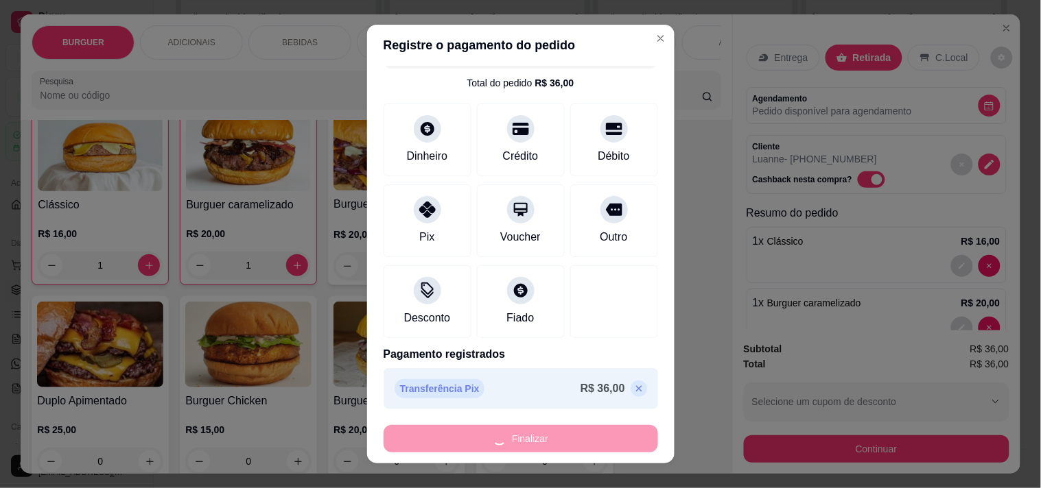
type input "0"
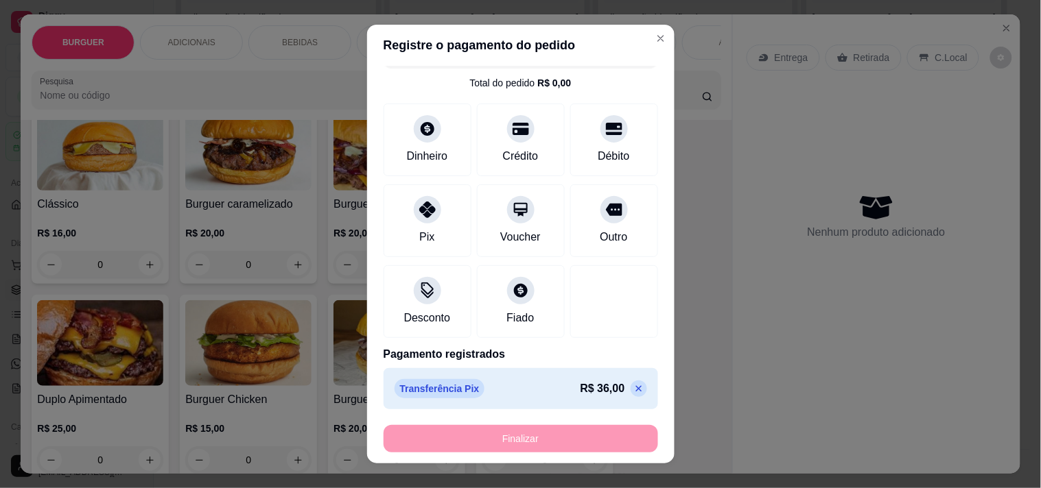
type input "-R$ 36,00"
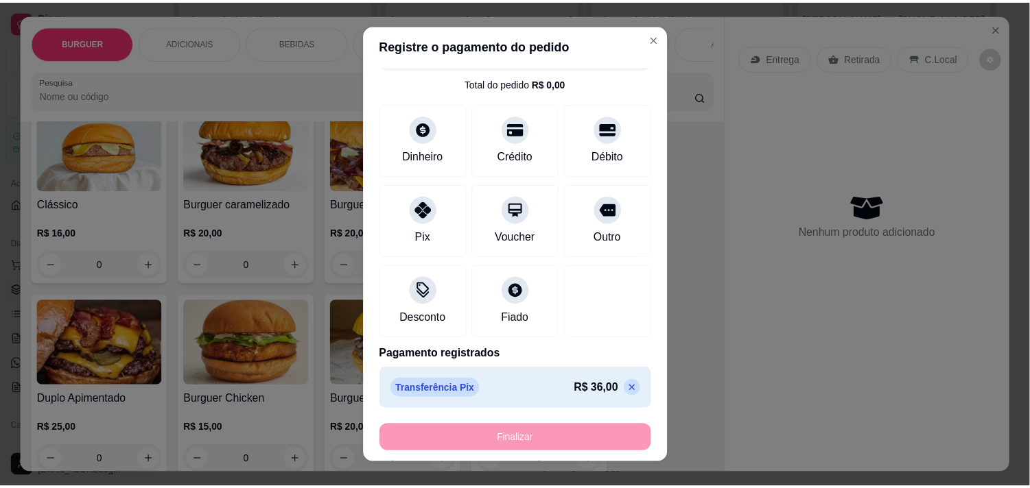
scroll to position [108, 0]
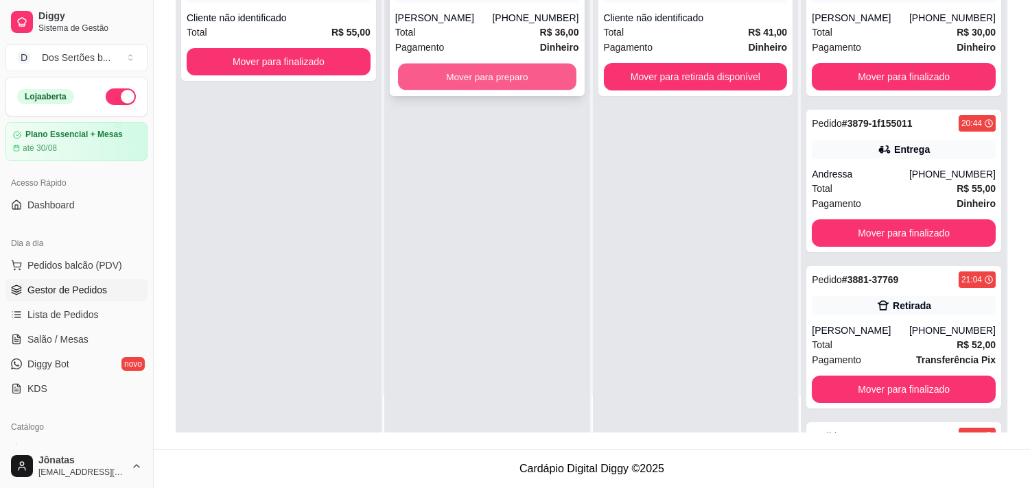
click at [427, 70] on button "Mover para preparo" at bounding box center [487, 77] width 178 height 27
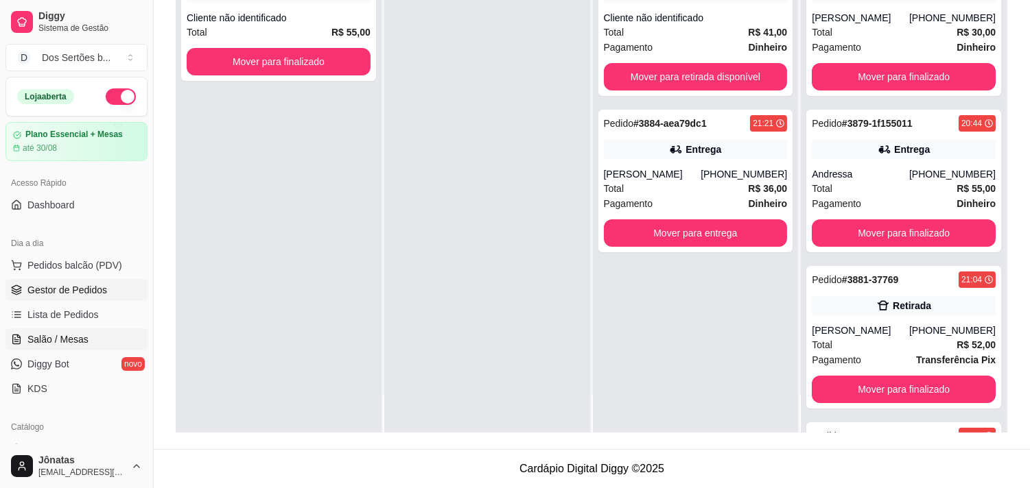
click at [52, 340] on span "Salão / Mesas" at bounding box center [57, 340] width 61 height 14
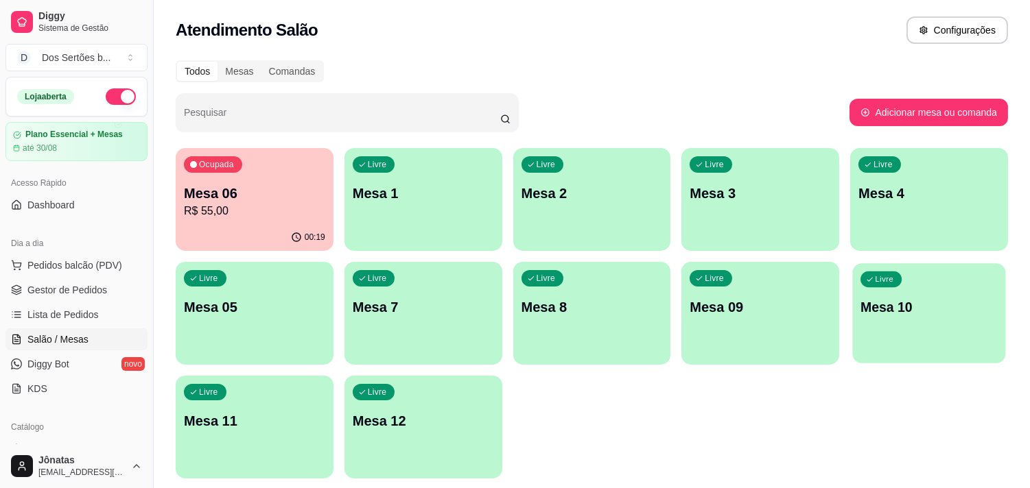
click at [888, 320] on div "Livre Mesa 10" at bounding box center [929, 305] width 153 height 84
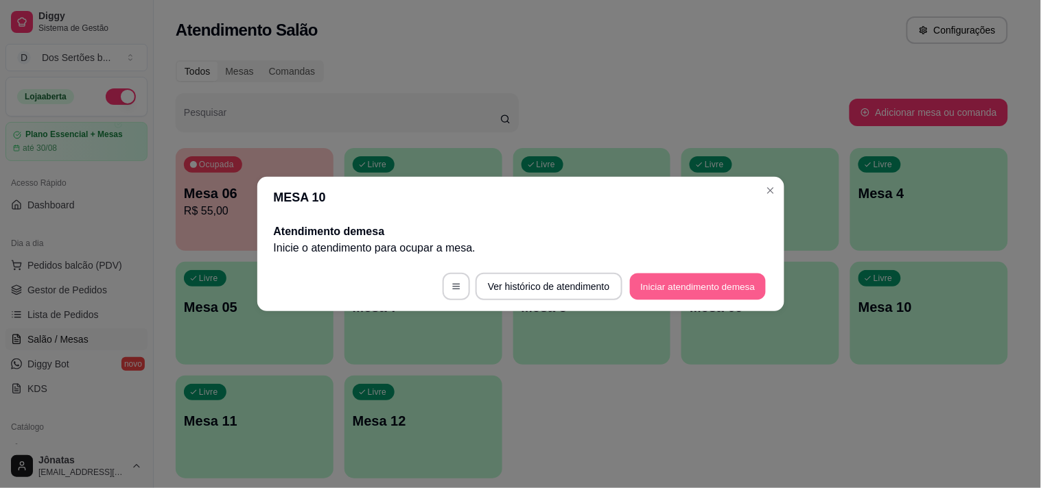
click at [697, 283] on button "Iniciar atendimento de mesa" at bounding box center [698, 287] width 136 height 27
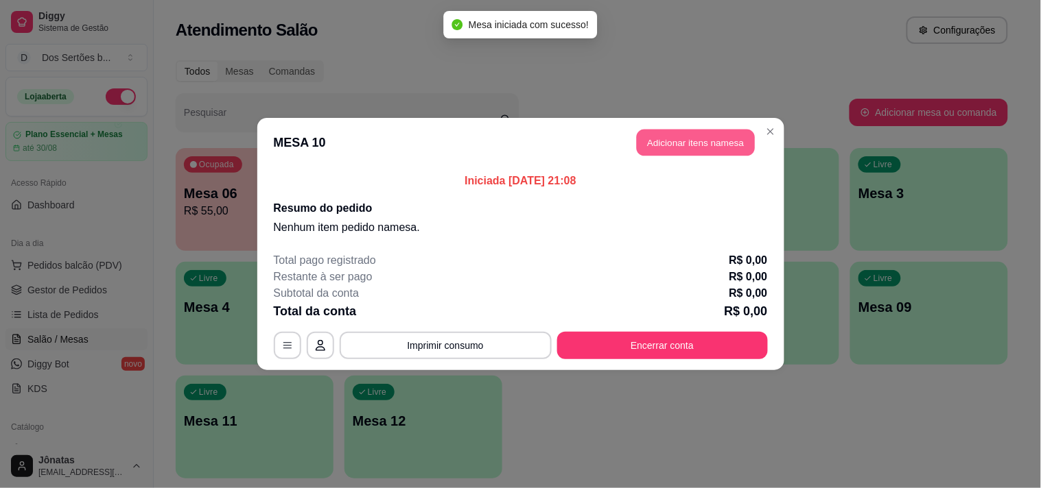
click at [678, 135] on button "Adicionar itens na mesa" at bounding box center [696, 143] width 118 height 27
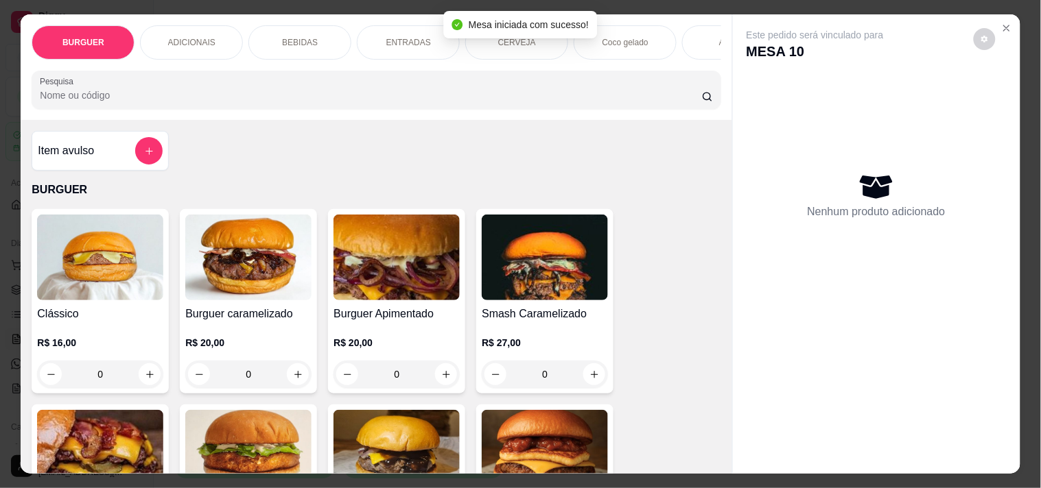
scroll to position [113, 0]
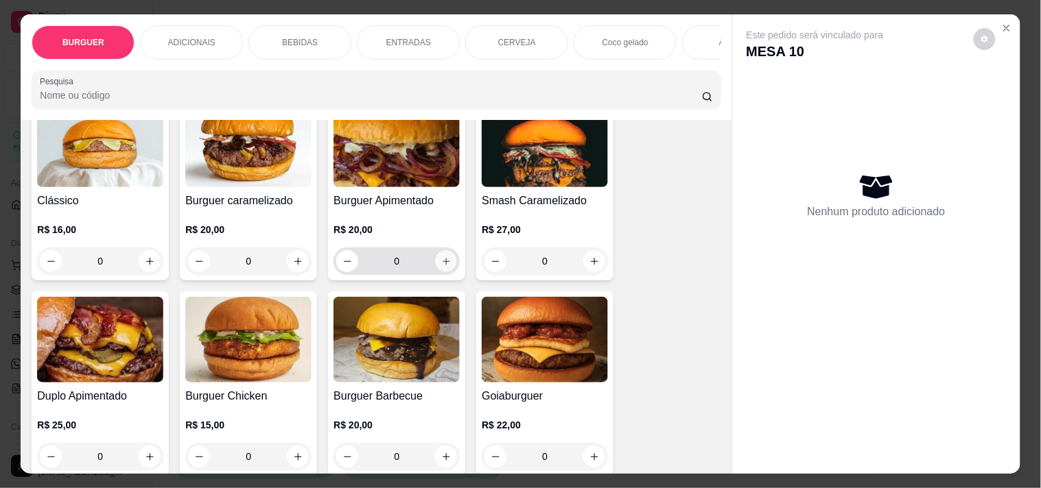
click at [441, 267] on icon "increase-product-quantity" at bounding box center [446, 262] width 10 height 10
type input "1"
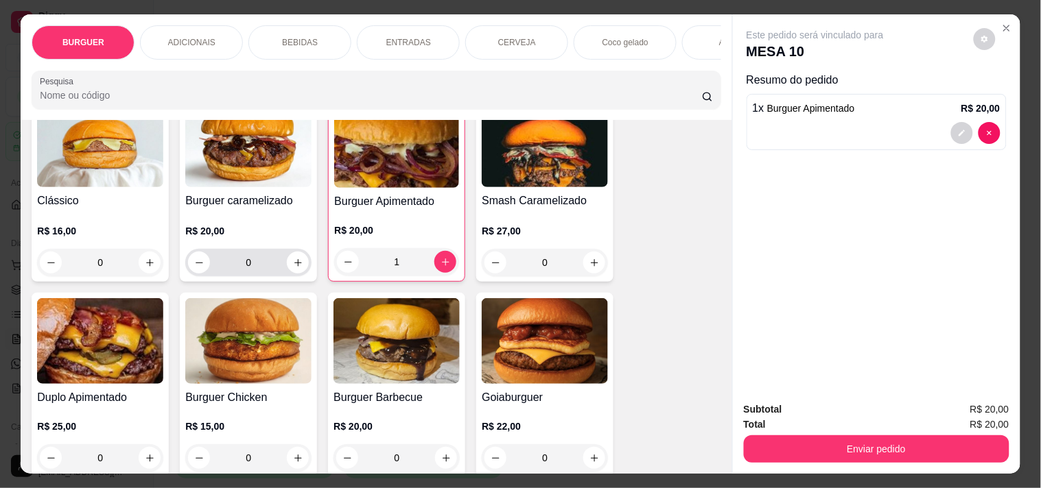
scroll to position [245, 0]
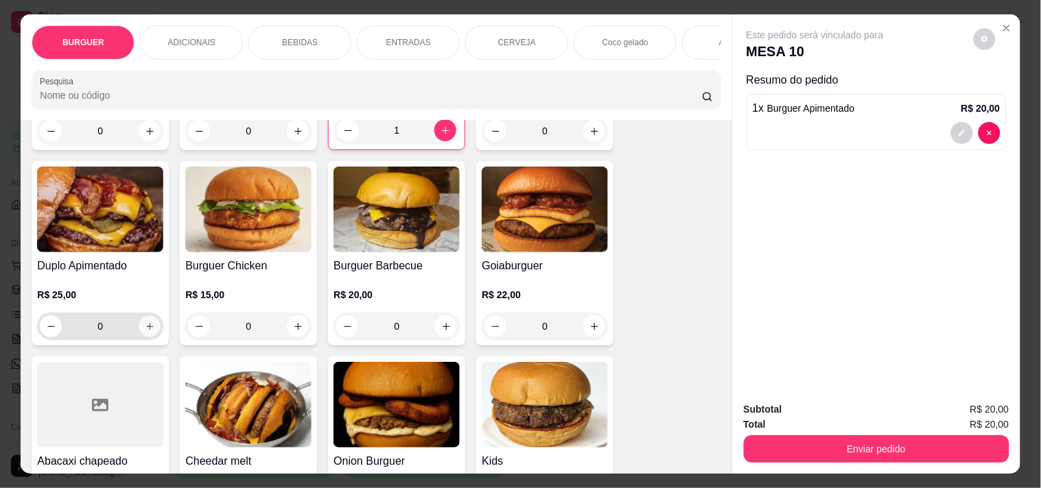
click at [145, 330] on icon "increase-product-quantity" at bounding box center [150, 327] width 10 height 10
type input "1"
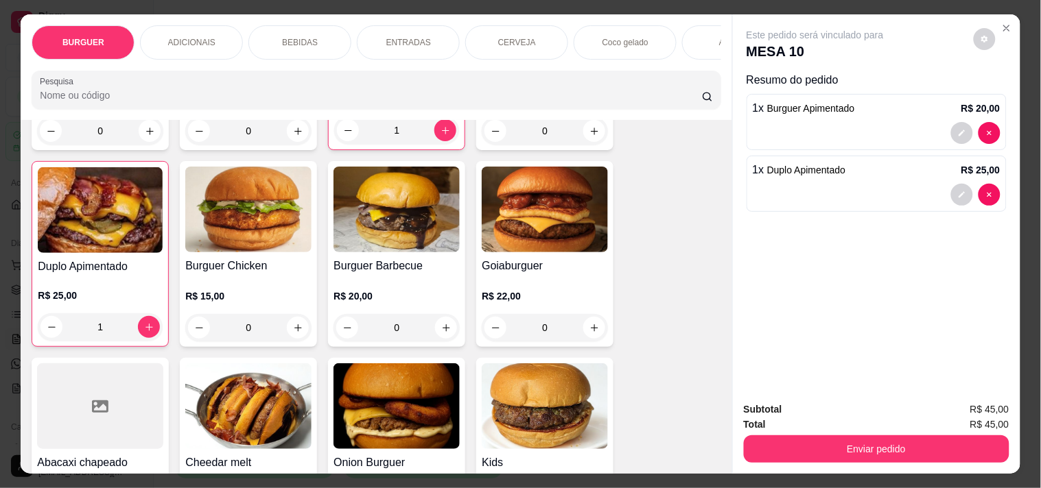
click at [275, 30] on div "BEBIDAS" at bounding box center [299, 42] width 103 height 34
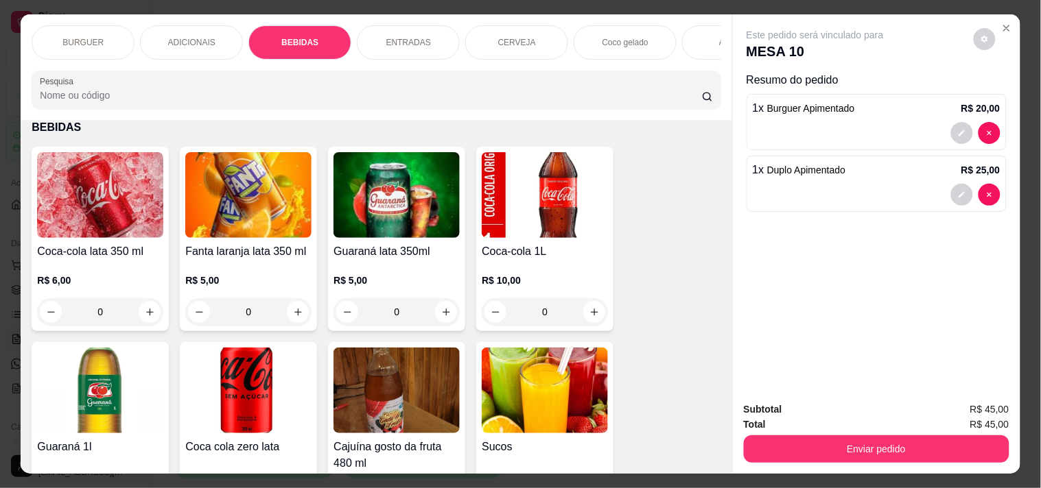
scroll to position [35, 0]
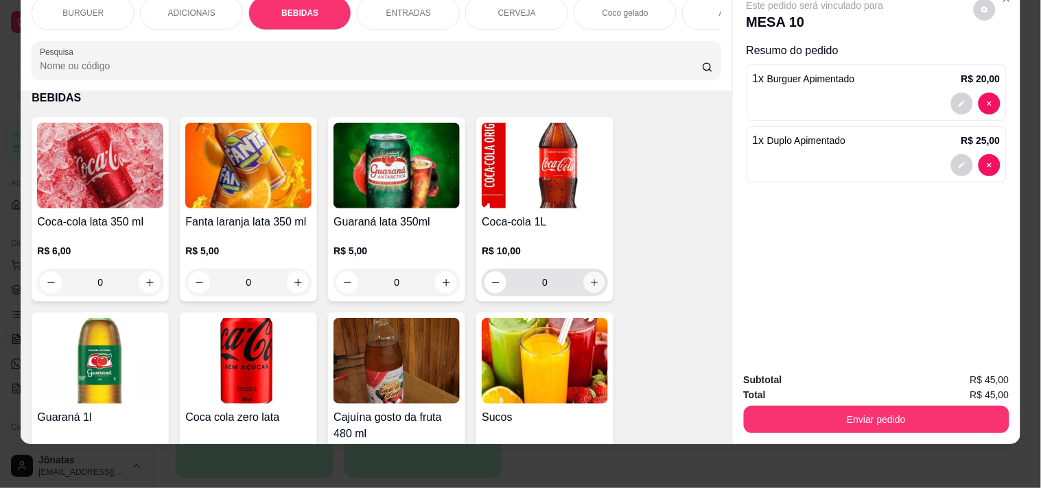
click at [587, 276] on button "increase-product-quantity" at bounding box center [594, 282] width 21 height 21
type input "1"
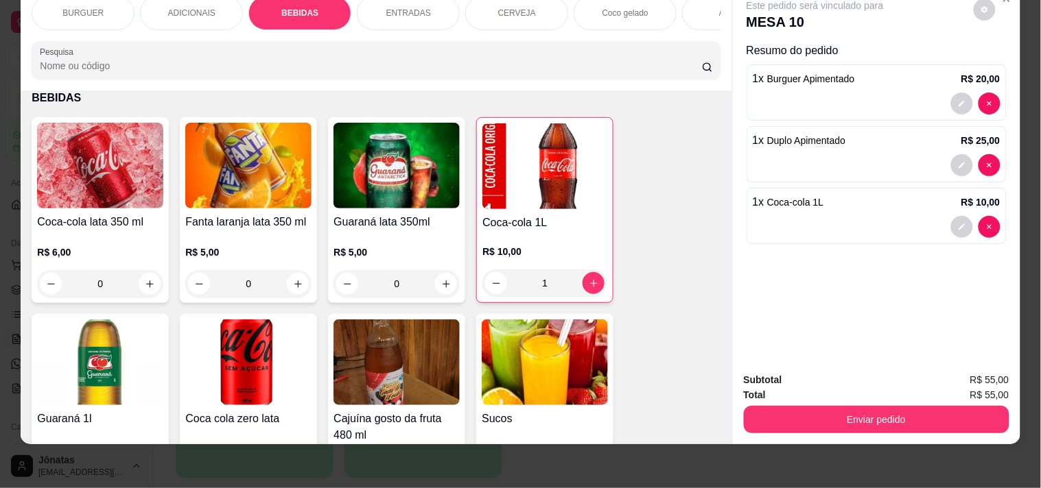
click at [386, 8] on p "ENTRADAS" at bounding box center [408, 13] width 45 height 11
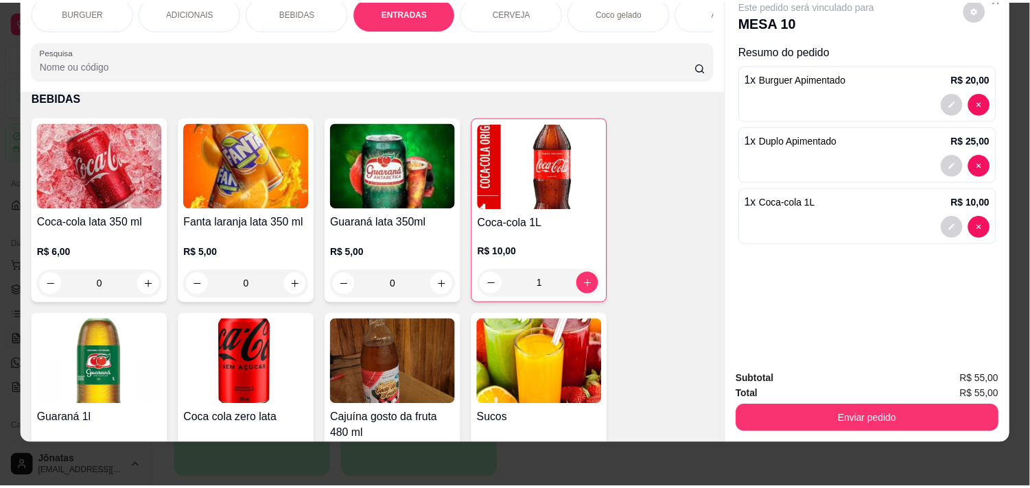
scroll to position [1924, 0]
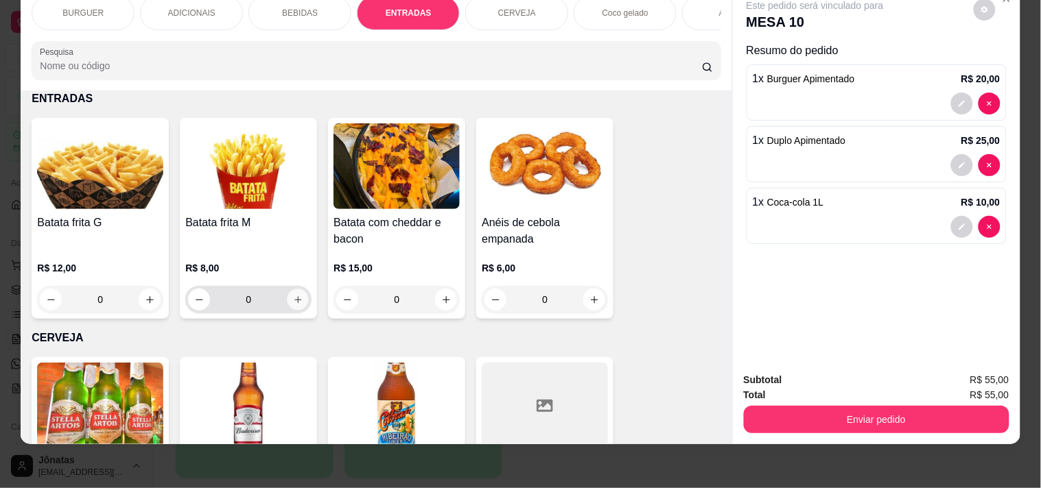
click at [293, 298] on icon "increase-product-quantity" at bounding box center [298, 300] width 10 height 10
type input "1"
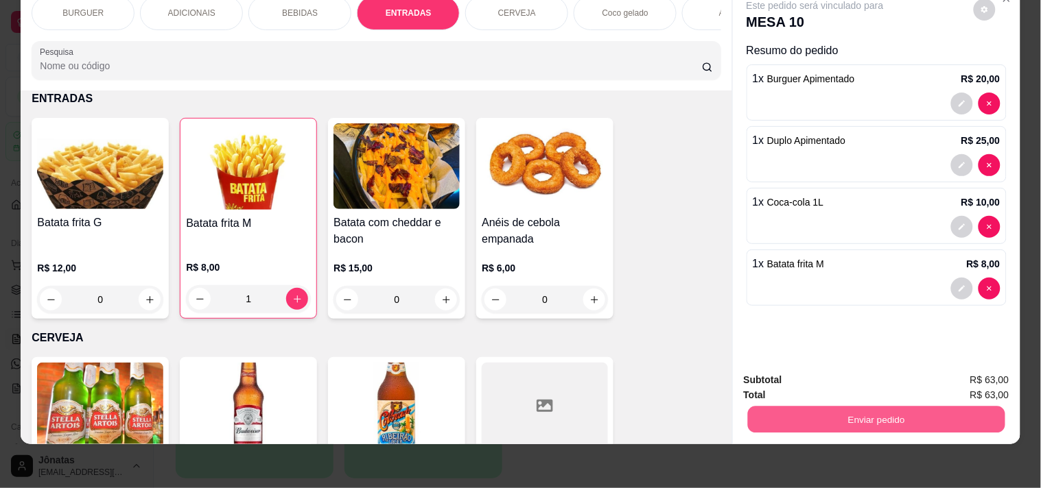
click at [831, 406] on button "Enviar pedido" at bounding box center [875, 419] width 257 height 27
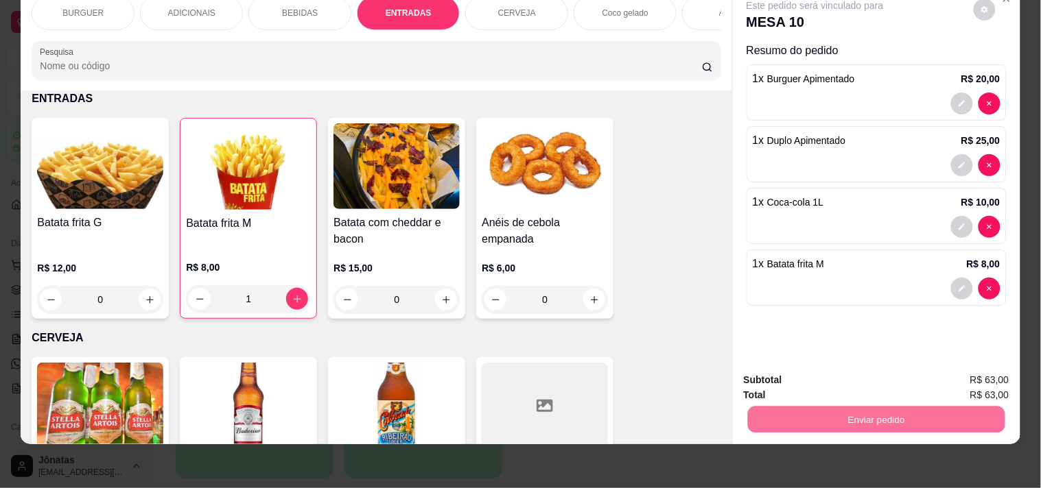
click at [810, 367] on button "Não registrar e enviar pedido" at bounding box center [831, 374] width 139 height 25
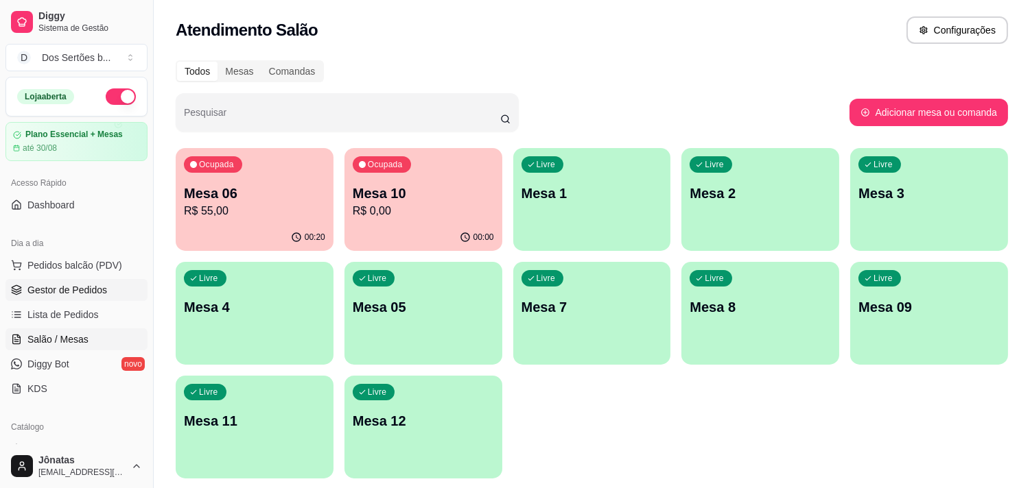
click at [32, 291] on span "Gestor de Pedidos" at bounding box center [67, 290] width 80 height 14
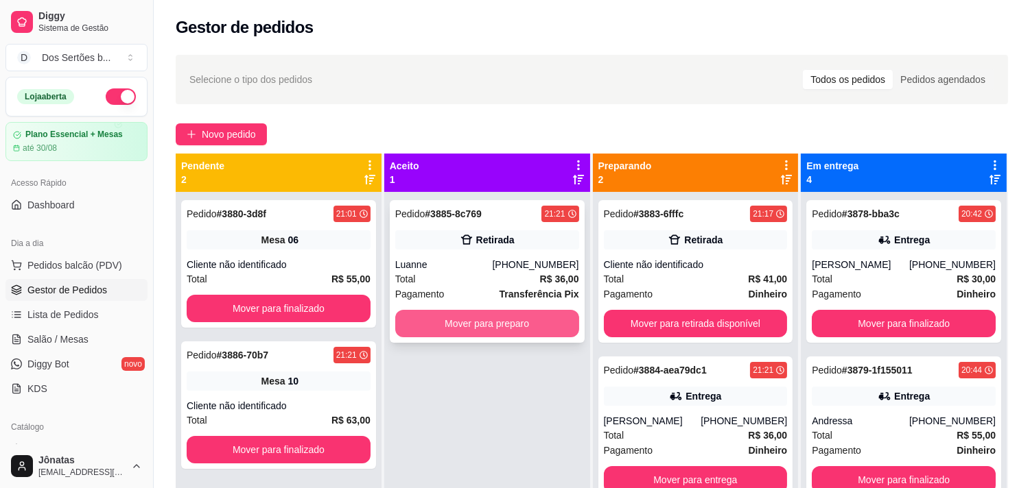
click at [455, 323] on button "Mover para preparo" at bounding box center [487, 323] width 184 height 27
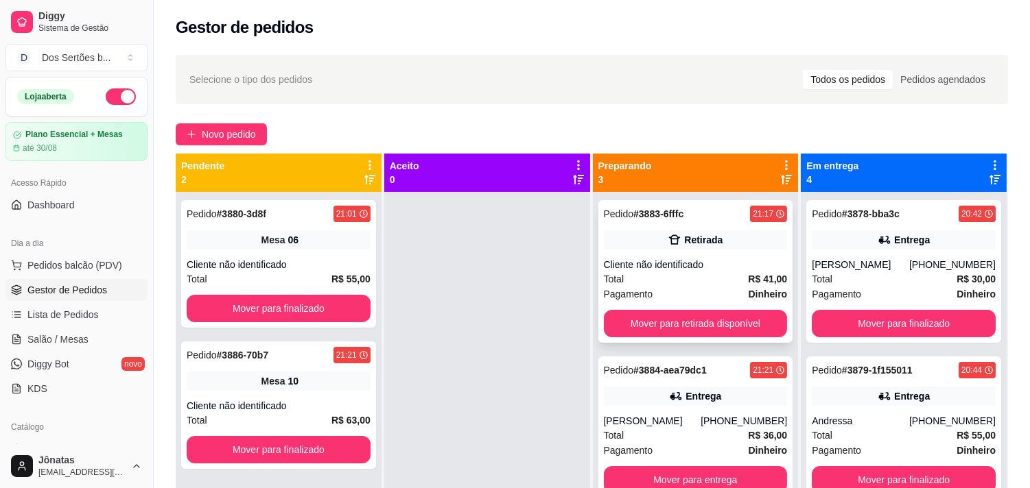
click at [694, 282] on div "Total R$ 41,00" at bounding box center [696, 279] width 184 height 15
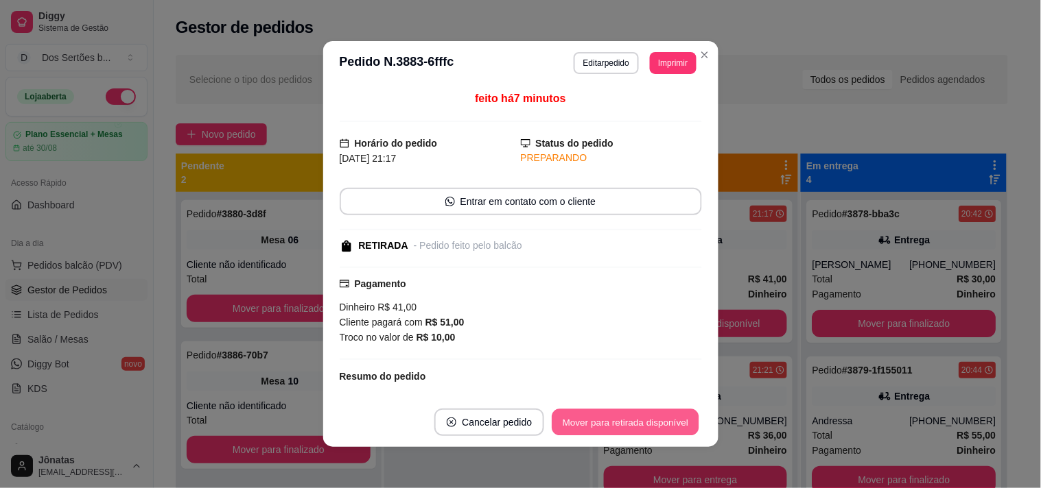
click at [588, 416] on button "Mover para retirada disponível" at bounding box center [625, 423] width 147 height 27
click at [589, 416] on button "Mover para finalizado" at bounding box center [644, 423] width 110 height 27
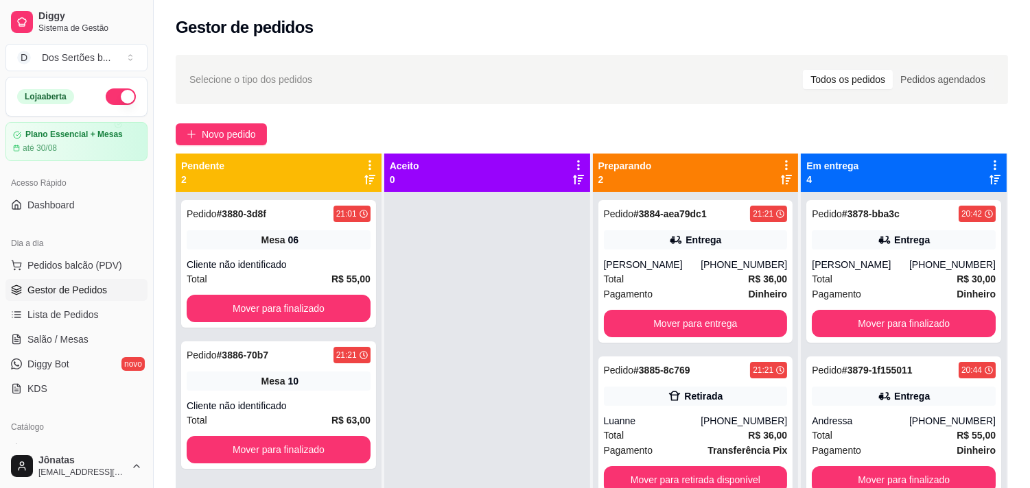
scroll to position [38, 0]
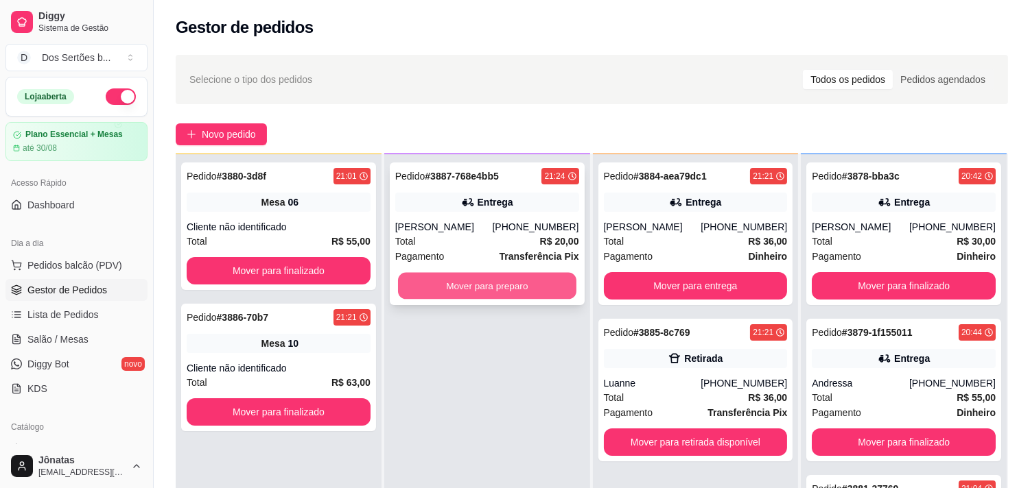
click at [506, 285] on button "Mover para preparo" at bounding box center [487, 286] width 178 height 27
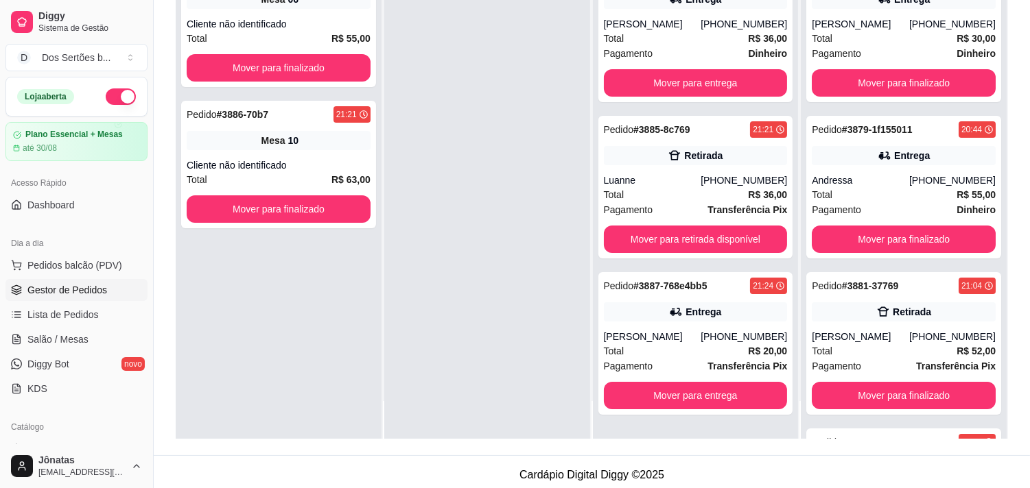
scroll to position [209, 0]
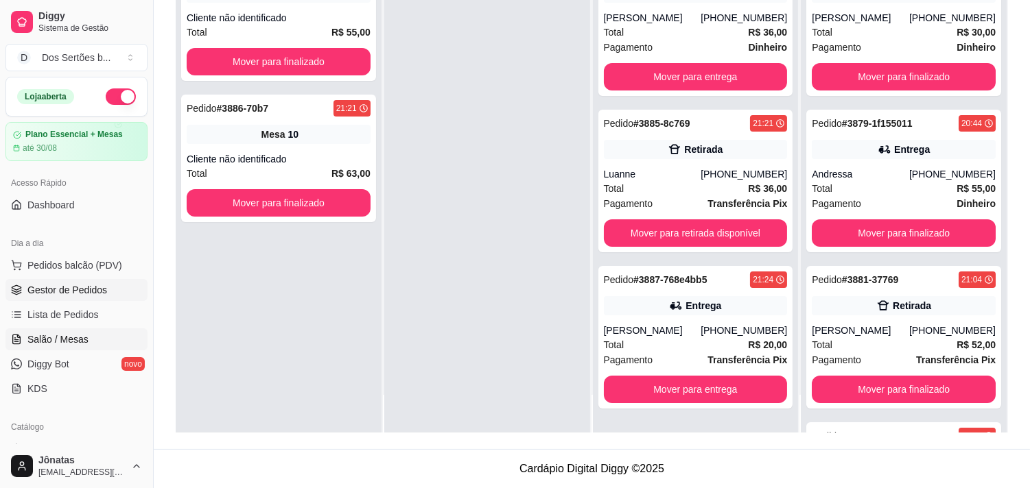
click at [25, 344] on link "Salão / Mesas" at bounding box center [76, 340] width 142 height 22
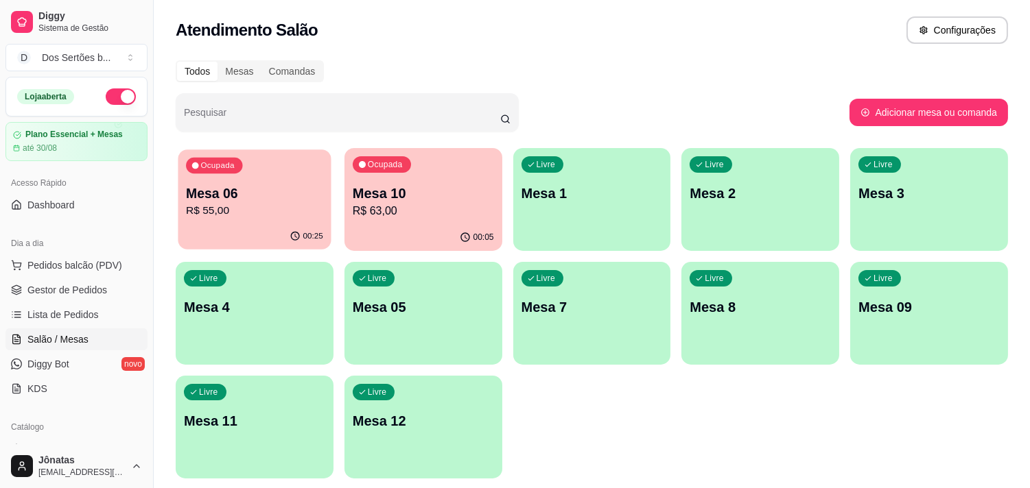
click at [221, 195] on p "Mesa 06" at bounding box center [254, 194] width 137 height 19
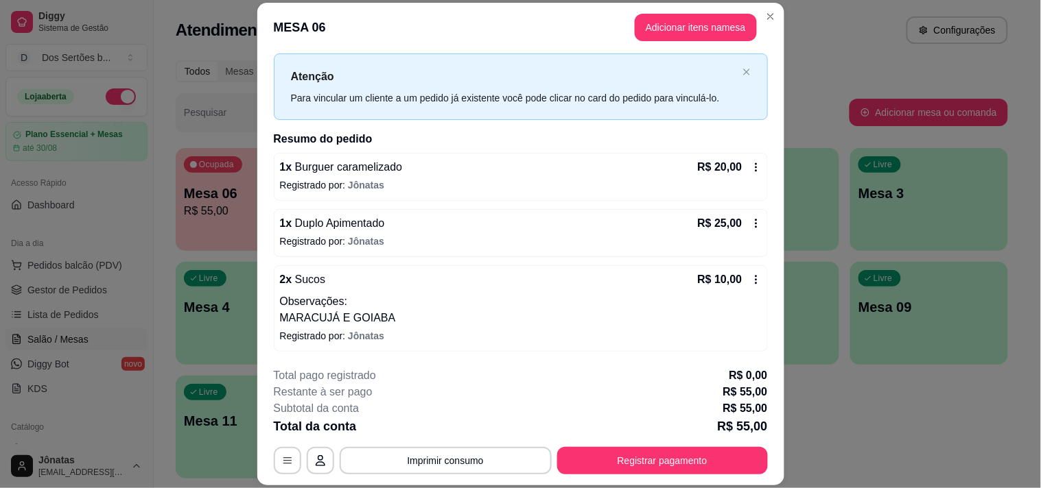
scroll to position [41, 0]
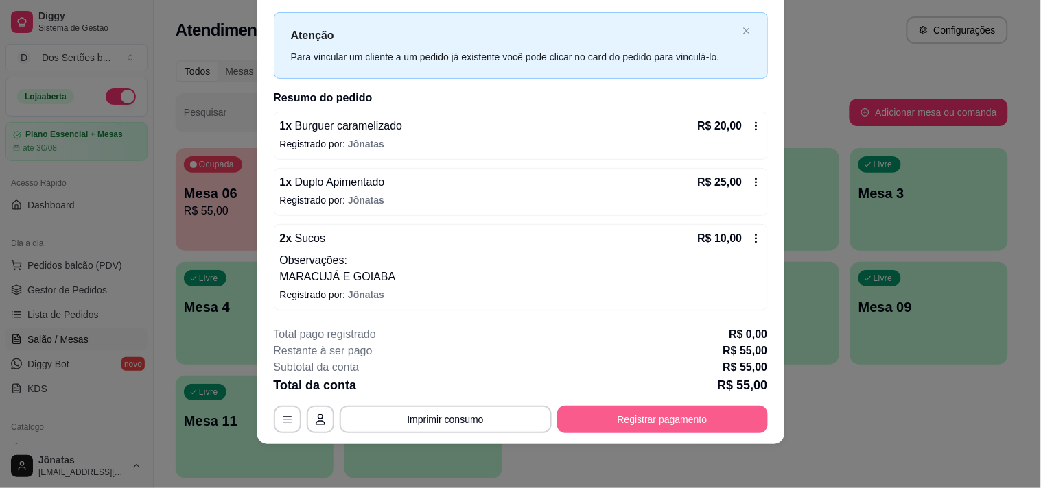
click at [613, 414] on button "Registrar pagamento" at bounding box center [662, 419] width 211 height 27
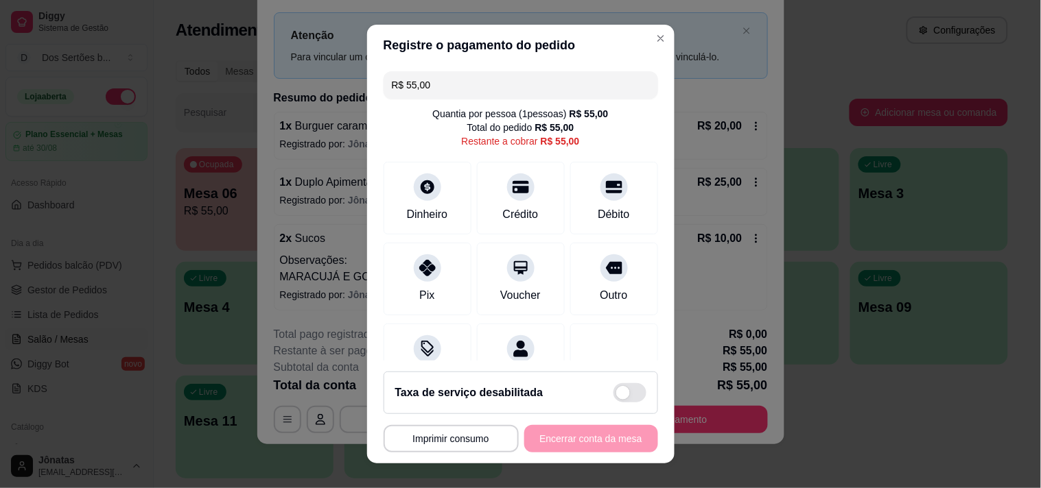
click at [441, 93] on input "R$ 55,00" at bounding box center [521, 84] width 258 height 27
click at [421, 202] on div "Dinheiro" at bounding box center [427, 195] width 97 height 80
click at [412, 268] on div at bounding box center [427, 264] width 30 height 30
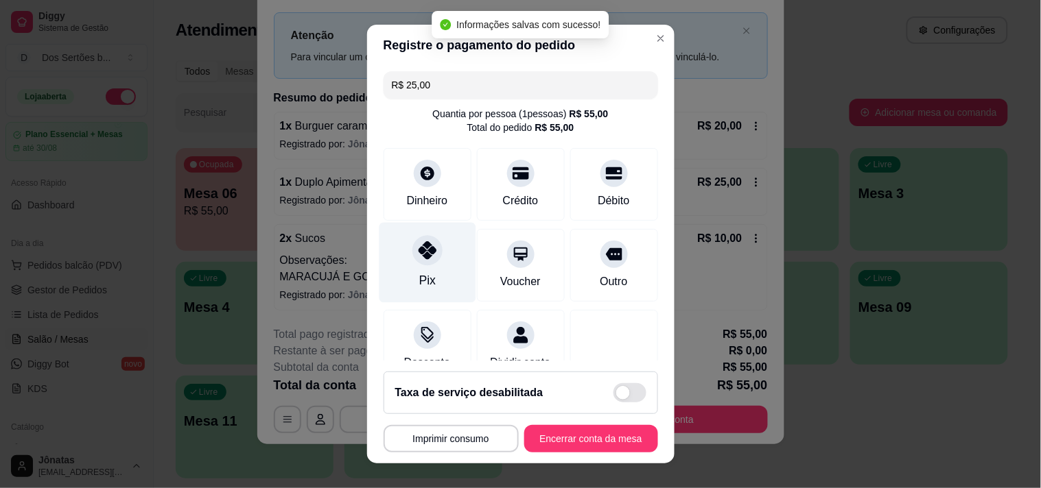
type input "R$ 0,00"
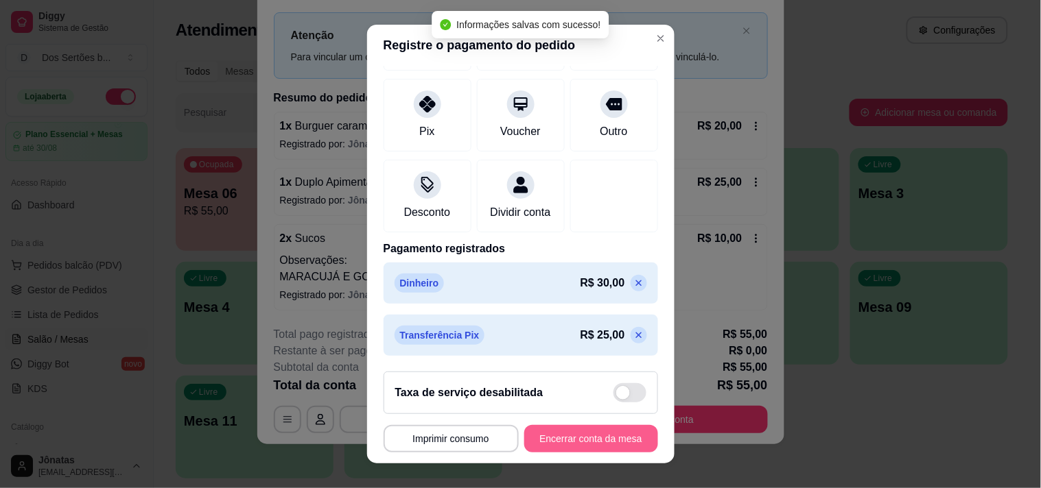
click at [571, 437] on button "Encerrar conta da mesa" at bounding box center [591, 438] width 134 height 27
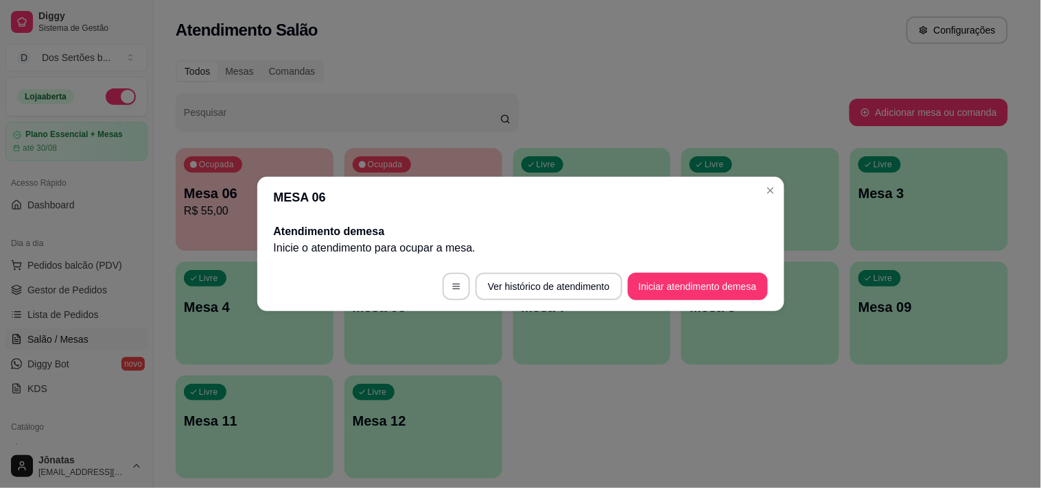
scroll to position [0, 0]
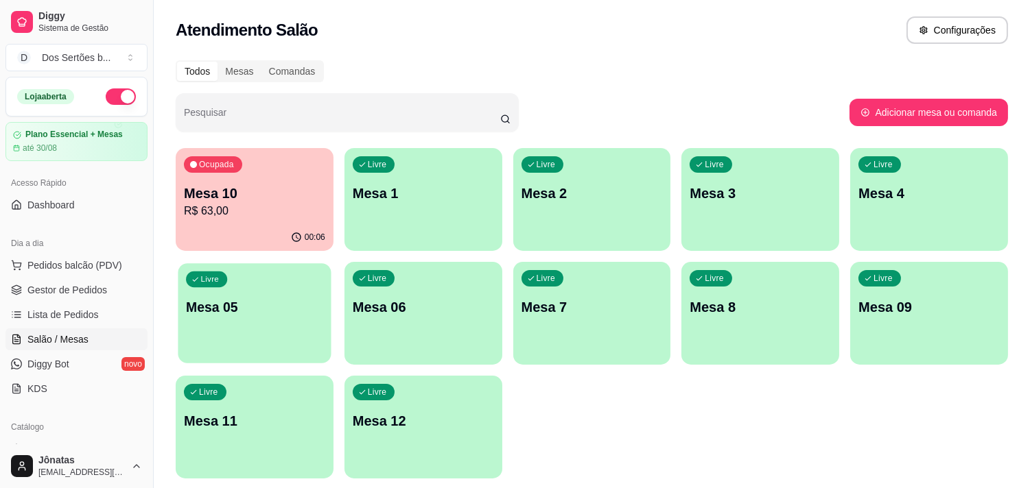
click at [248, 311] on p "Mesa 05" at bounding box center [254, 307] width 137 height 19
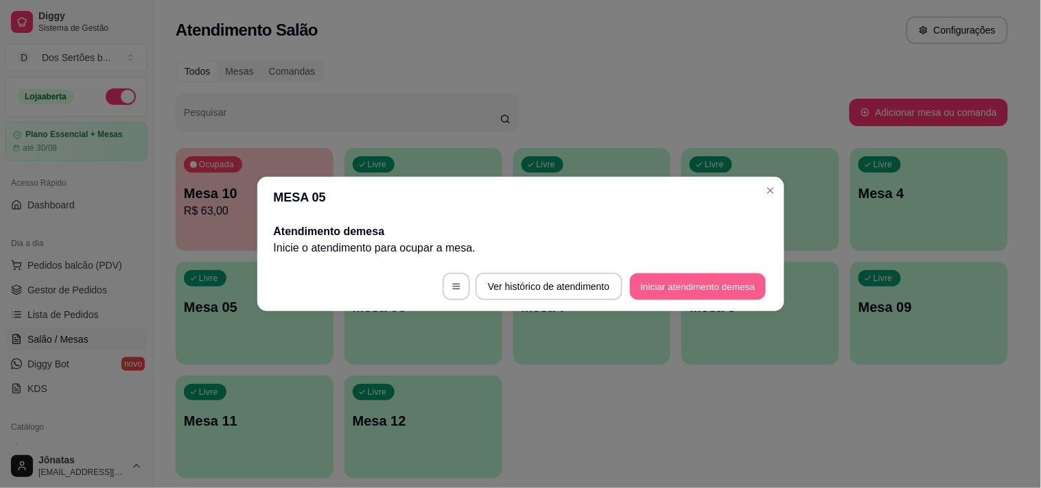
click at [716, 281] on button "Iniciar atendimento de mesa" at bounding box center [698, 287] width 136 height 27
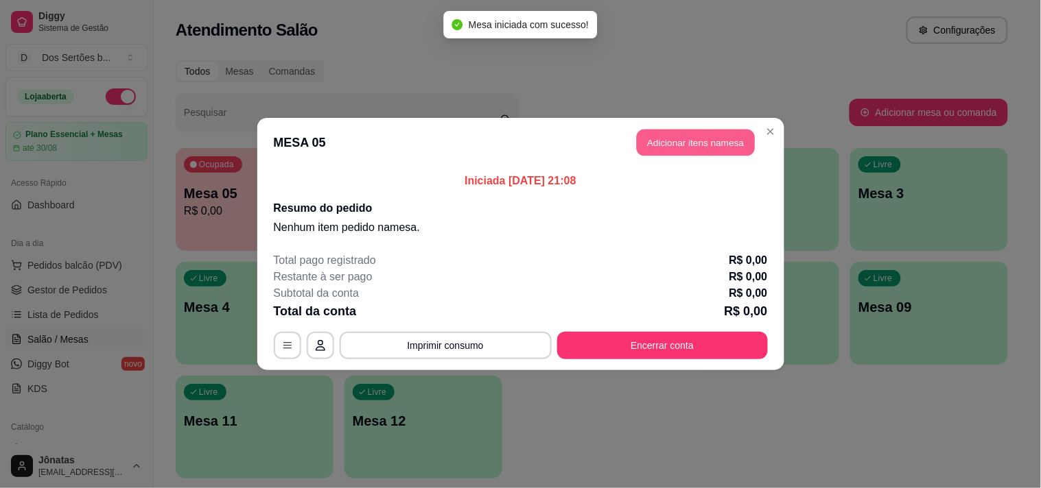
click at [673, 138] on button "Adicionar itens na mesa" at bounding box center [696, 143] width 118 height 27
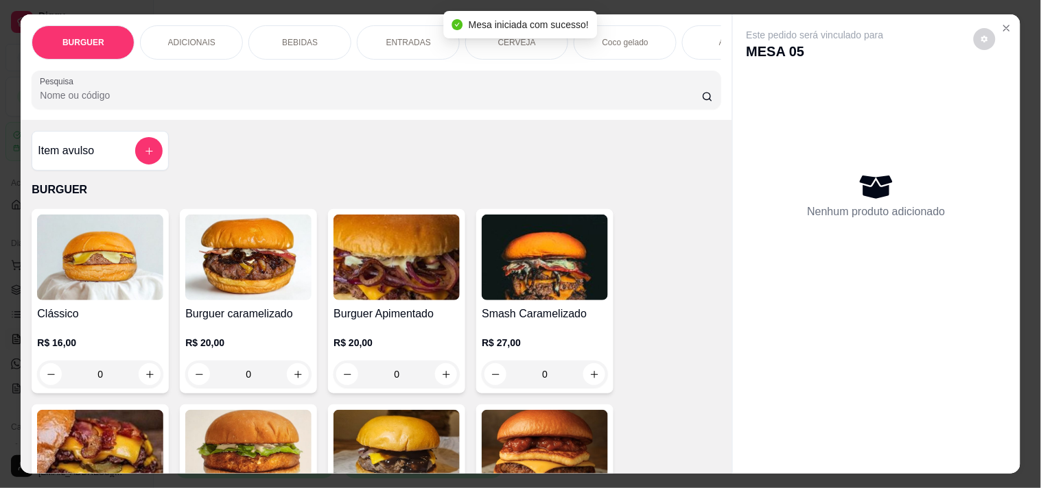
scroll to position [110, 0]
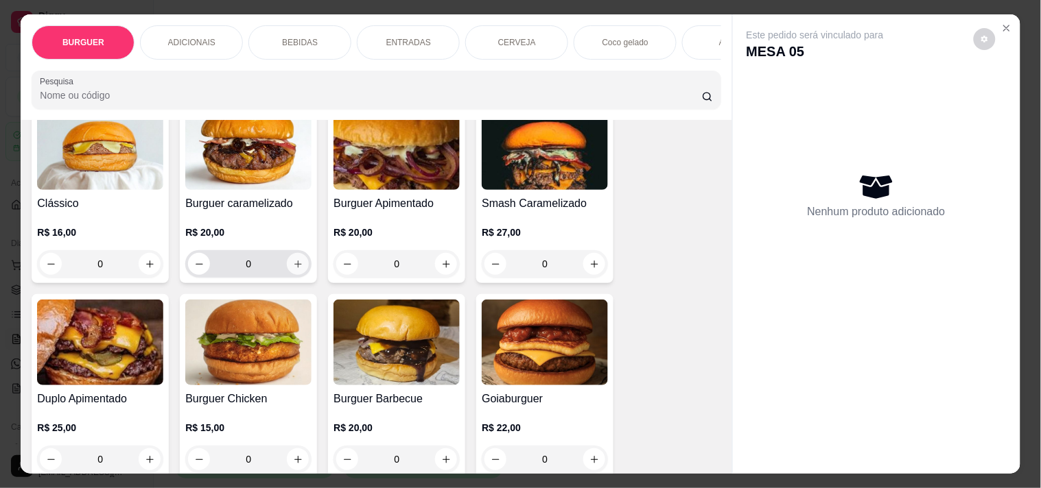
click at [293, 266] on icon "increase-product-quantity" at bounding box center [298, 264] width 10 height 10
type input "1"
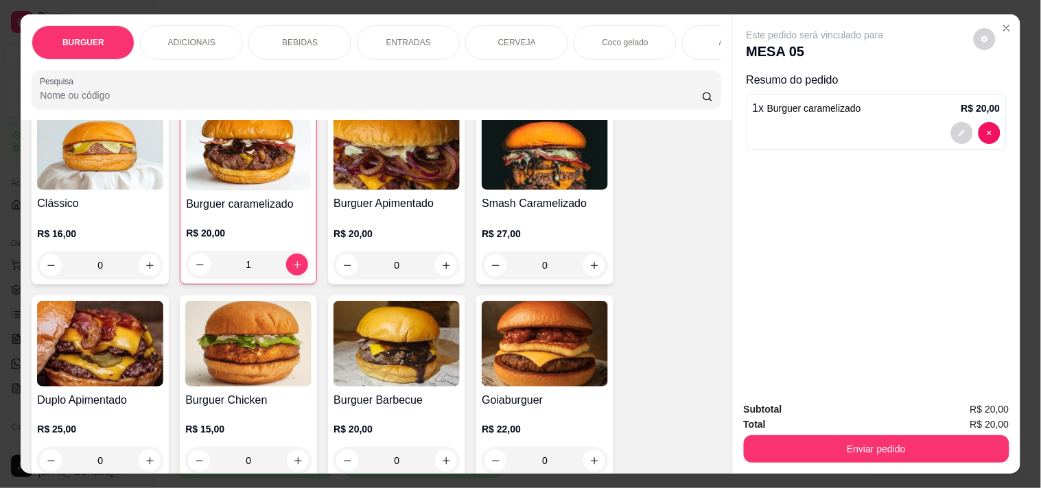
click at [412, 37] on p "ENTRADAS" at bounding box center [408, 42] width 45 height 11
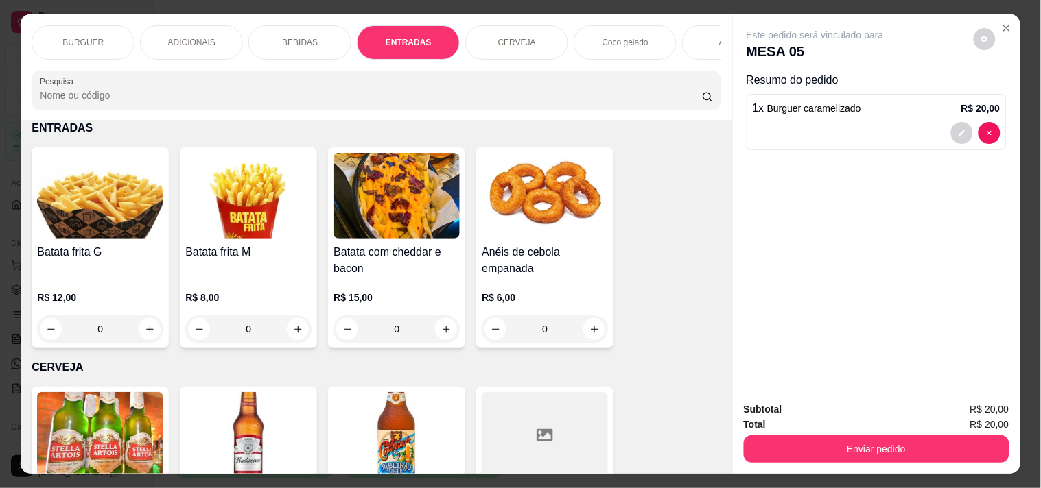
scroll to position [35, 0]
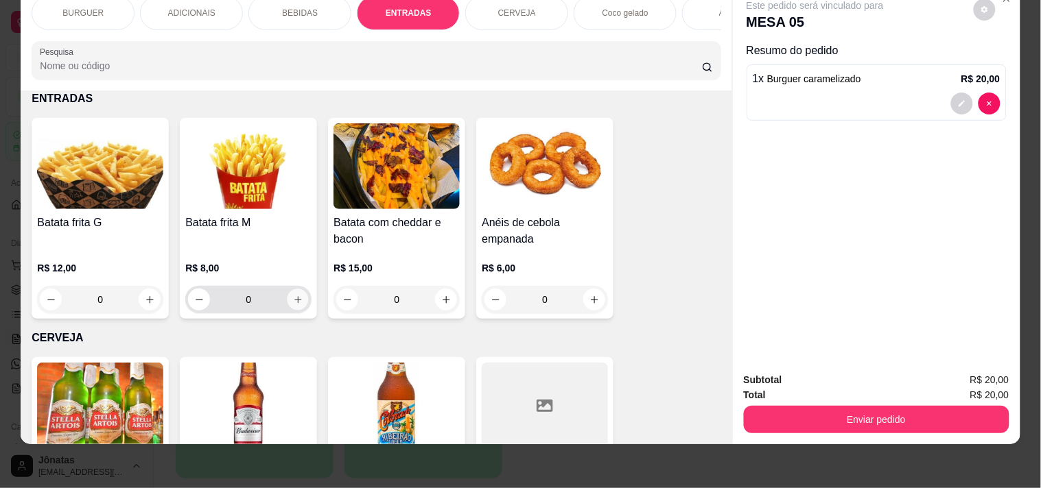
click at [294, 298] on icon "increase-product-quantity" at bounding box center [297, 299] width 7 height 7
type input "1"
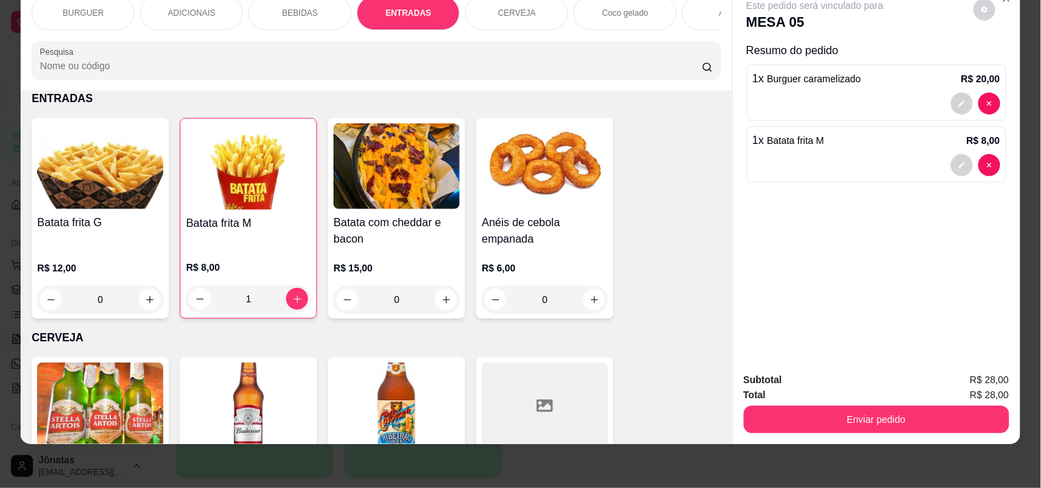
click at [282, 8] on p "BEBIDAS" at bounding box center [300, 13] width 36 height 11
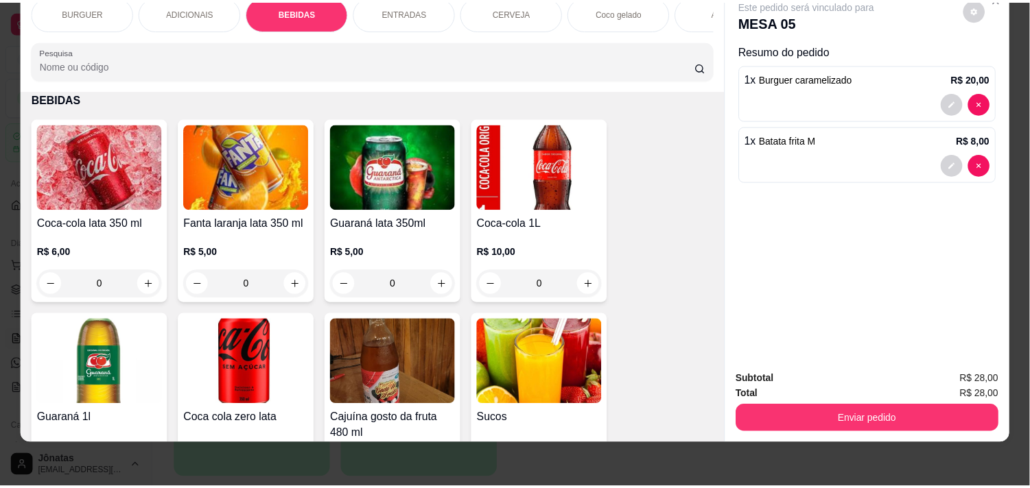
scroll to position [1291, 0]
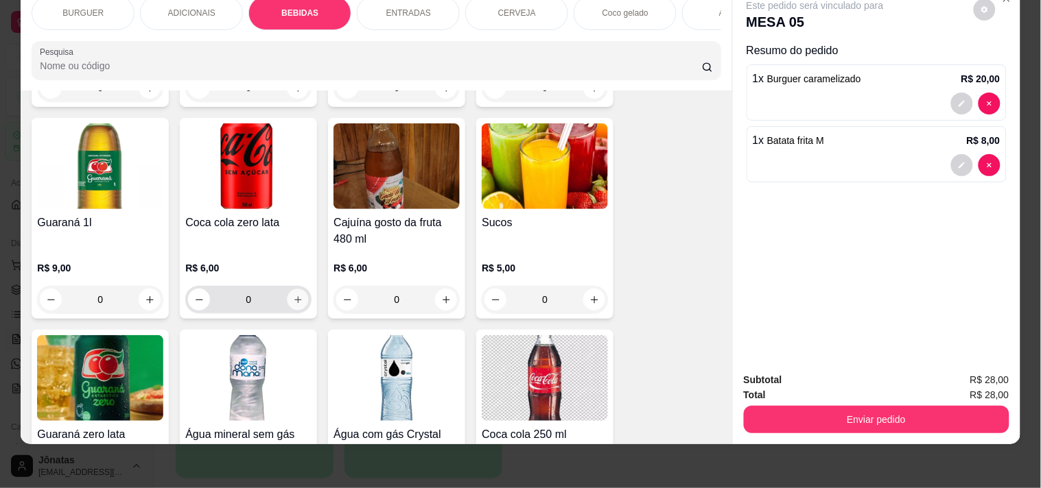
click at [294, 294] on button "increase-product-quantity" at bounding box center [297, 300] width 21 height 21
type input "1"
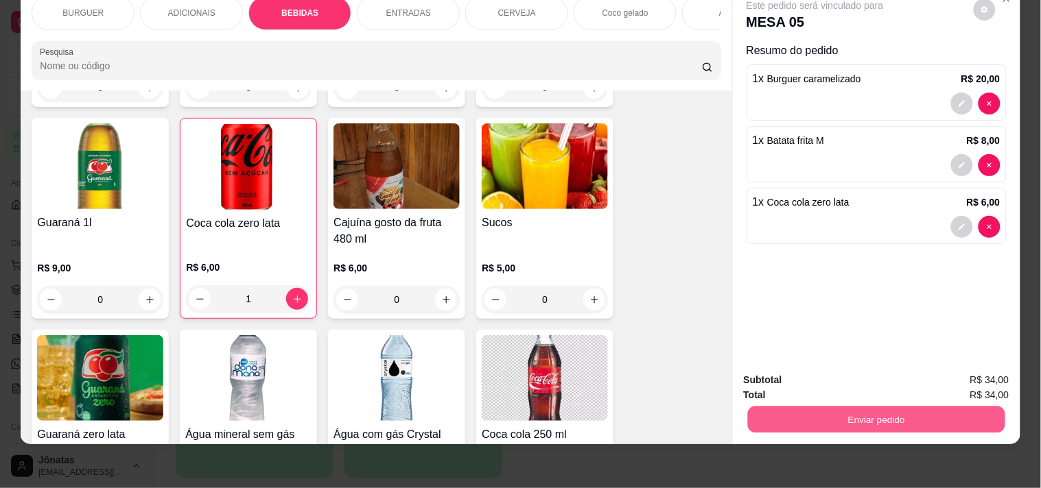
click at [838, 406] on button "Enviar pedido" at bounding box center [875, 419] width 257 height 27
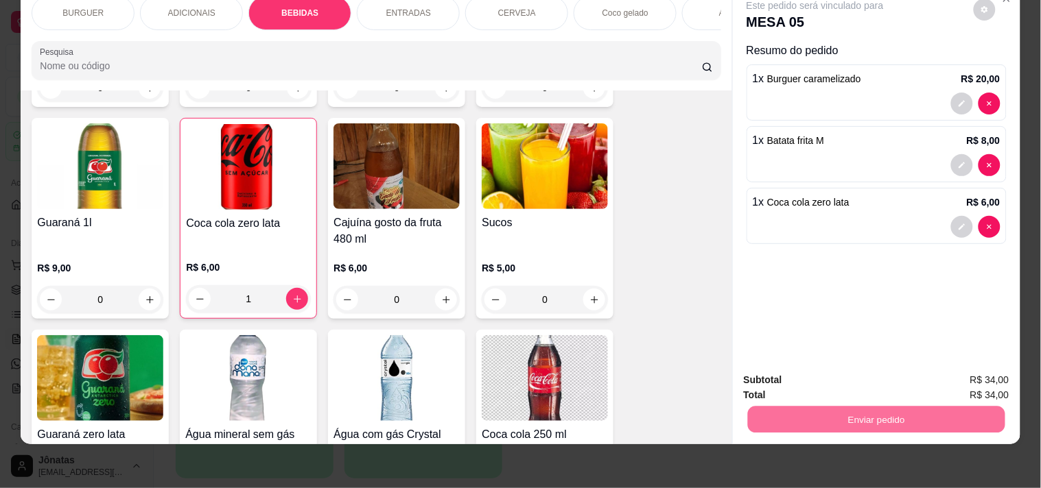
click at [793, 368] on button "Não registrar e enviar pedido" at bounding box center [831, 374] width 139 height 25
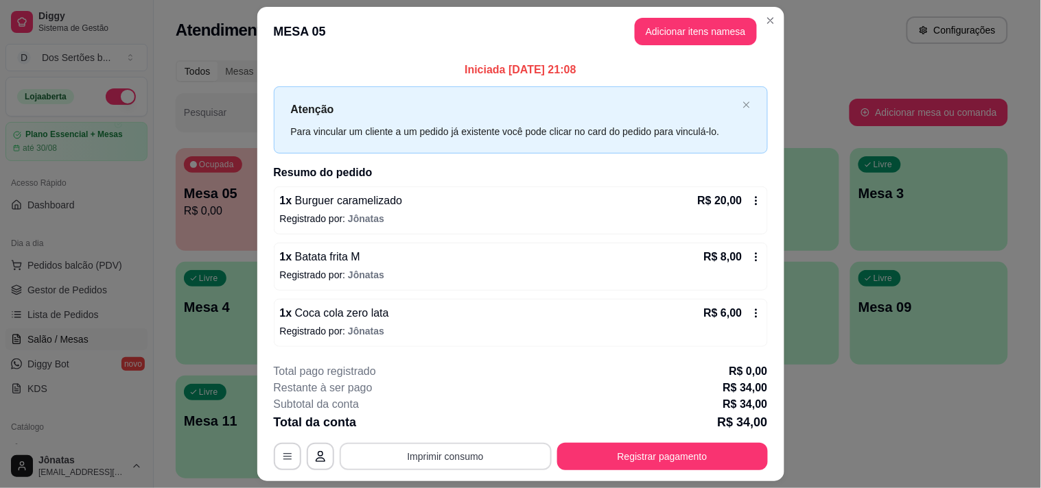
click at [420, 439] on button "Imprimir consumo" at bounding box center [446, 456] width 212 height 27
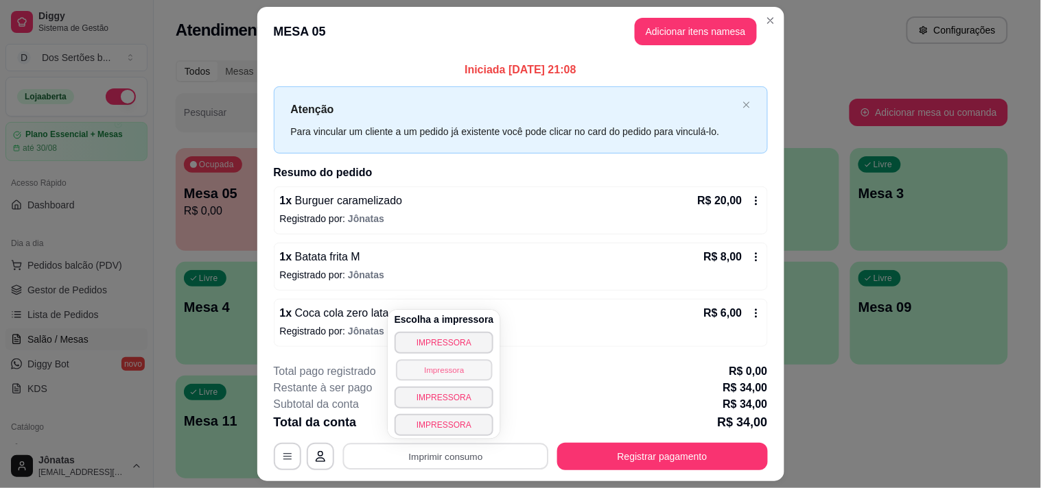
click at [421, 367] on button "Impressora" at bounding box center [444, 369] width 96 height 21
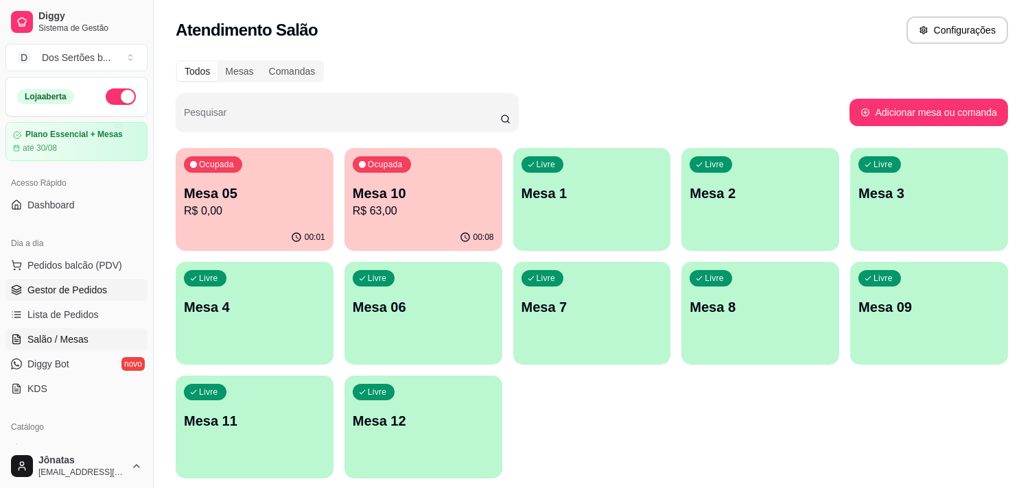
click at [40, 290] on span "Gestor de Pedidos" at bounding box center [67, 290] width 80 height 14
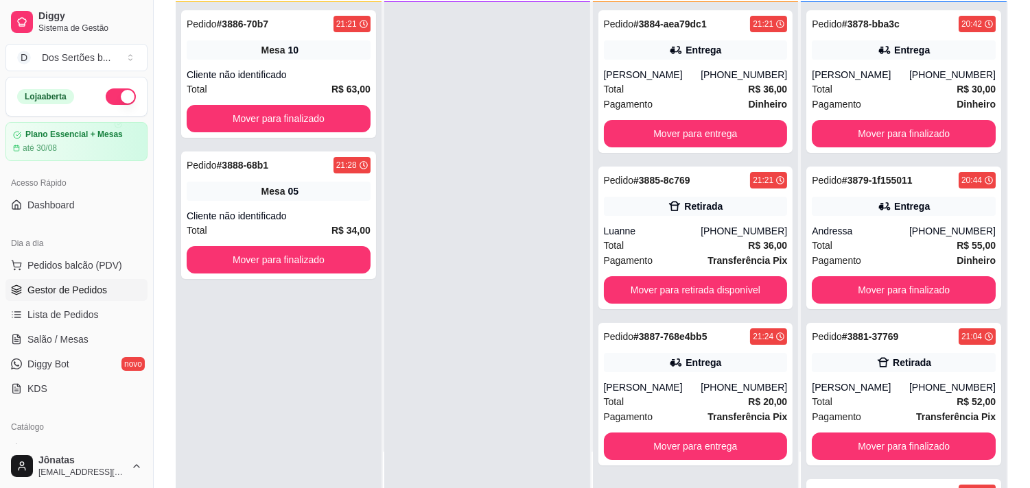
scroll to position [204, 0]
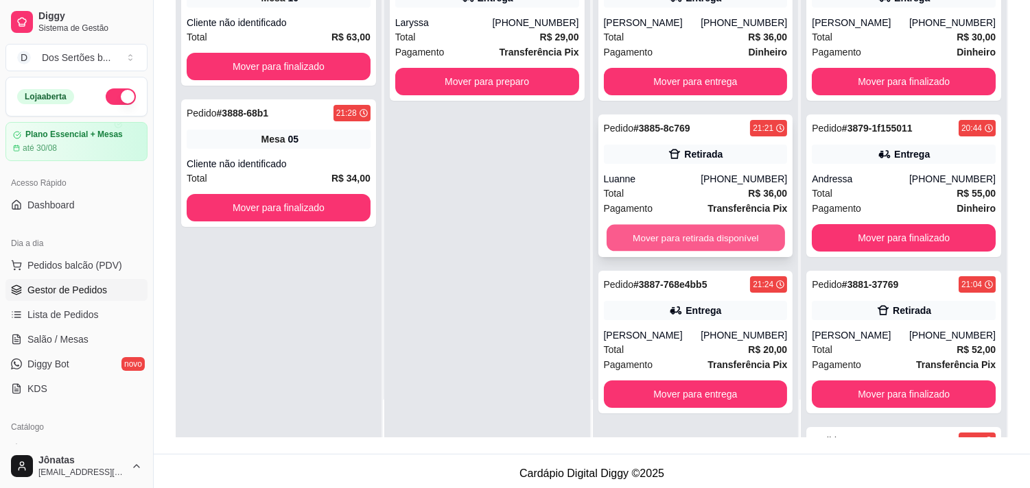
click at [650, 231] on button "Mover para retirada disponível" at bounding box center [695, 238] width 178 height 27
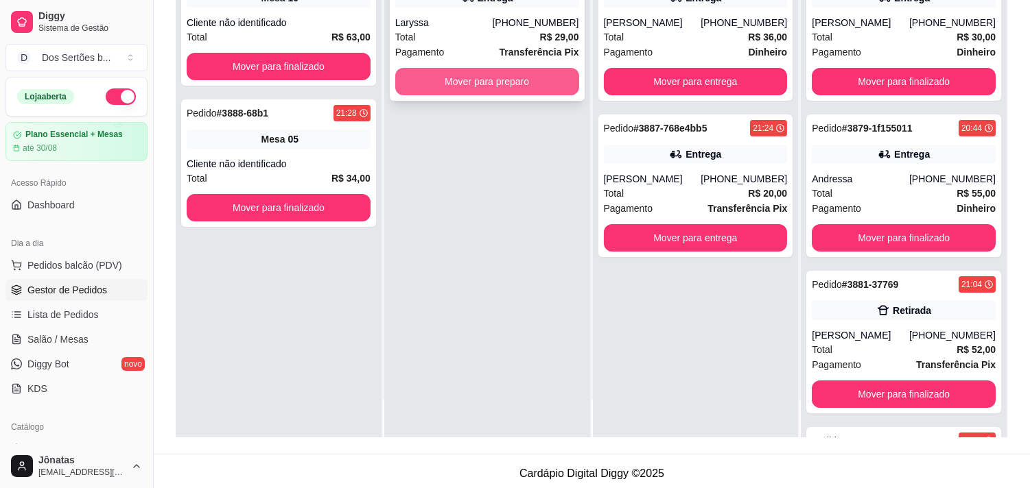
click at [453, 73] on button "Mover para preparo" at bounding box center [487, 81] width 184 height 27
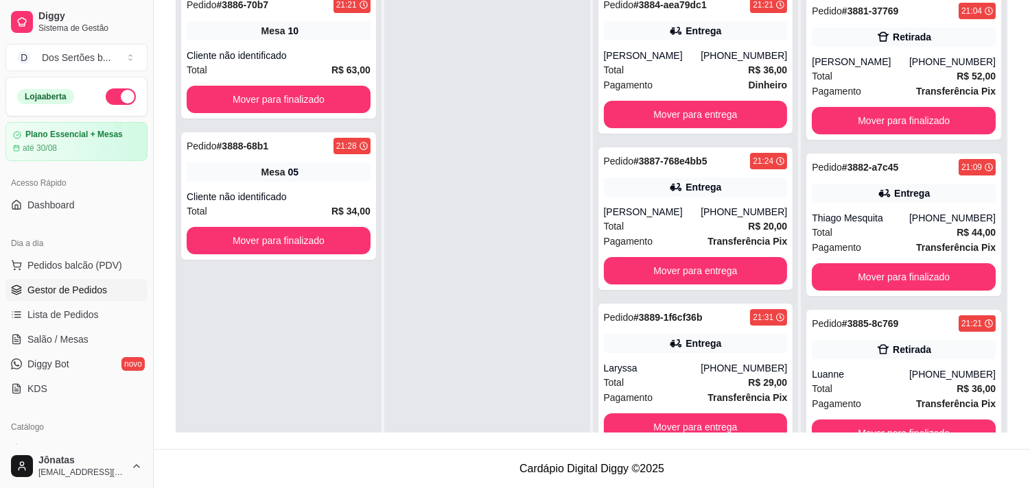
scroll to position [38, 0]
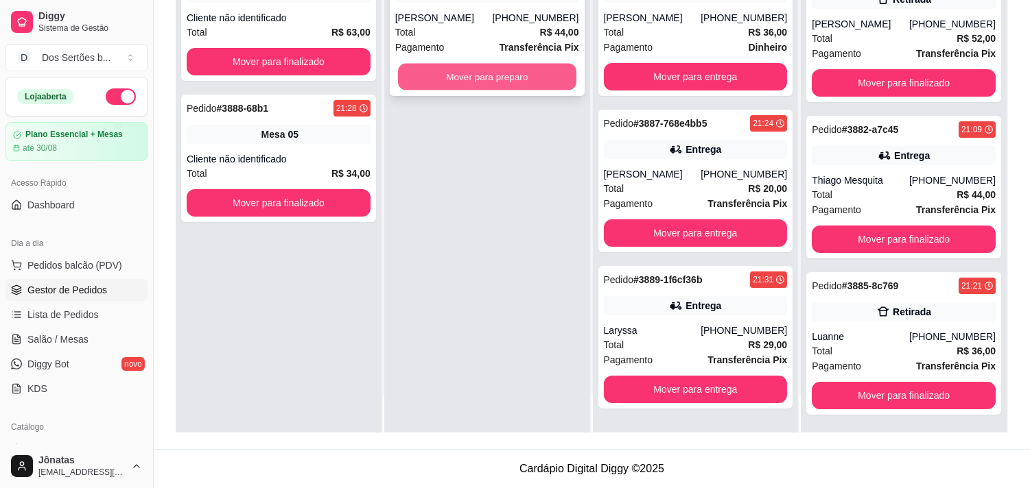
click at [471, 69] on button "Mover para preparo" at bounding box center [487, 77] width 178 height 27
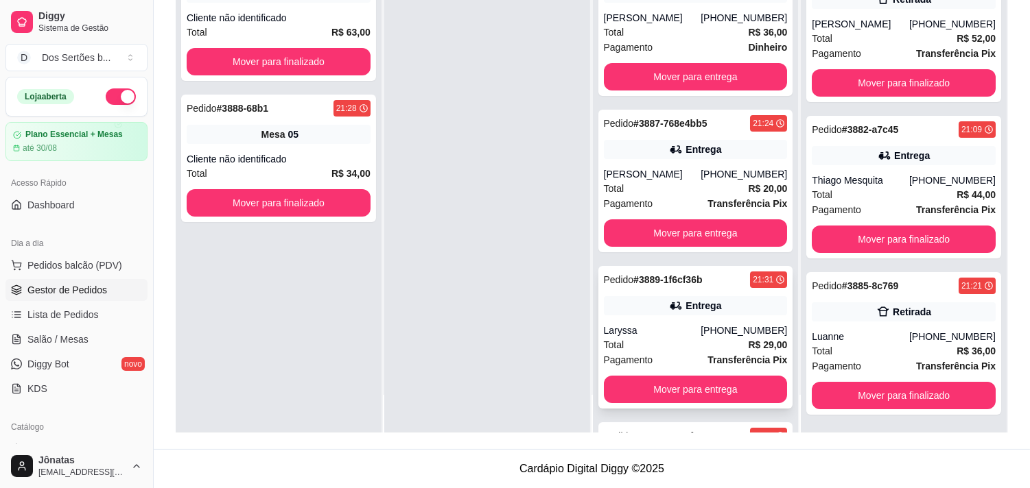
scroll to position [150, 0]
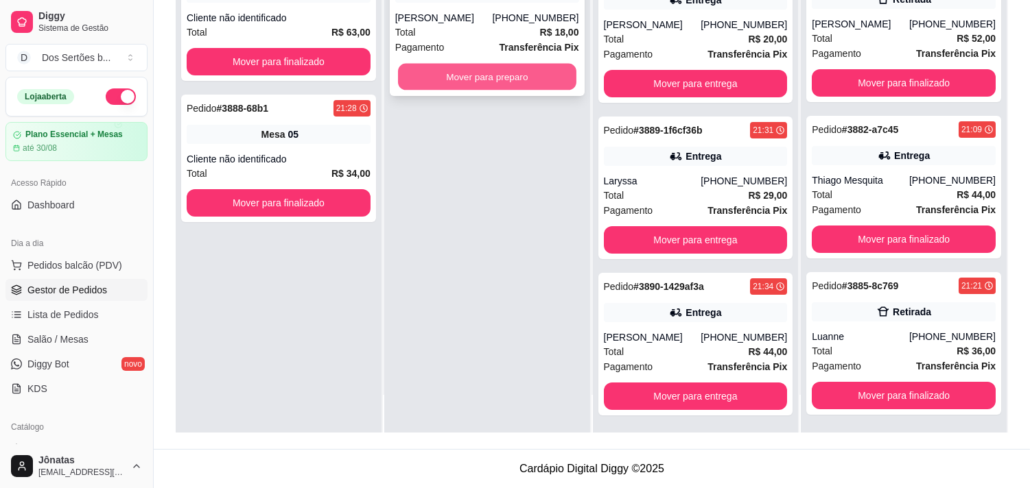
click at [505, 78] on button "Mover para preparo" at bounding box center [487, 77] width 178 height 27
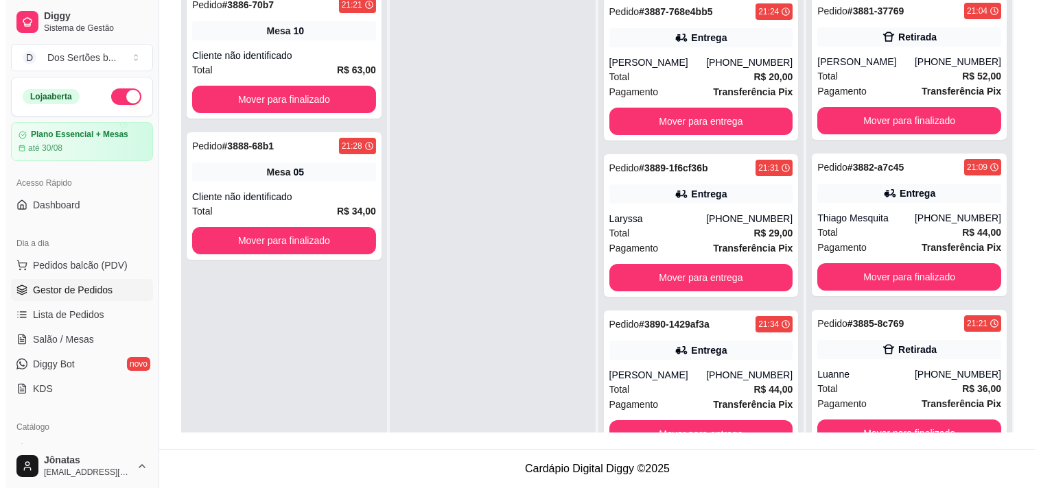
scroll to position [1, 0]
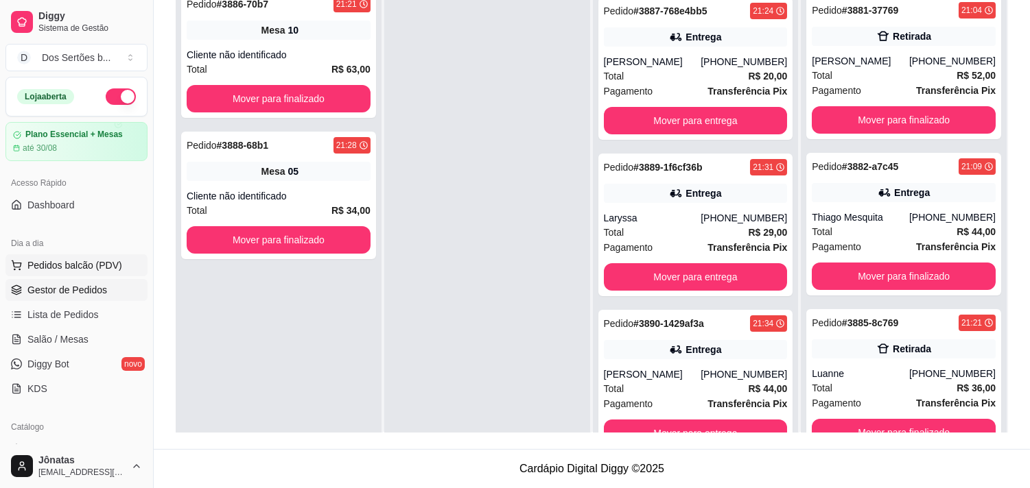
click at [83, 266] on span "Pedidos balcão (PDV)" at bounding box center [74, 266] width 95 height 14
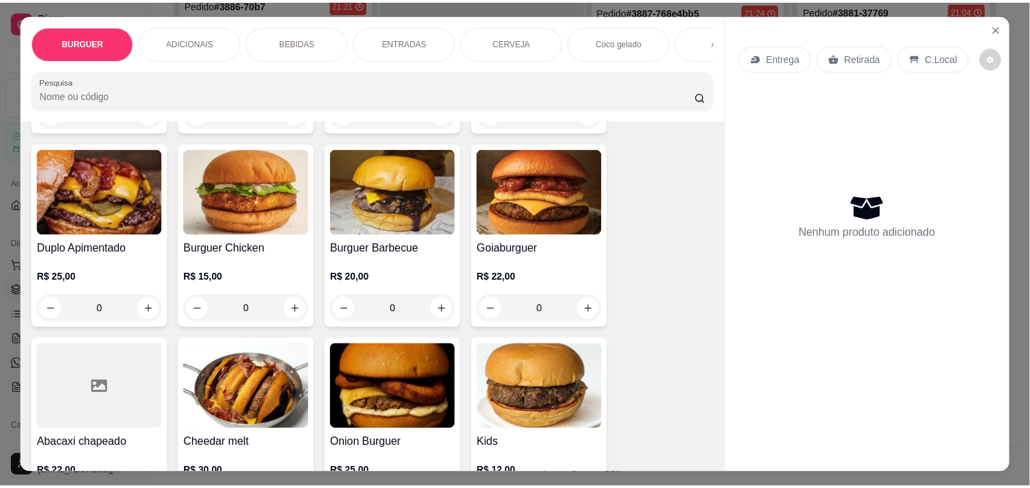
scroll to position [266, 0]
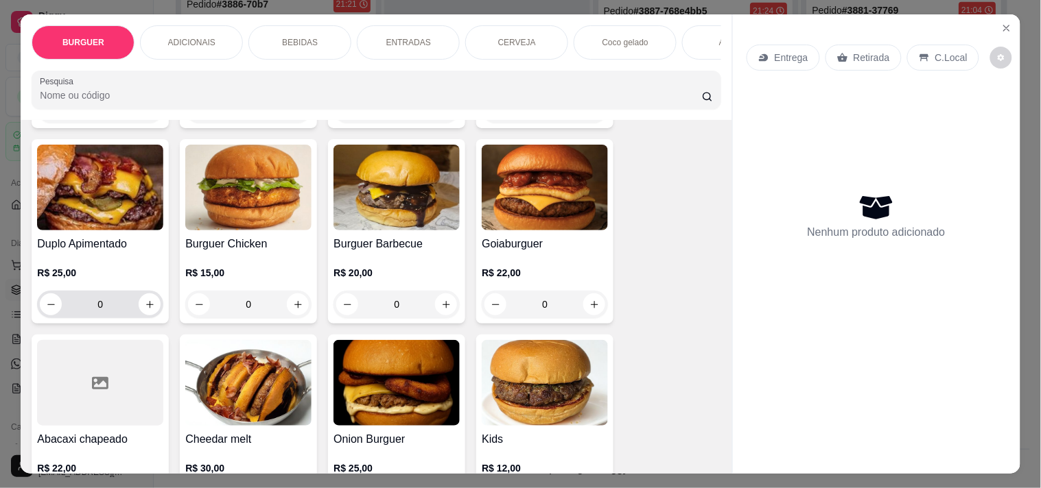
click at [156, 310] on div "0" at bounding box center [100, 304] width 126 height 27
click at [145, 309] on icon "increase-product-quantity" at bounding box center [150, 305] width 10 height 10
type input "1"
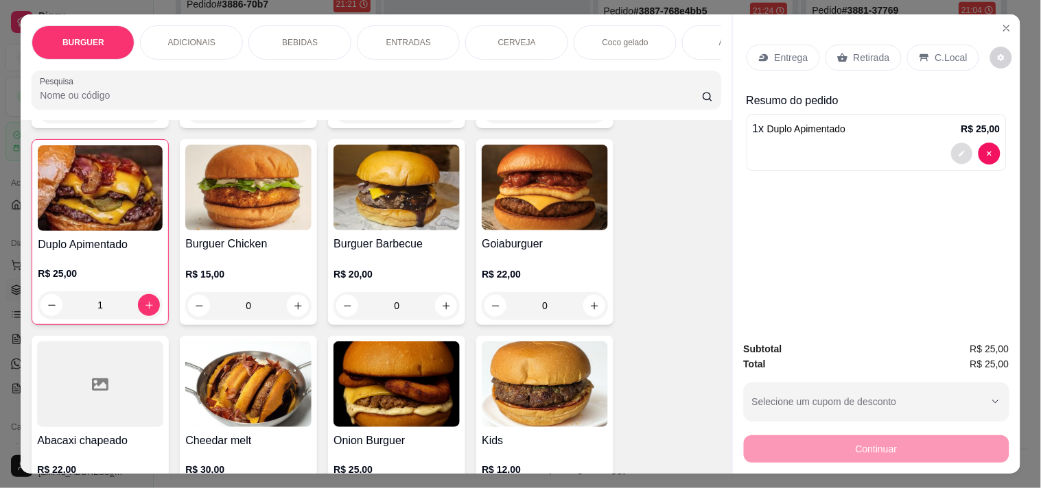
click at [926, 145] on button "decrease-product-quantity" at bounding box center [961, 153] width 21 height 21
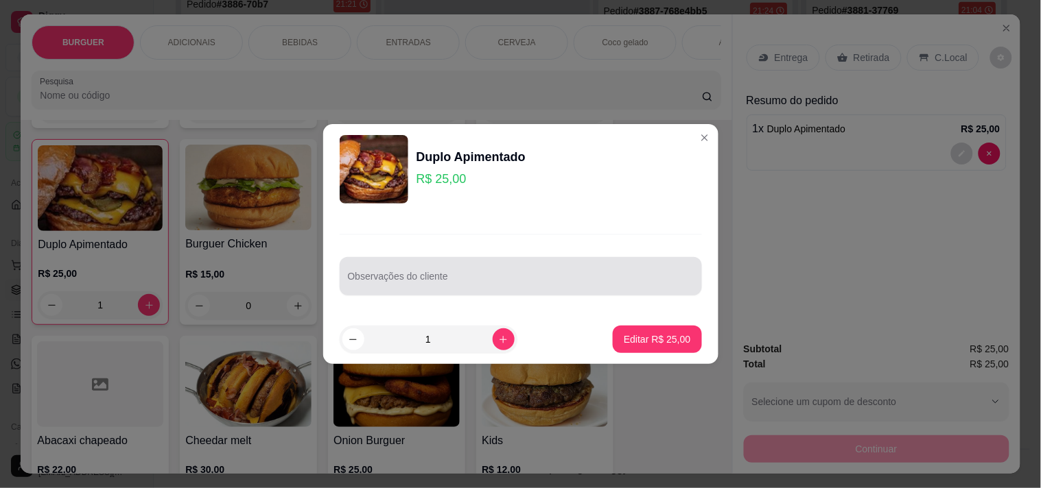
click at [440, 268] on div at bounding box center [521, 276] width 346 height 27
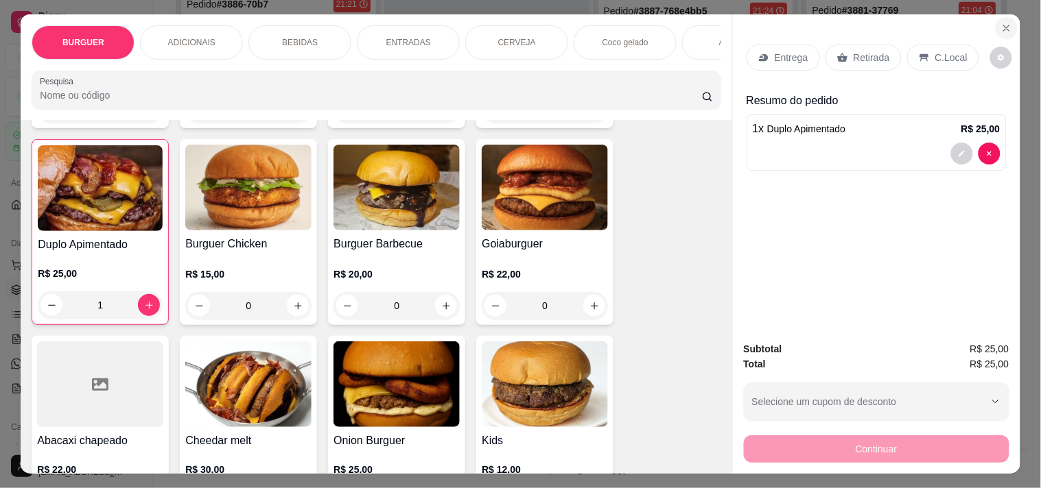
click at [926, 23] on icon "Close" at bounding box center [1006, 28] width 11 height 11
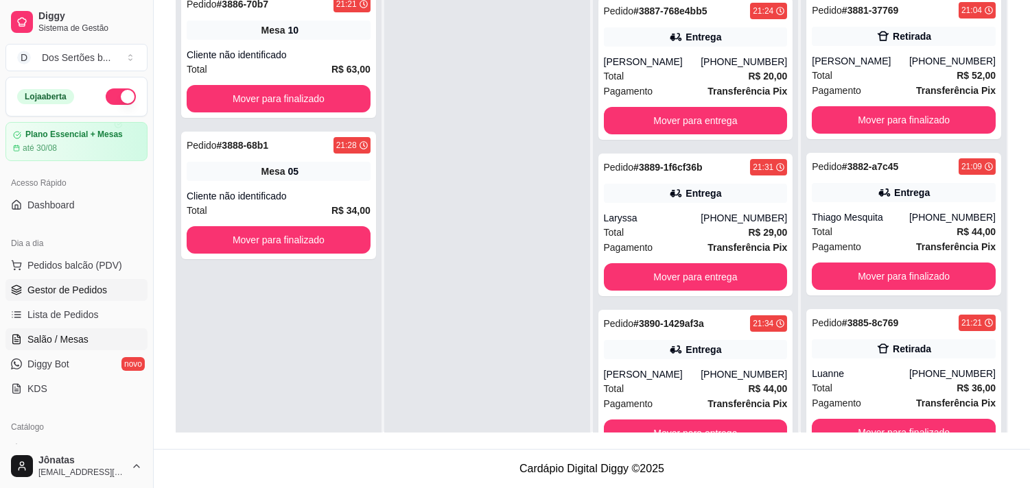
click at [83, 333] on span "Salão / Mesas" at bounding box center [57, 340] width 61 height 14
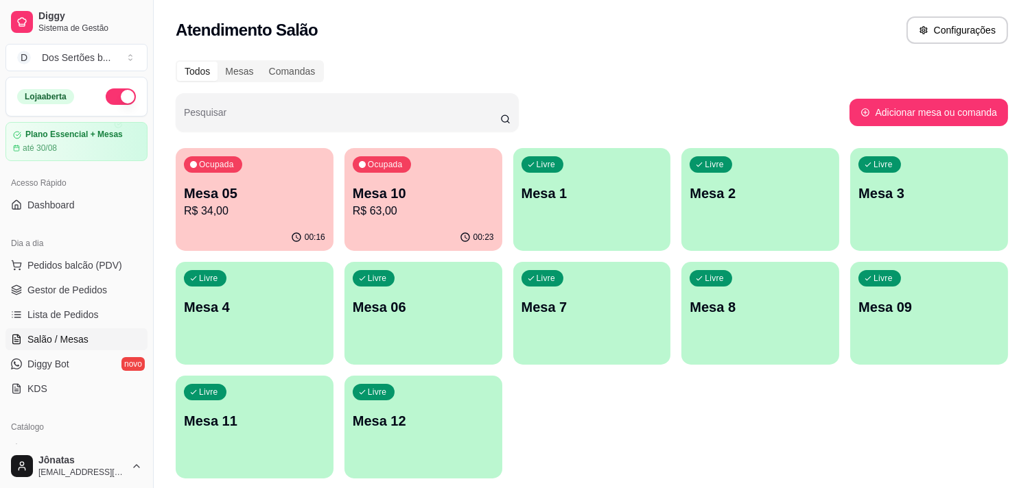
click at [412, 394] on div "Livre Mesa 12" at bounding box center [423, 419] width 158 height 86
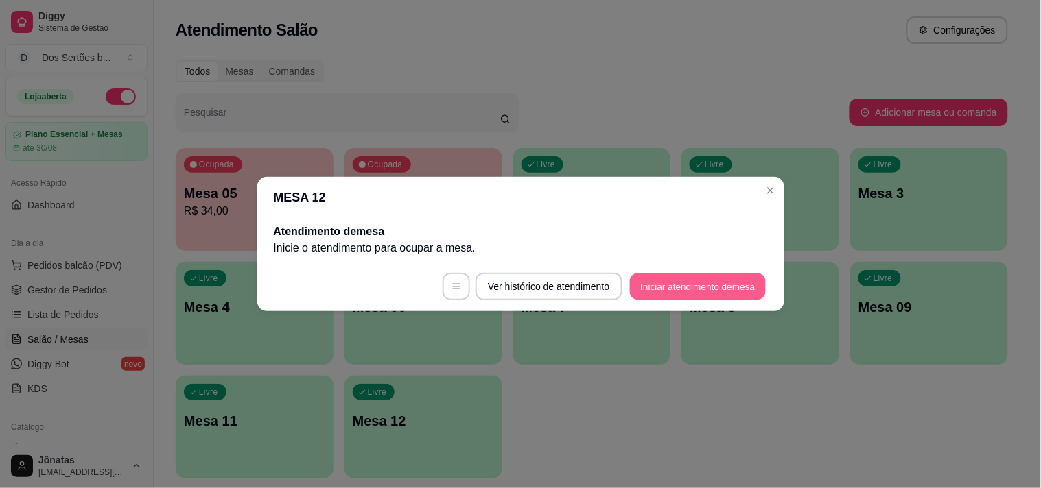
click at [664, 283] on button "Iniciar atendimento de mesa" at bounding box center [698, 287] width 136 height 27
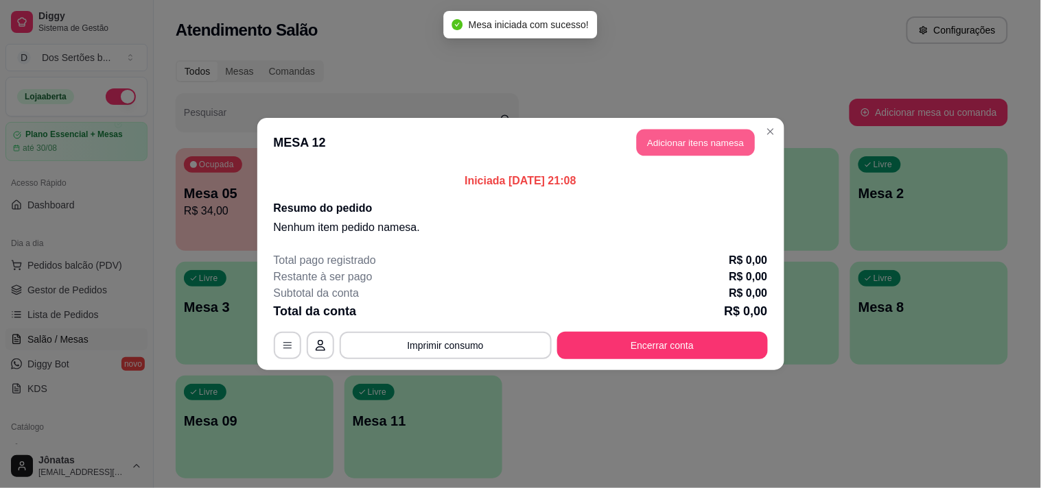
click at [654, 148] on button "Adicionar itens na mesa" at bounding box center [696, 143] width 118 height 27
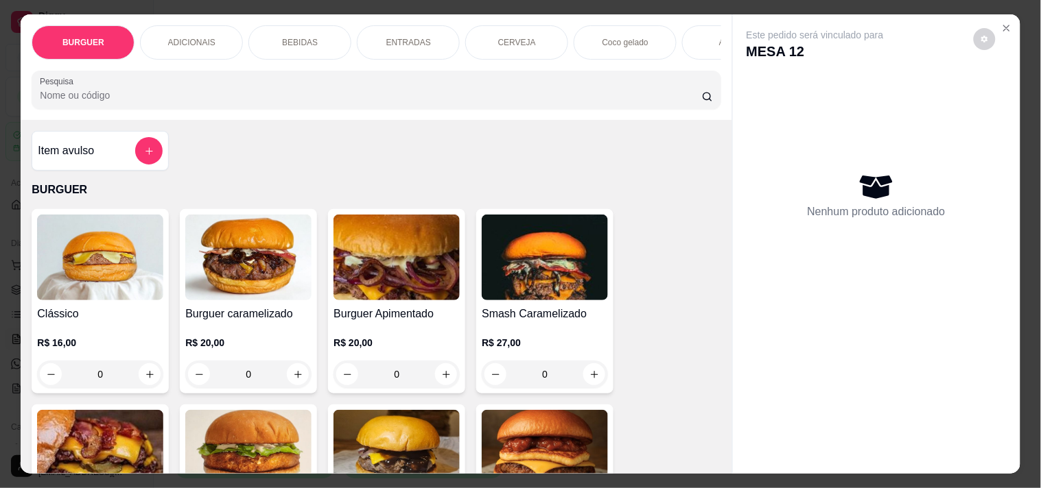
click at [397, 29] on div "ENTRADAS" at bounding box center [408, 42] width 103 height 34
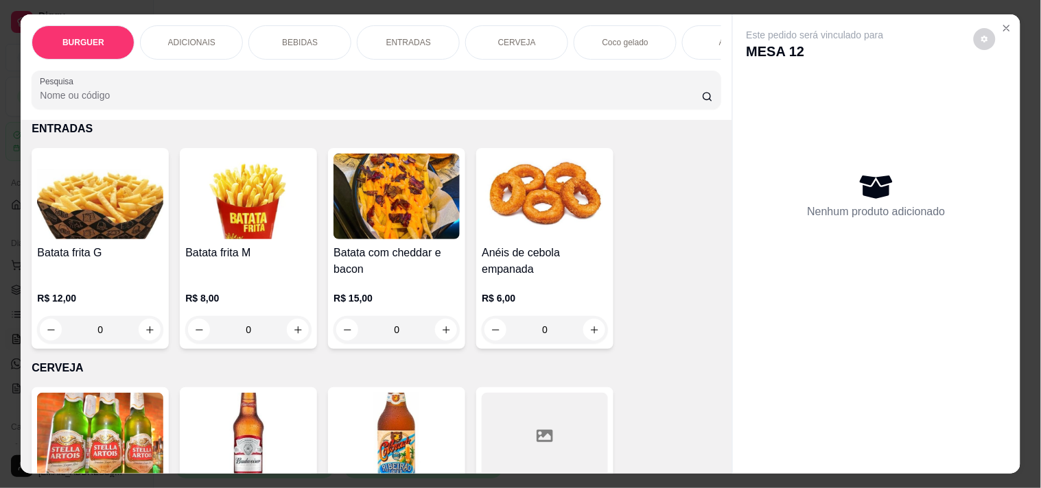
scroll to position [35, 0]
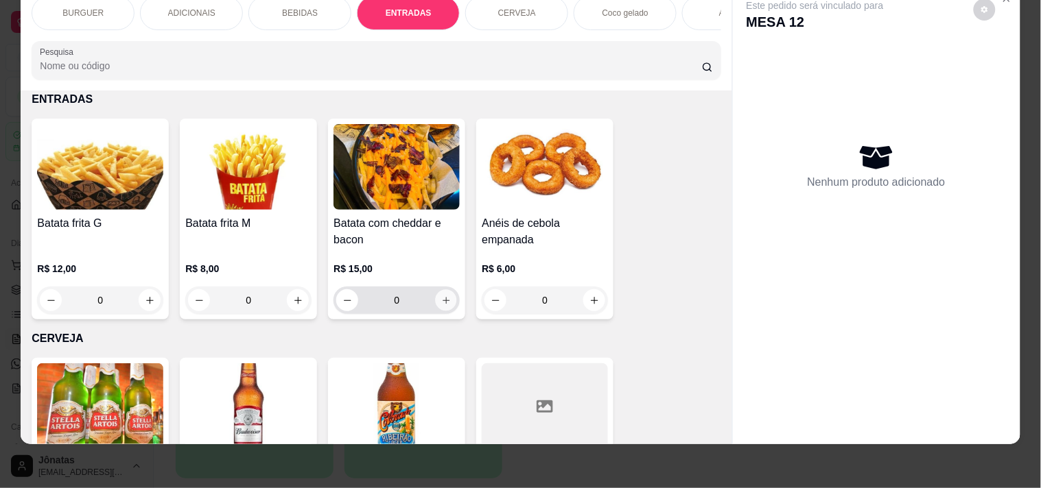
click at [441, 300] on icon "increase-product-quantity" at bounding box center [446, 301] width 10 height 10
type input "1"
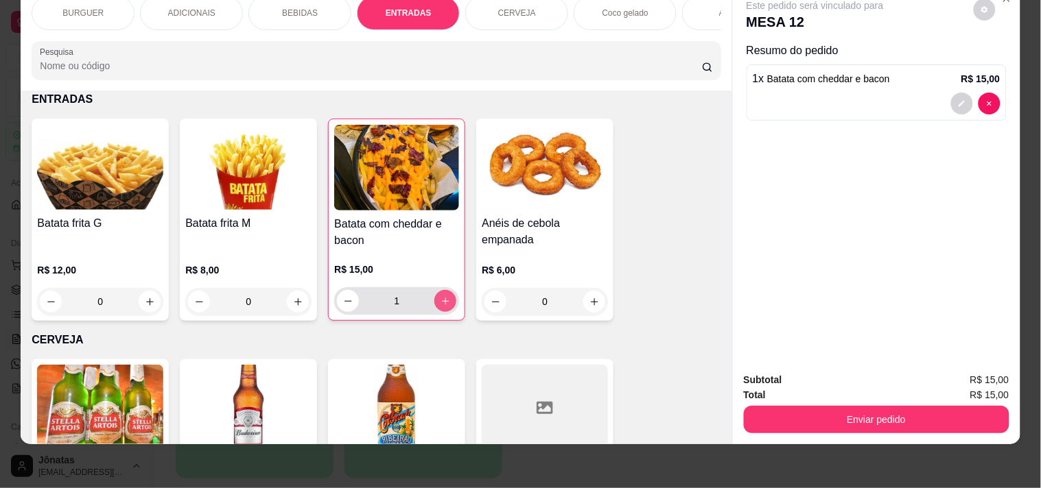
scroll to position [2042, 0]
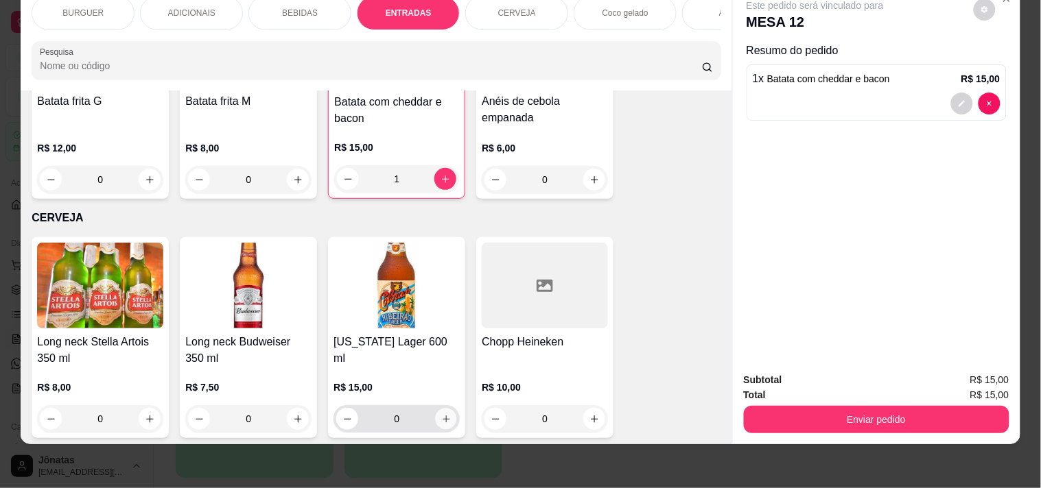
click at [438, 423] on button "increase-product-quantity" at bounding box center [446, 419] width 21 height 21
type input "1"
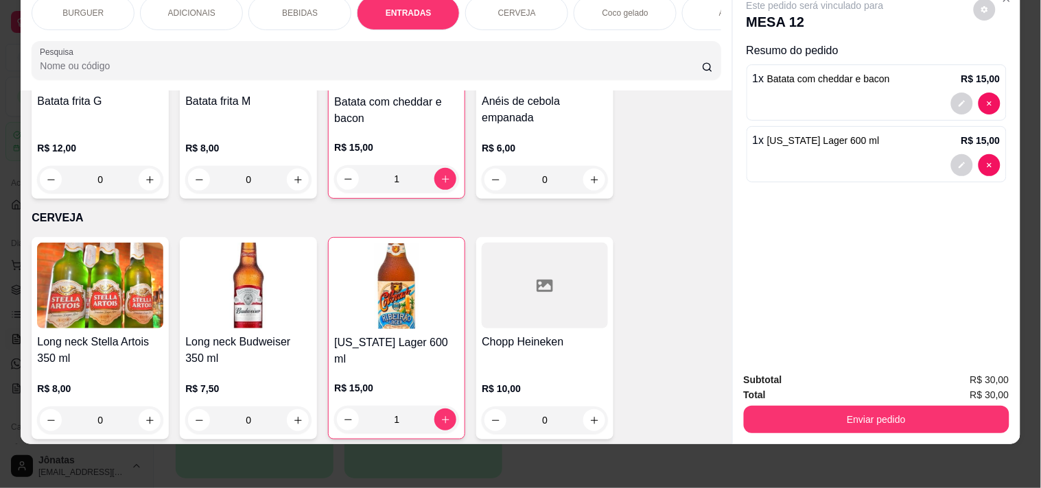
click at [287, 8] on p "BEBIDAS" at bounding box center [300, 13] width 36 height 11
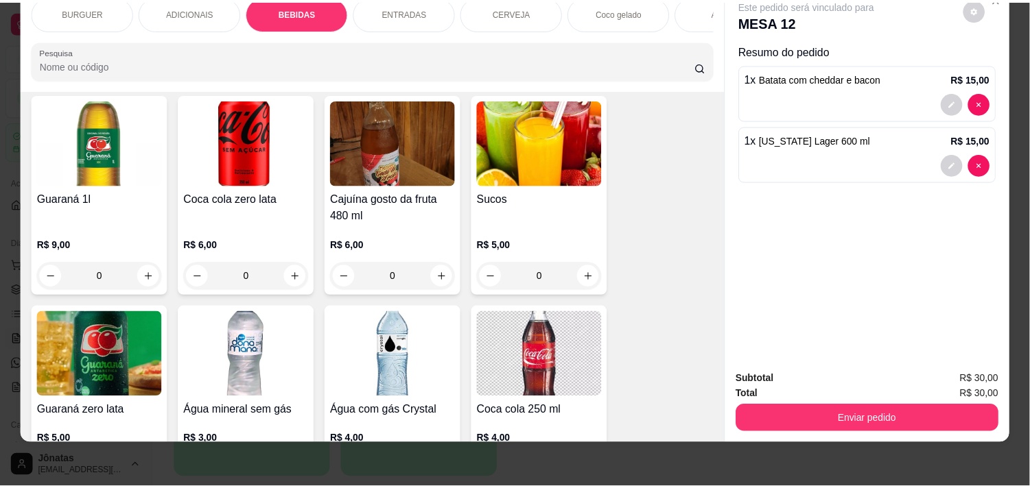
scroll to position [1423, 0]
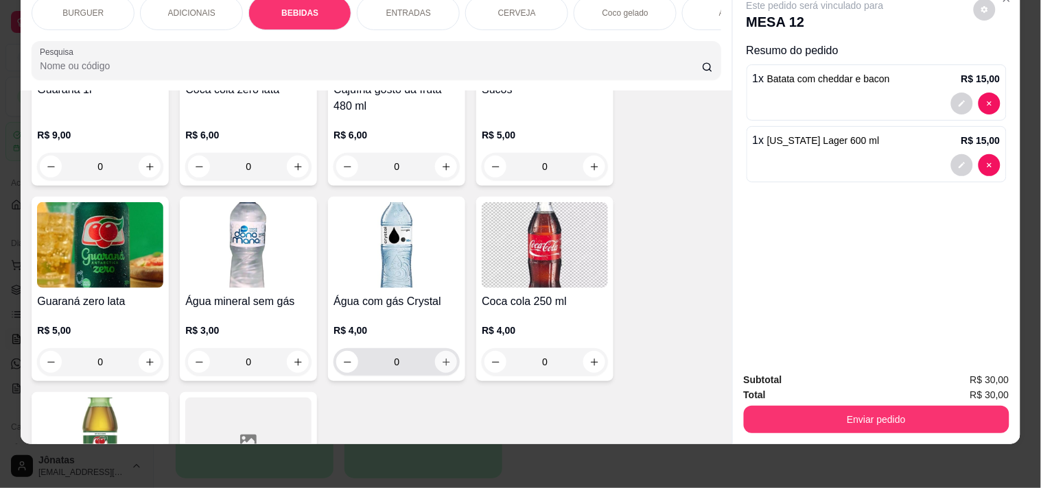
click at [435, 357] on button "increase-product-quantity" at bounding box center [446, 362] width 22 height 22
type input "1"
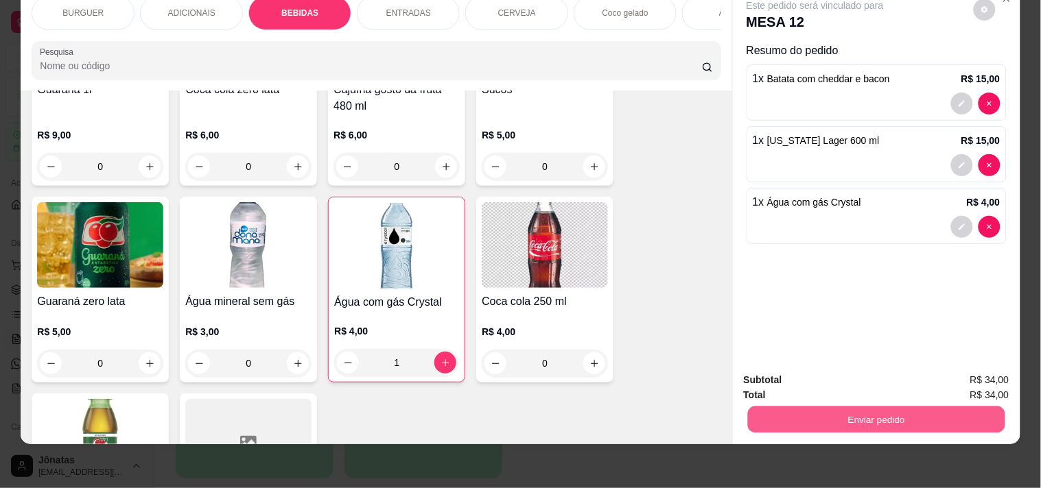
click at [816, 407] on button "Enviar pedido" at bounding box center [875, 419] width 257 height 27
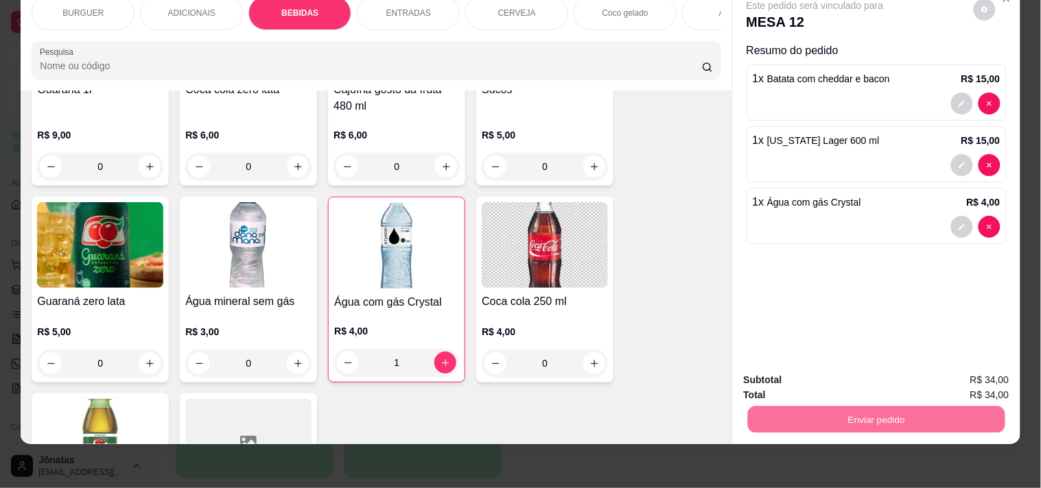
click at [797, 367] on button "Não registrar e enviar pedido" at bounding box center [831, 374] width 139 height 25
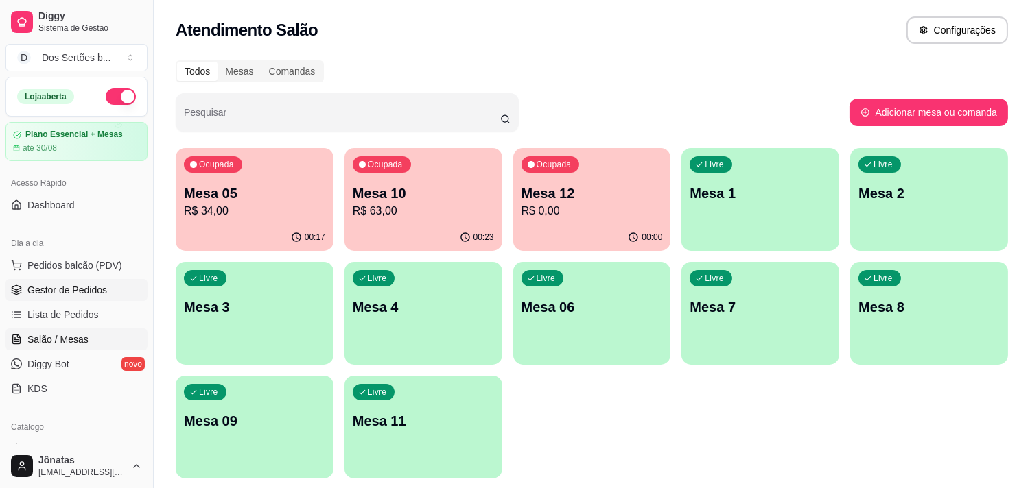
click at [48, 286] on span "Gestor de Pedidos" at bounding box center [67, 290] width 80 height 14
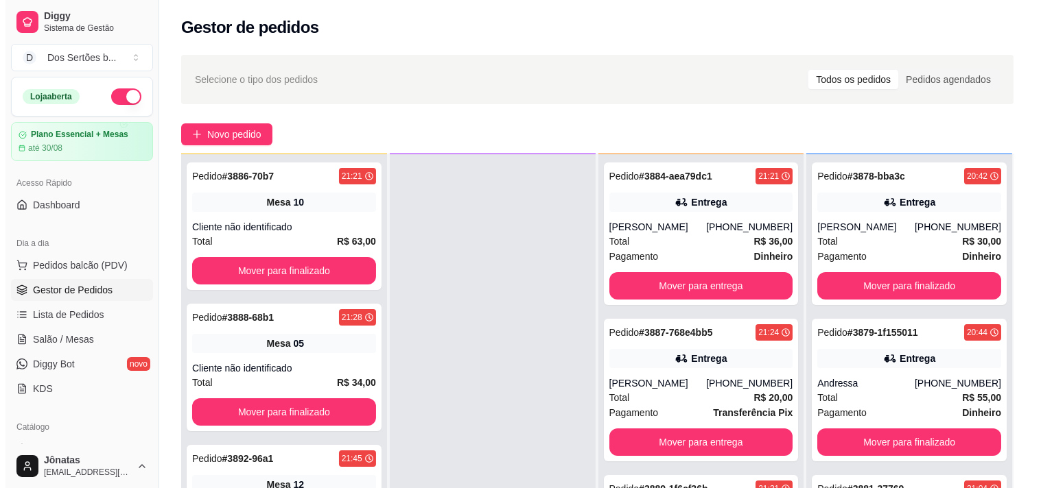
scroll to position [209, 0]
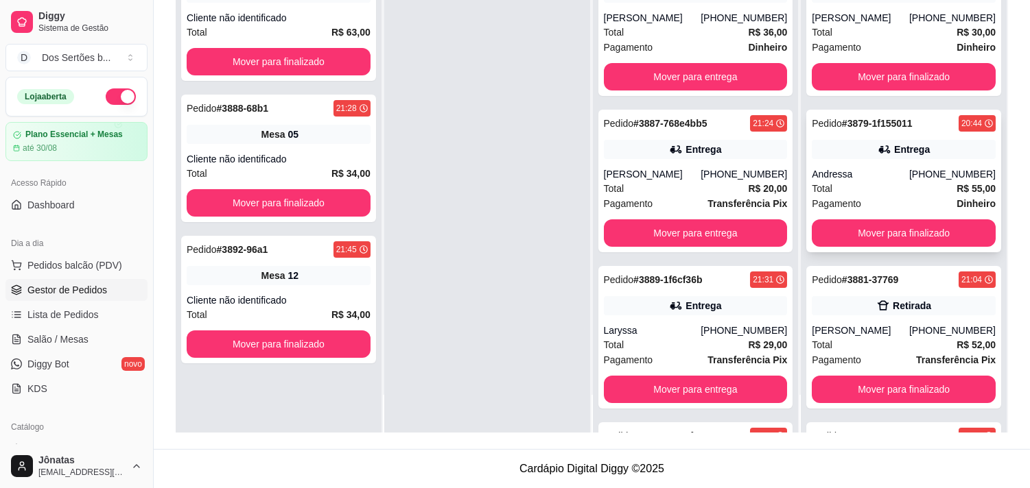
click at [875, 186] on div "Total R$ 55,00" at bounding box center [904, 188] width 184 height 15
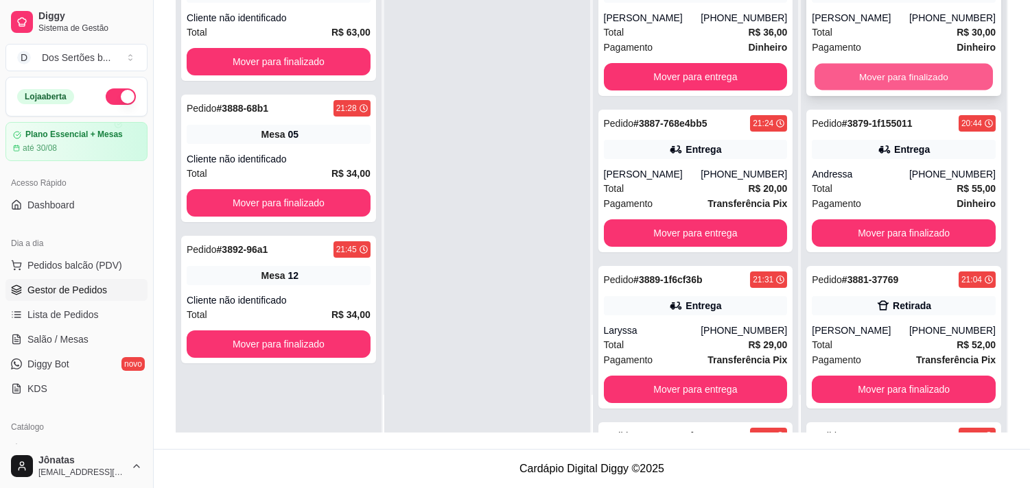
click at [835, 69] on button "Mover para finalizado" at bounding box center [903, 77] width 178 height 27
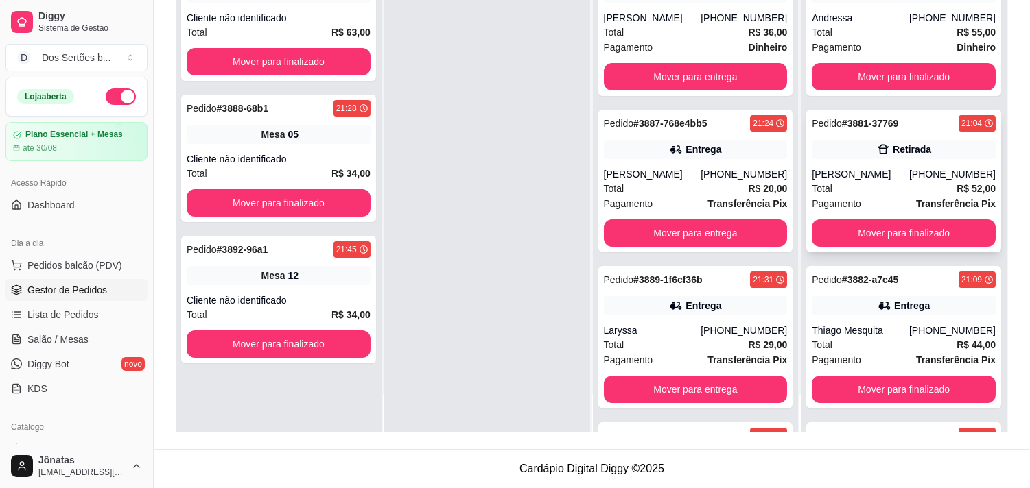
click at [894, 187] on div "Total R$ 52,00" at bounding box center [904, 188] width 184 height 15
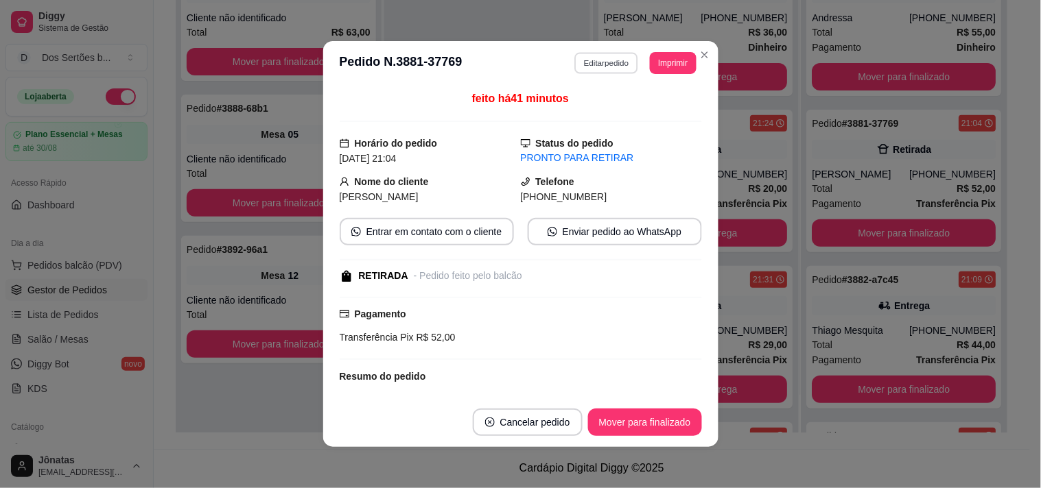
click at [595, 60] on button "Editar pedido" at bounding box center [606, 62] width 64 height 21
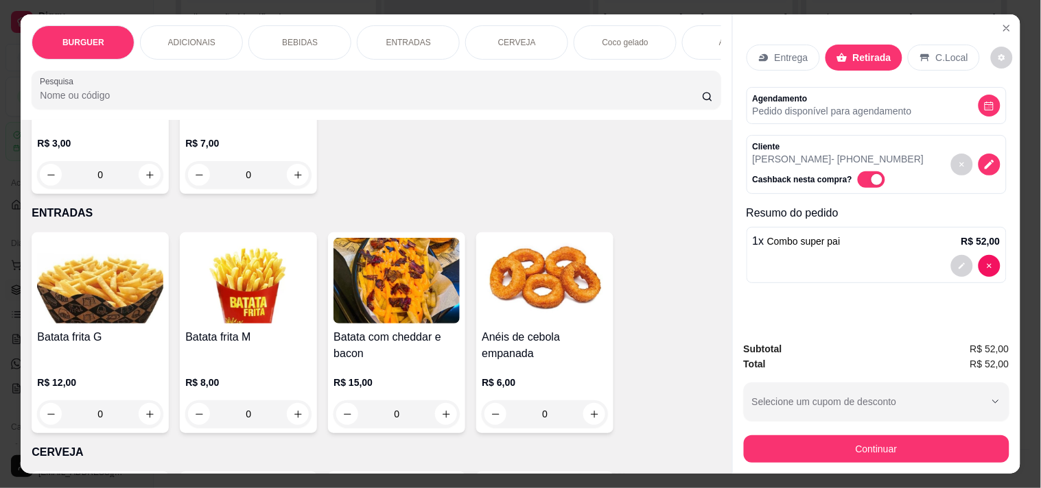
scroll to position [2017, 0]
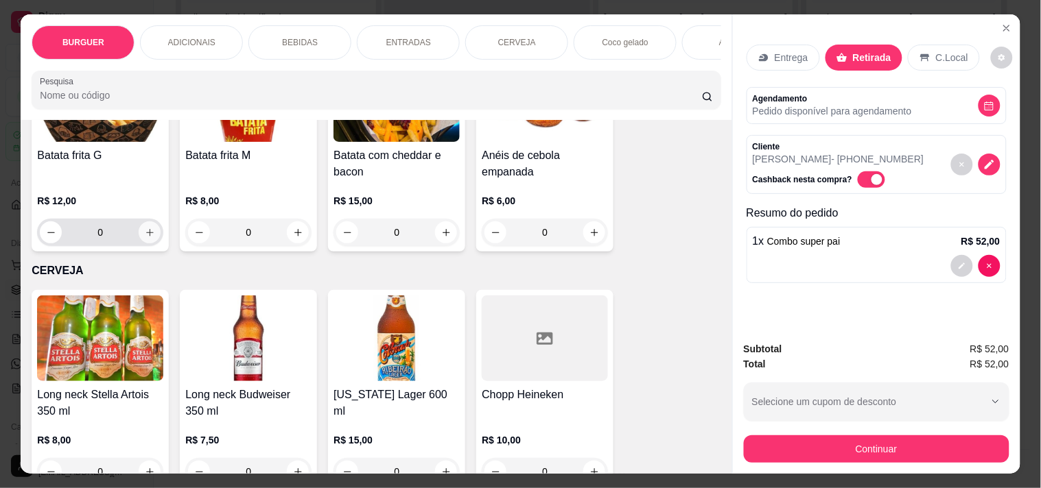
click at [145, 229] on button "increase-product-quantity" at bounding box center [150, 233] width 22 height 22
type input "1"
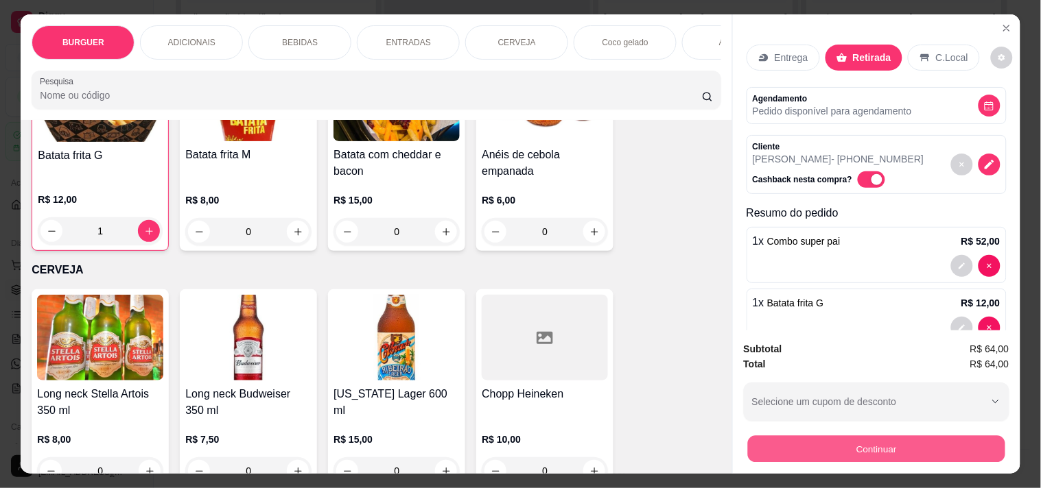
click at [779, 436] on button "Continuar" at bounding box center [875, 449] width 257 height 27
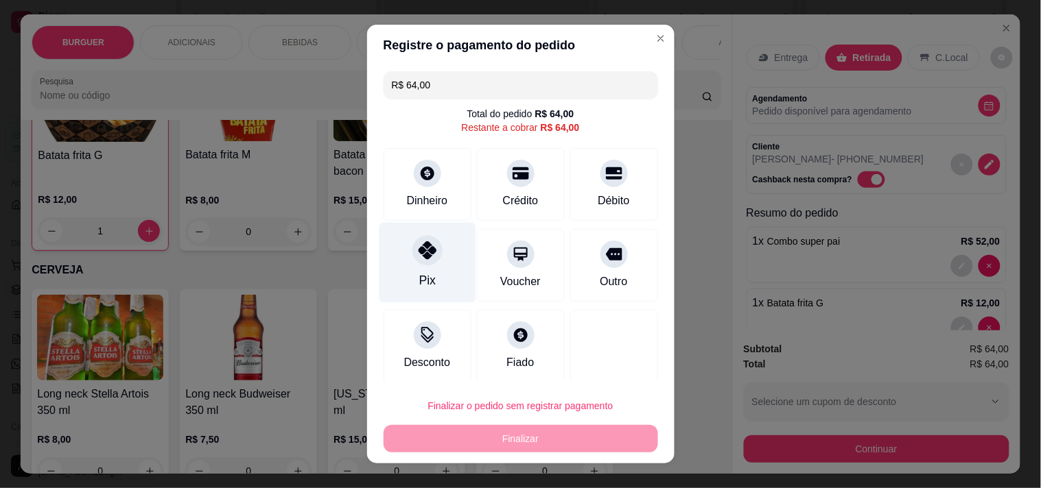
click at [423, 263] on div at bounding box center [427, 250] width 30 height 30
type input "R$ 0,00"
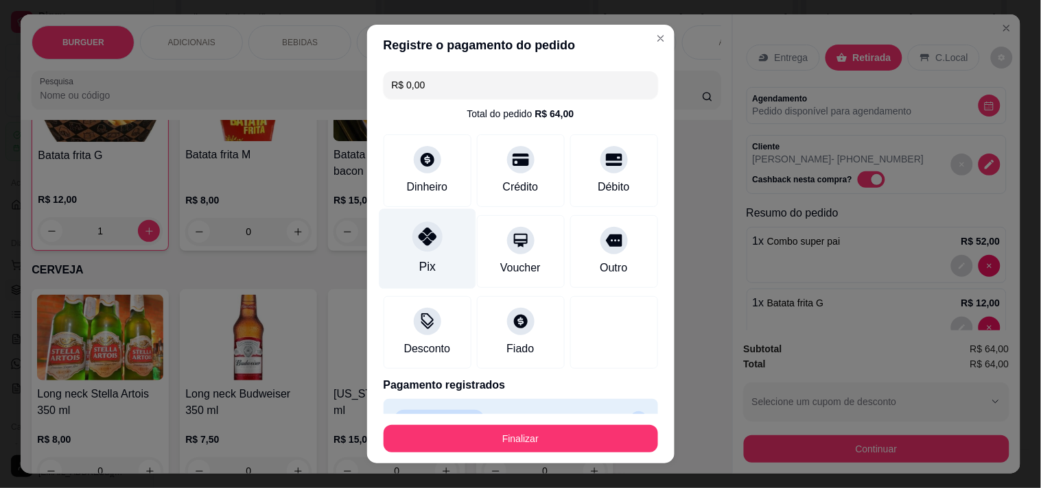
scroll to position [31, 0]
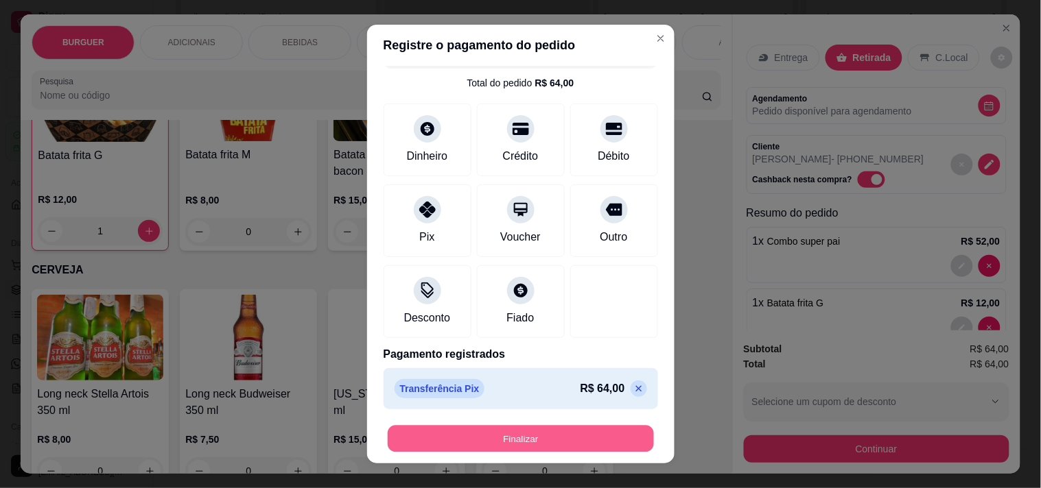
click at [460, 439] on button "Finalizar" at bounding box center [521, 439] width 266 height 27
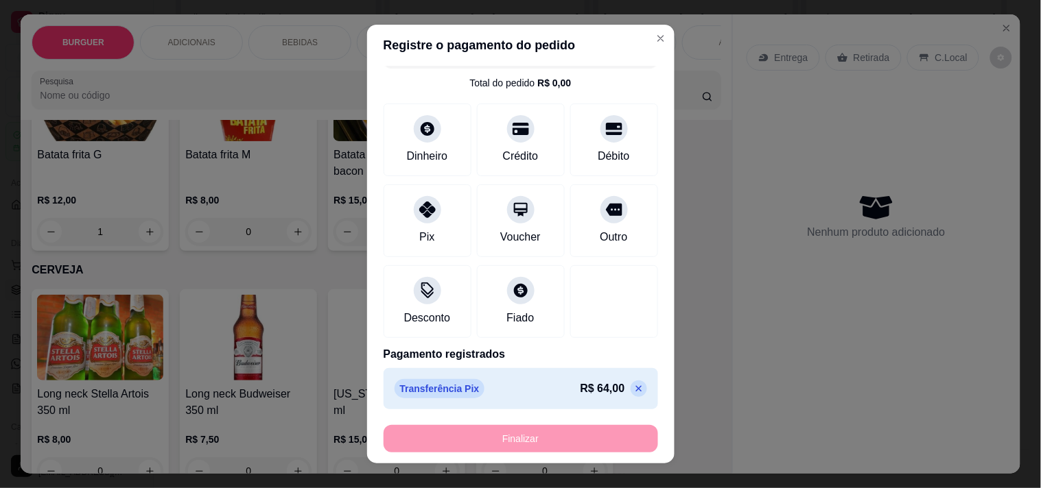
type input "0"
type input "-R$ 64,00"
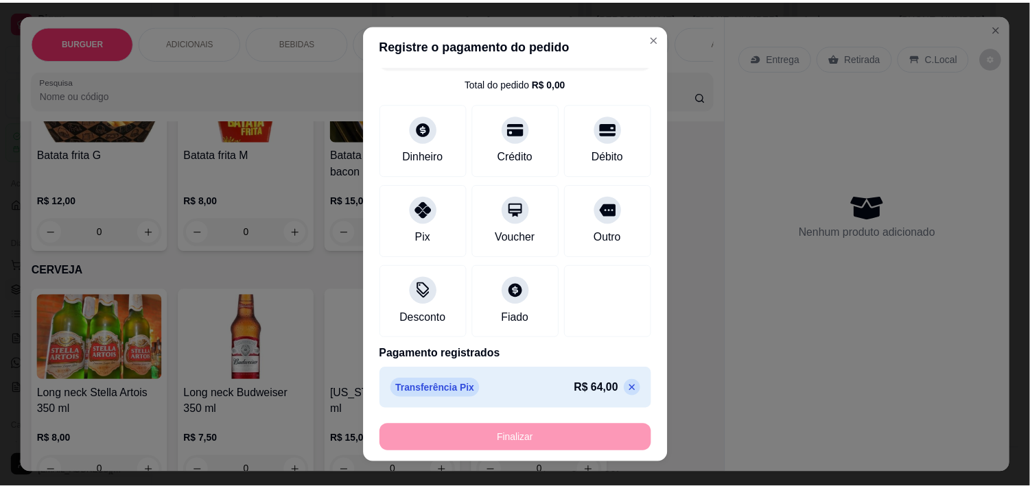
scroll to position [2017, 0]
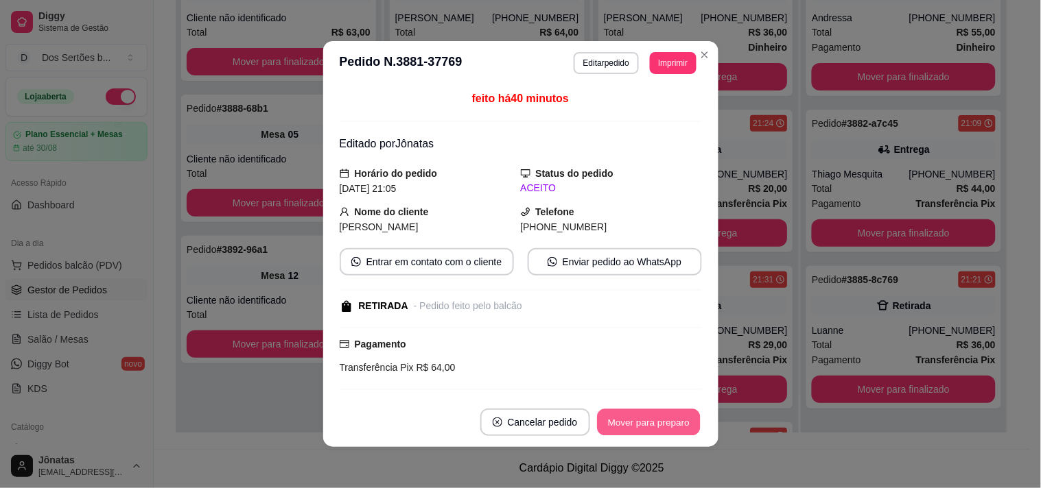
click at [622, 421] on button "Mover para preparo" at bounding box center [648, 423] width 103 height 27
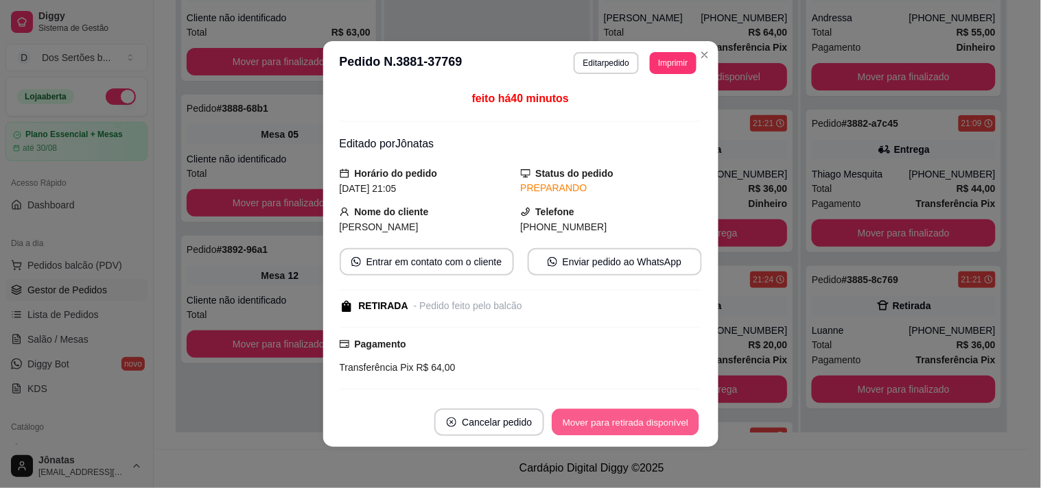
click at [622, 421] on button "Mover para retirada disponível" at bounding box center [625, 423] width 147 height 27
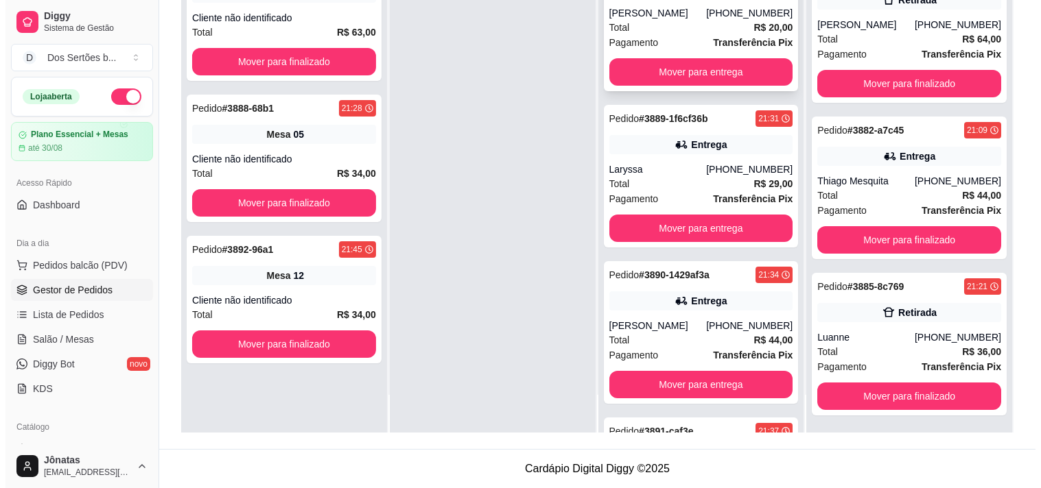
scroll to position [0, 0]
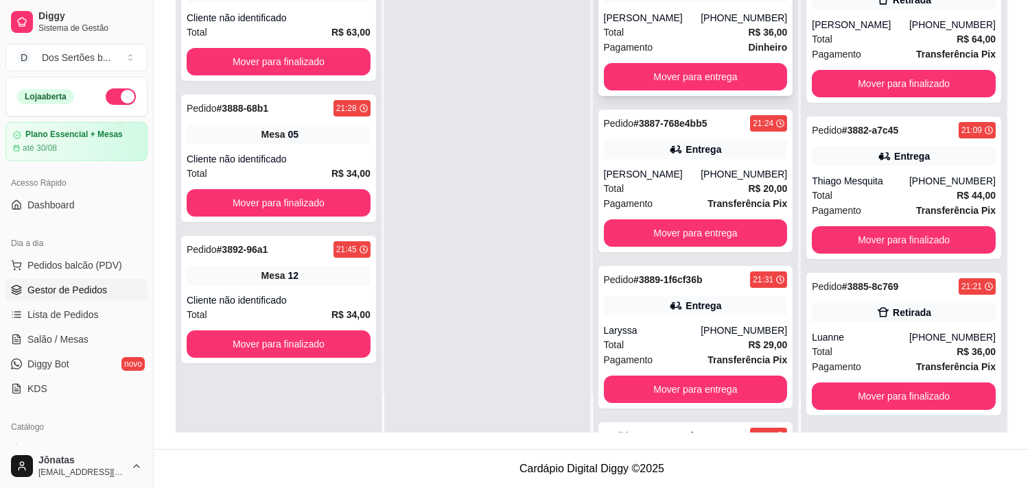
click at [641, 25] on div "Total R$ 36,00" at bounding box center [696, 32] width 184 height 15
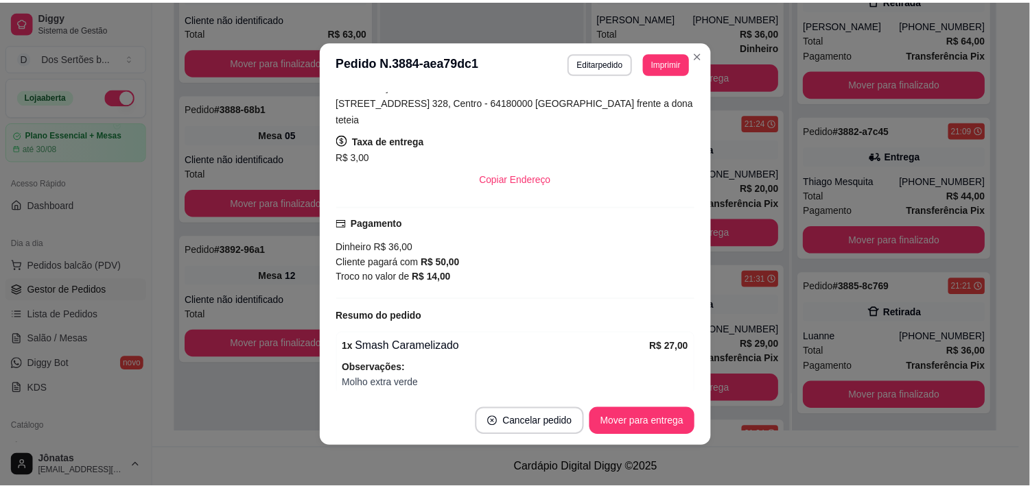
scroll to position [358, 0]
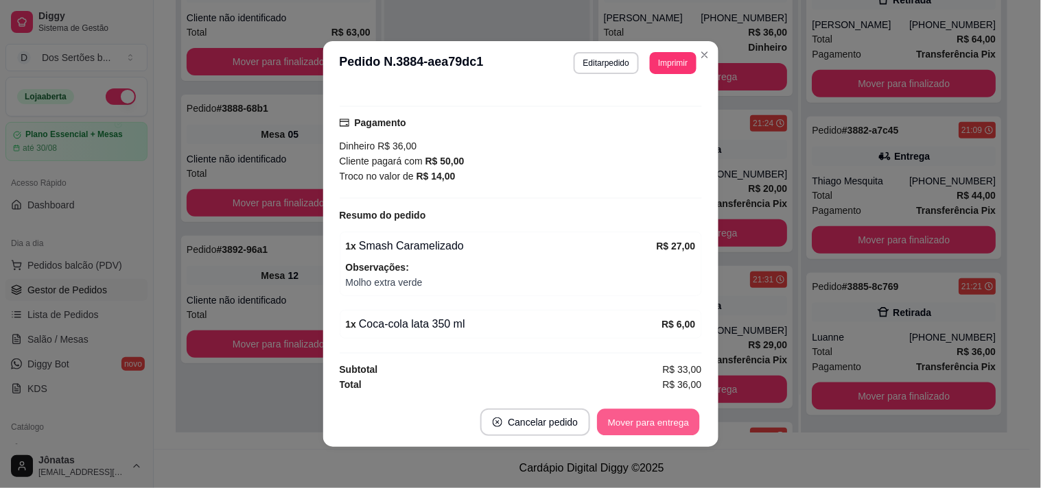
click at [616, 429] on button "Mover para entrega" at bounding box center [649, 423] width 103 height 27
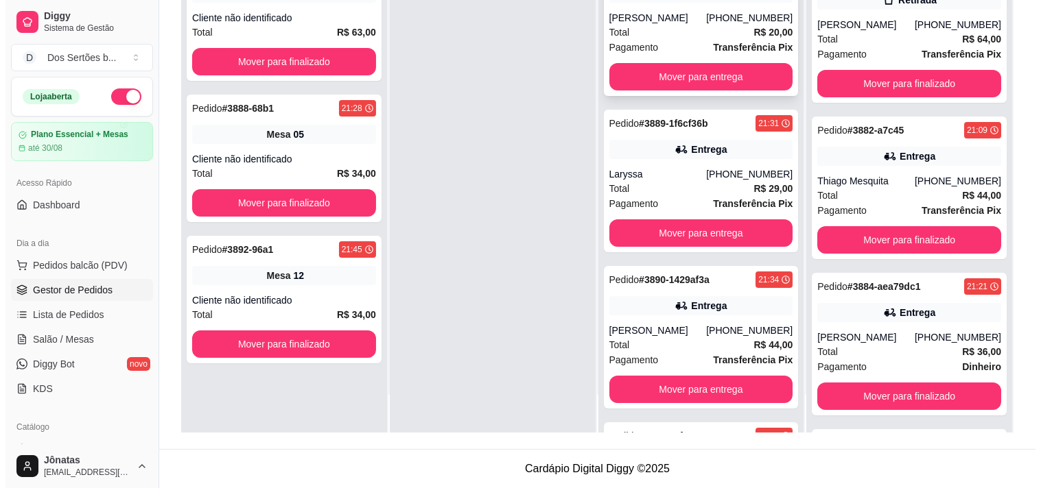
scroll to position [0, 0]
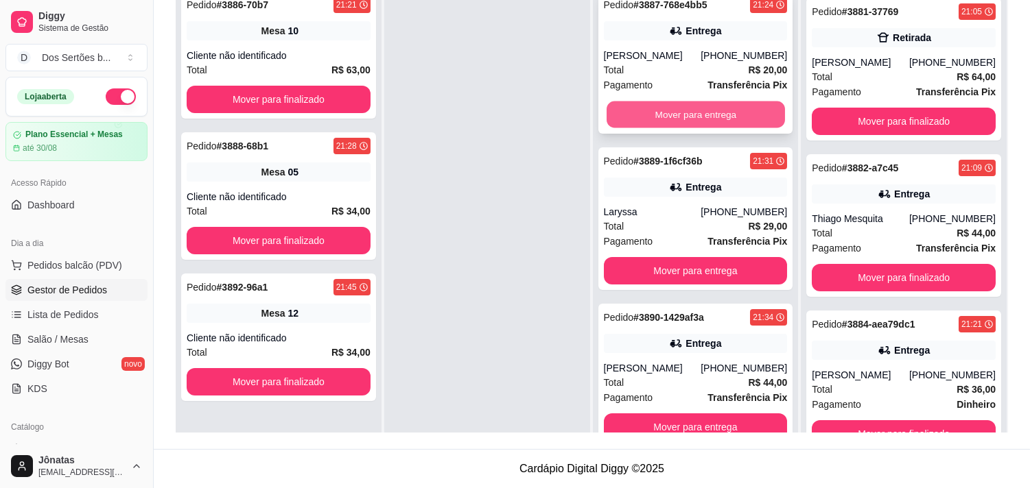
click at [631, 110] on button "Mover para entrega" at bounding box center [695, 115] width 178 height 27
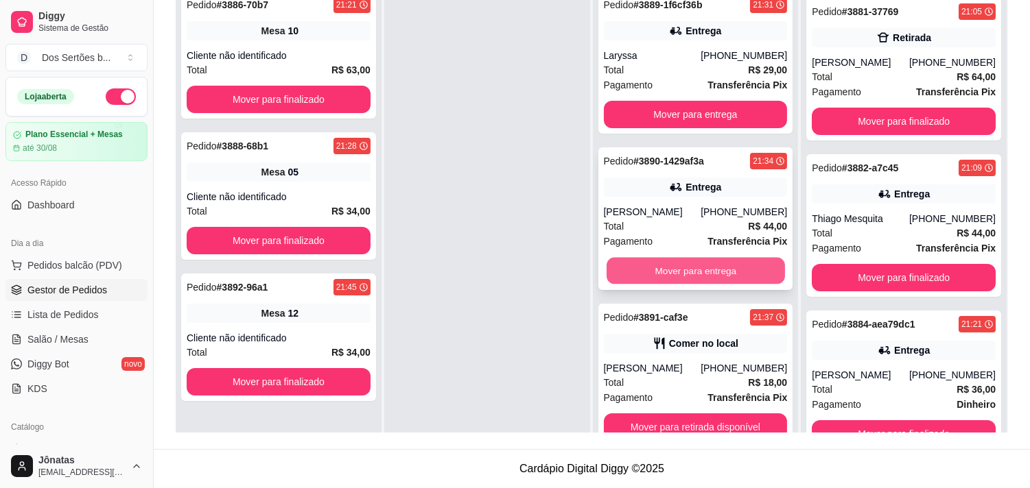
click at [654, 262] on button "Mover para entrega" at bounding box center [695, 271] width 178 height 27
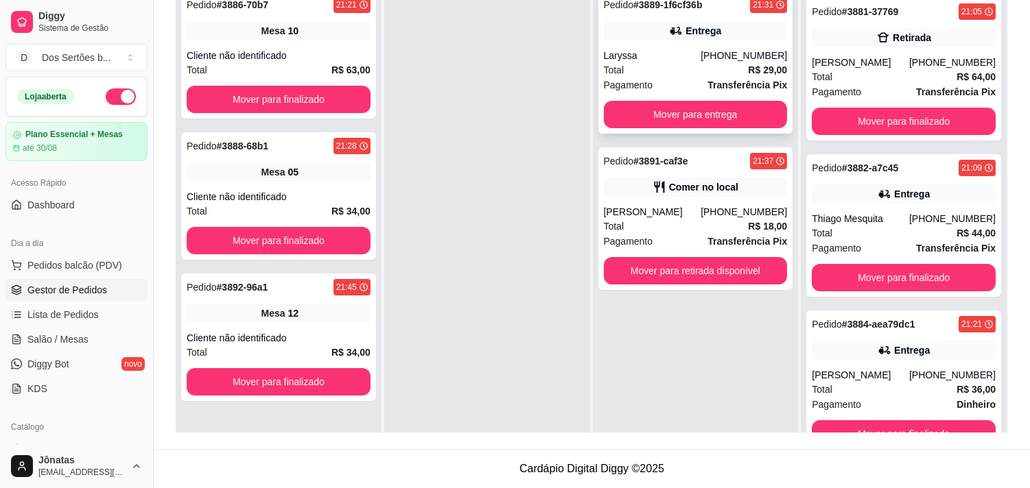
click at [668, 47] on div "Pedido # 3889-1f6cf36b 21:31 Entrega Laryssa [PHONE_NUMBER] Total R$ 29,00 Paga…" at bounding box center [695, 62] width 195 height 143
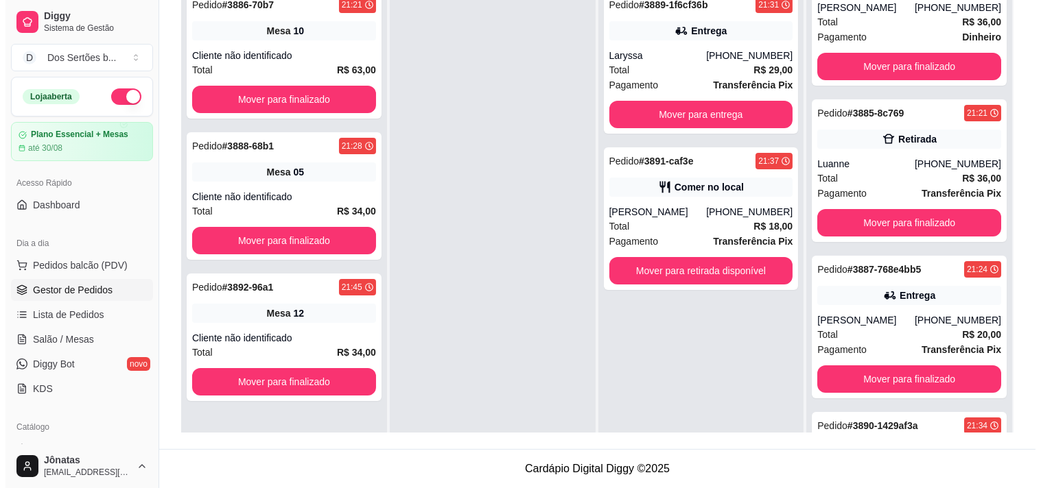
scroll to position [620, 0]
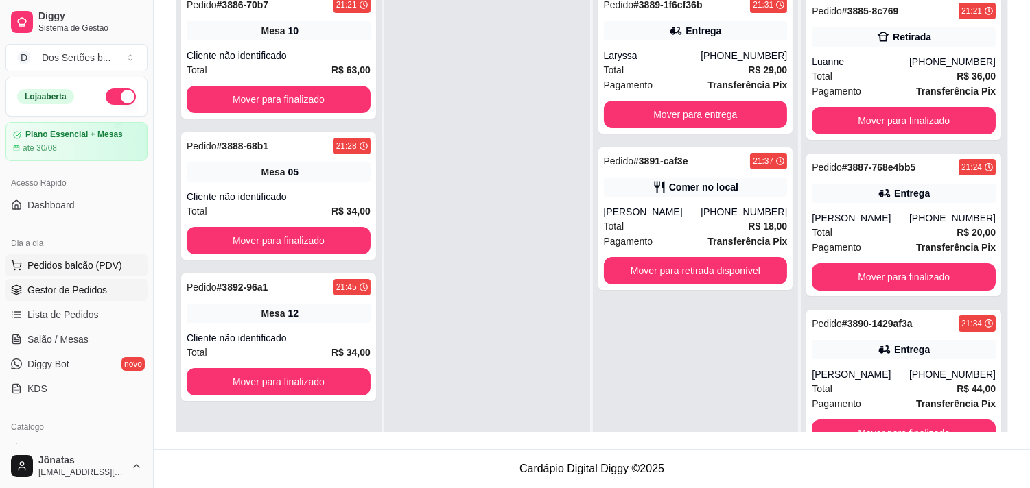
click at [67, 270] on span "Pedidos balcão (PDV)" at bounding box center [74, 266] width 95 height 14
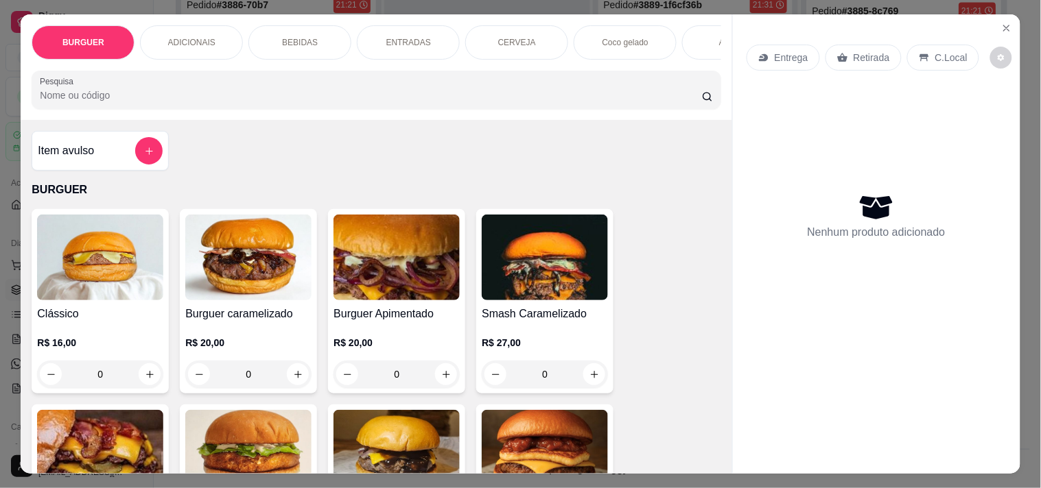
scroll to position [196, 0]
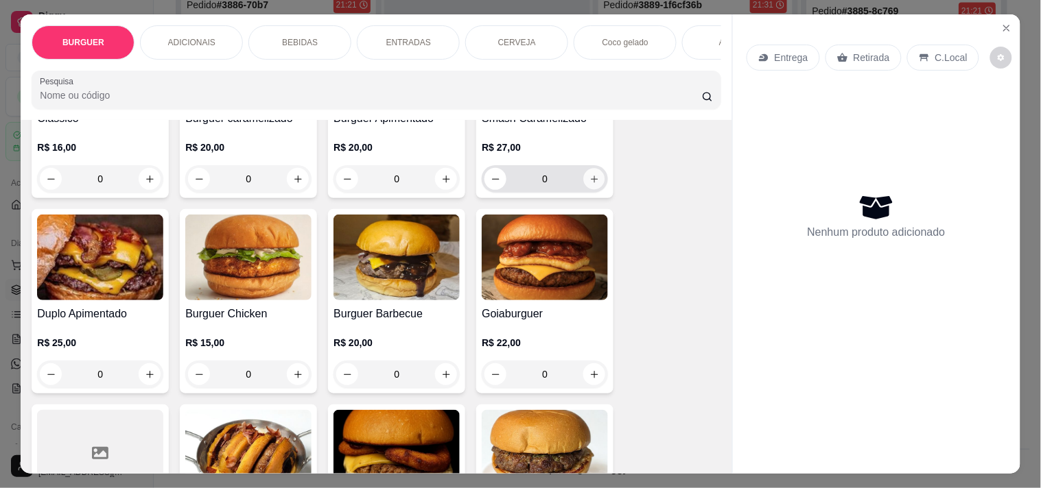
click at [589, 182] on icon "increase-product-quantity" at bounding box center [594, 179] width 10 height 10
type input "1"
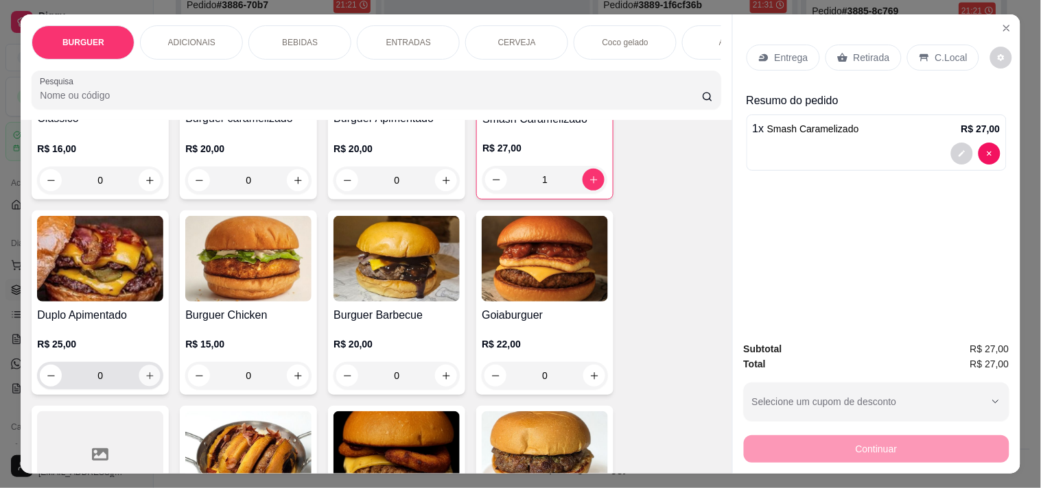
click at [147, 381] on icon "increase-product-quantity" at bounding box center [150, 376] width 10 height 10
type input "1"
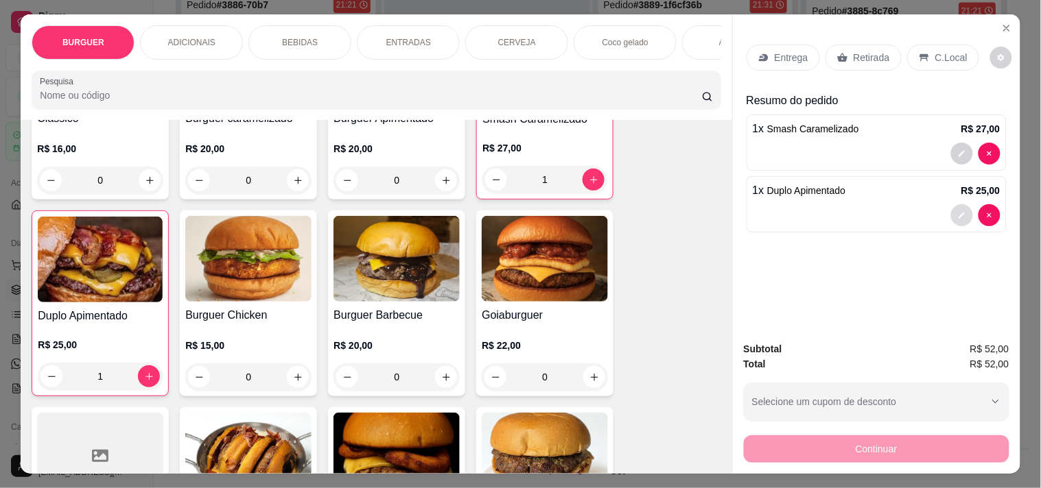
click at [926, 211] on icon "decrease-product-quantity" at bounding box center [962, 215] width 8 height 8
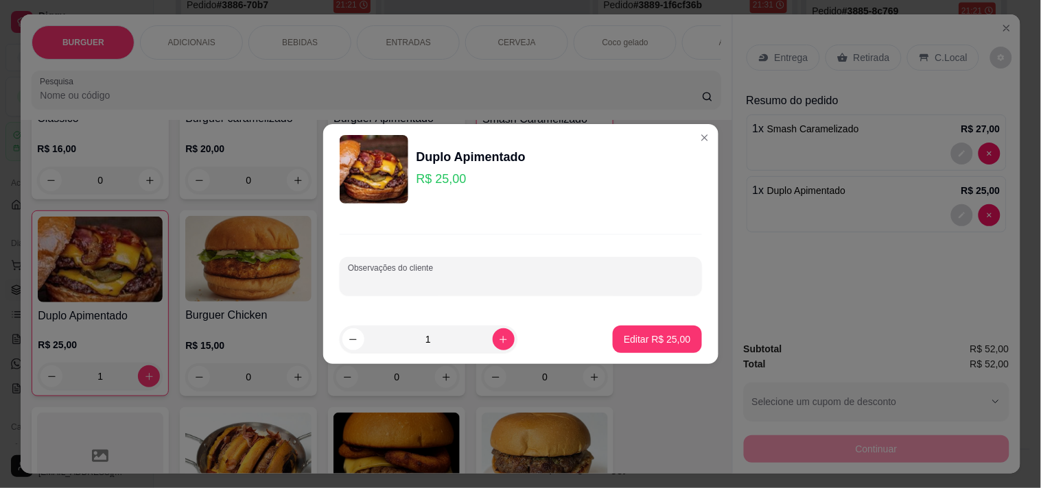
click at [355, 284] on input "Observações do cliente" at bounding box center [521, 282] width 346 height 14
type input "sem cebola"
click at [635, 330] on button "Editar R$ 25,00" at bounding box center [657, 339] width 89 height 27
type input "0"
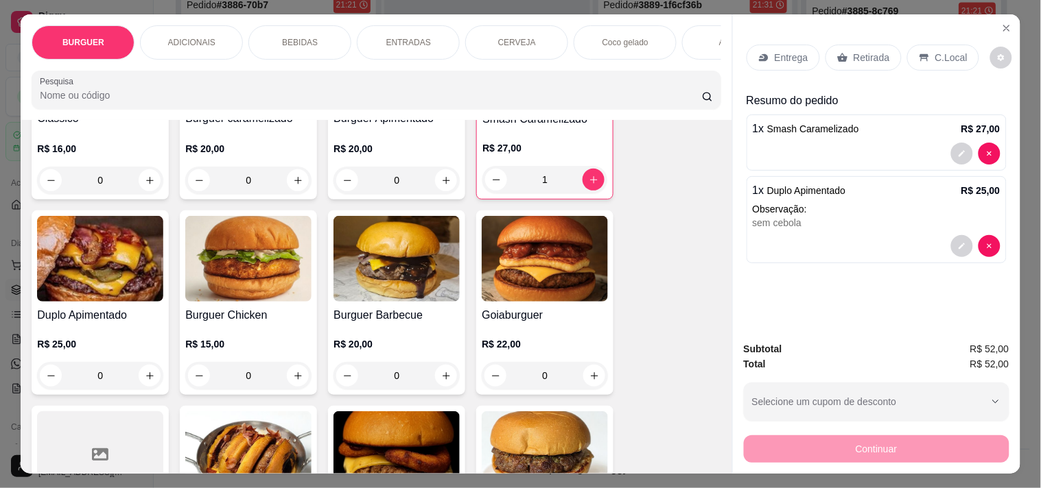
click at [853, 51] on p "Retirada" at bounding box center [871, 58] width 36 height 14
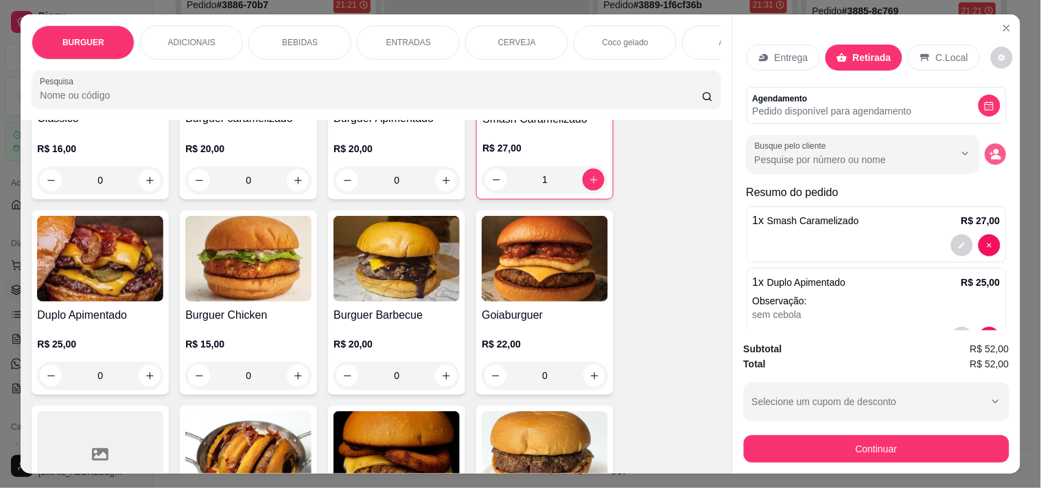
click at [926, 150] on circle "decrease-product-quantity" at bounding box center [995, 152] width 5 height 5
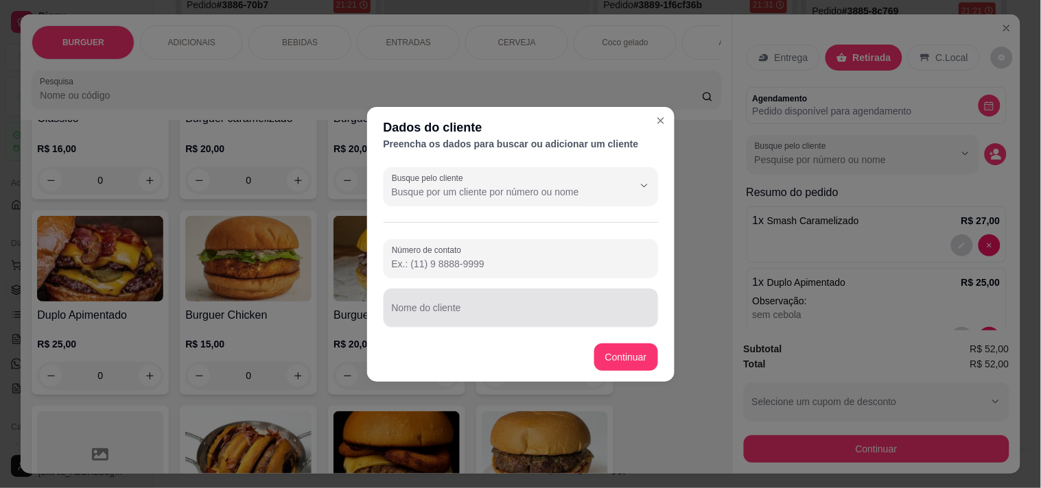
click at [426, 304] on div at bounding box center [521, 307] width 258 height 27
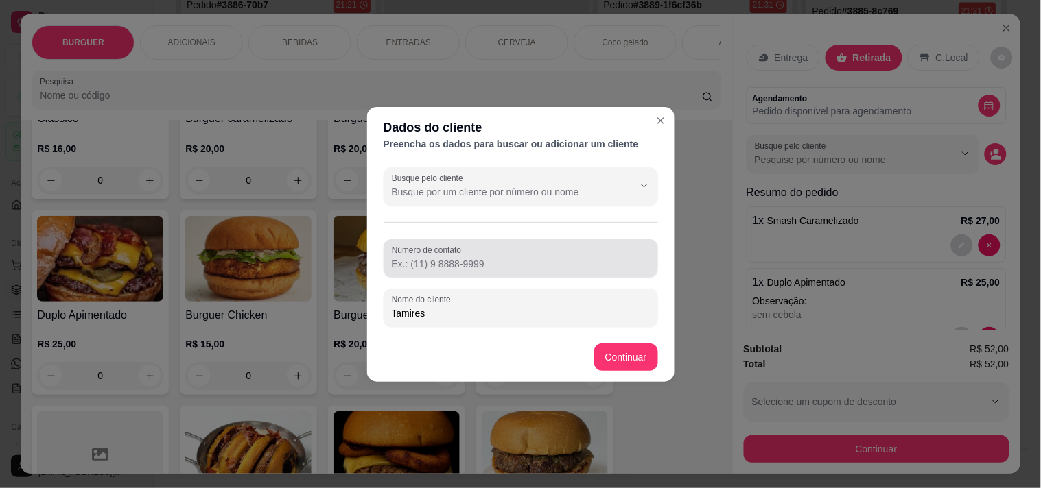
click at [394, 256] on div at bounding box center [521, 258] width 258 height 27
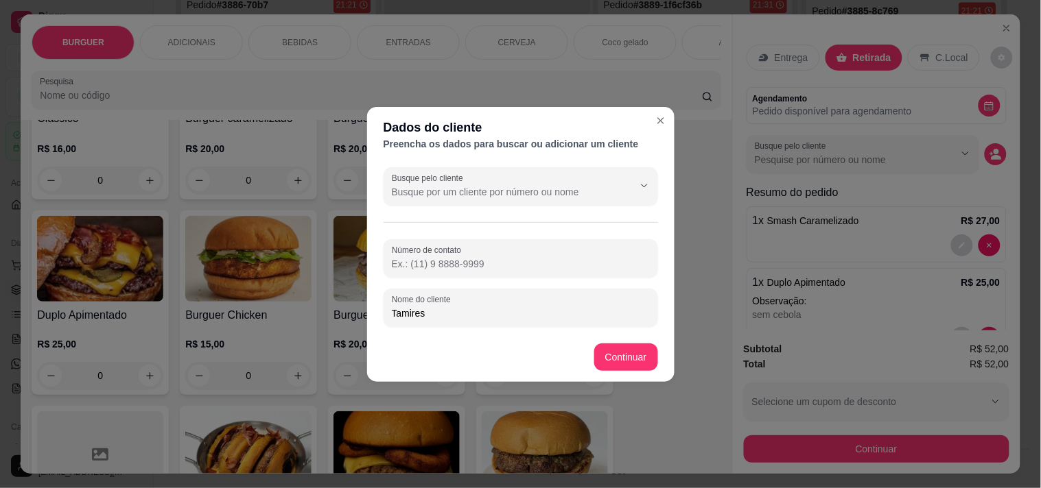
click at [447, 316] on input "Tamires" at bounding box center [521, 314] width 258 height 14
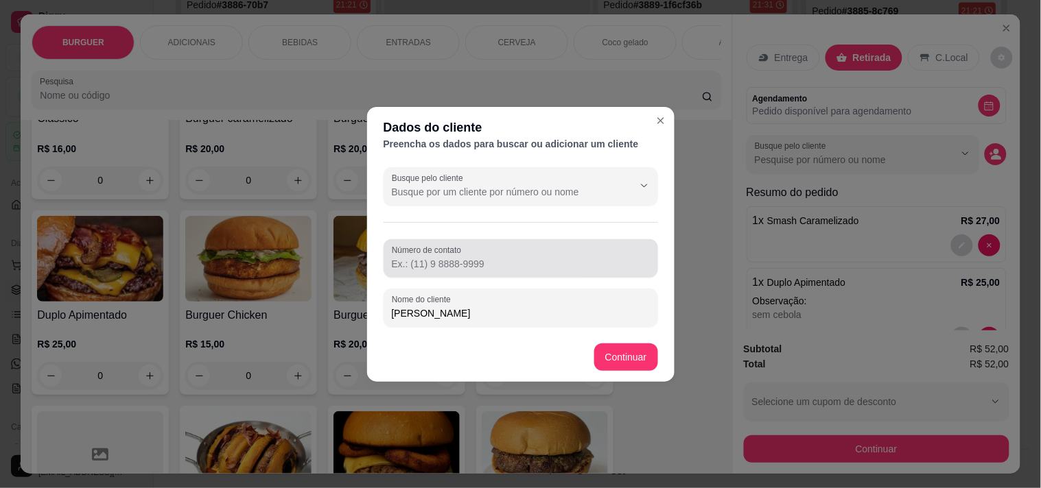
type input "[PERSON_NAME]"
click at [405, 262] on input "Número de contato" at bounding box center [521, 264] width 258 height 14
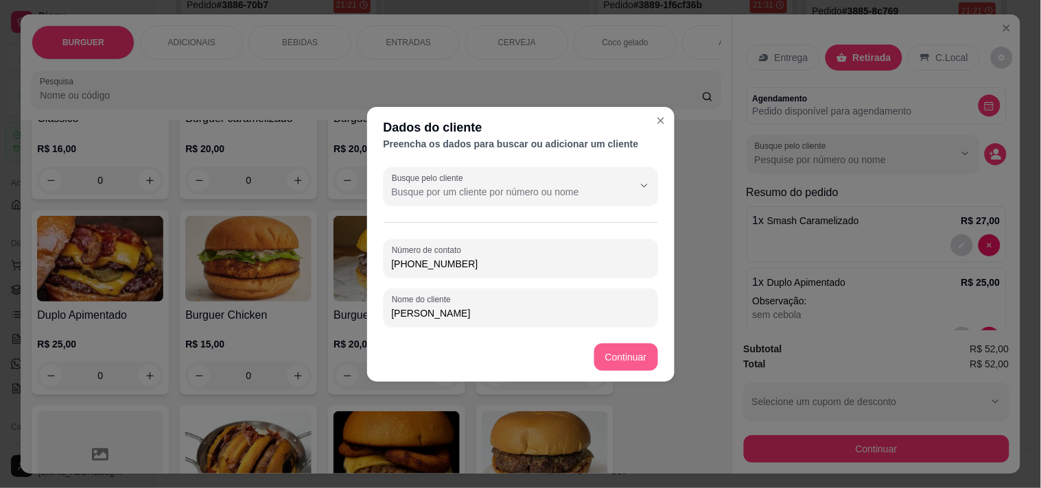
type input "[PHONE_NUMBER]"
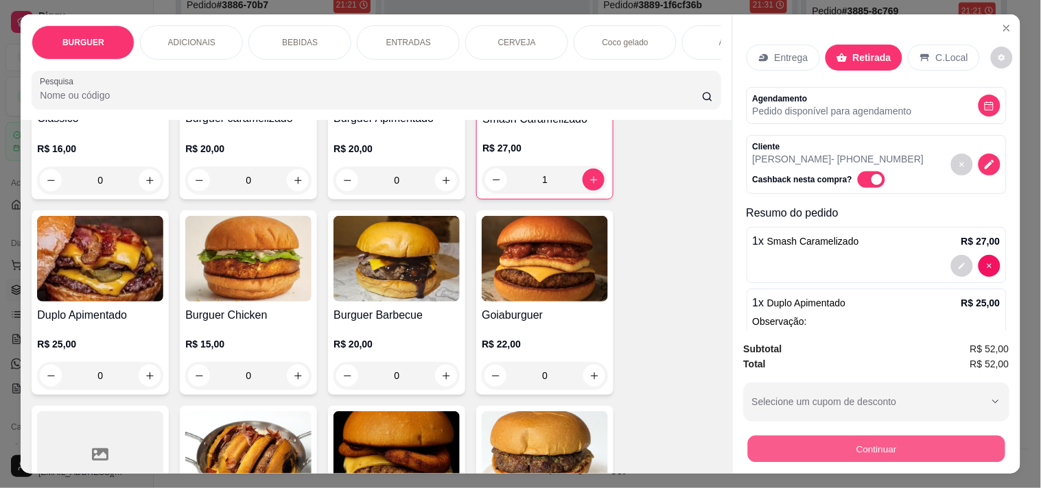
click at [794, 439] on button "Continuar" at bounding box center [875, 449] width 257 height 27
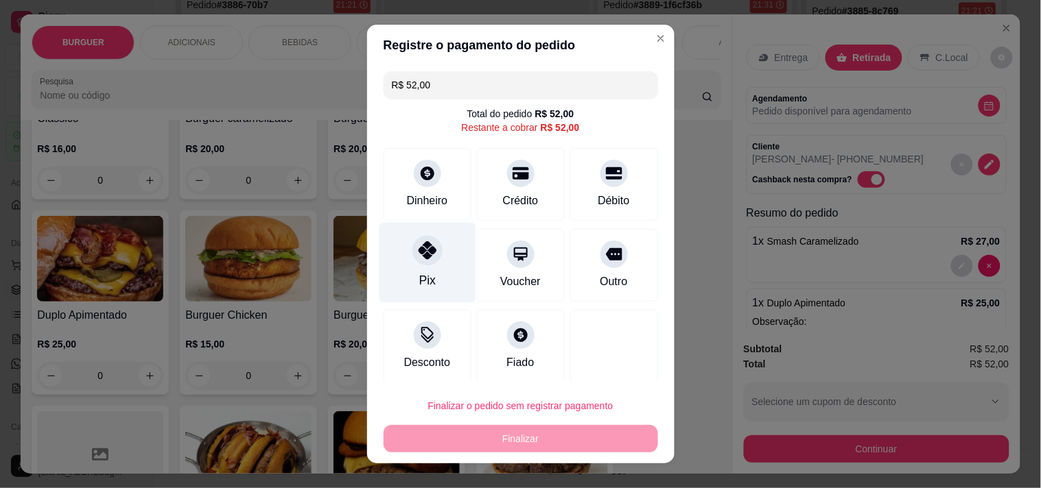
click at [432, 259] on div "Pix" at bounding box center [427, 262] width 97 height 80
type input "R$ 0,00"
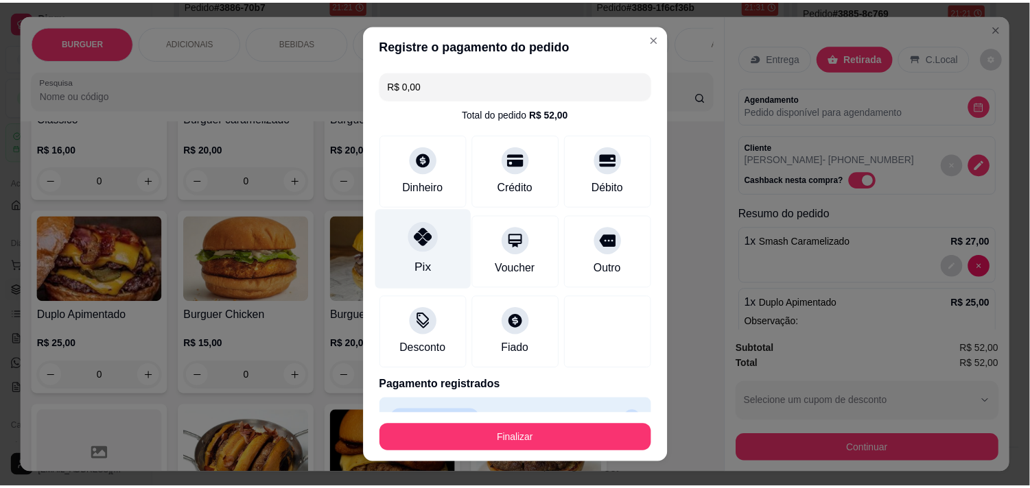
scroll to position [31, 0]
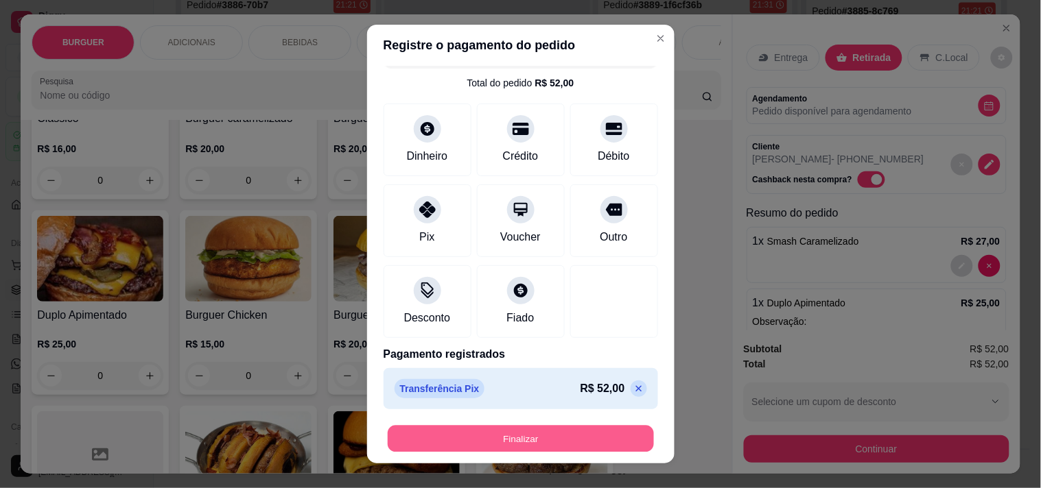
click at [481, 436] on button "Finalizar" at bounding box center [521, 439] width 266 height 27
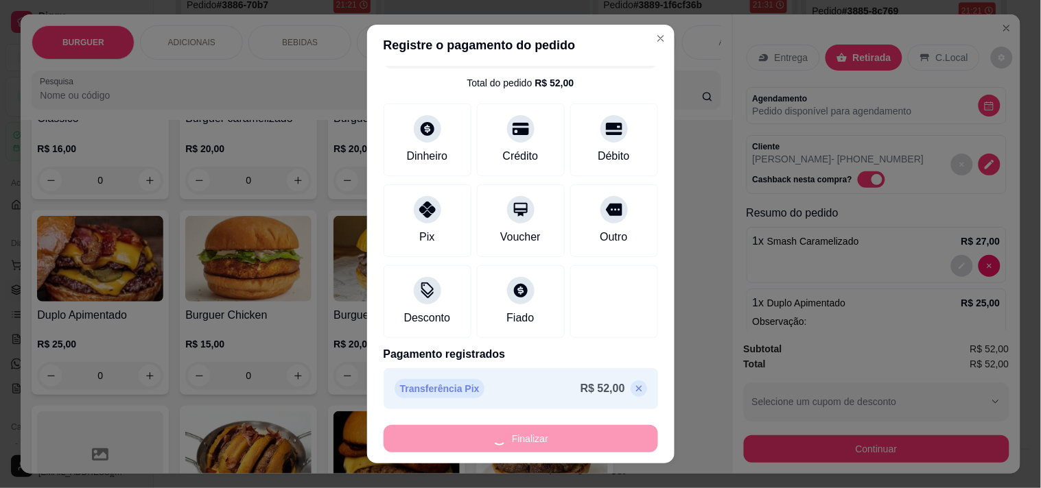
type input "0"
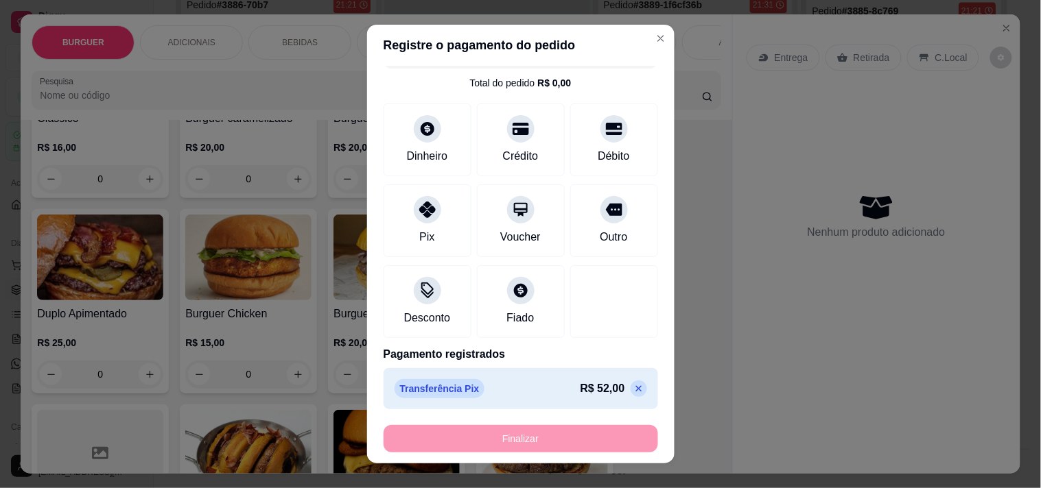
type input "-R$ 52,00"
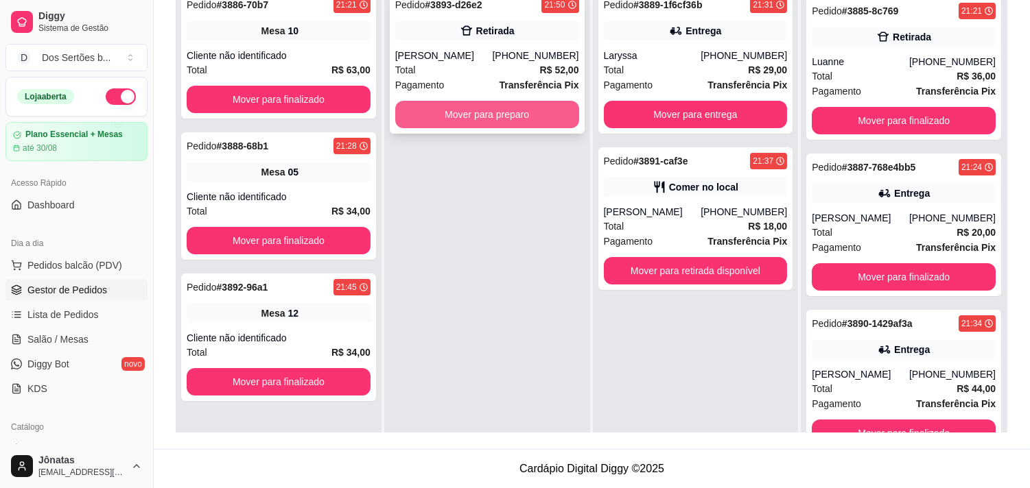
click at [473, 106] on button "Mover para preparo" at bounding box center [487, 114] width 184 height 27
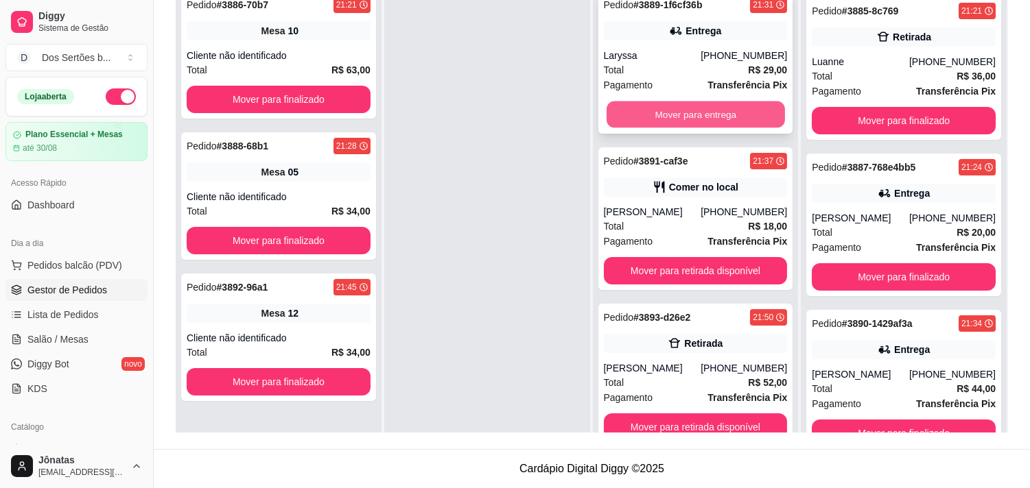
click at [690, 108] on button "Mover para entrega" at bounding box center [695, 115] width 178 height 27
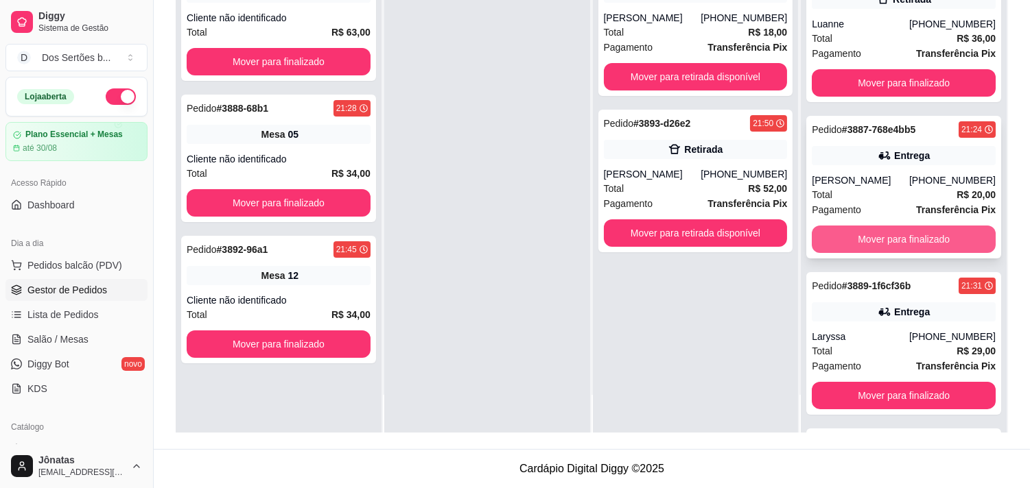
scroll to position [776, 0]
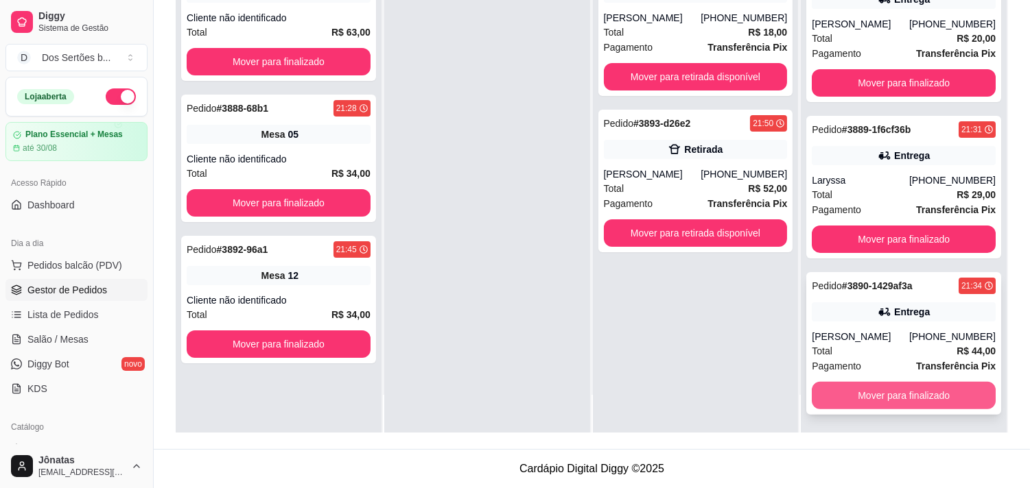
click at [845, 385] on button "Mover para finalizado" at bounding box center [904, 395] width 184 height 27
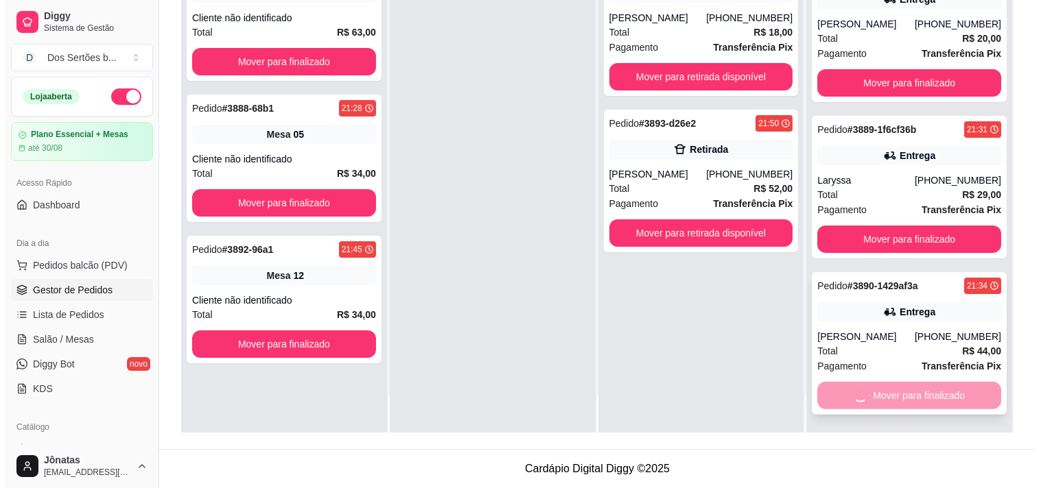
scroll to position [620, 0]
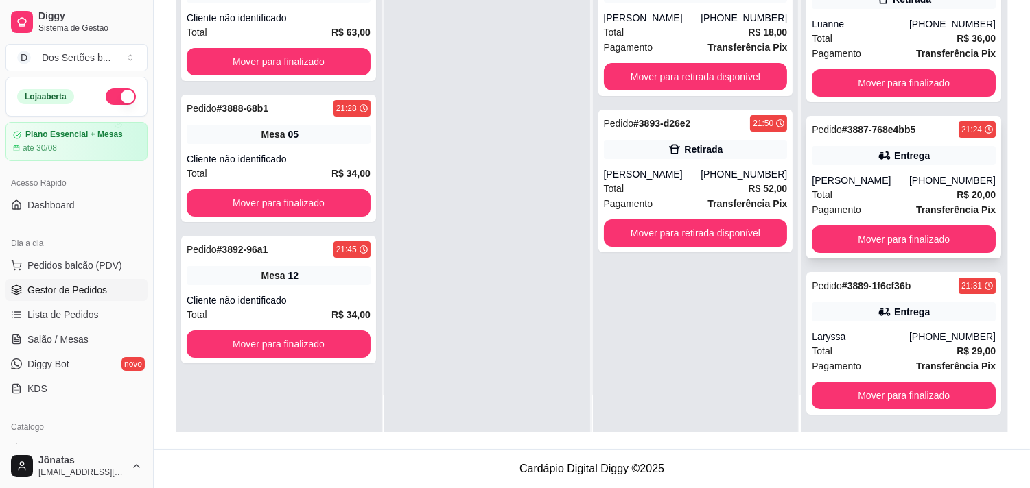
click at [862, 146] on div "Entrega" at bounding box center [904, 155] width 184 height 19
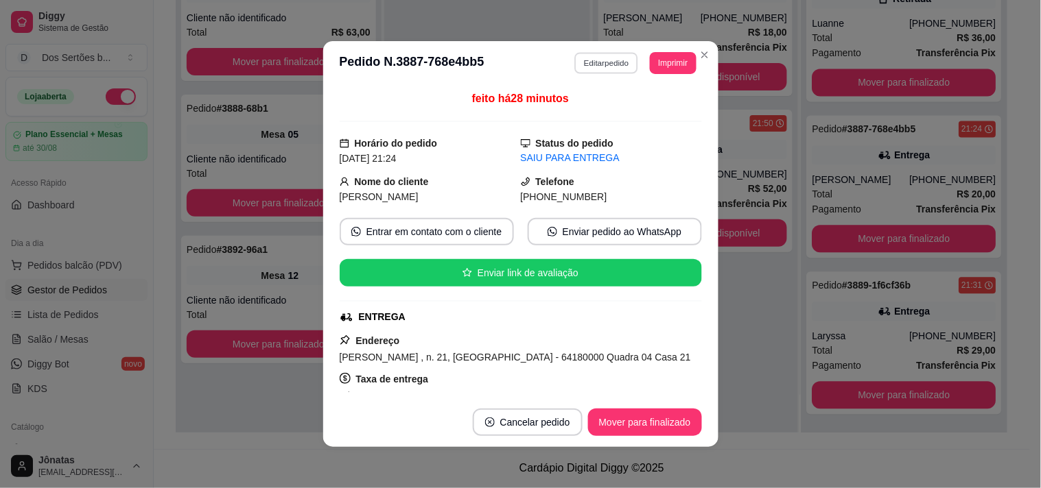
click at [599, 57] on button "Editar pedido" at bounding box center [606, 62] width 64 height 21
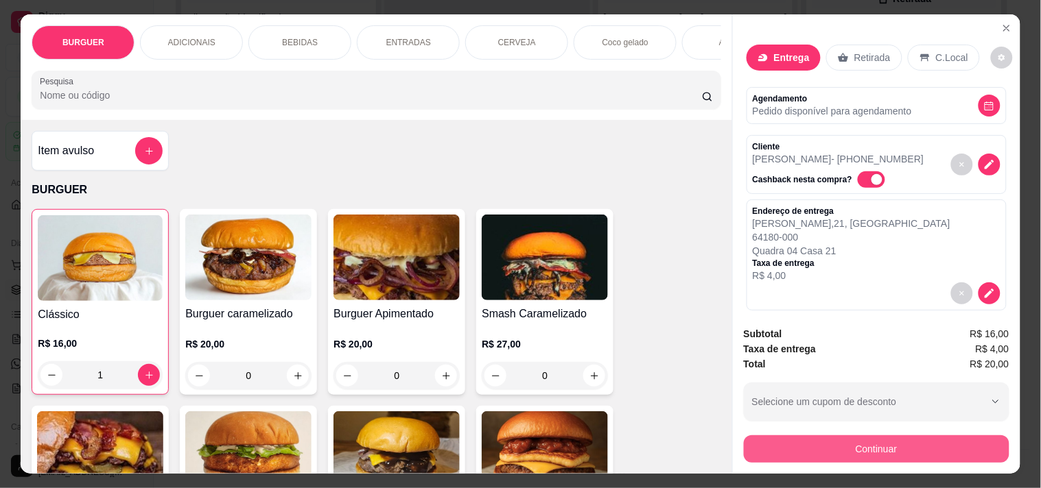
click at [818, 436] on button "Continuar" at bounding box center [877, 449] width 266 height 27
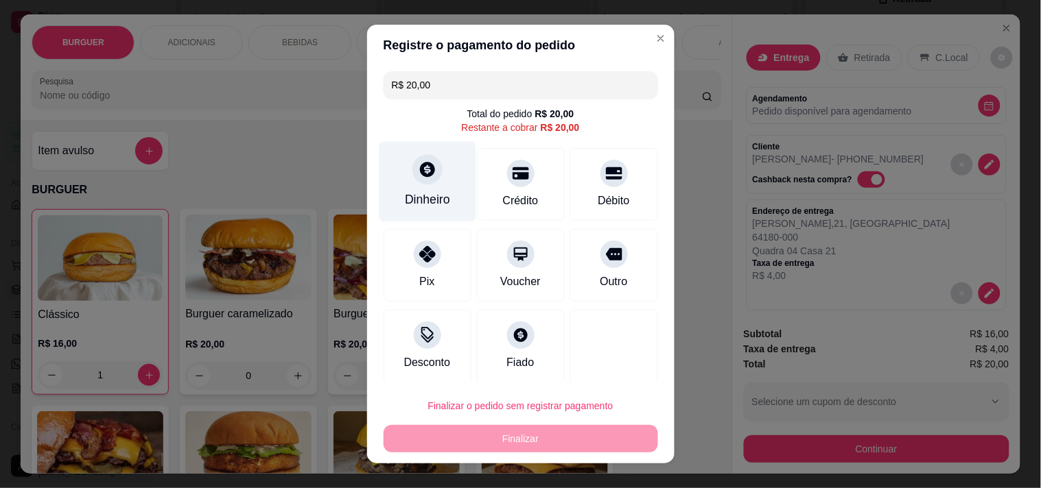
click at [429, 191] on div "Dinheiro" at bounding box center [427, 200] width 45 height 18
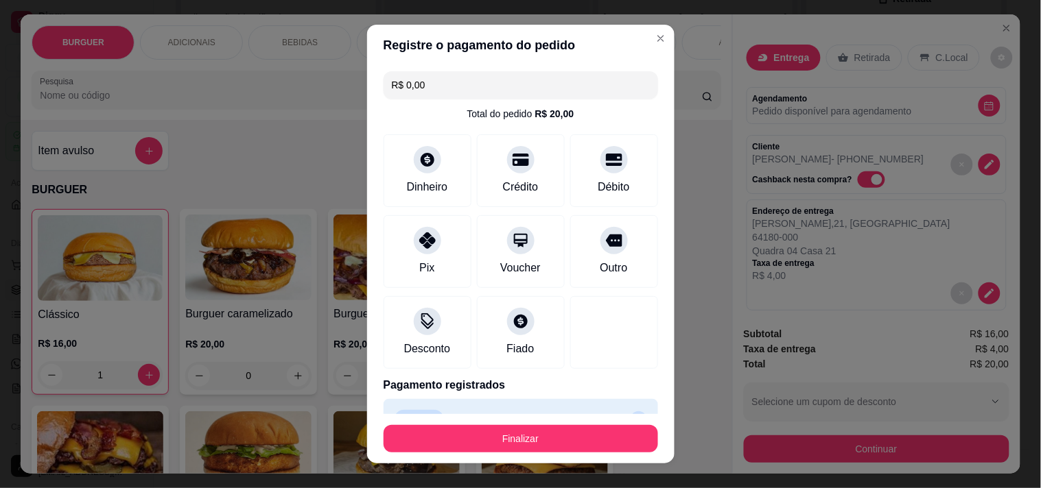
type input "R$ 0,00"
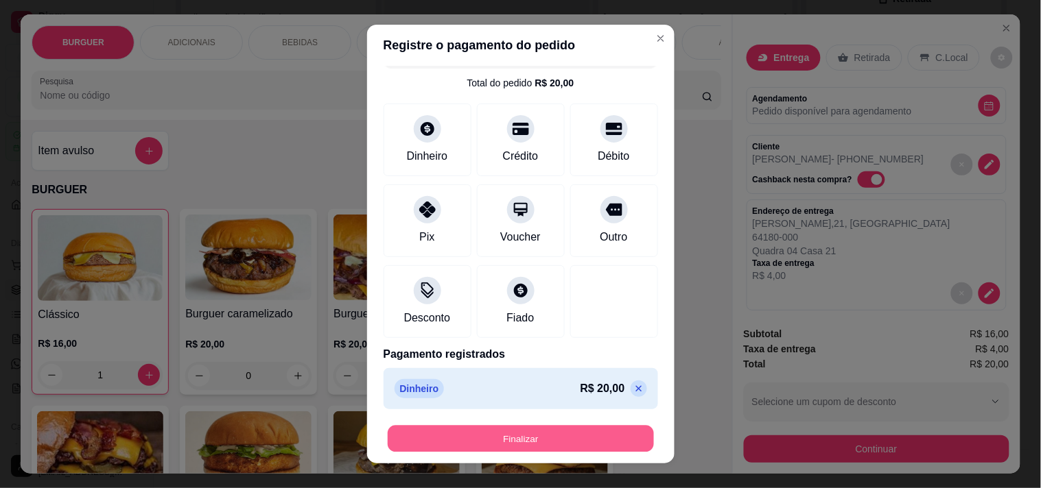
click at [536, 436] on button "Finalizar" at bounding box center [521, 439] width 266 height 27
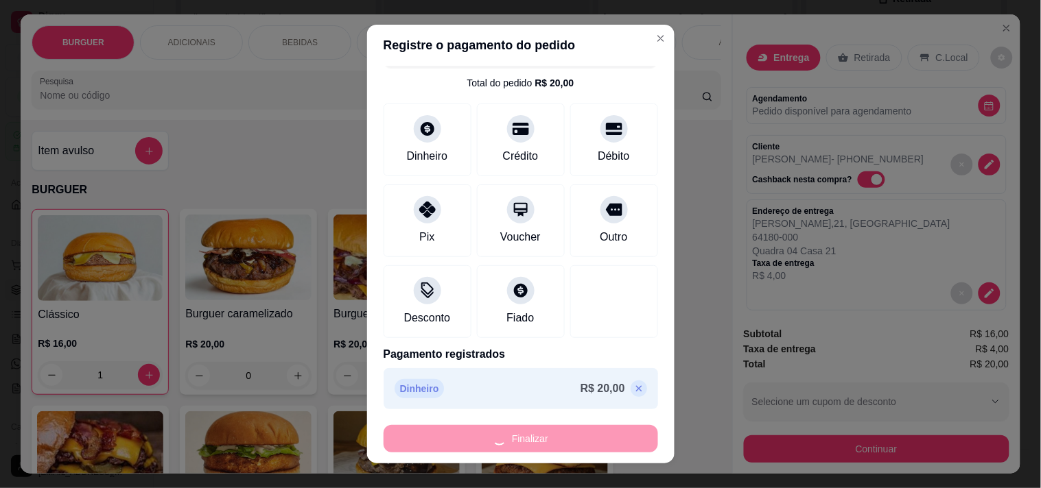
type input "0"
type input "-R$ 20,00"
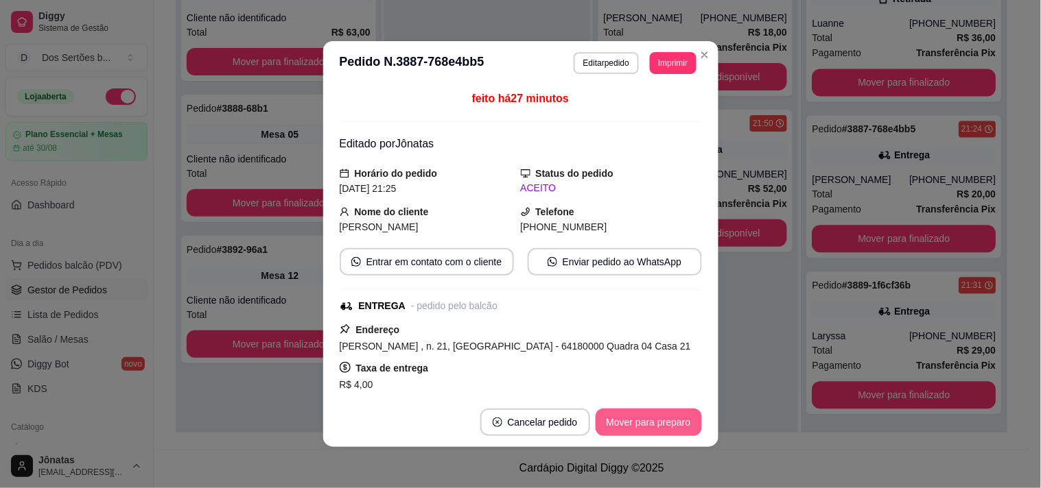
scroll to position [463, 0]
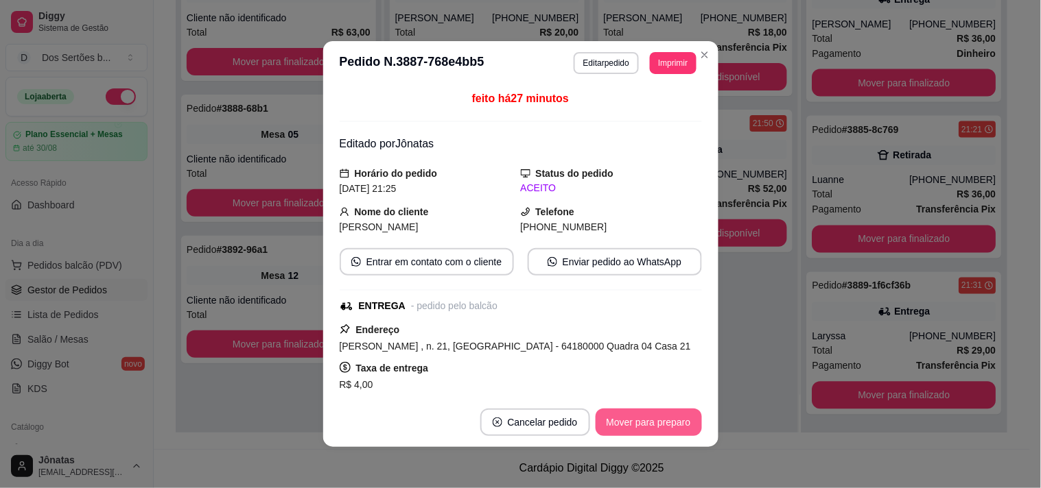
click at [654, 410] on button "Mover para preparo" at bounding box center [648, 422] width 106 height 27
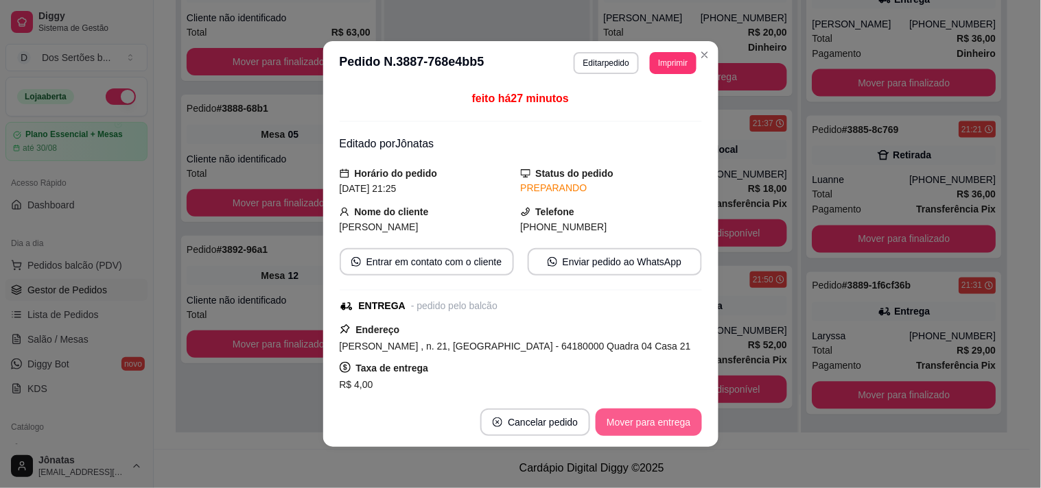
click at [654, 410] on button "Mover para entrega" at bounding box center [648, 422] width 106 height 27
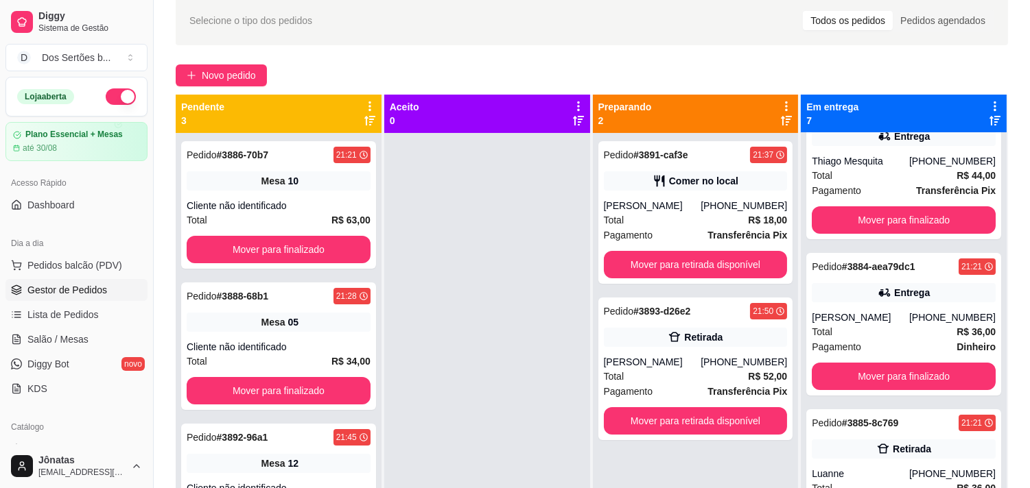
scroll to position [359, 0]
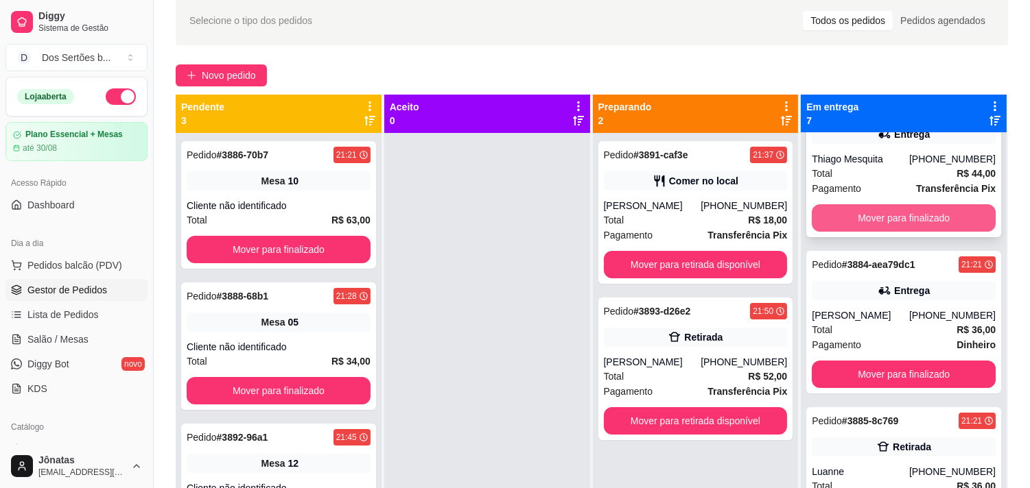
click at [822, 218] on button "Mover para finalizado" at bounding box center [904, 217] width 184 height 27
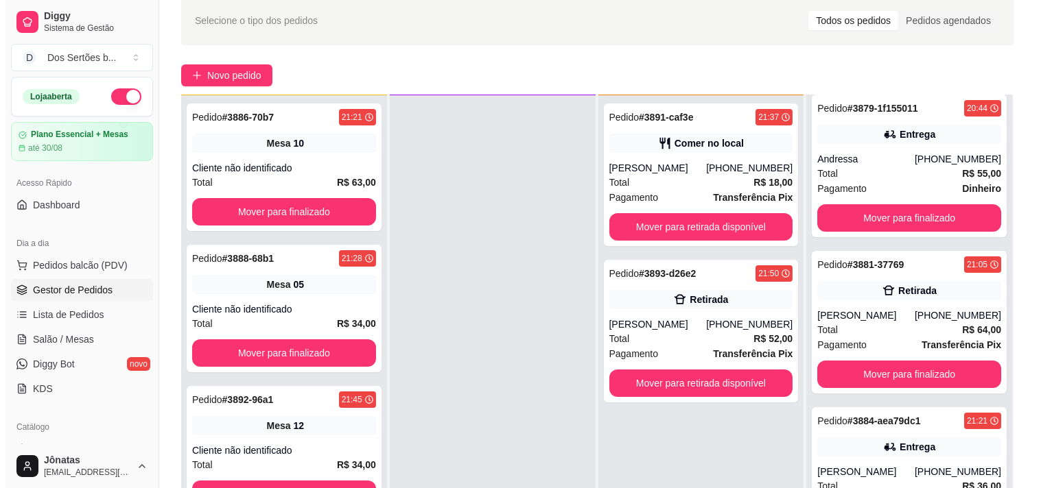
scroll to position [0, 0]
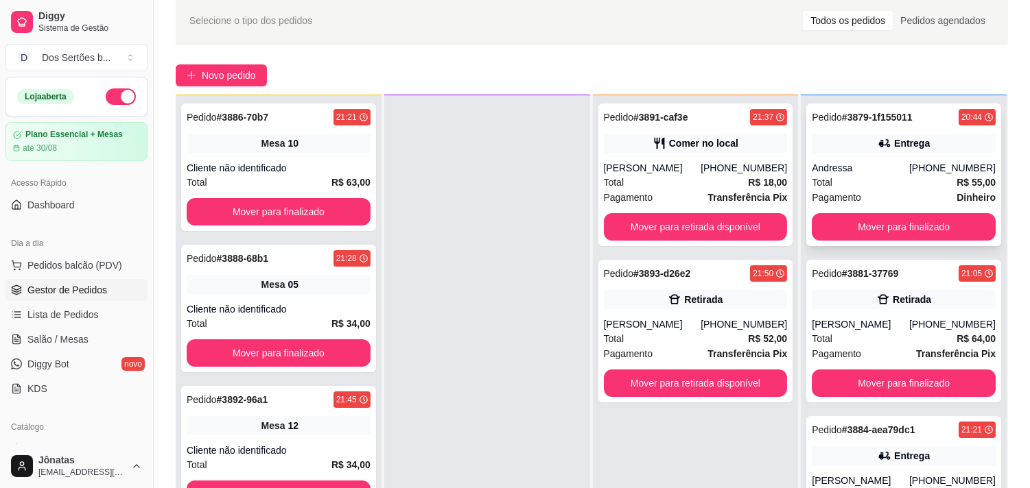
click at [895, 196] on div "Pagamento Dinheiro" at bounding box center [904, 197] width 184 height 15
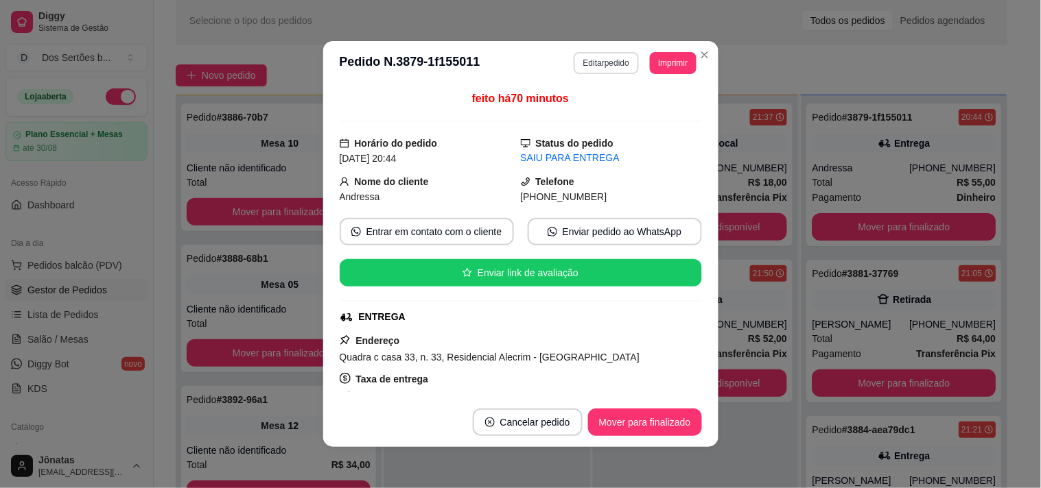
click at [587, 56] on button "Editar pedido" at bounding box center [606, 63] width 65 height 22
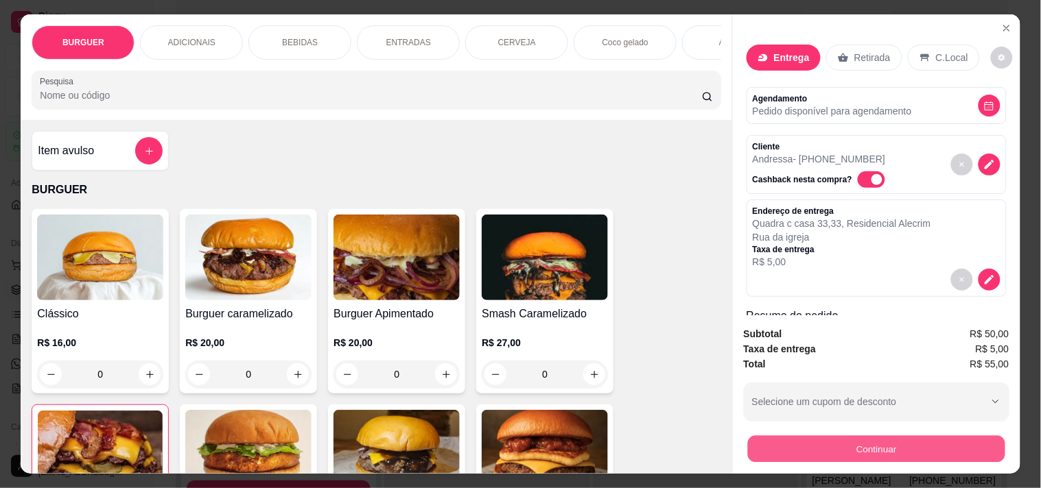
click at [797, 436] on button "Continuar" at bounding box center [875, 449] width 257 height 27
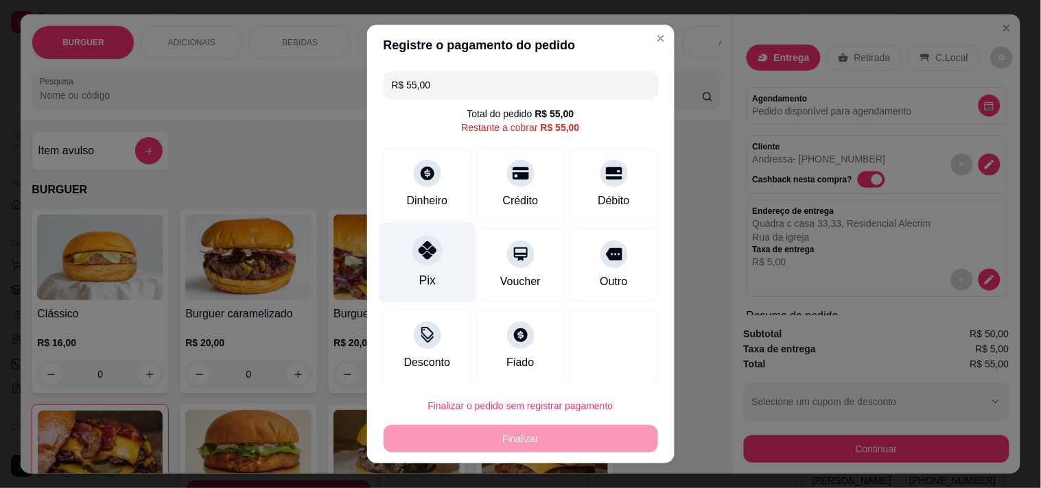
click at [421, 254] on icon at bounding box center [427, 250] width 18 height 18
type input "R$ 0,00"
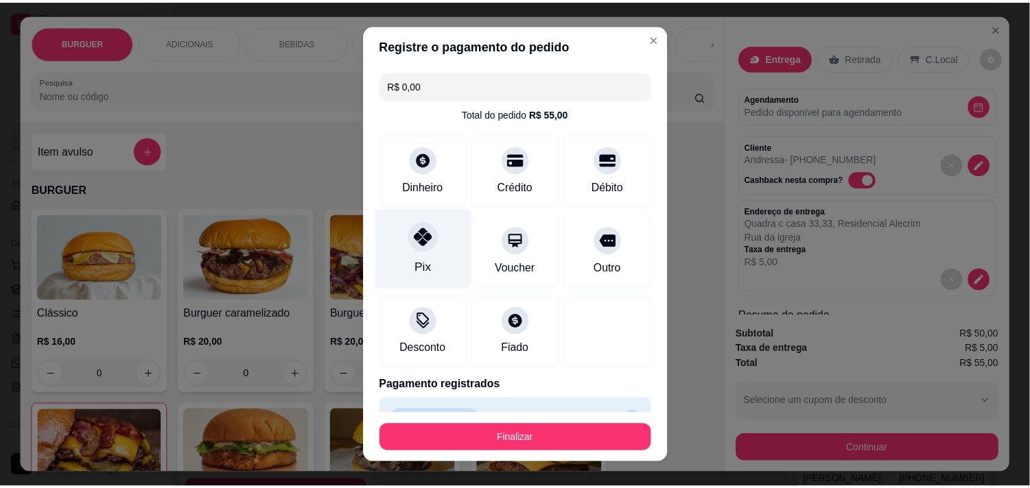
scroll to position [31, 0]
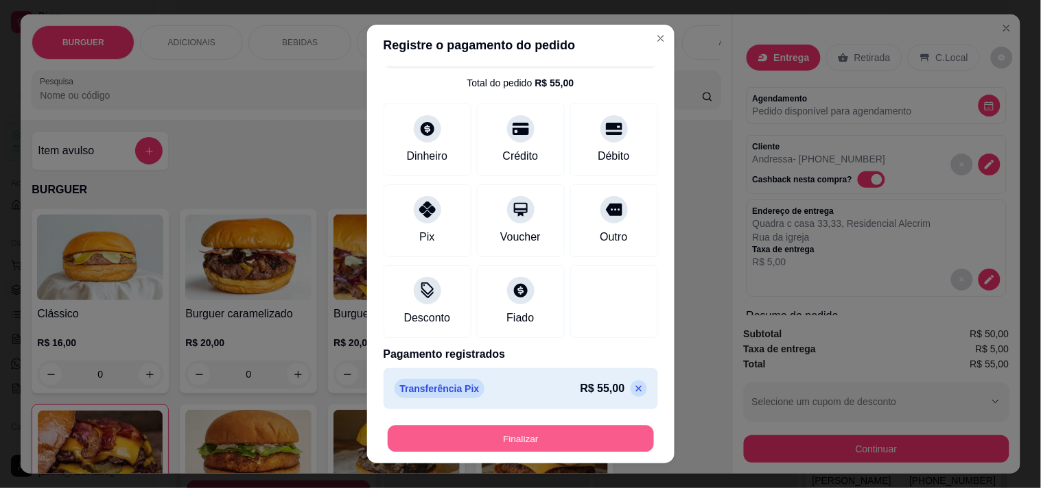
click at [428, 433] on button "Finalizar" at bounding box center [521, 439] width 266 height 27
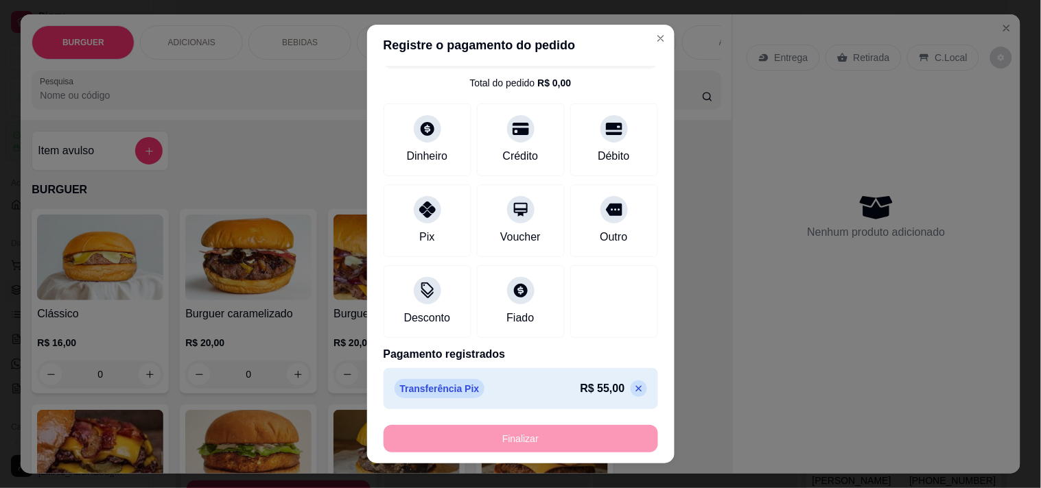
type input "0"
type input "-R$ 55,00"
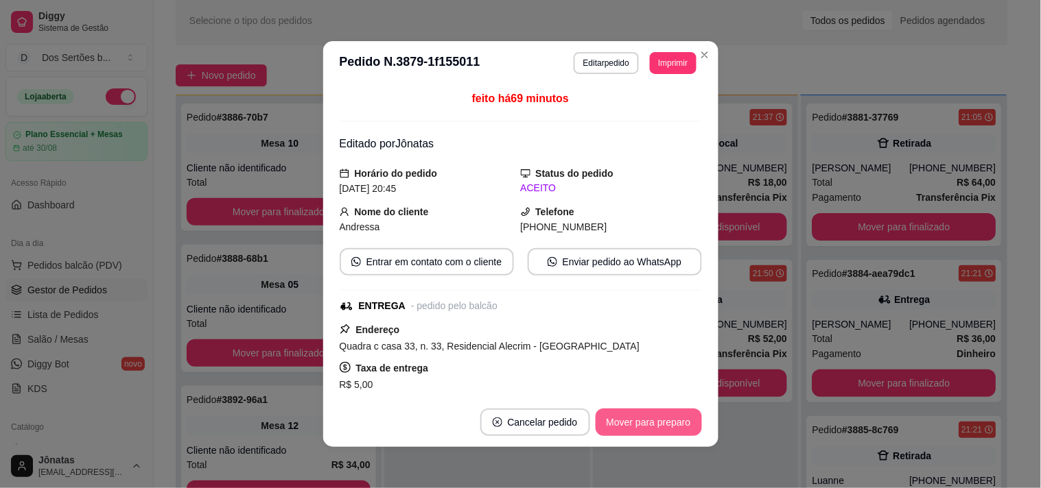
click at [654, 421] on button "Mover para preparo" at bounding box center [648, 422] width 106 height 27
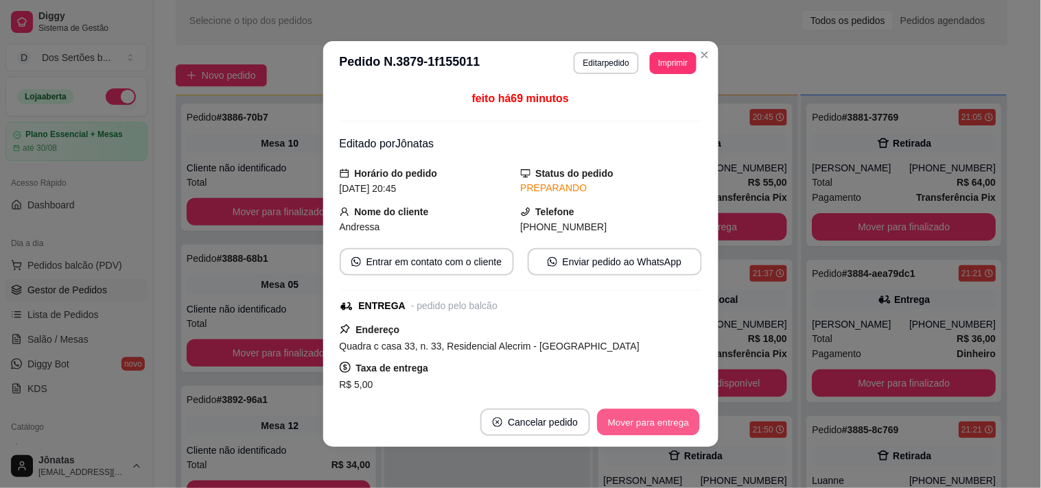
click at [654, 421] on button "Mover para entrega" at bounding box center [649, 423] width 103 height 27
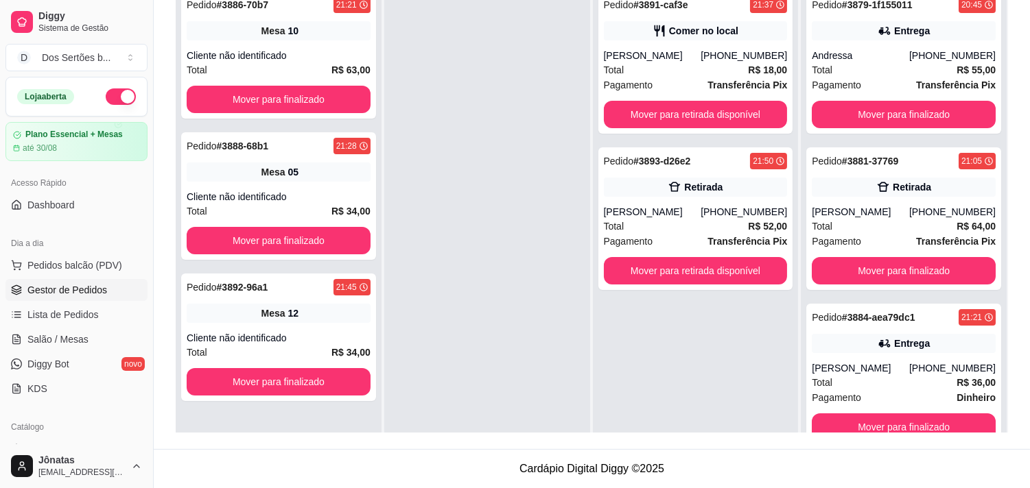
scroll to position [103, 0]
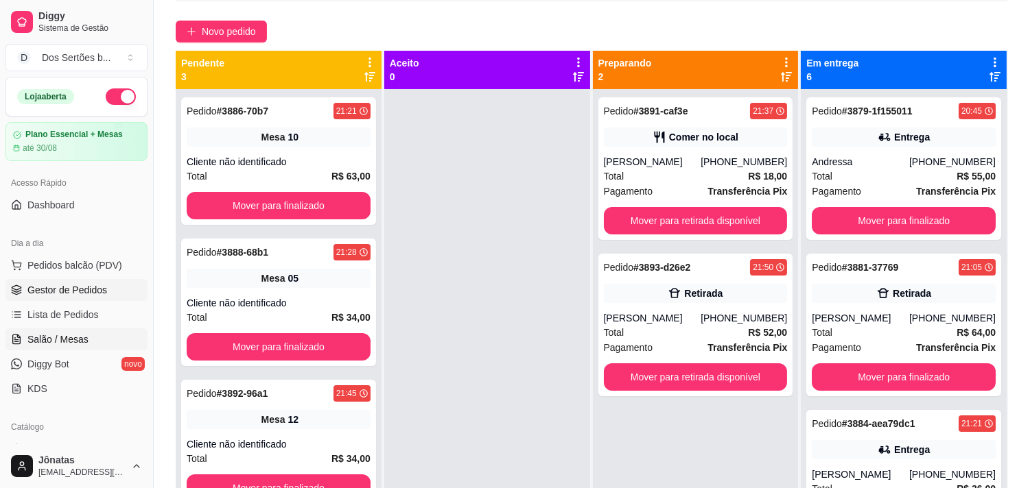
click at [38, 340] on span "Salão / Mesas" at bounding box center [57, 340] width 61 height 14
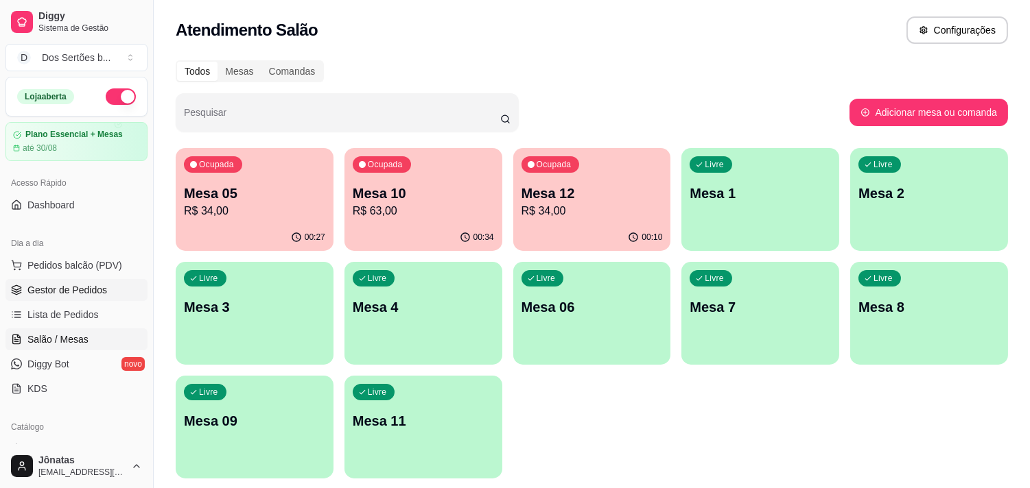
click at [69, 285] on span "Gestor de Pedidos" at bounding box center [67, 290] width 80 height 14
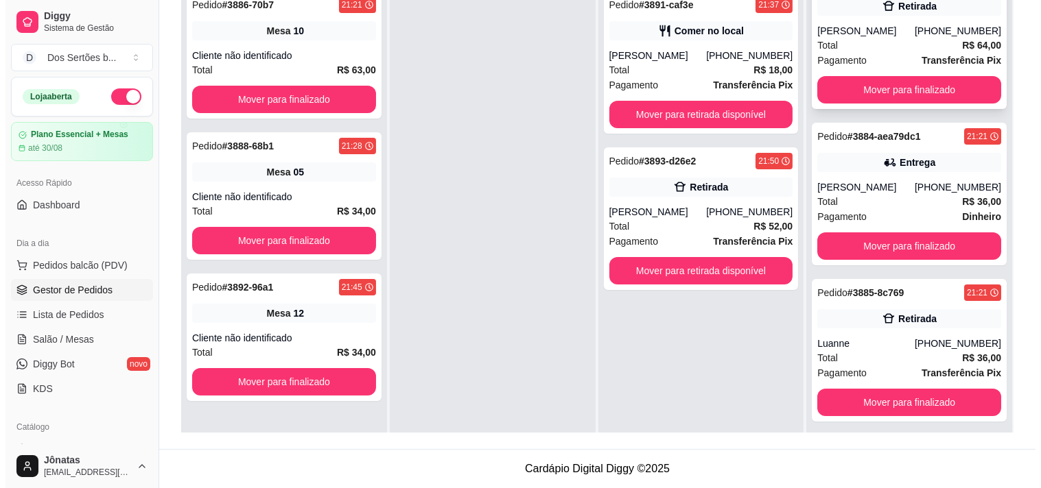
scroll to position [349, 0]
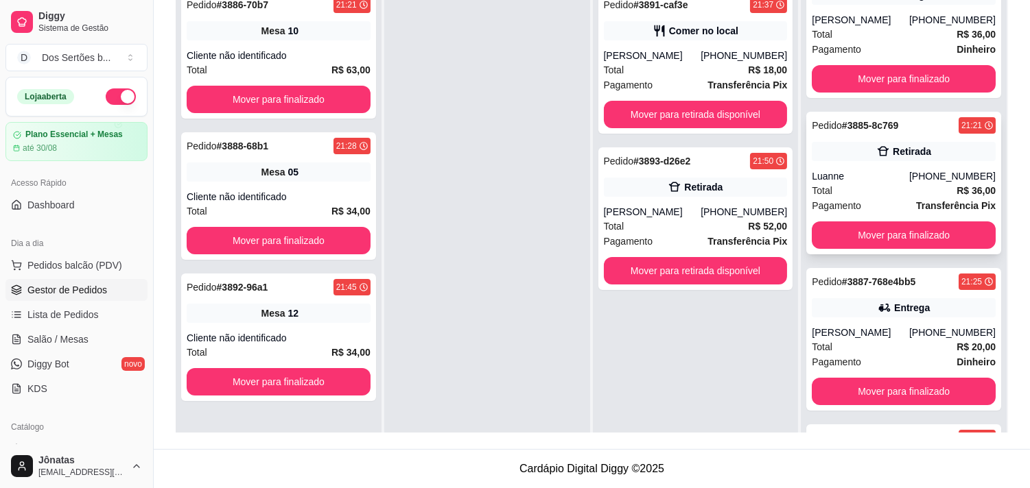
click at [812, 169] on div "Luanne" at bounding box center [860, 176] width 97 height 14
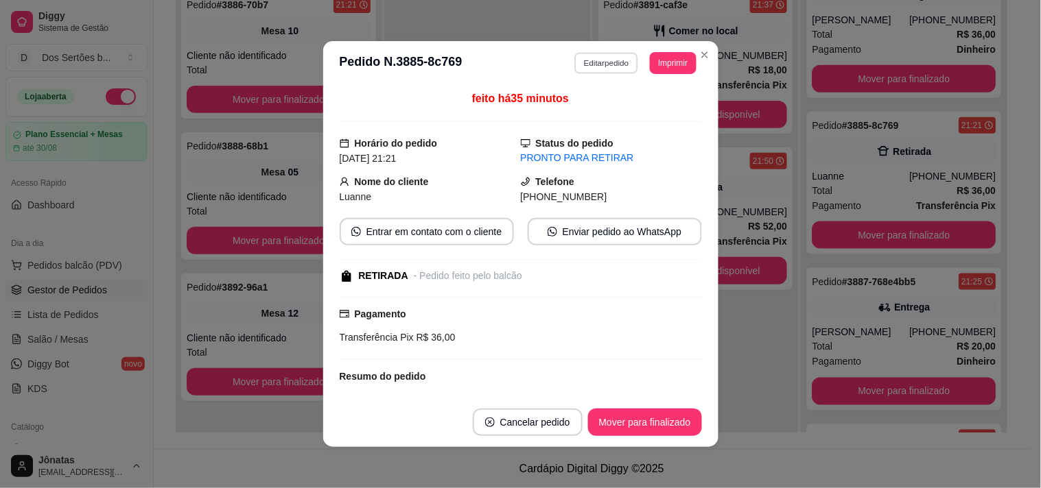
click at [593, 58] on button "Editar pedido" at bounding box center [606, 62] width 64 height 21
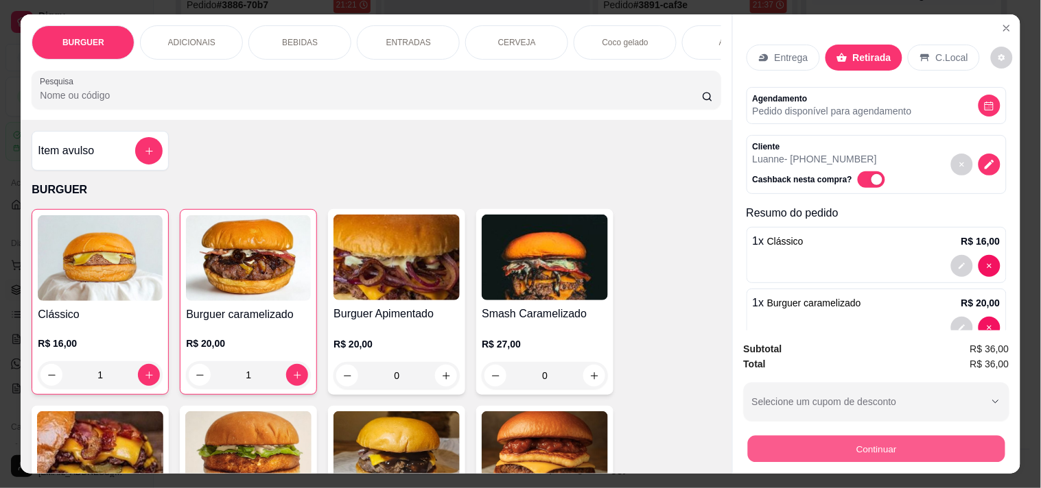
click at [779, 438] on button "Continuar" at bounding box center [875, 449] width 257 height 27
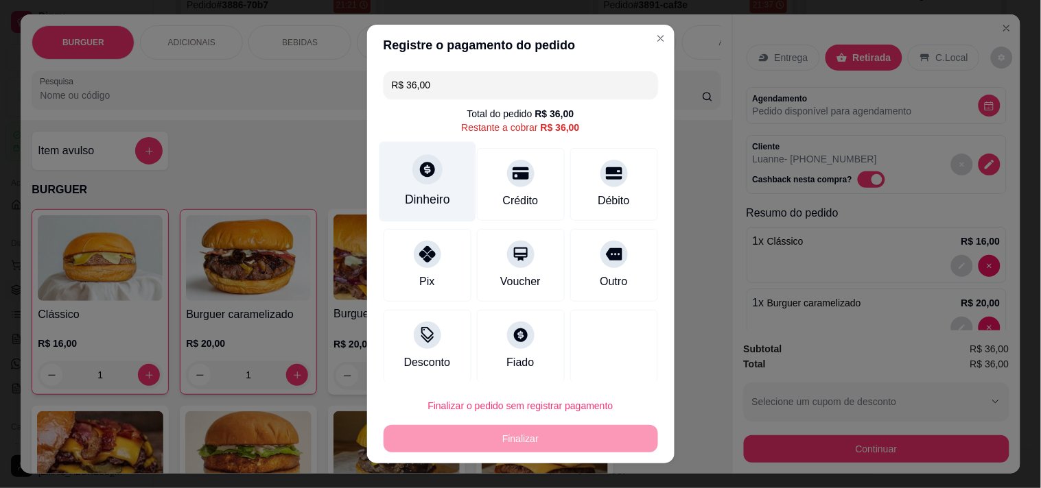
click at [428, 180] on div at bounding box center [427, 169] width 30 height 30
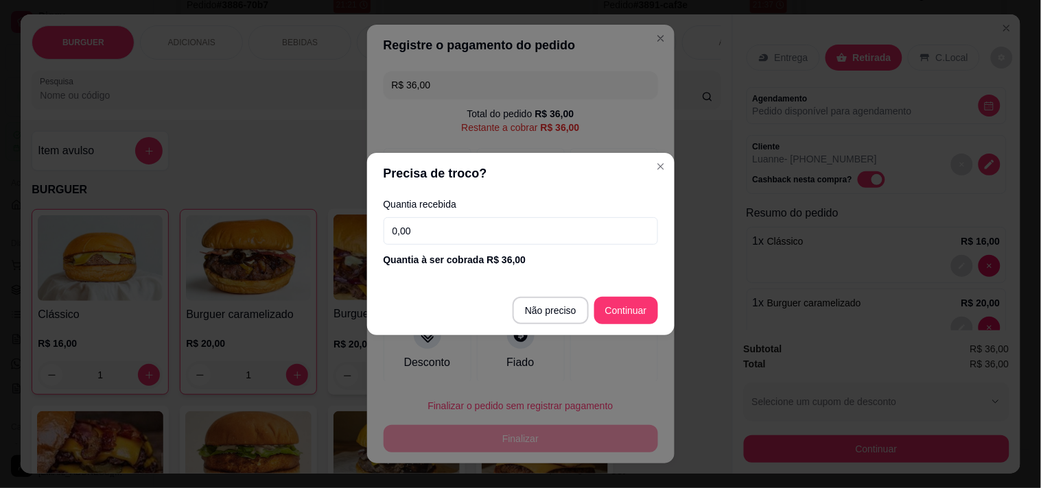
click at [424, 226] on input "0,00" at bounding box center [521, 230] width 274 height 27
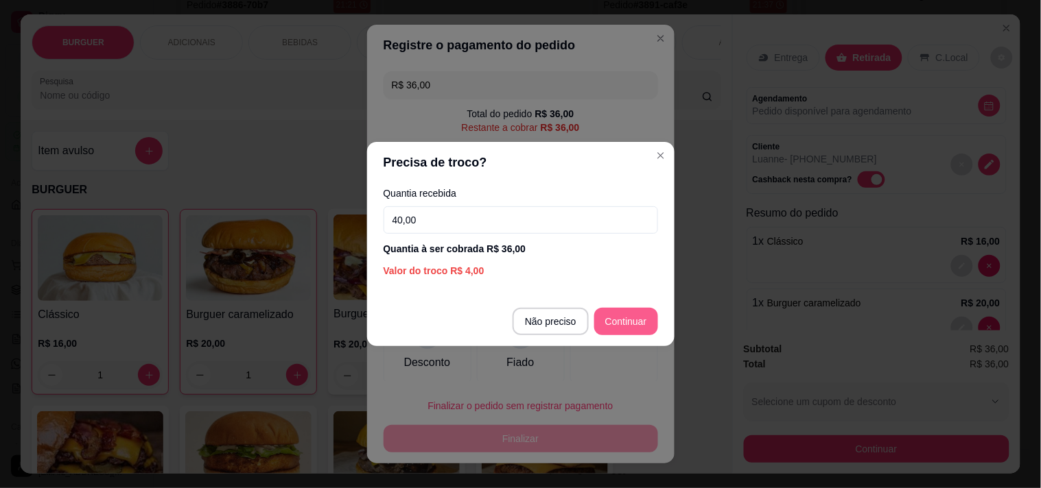
type input "40,00"
type input "R$ 0,00"
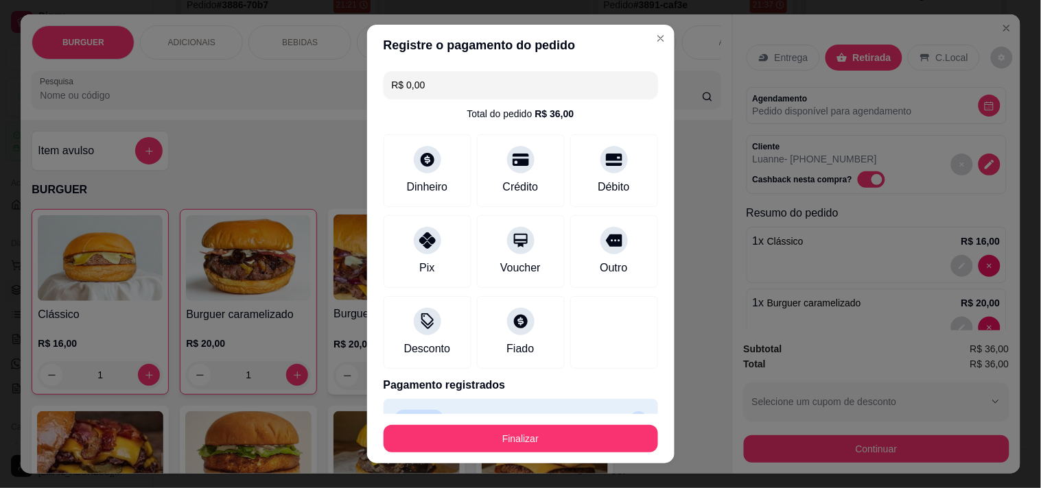
scroll to position [31, 0]
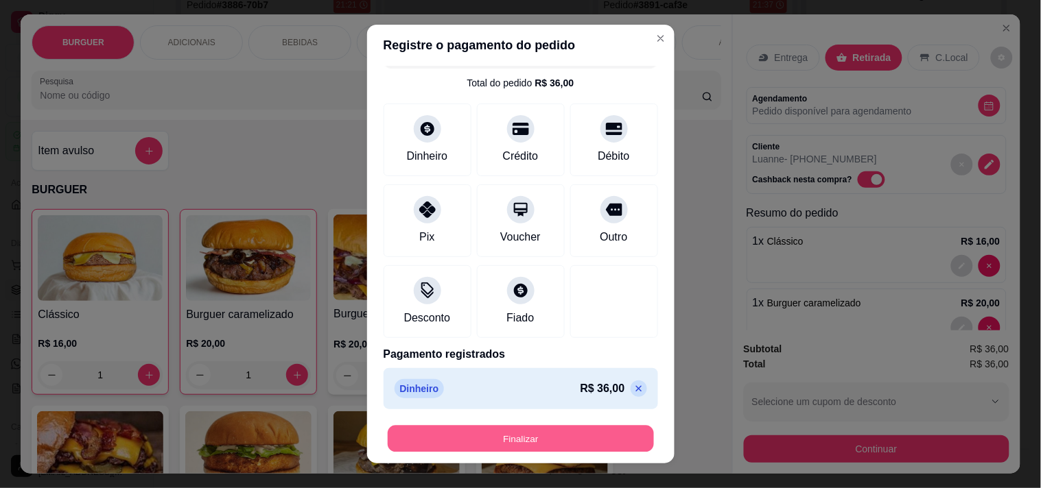
click at [441, 432] on button "Finalizar" at bounding box center [521, 439] width 266 height 27
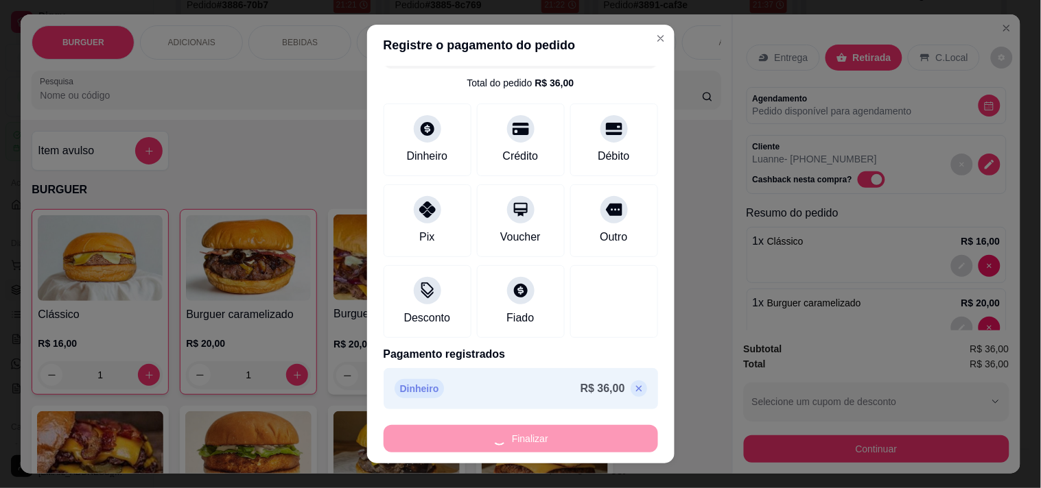
type input "0"
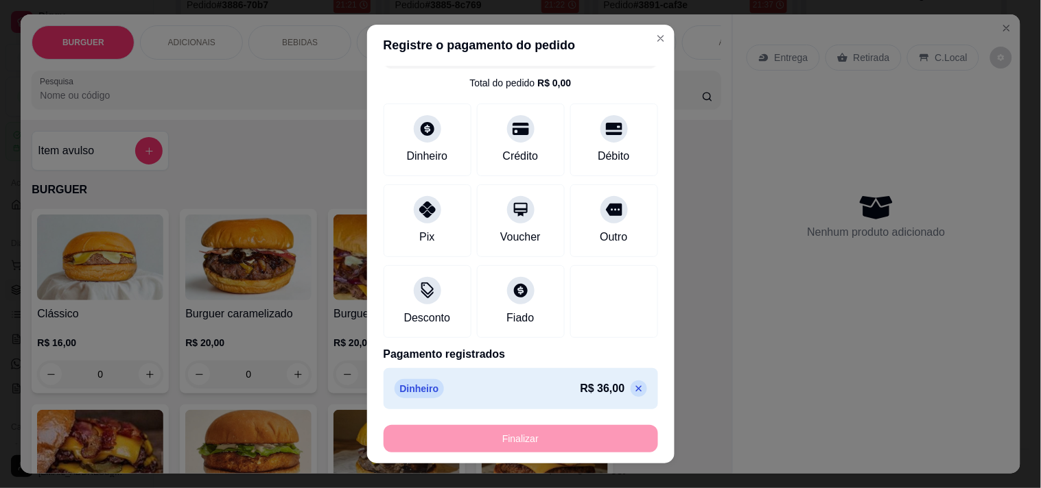
type input "-R$ 36,00"
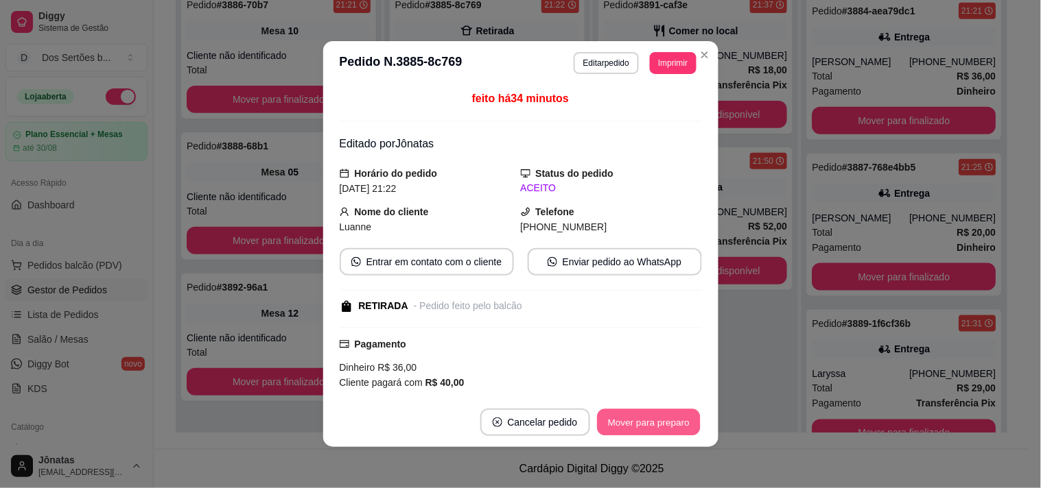
click at [641, 410] on button "Mover para preparo" at bounding box center [648, 423] width 103 height 27
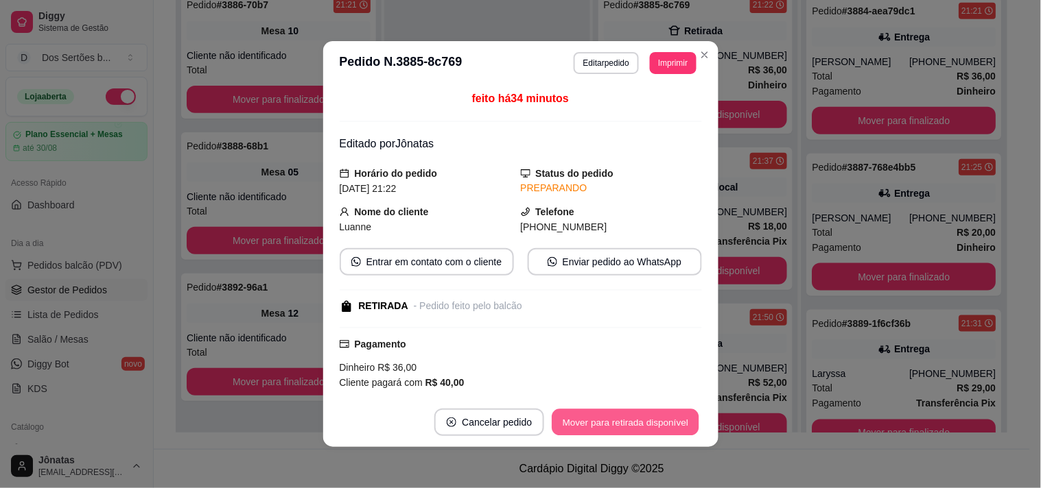
click at [641, 410] on button "Mover para retirada disponível" at bounding box center [625, 423] width 147 height 27
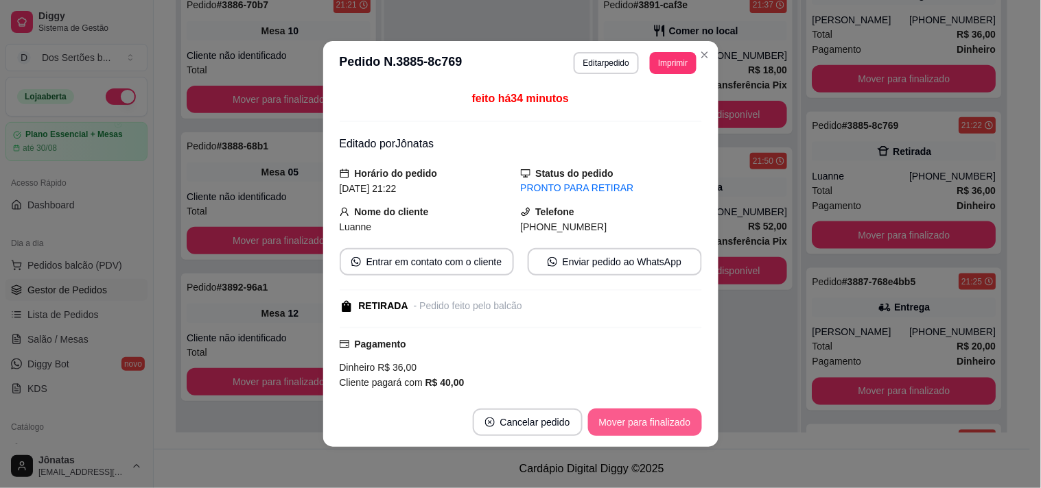
click at [641, 410] on button "Mover para finalizado" at bounding box center [645, 422] width 114 height 27
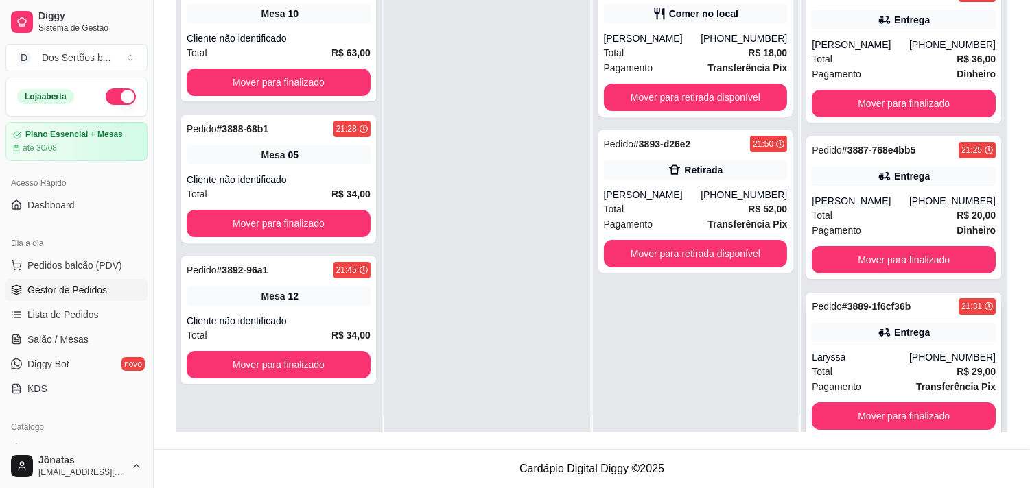
scroll to position [38, 0]
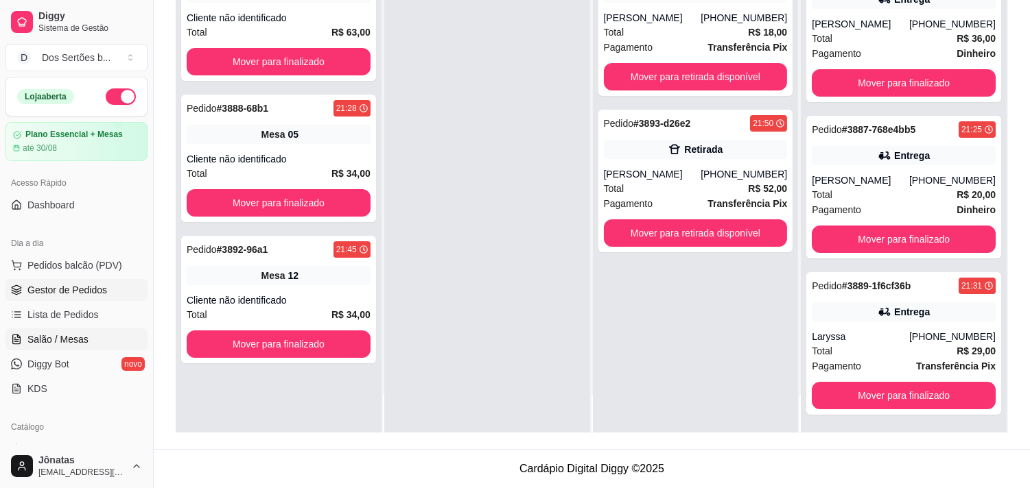
click at [75, 334] on span "Salão / Mesas" at bounding box center [57, 340] width 61 height 14
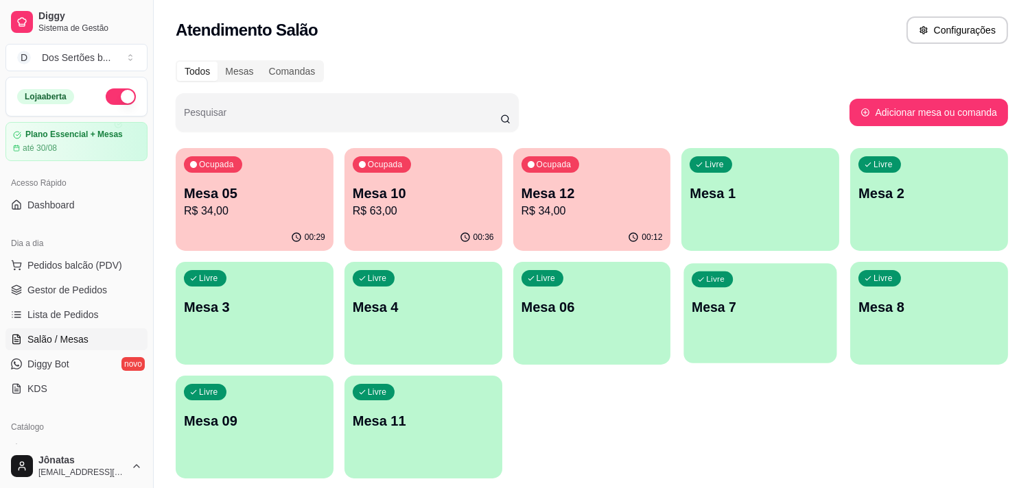
click at [694, 313] on p "Mesa 7" at bounding box center [760, 307] width 137 height 19
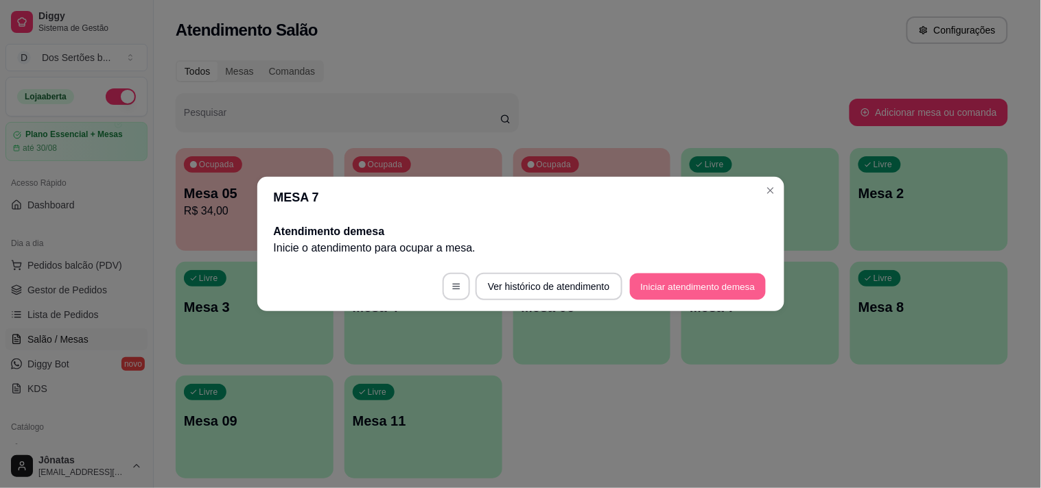
click at [680, 283] on button "Iniciar atendimento de mesa" at bounding box center [698, 287] width 136 height 27
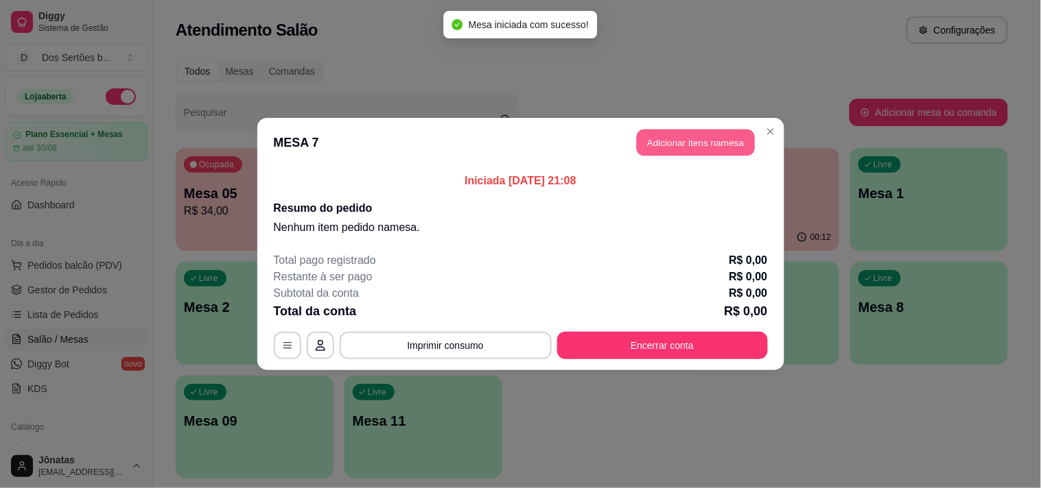
click at [664, 144] on button "Adicionar itens na mesa" at bounding box center [696, 143] width 118 height 27
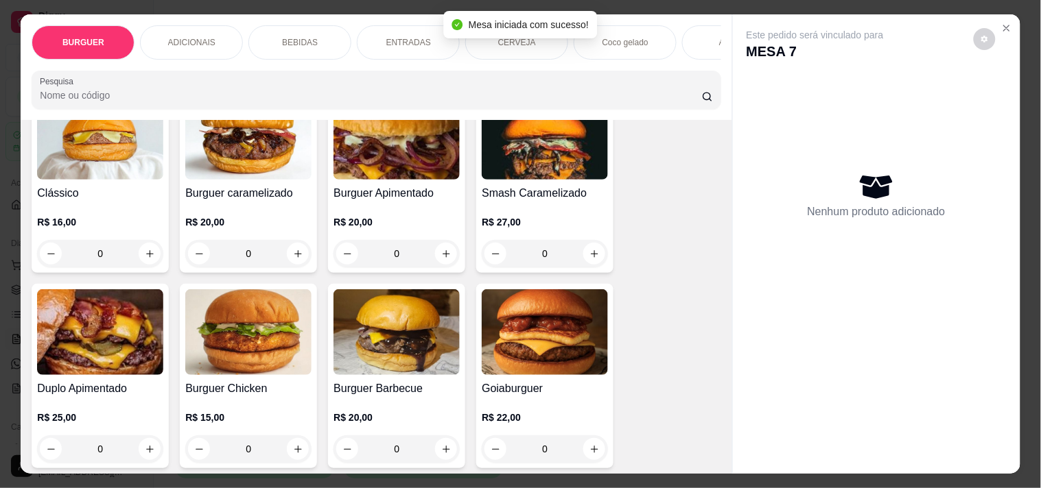
scroll to position [122, 0]
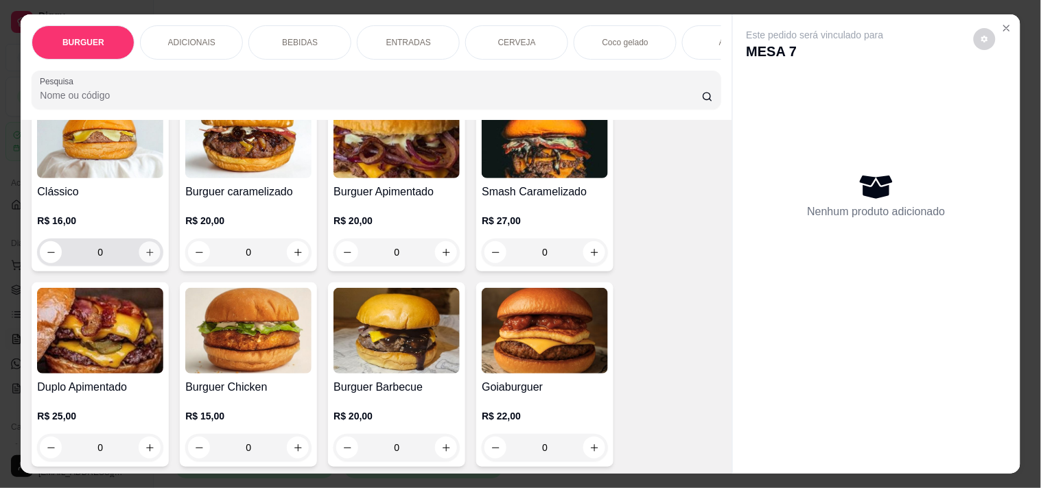
click at [154, 252] on button "increase-product-quantity" at bounding box center [149, 252] width 21 height 21
type input "1"
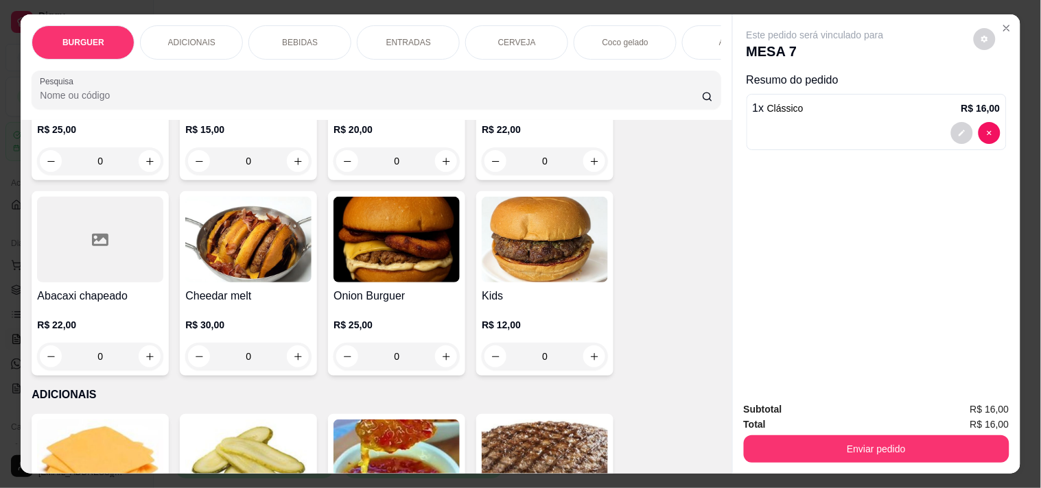
scroll to position [614, 0]
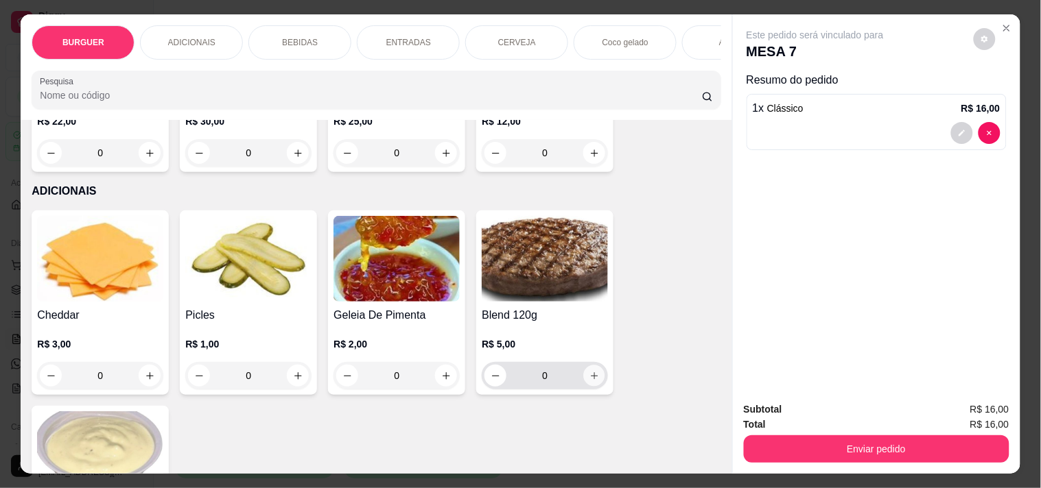
click at [589, 378] on icon "increase-product-quantity" at bounding box center [594, 376] width 10 height 10
type input "1"
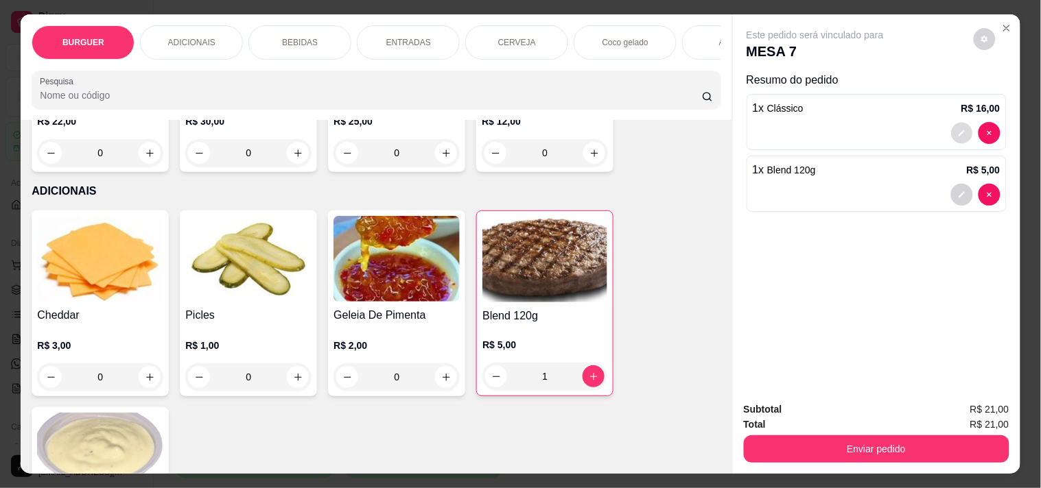
click at [926, 128] on button "decrease-product-quantity" at bounding box center [961, 133] width 21 height 21
click at [926, 130] on icon "decrease-product-quantity" at bounding box center [962, 134] width 8 height 8
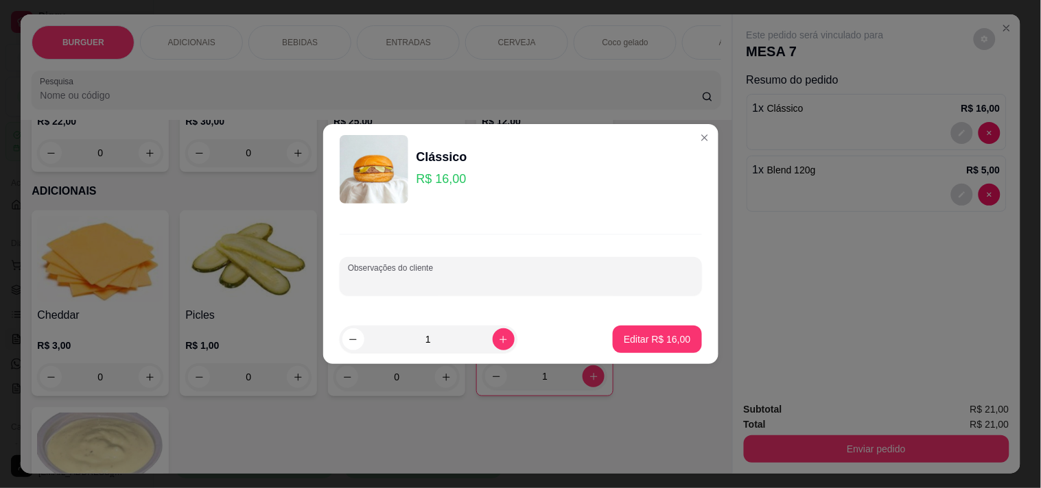
click at [408, 284] on input "Observações do cliente" at bounding box center [521, 282] width 346 height 14
type input "sem cebola com adicional de carne"
click at [625, 333] on p "Editar R$ 16,00" at bounding box center [657, 339] width 64 height 13
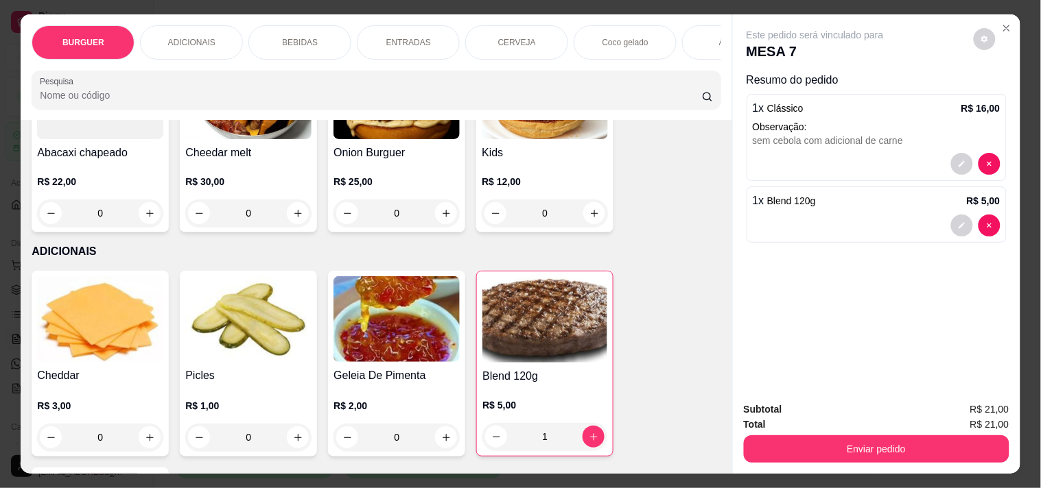
scroll to position [527, 0]
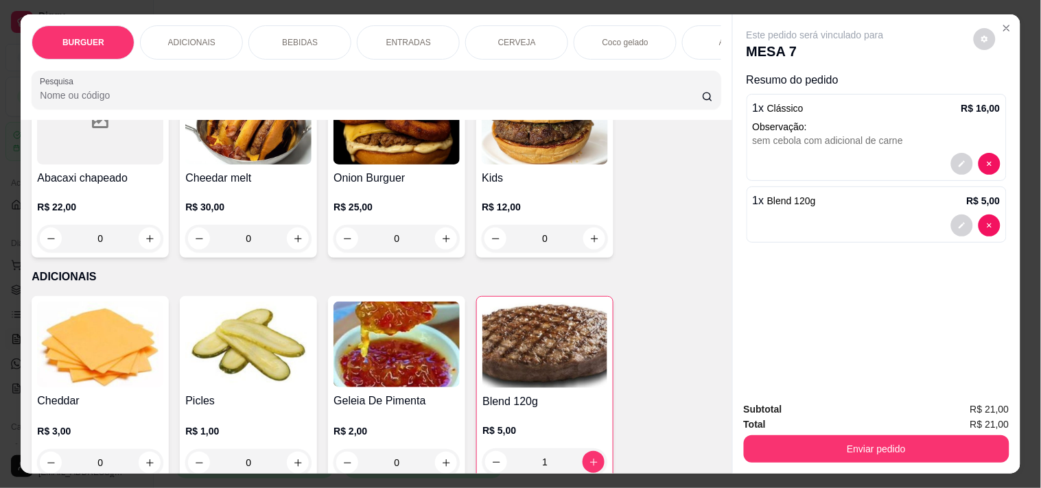
drag, startPoint x: 154, startPoint y: 222, endPoint x: 159, endPoint y: 228, distance: 7.8
click at [159, 228] on div "Abacaxi chapeado R$ 22,00 0" at bounding box center [100, 165] width 137 height 185
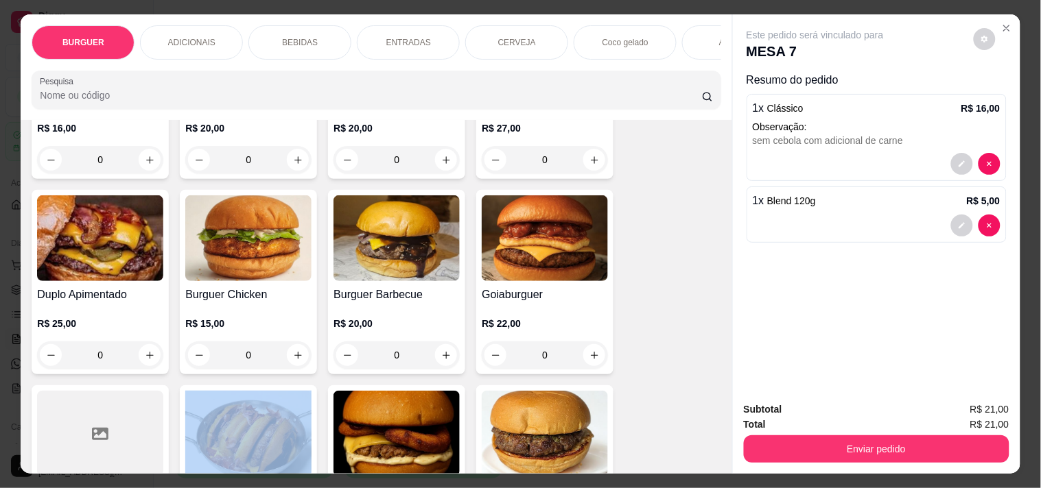
scroll to position [208, 0]
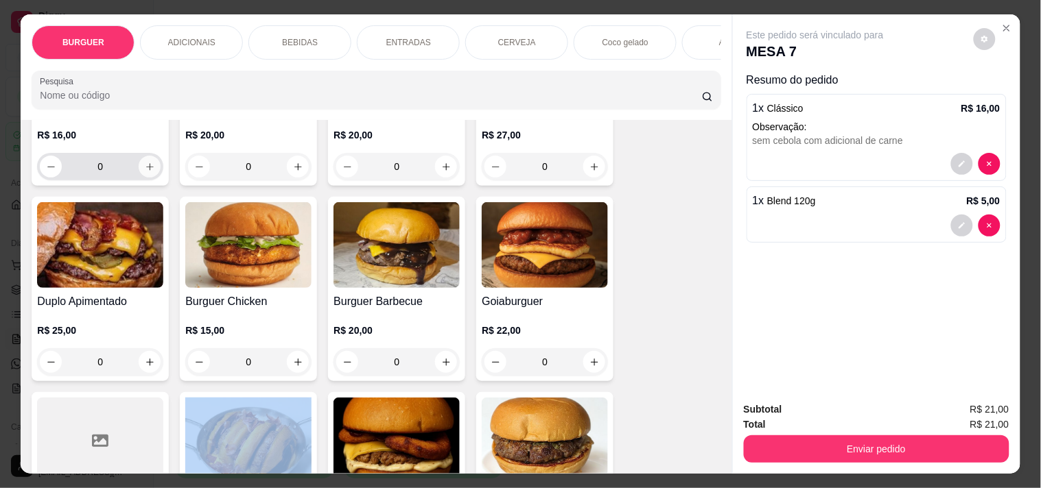
click at [145, 169] on icon "increase-product-quantity" at bounding box center [150, 167] width 10 height 10
type input "1"
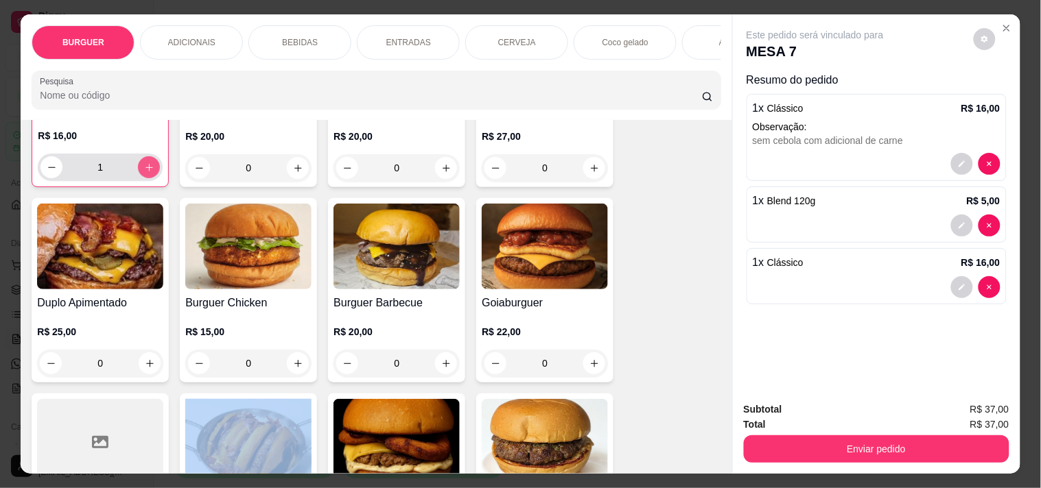
scroll to position [209, 0]
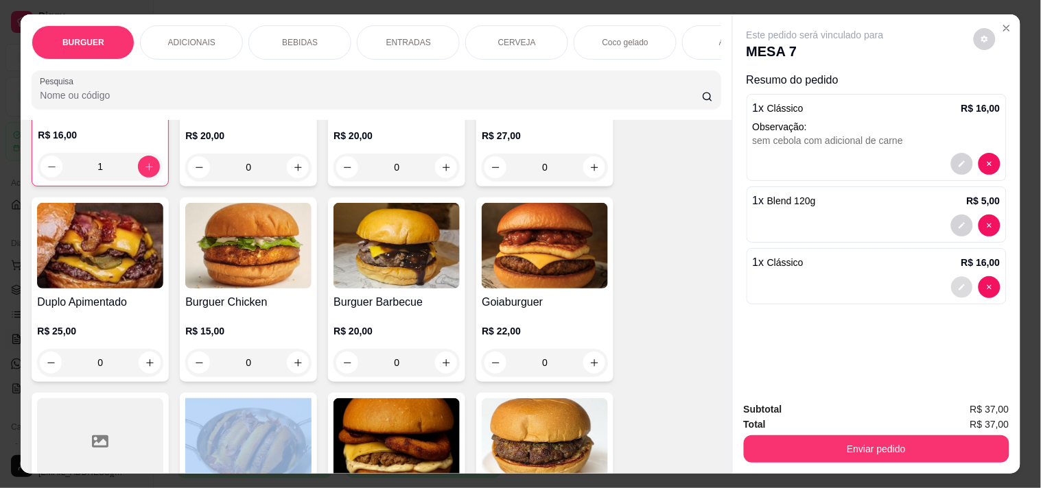
click at [926, 277] on button "decrease-product-quantity" at bounding box center [961, 287] width 21 height 21
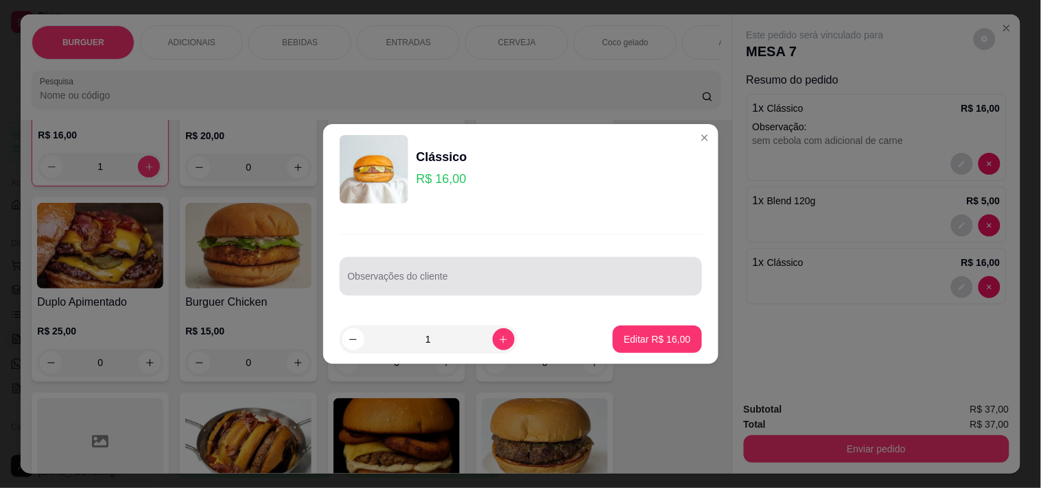
click at [383, 272] on div at bounding box center [521, 276] width 346 height 27
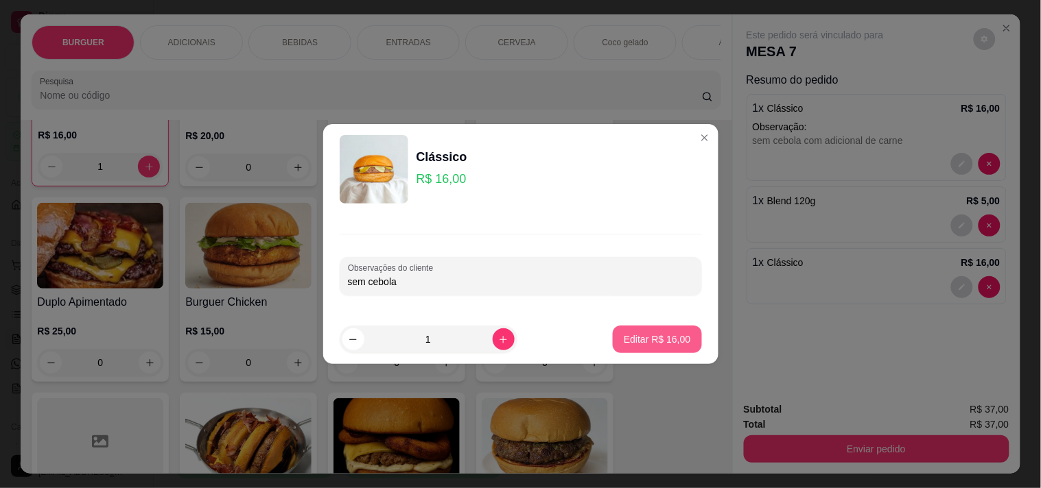
type input "sem cebola"
click at [639, 331] on button "Editar R$ 16,00" at bounding box center [657, 340] width 86 height 27
type input "0"
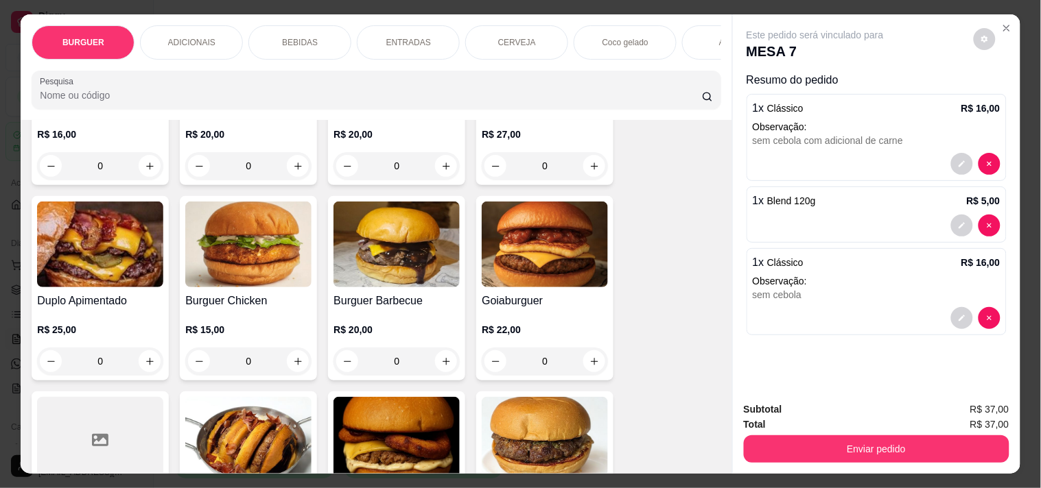
scroll to position [208, 0]
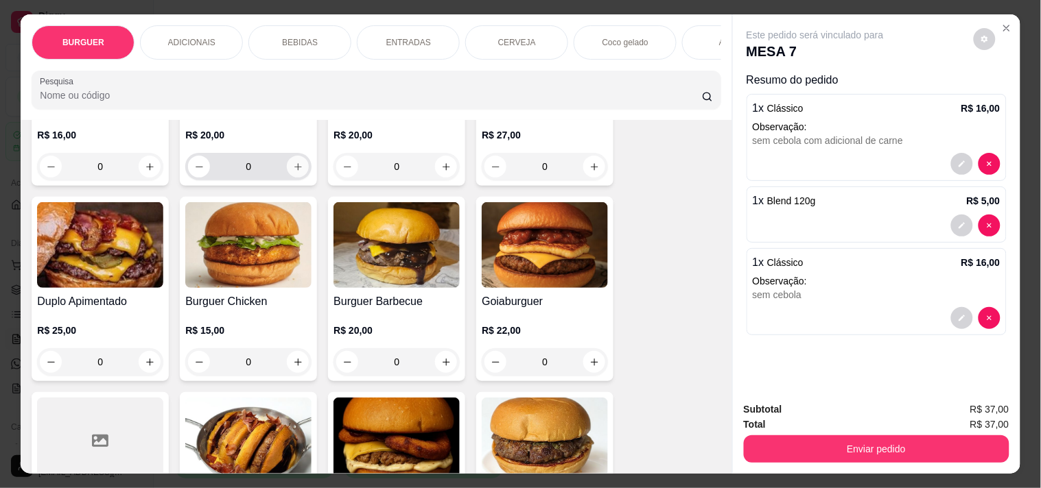
click at [297, 167] on button "increase-product-quantity" at bounding box center [298, 167] width 22 height 22
type input "1"
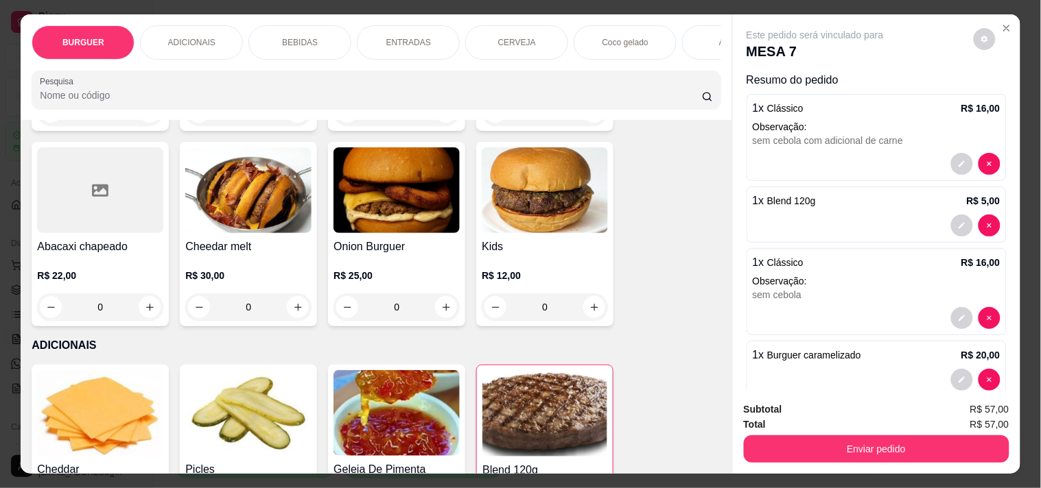
scroll to position [558, 0]
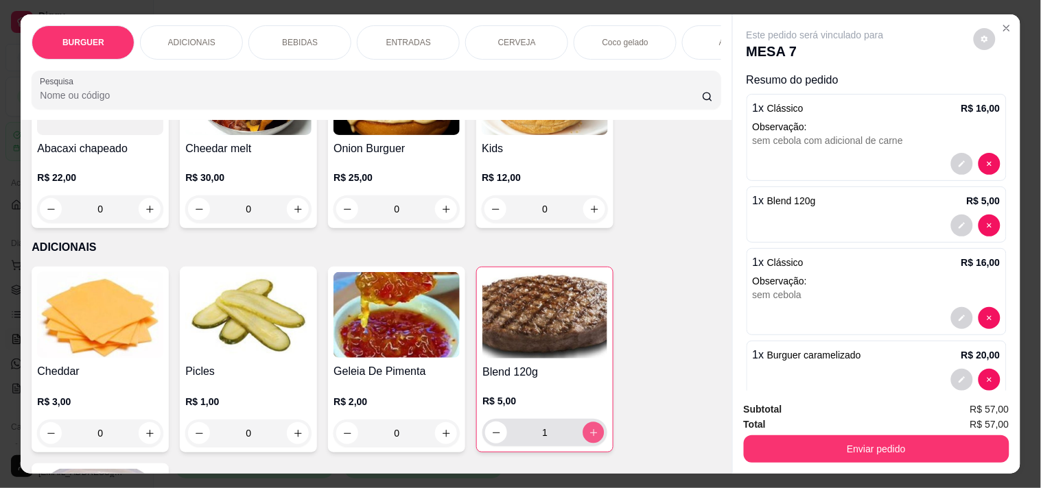
click at [591, 430] on button "increase-product-quantity" at bounding box center [593, 433] width 21 height 21
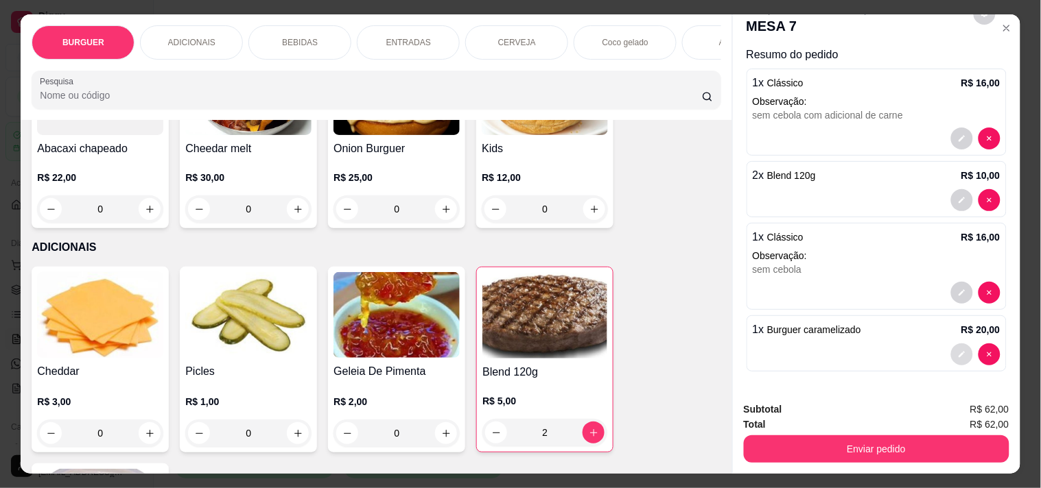
click at [926, 352] on icon "decrease-product-quantity" at bounding box center [961, 355] width 6 height 6
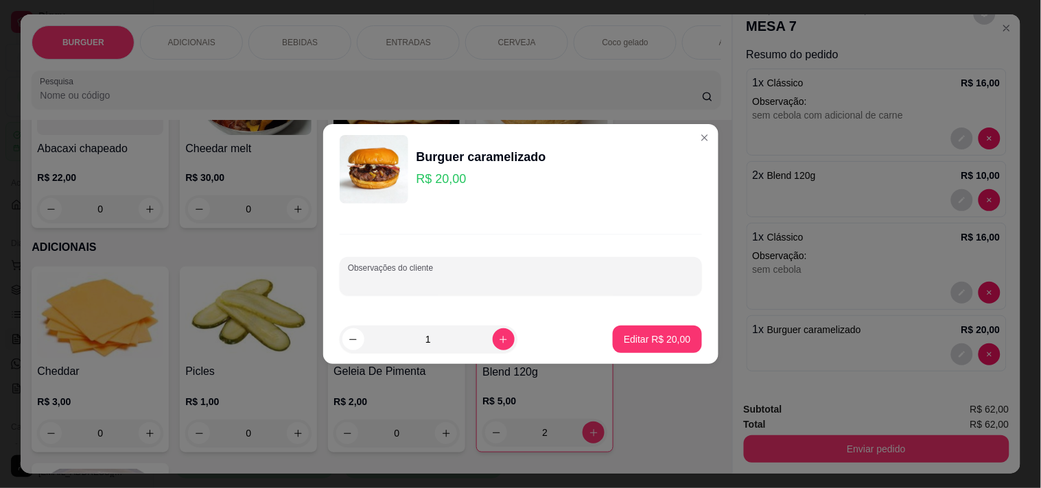
click at [354, 284] on input "Observações do cliente" at bounding box center [521, 282] width 346 height 14
click at [633, 331] on button "Editar R$ 20,00" at bounding box center [657, 340] width 86 height 27
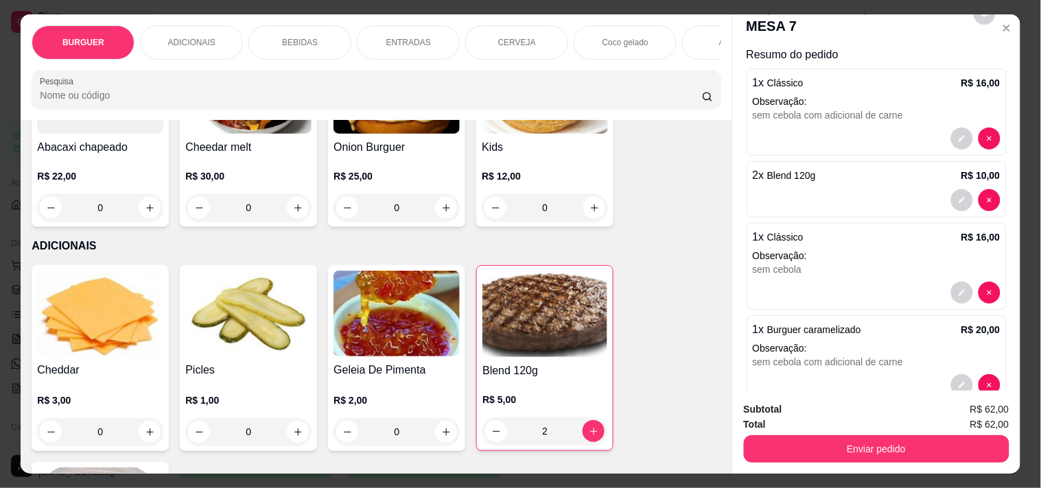
scroll to position [556, 0]
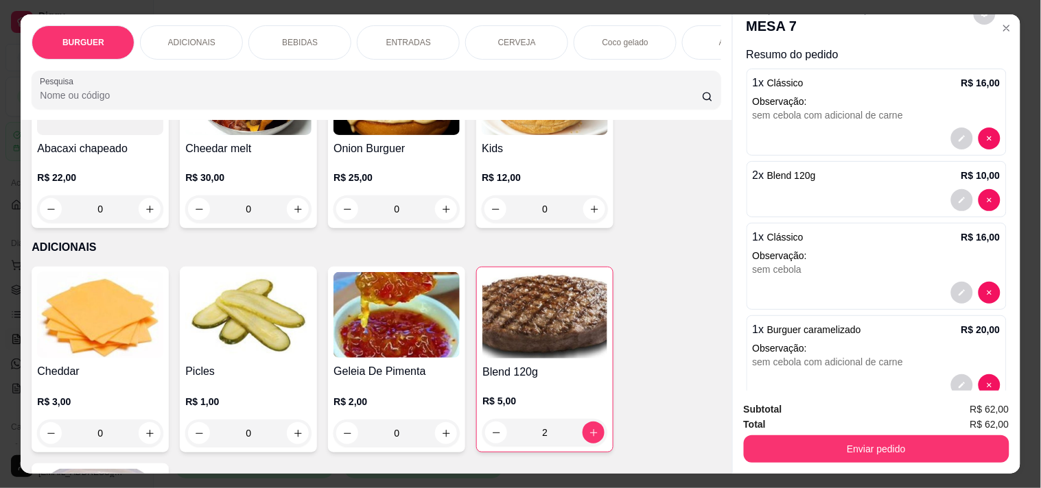
click at [285, 37] on p "BEBIDAS" at bounding box center [300, 42] width 36 height 11
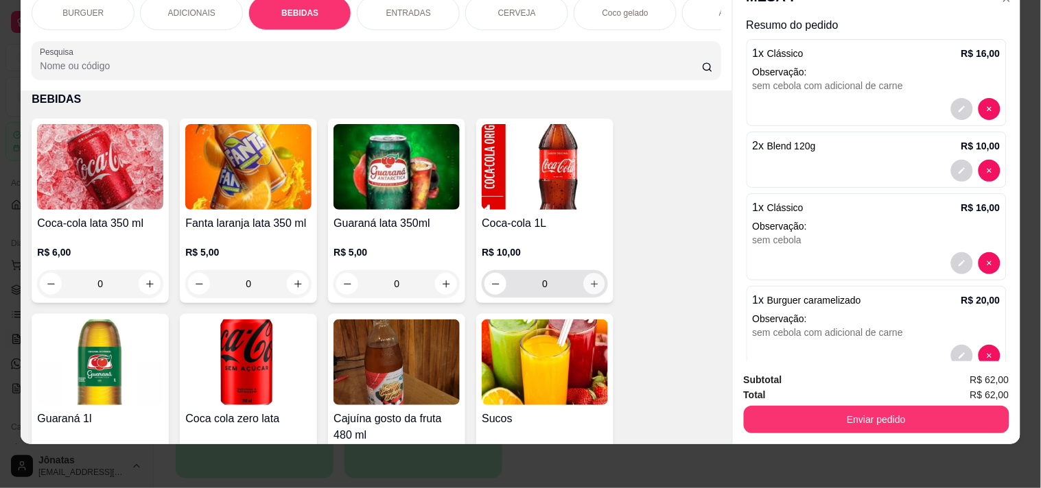
click at [590, 285] on icon "increase-product-quantity" at bounding box center [594, 284] width 10 height 10
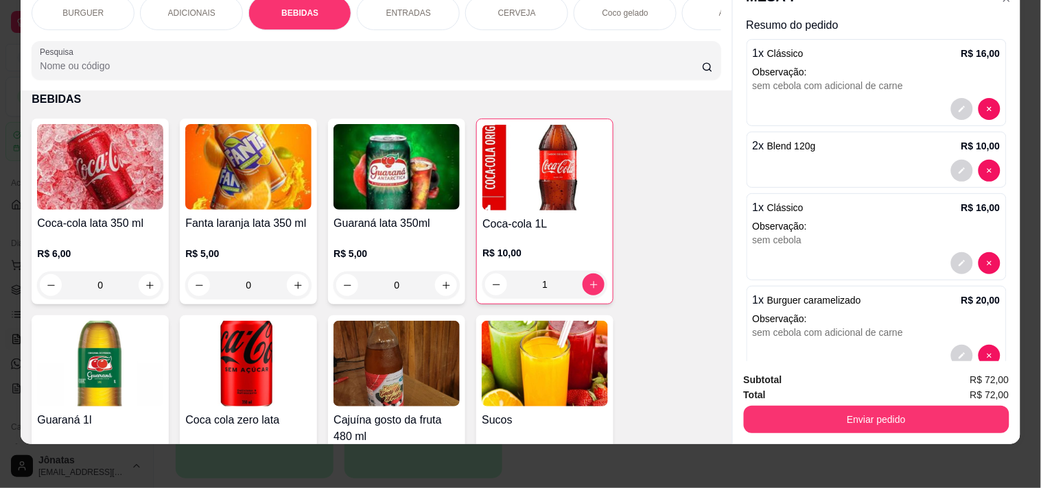
click at [176, 11] on div "ADICIONAIS" at bounding box center [191, 13] width 103 height 34
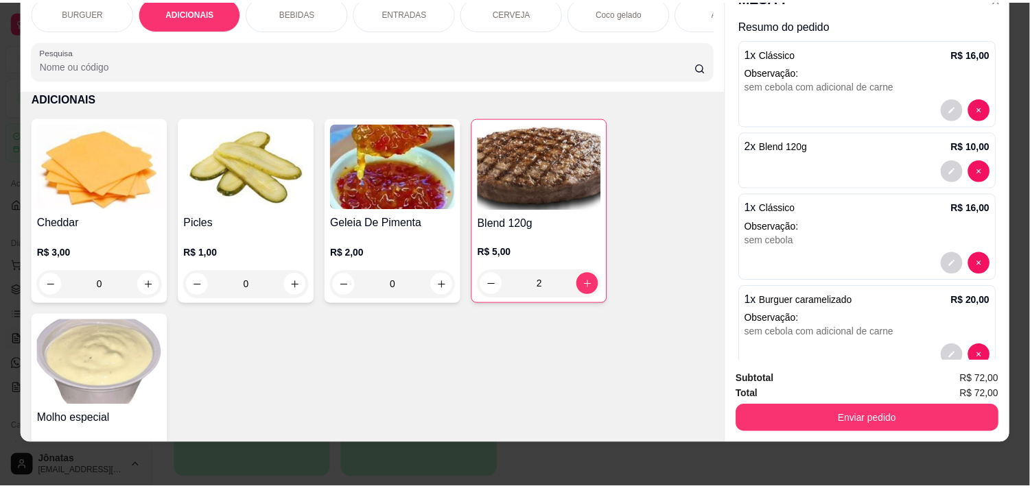
scroll to position [814, 0]
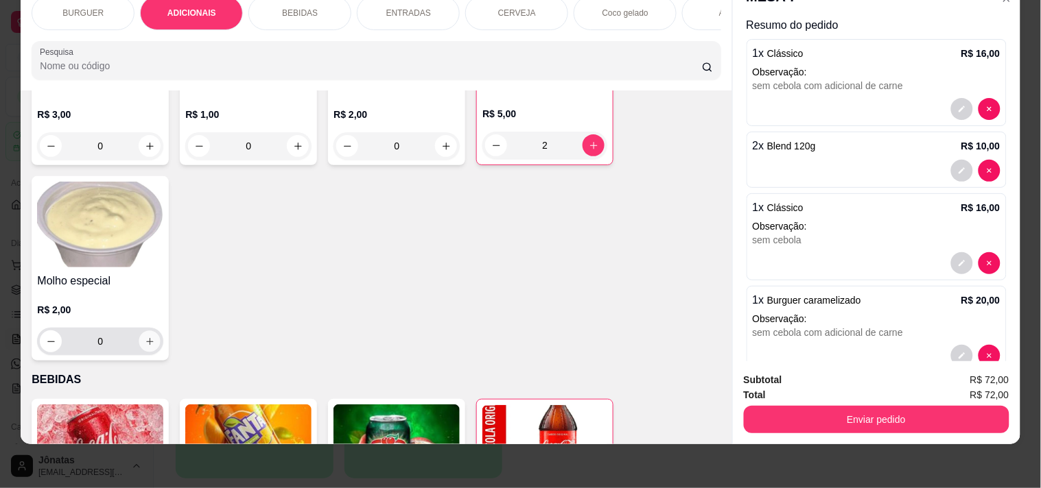
click at [144, 334] on button "increase-product-quantity" at bounding box center [149, 341] width 21 height 21
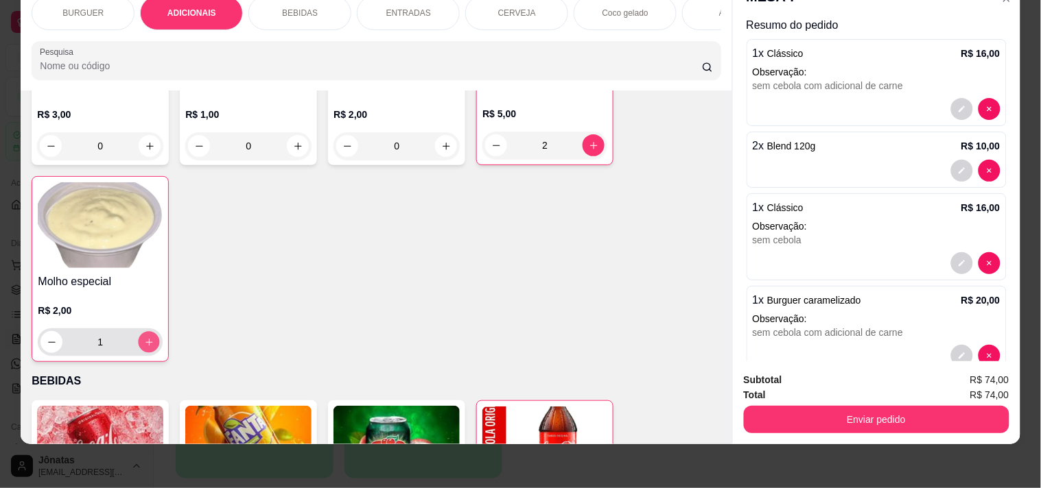
click at [144, 334] on button "increase-product-quantity" at bounding box center [149, 342] width 21 height 21
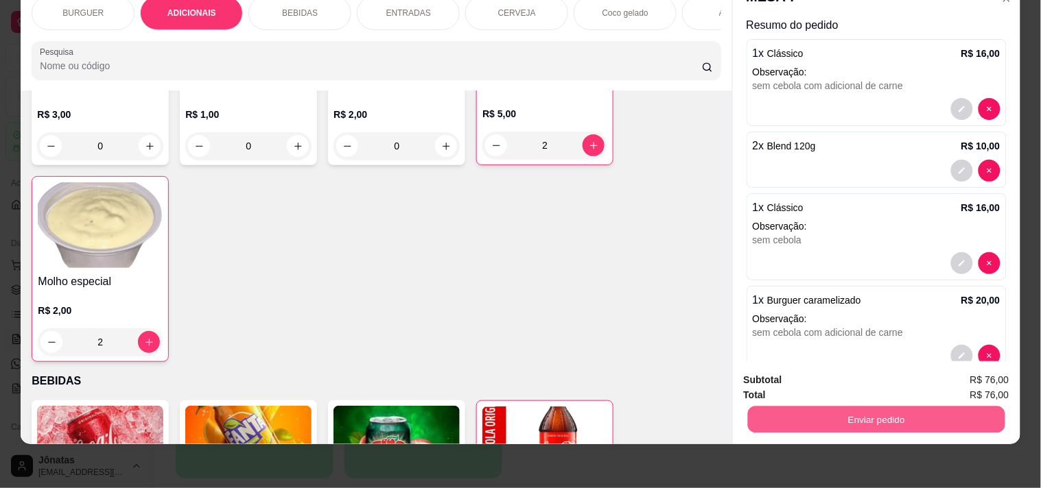
click at [826, 406] on button "Enviar pedido" at bounding box center [875, 419] width 257 height 27
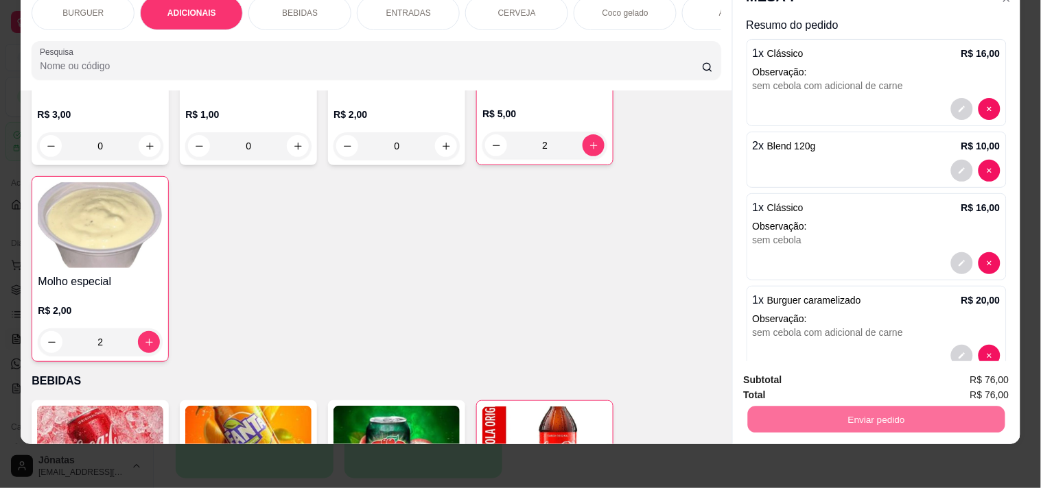
click at [792, 372] on button "Não registrar e enviar pedido" at bounding box center [831, 374] width 139 height 25
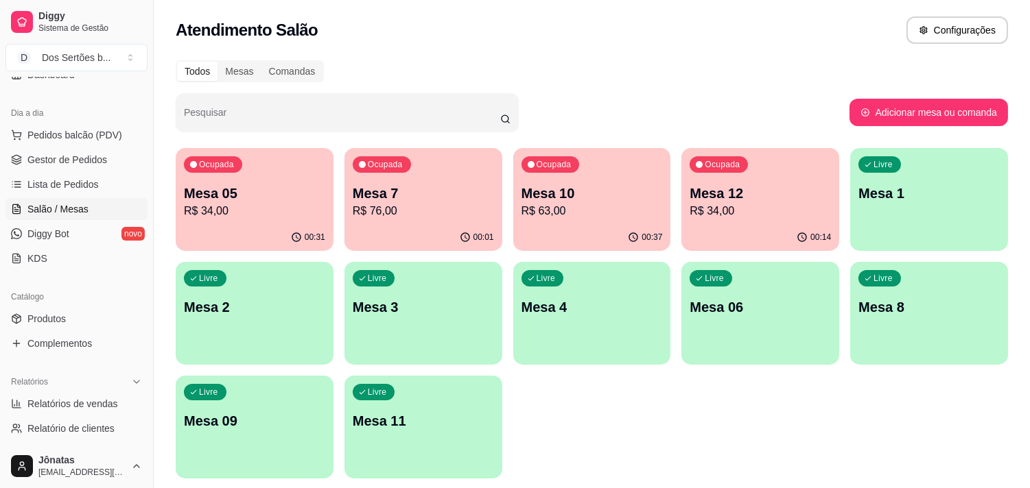
scroll to position [250, 0]
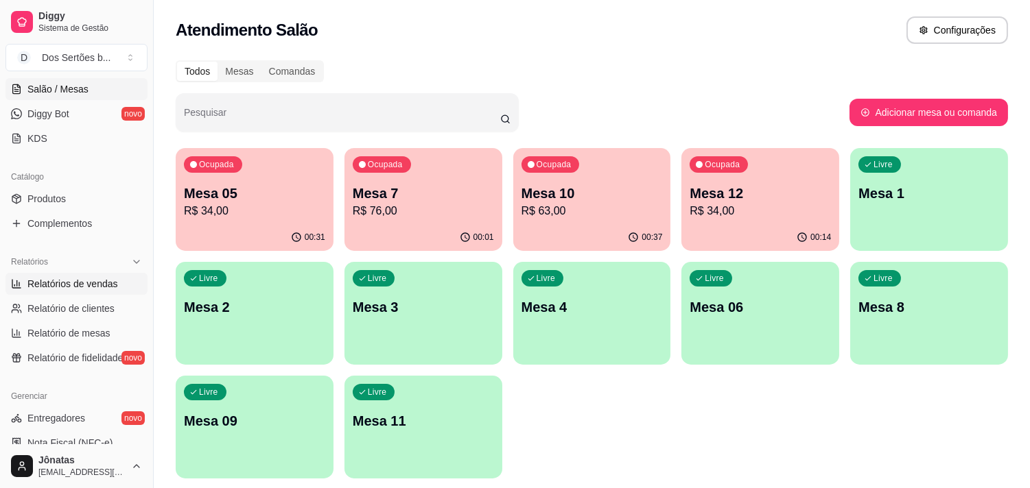
click at [60, 277] on span "Relatórios de vendas" at bounding box center [72, 284] width 91 height 14
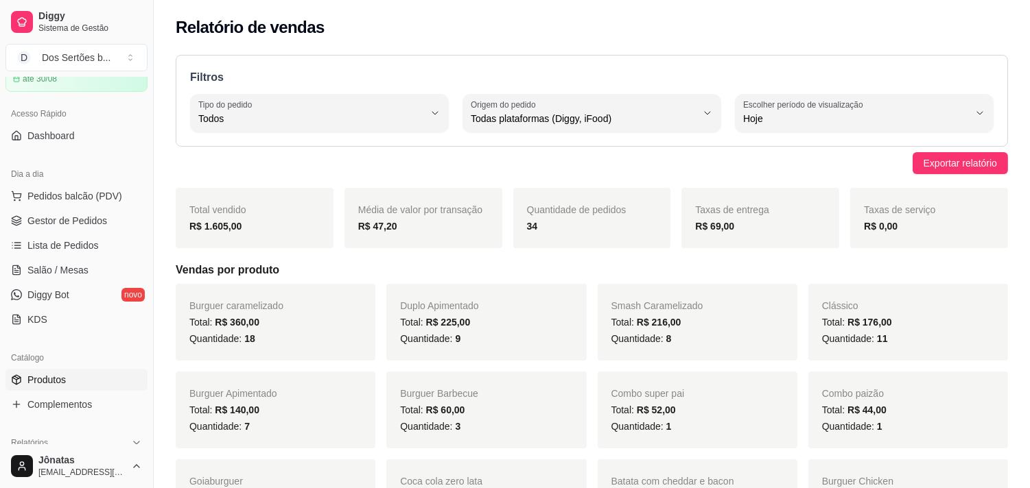
scroll to position [43, 0]
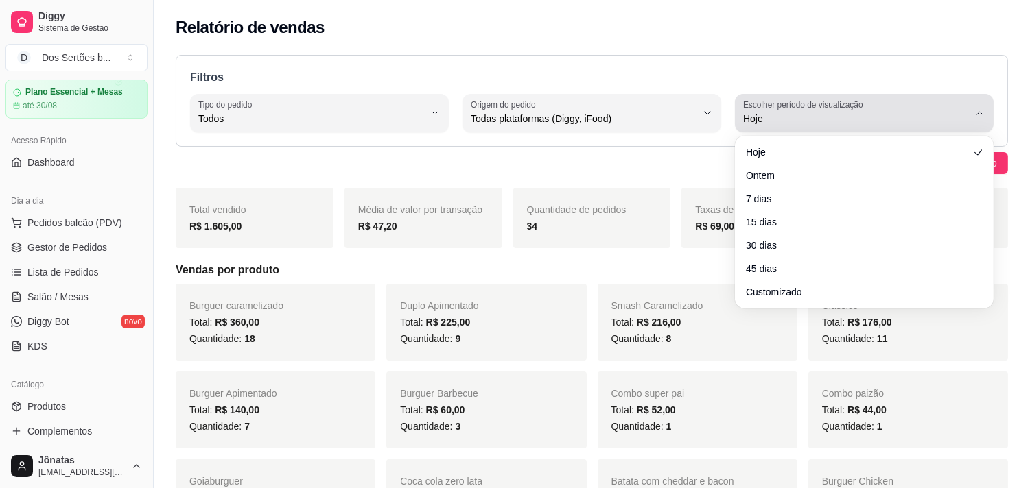
click at [825, 110] on label "Escolher período de visualização" at bounding box center [805, 105] width 124 height 12
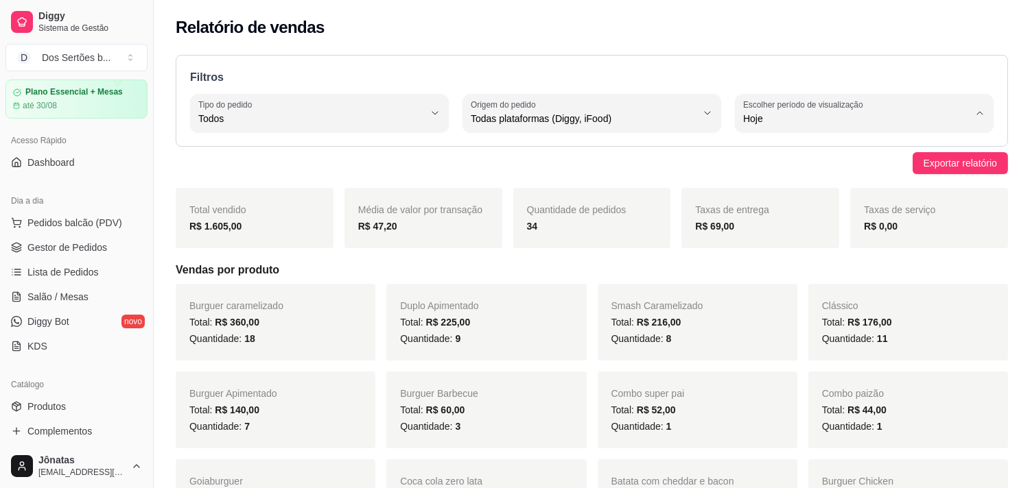
click at [822, 285] on span "Customizado" at bounding box center [858, 285] width 214 height 13
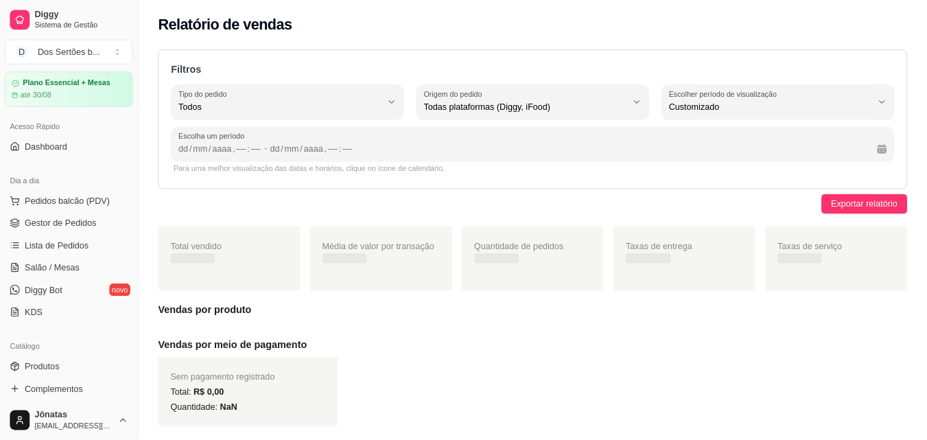
scroll to position [12, 0]
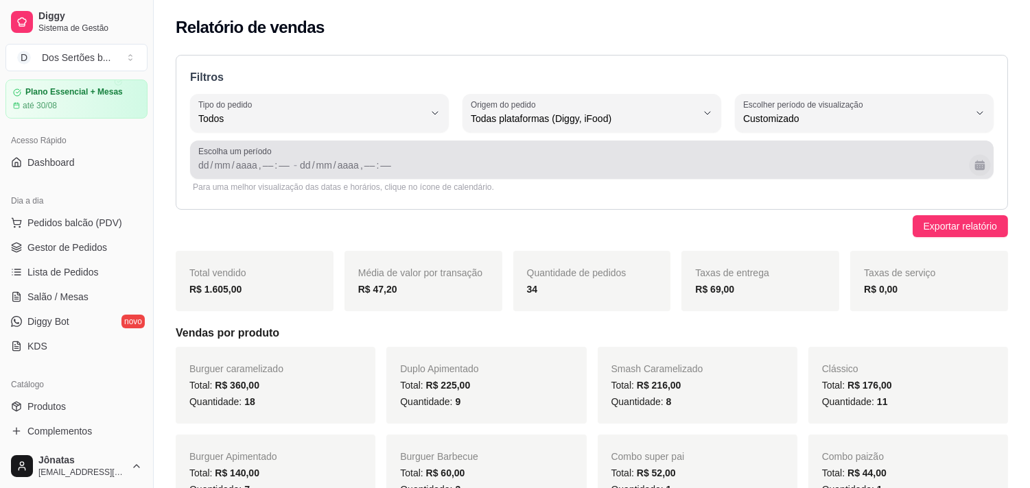
click at [926, 158] on button "Calendário" at bounding box center [979, 164] width 21 height 21
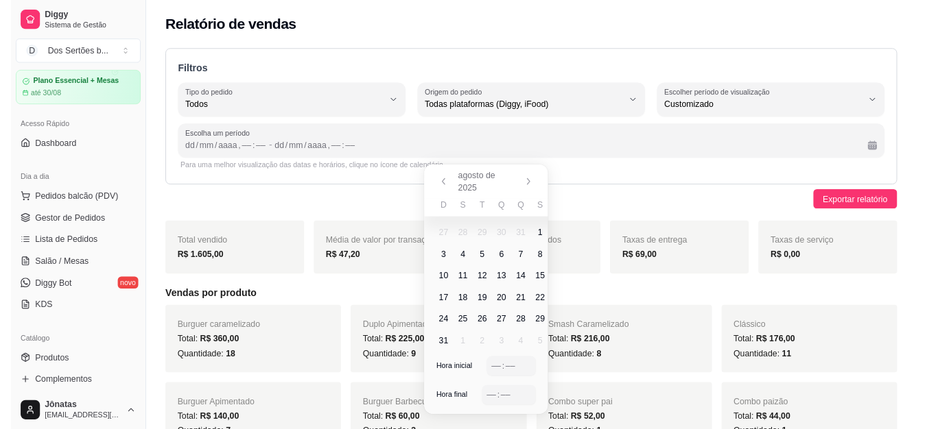
scroll to position [13, 0]
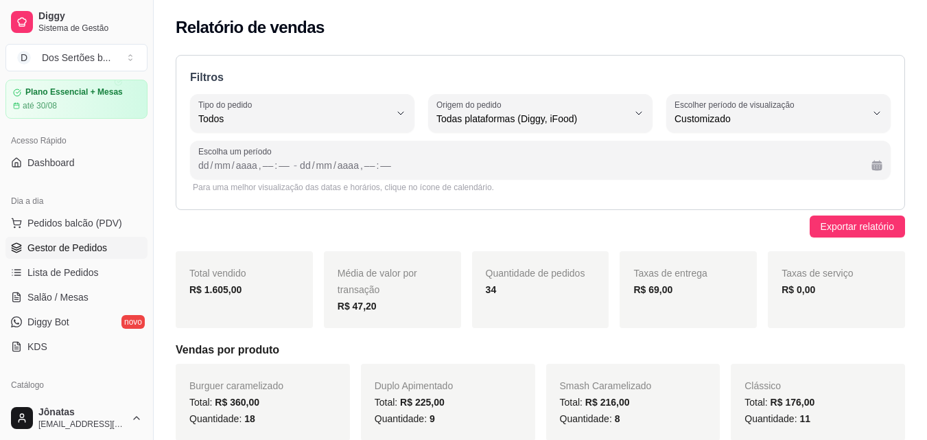
click at [36, 247] on span "Gestor de Pedidos" at bounding box center [67, 248] width 80 height 14
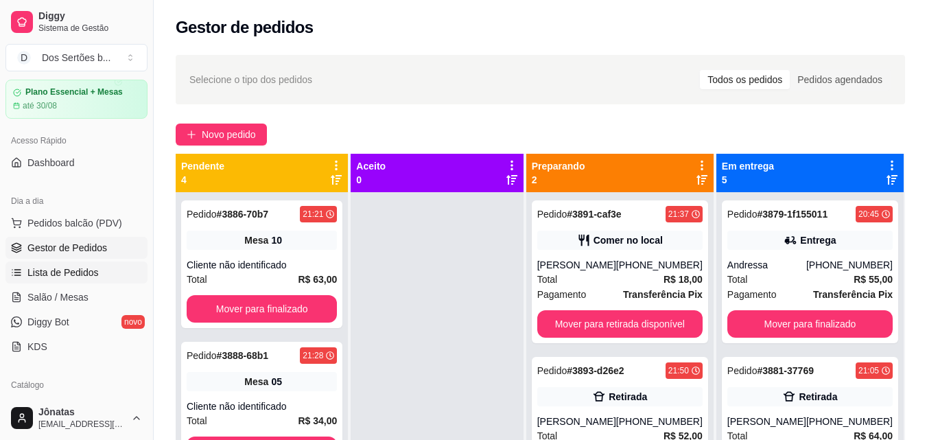
click at [89, 273] on span "Lista de Pedidos" at bounding box center [62, 273] width 71 height 14
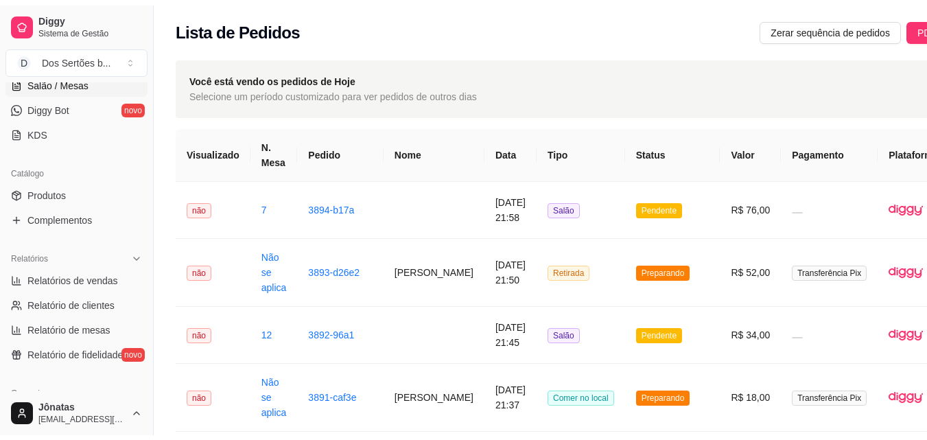
scroll to position [263, 0]
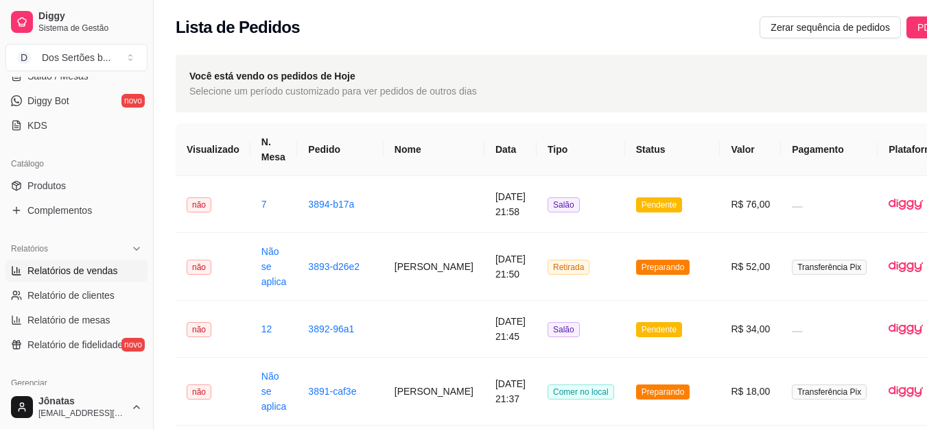
click at [73, 272] on span "Relatórios de vendas" at bounding box center [72, 271] width 91 height 14
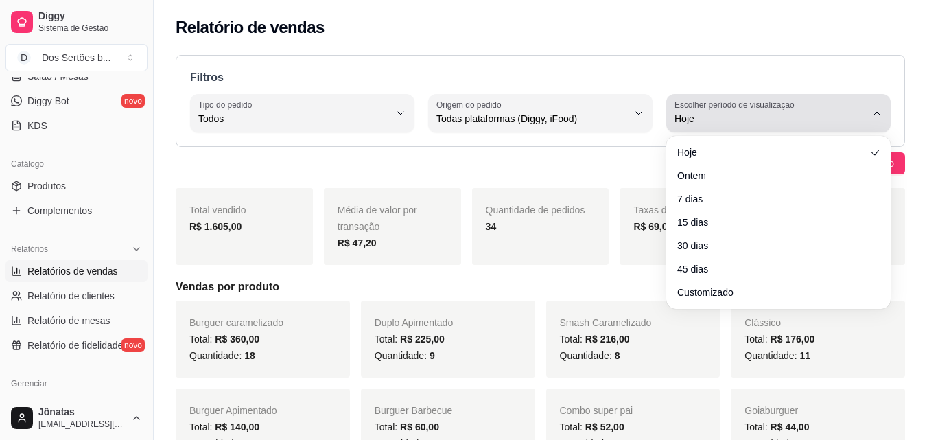
click at [813, 117] on span "Hoje" at bounding box center [769, 119] width 191 height 14
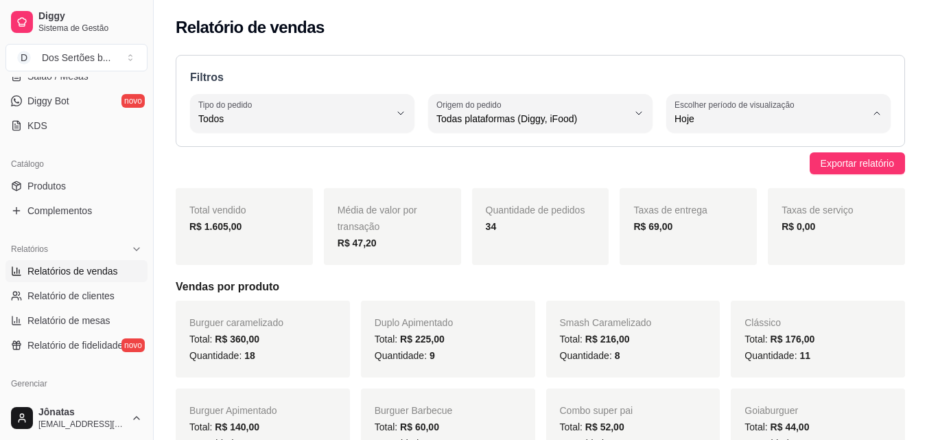
click at [702, 290] on span "Customizado" at bounding box center [771, 285] width 181 height 13
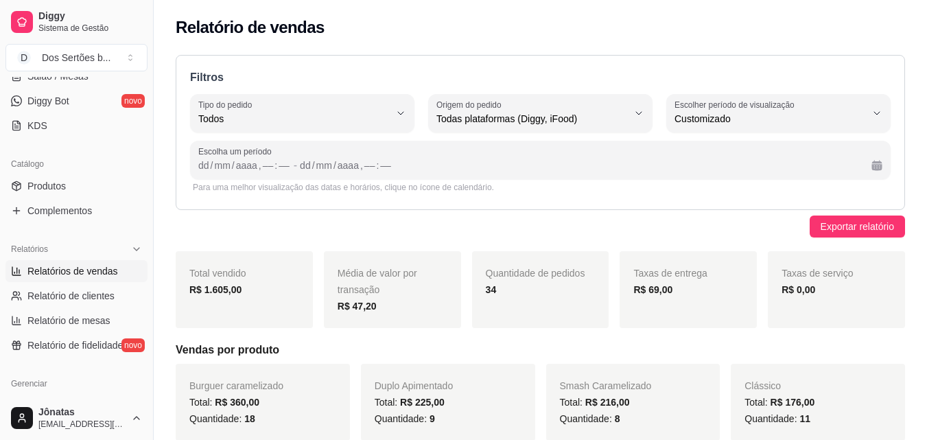
scroll to position [13, 0]
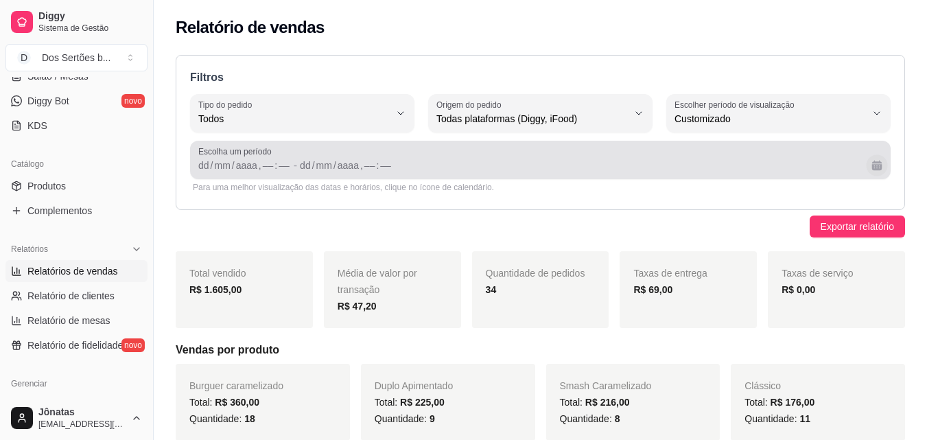
click at [873, 167] on button "Calendário" at bounding box center [876, 164] width 21 height 21
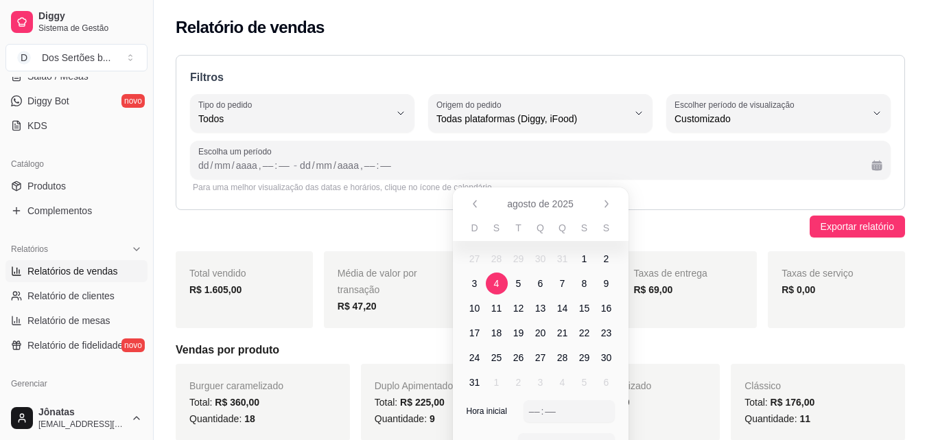
click at [495, 282] on span "4" at bounding box center [496, 283] width 5 height 14
click at [475, 309] on span "10" at bounding box center [474, 308] width 11 height 14
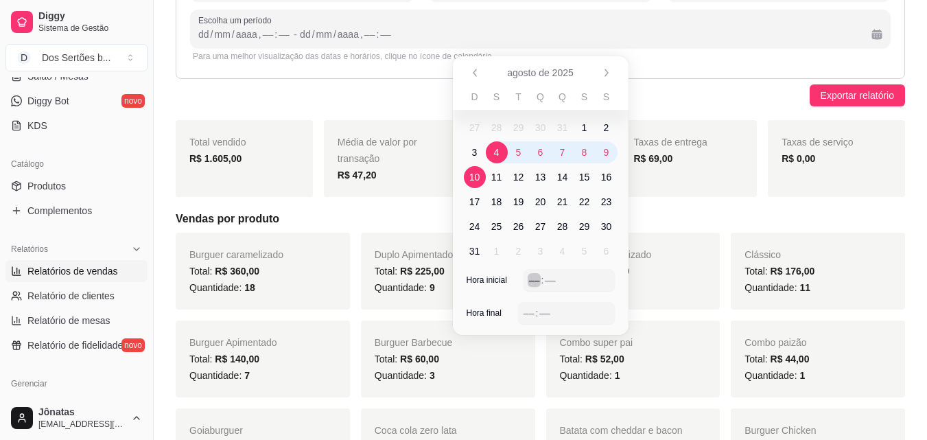
click at [532, 279] on div "––" at bounding box center [535, 280] width 14 height 14
click at [528, 316] on div "––" at bounding box center [529, 313] width 14 height 14
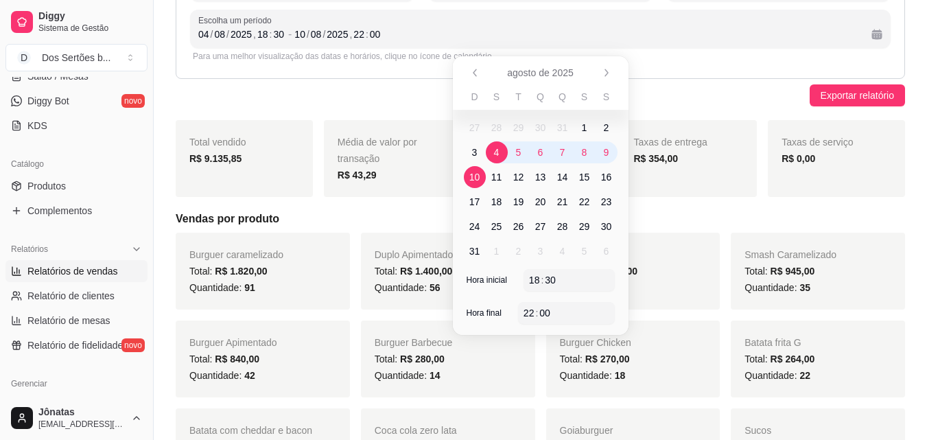
click at [685, 217] on h5 "Vendas por produto" at bounding box center [540, 219] width 729 height 16
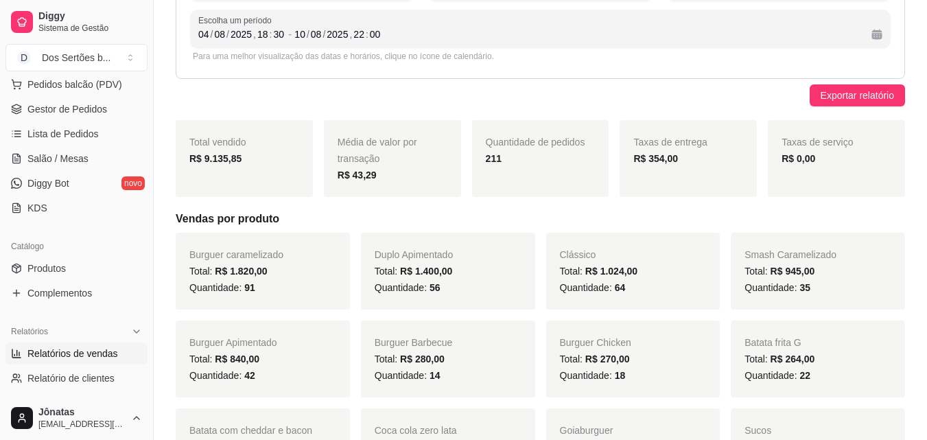
scroll to position [1, 0]
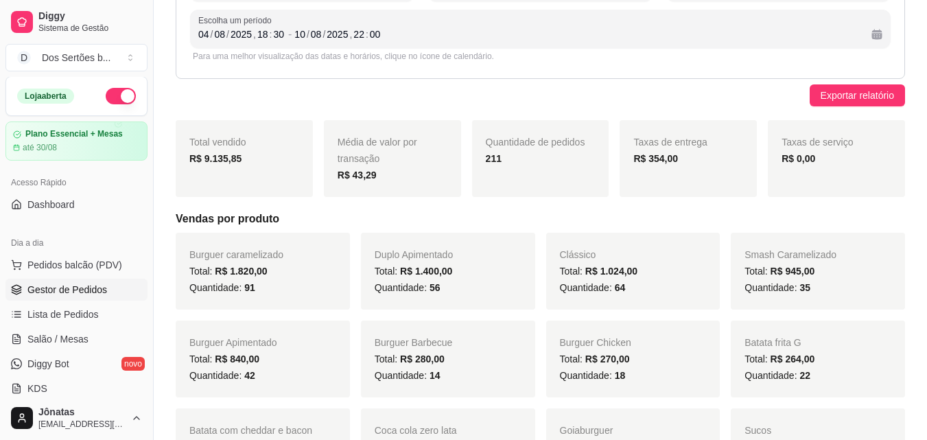
click at [93, 287] on span "Gestor de Pedidos" at bounding box center [67, 290] width 80 height 14
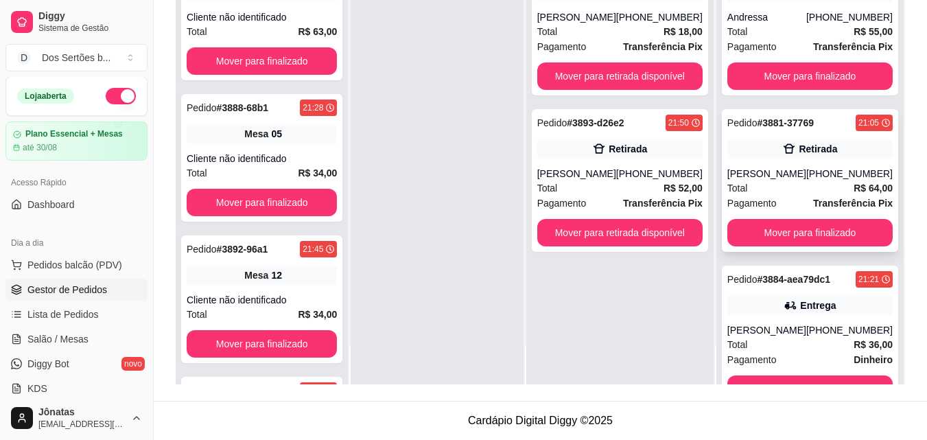
click at [783, 178] on div "[PERSON_NAME]" at bounding box center [766, 174] width 79 height 14
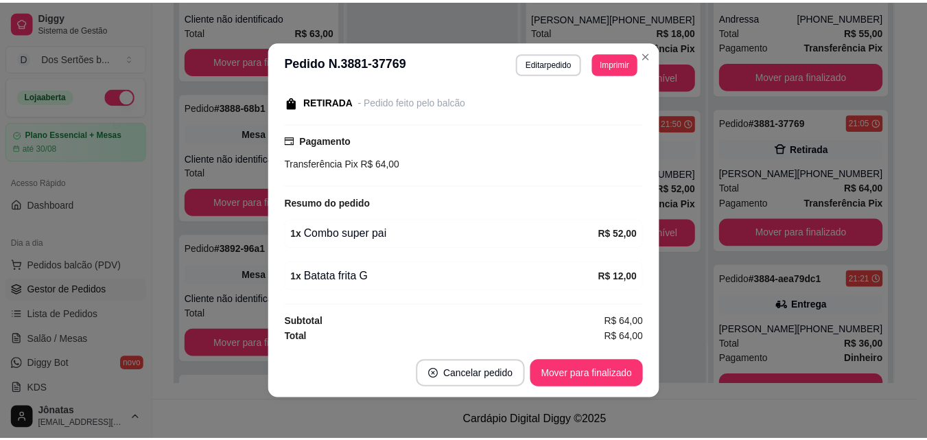
scroll to position [3, 0]
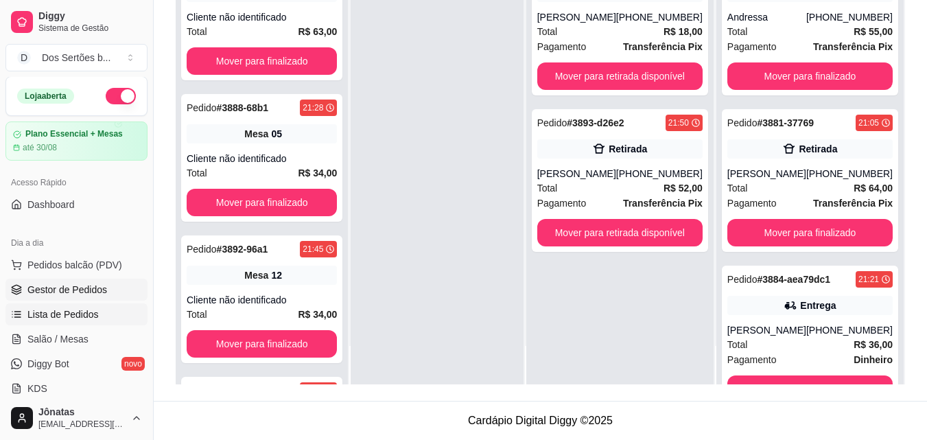
click at [83, 324] on link "Lista de Pedidos" at bounding box center [76, 314] width 142 height 22
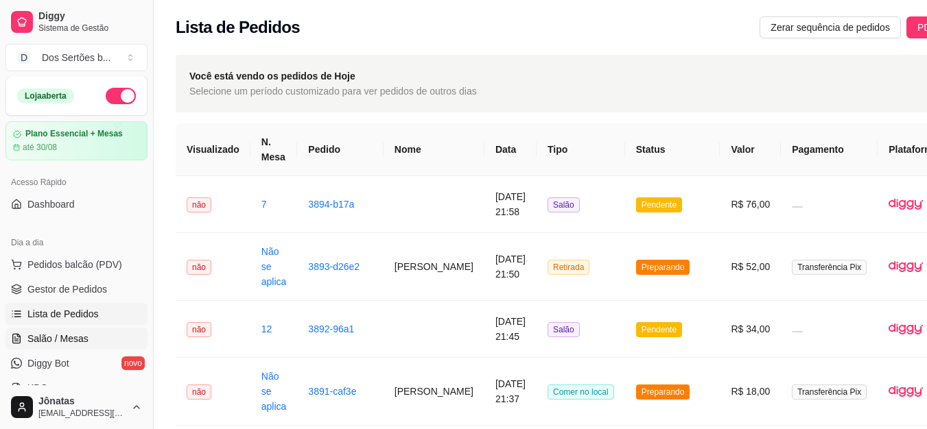
click at [74, 334] on span "Salão / Mesas" at bounding box center [57, 339] width 61 height 14
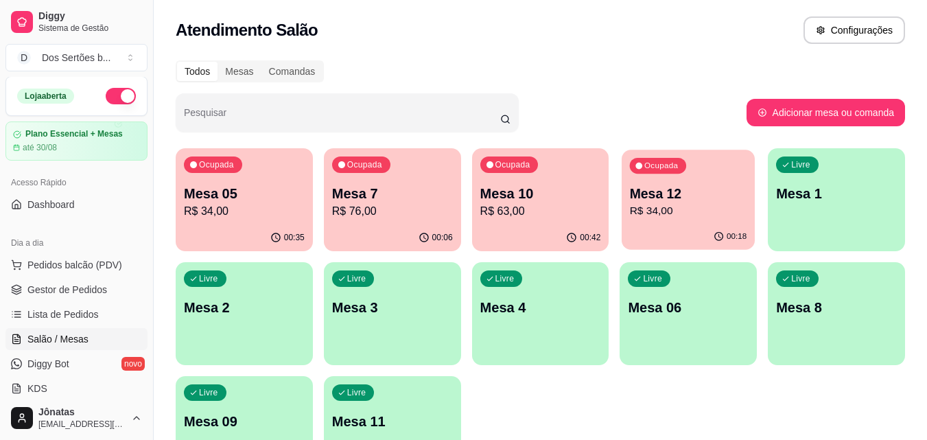
click at [663, 222] on div "Ocupada Mesa 12 R$ 34,00" at bounding box center [688, 187] width 133 height 74
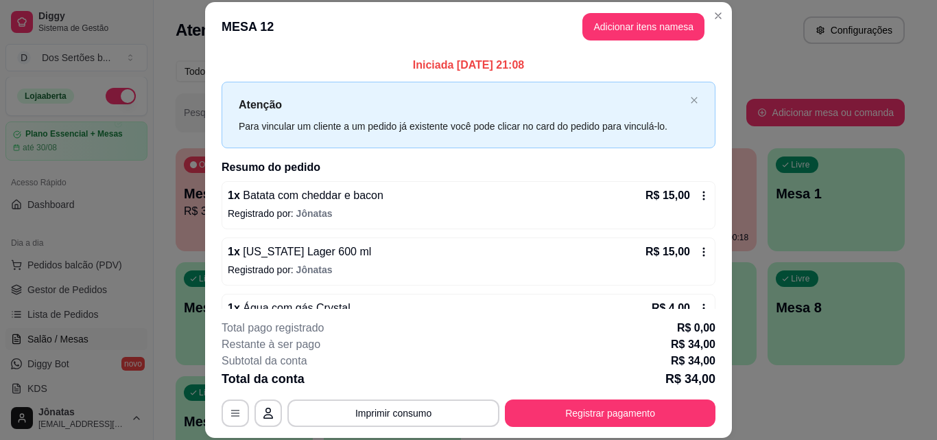
scroll to position [38, 0]
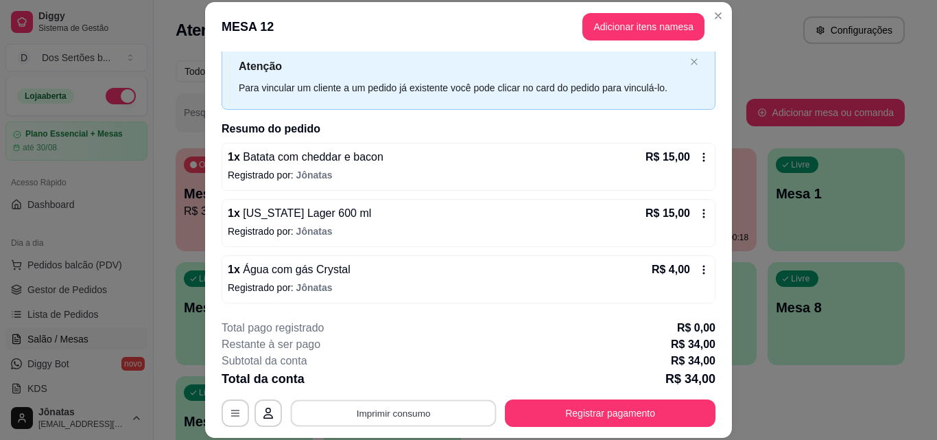
click at [389, 407] on button "Imprimir consumo" at bounding box center [394, 412] width 206 height 27
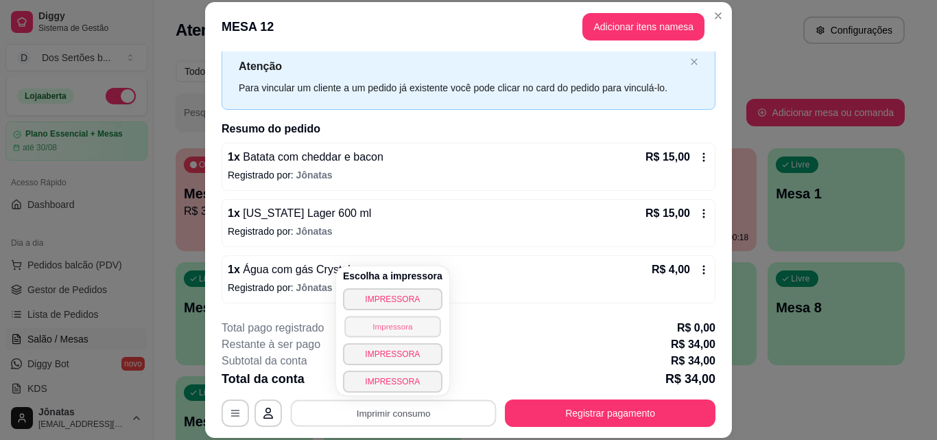
click at [366, 329] on button "Impressora" at bounding box center [392, 326] width 96 height 21
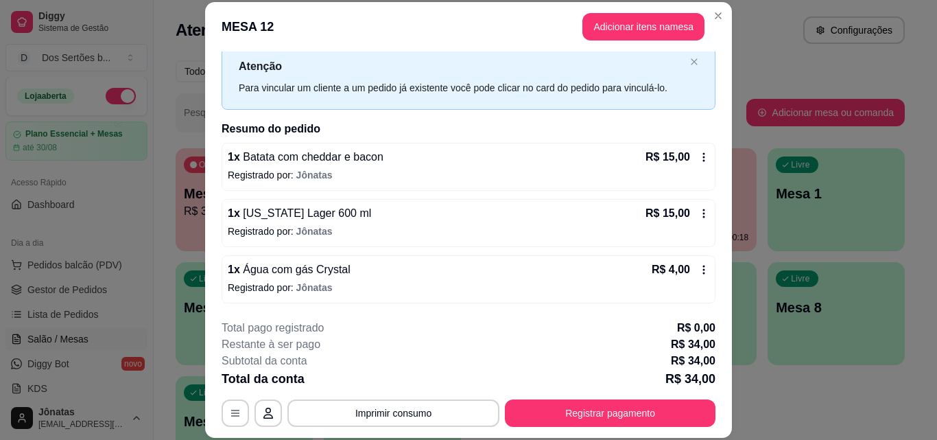
scroll to position [42, 0]
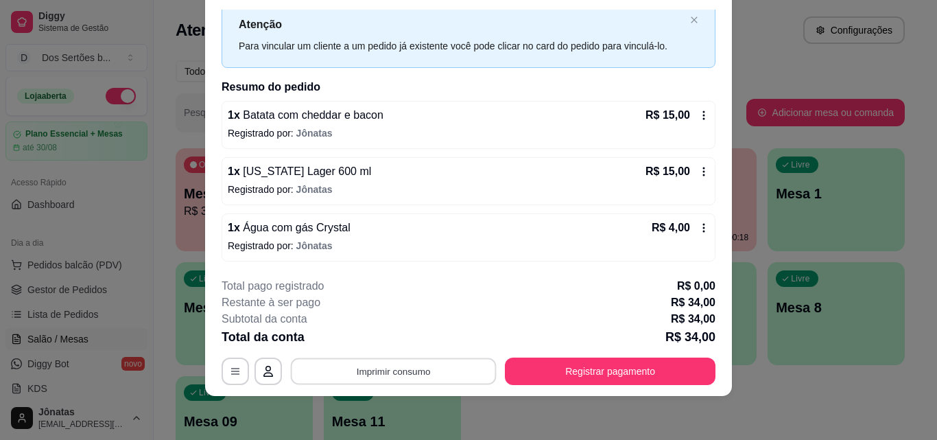
click at [419, 368] on button "Imprimir consumo" at bounding box center [394, 370] width 206 height 27
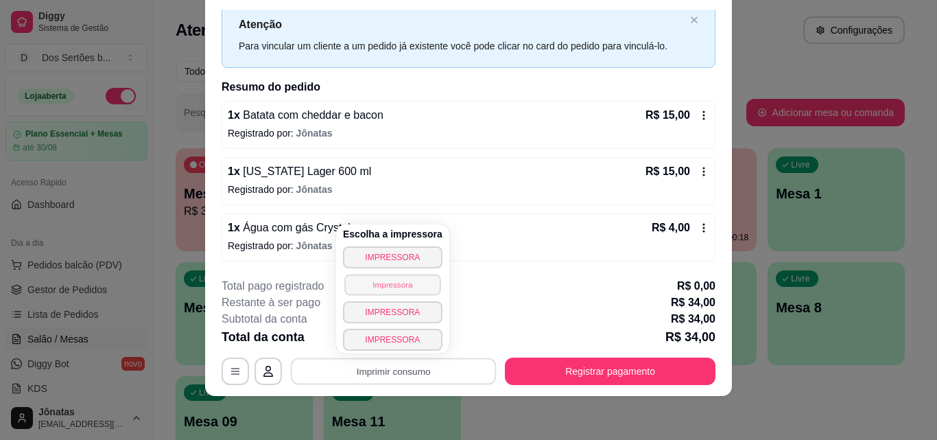
click at [379, 285] on button "Impressora" at bounding box center [392, 284] width 96 height 21
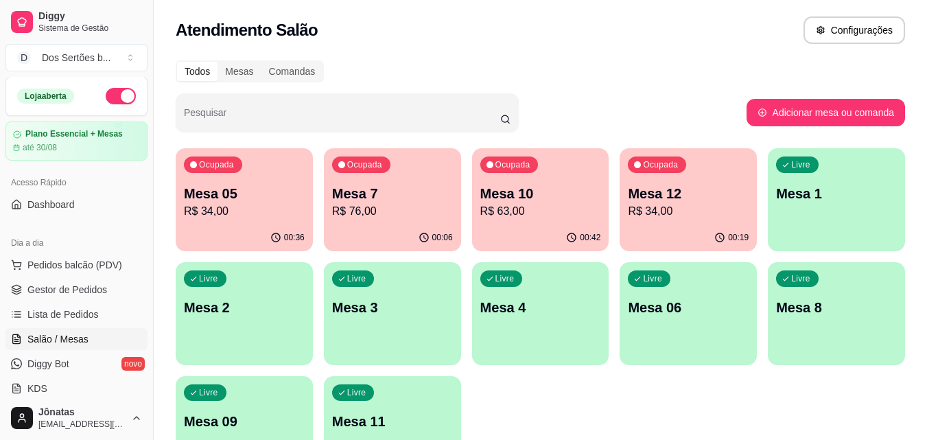
scroll to position [0, 0]
click at [51, 287] on span "Gestor de Pedidos" at bounding box center [67, 290] width 80 height 14
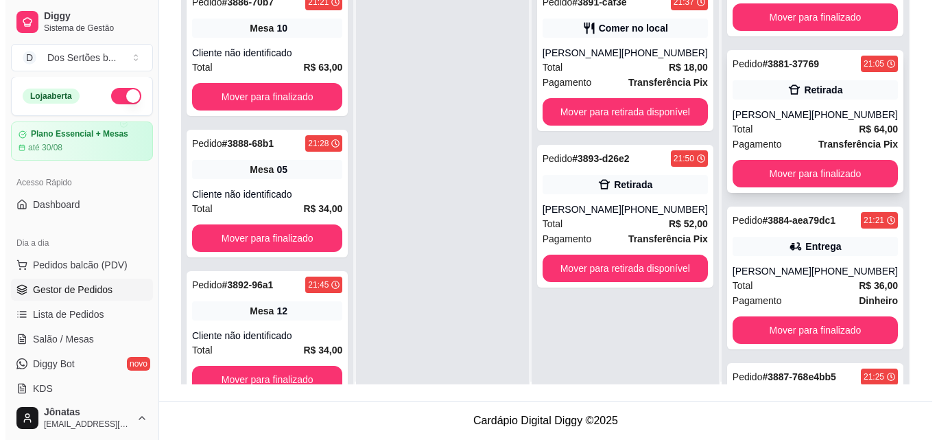
scroll to position [100, 0]
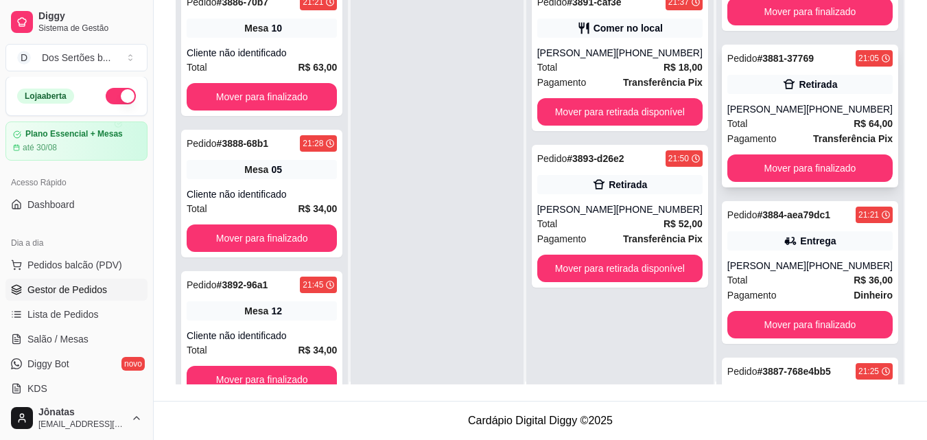
click at [775, 126] on div "Total R$ 64,00" at bounding box center [809, 123] width 165 height 15
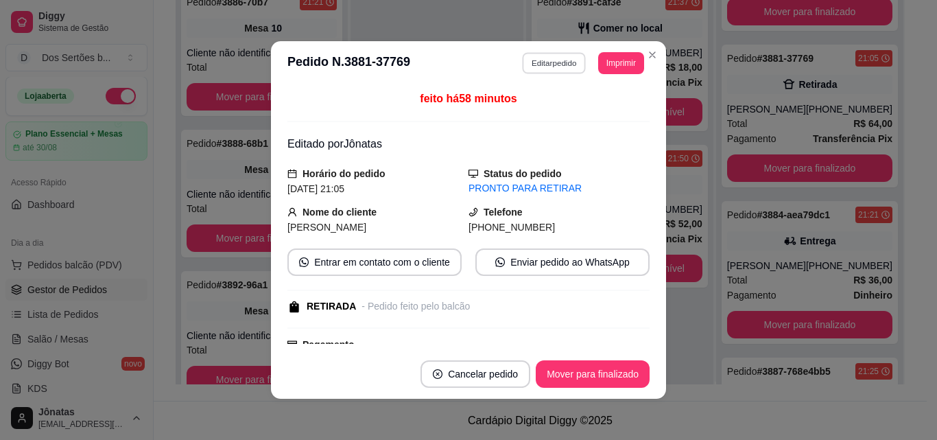
click at [543, 63] on button "Editar pedido" at bounding box center [555, 62] width 64 height 21
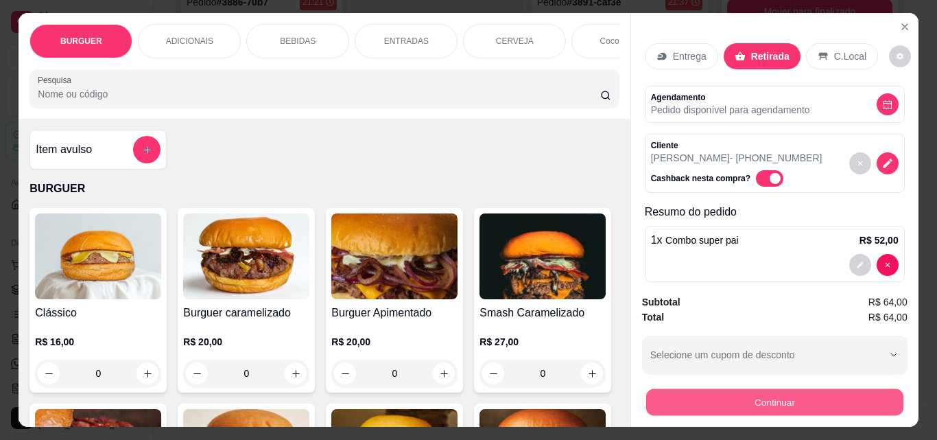
click at [668, 400] on button "Continuar" at bounding box center [774, 401] width 257 height 27
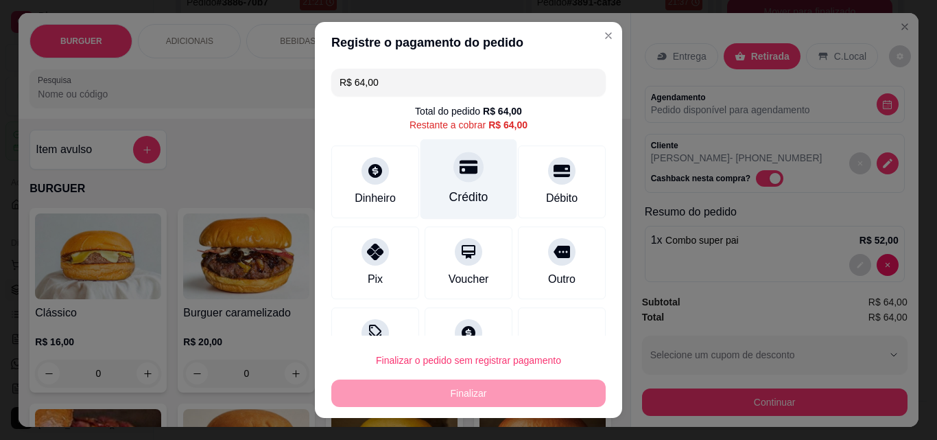
click at [453, 196] on div "Crédito" at bounding box center [468, 197] width 39 height 18
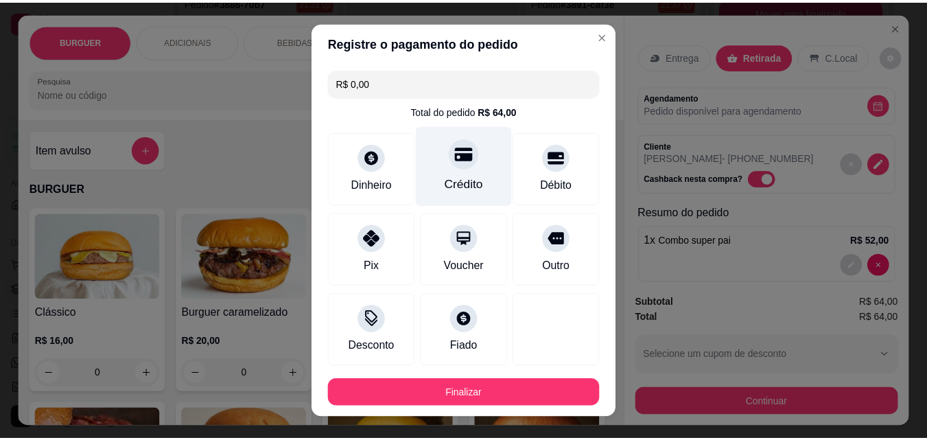
scroll to position [75, 0]
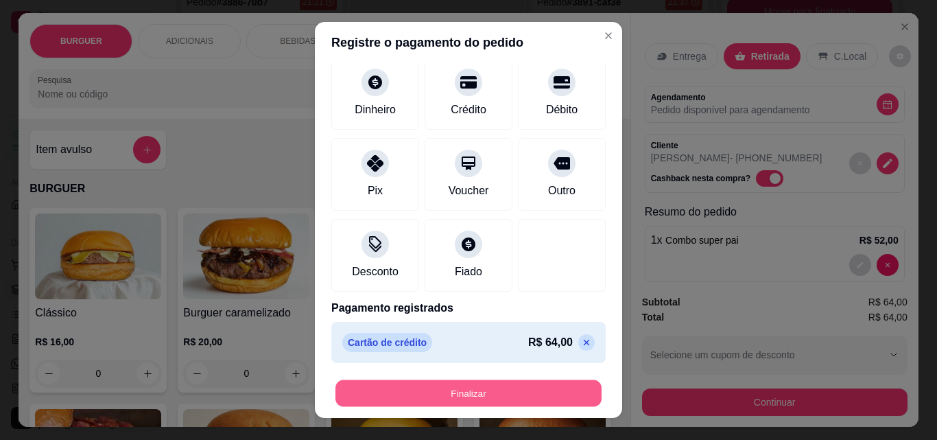
click at [452, 386] on button "Finalizar" at bounding box center [468, 393] width 266 height 27
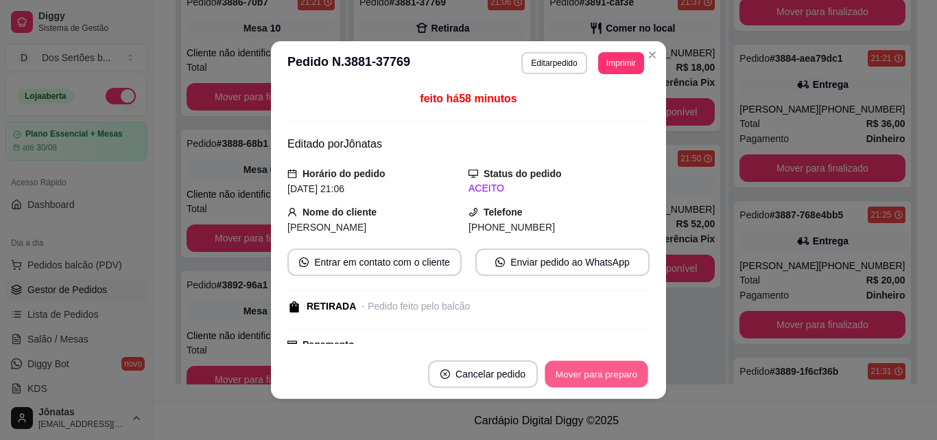
click at [567, 371] on button "Mover para preparo" at bounding box center [596, 374] width 103 height 27
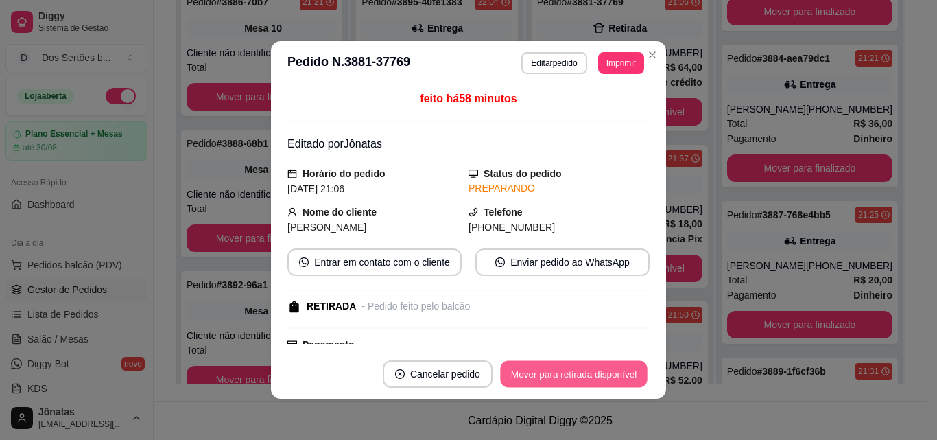
click at [567, 371] on button "Mover para retirada disponível" at bounding box center [573, 374] width 147 height 27
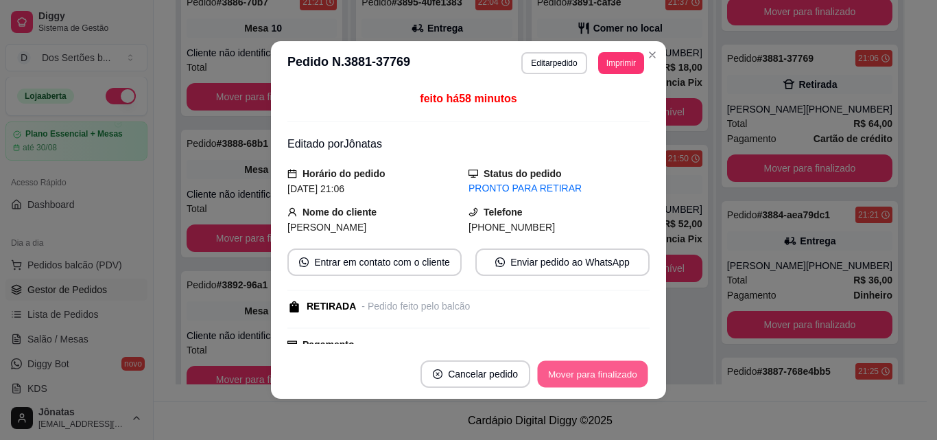
click at [567, 371] on button "Mover para finalizado" at bounding box center [593, 374] width 110 height 27
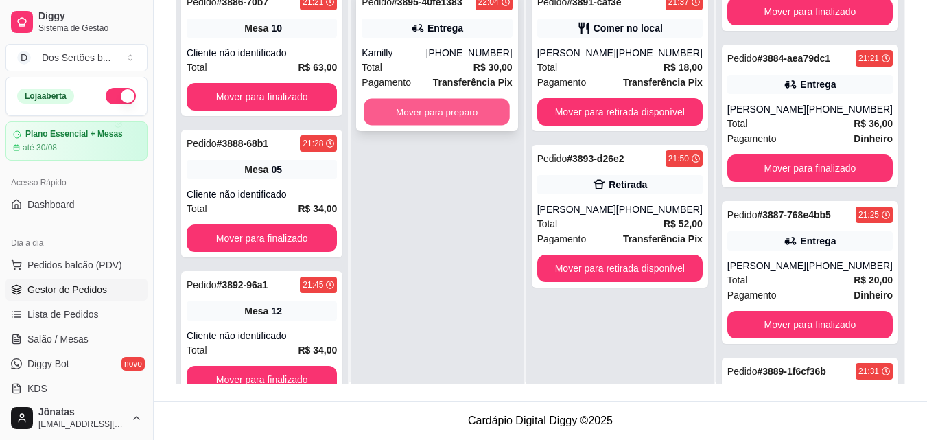
click at [458, 106] on button "Mover para preparo" at bounding box center [437, 112] width 146 height 27
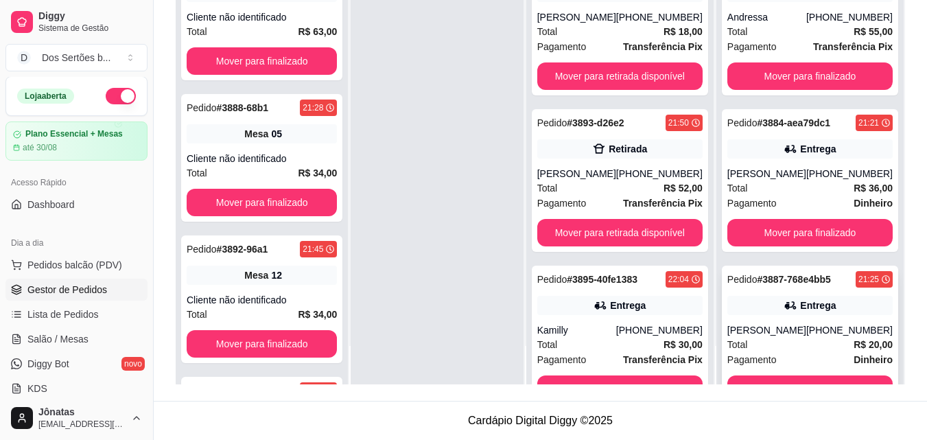
scroll to position [200, 0]
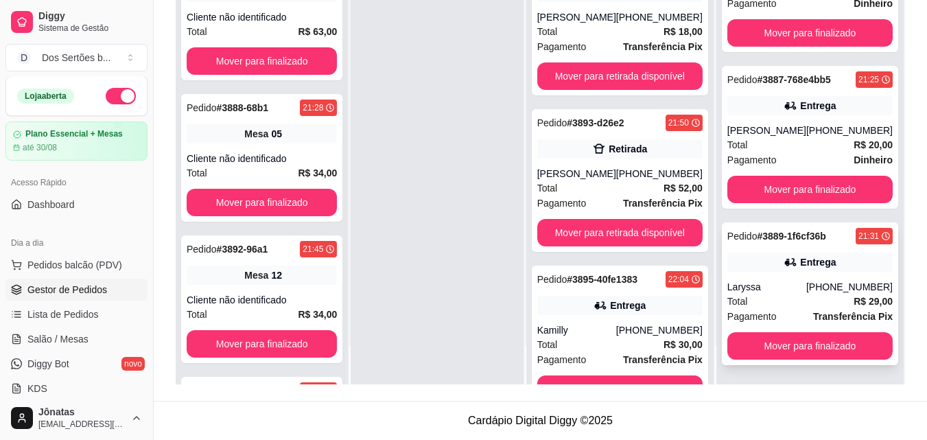
click at [755, 270] on div "Entrega" at bounding box center [809, 261] width 165 height 19
click at [47, 328] on link "Salão / Mesas" at bounding box center [76, 339] width 142 height 22
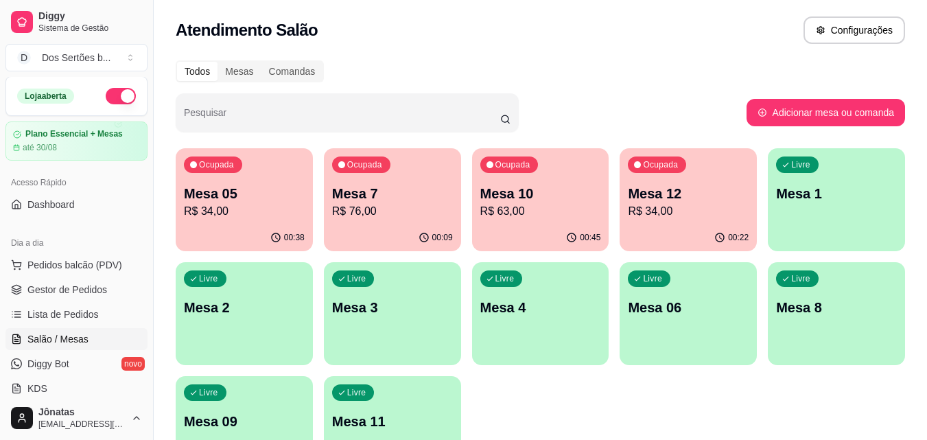
click at [542, 184] on p "Mesa 10" at bounding box center [540, 193] width 121 height 19
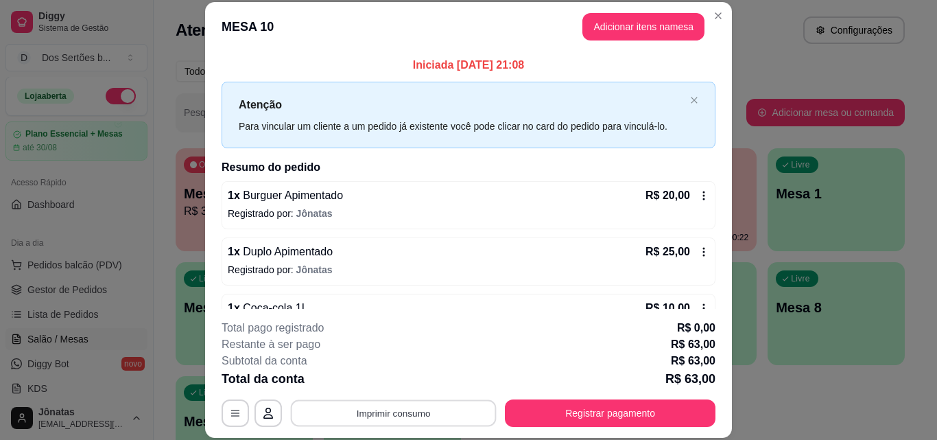
click at [317, 401] on button "Imprimir consumo" at bounding box center [394, 412] width 206 height 27
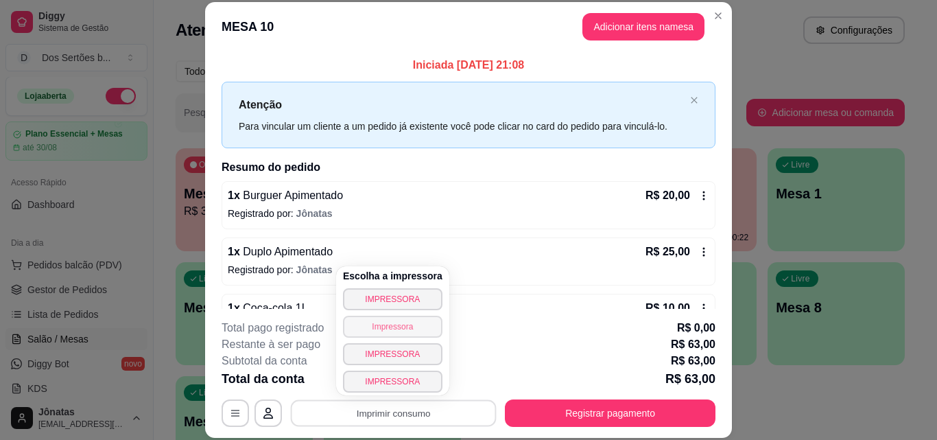
click at [371, 328] on button "Impressora" at bounding box center [392, 327] width 99 height 22
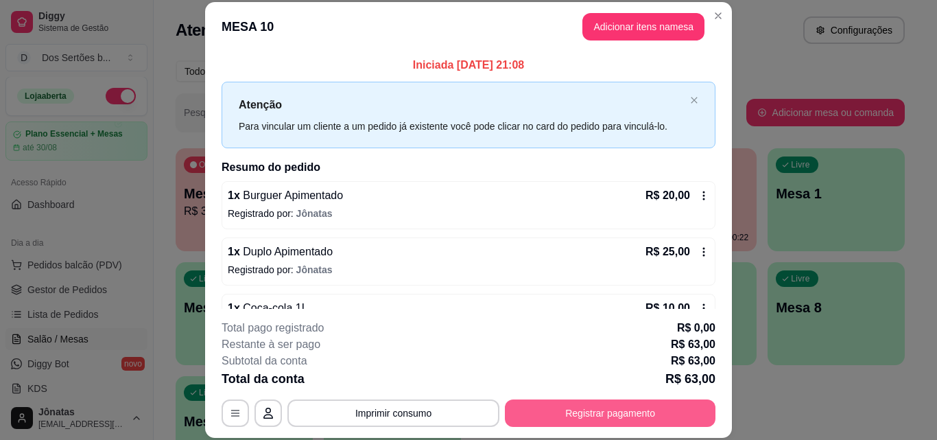
click at [539, 399] on button "Registrar pagamento" at bounding box center [610, 412] width 211 height 27
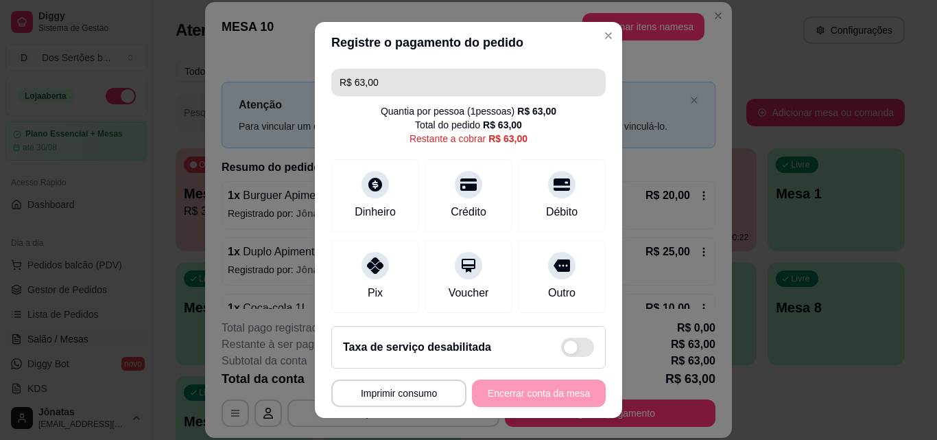
click at [376, 75] on input "R$ 63,00" at bounding box center [469, 82] width 258 height 27
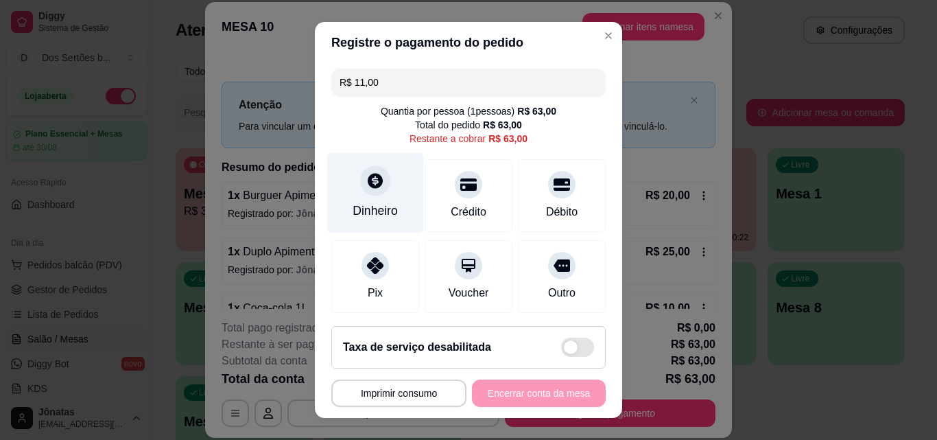
click at [342, 200] on div "Dinheiro" at bounding box center [375, 193] width 97 height 80
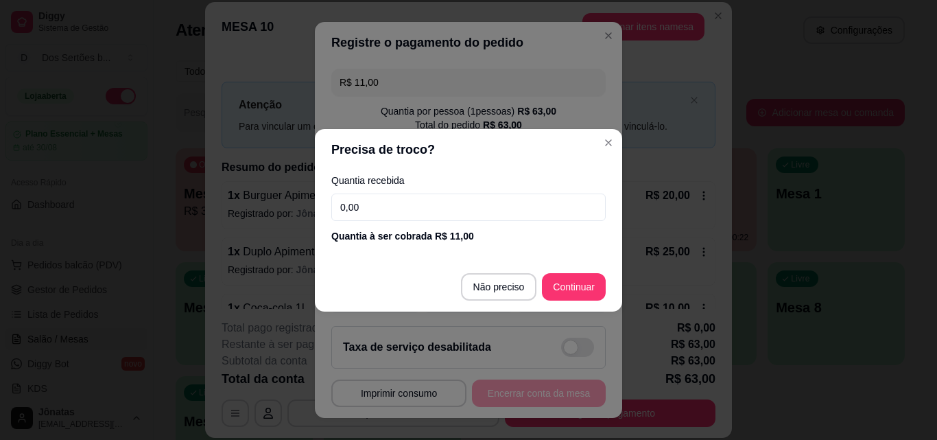
click at [354, 204] on input "0,00" at bounding box center [468, 206] width 274 height 27
click at [357, 204] on input "0,00" at bounding box center [468, 206] width 274 height 27
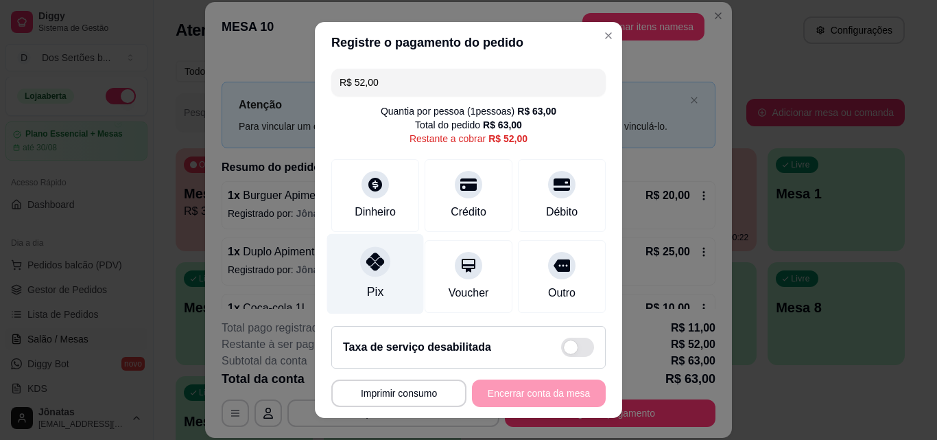
click at [366, 269] on icon at bounding box center [375, 261] width 18 height 18
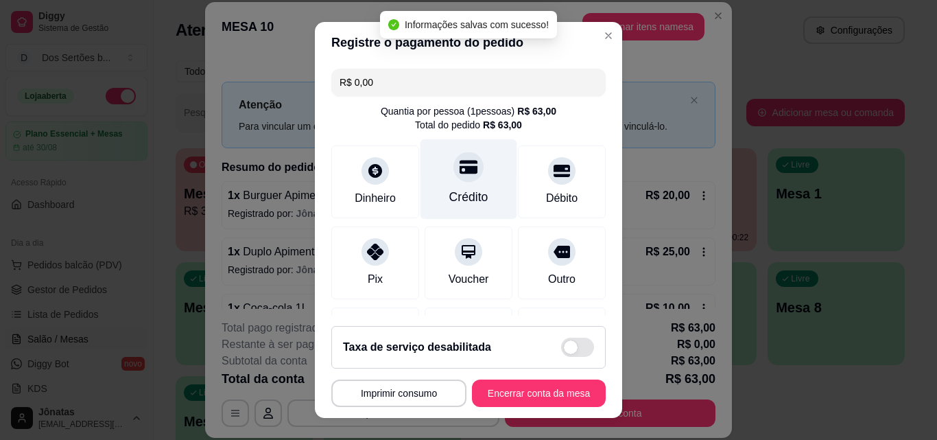
scroll to position [211, 0]
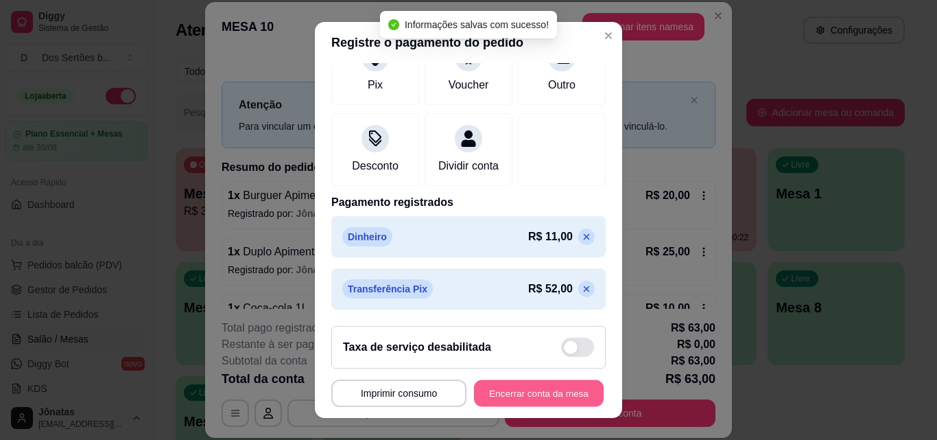
click at [510, 394] on button "Encerrar conta da mesa" at bounding box center [539, 393] width 130 height 27
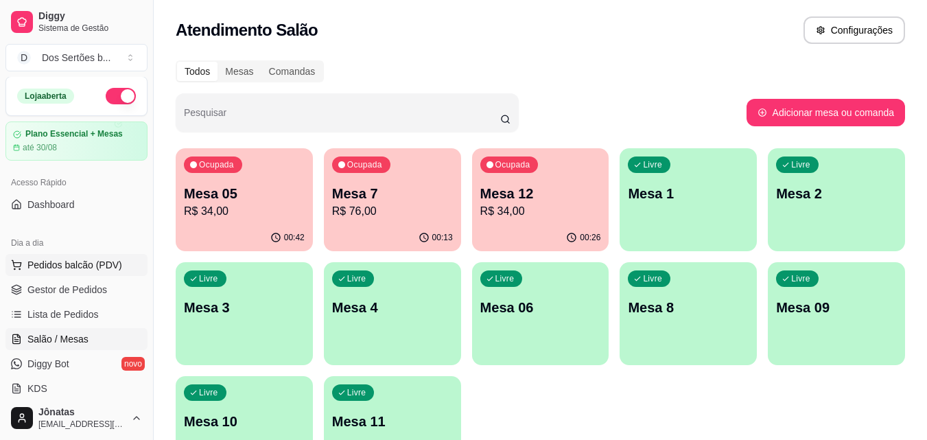
click at [86, 267] on span "Pedidos balcão (PDV)" at bounding box center [74, 265] width 95 height 14
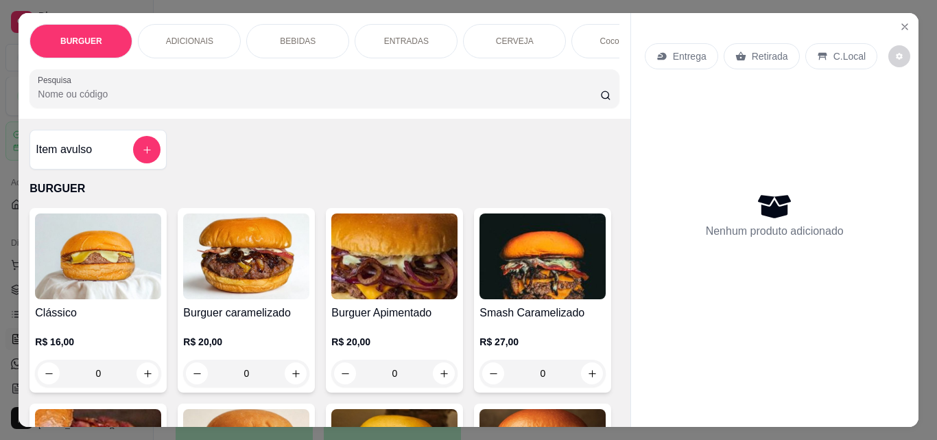
click at [187, 40] on p "ADICIONAIS" at bounding box center [189, 41] width 47 height 11
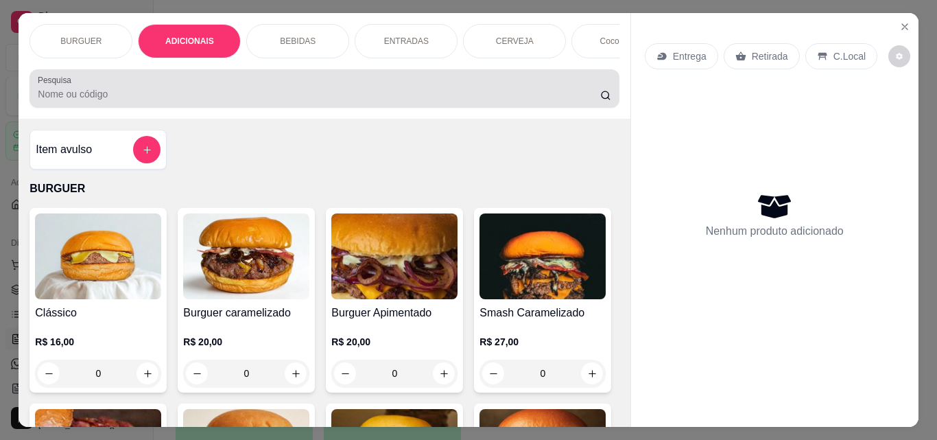
scroll to position [36, 0]
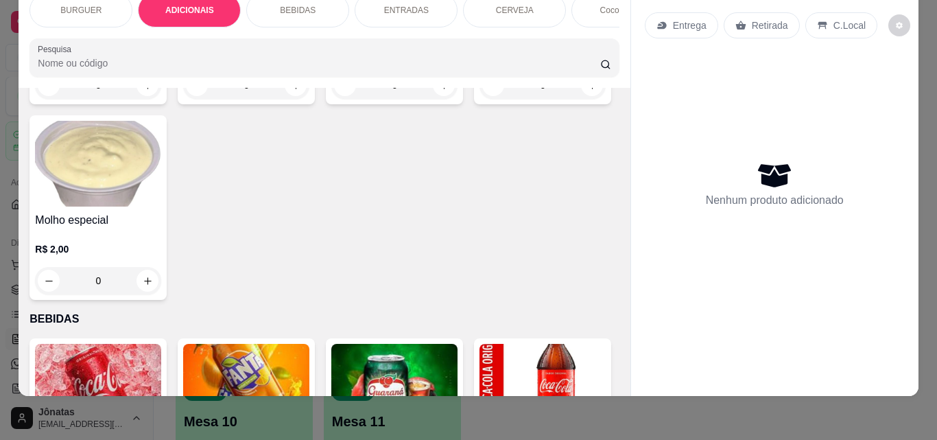
click at [405, 5] on p "ENTRADAS" at bounding box center [406, 10] width 45 height 11
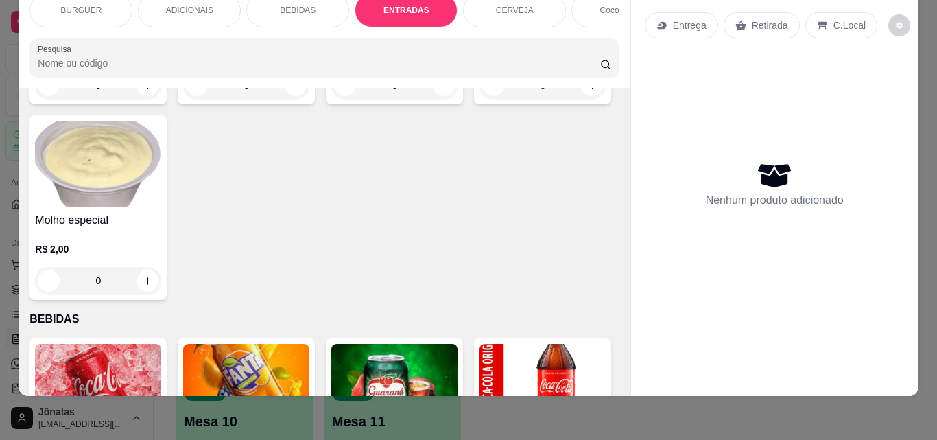
scroll to position [2311, 0]
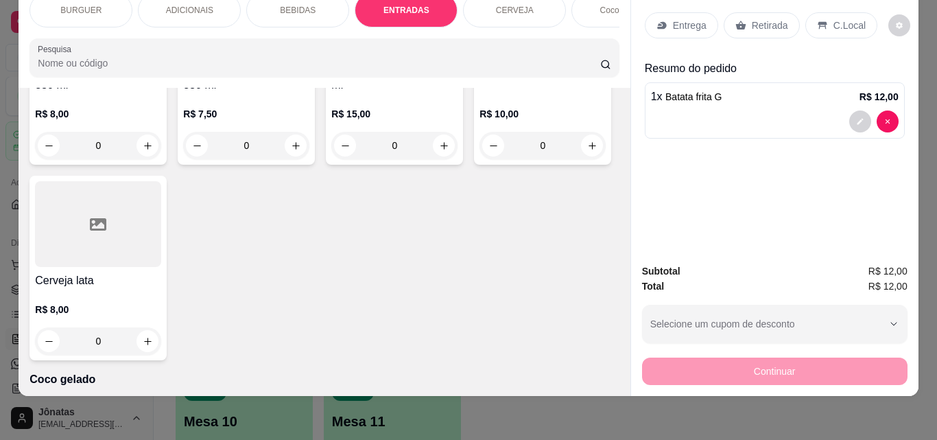
click at [281, 8] on div "BEBIDAS" at bounding box center [297, 10] width 103 height 34
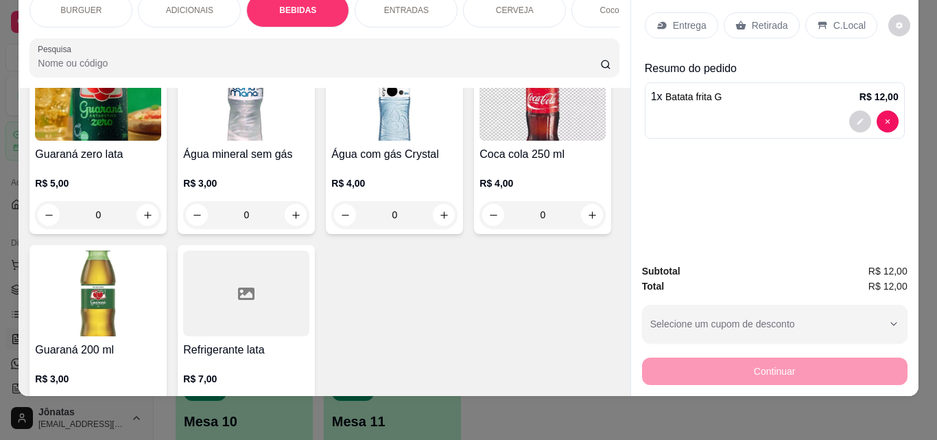
scroll to position [1725, 0]
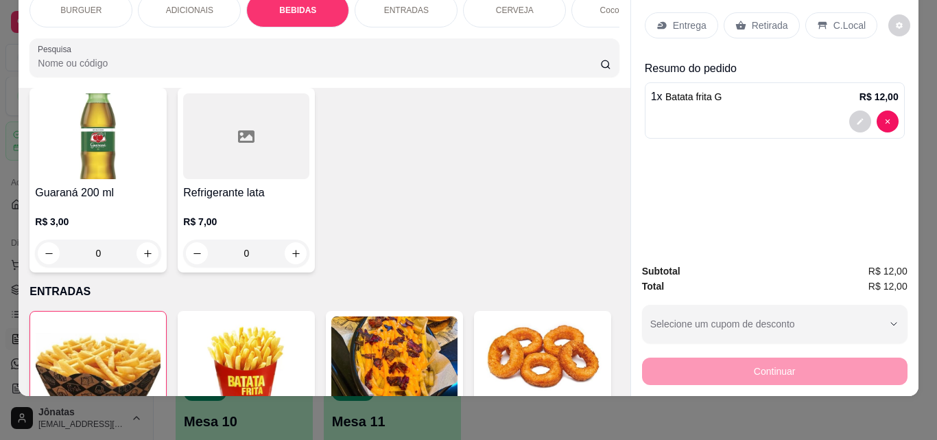
click at [680, 19] on p "Entrega" at bounding box center [690, 26] width 34 height 14
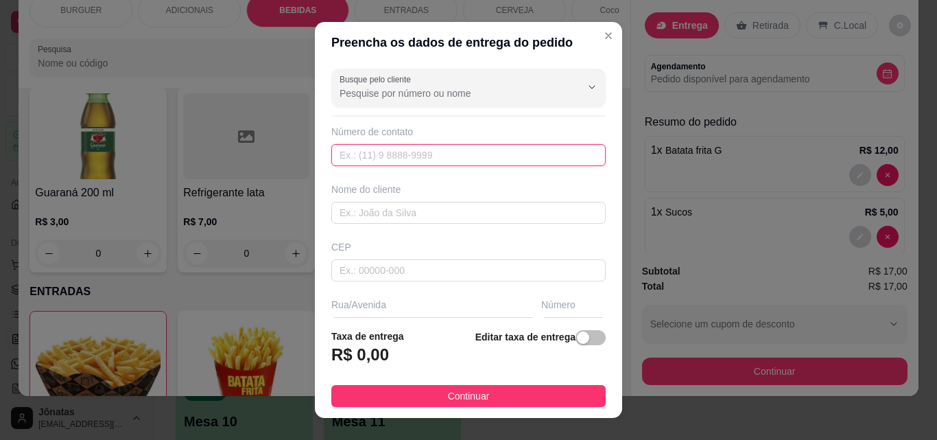
click at [371, 153] on input "text" at bounding box center [468, 155] width 274 height 22
drag, startPoint x: 338, startPoint y: 230, endPoint x: 344, endPoint y: 213, distance: 18.2
click at [344, 213] on div "Busque pelo cliente Número de contato Nome do cliente CEP Rua/[GEOGRAPHIC_DATA]…" at bounding box center [468, 190] width 307 height 255
click at [344, 213] on input "text" at bounding box center [468, 213] width 274 height 22
click at [343, 158] on input "text" at bounding box center [468, 155] width 274 height 22
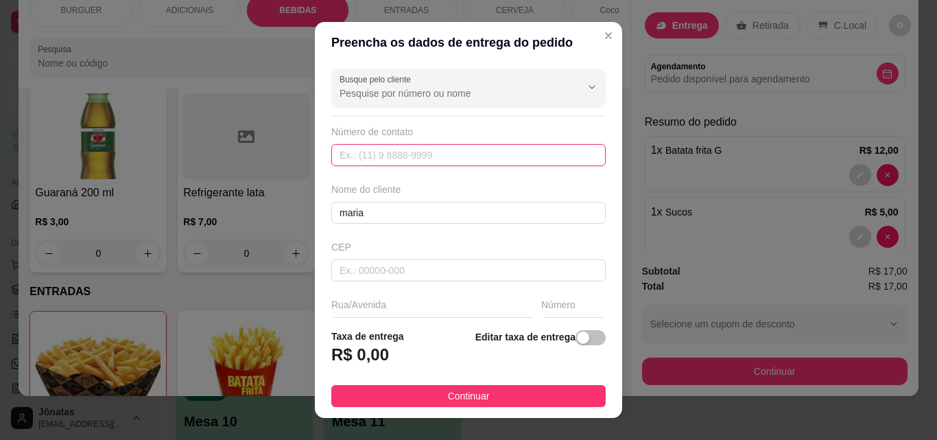
scroll to position [161, 0]
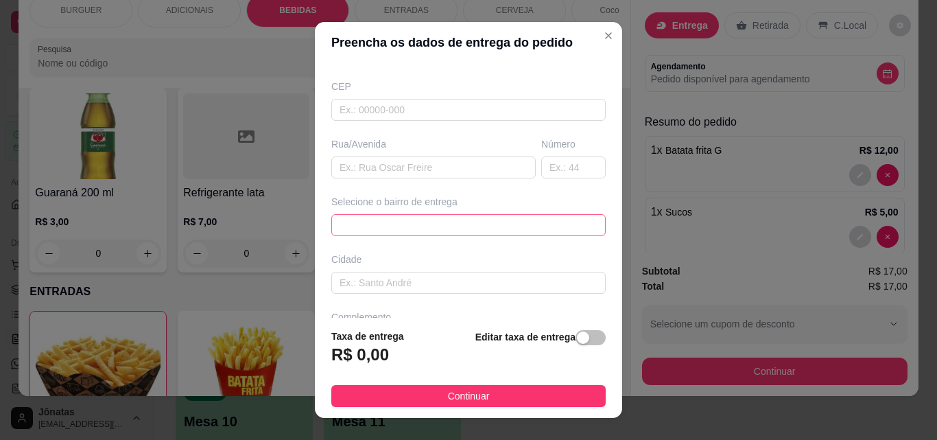
click at [346, 222] on div "67d0a9f2ac621123795caa57 67d0aa4c10a7c36e1d729bd0 [PERSON_NAME] - ESPERANTINA -…" at bounding box center [468, 225] width 274 height 22
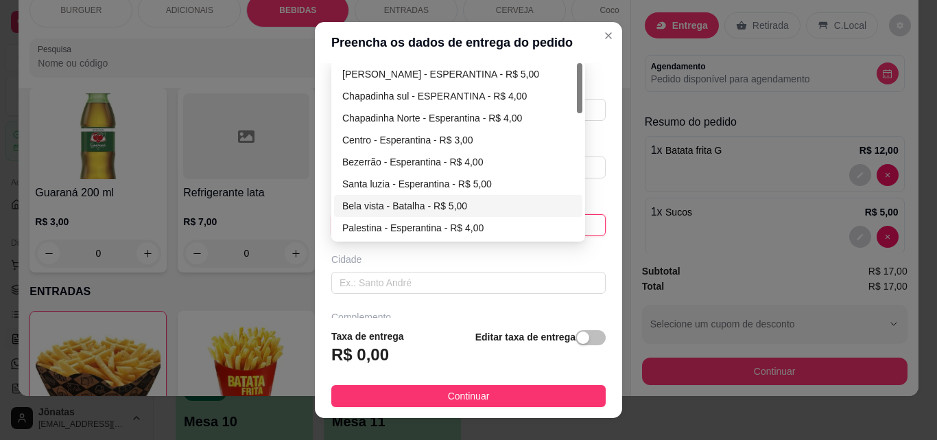
click at [362, 206] on div "Bela vista - Batalha - R$ 5,00" at bounding box center [458, 205] width 232 height 15
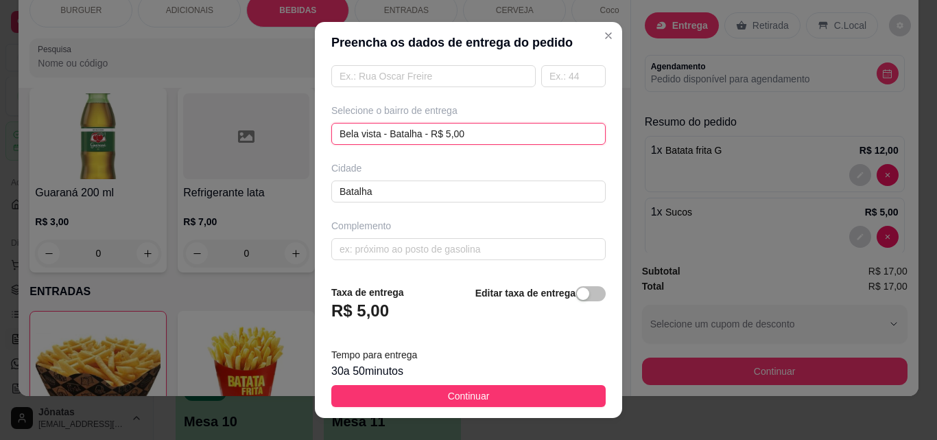
scroll to position [22, 0]
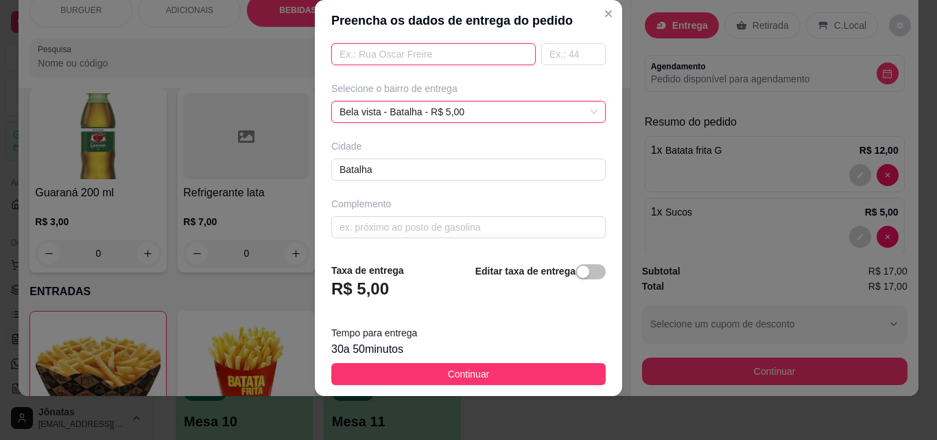
click at [344, 57] on input "text" at bounding box center [433, 54] width 204 height 22
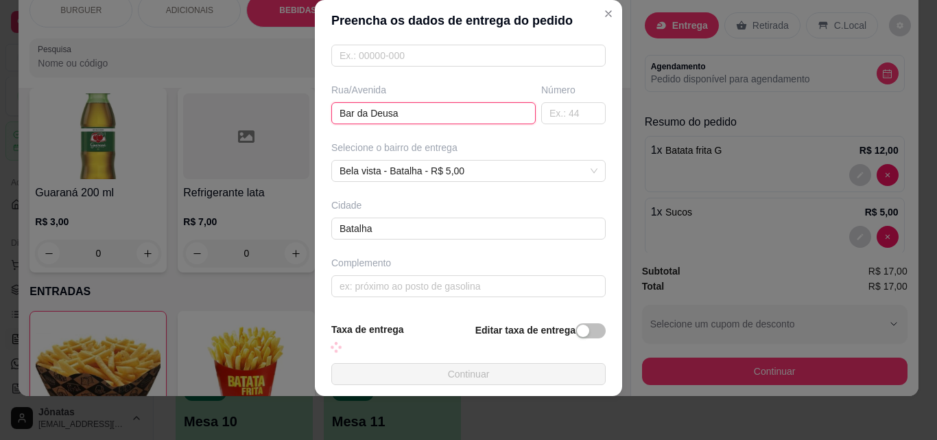
scroll to position [252, 0]
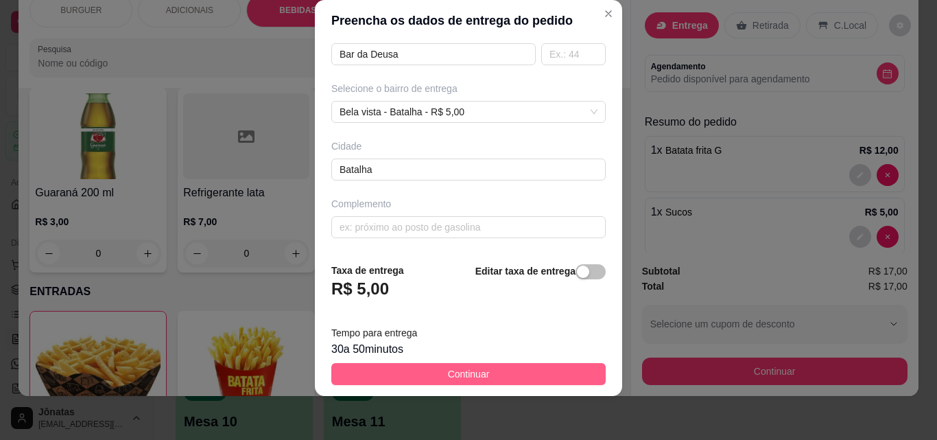
click at [433, 370] on button "Continuar" at bounding box center [468, 374] width 274 height 22
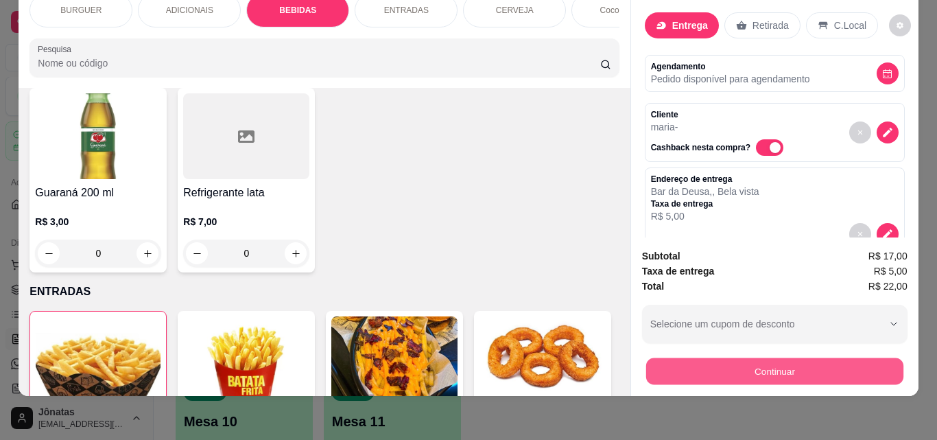
click at [718, 368] on button "Continuar" at bounding box center [774, 370] width 257 height 27
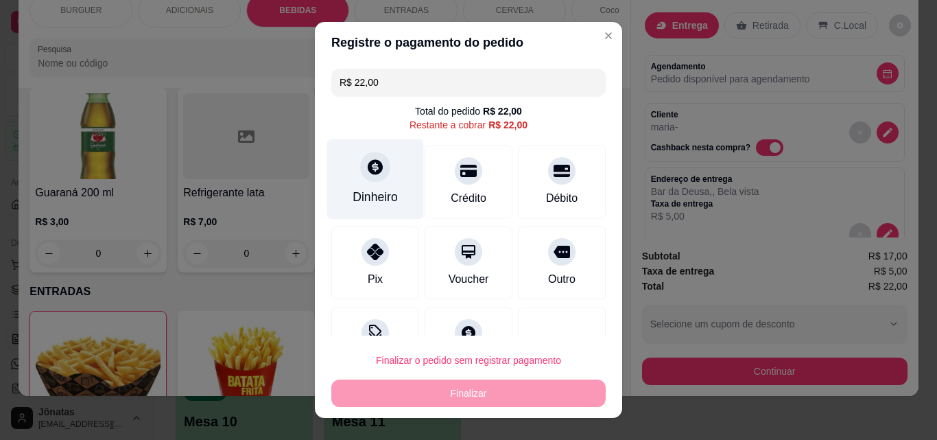
click at [367, 196] on div "Dinheiro" at bounding box center [375, 197] width 45 height 18
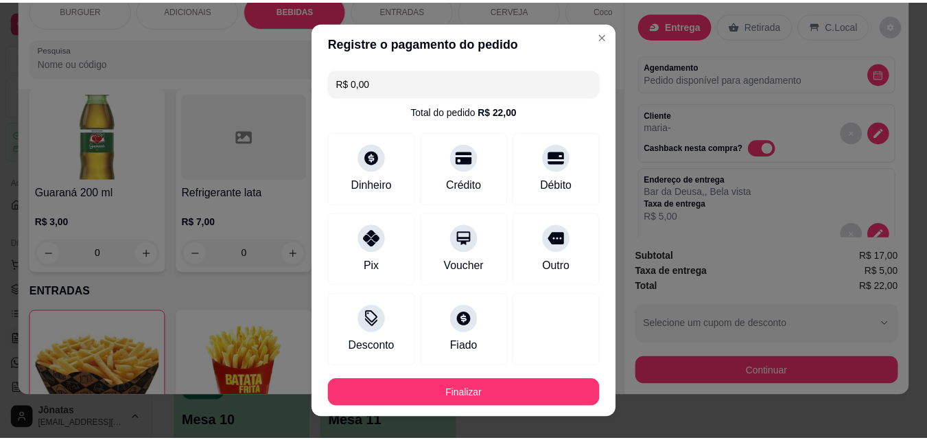
scroll to position [75, 0]
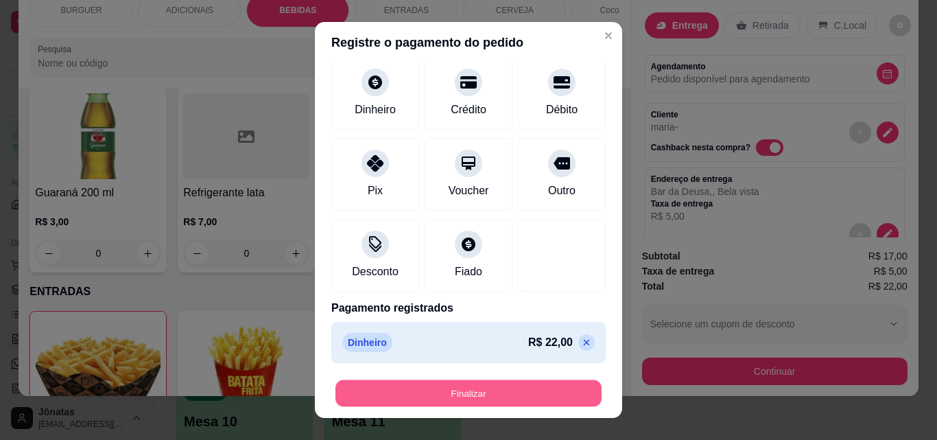
click at [401, 393] on button "Finalizar" at bounding box center [468, 393] width 266 height 27
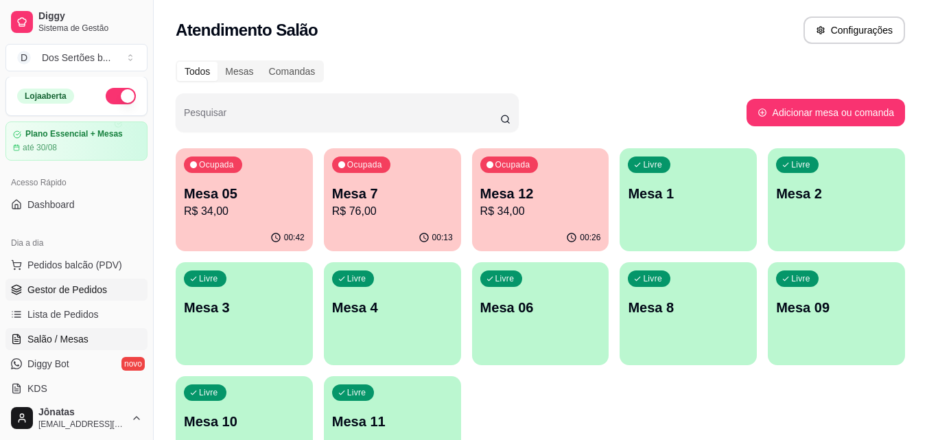
click at [66, 290] on span "Gestor de Pedidos" at bounding box center [67, 290] width 80 height 14
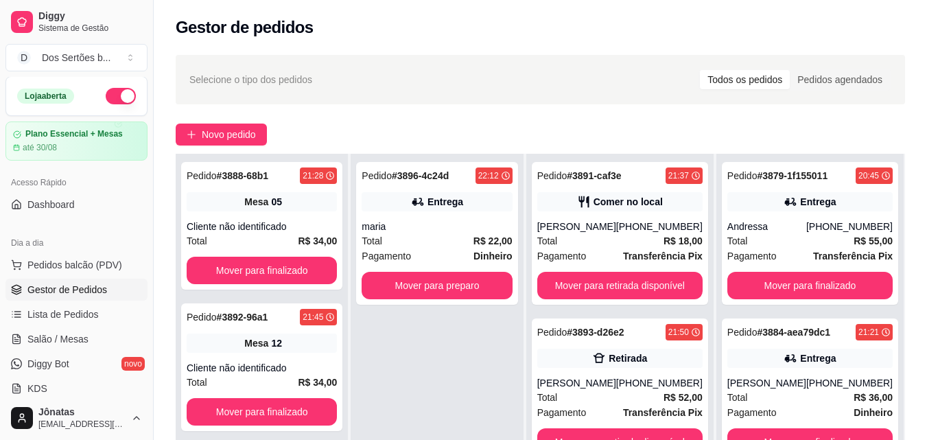
scroll to position [156, 0]
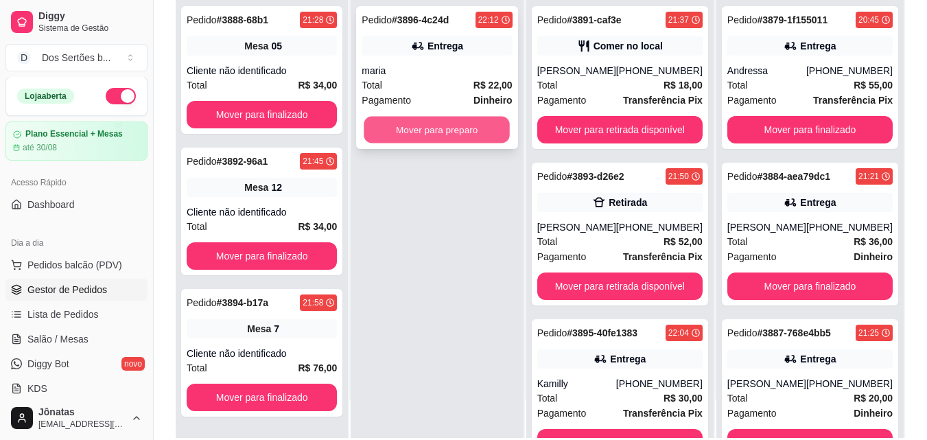
click at [412, 121] on button "Mover para preparo" at bounding box center [437, 130] width 146 height 27
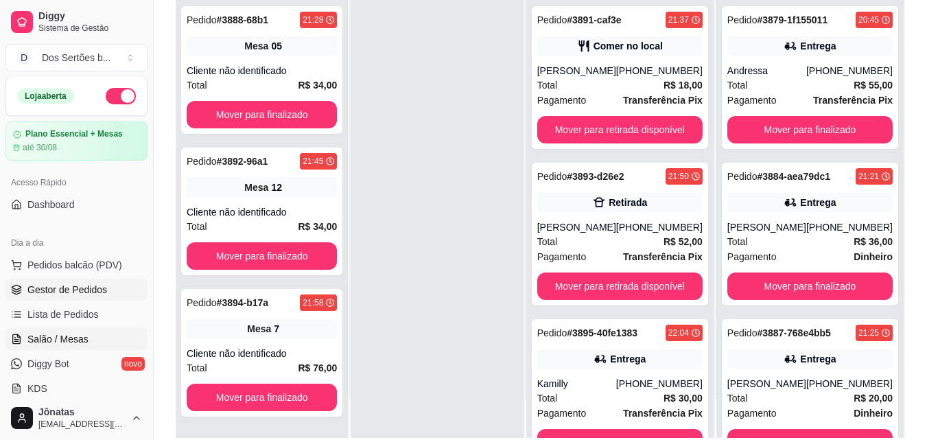
click at [39, 338] on span "Salão / Mesas" at bounding box center [57, 339] width 61 height 14
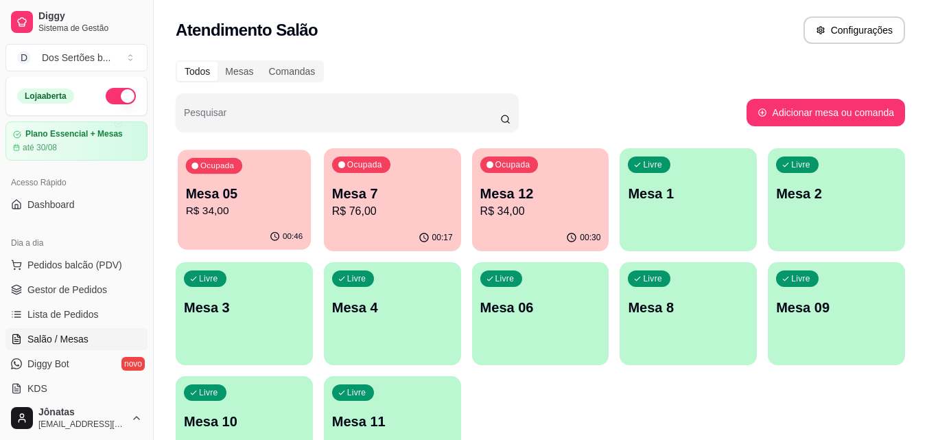
click at [231, 203] on p "R$ 34,00" at bounding box center [244, 211] width 117 height 16
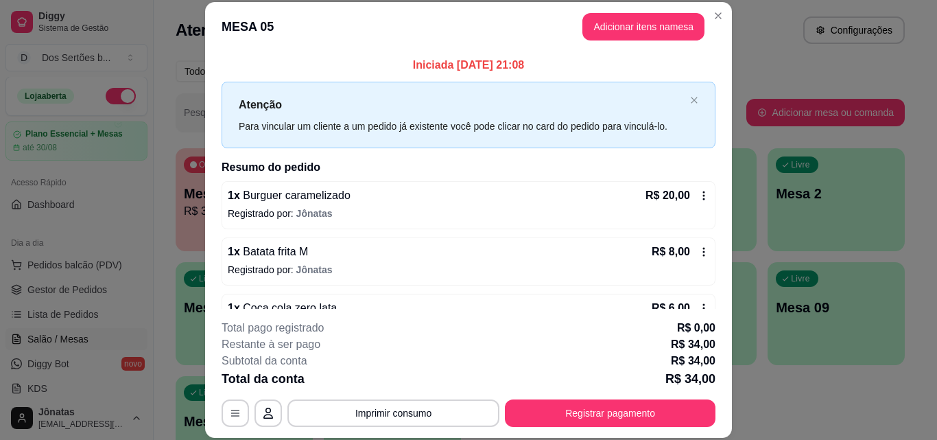
scroll to position [38, 0]
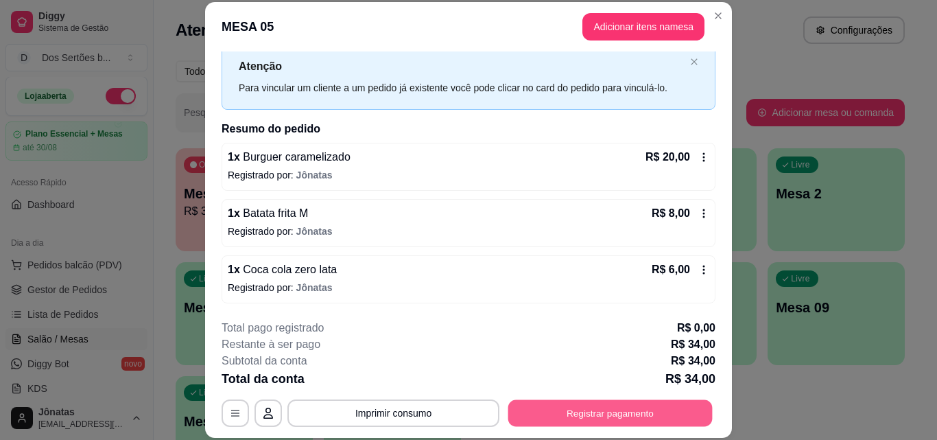
click at [606, 408] on button "Registrar pagamento" at bounding box center [610, 412] width 204 height 27
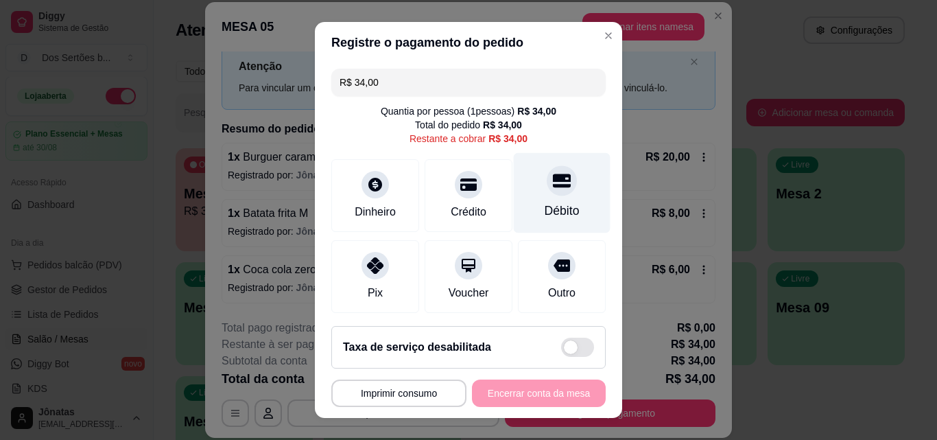
click at [545, 210] on div "Débito" at bounding box center [562, 211] width 35 height 18
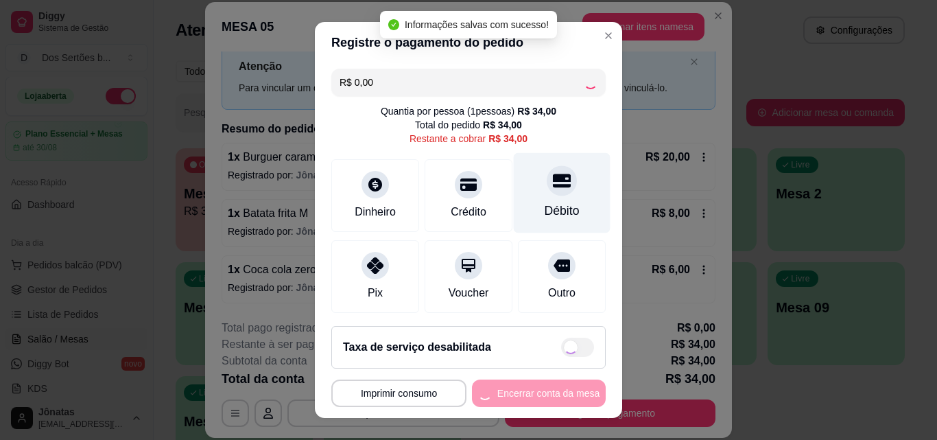
scroll to position [158, 0]
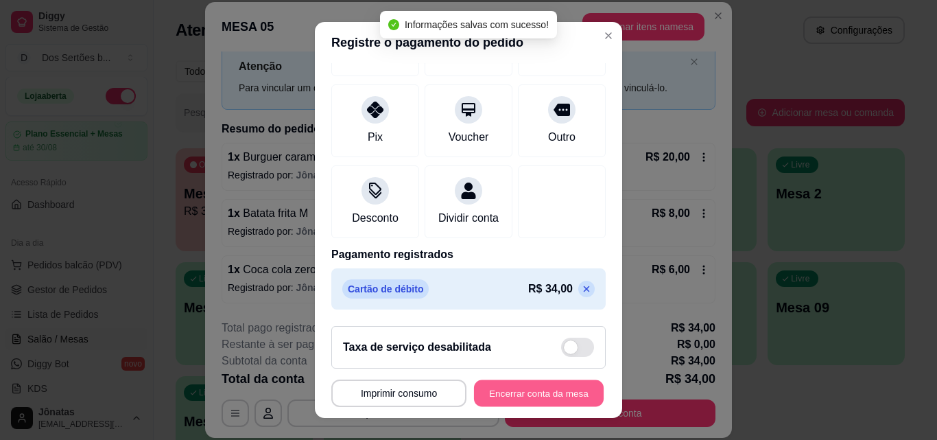
click at [536, 394] on button "Encerrar conta da mesa" at bounding box center [539, 393] width 130 height 27
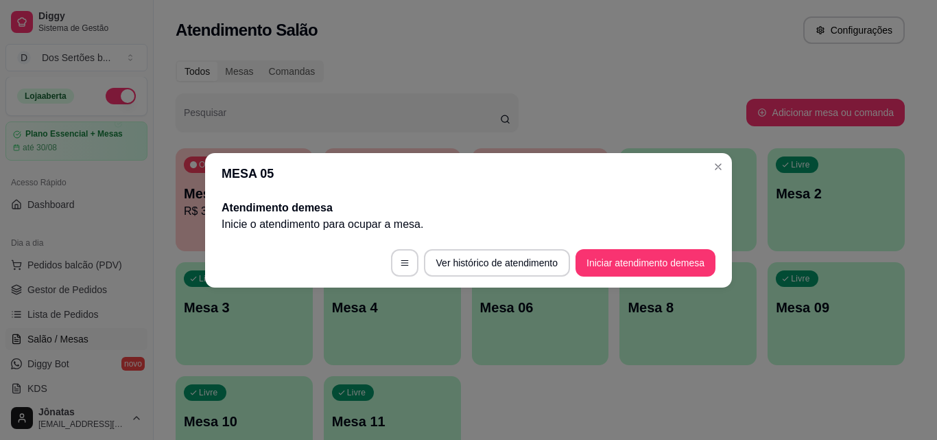
scroll to position [0, 0]
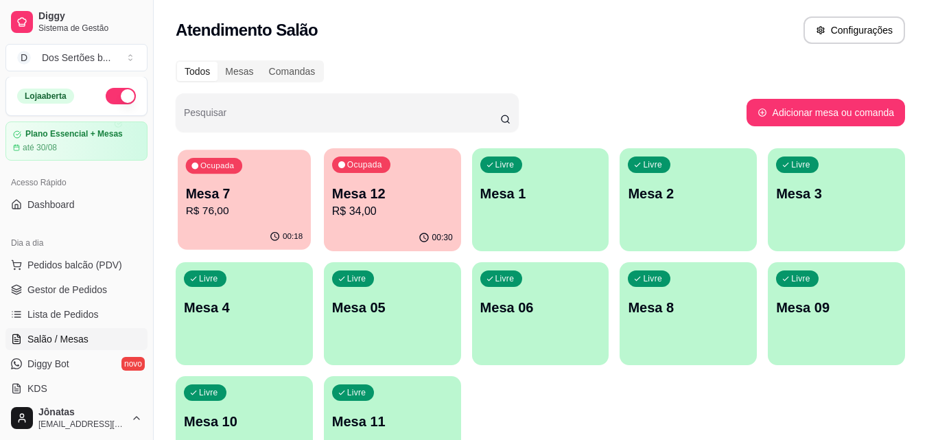
click at [205, 205] on p "R$ 76,00" at bounding box center [244, 211] width 117 height 16
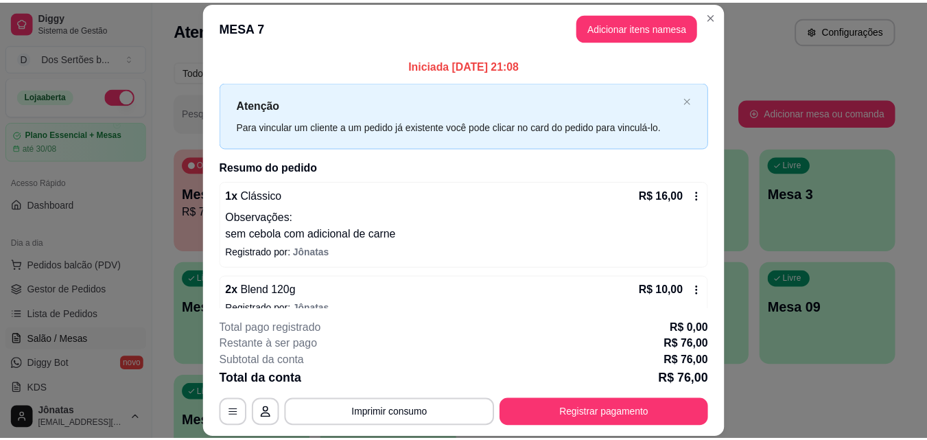
scroll to position [186, 0]
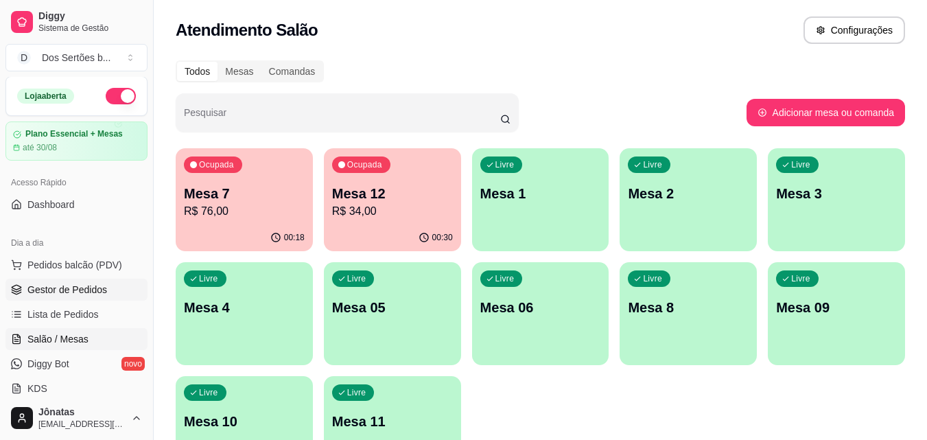
click at [125, 283] on link "Gestor de Pedidos" at bounding box center [76, 290] width 142 height 22
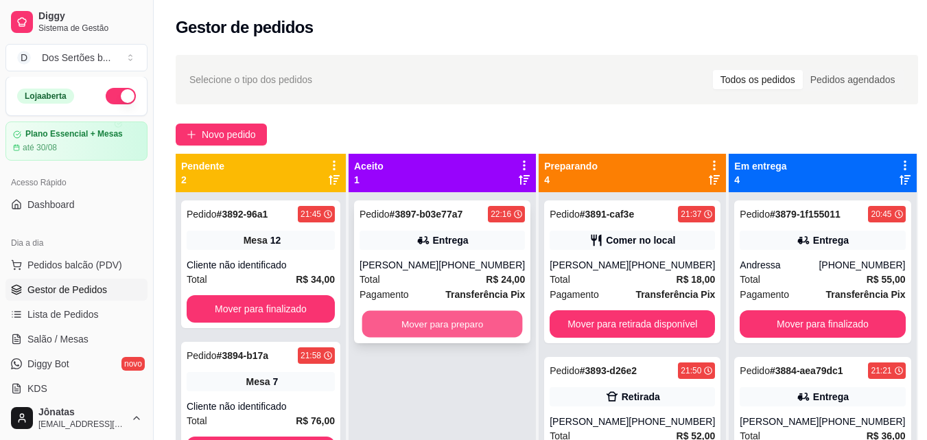
click at [427, 318] on button "Mover para preparo" at bounding box center [442, 324] width 161 height 27
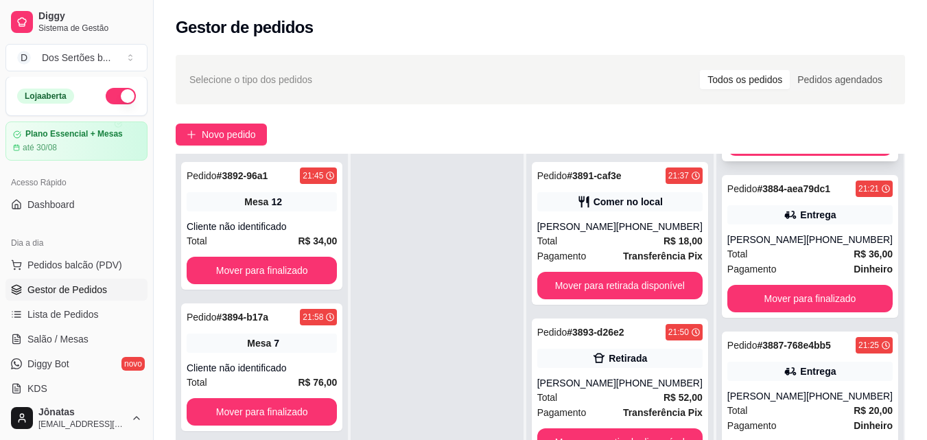
scroll to position [200, 0]
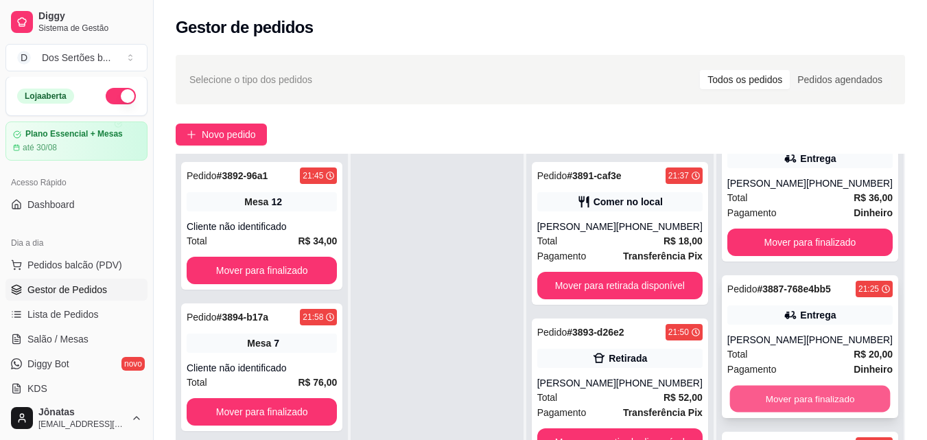
click at [770, 388] on button "Mover para finalizado" at bounding box center [809, 399] width 161 height 27
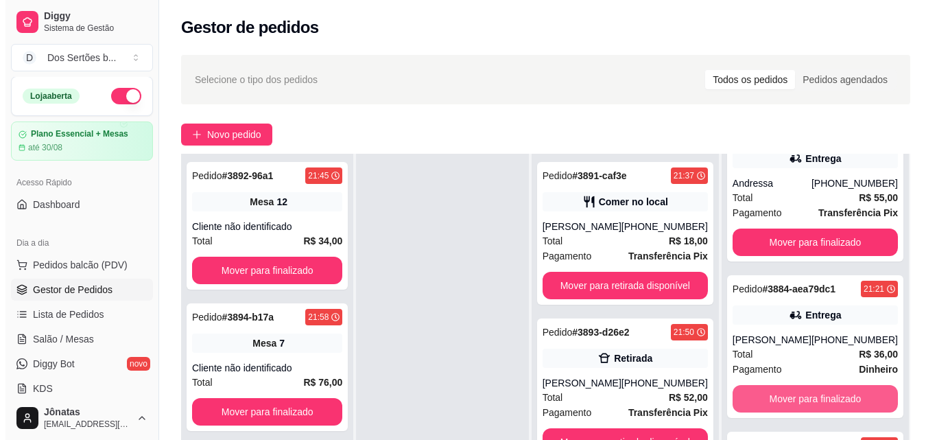
scroll to position [43, 0]
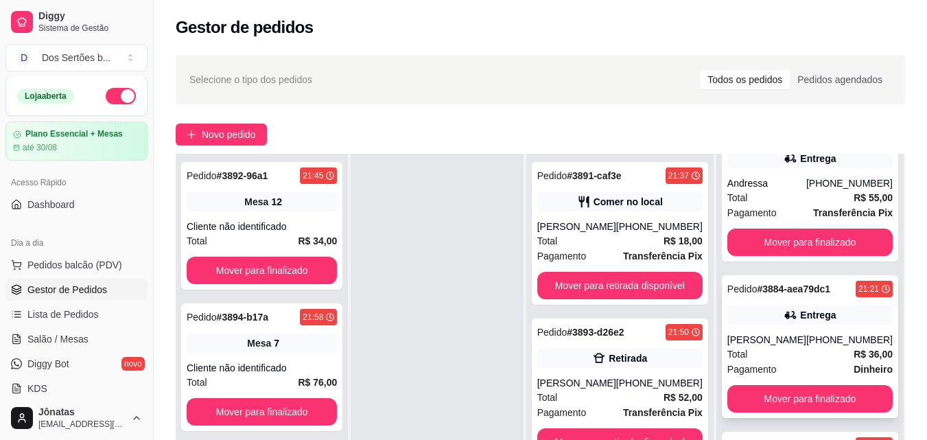
click at [773, 356] on div "Total R$ 36,00" at bounding box center [809, 353] width 165 height 15
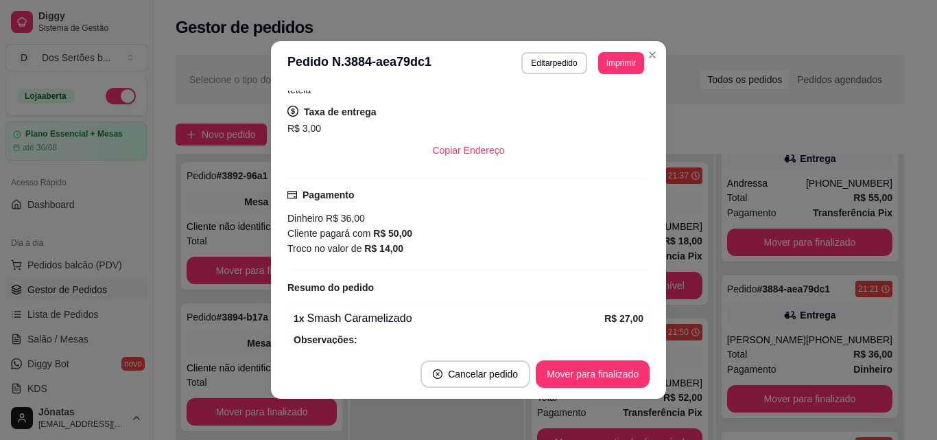
scroll to position [366, 0]
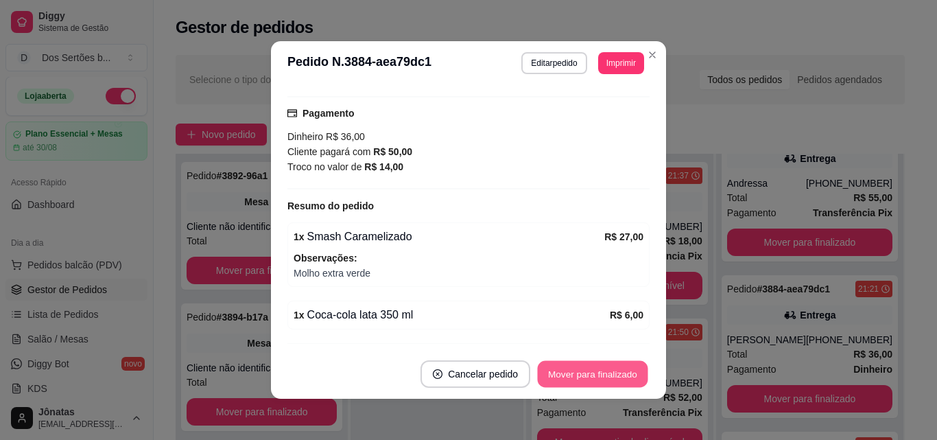
click at [567, 369] on button "Mover para finalizado" at bounding box center [593, 374] width 110 height 27
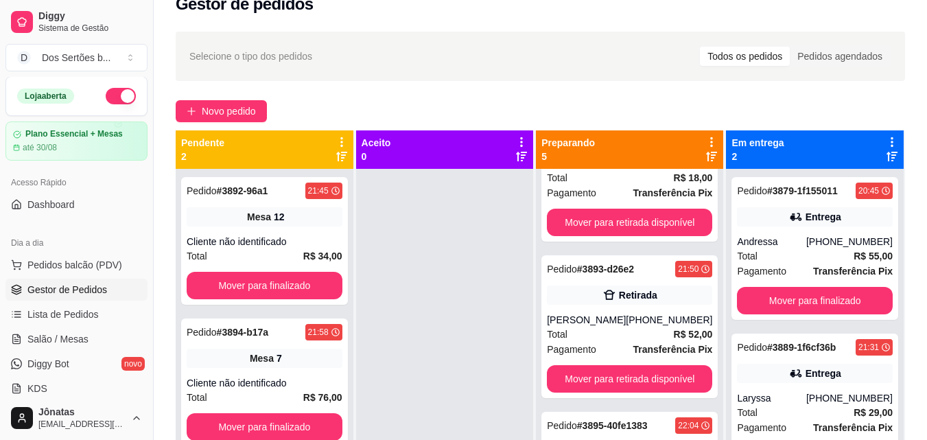
scroll to position [38, 0]
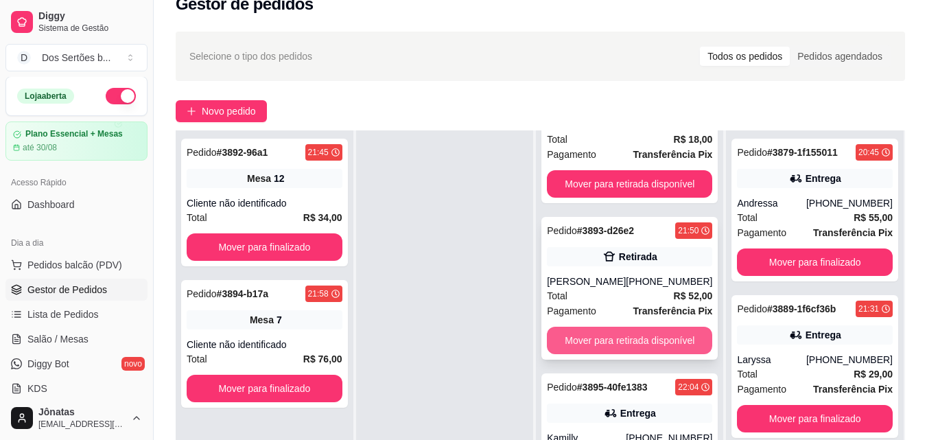
click at [605, 342] on button "Mover para retirada disponível" at bounding box center [629, 340] width 165 height 27
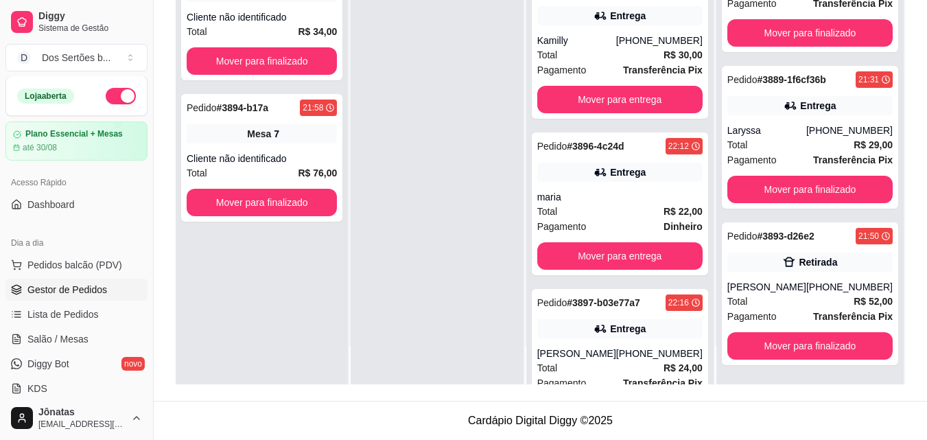
scroll to position [161, 0]
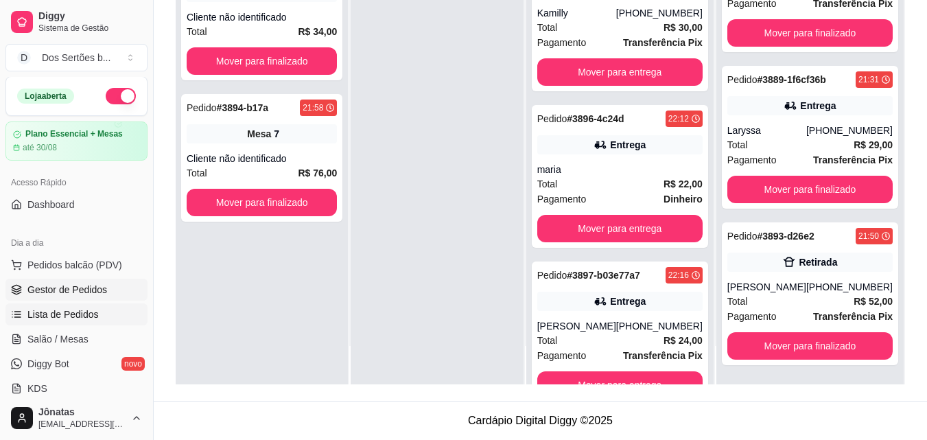
click at [78, 309] on span "Lista de Pedidos" at bounding box center [62, 314] width 71 height 14
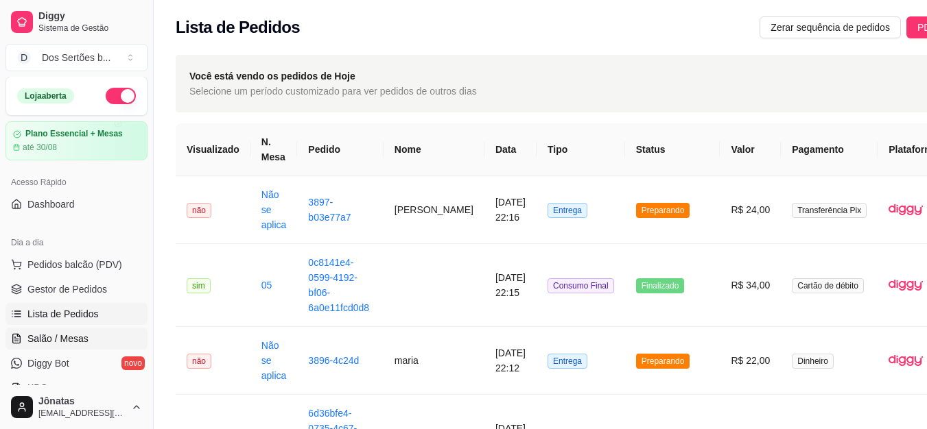
click at [62, 344] on span "Salão / Mesas" at bounding box center [57, 339] width 61 height 14
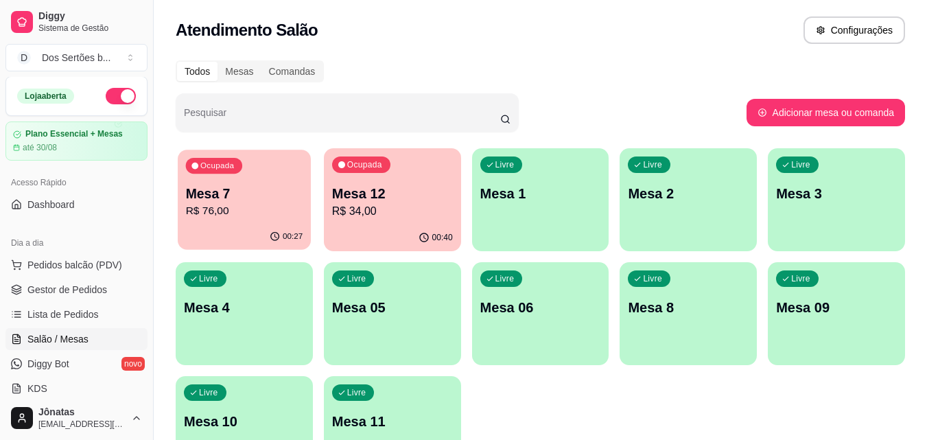
click at [256, 202] on p "Mesa 7" at bounding box center [244, 194] width 117 height 19
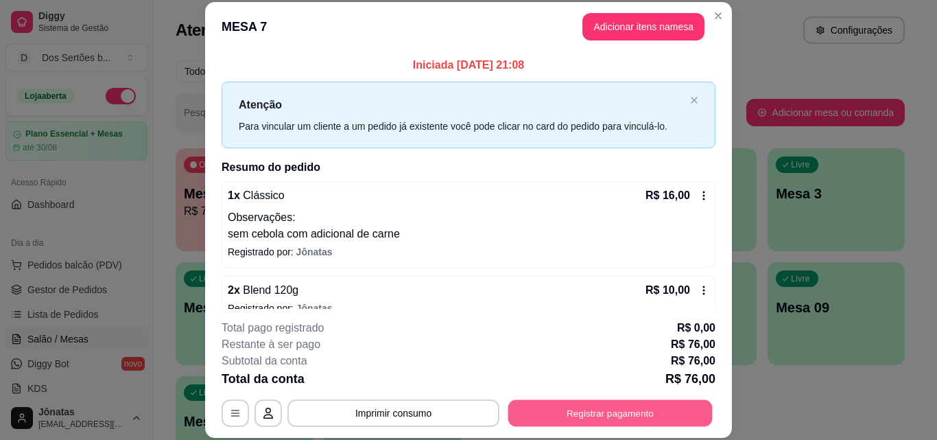
click at [585, 405] on button "Registrar pagamento" at bounding box center [610, 412] width 204 height 27
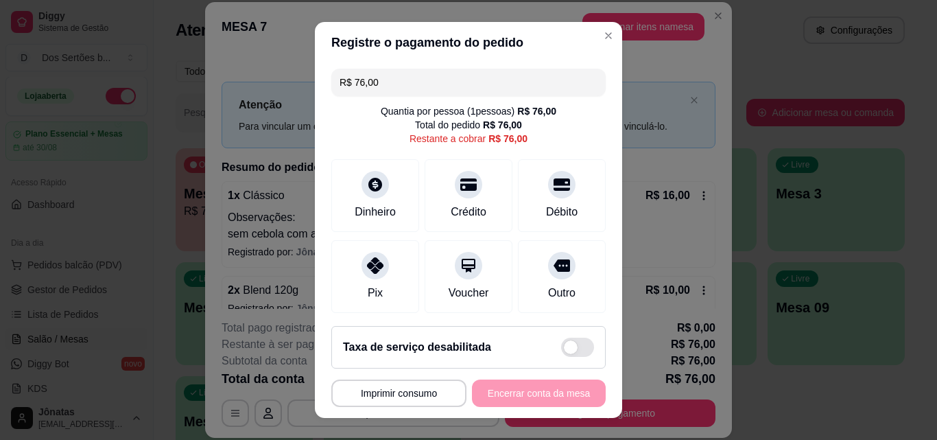
click at [393, 71] on input "R$ 76,00" at bounding box center [469, 82] width 258 height 27
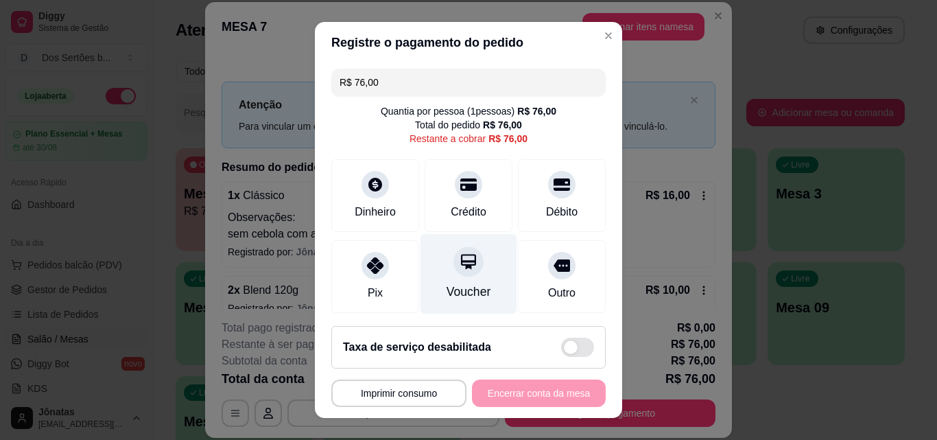
scroll to position [101, 0]
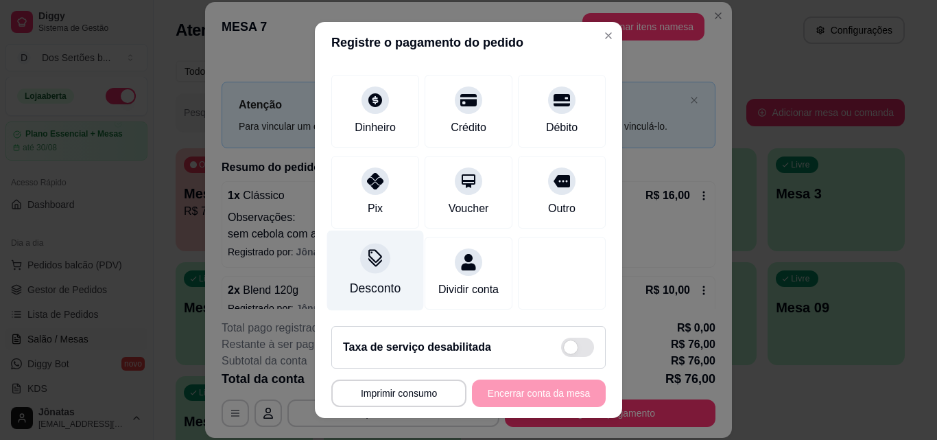
click at [373, 279] on div "Desconto" at bounding box center [375, 288] width 51 height 18
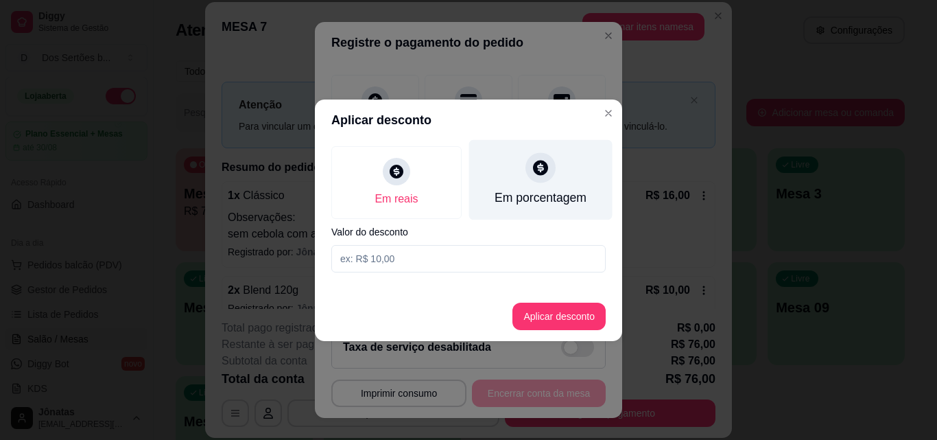
click at [508, 169] on div "Em porcentagem" at bounding box center [540, 179] width 143 height 80
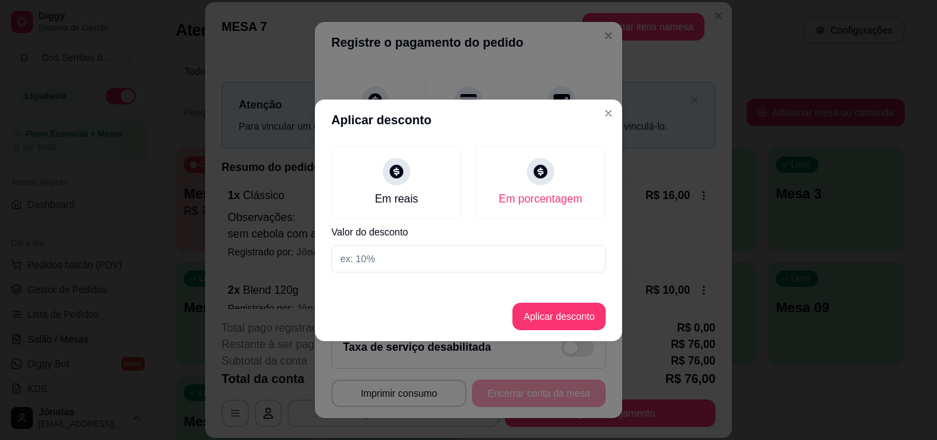
click at [387, 254] on input at bounding box center [468, 258] width 274 height 27
click at [563, 309] on button "Aplicar desconto" at bounding box center [560, 316] width 90 height 27
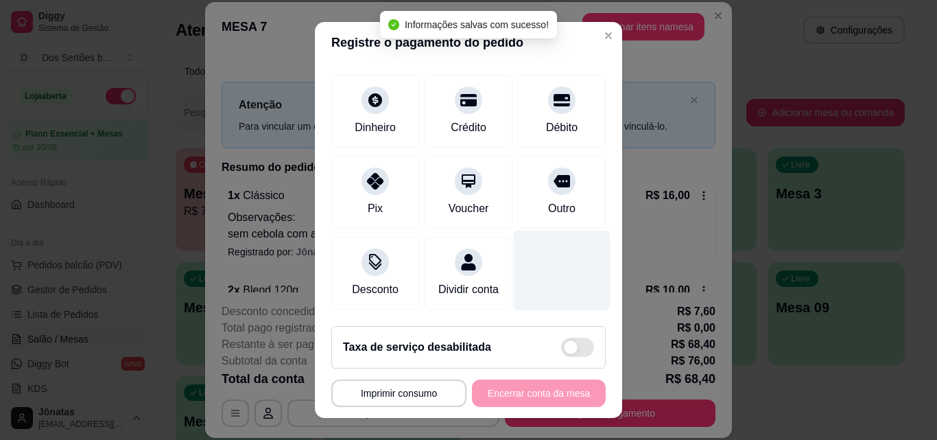
scroll to position [0, 0]
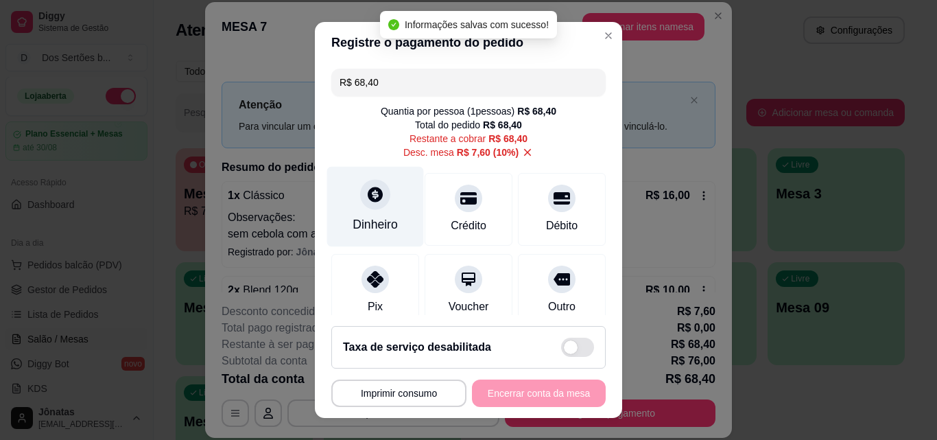
click at [377, 222] on div "Dinheiro" at bounding box center [375, 224] width 45 height 18
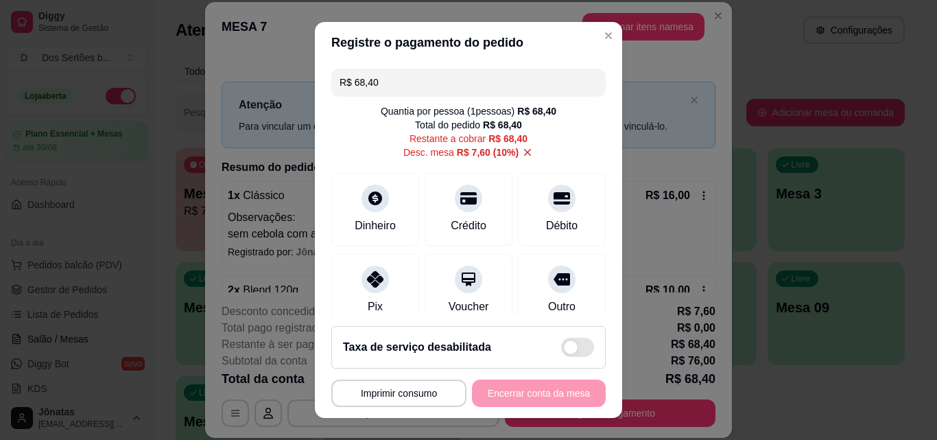
click at [388, 76] on input "R$ 68,40" at bounding box center [469, 82] width 258 height 27
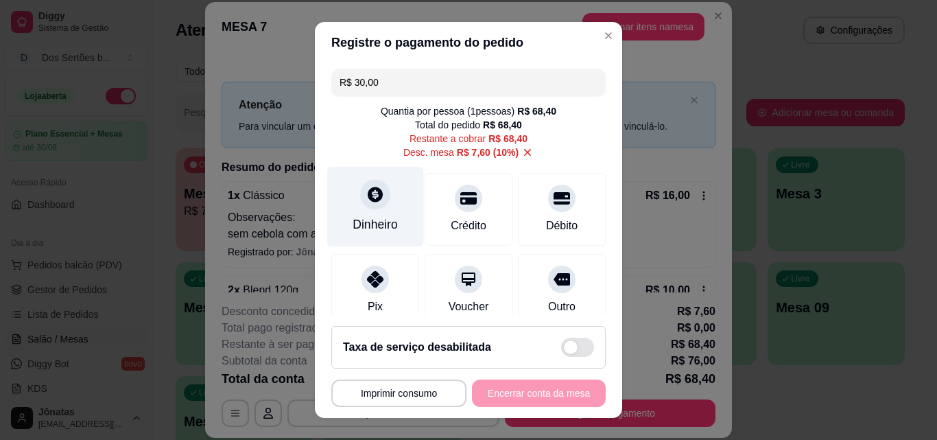
click at [366, 193] on icon at bounding box center [375, 194] width 18 height 18
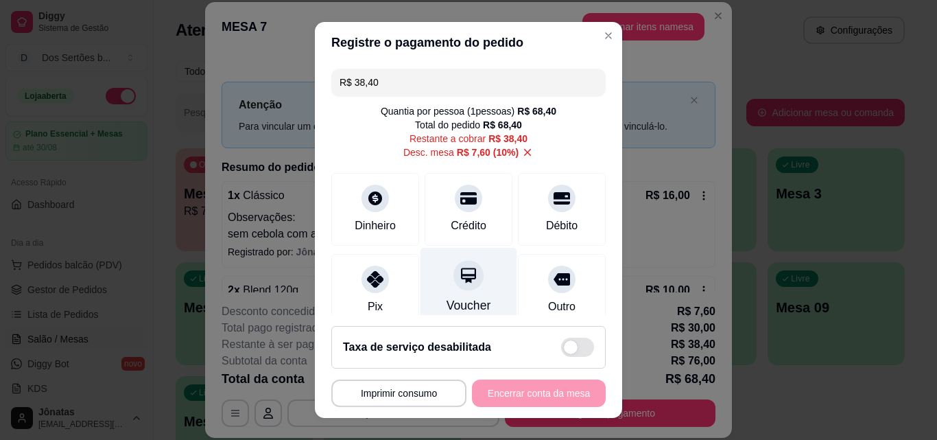
scroll to position [186, 0]
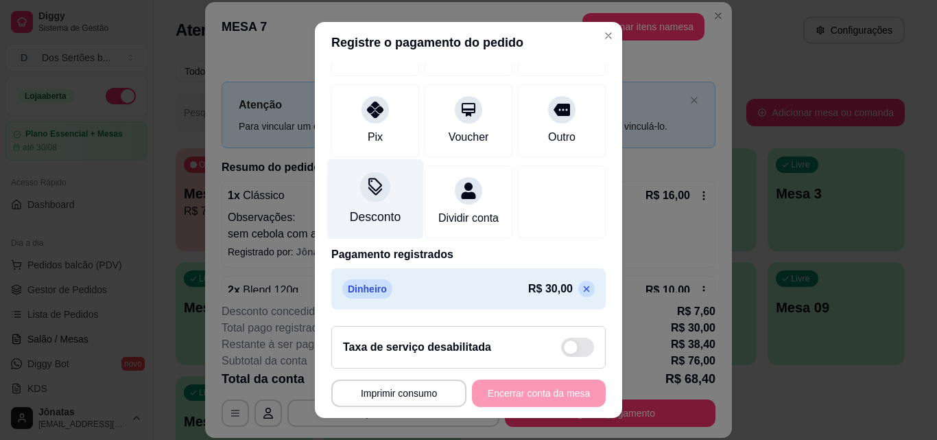
click at [350, 208] on div "Desconto" at bounding box center [375, 217] width 51 height 18
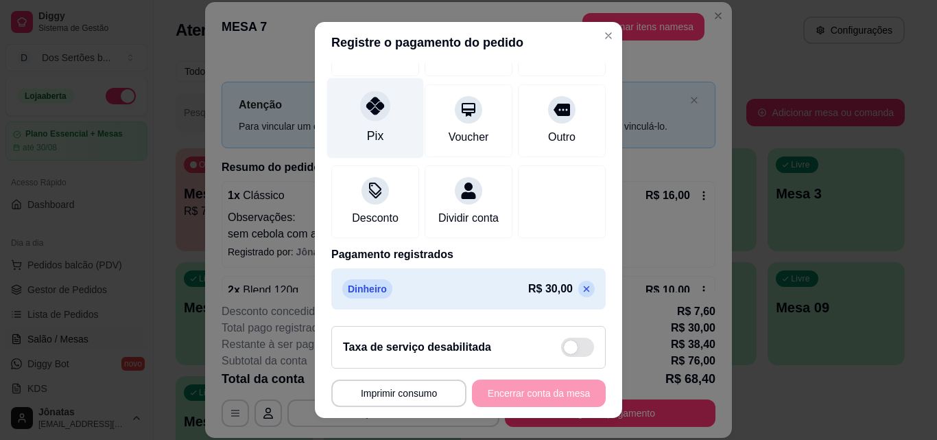
click at [373, 109] on div "Pix" at bounding box center [375, 118] width 97 height 80
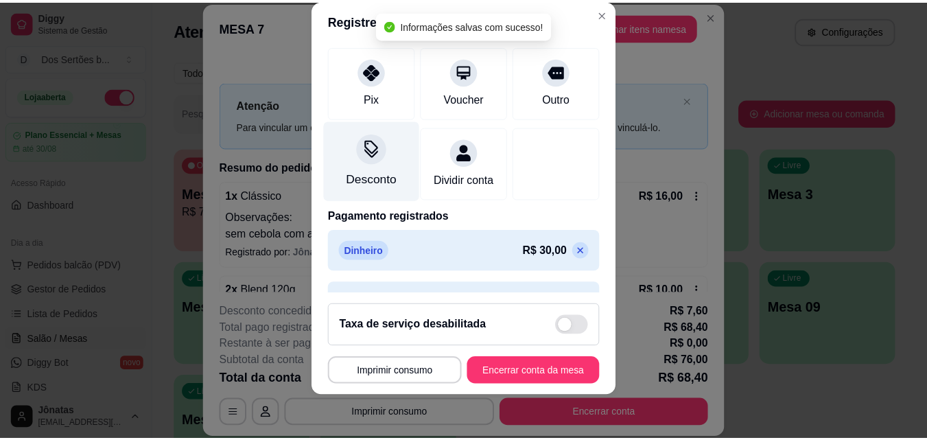
scroll to position [224, 0]
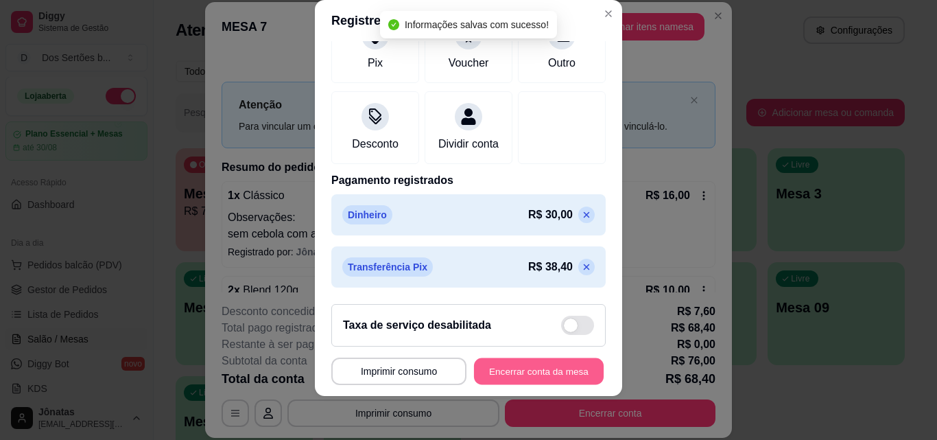
click at [506, 368] on button "Encerrar conta da mesa" at bounding box center [539, 371] width 130 height 27
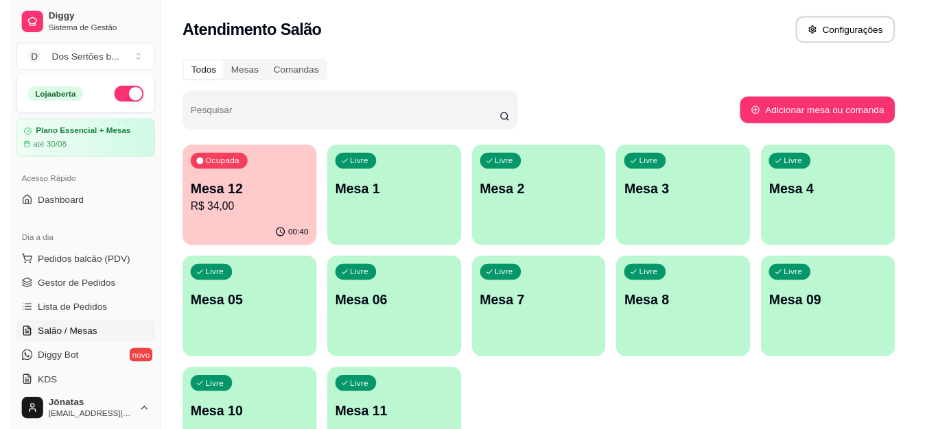
scroll to position [122, 0]
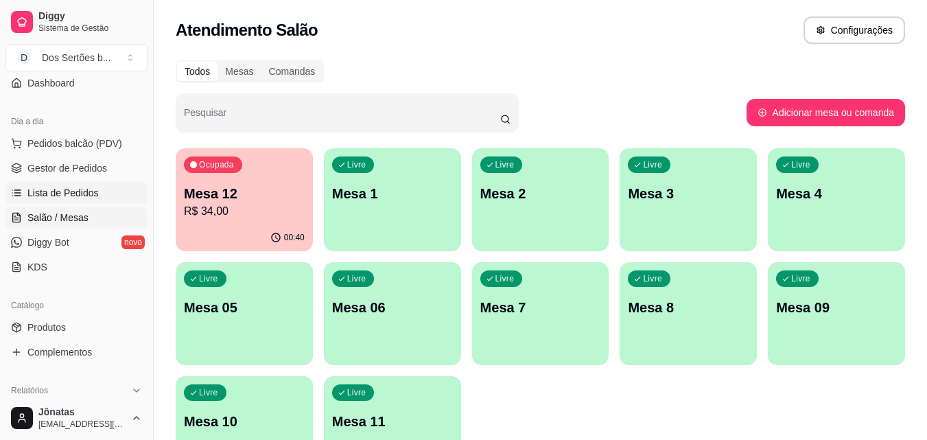
click at [88, 187] on span "Lista de Pedidos" at bounding box center [62, 193] width 71 height 14
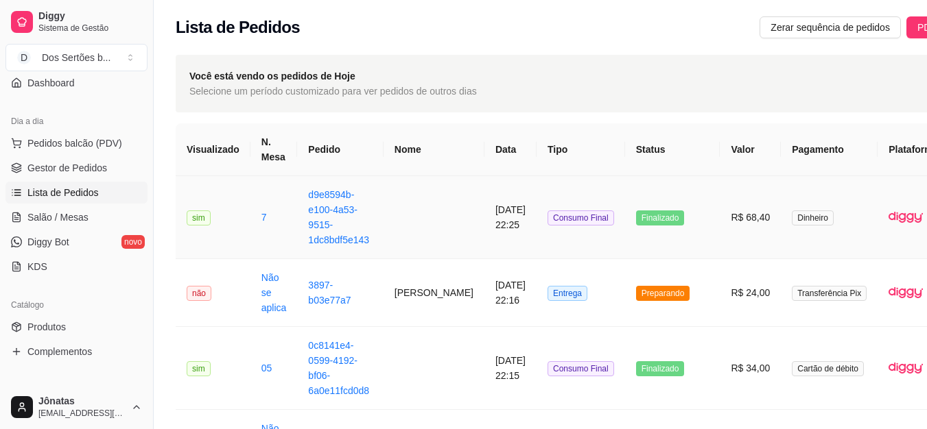
click at [426, 202] on td at bounding box center [434, 217] width 101 height 83
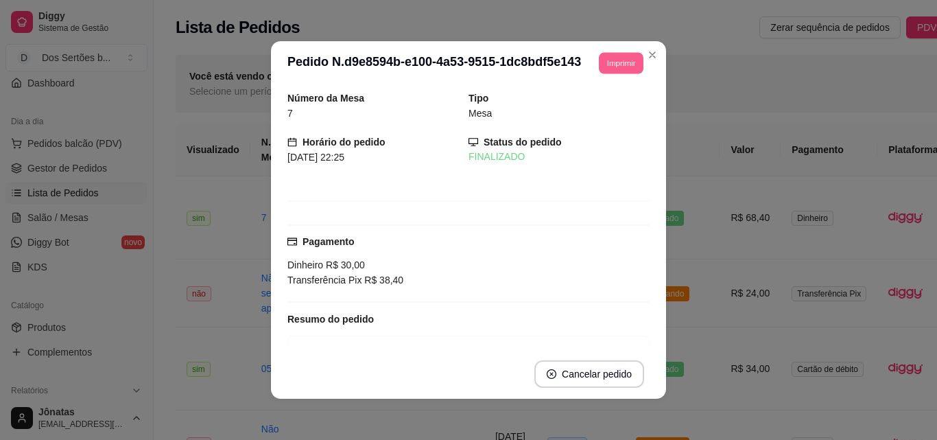
click at [616, 60] on button "Imprimir" at bounding box center [621, 62] width 45 height 21
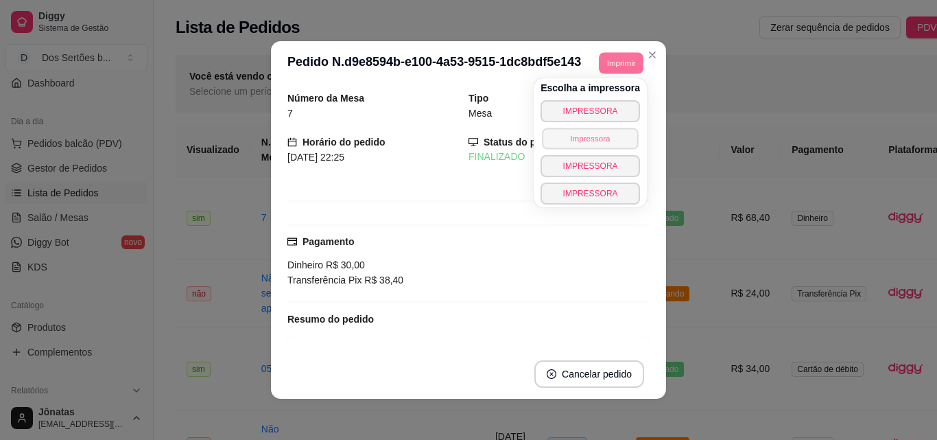
click at [578, 131] on button "Impressora" at bounding box center [590, 138] width 96 height 21
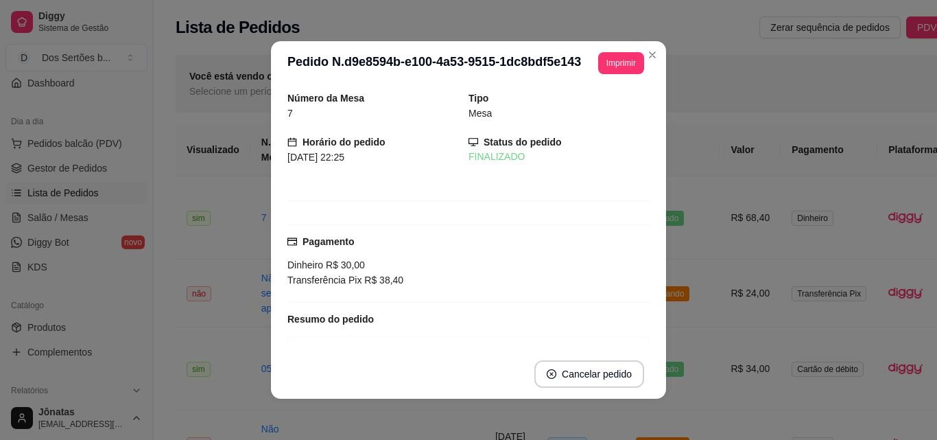
click at [578, 131] on div "Número da Mesa 7 Tipo Mesa Horário do pedido [DATE] 22:25 Status do pedido FINA…" at bounding box center [468, 217] width 362 height 253
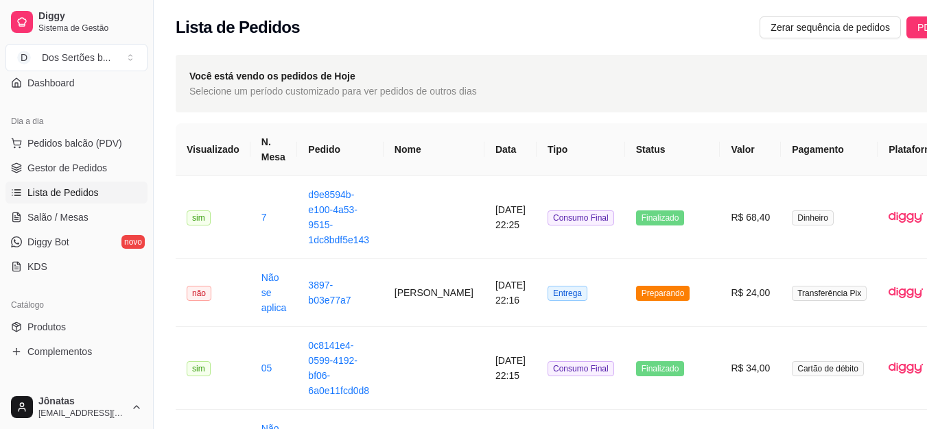
scroll to position [107, 0]
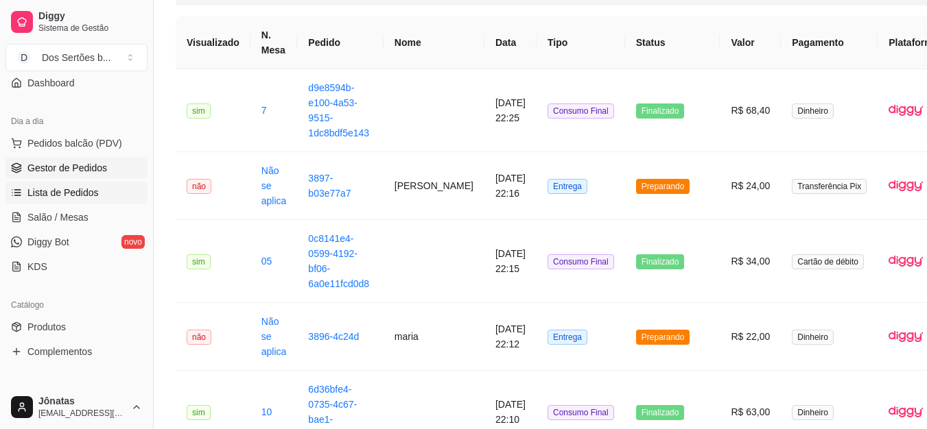
click at [89, 170] on span "Gestor de Pedidos" at bounding box center [67, 168] width 80 height 14
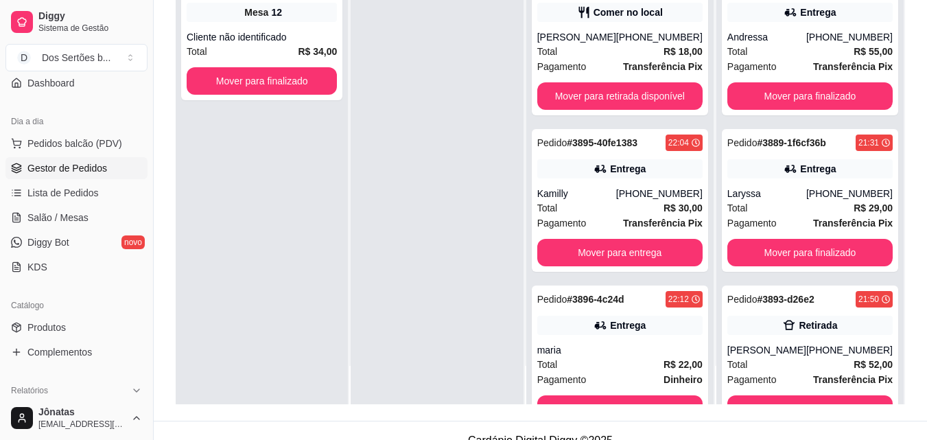
scroll to position [199, 0]
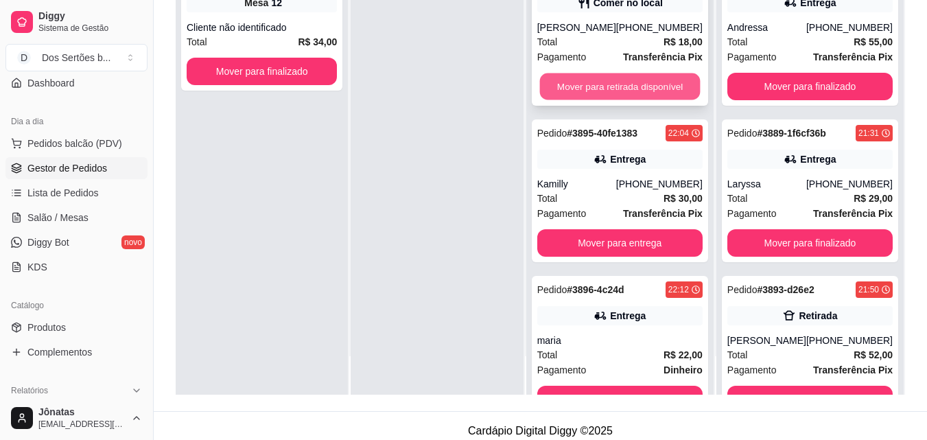
click at [588, 82] on button "Mover para retirada disponível" at bounding box center [619, 86] width 161 height 27
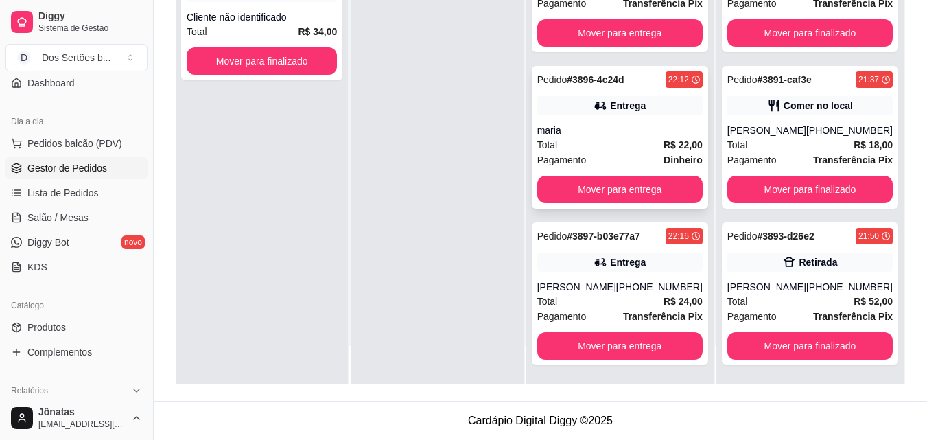
scroll to position [0, 0]
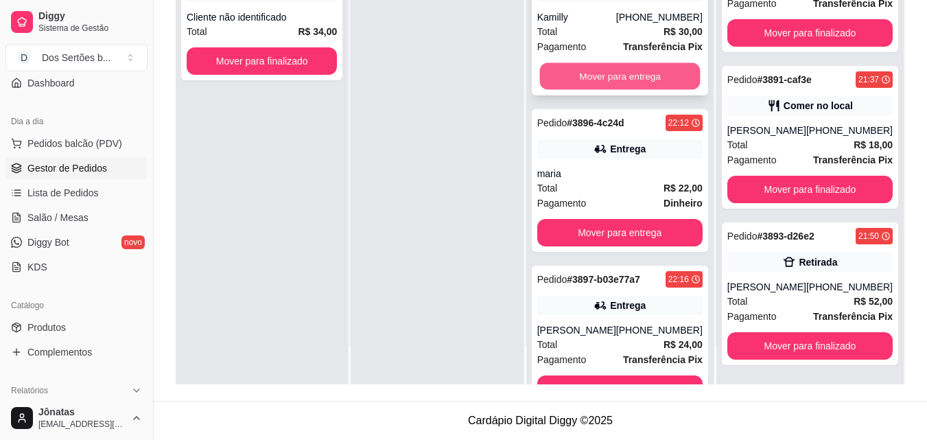
click at [602, 78] on button "Mover para entrega" at bounding box center [619, 76] width 161 height 27
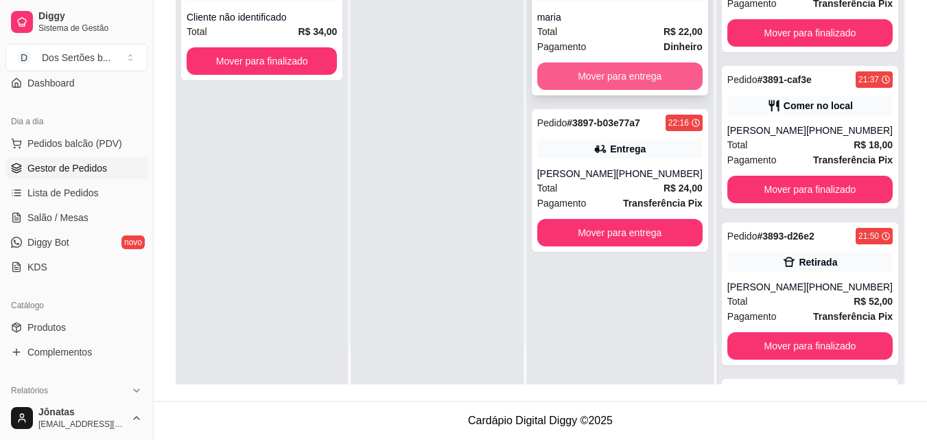
click at [602, 78] on button "Mover para entrega" at bounding box center [619, 75] width 165 height 27
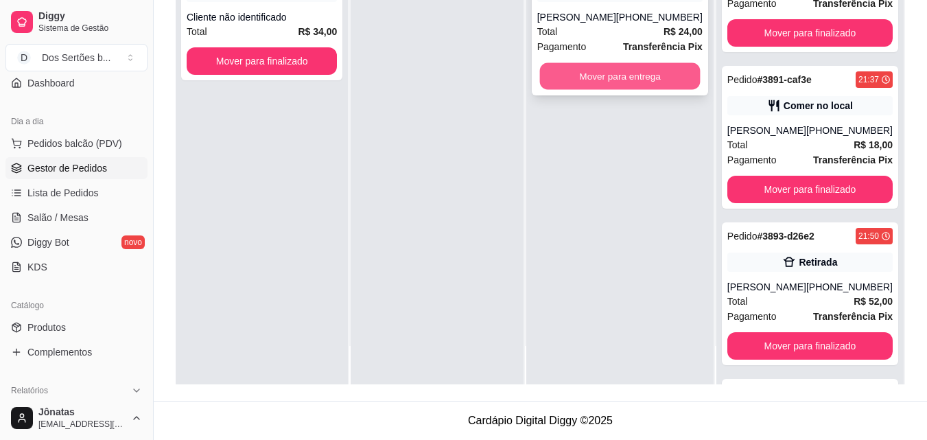
click at [627, 70] on button "Mover para entrega" at bounding box center [619, 76] width 161 height 27
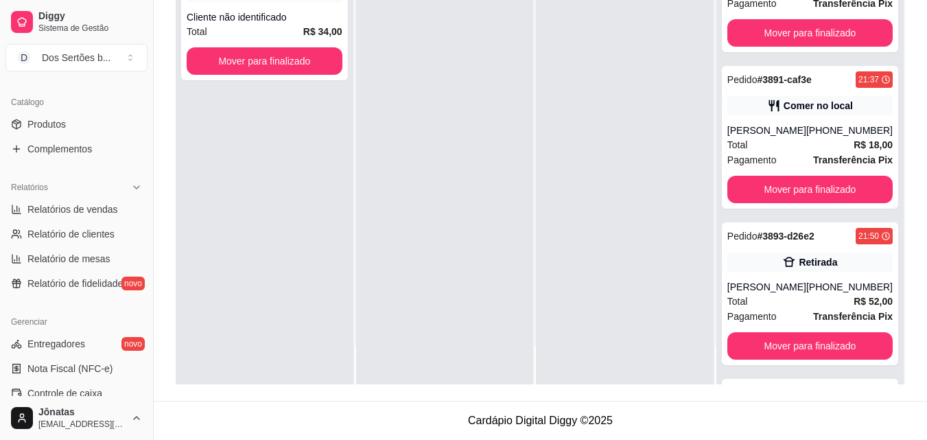
scroll to position [458, 0]
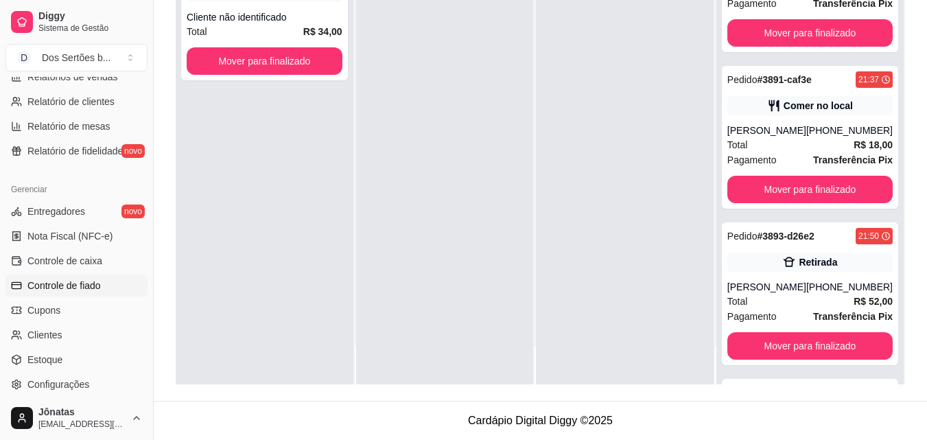
click at [45, 282] on span "Controle de fiado" at bounding box center [63, 286] width 73 height 14
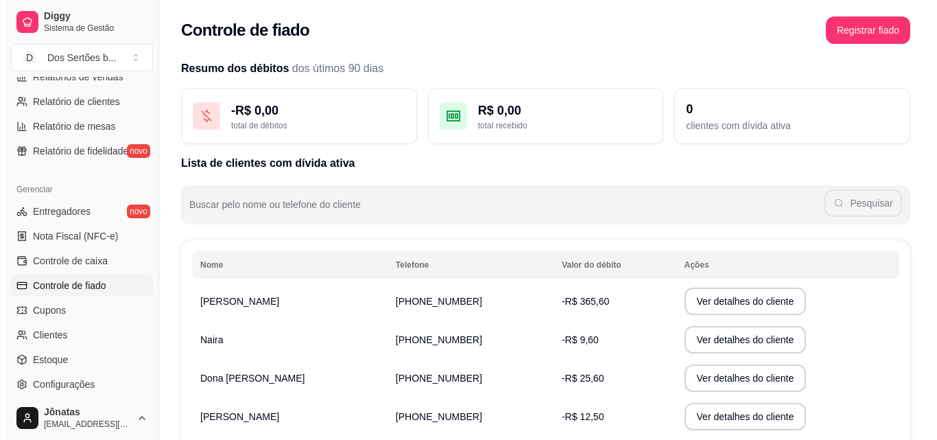
scroll to position [87, 0]
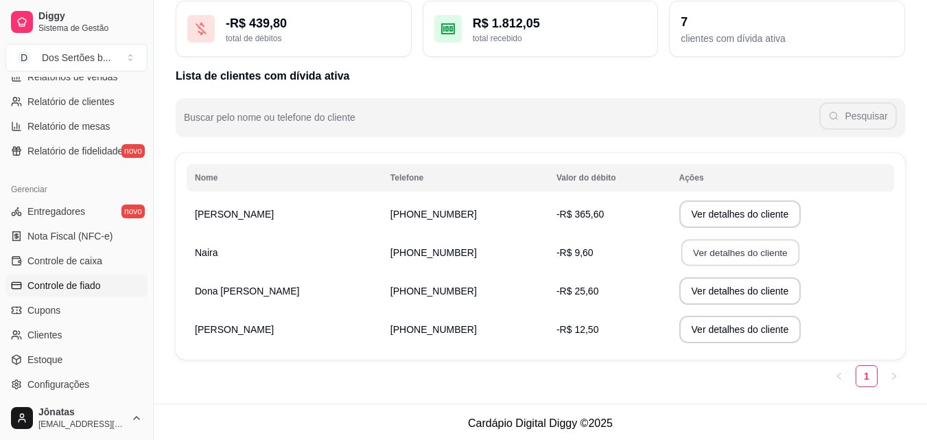
click at [681, 251] on button "Ver detalhes do cliente" at bounding box center [740, 252] width 118 height 27
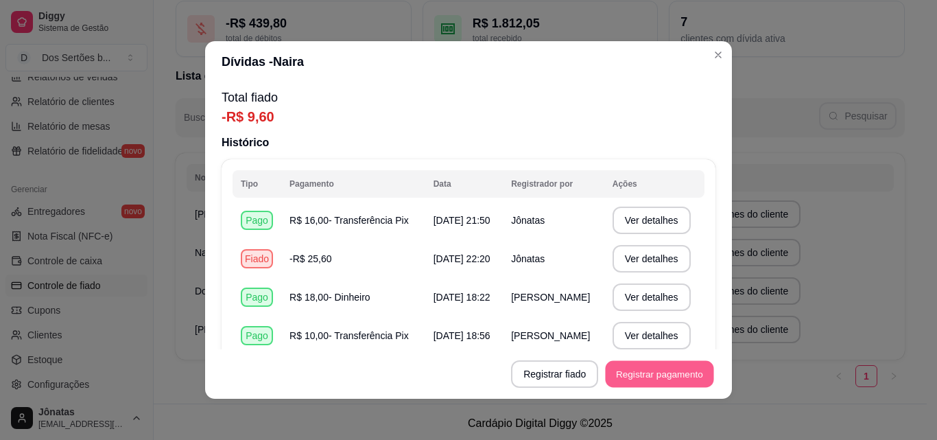
click at [653, 368] on button "Registrar pagamento" at bounding box center [660, 374] width 108 height 27
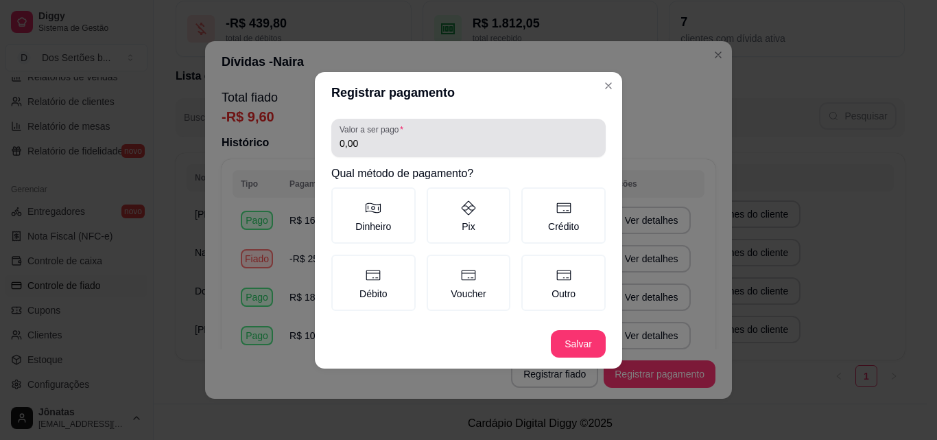
click at [360, 137] on input "0,00" at bounding box center [469, 144] width 258 height 14
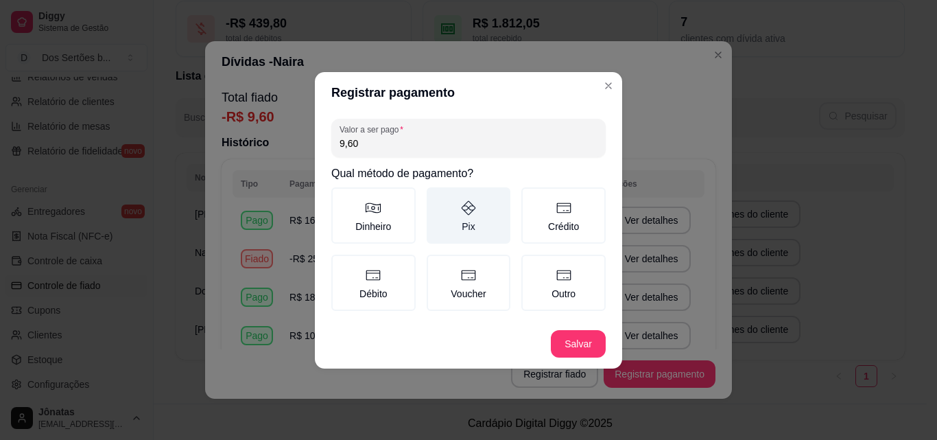
click at [478, 205] on label "Pix" at bounding box center [469, 215] width 84 height 56
click at [437, 198] on button "Pix" at bounding box center [431, 192] width 11 height 11
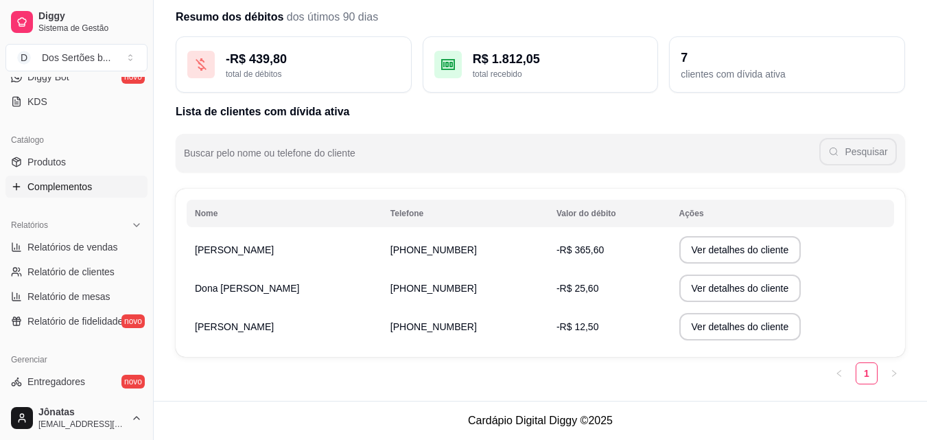
scroll to position [1, 0]
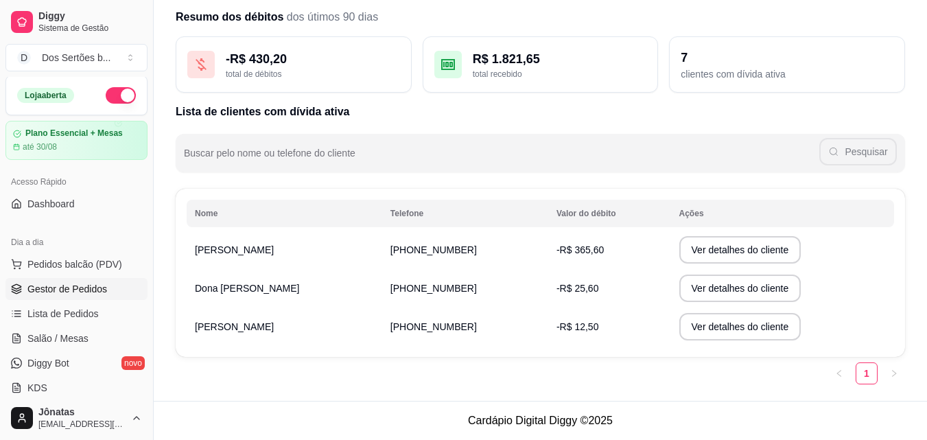
click at [80, 286] on span "Gestor de Pedidos" at bounding box center [67, 289] width 80 height 14
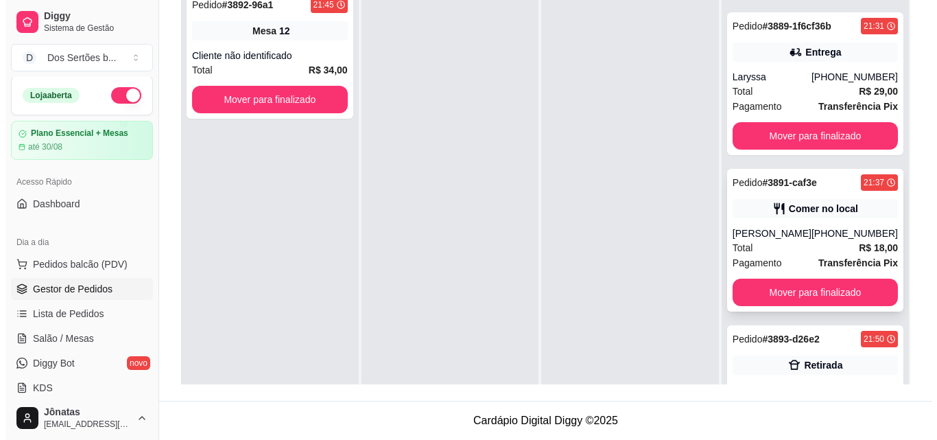
scroll to position [413, 0]
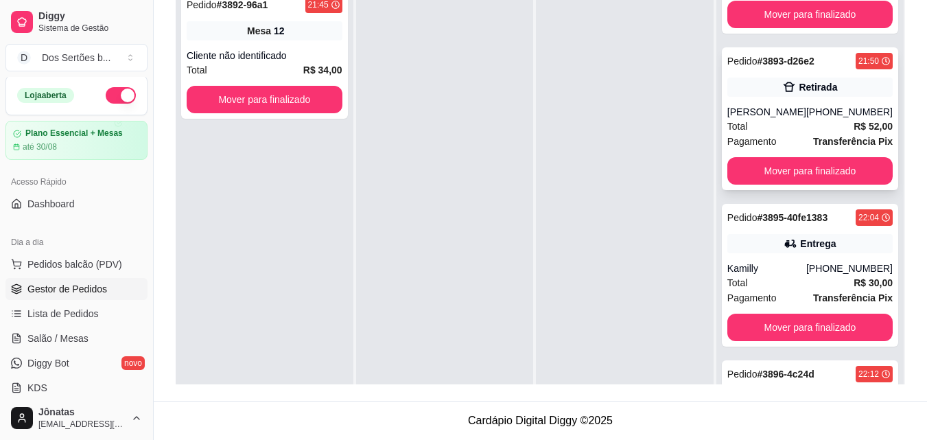
click at [793, 120] on div "Total R$ 52,00" at bounding box center [809, 126] width 165 height 15
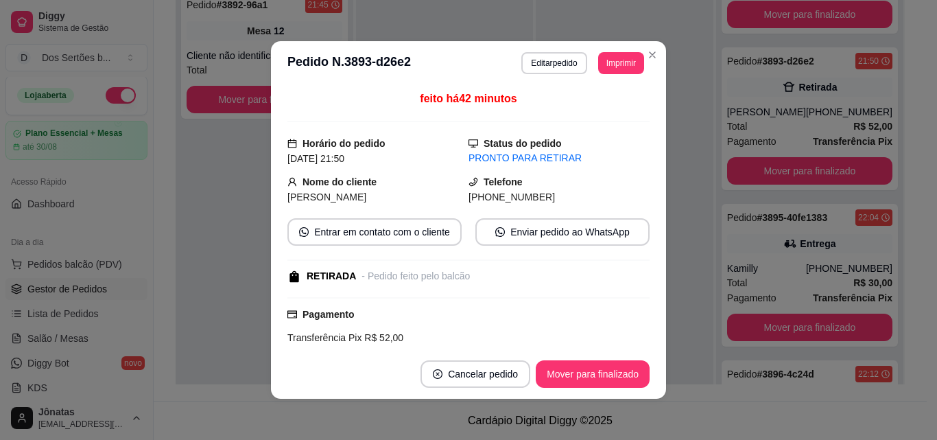
scroll to position [210, 0]
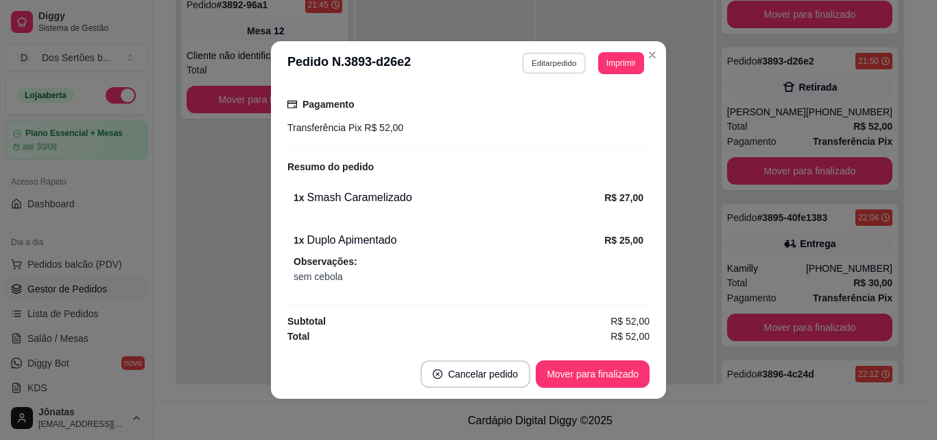
click at [532, 60] on button "Editar pedido" at bounding box center [555, 62] width 64 height 21
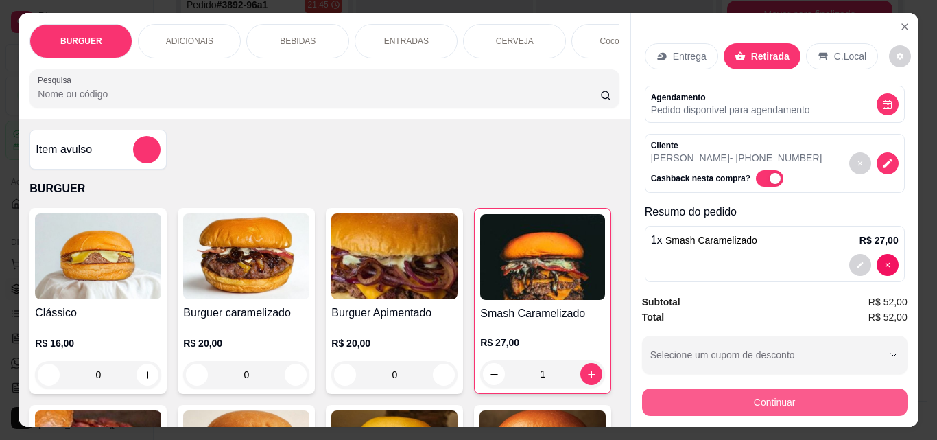
click at [693, 401] on button "Continuar" at bounding box center [775, 401] width 266 height 27
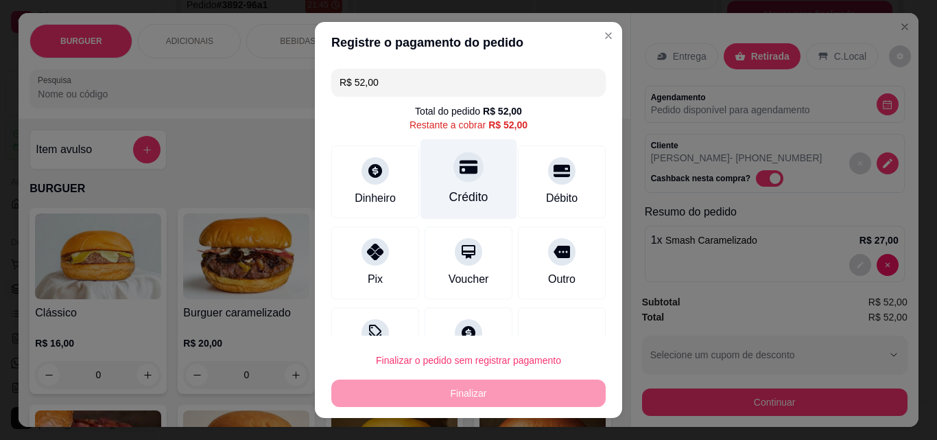
click at [476, 170] on div "Crédito" at bounding box center [469, 179] width 97 height 80
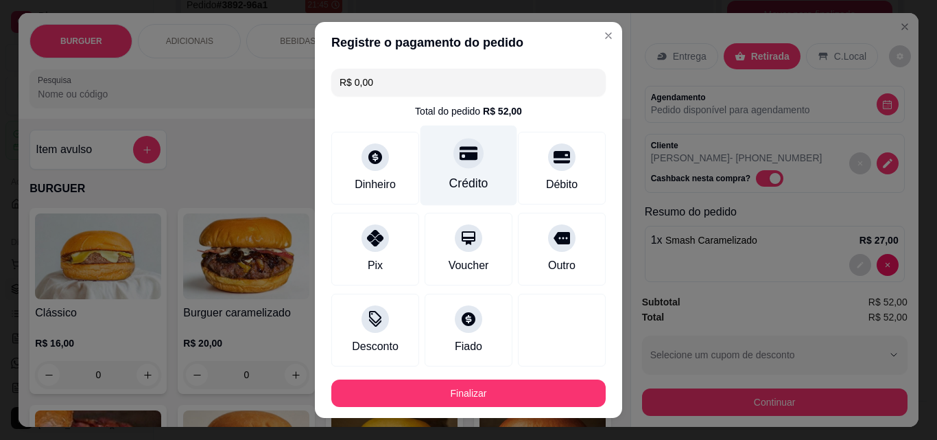
scroll to position [75, 0]
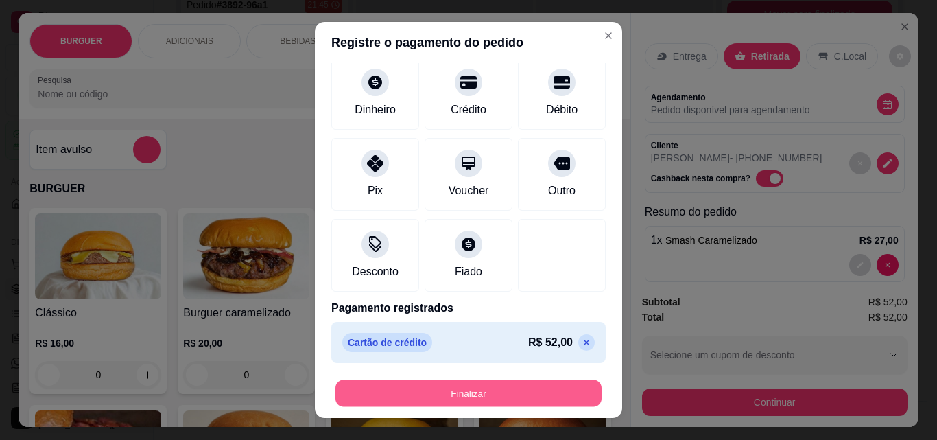
click at [452, 388] on button "Finalizar" at bounding box center [468, 393] width 266 height 27
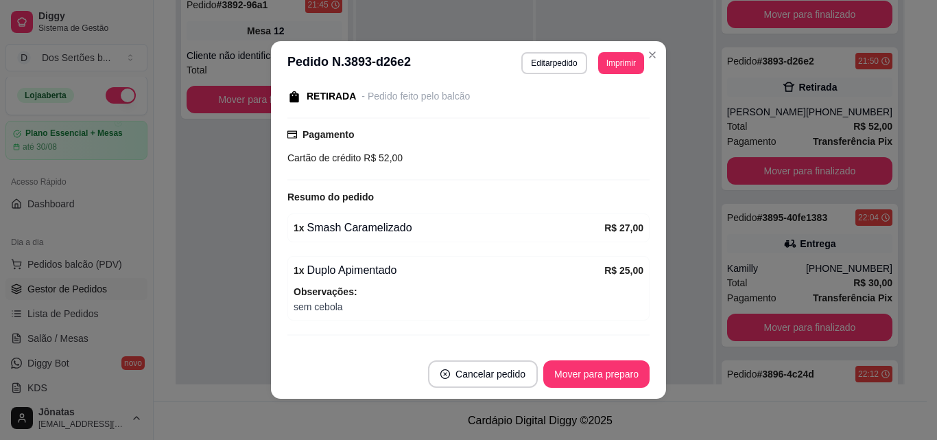
scroll to position [240, 0]
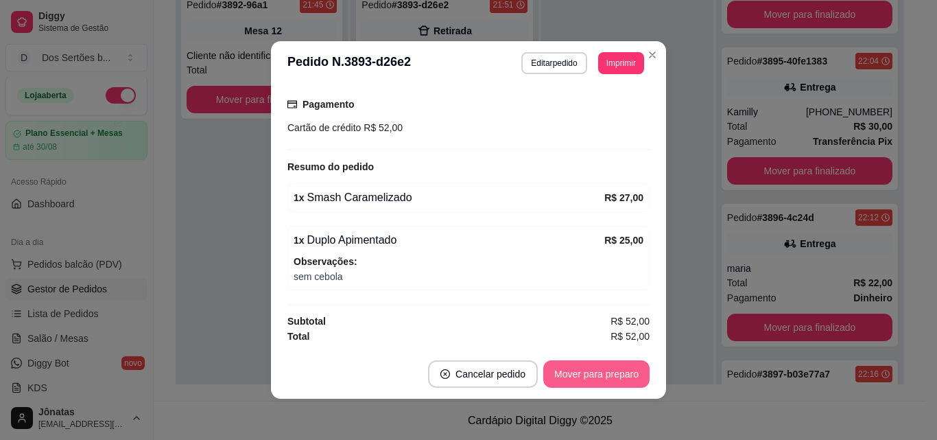
click at [575, 368] on button "Mover para preparo" at bounding box center [596, 373] width 106 height 27
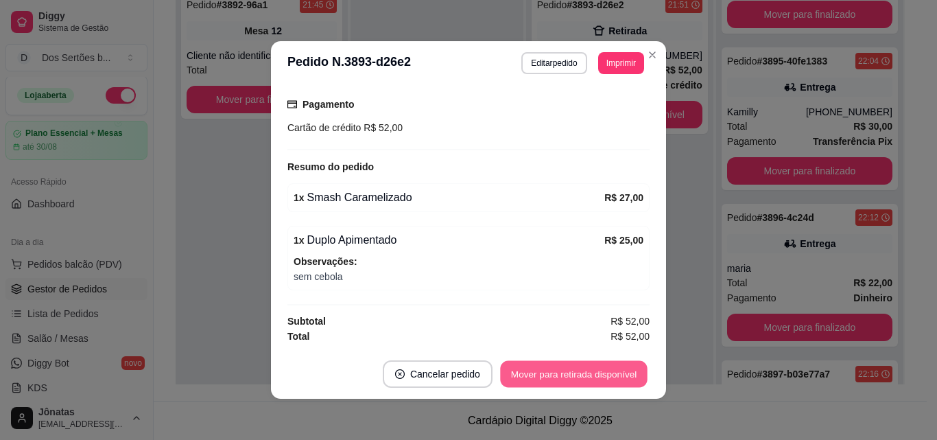
click at [575, 369] on button "Mover para retirada disponível" at bounding box center [573, 374] width 147 height 27
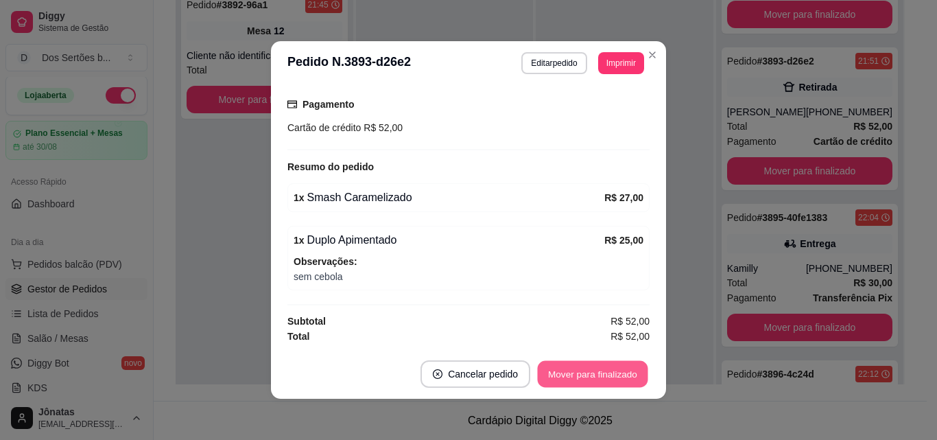
click at [575, 369] on button "Mover para finalizado" at bounding box center [593, 374] width 110 height 27
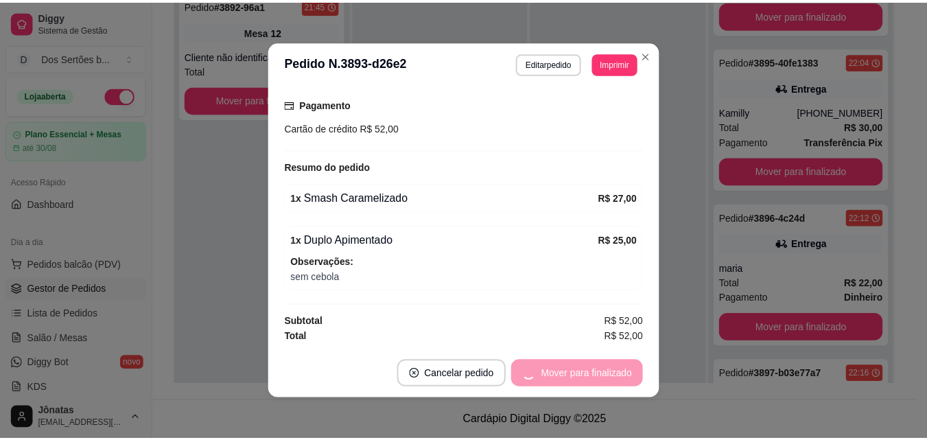
scroll to position [195, 0]
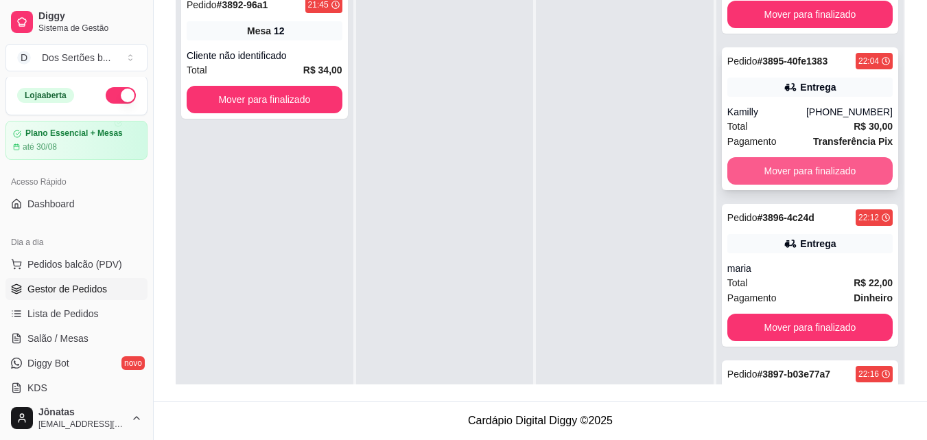
click at [775, 169] on button "Mover para finalizado" at bounding box center [809, 170] width 165 height 27
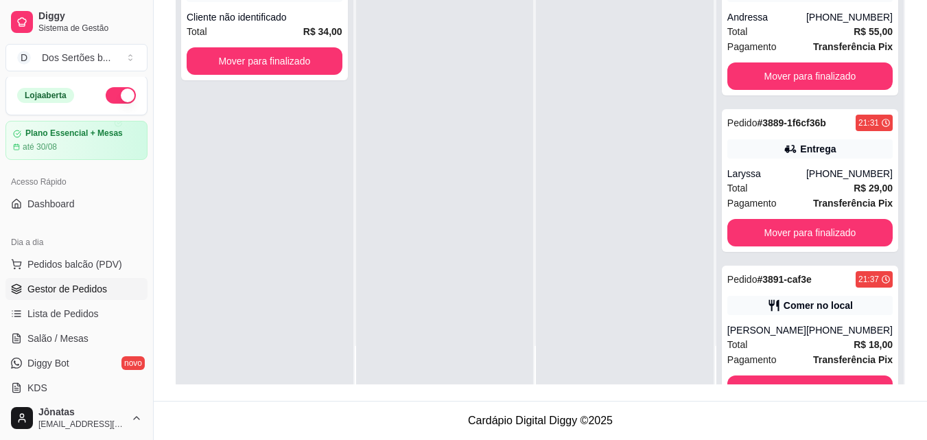
scroll to position [0, 0]
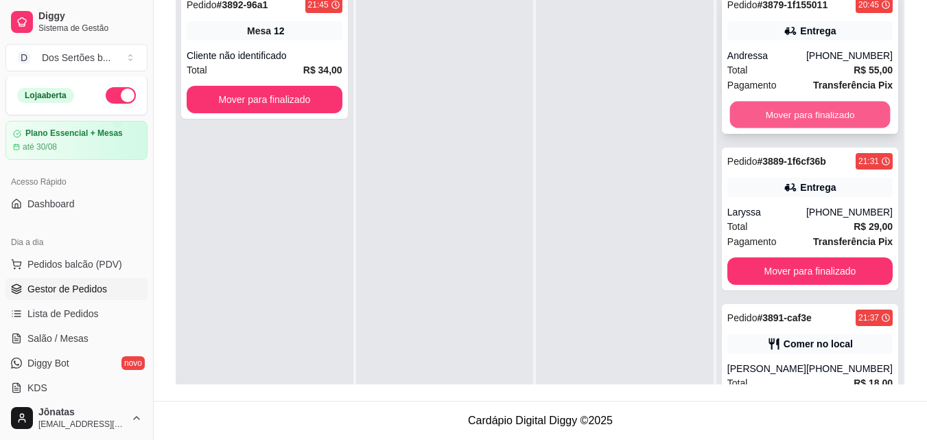
click at [792, 109] on button "Mover para finalizado" at bounding box center [809, 115] width 161 height 27
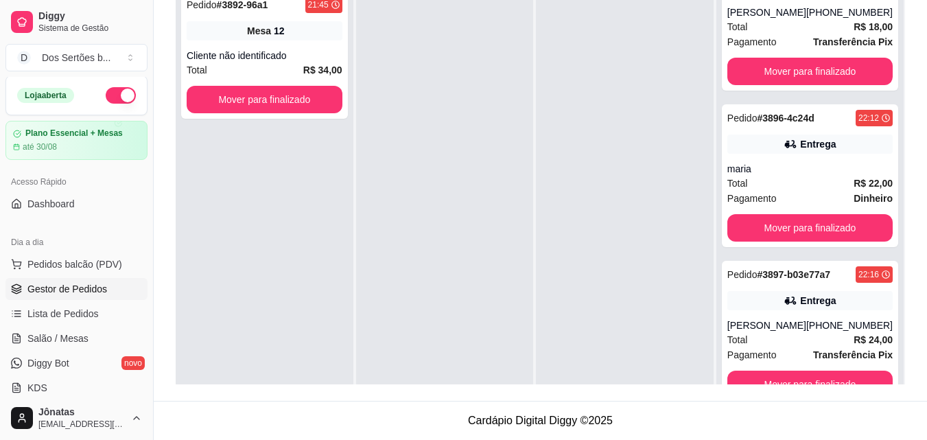
scroll to position [38, 0]
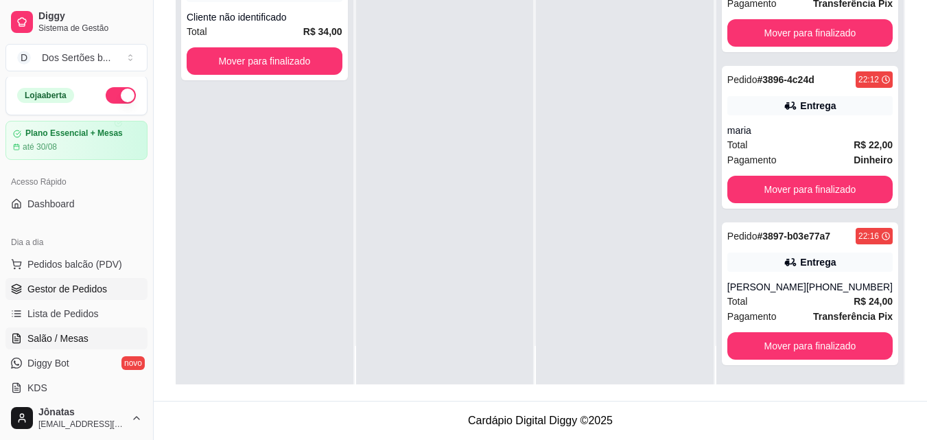
click at [42, 345] on link "Salão / Mesas" at bounding box center [76, 338] width 142 height 22
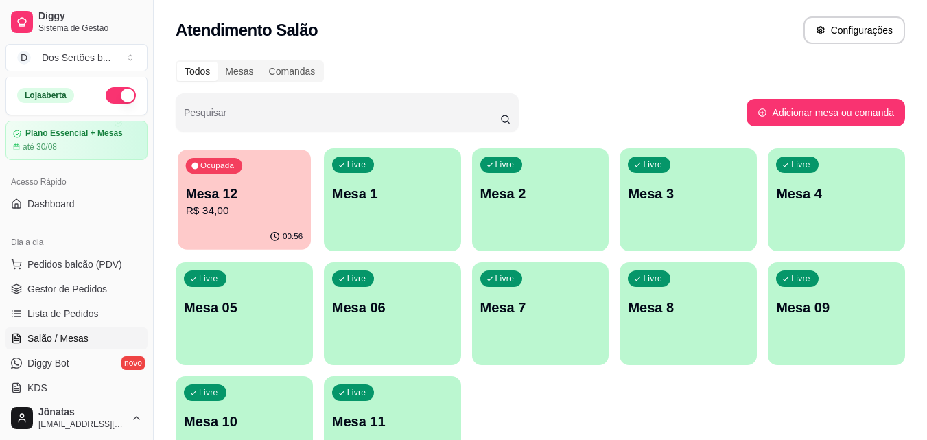
click at [237, 215] on p "R$ 34,00" at bounding box center [244, 211] width 117 height 16
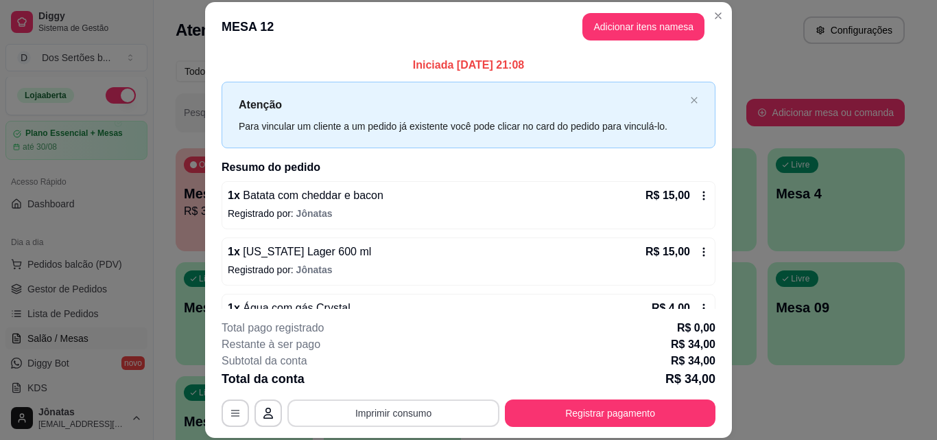
click at [362, 410] on button "Imprimir consumo" at bounding box center [393, 412] width 212 height 27
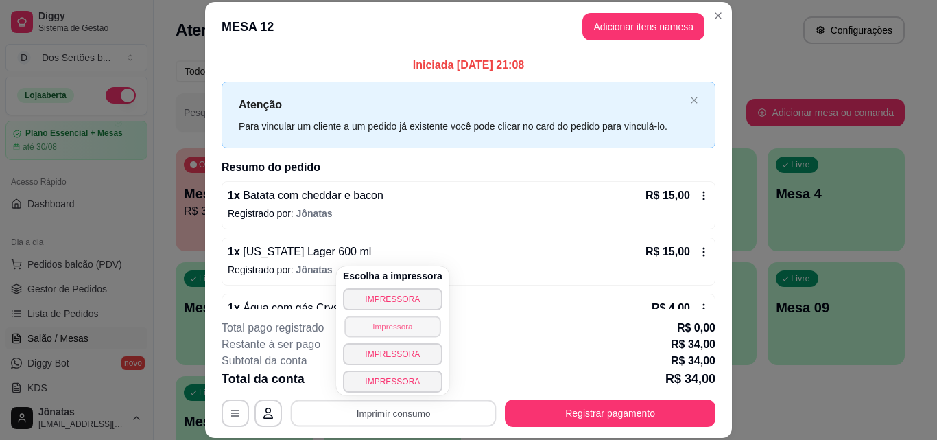
click at [381, 325] on button "Impressora" at bounding box center [392, 326] width 96 height 21
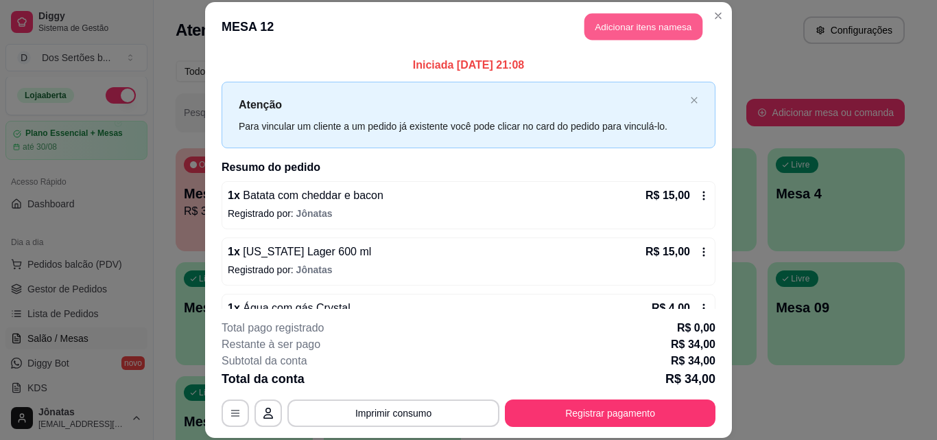
click at [610, 19] on button "Adicionar itens na mesa" at bounding box center [644, 27] width 118 height 27
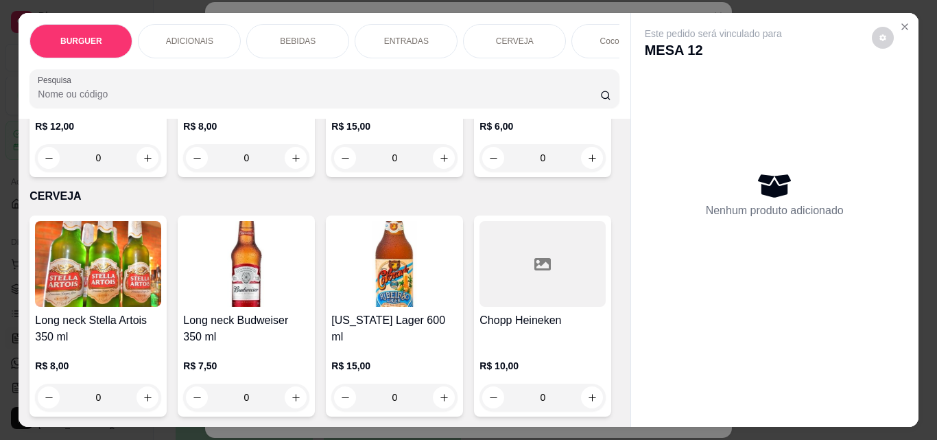
scroll to position [1878, 0]
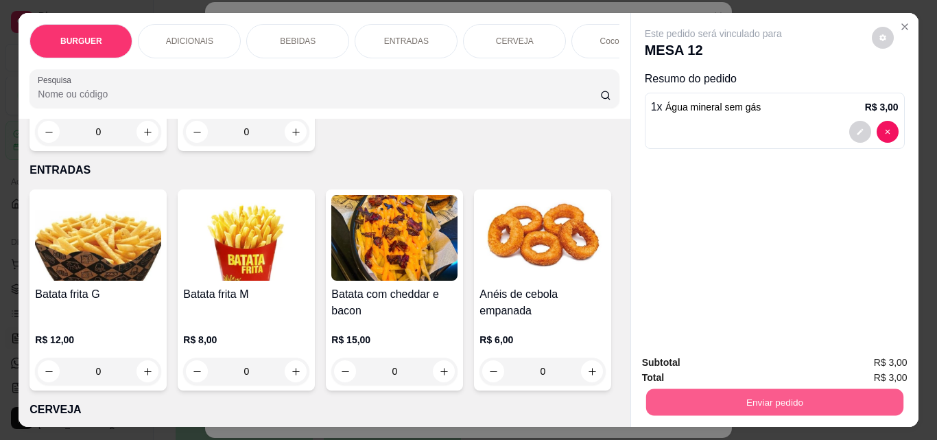
click at [679, 388] on button "Enviar pedido" at bounding box center [774, 401] width 257 height 27
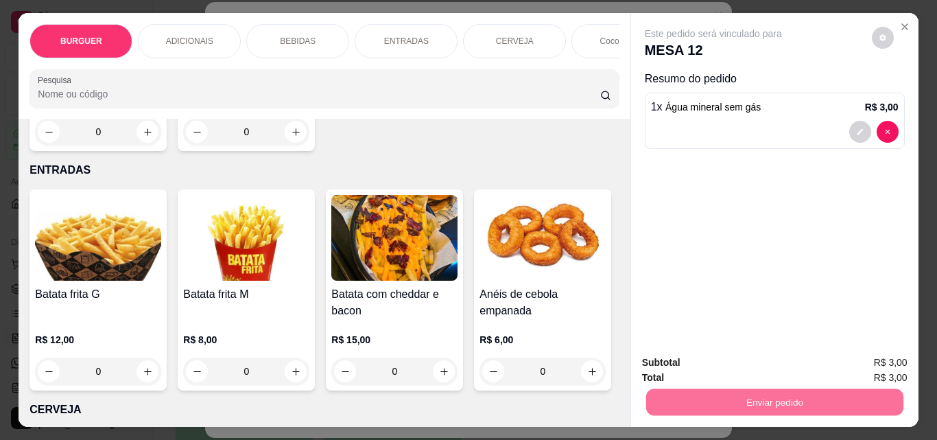
click at [689, 364] on button "Não registrar e enviar pedido" at bounding box center [729, 362] width 139 height 25
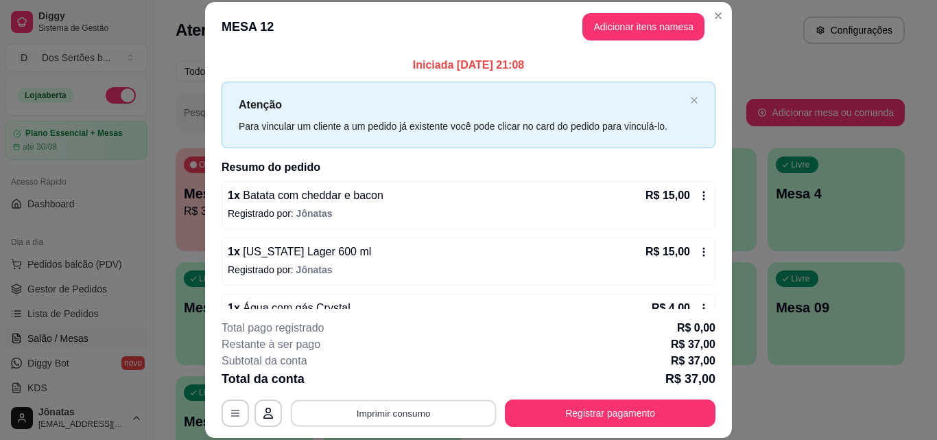
click at [445, 408] on button "Imprimir consumo" at bounding box center [394, 412] width 206 height 27
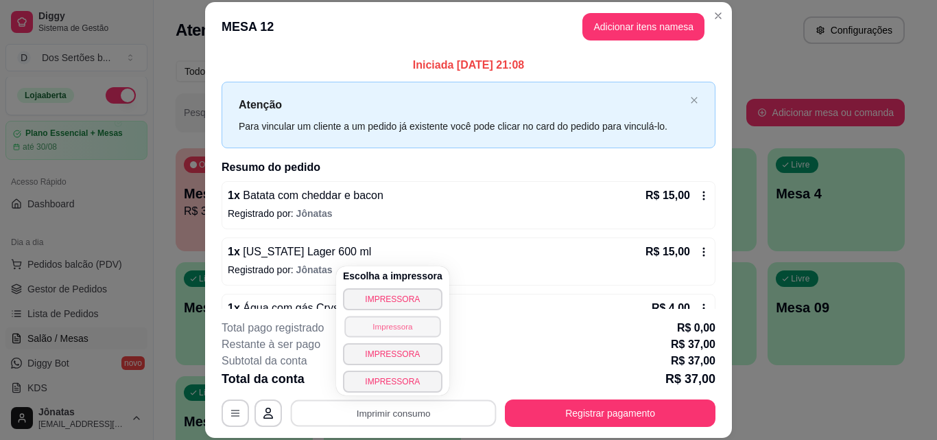
click at [377, 324] on button "Impressora" at bounding box center [392, 326] width 96 height 21
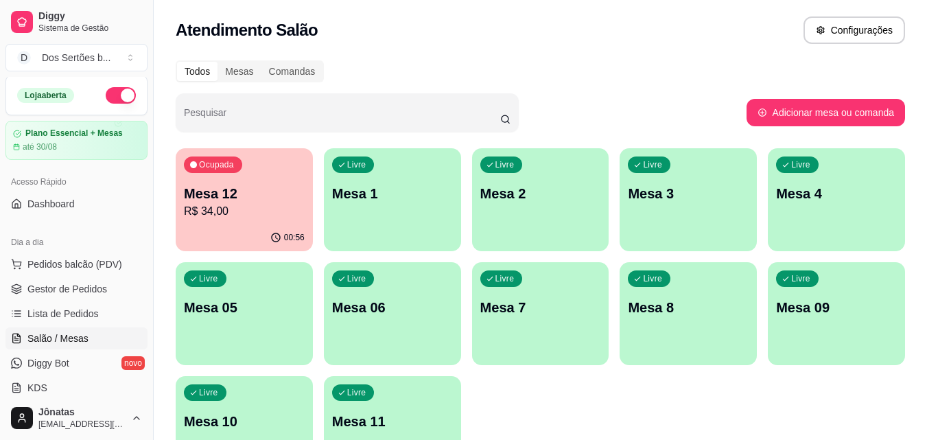
click at [228, 191] on p "Mesa 12" at bounding box center [244, 193] width 121 height 19
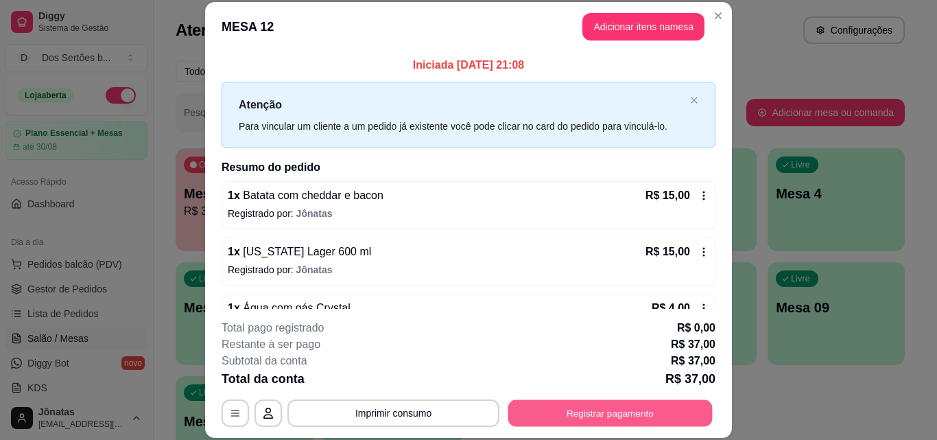
click at [556, 408] on button "Registrar pagamento" at bounding box center [610, 412] width 204 height 27
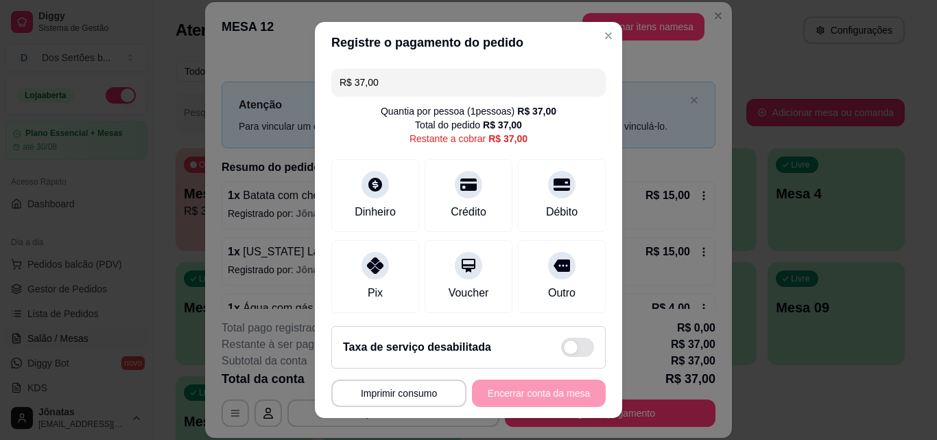
click at [400, 80] on input "R$ 37,00" at bounding box center [469, 82] width 258 height 27
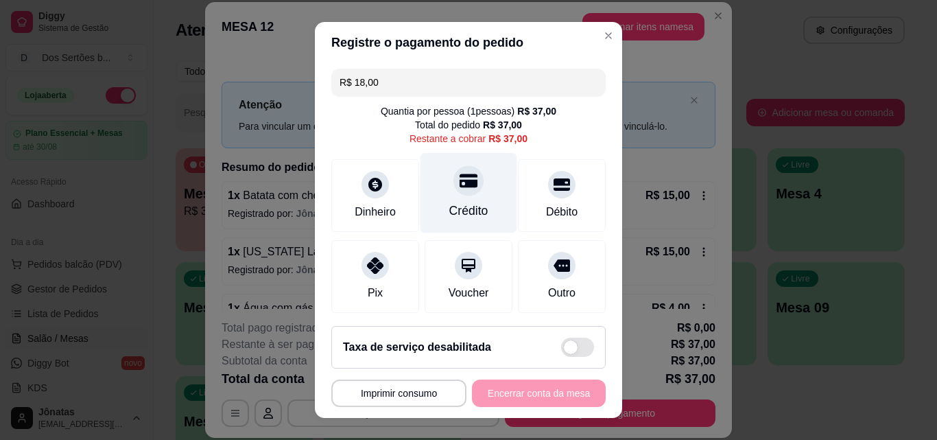
click at [440, 200] on div "Crédito" at bounding box center [469, 193] width 97 height 80
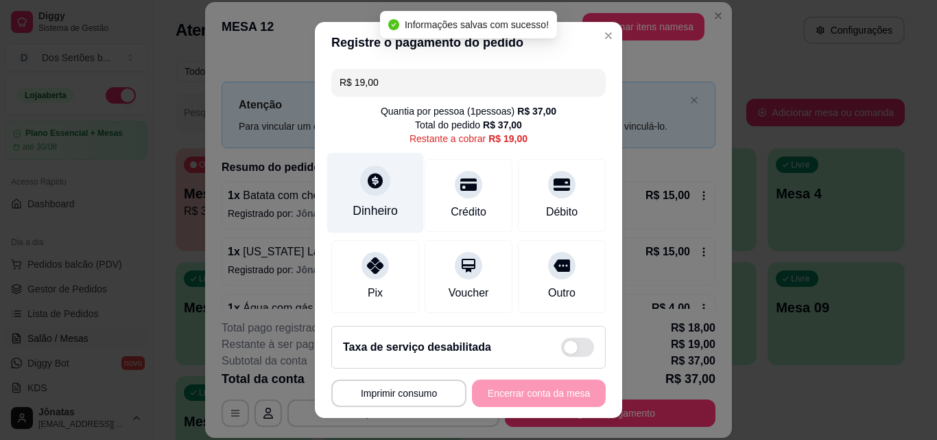
click at [362, 213] on div "Dinheiro" at bounding box center [375, 211] width 45 height 18
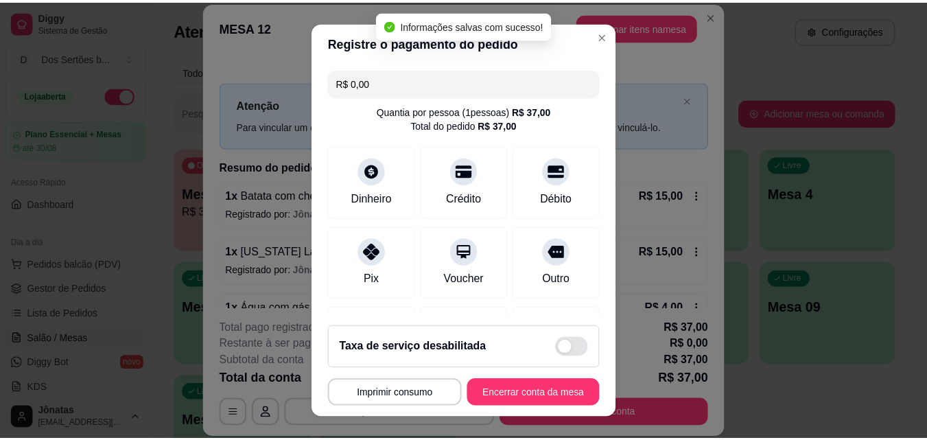
scroll to position [211, 0]
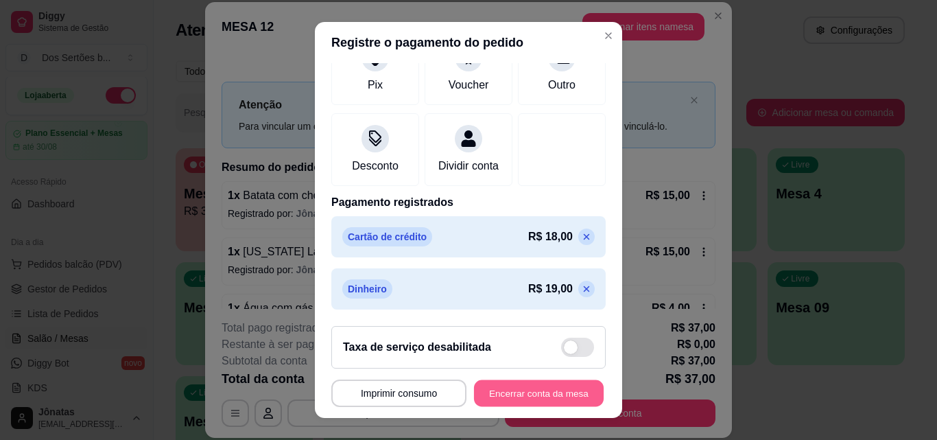
click at [522, 386] on button "Encerrar conta da mesa" at bounding box center [539, 393] width 130 height 27
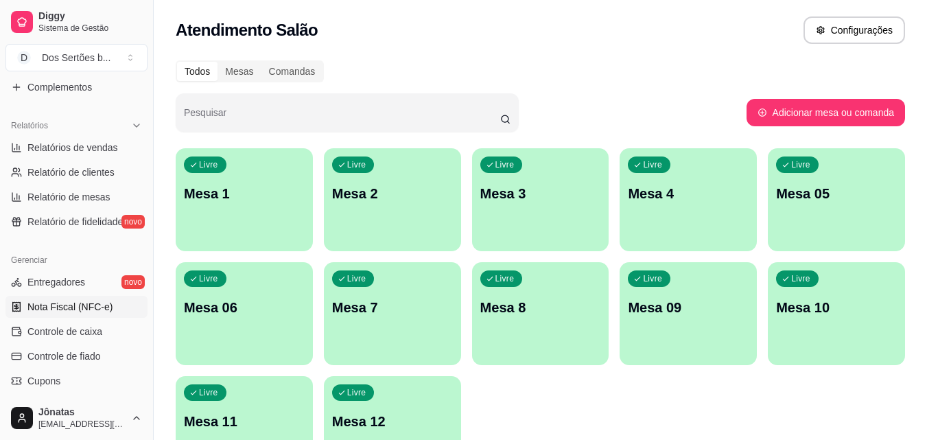
scroll to position [463, 0]
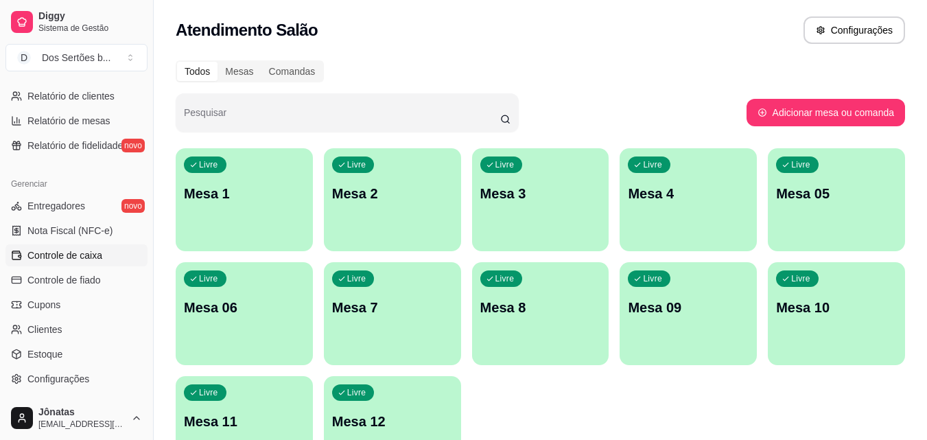
click at [52, 251] on span "Controle de caixa" at bounding box center [64, 255] width 75 height 14
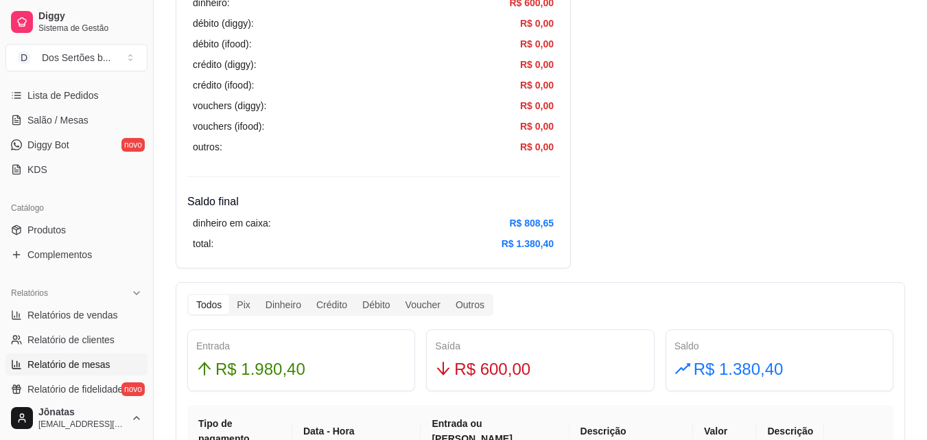
scroll to position [131, 0]
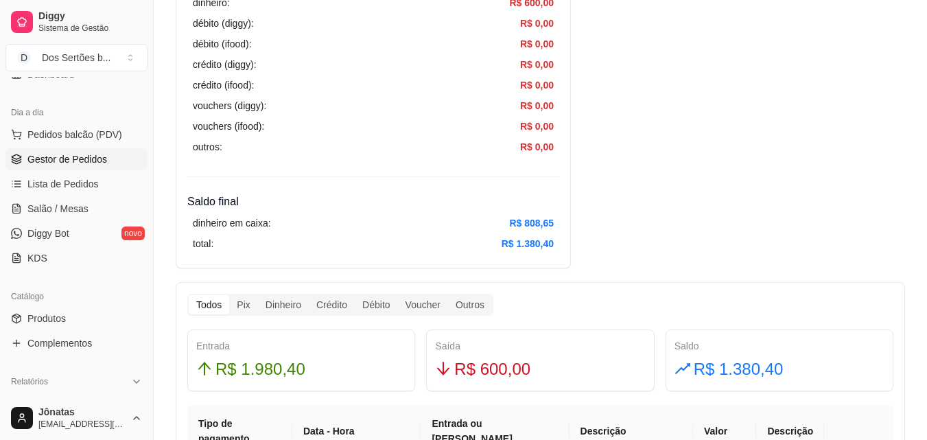
click at [64, 154] on span "Gestor de Pedidos" at bounding box center [67, 159] width 80 height 14
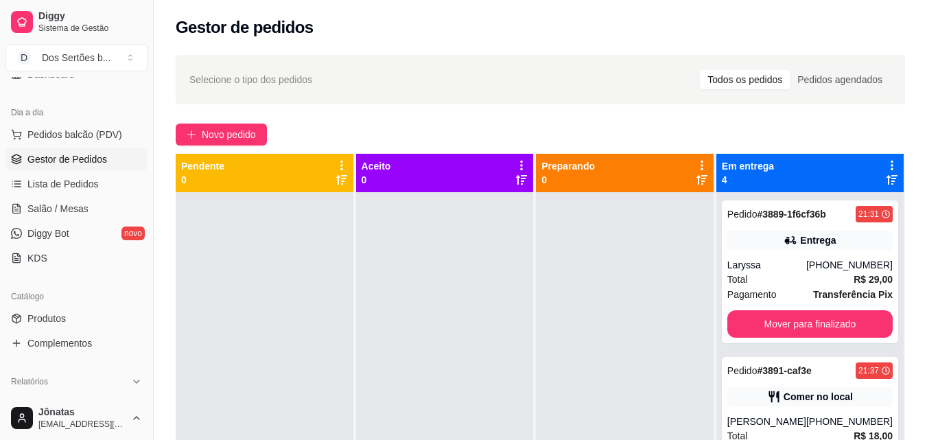
scroll to position [38, 0]
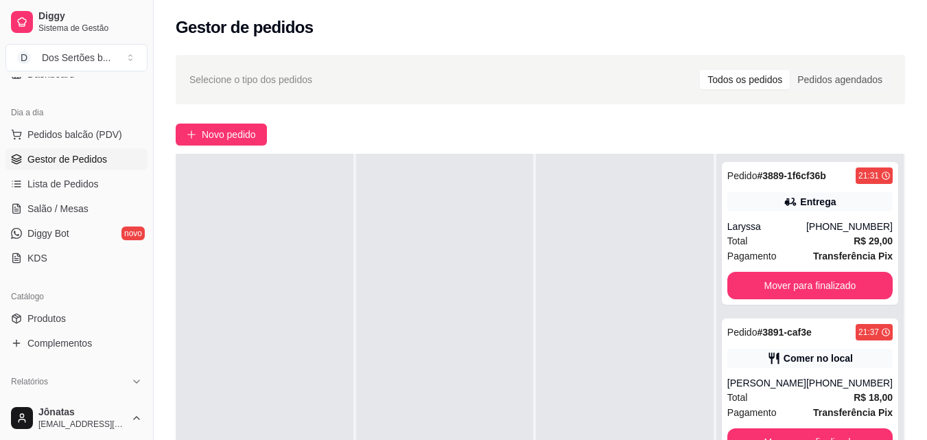
click at [925, 318] on div "Selecione o tipo dos pedidos Todos os pedidos Pedidos agendados Novo pedido Pen…" at bounding box center [540, 328] width 773 height 563
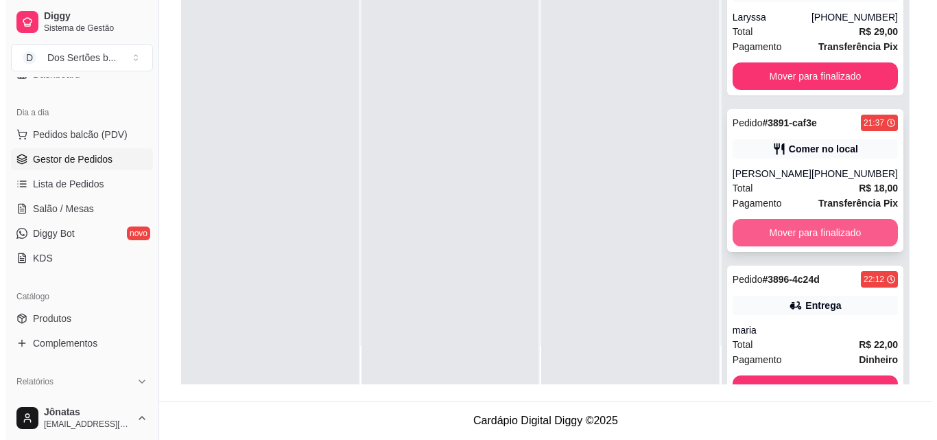
scroll to position [200, 0]
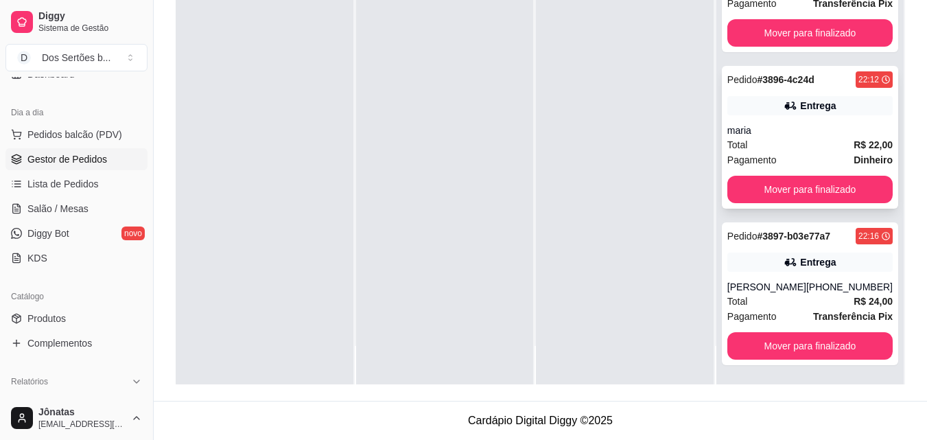
click at [799, 133] on div "maria" at bounding box center [809, 130] width 165 height 14
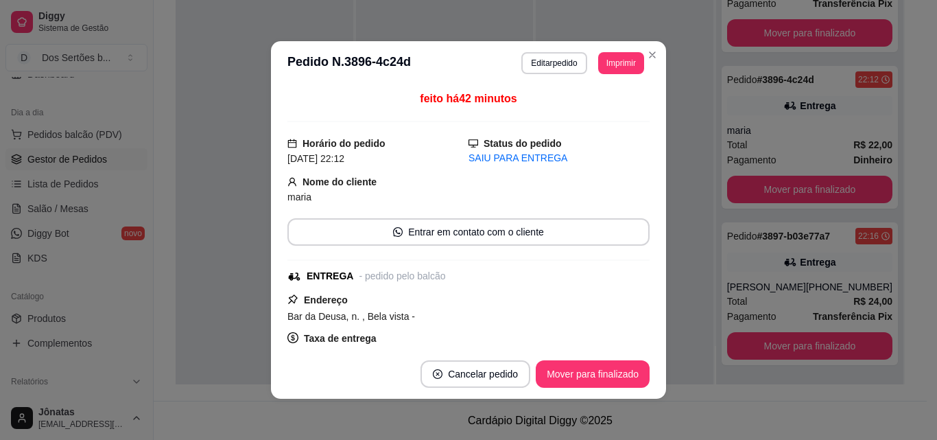
scroll to position [281, 0]
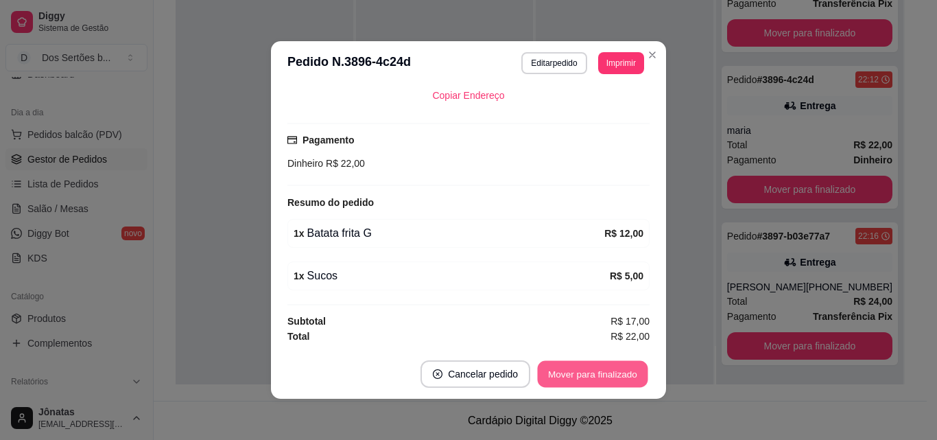
click at [578, 373] on button "Mover para finalizado" at bounding box center [593, 374] width 110 height 27
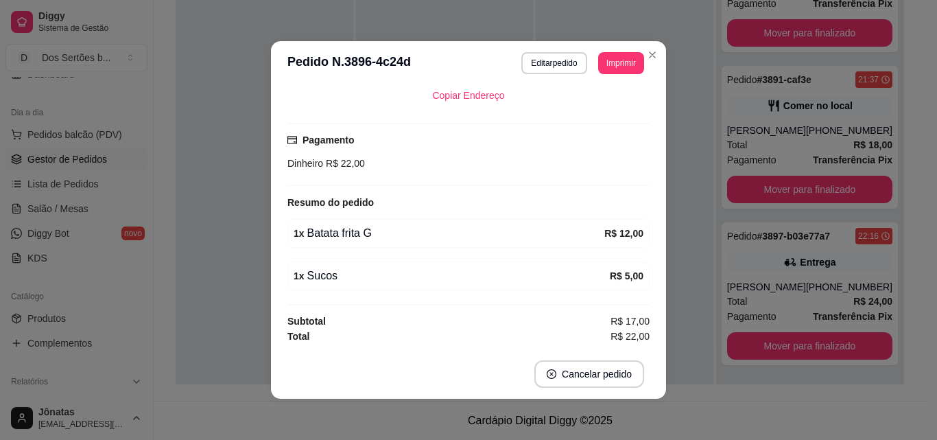
scroll to position [222, 0]
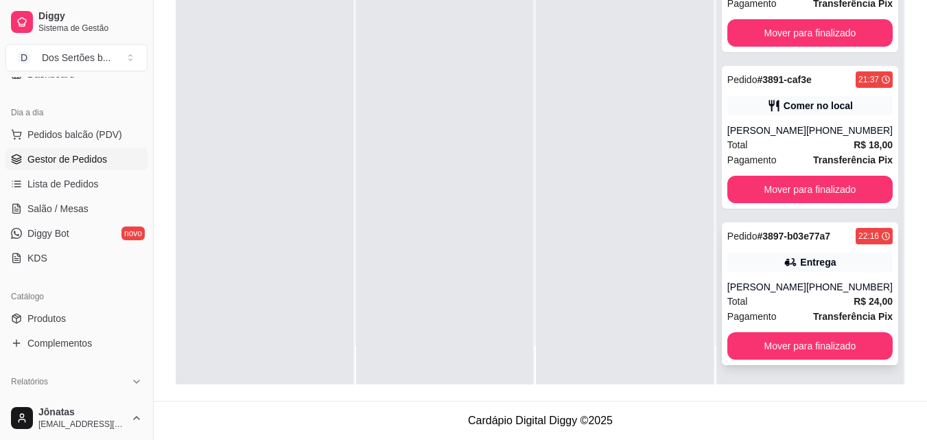
click at [763, 281] on div "[PERSON_NAME]" at bounding box center [766, 287] width 79 height 14
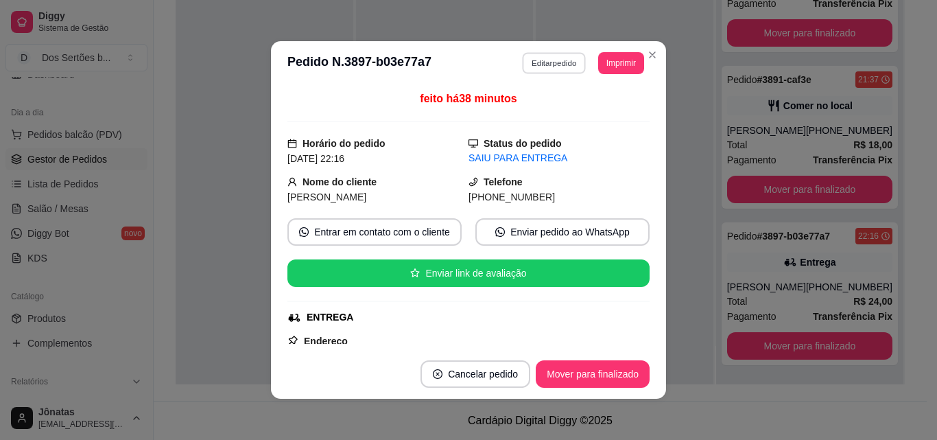
click at [534, 57] on button "Editar pedido" at bounding box center [555, 62] width 64 height 21
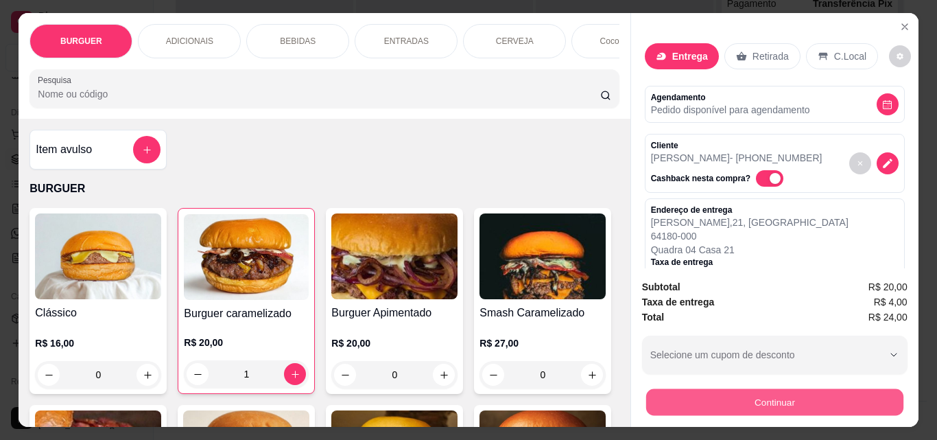
click at [704, 388] on button "Continuar" at bounding box center [774, 401] width 257 height 27
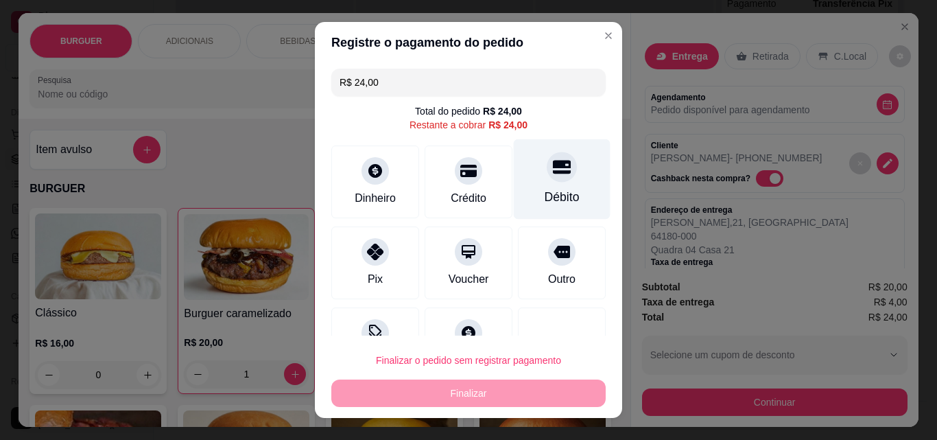
click at [516, 182] on div "Débito" at bounding box center [562, 179] width 97 height 80
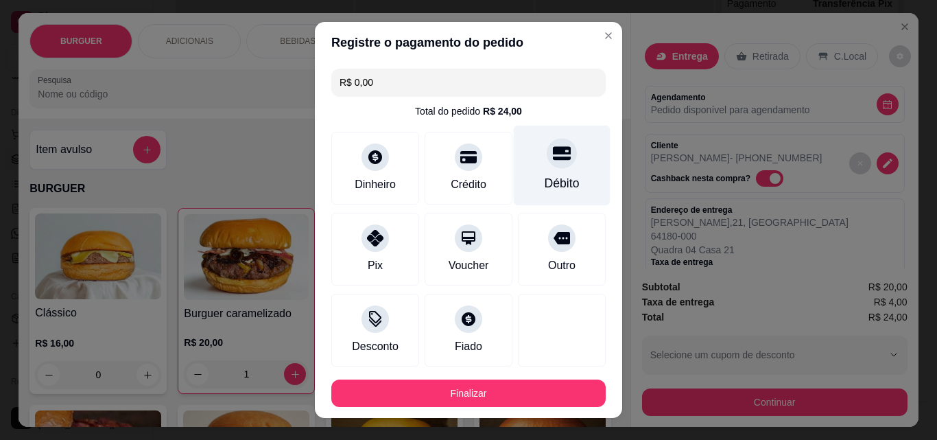
scroll to position [75, 0]
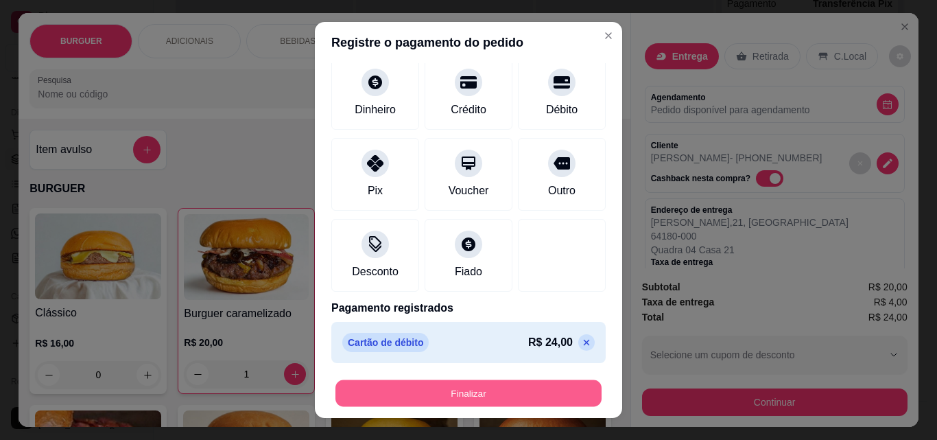
click at [434, 393] on button "Finalizar" at bounding box center [468, 393] width 266 height 27
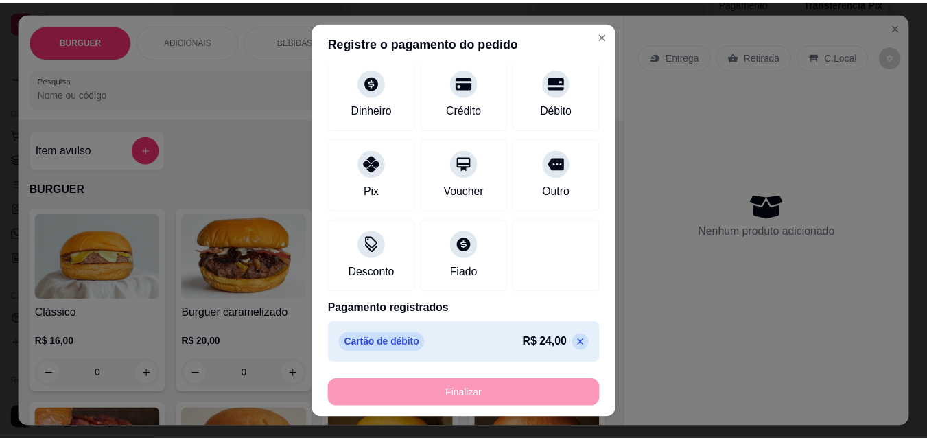
scroll to position [0, 0]
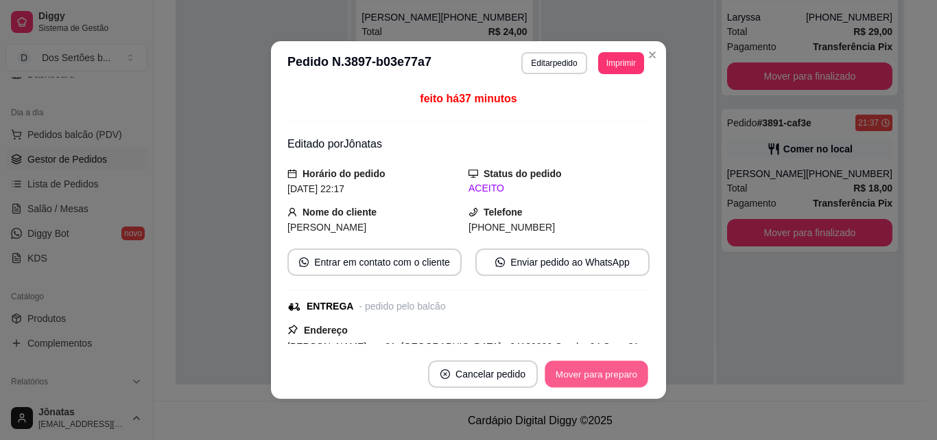
click at [603, 372] on button "Mover para preparo" at bounding box center [596, 374] width 103 height 27
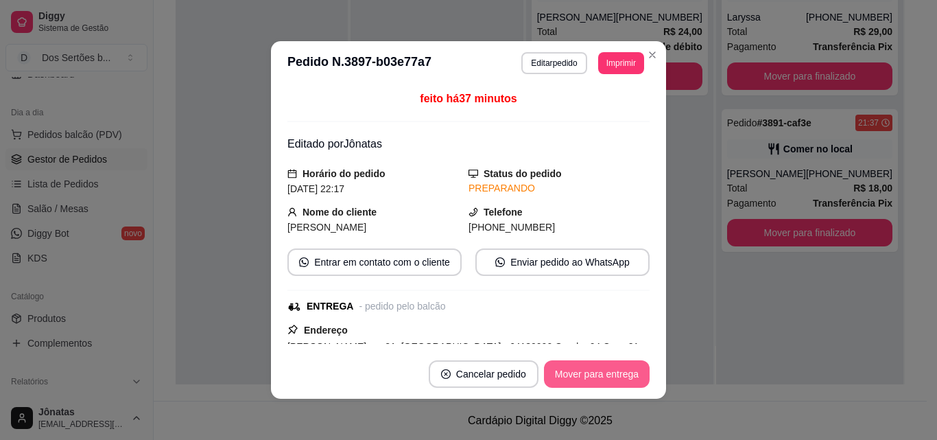
click at [601, 373] on button "Mover para entrega" at bounding box center [597, 373] width 106 height 27
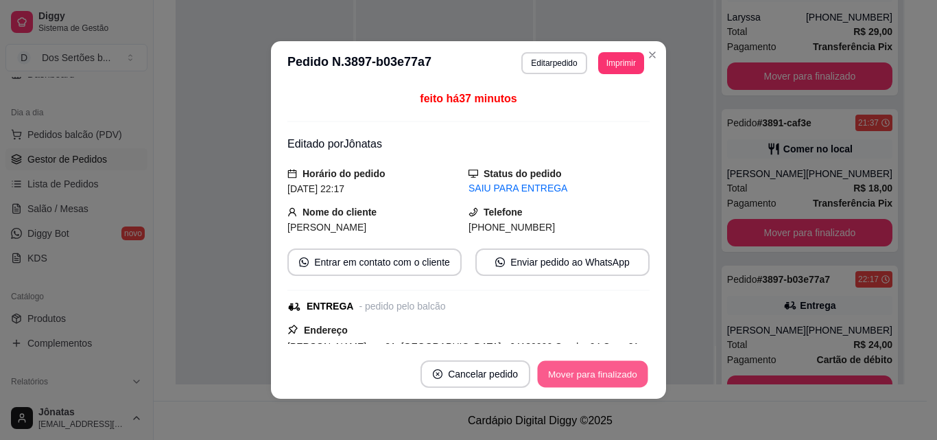
click at [600, 373] on button "Mover para finalizado" at bounding box center [593, 374] width 110 height 27
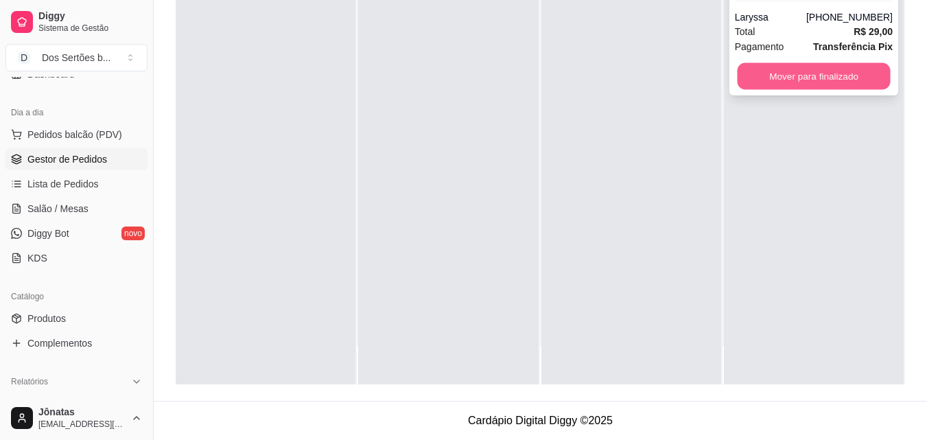
click at [788, 75] on button "Mover para finalizado" at bounding box center [813, 76] width 153 height 27
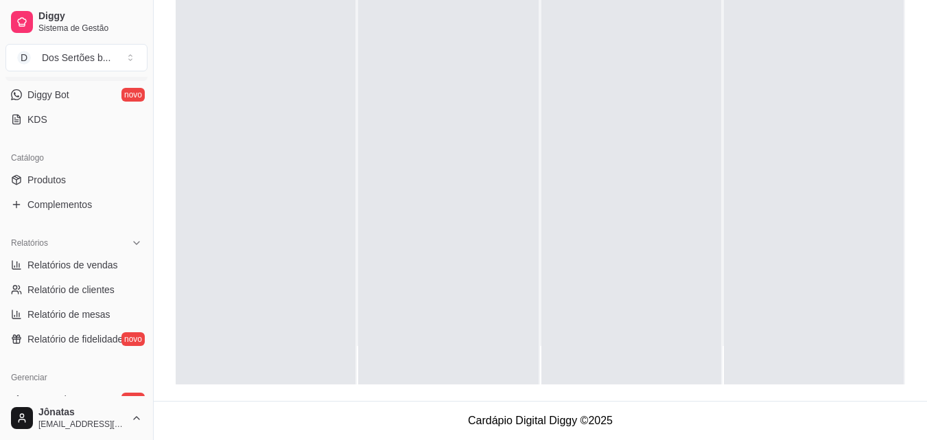
scroll to position [437, 0]
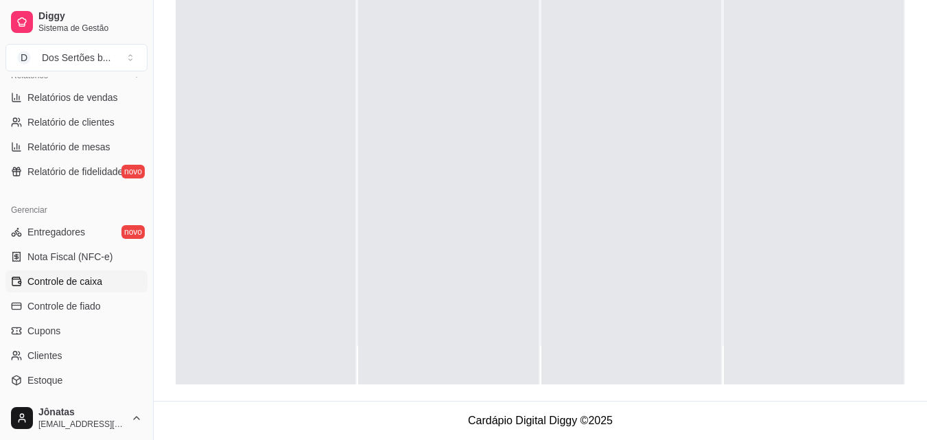
click at [71, 274] on link "Controle de caixa" at bounding box center [76, 281] width 142 height 22
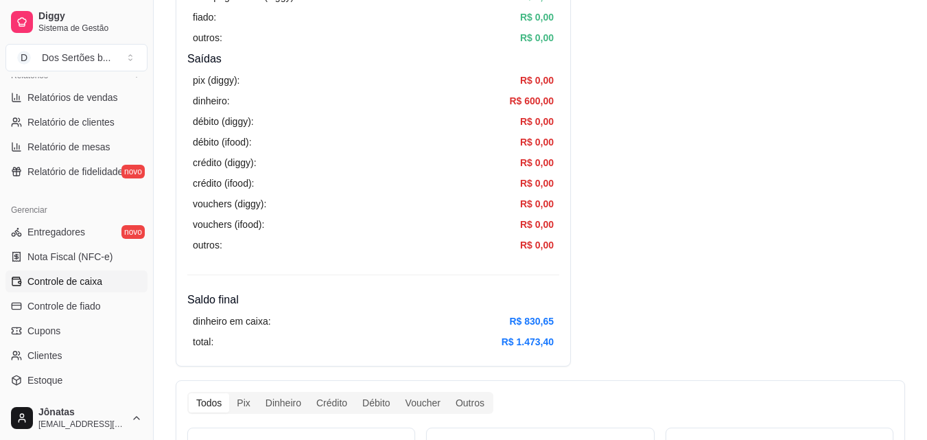
scroll to position [526, 0]
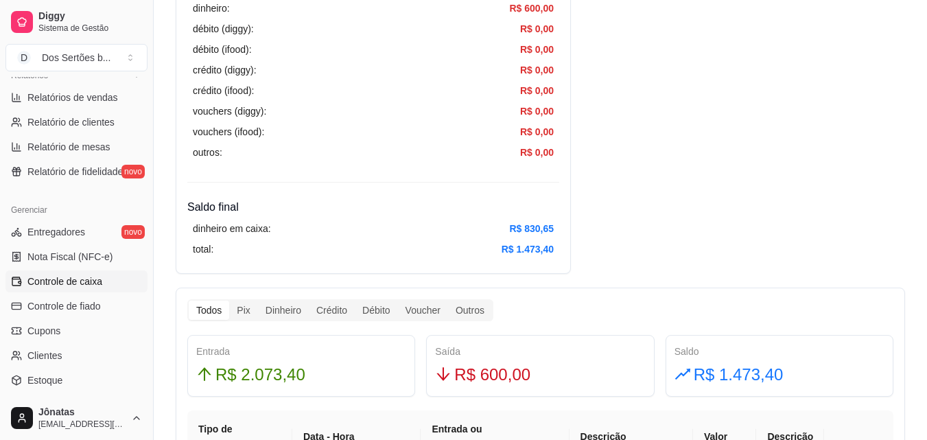
click at [349, 235] on div "dinheiro em caixa: R$ 830,65" at bounding box center [373, 228] width 361 height 15
click at [345, 235] on div "dinheiro em caixa: R$ 830,65" at bounding box center [373, 228] width 361 height 15
click at [348, 237] on div "dinheiro em caixa: R$ 830,65 total: R$ 1.473,40" at bounding box center [373, 238] width 372 height 47
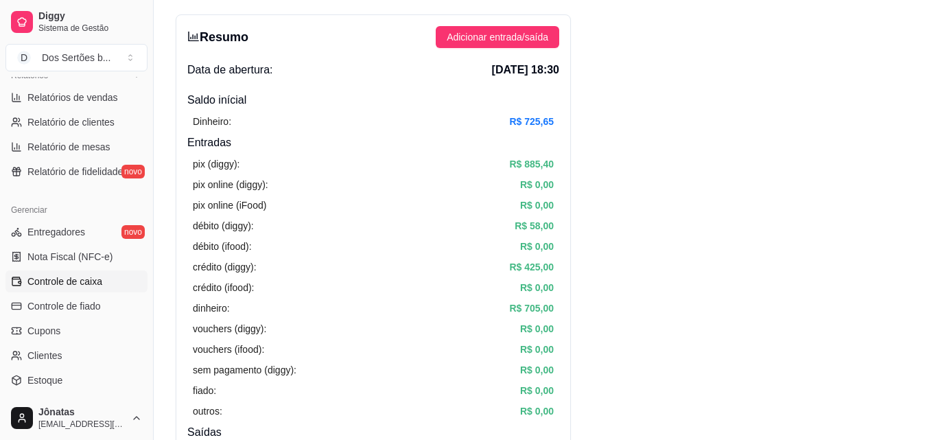
scroll to position [0, 0]
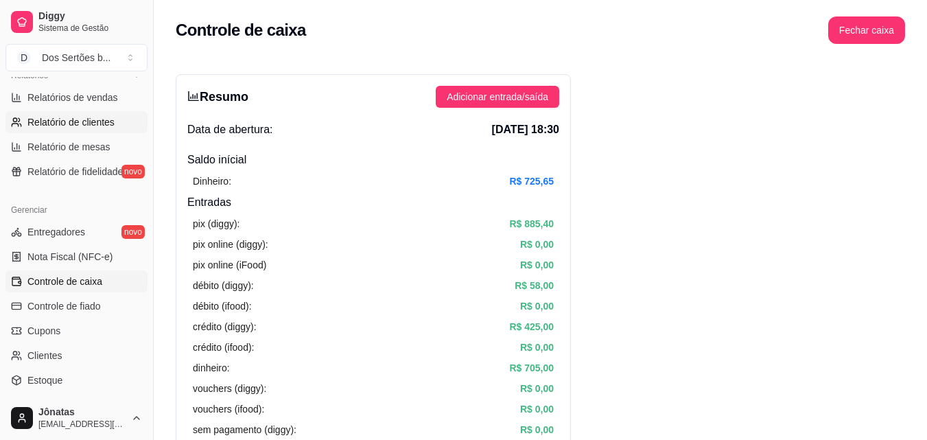
click at [87, 126] on span "Relatório de clientes" at bounding box center [70, 122] width 87 height 14
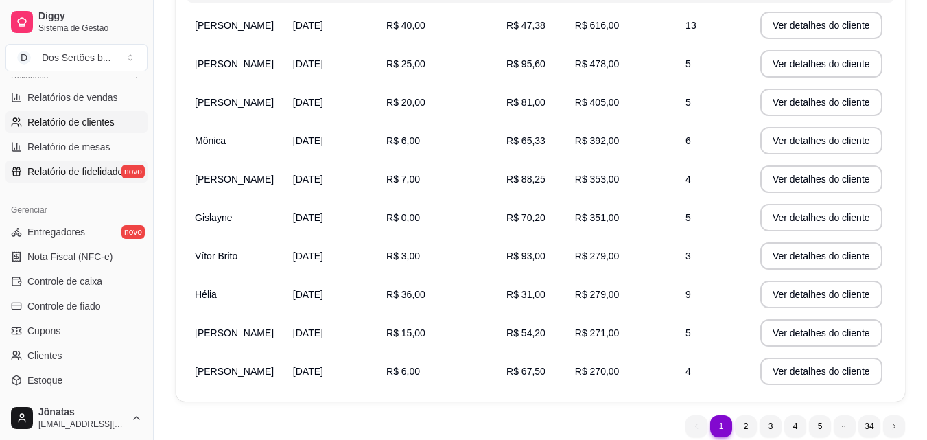
scroll to position [506, 0]
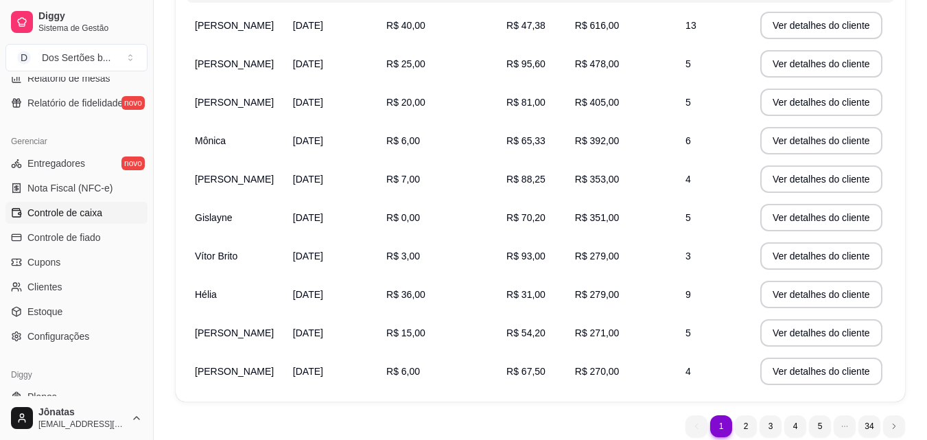
click at [88, 203] on link "Controle de caixa" at bounding box center [76, 213] width 142 height 22
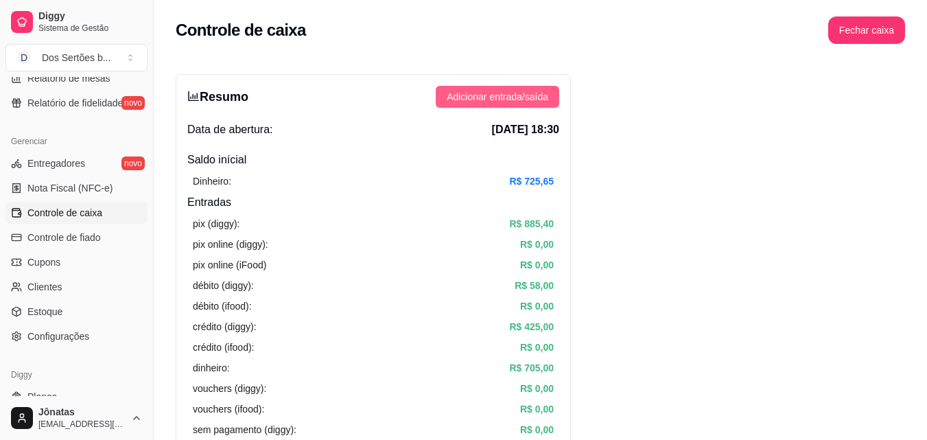
click at [504, 90] on span "Adicionar entrada/saída" at bounding box center [498, 96] width 102 height 15
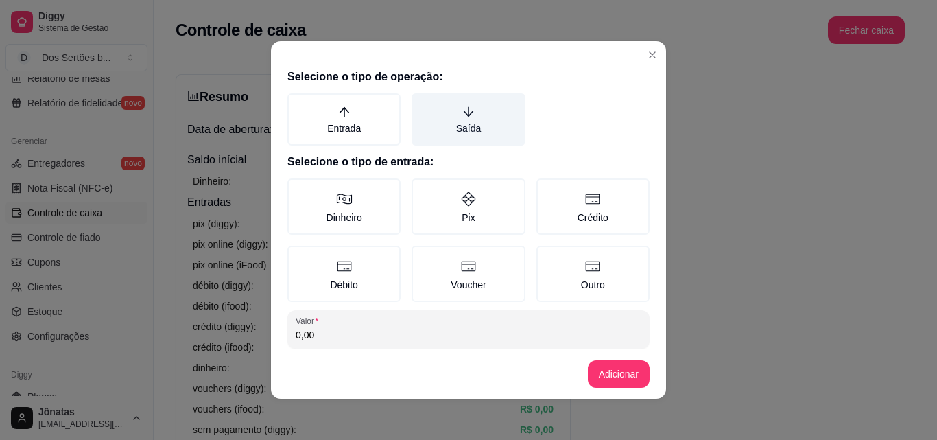
click at [425, 109] on label "Saída" at bounding box center [468, 119] width 113 height 52
click at [422, 104] on button "Saída" at bounding box center [416, 98] width 11 height 11
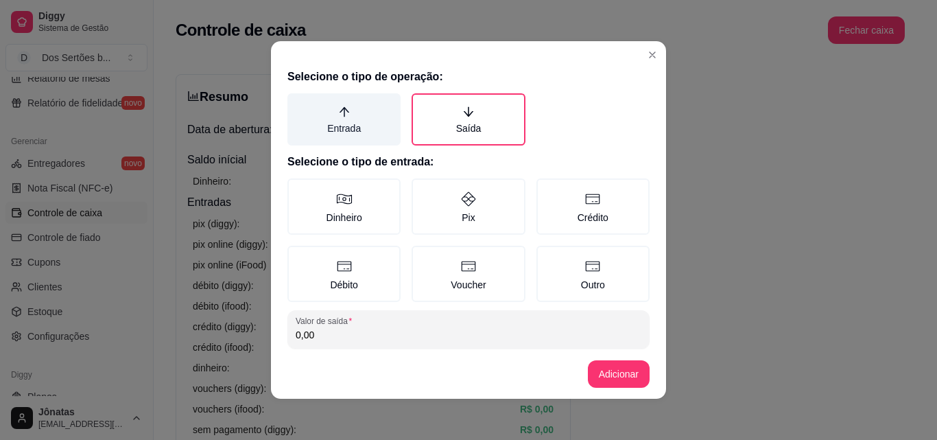
click at [345, 113] on label "Entrada" at bounding box center [343, 119] width 113 height 52
click at [298, 104] on button "Entrada" at bounding box center [292, 98] width 11 height 11
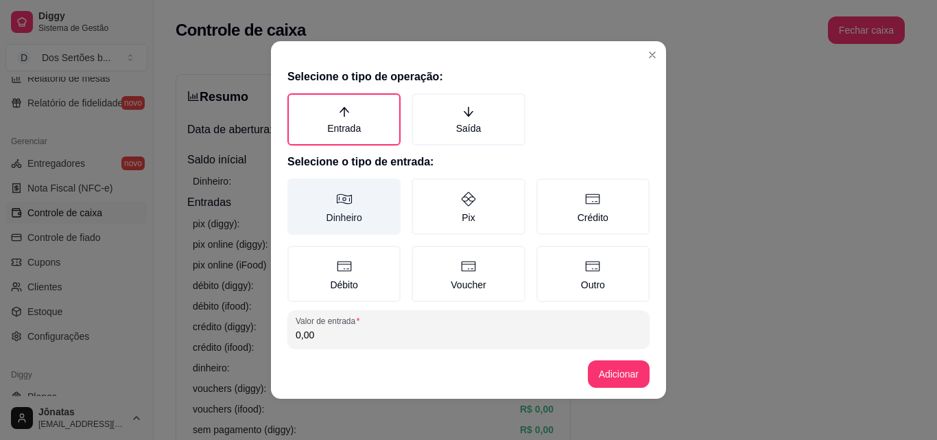
click at [336, 196] on icon at bounding box center [344, 199] width 16 height 16
click at [298, 189] on button "Dinheiro" at bounding box center [292, 183] width 11 height 11
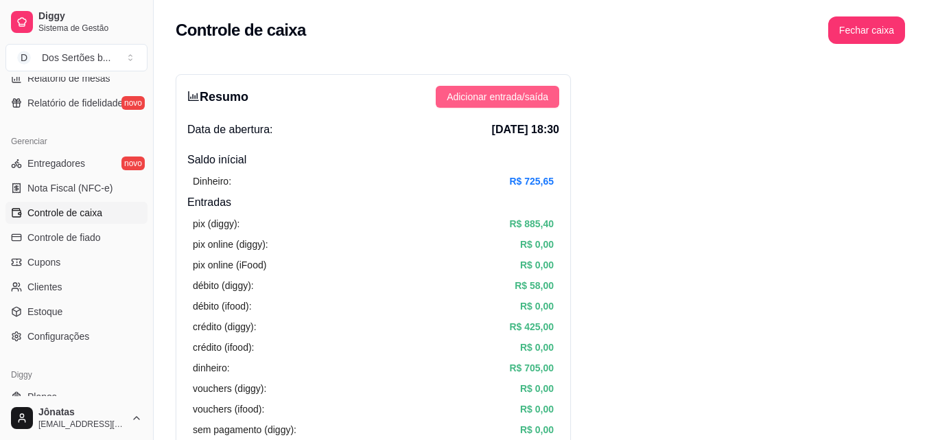
click at [498, 86] on button "Adicionar entrada/saída" at bounding box center [497, 97] width 123 height 22
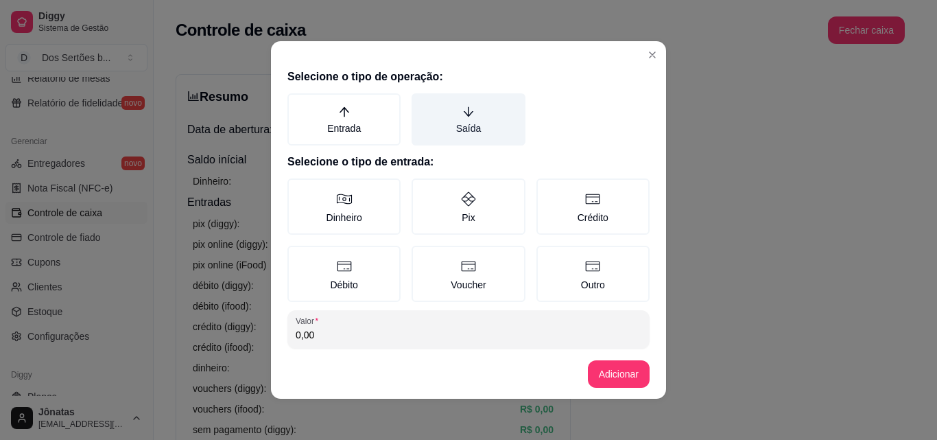
click at [480, 116] on label "Saída" at bounding box center [468, 119] width 113 height 52
click at [422, 104] on button "Saída" at bounding box center [416, 98] width 11 height 11
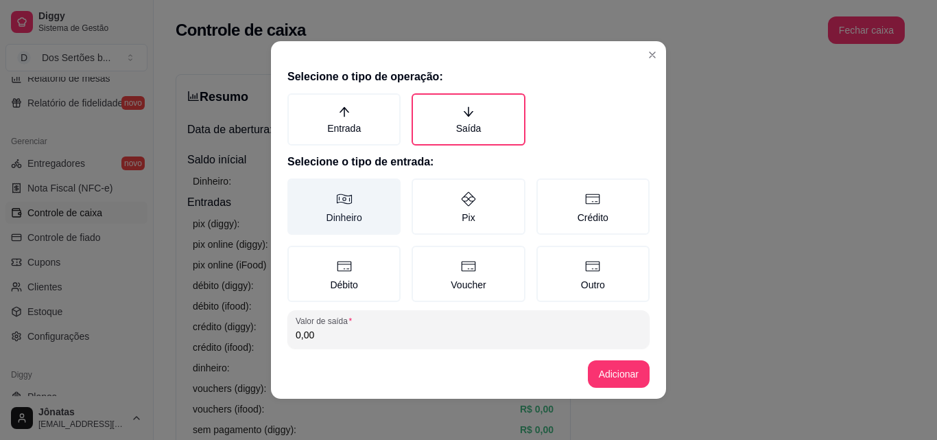
click at [355, 217] on label "Dinheiro" at bounding box center [343, 206] width 113 height 56
click at [298, 189] on button "Dinheiro" at bounding box center [292, 183] width 11 height 11
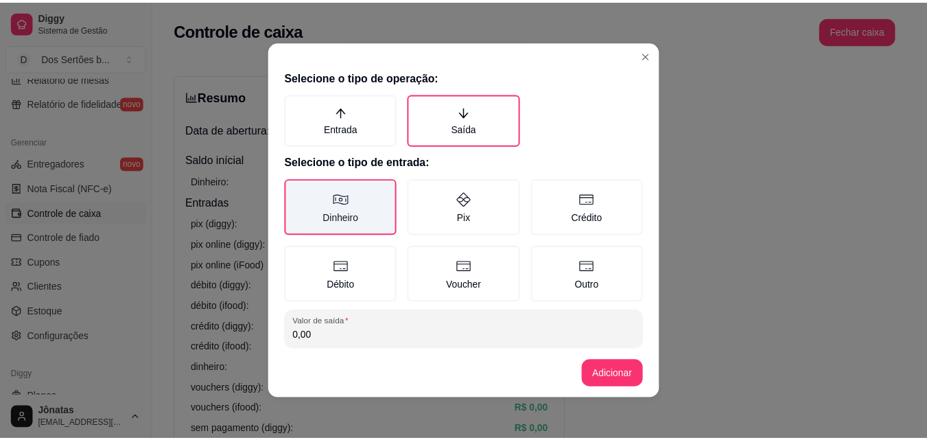
scroll to position [73, 0]
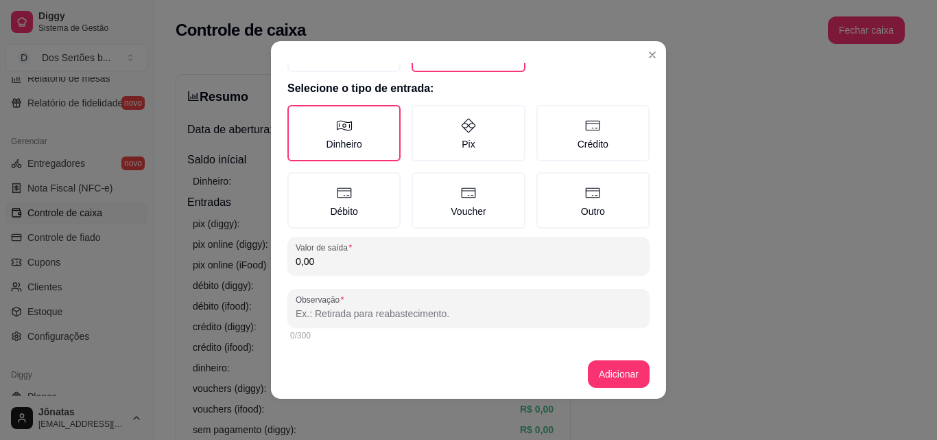
click at [335, 255] on input "0,00" at bounding box center [469, 262] width 346 height 14
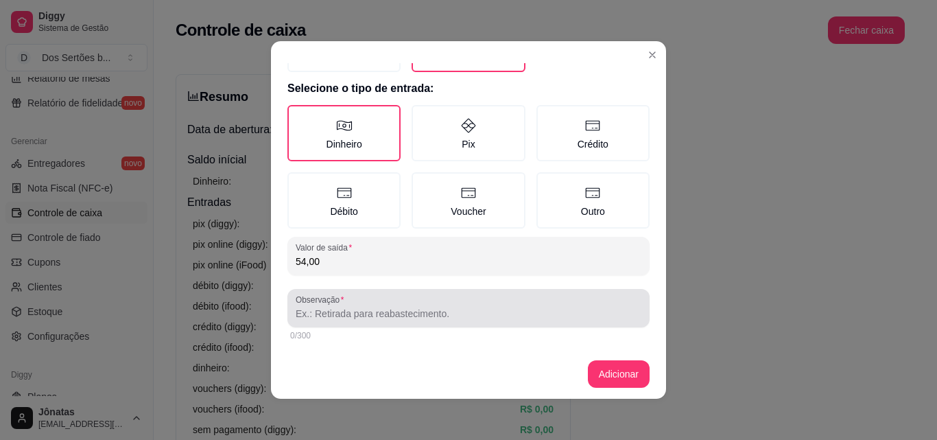
click at [313, 305] on div at bounding box center [469, 307] width 346 height 27
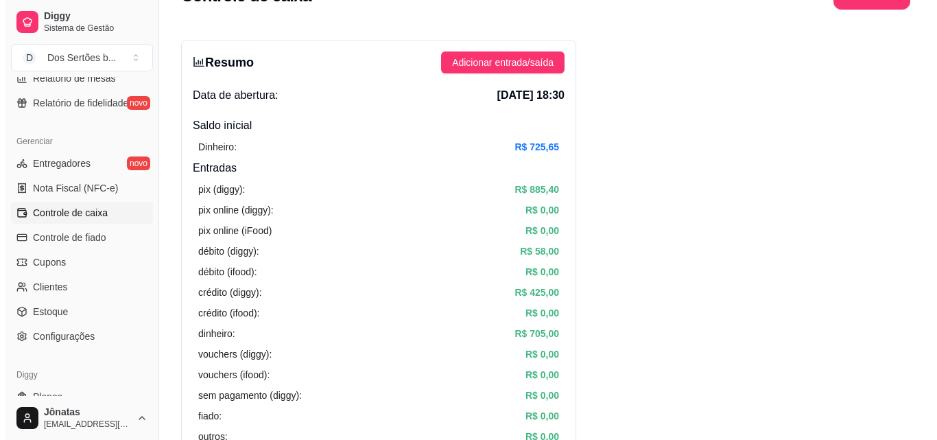
scroll to position [0, 0]
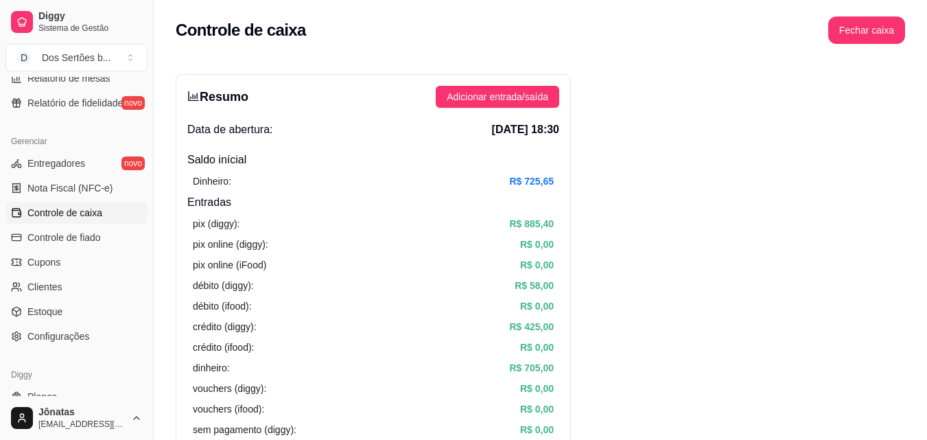
click at [496, 84] on div "Resumo Adicionar entrada/saída Data de abertura: [DATE] 18:30 Saldo inícial Din…" at bounding box center [373, 436] width 395 height 725
click at [462, 94] on span "Adicionar entrada/saída" at bounding box center [498, 96] width 102 height 15
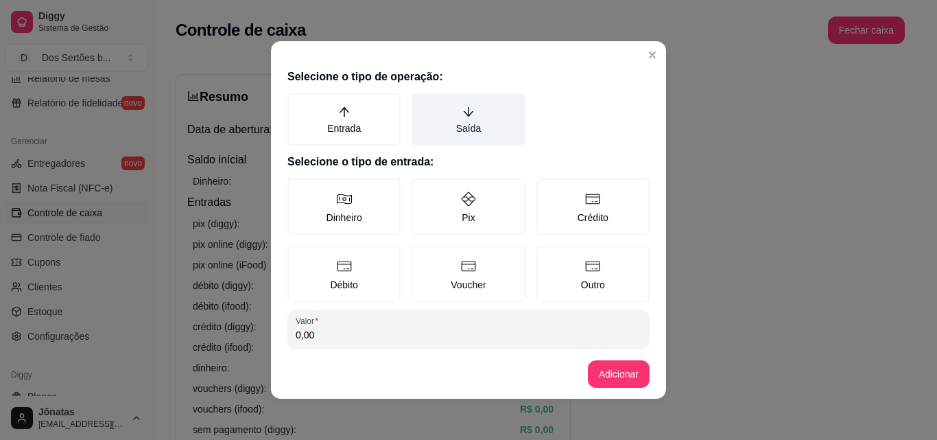
click at [436, 127] on label "Saída" at bounding box center [468, 119] width 113 height 52
click at [422, 104] on button "Saída" at bounding box center [416, 98] width 11 height 11
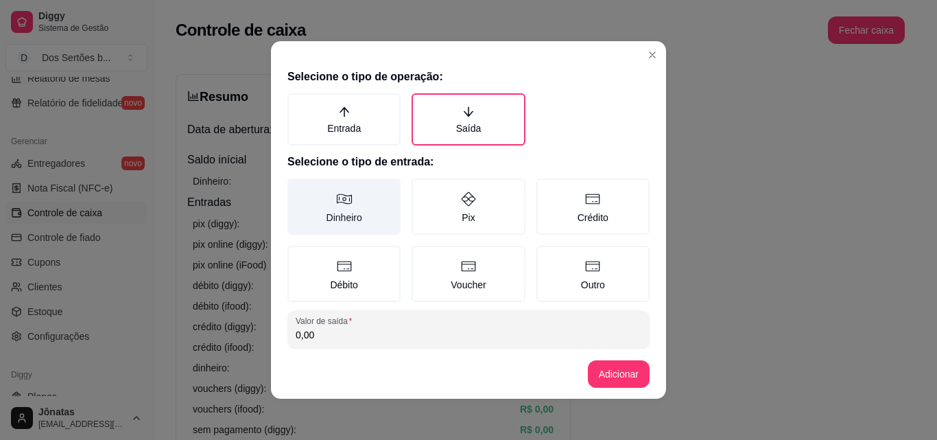
click at [368, 191] on label "Dinheiro" at bounding box center [343, 206] width 113 height 56
click at [298, 189] on button "Dinheiro" at bounding box center [292, 183] width 11 height 11
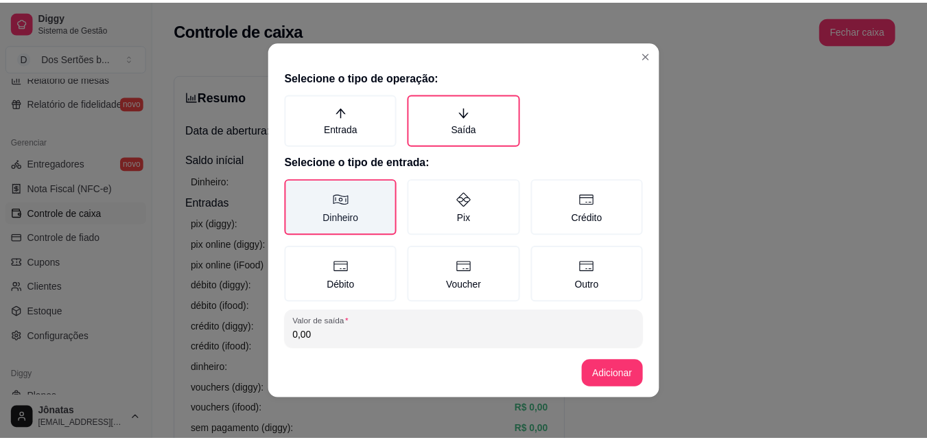
scroll to position [73, 0]
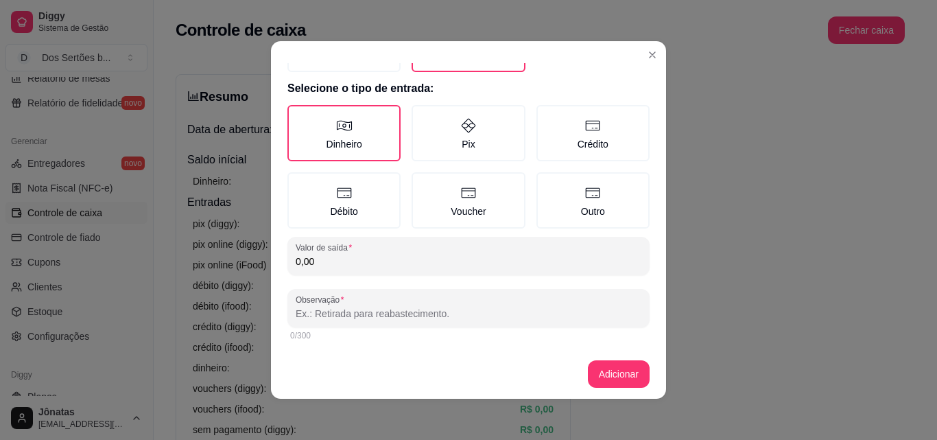
click at [311, 263] on input "0,00" at bounding box center [469, 262] width 346 height 14
click at [304, 320] on input "Observação" at bounding box center [469, 314] width 346 height 14
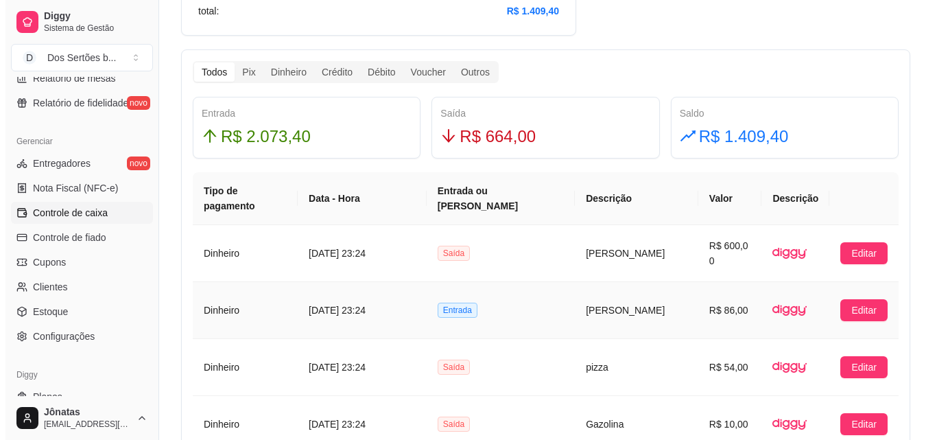
scroll to position [842, 0]
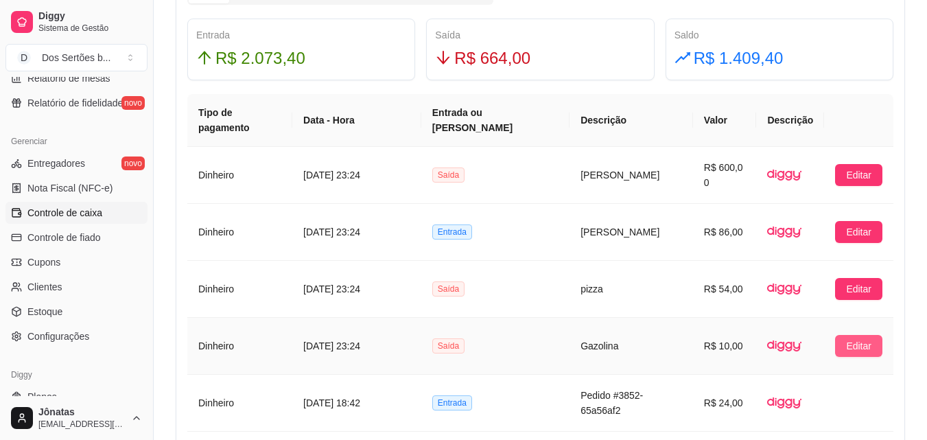
click at [847, 338] on span "Editar" at bounding box center [858, 345] width 25 height 15
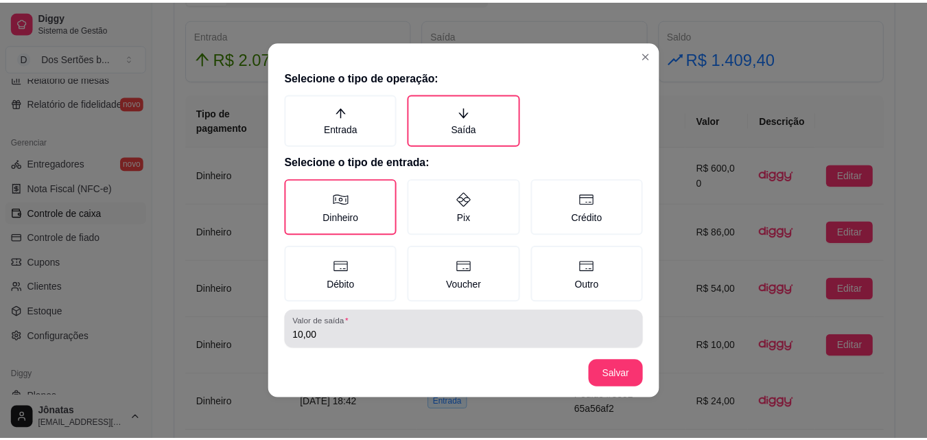
scroll to position [73, 0]
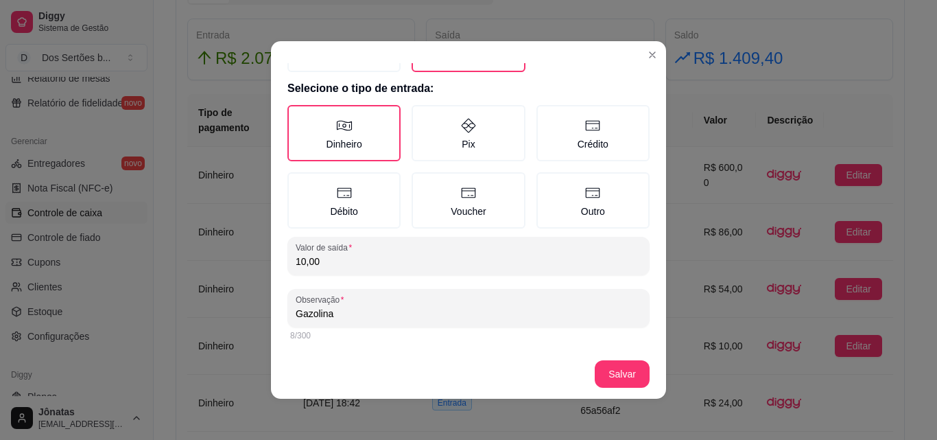
click at [344, 313] on input "Gazolina" at bounding box center [469, 314] width 346 height 14
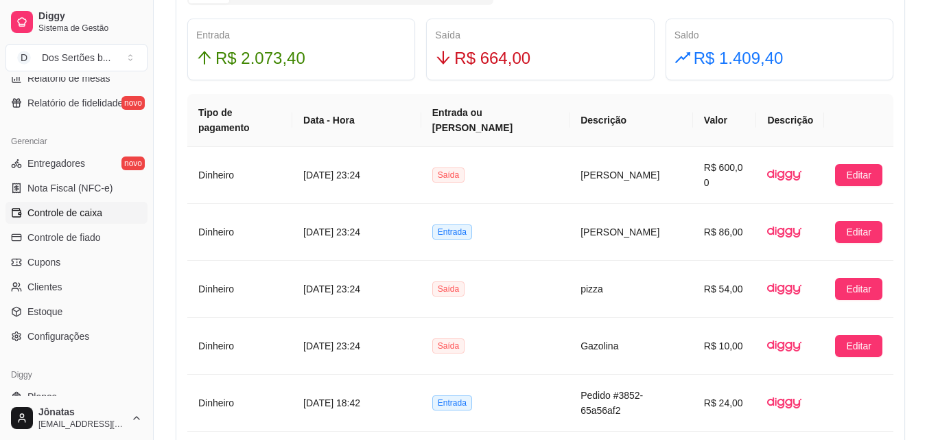
click at [645, 55] on div "R$ 664,00" at bounding box center [540, 58] width 210 height 26
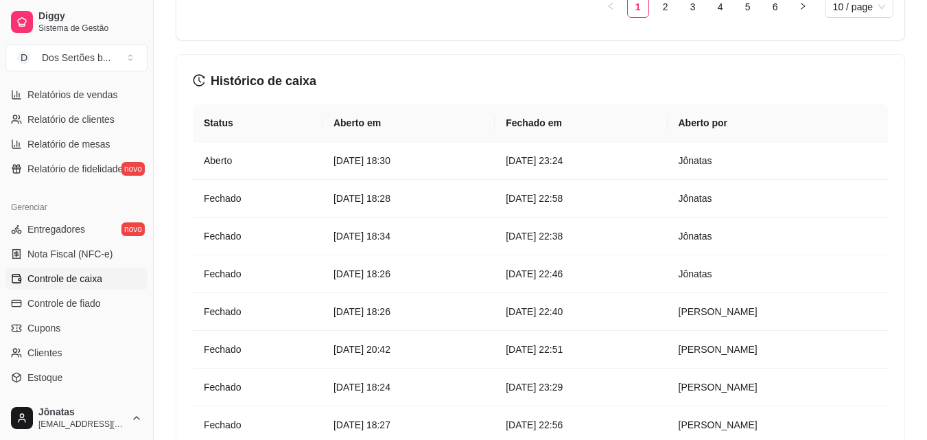
scroll to position [405, 0]
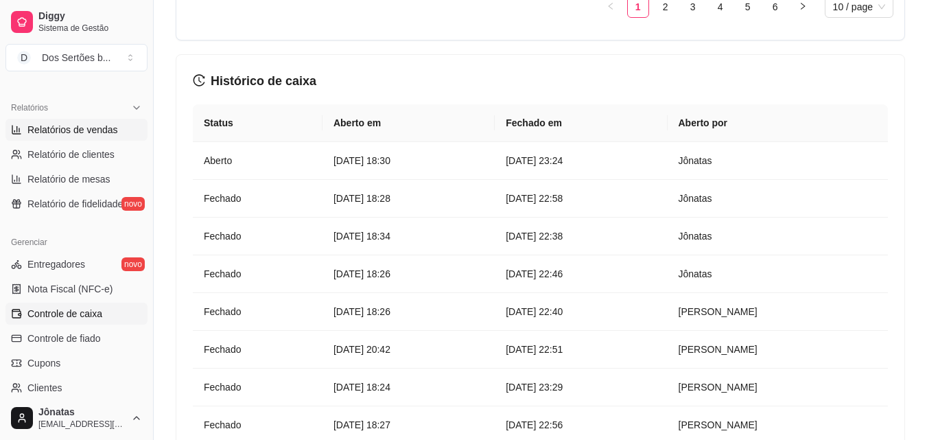
click at [72, 126] on span "Relatórios de vendas" at bounding box center [72, 130] width 91 height 14
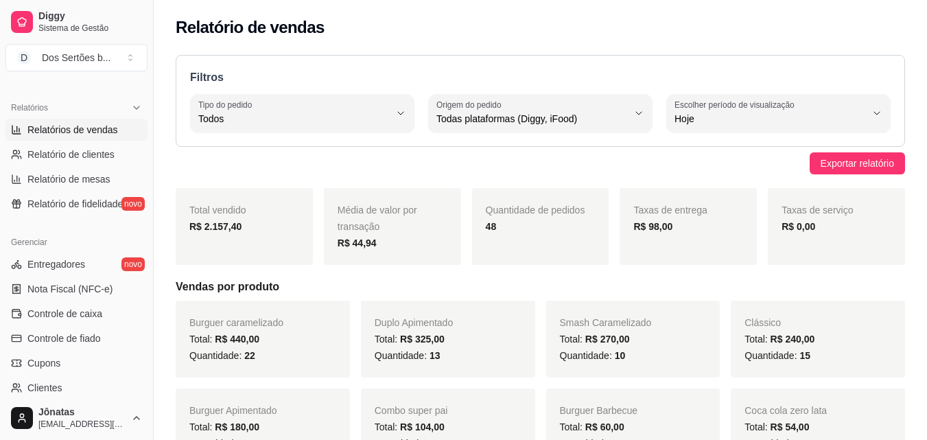
scroll to position [1, 0]
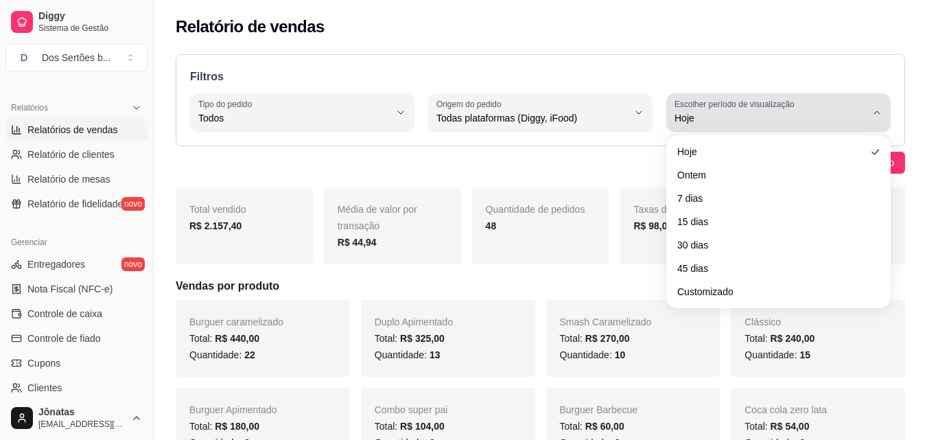
click at [744, 124] on span "Hoje" at bounding box center [769, 118] width 191 height 14
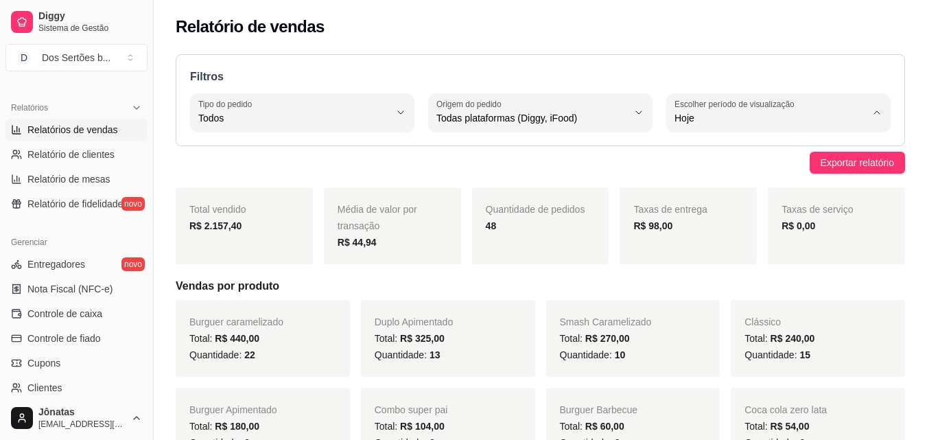
click at [711, 290] on span "Customizado" at bounding box center [771, 285] width 181 height 13
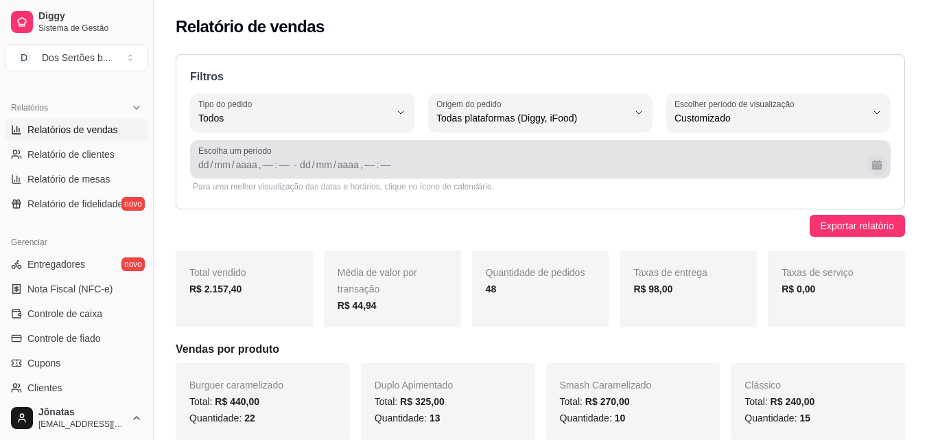
click at [875, 159] on button "Calendário" at bounding box center [876, 164] width 21 height 21
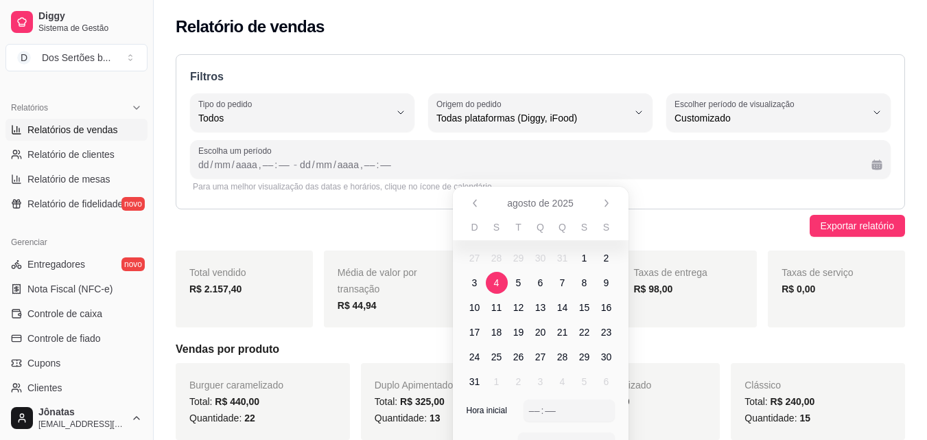
click at [500, 281] on span "4" at bounding box center [497, 283] width 22 height 22
click at [477, 302] on span "10" at bounding box center [474, 307] width 11 height 14
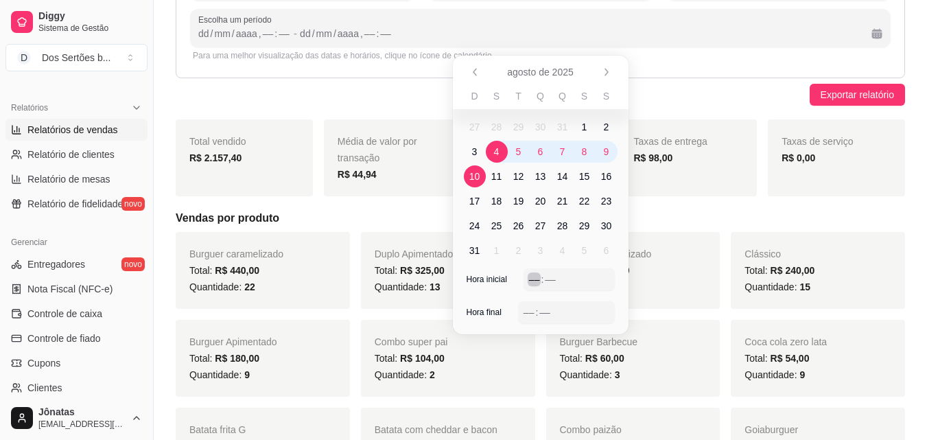
click at [532, 275] on div "––" at bounding box center [535, 279] width 14 height 14
click at [530, 277] on div "––" at bounding box center [535, 279] width 14 height 14
click at [543, 309] on div "––" at bounding box center [545, 312] width 14 height 14
click at [532, 311] on div "––" at bounding box center [529, 312] width 14 height 14
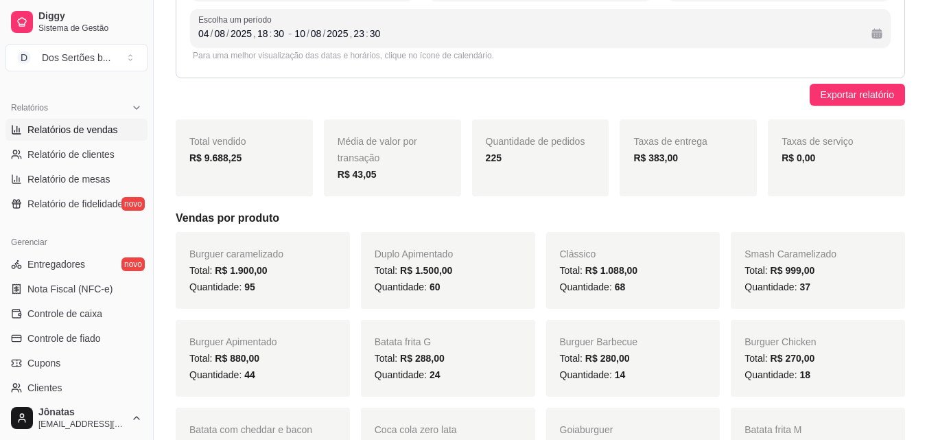
click at [86, 304] on link "Controle de caixa" at bounding box center [76, 314] width 142 height 22
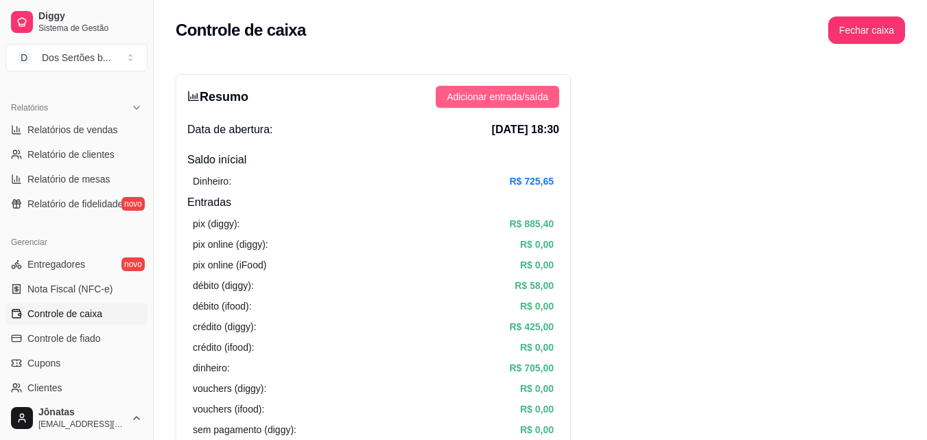
click at [486, 91] on span "Adicionar entrada/saída" at bounding box center [498, 96] width 102 height 15
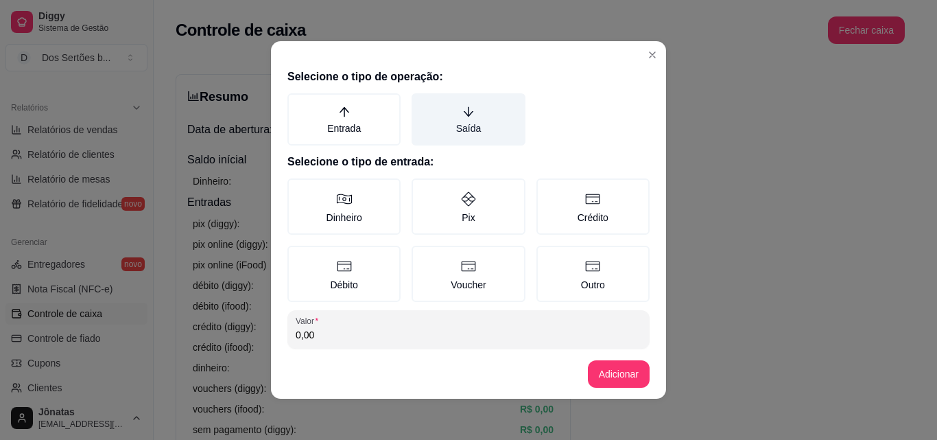
click at [477, 114] on label "Saída" at bounding box center [468, 119] width 113 height 52
click at [422, 104] on button "Saída" at bounding box center [416, 98] width 11 height 11
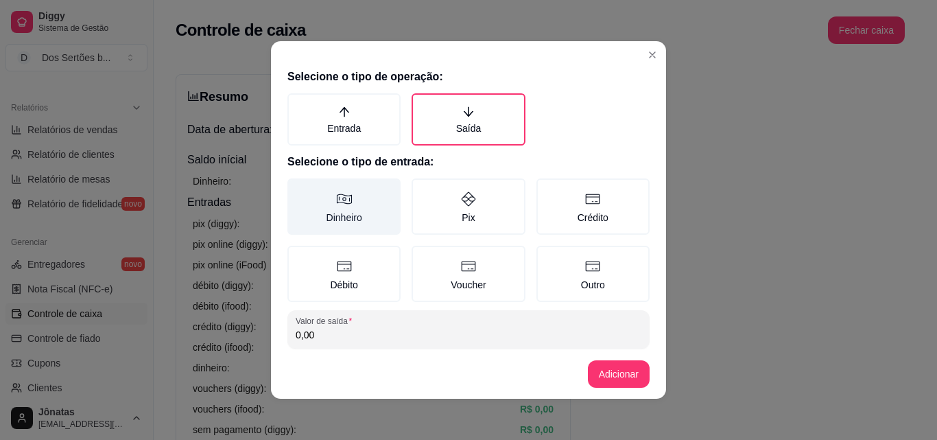
scroll to position [73, 0]
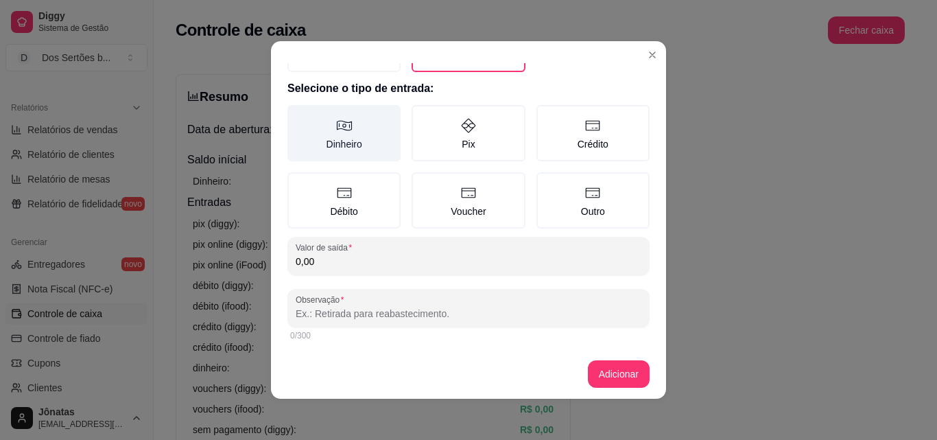
click at [350, 135] on label "Dinheiro" at bounding box center [343, 133] width 113 height 56
click at [298, 178] on button "Dinheiro" at bounding box center [292, 183] width 11 height 11
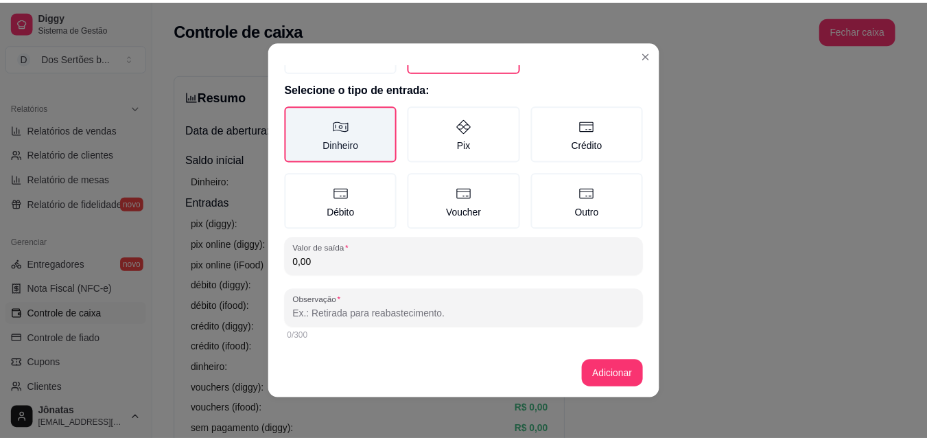
scroll to position [3, 0]
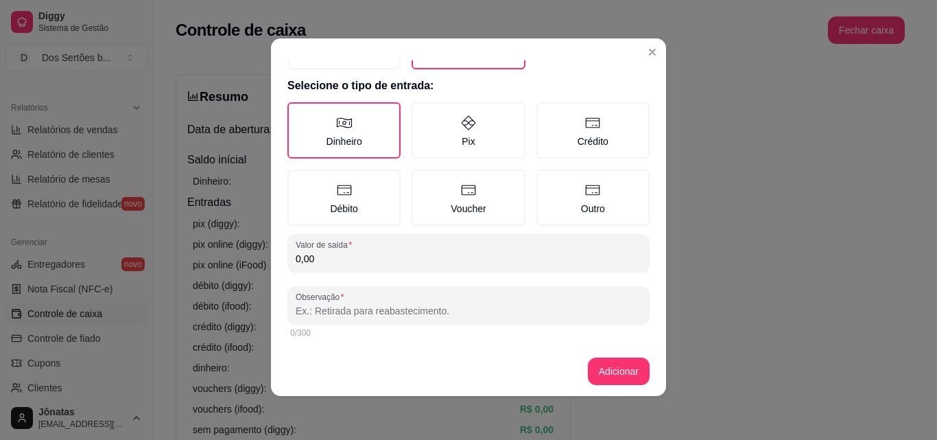
click at [323, 253] on input "0,00" at bounding box center [469, 259] width 346 height 14
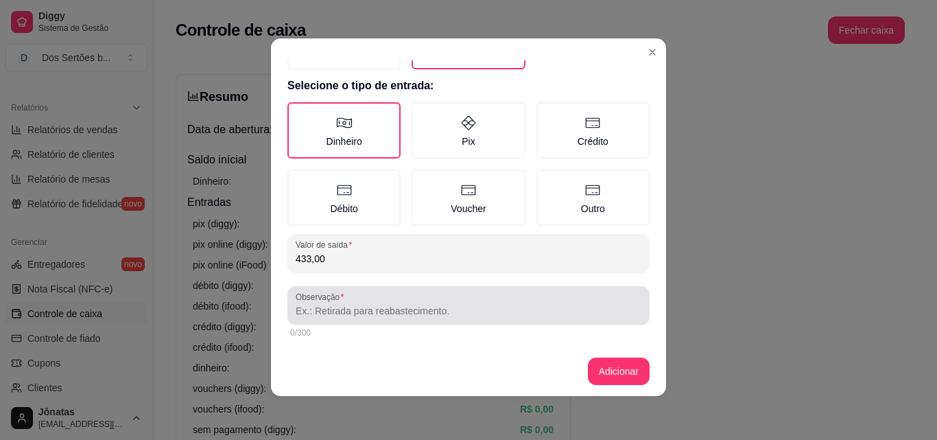
click at [316, 302] on label "Observação" at bounding box center [322, 297] width 53 height 12
click at [316, 304] on input "Observação" at bounding box center [469, 311] width 346 height 14
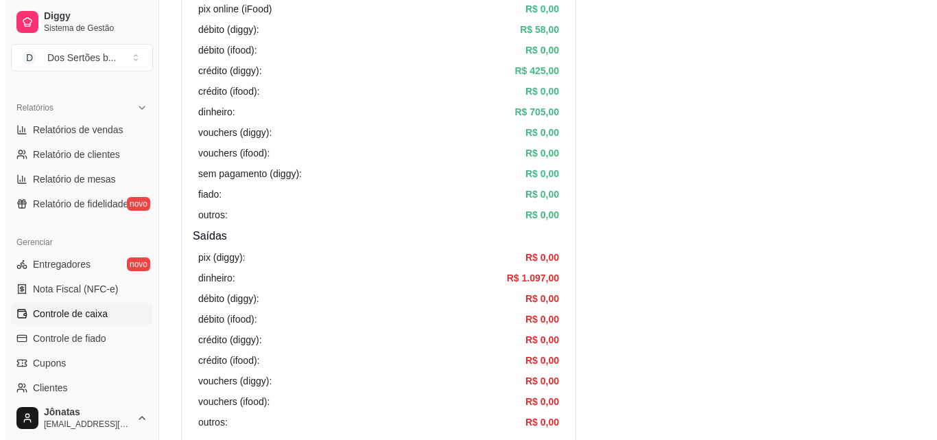
scroll to position [0, 0]
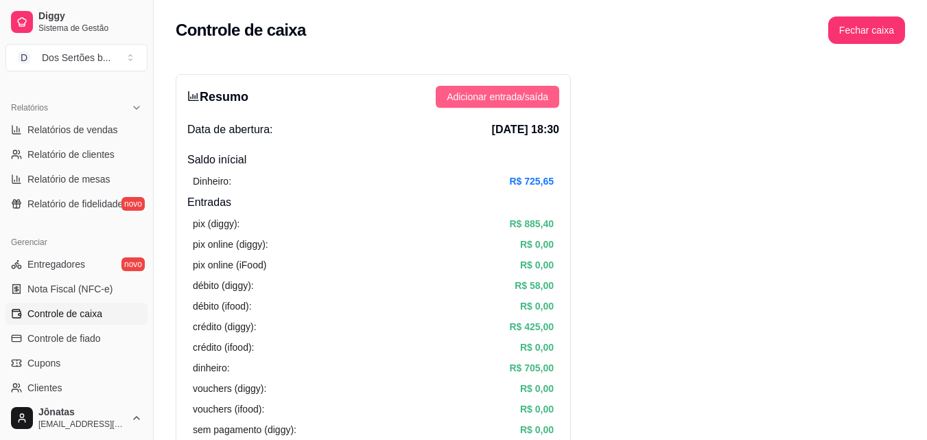
click at [486, 100] on span "Adicionar entrada/saída" at bounding box center [498, 96] width 102 height 15
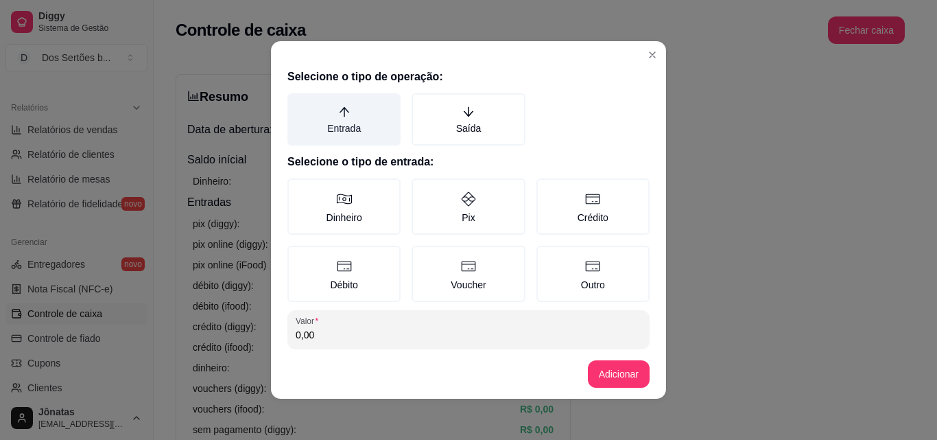
click at [339, 109] on icon "arrow-up" at bounding box center [344, 112] width 10 height 10
click at [298, 104] on button "Entrada" at bounding box center [292, 98] width 11 height 11
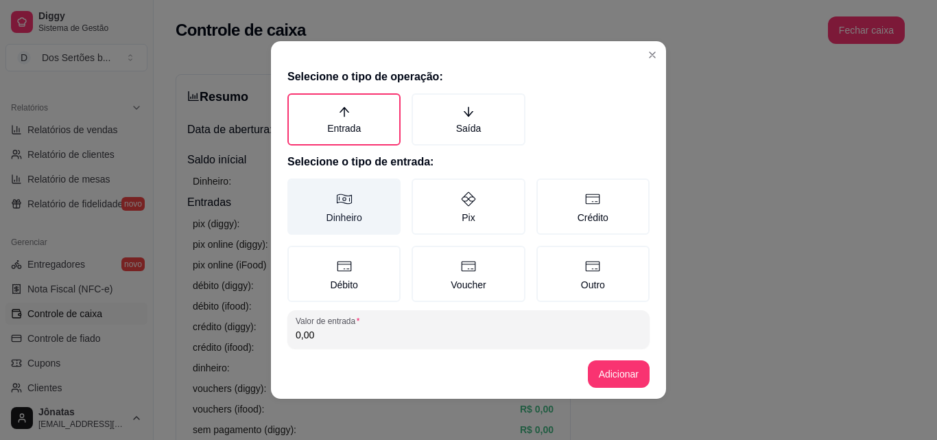
click at [336, 196] on icon at bounding box center [344, 199] width 16 height 16
click at [298, 189] on button "Dinheiro" at bounding box center [292, 183] width 11 height 11
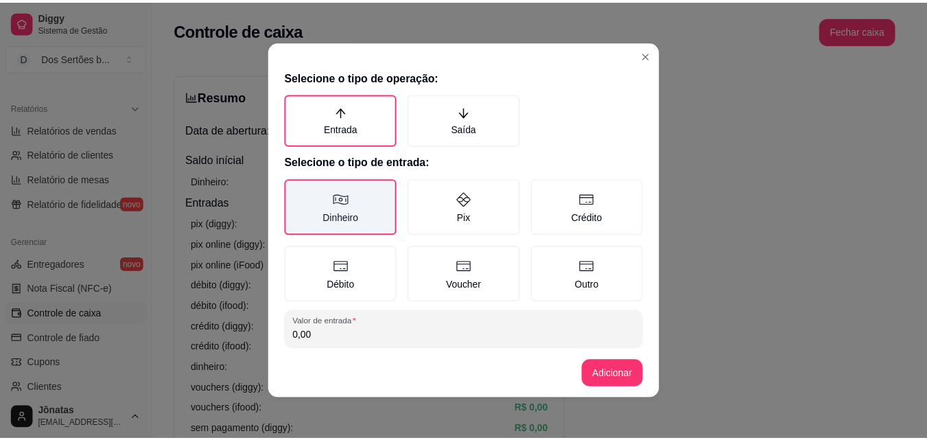
scroll to position [73, 0]
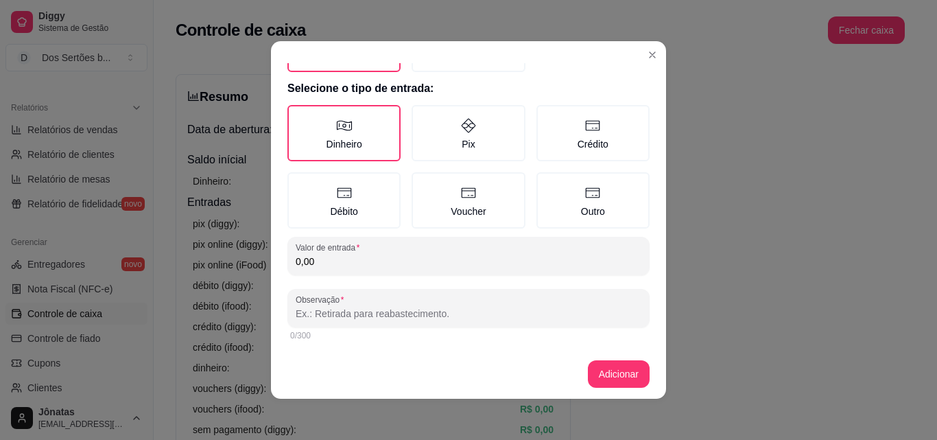
click at [322, 257] on input "0,00" at bounding box center [469, 262] width 346 height 14
click at [306, 320] on input "Observação" at bounding box center [469, 314] width 346 height 14
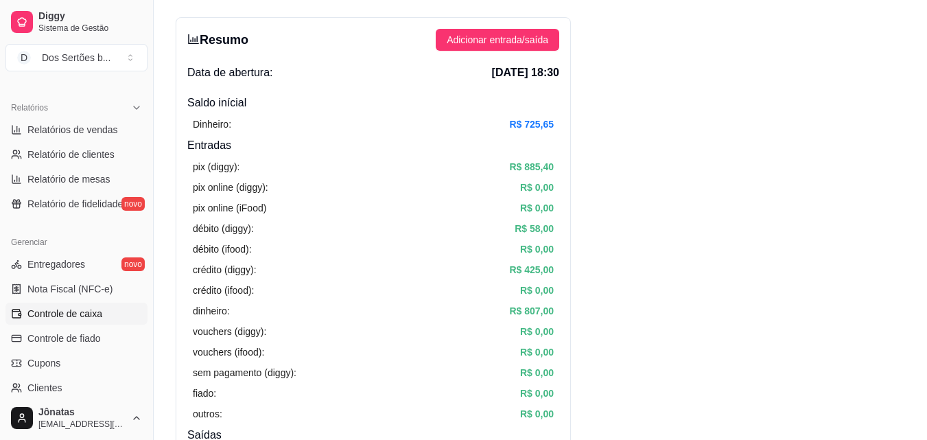
scroll to position [0, 0]
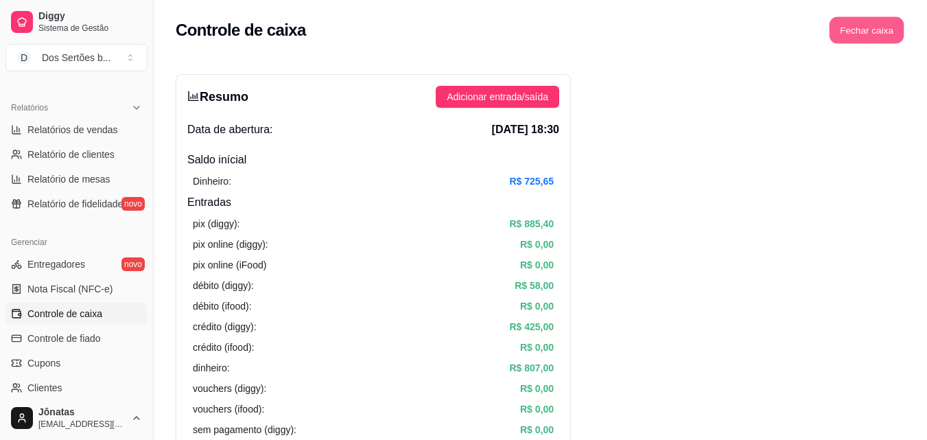
click at [851, 31] on button "Fechar caixa" at bounding box center [866, 30] width 75 height 27
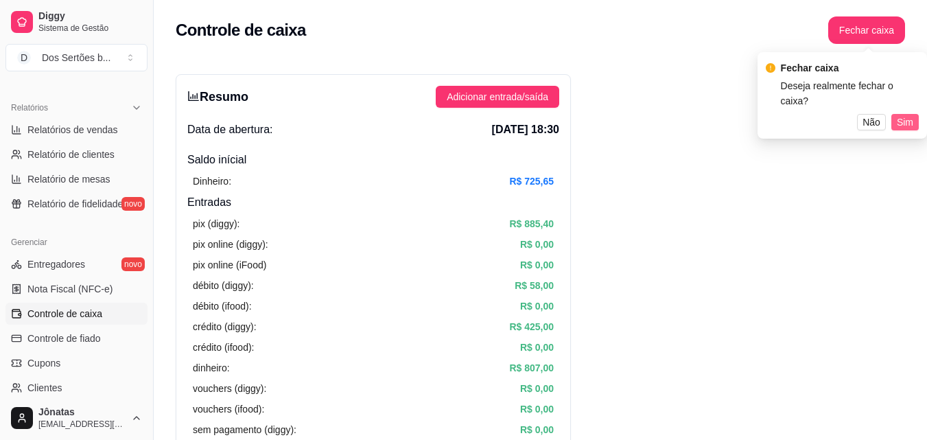
click at [897, 115] on span "Sim" at bounding box center [905, 122] width 16 height 15
